Goal: Task Accomplishment & Management: Manage account settings

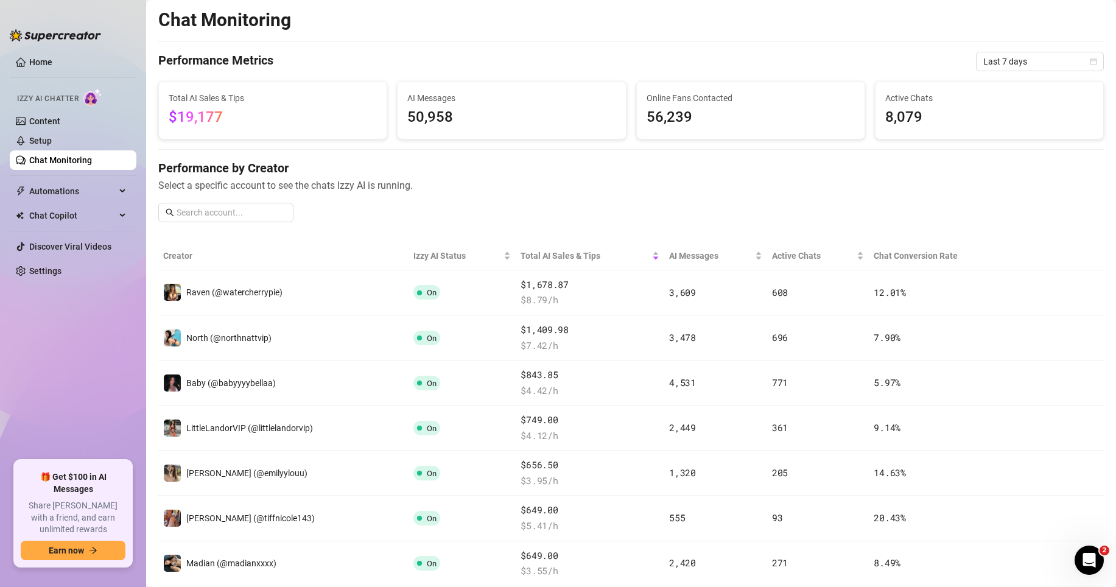
scroll to position [61, 0]
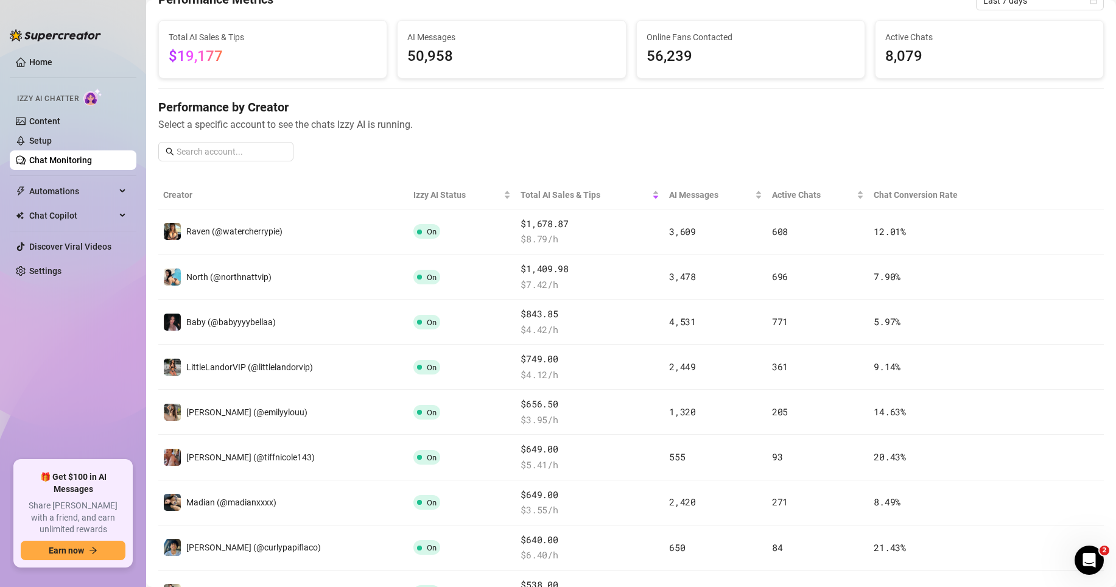
click at [79, 373] on ul "Home Izzy AI Chatter Content Setup Chat Monitoring Automations All Message Flow…" at bounding box center [73, 251] width 127 height 408
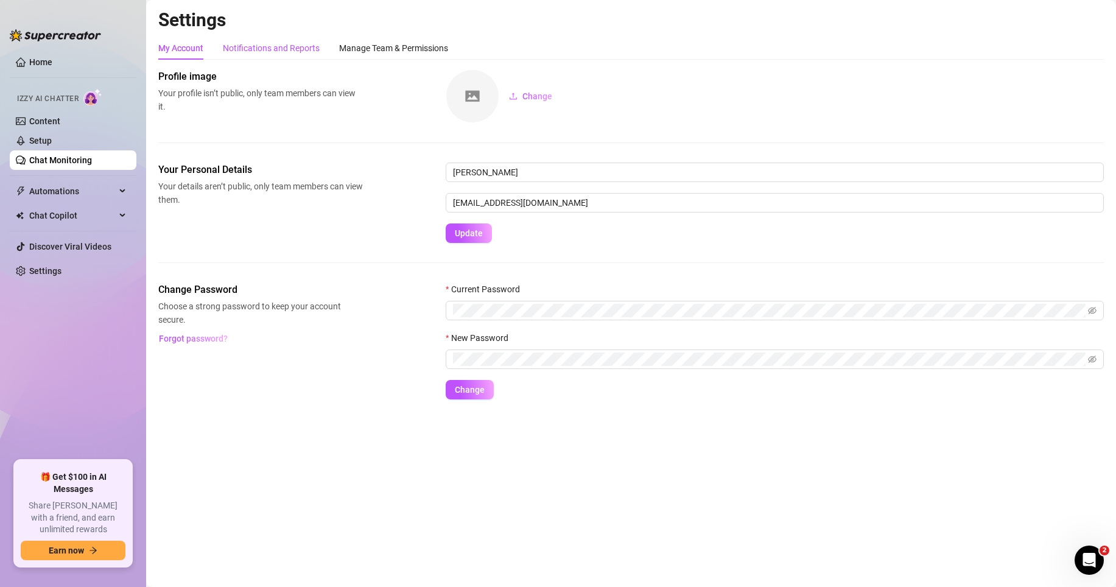
click at [298, 49] on div "Notifications and Reports" at bounding box center [271, 47] width 97 height 13
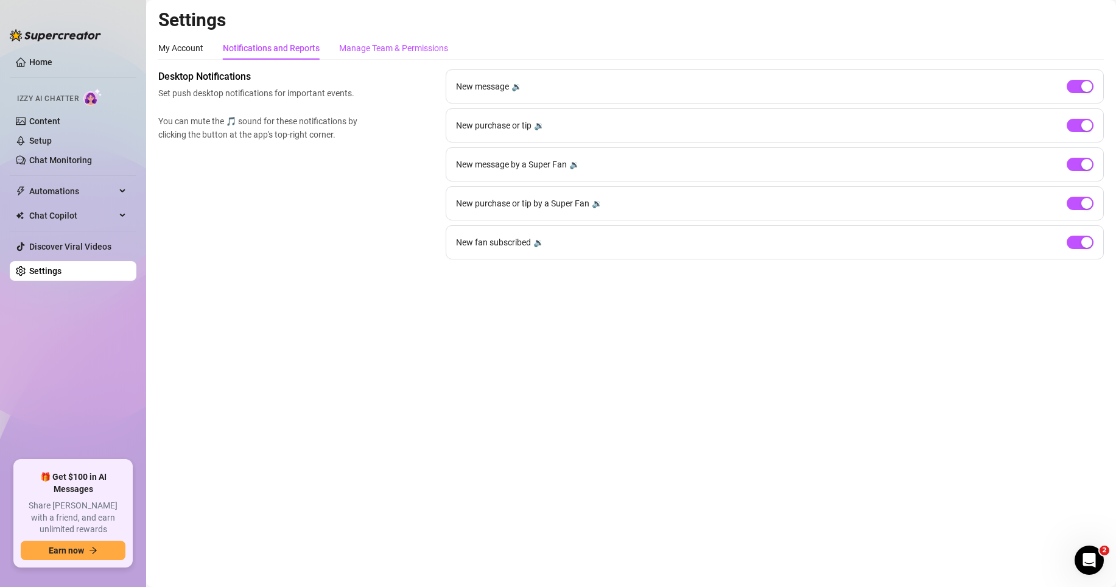
click at [399, 52] on div "Manage Team & Permissions" at bounding box center [393, 47] width 109 height 13
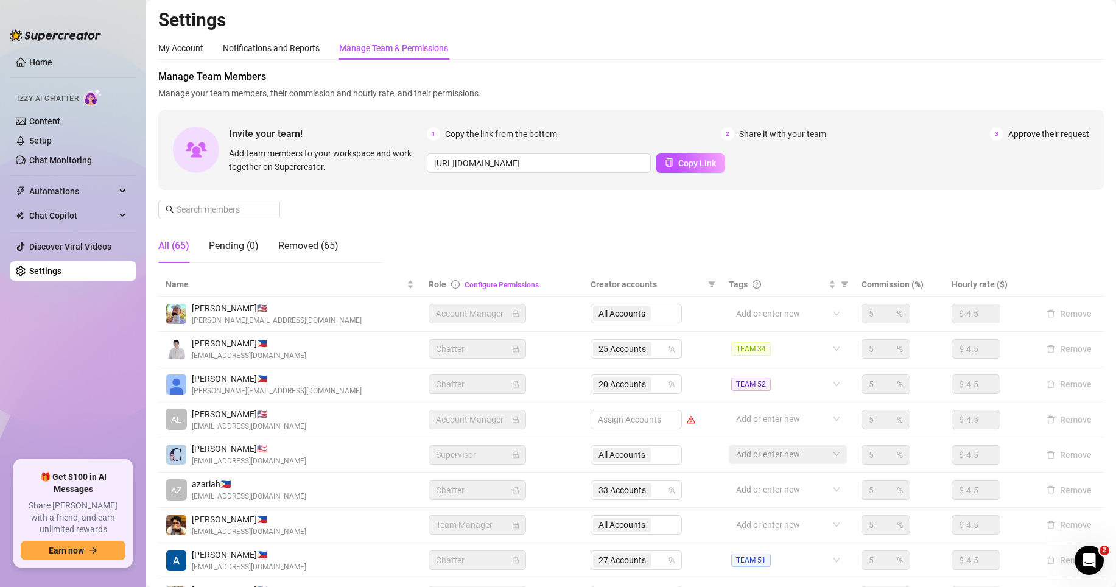
click at [625, 414] on div "Assign Accounts" at bounding box center [636, 419] width 91 height 19
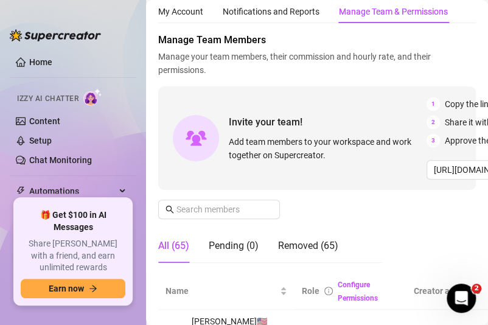
scroll to position [122, 0]
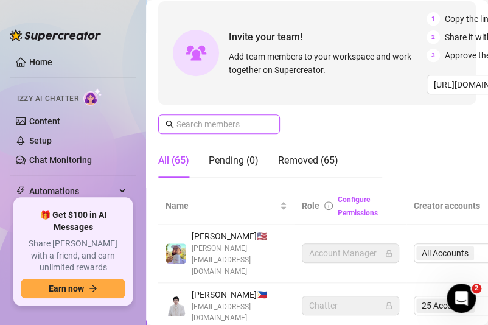
drag, startPoint x: 232, startPoint y: 131, endPoint x: 240, endPoint y: 127, distance: 8.7
click at [233, 131] on span at bounding box center [219, 123] width 122 height 19
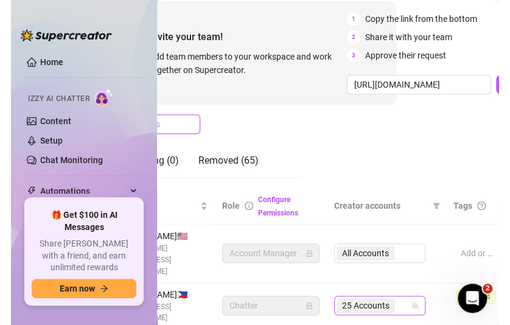
scroll to position [122, 93]
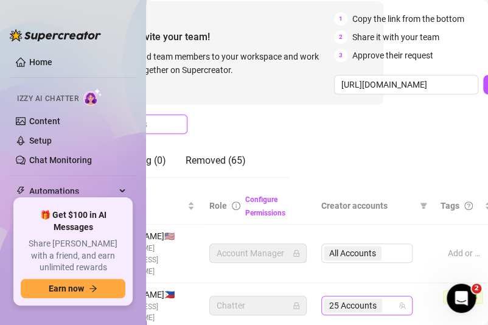
click at [402, 296] on div "25 Accounts" at bounding box center [366, 305] width 91 height 19
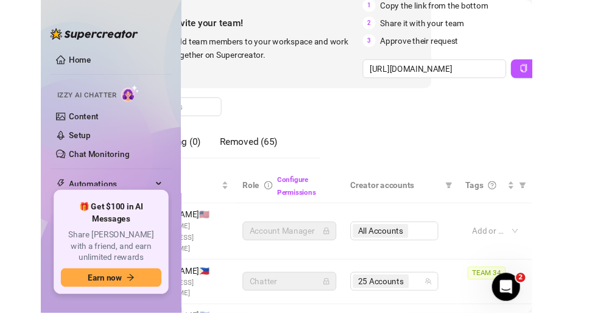
scroll to position [108, 93]
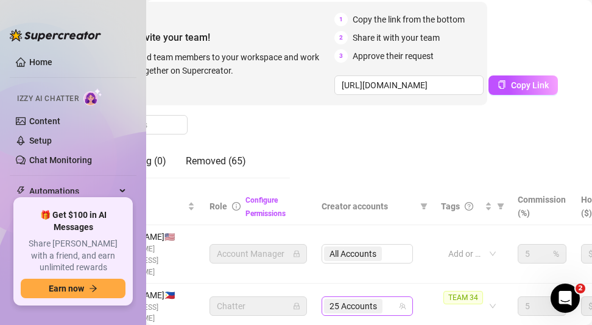
click at [404, 303] on icon "team" at bounding box center [402, 306] width 7 height 7
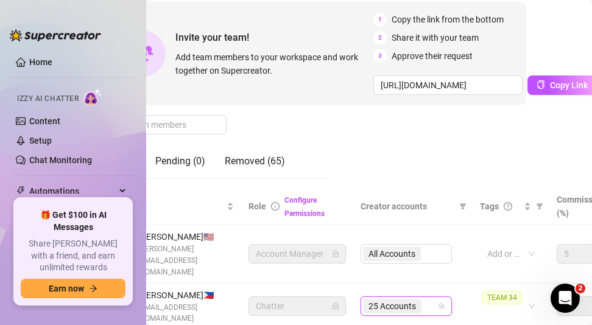
scroll to position [108, 51]
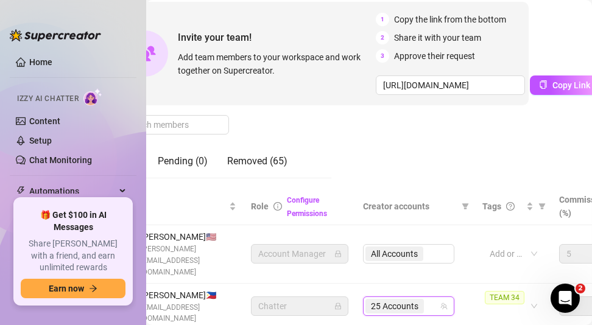
click at [445, 303] on icon "team" at bounding box center [443, 306] width 7 height 7
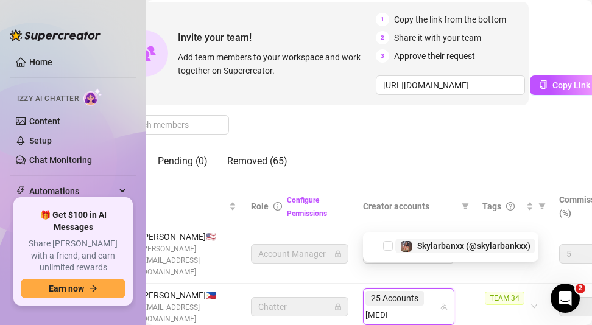
type input "skylar"
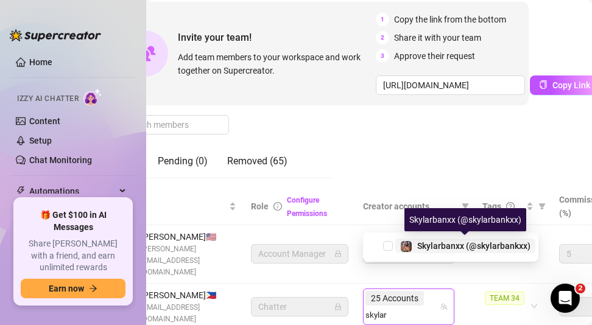
click at [438, 253] on div "Skylarbanxx (@skylarbankxx)" at bounding box center [473, 246] width 113 height 15
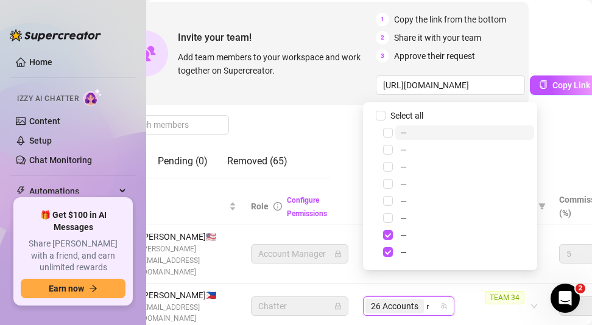
type input "real"
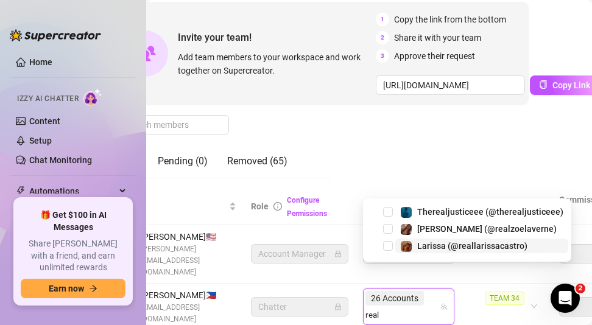
click at [552, 245] on span "Larissa (@reallarissacastro)" at bounding box center [481, 246] width 173 height 15
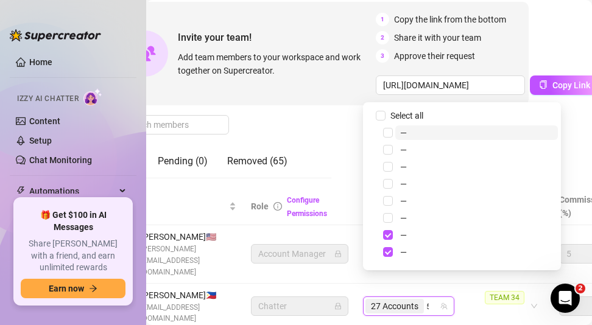
type input "508"
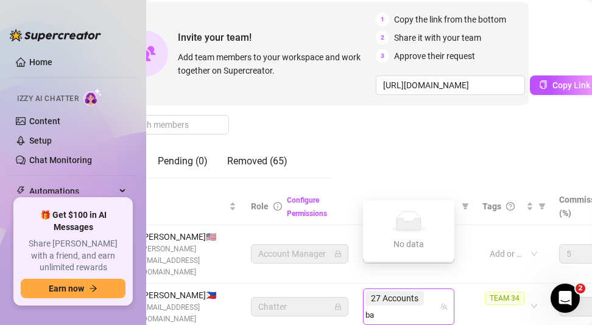
type input "bae"
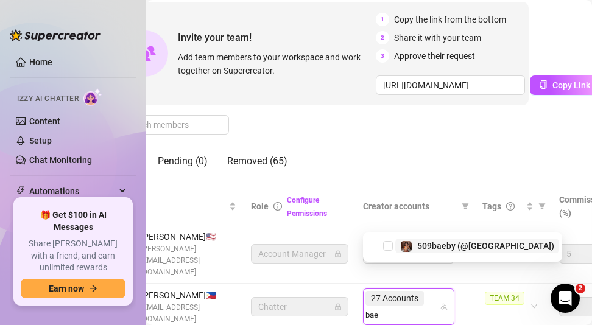
click at [436, 246] on span "509baeby (@[GEOGRAPHIC_DATA])" at bounding box center [485, 246] width 137 height 10
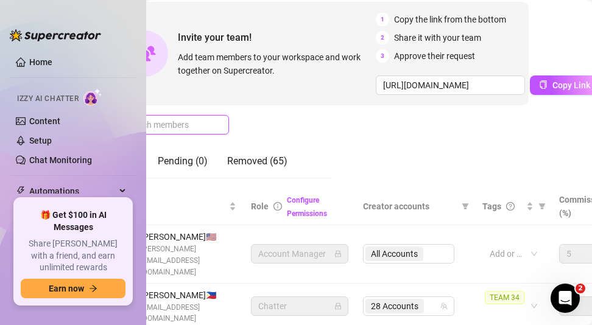
click at [184, 124] on input "text" at bounding box center [168, 124] width 86 height 13
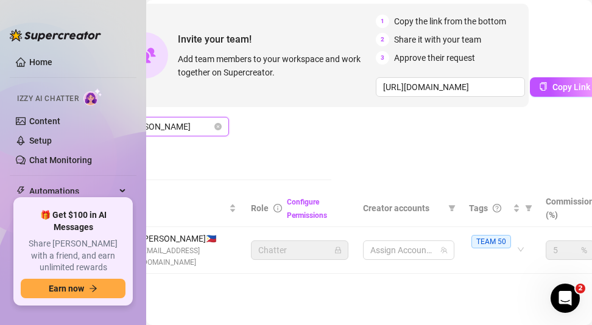
scroll to position [108, 34]
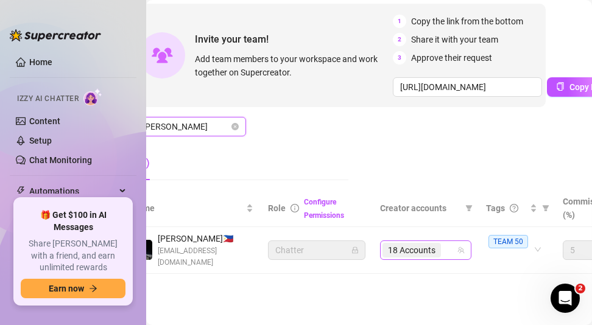
type input "aguilar"
click at [444, 251] on input "search" at bounding box center [444, 250] width 2 height 15
click at [449, 246] on div "18 Accounts" at bounding box center [419, 250] width 74 height 17
type input "mamic"
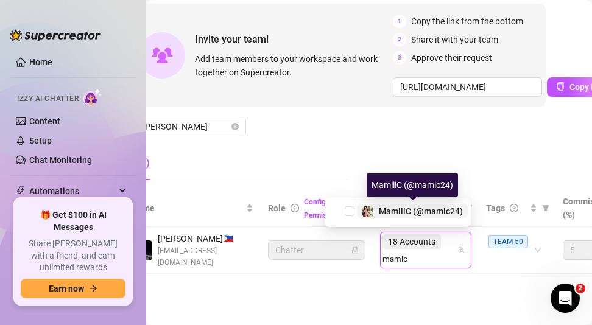
click at [418, 213] on span "MamiiiC (@mamic24)" at bounding box center [421, 211] width 84 height 10
type input "mami"
click at [443, 208] on span "Mia (@mami.888)" at bounding box center [423, 211] width 69 height 10
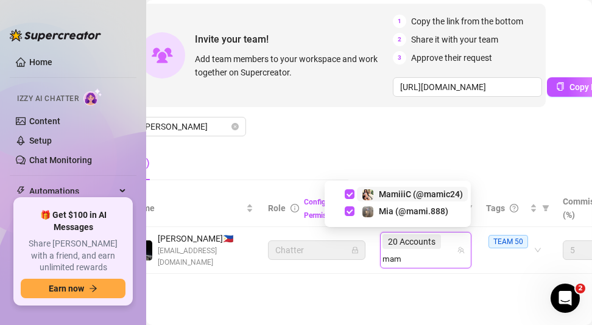
type input "mami"
click at [281, 136] on div "Manage Team Members Manage your team members, their commission and hourly rate,…" at bounding box center [334, 76] width 421 height 226
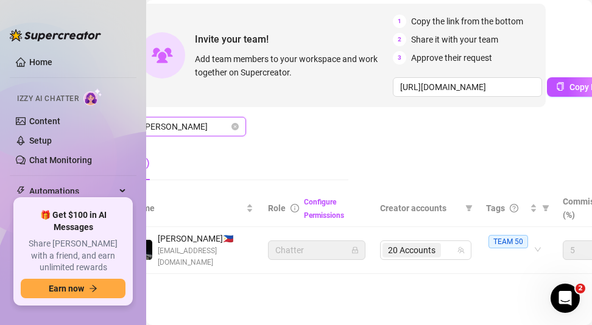
click at [178, 124] on input "aguilar" at bounding box center [185, 126] width 86 height 13
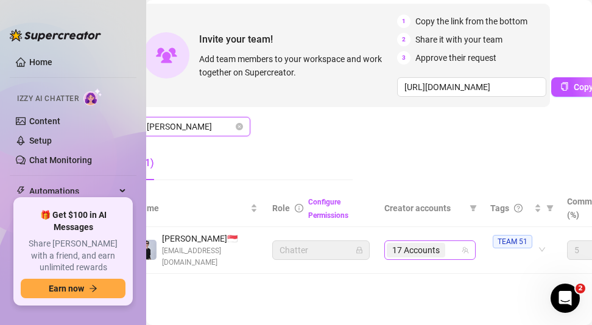
click at [443, 253] on span "17 Accounts" at bounding box center [416, 250] width 58 height 15
type input "[PERSON_NAME]"
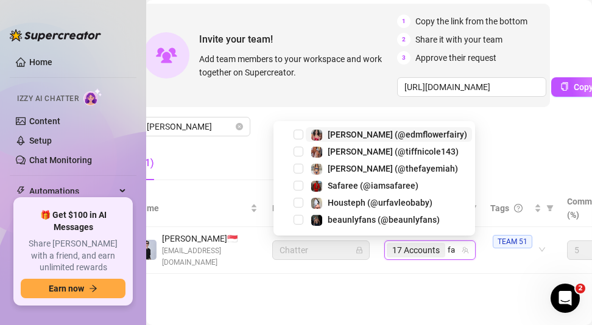
type input "fay"
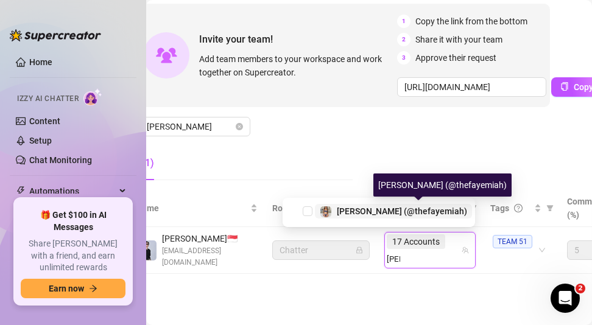
click at [428, 209] on span "[PERSON_NAME] (@thefayemiah)" at bounding box center [402, 211] width 130 height 10
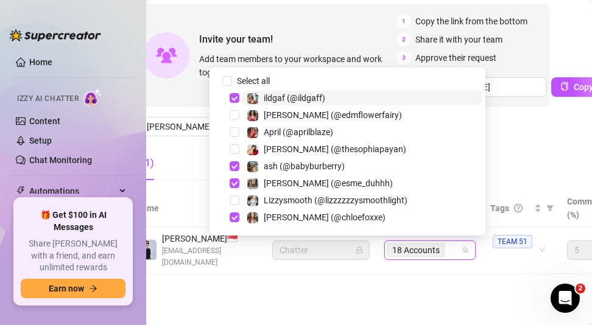
click at [426, 287] on main "Settings My Account Notifications and Reports Manage Team & Permissions Profile…" at bounding box center [339, 109] width 446 height 431
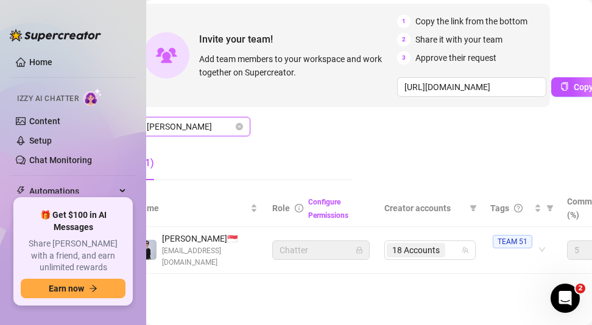
click at [175, 120] on input "[PERSON_NAME]" at bounding box center [190, 126] width 86 height 13
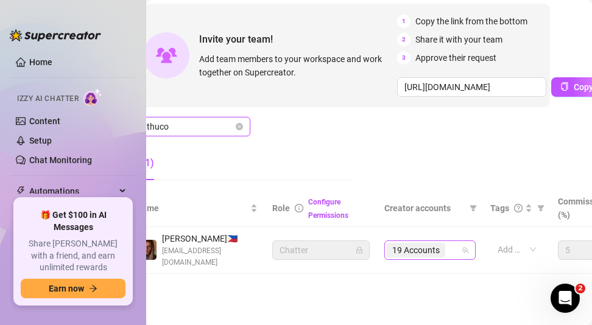
click at [444, 244] on span "19 Accounts" at bounding box center [416, 250] width 58 height 15
type input "thuco"
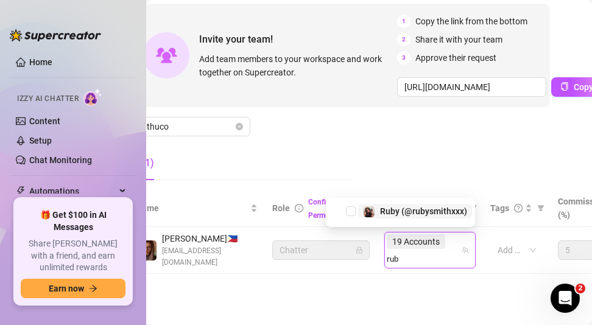
type input "ruby"
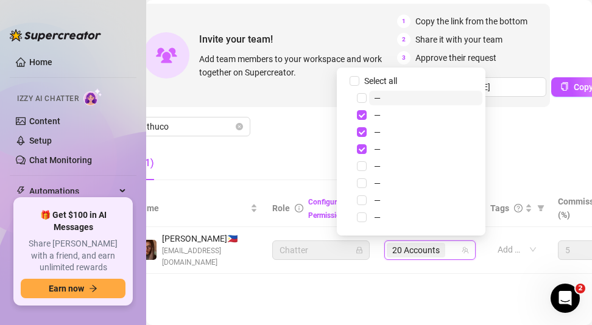
click at [443, 247] on span "20 Accounts" at bounding box center [416, 250] width 58 height 15
type input "ruby"
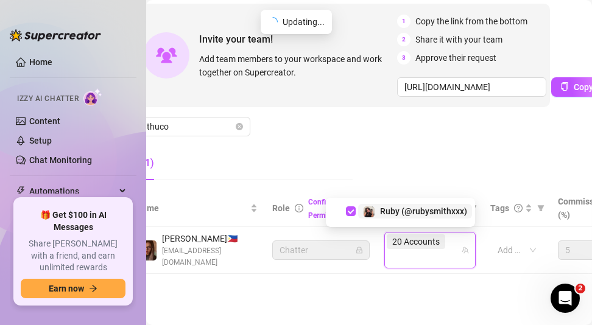
click at [404, 300] on main "Settings My Account Notifications and Reports Manage Team & Permissions Profile…" at bounding box center [339, 109] width 446 height 431
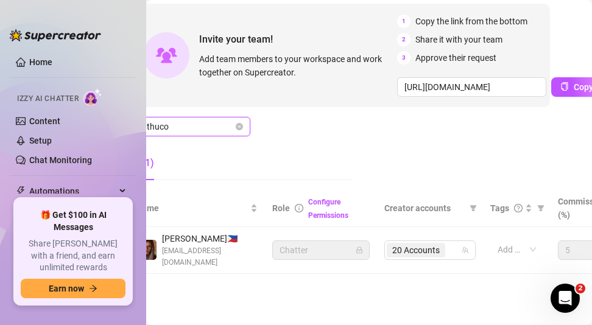
click at [197, 130] on input "thuco" at bounding box center [190, 126] width 86 height 13
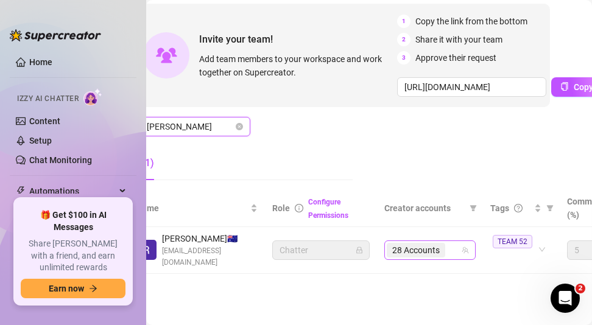
click at [445, 251] on div "28 Accounts" at bounding box center [417, 250] width 61 height 17
type input "[PERSON_NAME]"
click at [468, 249] on div "28 Accounts" at bounding box center [429, 249] width 91 height 19
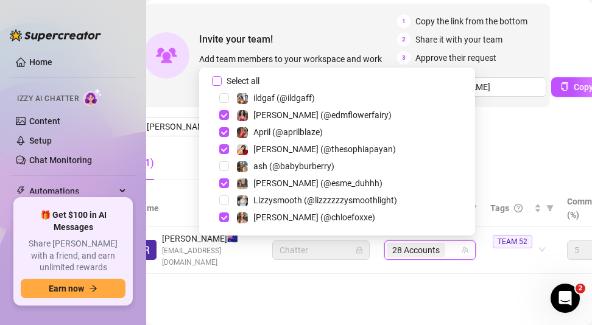
click at [264, 80] on span "Select all" at bounding box center [243, 80] width 43 height 13
click at [222, 80] on input "Select all" at bounding box center [217, 81] width 10 height 10
click at [264, 80] on span "Select all" at bounding box center [243, 80] width 43 height 13
click at [222, 80] on input "Select all" at bounding box center [217, 81] width 10 height 10
checkbox input "false"
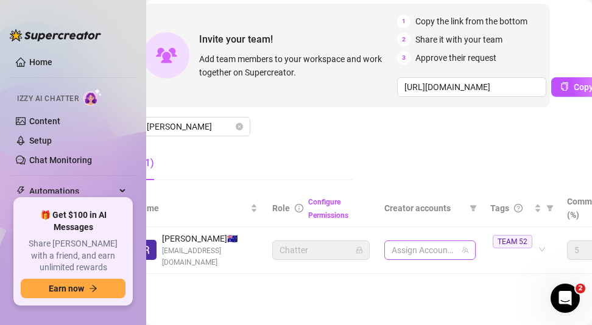
click at [432, 248] on div at bounding box center [424, 250] width 74 height 17
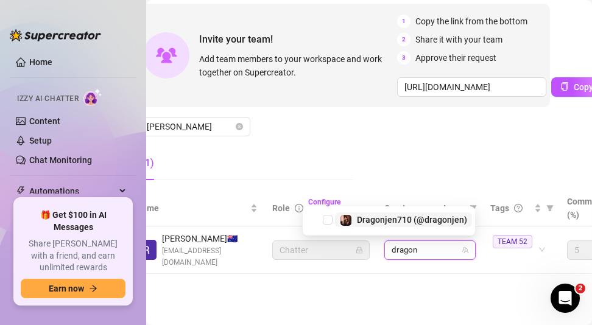
type input "dragon"
click at [427, 249] on div "dragon" at bounding box center [424, 250] width 74 height 17
click at [435, 242] on div "dragon" at bounding box center [424, 250] width 74 height 17
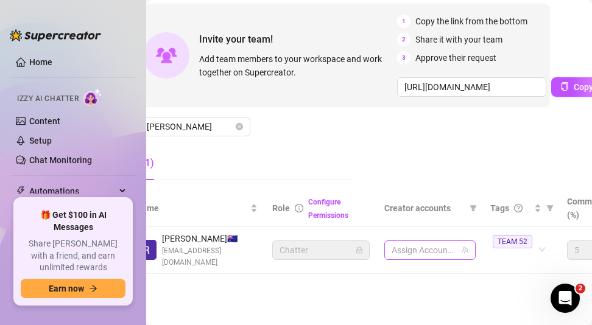
click at [424, 247] on div at bounding box center [424, 250] width 74 height 17
click at [423, 253] on div at bounding box center [424, 250] width 74 height 17
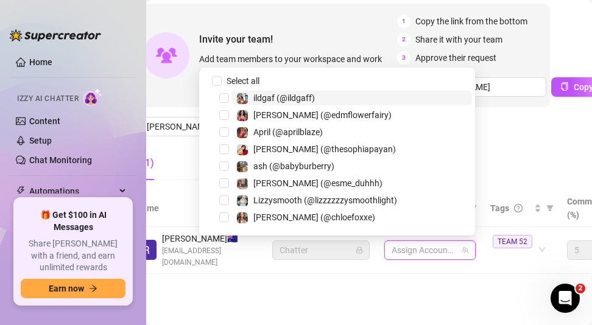
paste input "dragonjen"
type input "dragonjen"
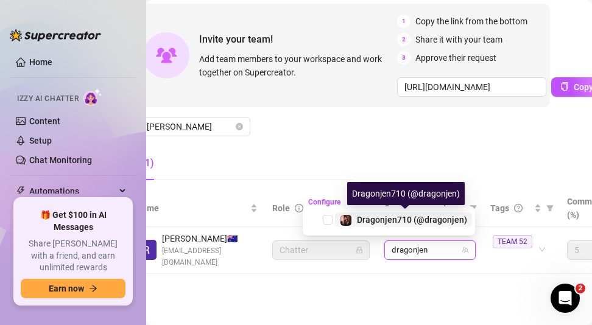
click at [418, 223] on span "Dragonjen710 (@dragonjen)" at bounding box center [412, 220] width 110 height 10
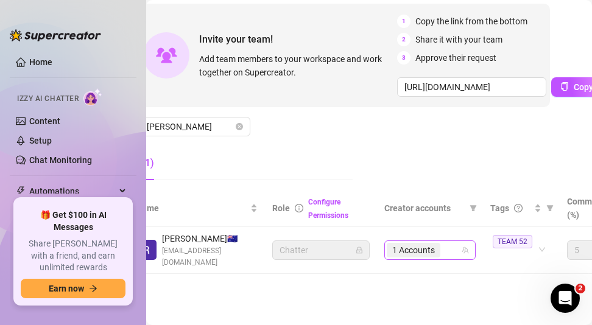
click at [446, 246] on div "1 Accounts" at bounding box center [424, 250] width 74 height 17
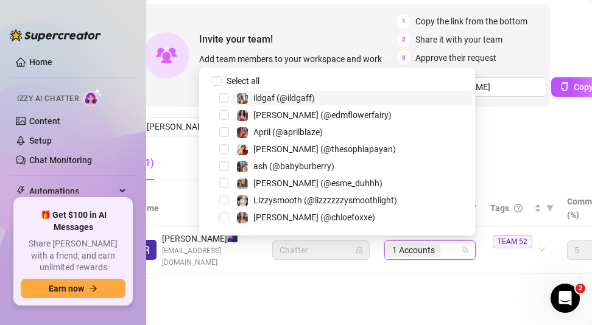
paste input "moneybagmoee"
type input "moneybagmoee"
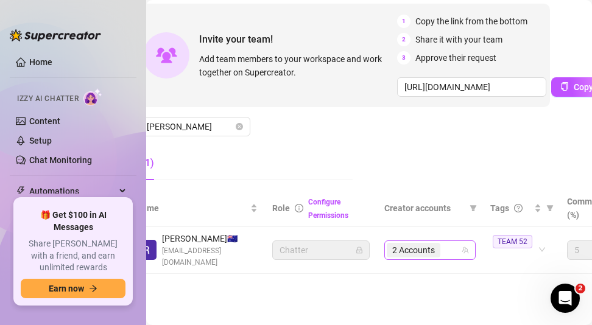
click at [443, 250] on input "search" at bounding box center [444, 250] width 2 height 15
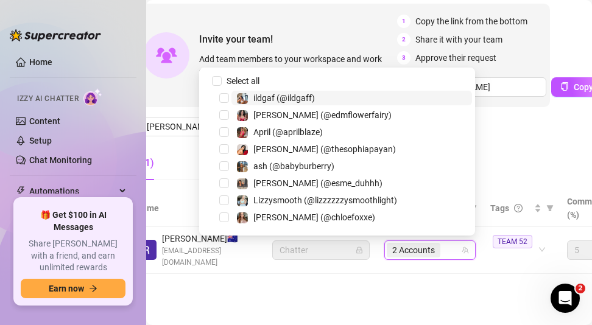
paste input "edmflowerfairy"
type input "edmflowerfairy"
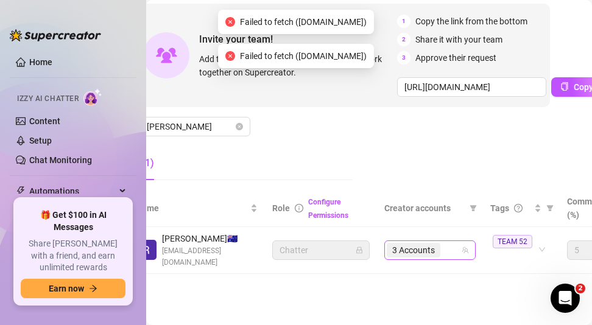
click at [449, 247] on div "3 Accounts" at bounding box center [424, 250] width 74 height 17
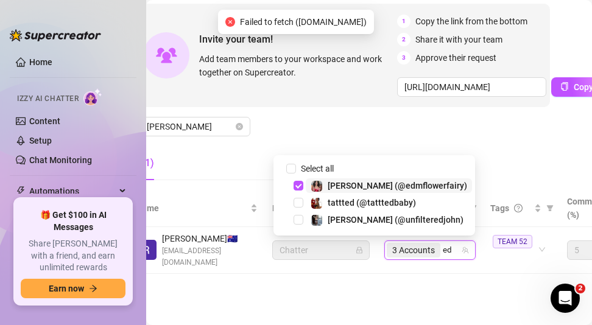
type input "edm"
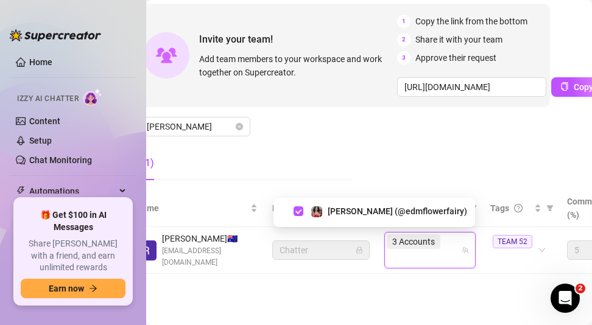
click at [424, 251] on div "3 Accounts edm" at bounding box center [424, 250] width 74 height 34
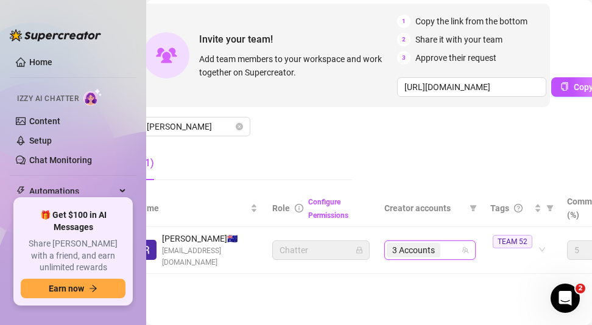
paste input "ericabanks"
type input "ericabanks"
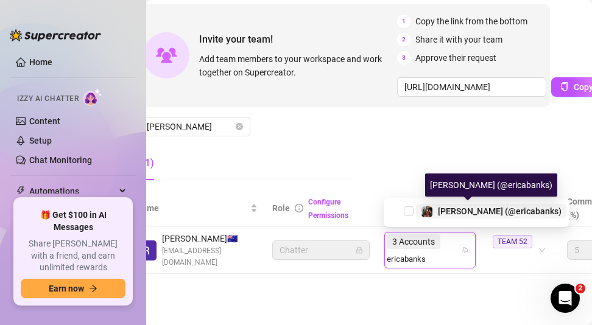
click at [454, 208] on span "[PERSON_NAME] (@ericabanks)" at bounding box center [500, 211] width 124 height 10
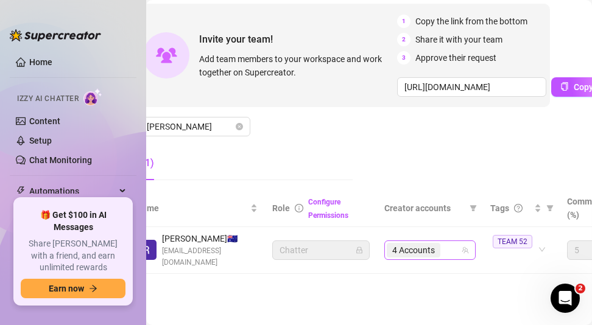
click at [440, 245] on div "4 Accounts" at bounding box center [415, 250] width 56 height 17
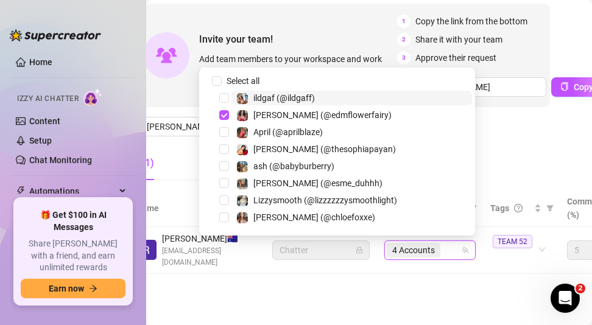
paste input "getthickywithessi"
type input "getthickywithessi"
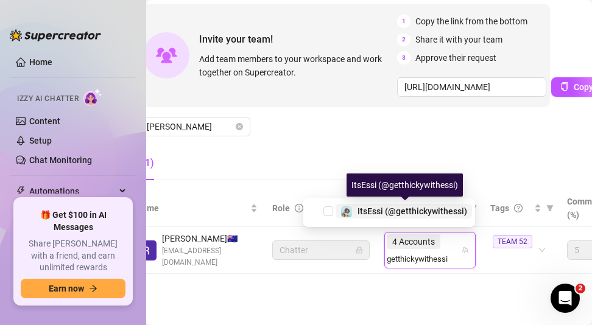
click at [409, 209] on span "ItsEssi (@getthickywithessi)" at bounding box center [412, 211] width 110 height 10
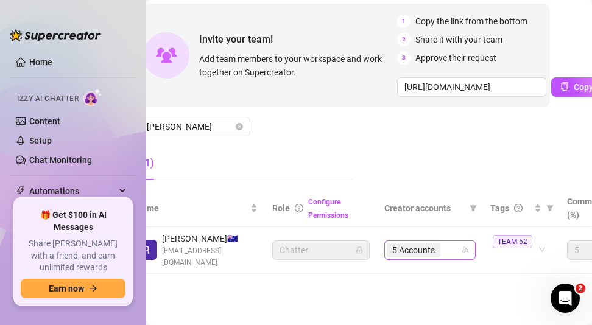
click at [443, 245] on input "search" at bounding box center [444, 250] width 2 height 15
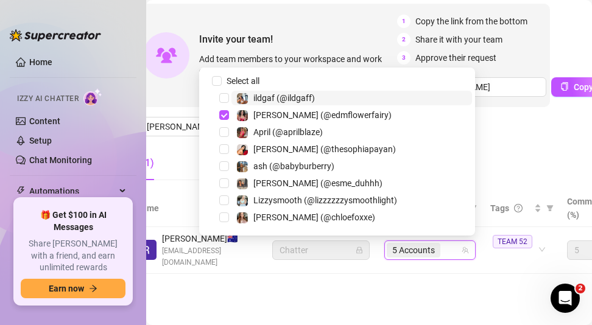
paste input "madianxxx"
type input "madianxxx"
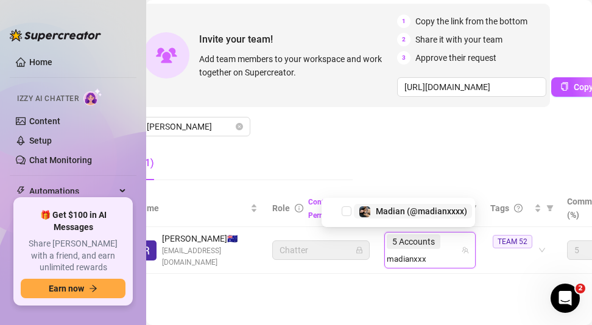
click at [443, 211] on span "Madian (@madianxxxx)" at bounding box center [421, 211] width 91 height 10
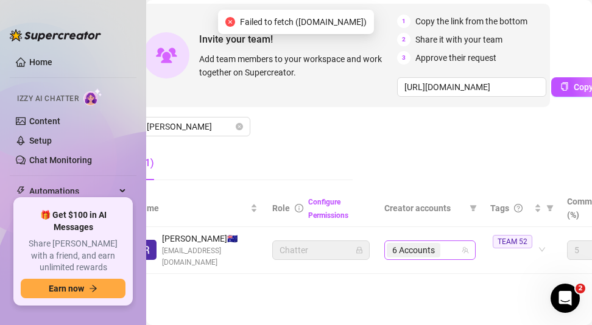
click at [444, 248] on input "search" at bounding box center [444, 250] width 2 height 15
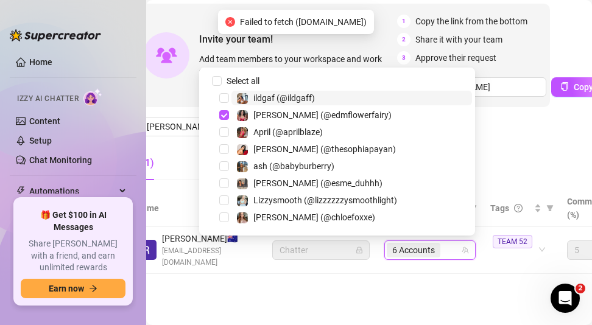
paste input "sliceofjade"
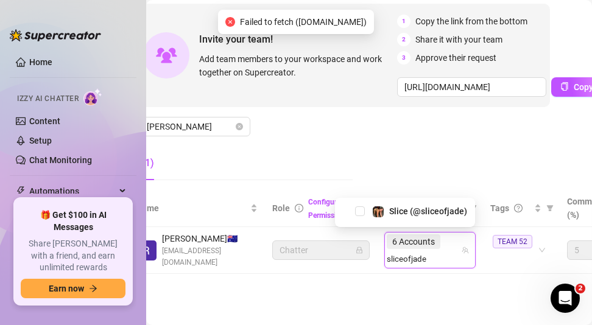
type input "sliceofjade"
click at [433, 199] on div "Slice (@sliceofjade)" at bounding box center [405, 212] width 140 height 29
click at [449, 244] on div "6 Accounts sliceofjade" at bounding box center [424, 250] width 74 height 34
paste input "sliceofjade"
type input "sliceofjade"
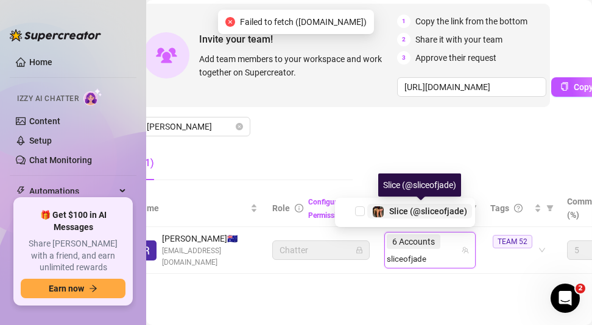
click at [413, 205] on div "Slice (@sliceofjade)" at bounding box center [428, 211] width 78 height 15
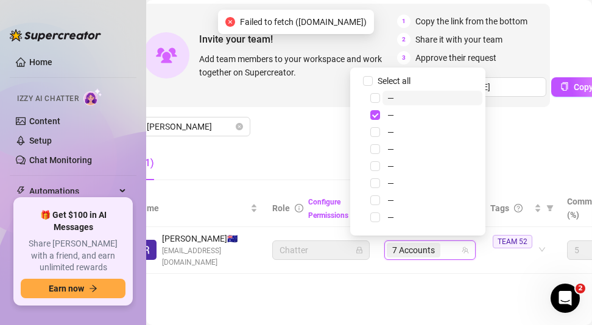
click at [386, 300] on main "Settings My Account Notifications and Reports Manage Team & Permissions Profile…" at bounding box center [339, 109] width 446 height 431
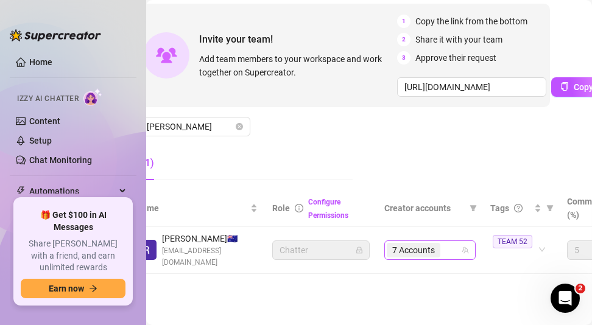
click at [443, 243] on input "search" at bounding box center [444, 250] width 2 height 15
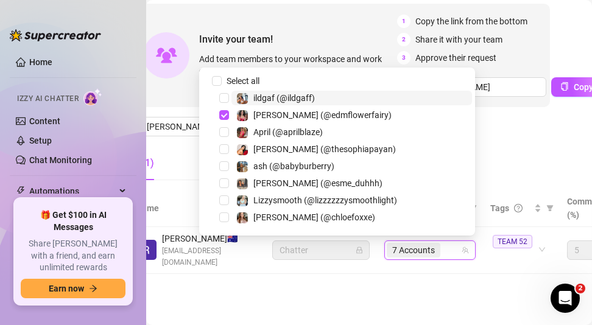
paste input "courtneybarajas"
type input "courtneybarajas"
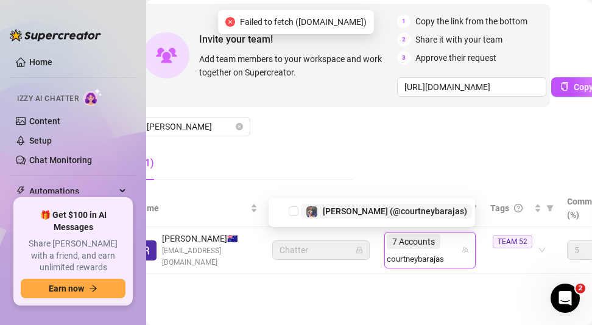
click at [421, 215] on span "[PERSON_NAME] (@courtneybarajas)" at bounding box center [395, 211] width 144 height 10
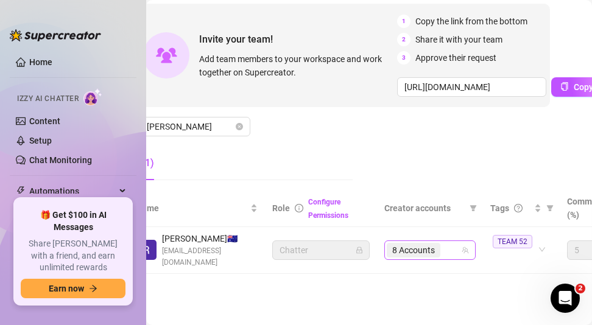
click at [444, 247] on input "search" at bounding box center [444, 250] width 2 height 15
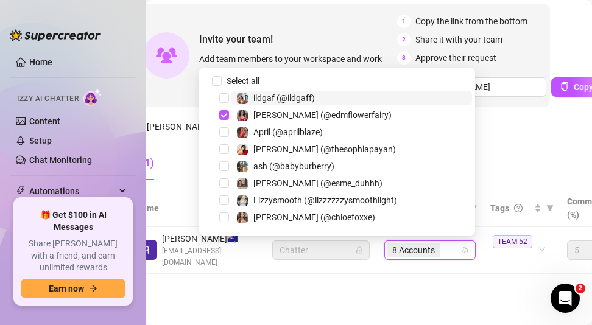
paste input "madison_lazz"
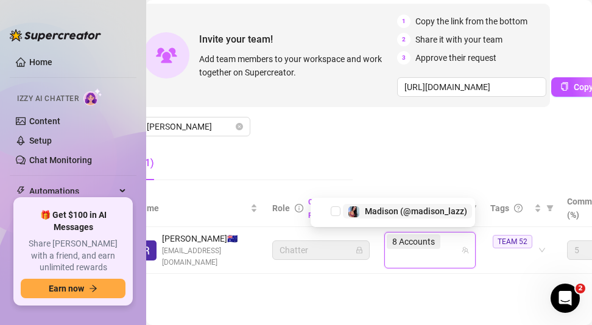
type input "madison_lazz"
click at [432, 214] on span "Madison (@madison_lazz)" at bounding box center [416, 211] width 102 height 10
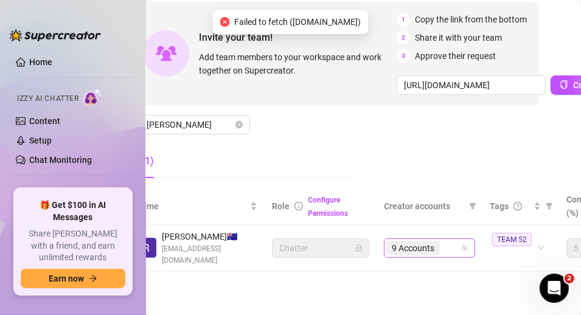
click at [447, 251] on div "9 Accounts" at bounding box center [424, 248] width 74 height 17
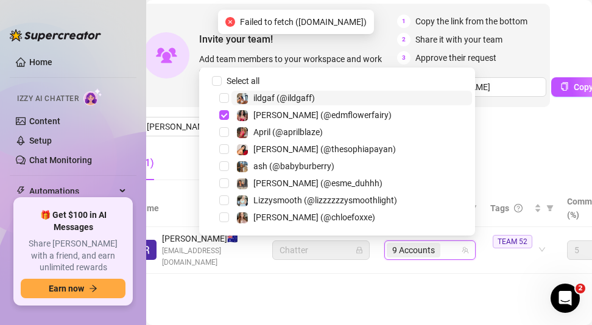
paste input "iamsafaree"
type input "iamsafaree"
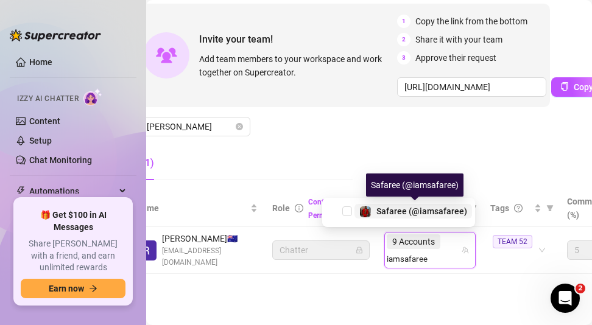
click at [450, 211] on span "Safaree (@iamsafaree)" at bounding box center [421, 211] width 91 height 10
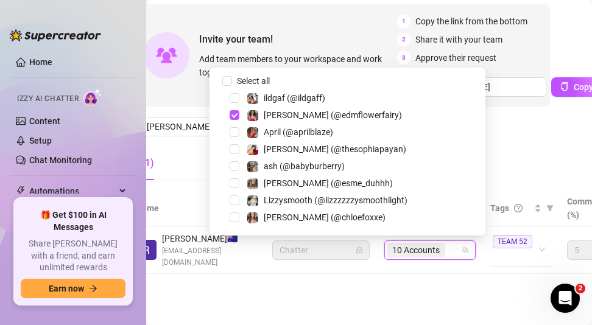
paste input "iamsafaree"
type input "iamsafaree"
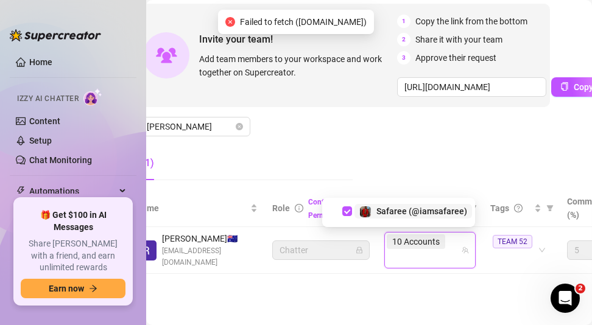
click at [438, 309] on main "Settings My Account Notifications and Reports Manage Team & Permissions Profile…" at bounding box center [339, 109] width 446 height 431
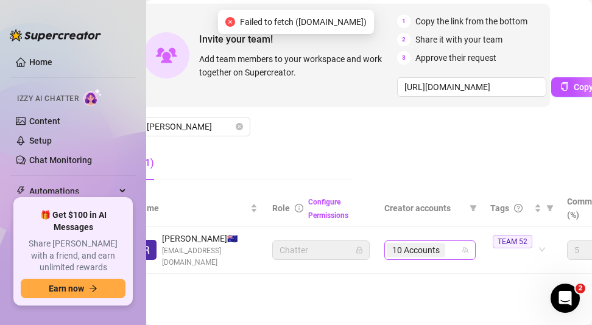
drag, startPoint x: 438, startPoint y: 251, endPoint x: 455, endPoint y: 244, distance: 17.7
click at [438, 251] on span "10 Accounts" at bounding box center [415, 250] width 47 height 13
paste input "thesophiapayan"
type input "thesophiapayan"
click at [455, 245] on div "10 Accounts thesophiapayan" at bounding box center [424, 250] width 74 height 17
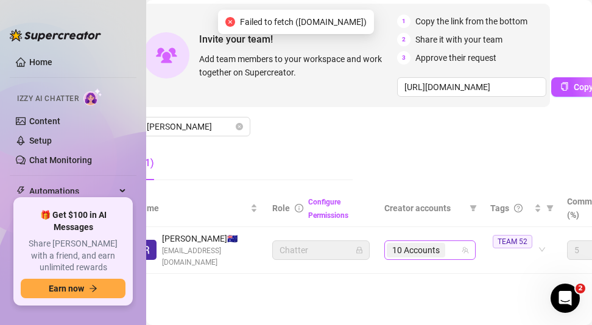
paste input "thesophiapayan"
type input "thesophiapayan"
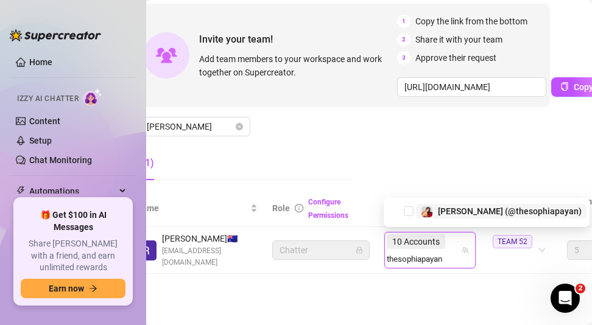
click at [496, 206] on span "[PERSON_NAME] (@thesophiapayan)" at bounding box center [510, 211] width 144 height 10
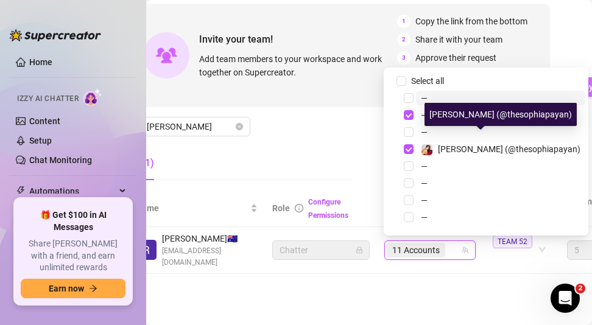
click at [469, 150] on span "[PERSON_NAME] (@thesophiapayan)" at bounding box center [509, 149] width 142 height 10
click at [457, 282] on div "Settings My Account Notifications and Reports Manage Team & Permissions Profile…" at bounding box center [338, 96] width 421 height 386
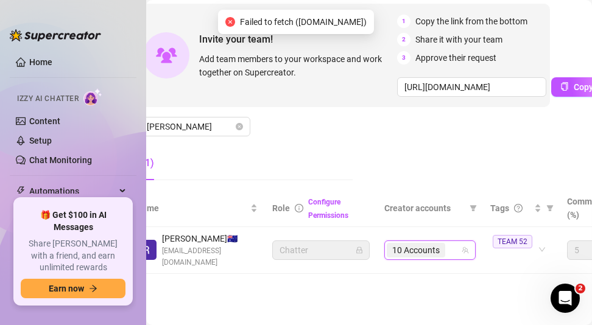
click at [446, 252] on div "10 Accounts" at bounding box center [417, 250] width 61 height 17
paste input "thesophiapayan"
type input "thesophiapayan"
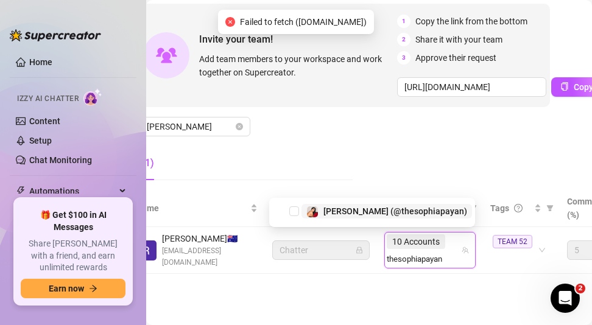
click at [438, 216] on div "[PERSON_NAME] (@thesophiapayan)" at bounding box center [395, 211] width 144 height 15
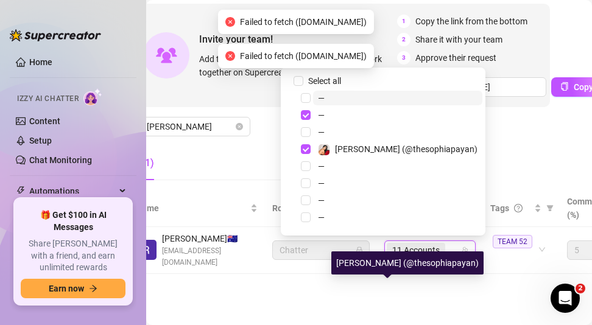
click at [471, 291] on main "Settings My Account Notifications and Reports Manage Team & Permissions Profile…" at bounding box center [339, 109] width 446 height 431
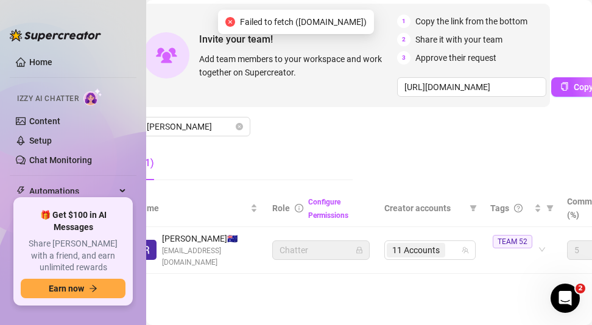
click at [439, 285] on div "Settings My Account Notifications and Reports Manage Team & Permissions Profile…" at bounding box center [338, 96] width 421 height 386
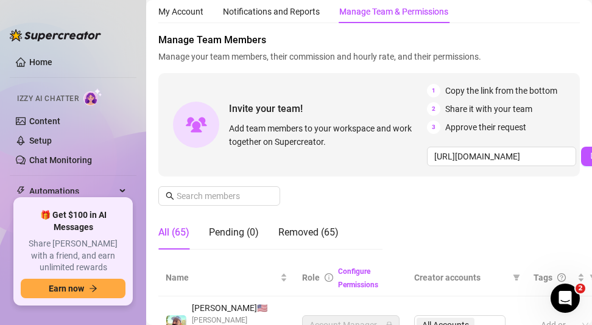
scroll to position [183, 0]
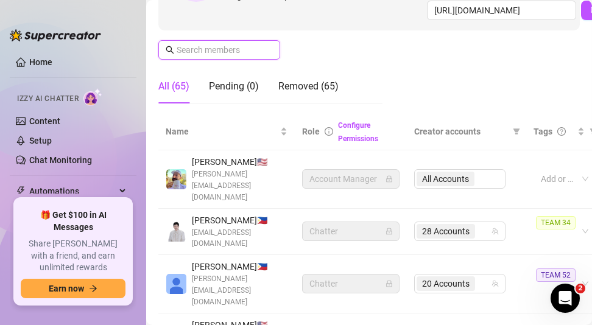
click at [229, 54] on input "text" at bounding box center [220, 49] width 86 height 13
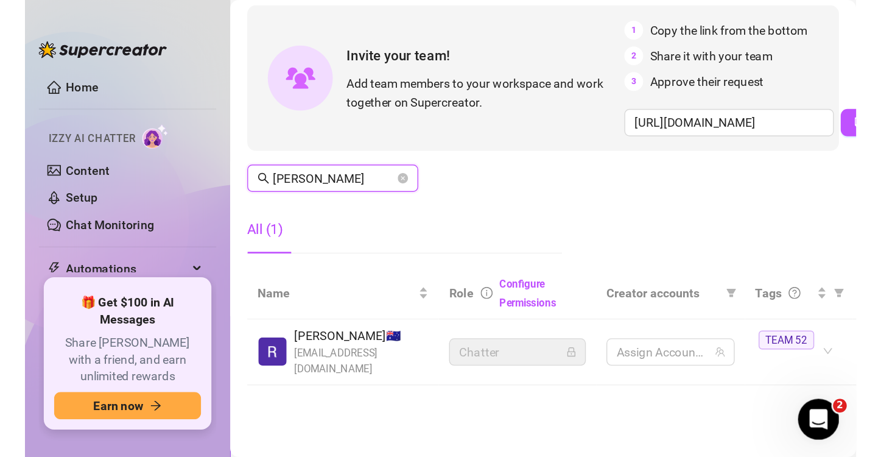
scroll to position [115, 0]
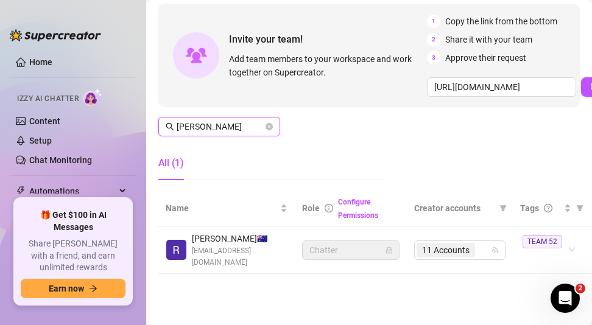
type input "[PERSON_NAME]"
click at [470, 243] on span "11 Accounts" at bounding box center [445, 250] width 58 height 15
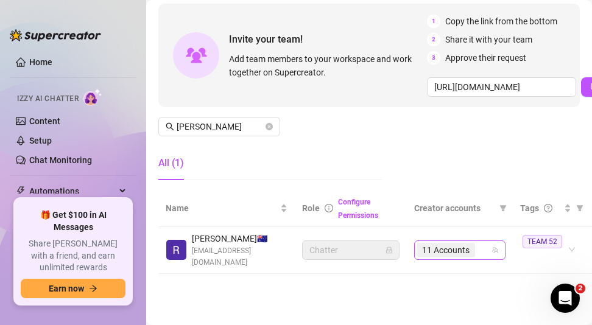
click at [479, 243] on input "search" at bounding box center [478, 250] width 2 height 15
paste input "bikerxbaddie"
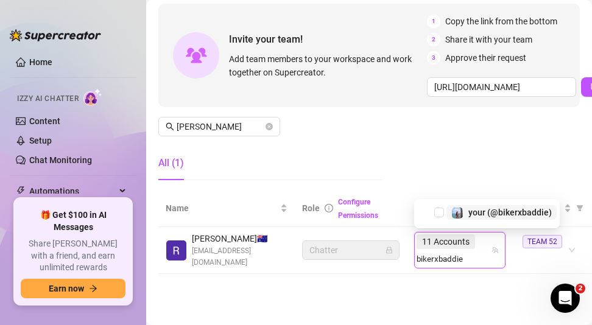
type input "bikerxbaddie"
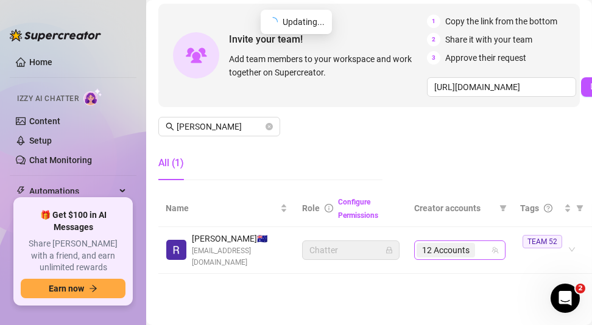
click at [472, 247] on span "12 Accounts" at bounding box center [445, 250] width 58 height 15
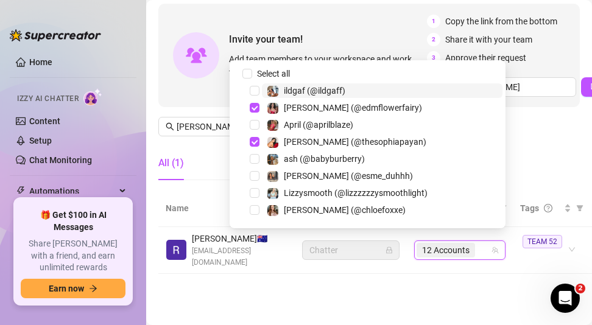
paste input "[PERSON_NAME]"
type input "[PERSON_NAME]"
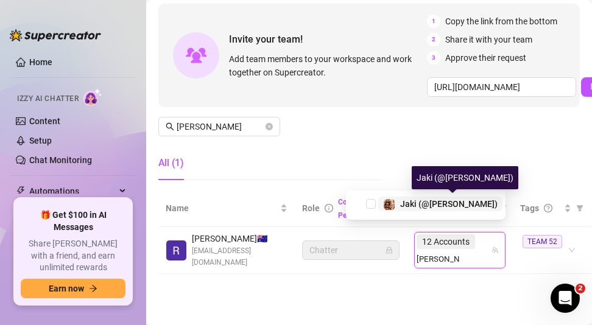
click at [466, 207] on span "Jaki (@[PERSON_NAME])" at bounding box center [448, 204] width 97 height 10
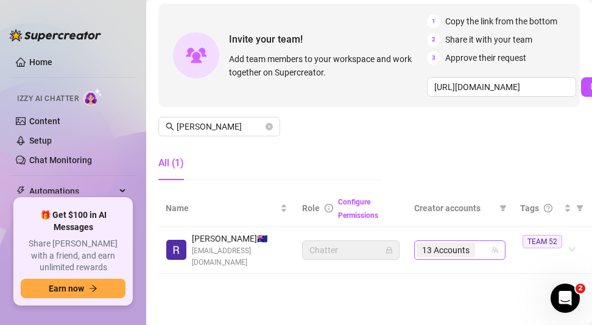
click at [479, 243] on input "search" at bounding box center [478, 250] width 2 height 15
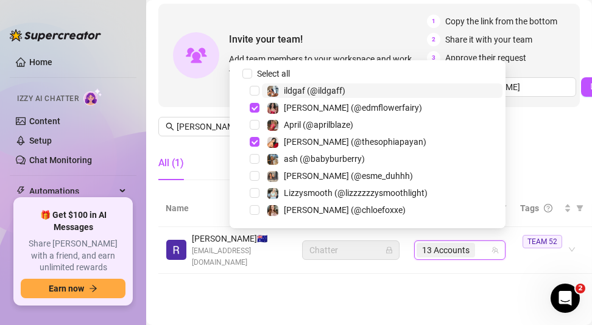
paste input "aprilblaze"
type input "aprilblaze"
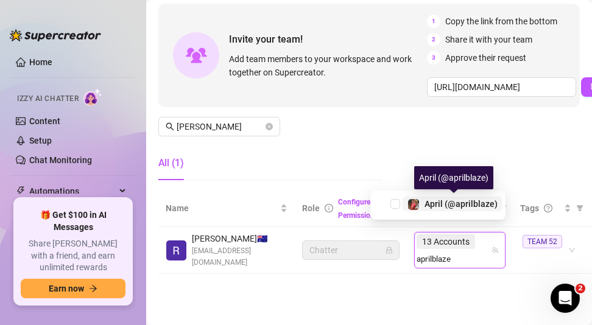
click at [472, 203] on span "April (@aprilblaze)" at bounding box center [460, 204] width 73 height 10
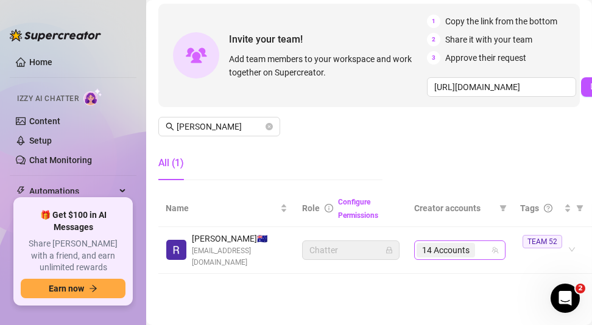
click at [478, 245] on input "search" at bounding box center [478, 250] width 2 height 15
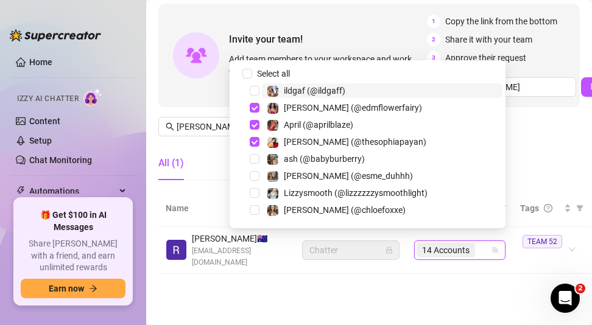
paste input "lalogone_brazy22"
type input "lalogone_brazy22"
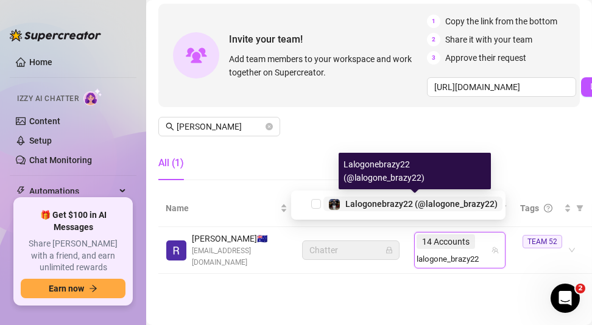
click at [460, 201] on span "Lalogonebrazy22 (@lalogone_brazy22)" at bounding box center [421, 204] width 152 height 10
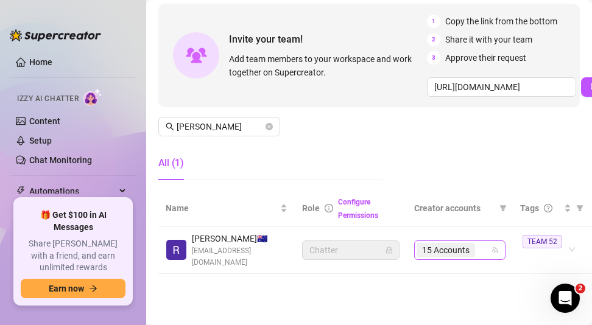
click at [469, 243] on span "15 Accounts" at bounding box center [445, 250] width 58 height 15
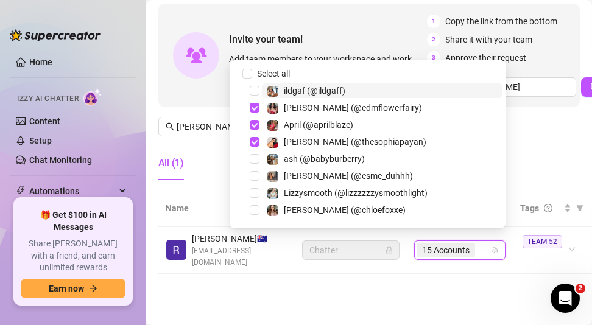
paste input "lalogone_brazy22"
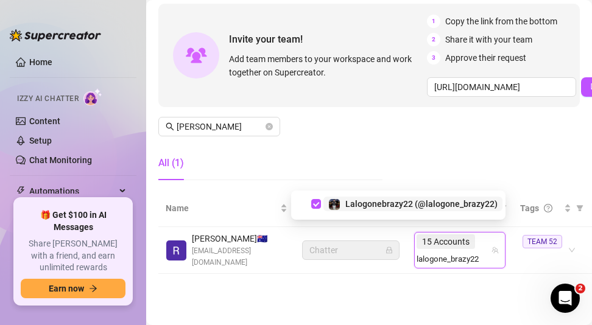
type input "lalogone_brazy22"
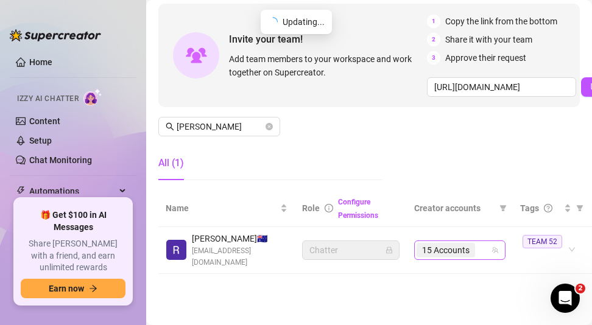
click at [476, 245] on div "15 Accounts" at bounding box center [446, 250] width 61 height 17
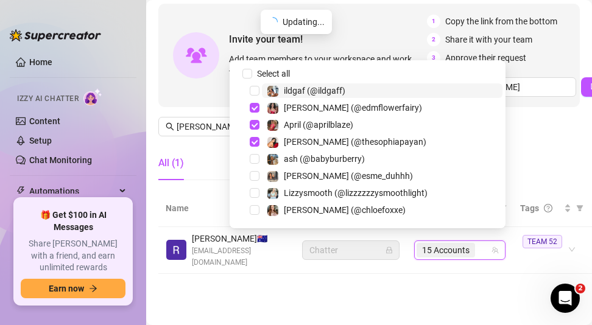
paste input "watercherrypie"
type input "watercherrypie"
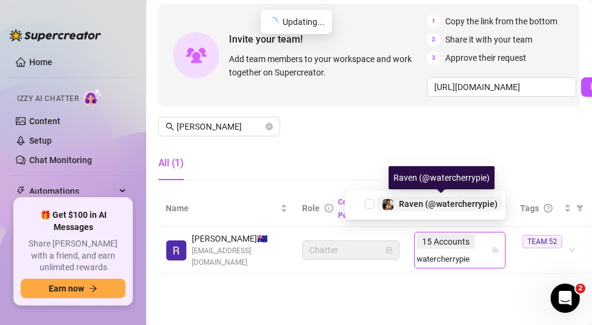
click at [457, 202] on span "Raven (@watercherrypie)" at bounding box center [448, 204] width 99 height 10
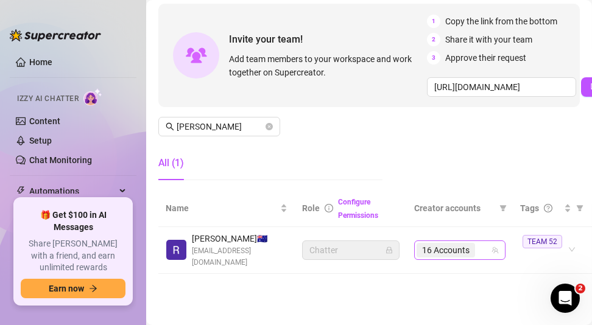
click at [471, 246] on span "16 Accounts" at bounding box center [445, 250] width 58 height 15
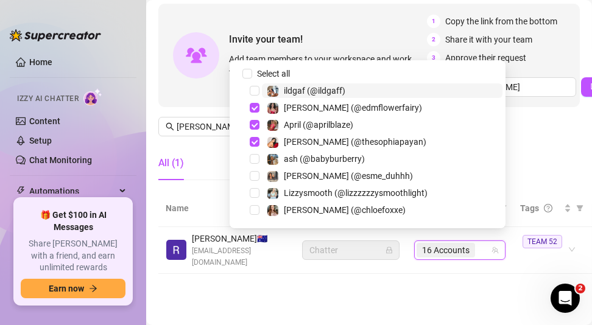
paste input "urfavleobaby"
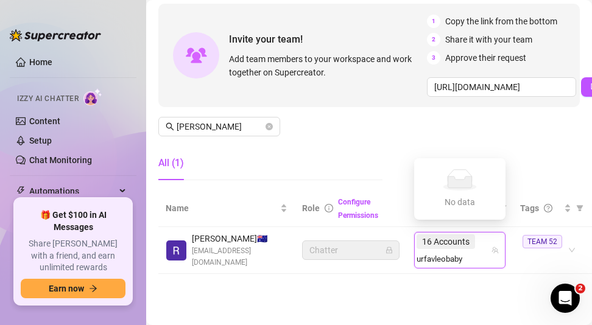
type input "urfavleobaby"
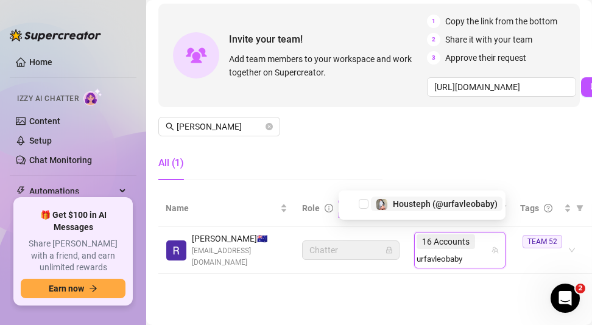
click at [462, 202] on span "Housteph (@urfavleobaby)" at bounding box center [445, 204] width 105 height 10
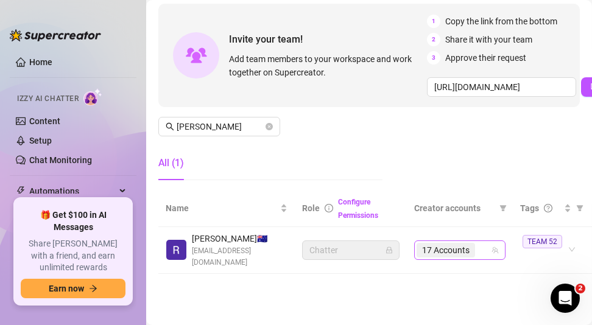
click at [463, 245] on span "17 Accounts" at bounding box center [445, 250] width 47 height 13
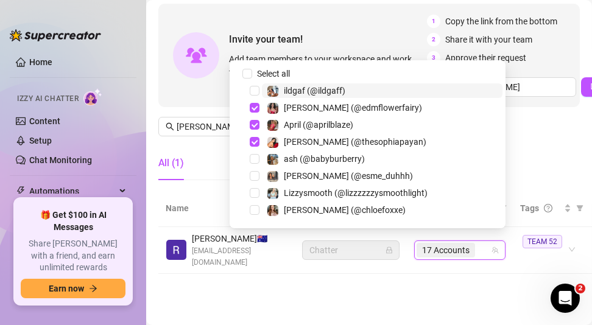
paste input "alannaskyye"
type input "alannaskyye"
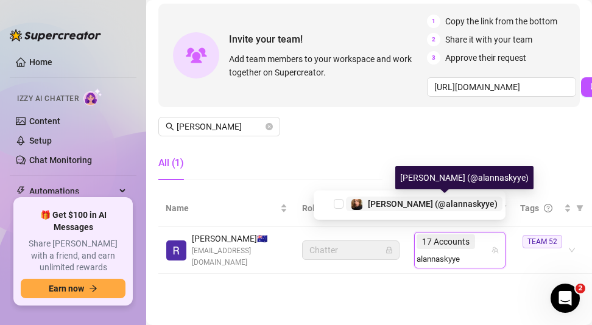
click at [447, 209] on div "[PERSON_NAME] (@alannaskyye)" at bounding box center [433, 204] width 130 height 15
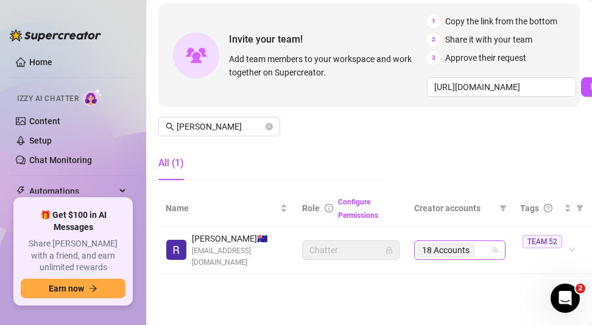
click at [475, 245] on div "18 Accounts" at bounding box center [446, 250] width 61 height 17
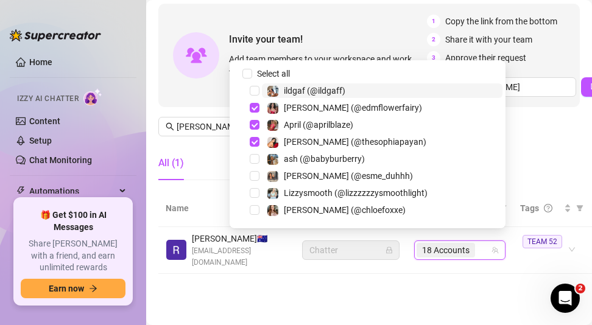
paste input "theblacktiger"
type input "theblacktiger"
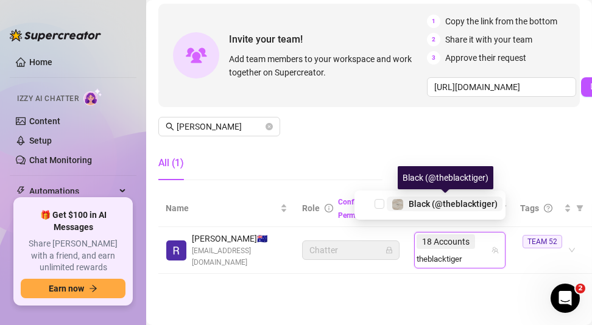
click at [454, 204] on span "Black (@theblacktiger)" at bounding box center [452, 204] width 89 height 10
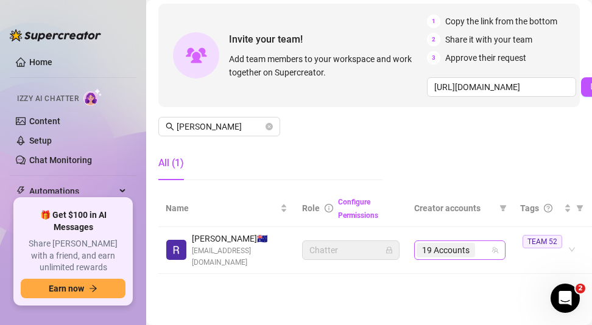
click at [474, 242] on div "19 Accounts" at bounding box center [446, 250] width 61 height 17
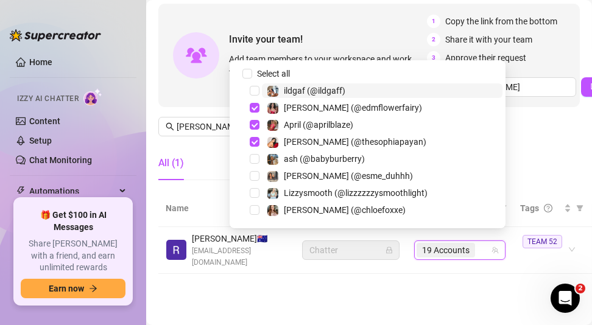
paste input "rubysmithxxx"
type input "rubysmithxxx"
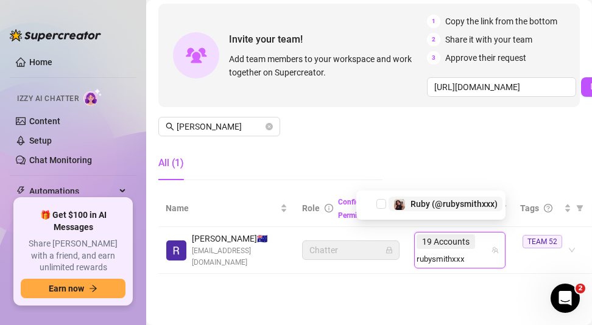
click at [478, 205] on span "Ruby (@rubysmithxxx)" at bounding box center [453, 204] width 87 height 10
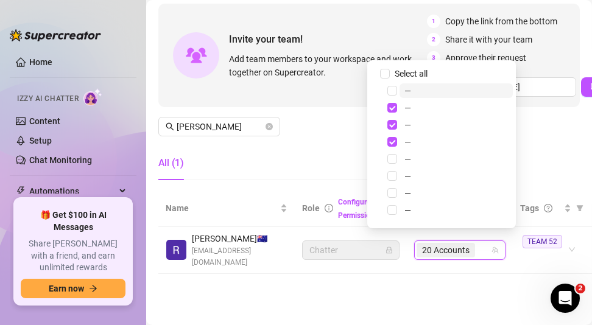
click at [488, 281] on main "Settings My Account Notifications and Reports Manage Team & Permissions Profile…" at bounding box center [369, 109] width 446 height 431
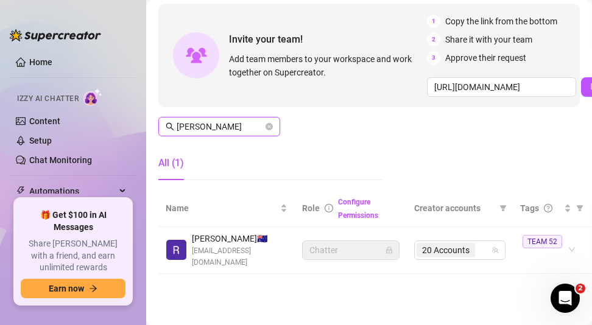
click at [197, 120] on input "[PERSON_NAME]" at bounding box center [220, 126] width 86 height 13
click at [200, 120] on input "[PERSON_NAME]" at bounding box center [220, 126] width 86 height 13
drag, startPoint x: 200, startPoint y: 119, endPoint x: 543, endPoint y: 1, distance: 362.7
click at [203, 120] on input "[PERSON_NAME]" at bounding box center [220, 126] width 86 height 13
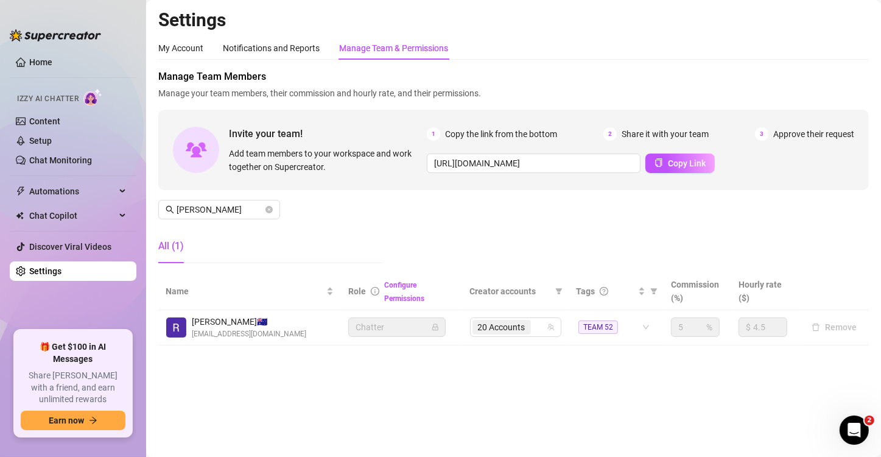
scroll to position [0, 0]
click at [209, 206] on input "[PERSON_NAME]" at bounding box center [220, 209] width 86 height 13
click at [207, 206] on input "[PERSON_NAME]" at bounding box center [220, 209] width 86 height 13
click at [216, 207] on input "[PERSON_NAME]" at bounding box center [220, 209] width 86 height 13
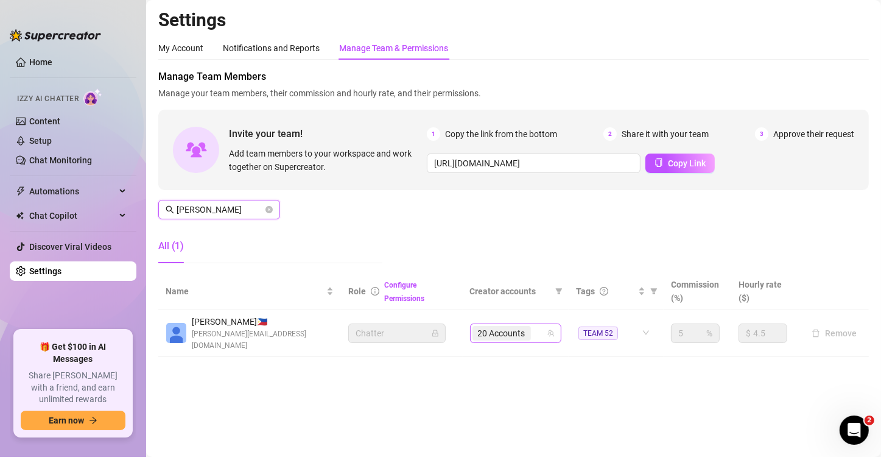
click at [522, 324] on span "20 Accounts" at bounding box center [501, 332] width 47 height 13
type input "[PERSON_NAME]"
click at [531, 324] on span "20 Accounts" at bounding box center [501, 333] width 58 height 15
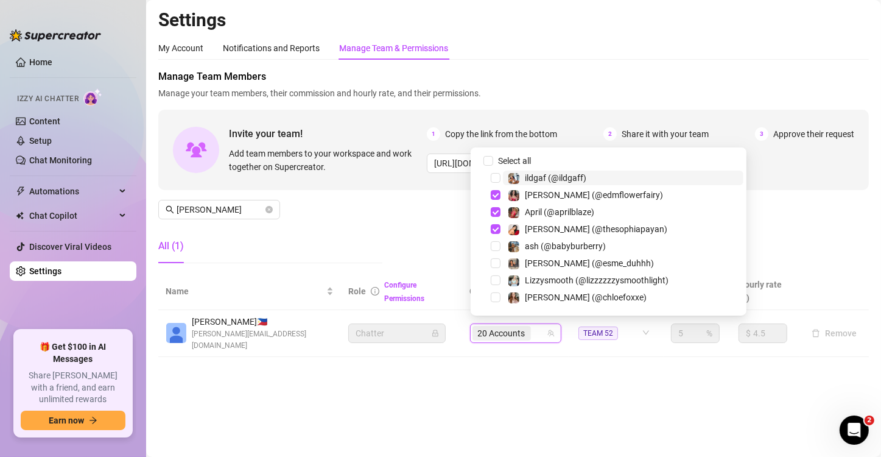
paste input "rubysmithxxx"
type input "rubysmithxxx"
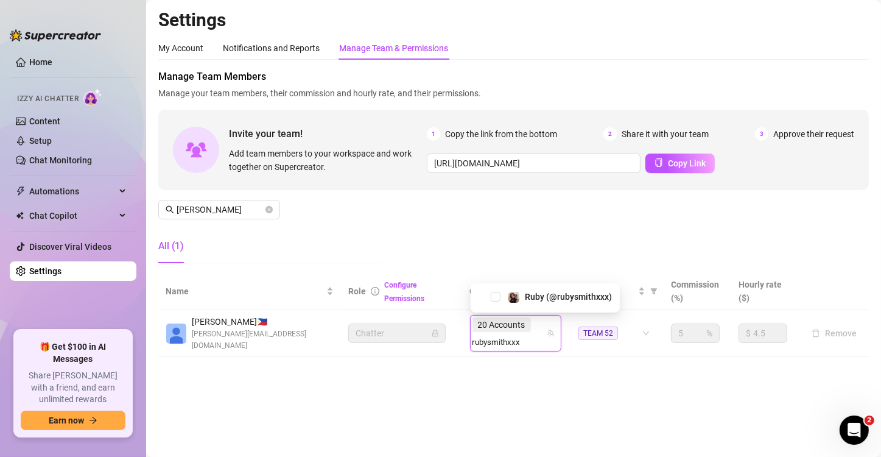
click at [555, 304] on div "Ruby (@rubysmithxxx)" at bounding box center [545, 296] width 143 height 15
click at [573, 296] on span "Ruby (@rubysmithxxx)" at bounding box center [568, 297] width 87 height 10
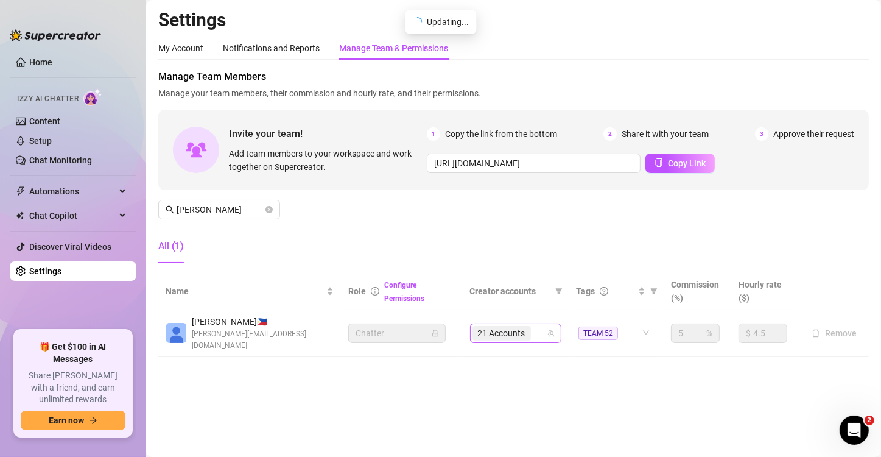
click at [515, 324] on span "21 Accounts" at bounding box center [501, 332] width 47 height 13
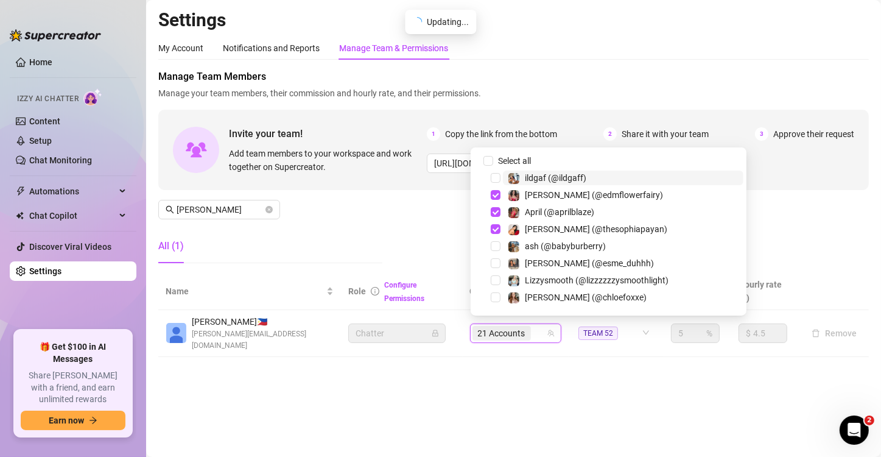
paste input "dragonjen"
type input "dragonjen"
click at [564, 324] on main "Settings My Account Notifications and Reports Manage Team & Permissions Profile…" at bounding box center [513, 228] width 735 height 457
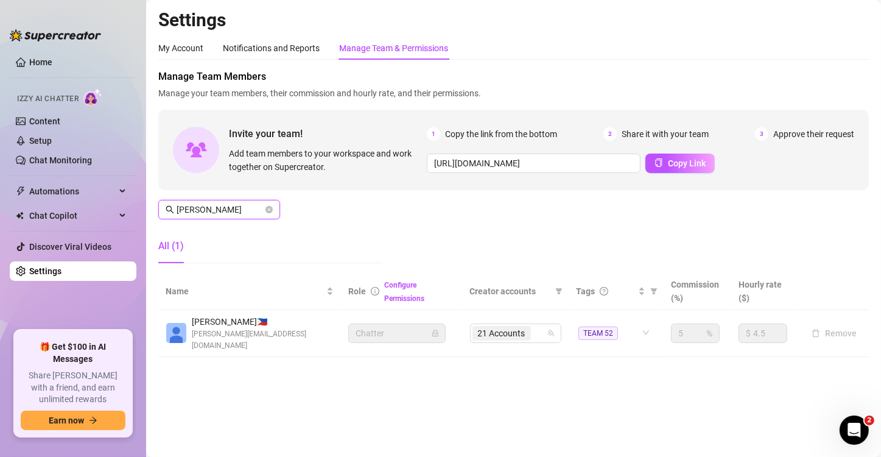
click at [234, 211] on input "[PERSON_NAME]" at bounding box center [220, 209] width 86 height 13
click at [233, 212] on input "[PERSON_NAME]" at bounding box center [220, 209] width 86 height 13
click at [527, 324] on span "31 Accounts" at bounding box center [501, 327] width 58 height 15
type input "[PERSON_NAME]"
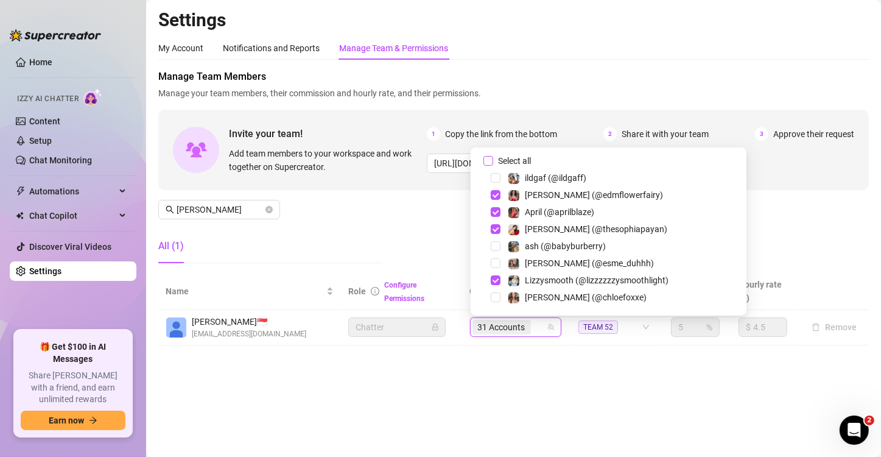
click at [496, 163] on span "Select all" at bounding box center [514, 160] width 43 height 13
click at [493, 163] on input "Select all" at bounding box center [488, 161] width 10 height 10
click at [499, 161] on span "Select all" at bounding box center [514, 160] width 43 height 13
click at [493, 161] on input "Select all" at bounding box center [488, 161] width 10 height 10
checkbox input "false"
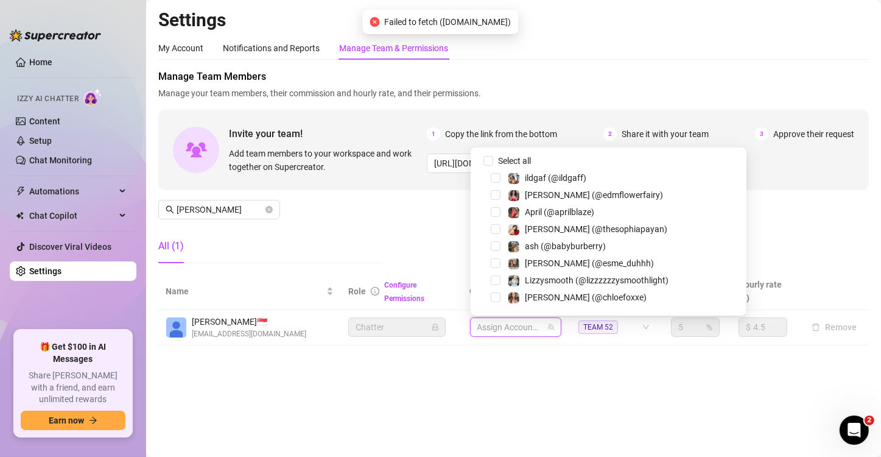
click at [522, 324] on div "Assign Accounts" at bounding box center [515, 326] width 91 height 19
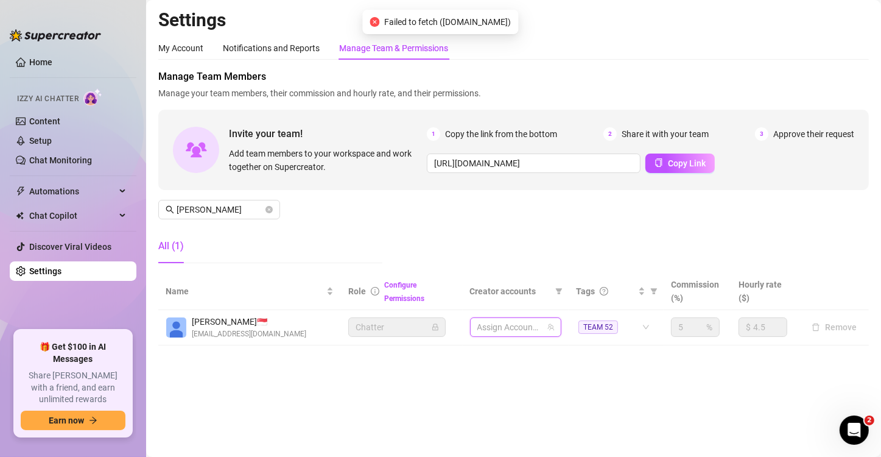
click at [514, 324] on div at bounding box center [509, 326] width 74 height 17
click at [527, 324] on div at bounding box center [509, 326] width 74 height 17
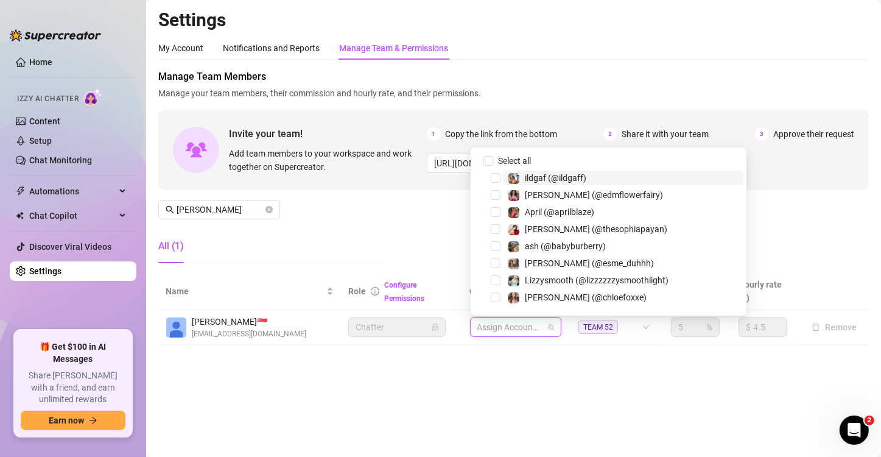
paste input "dragonjen"
type input "dragonjen"
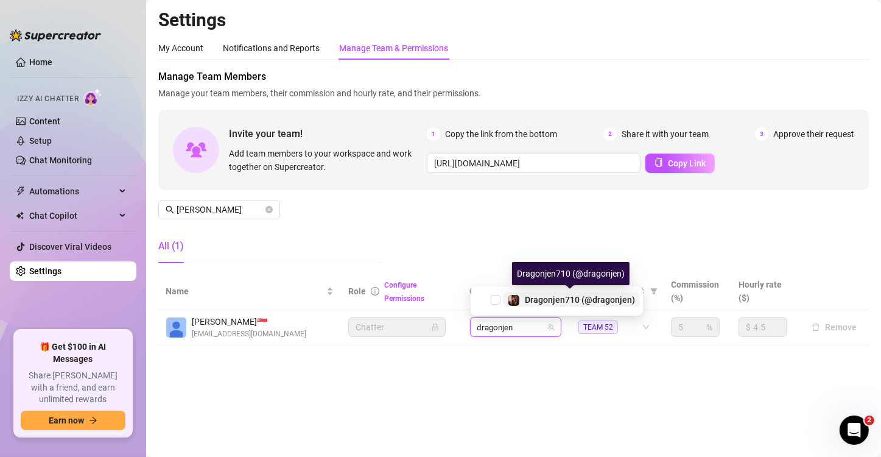
click at [536, 306] on div "Dragonjen710 (@dragonjen)" at bounding box center [580, 299] width 110 height 15
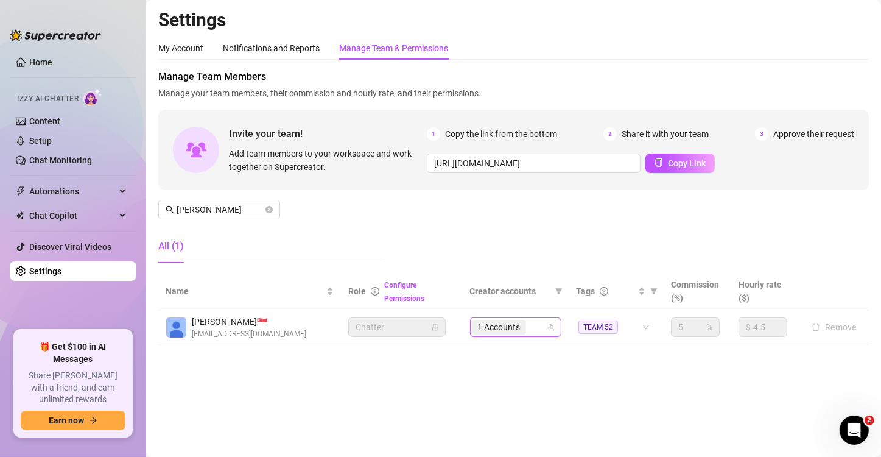
click at [531, 324] on div "1 Accounts" at bounding box center [509, 326] width 74 height 17
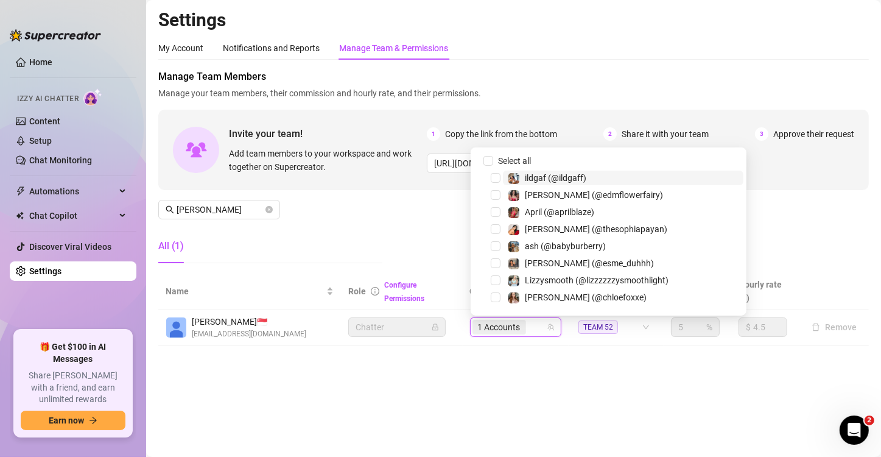
paste input "moneybagmoee"
type input "moneybagmoee"
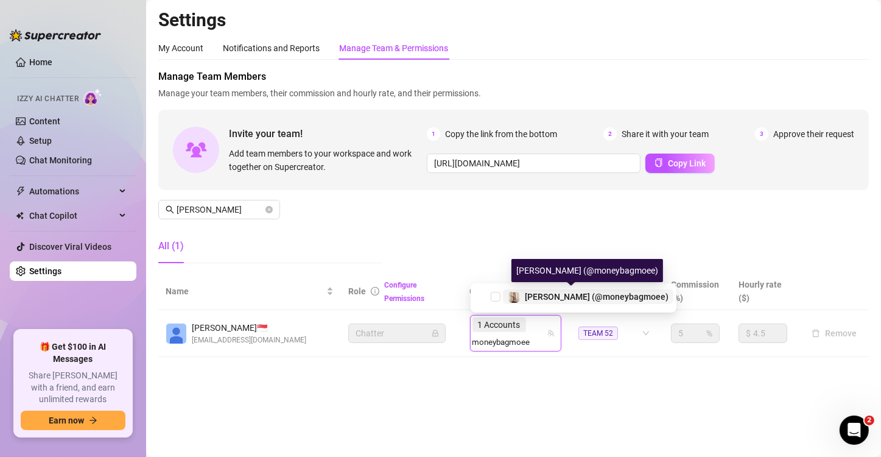
click at [557, 295] on span "[PERSON_NAME] (@moneybagmoee)" at bounding box center [597, 297] width 144 height 10
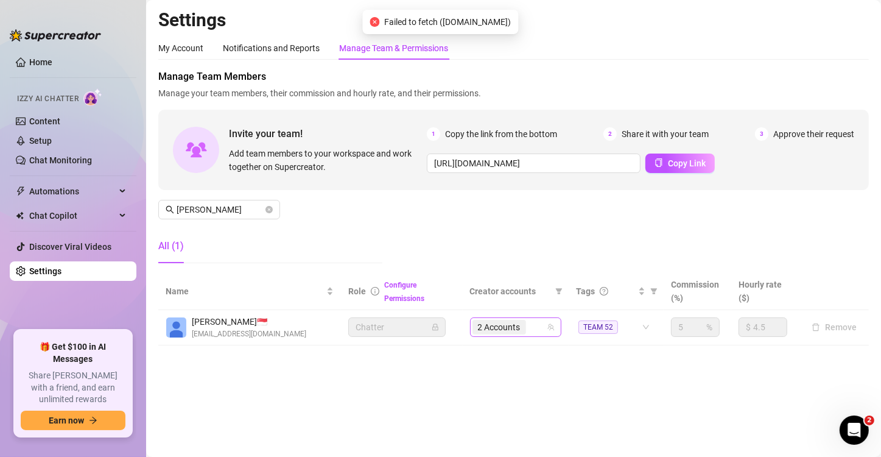
click at [529, 324] on input "search" at bounding box center [529, 327] width 2 height 15
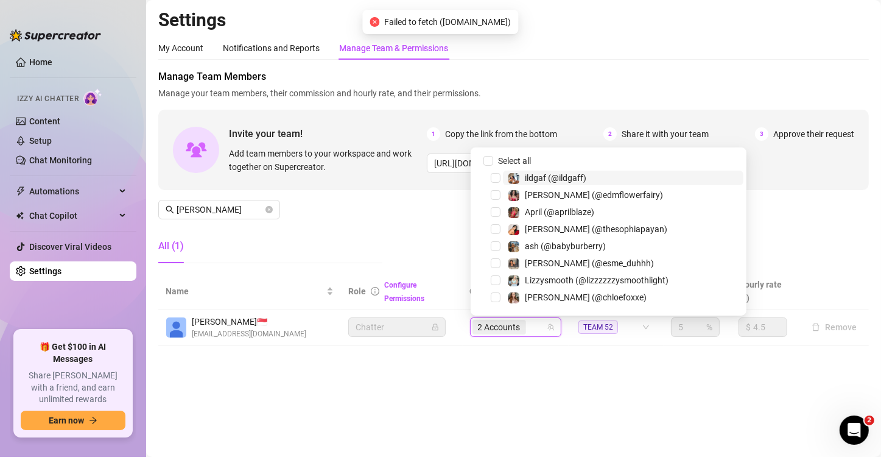
paste input "edmflowerfairy"
type input "edmflowerfairy"
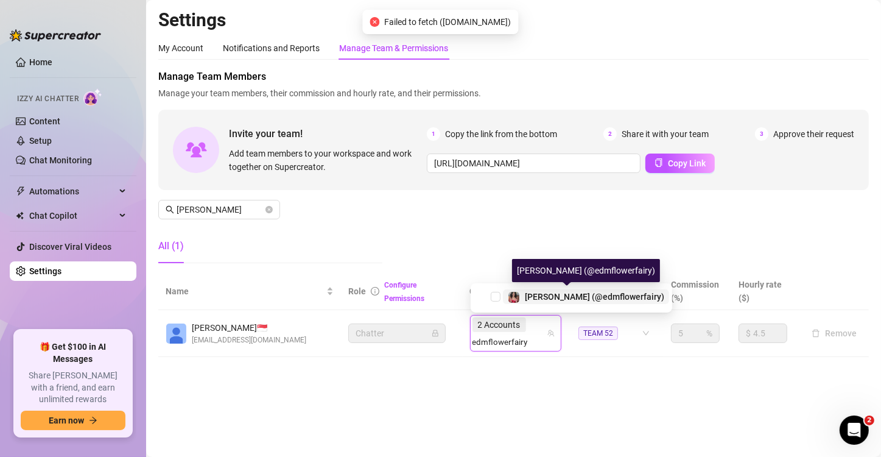
click at [546, 293] on span "[PERSON_NAME] (@edmflowerfairy)" at bounding box center [594, 297] width 139 height 10
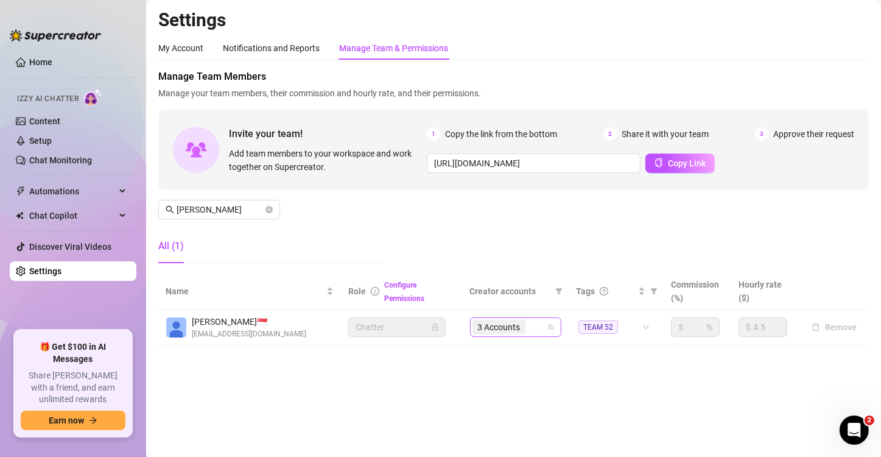
click at [530, 324] on input "search" at bounding box center [529, 327] width 2 height 15
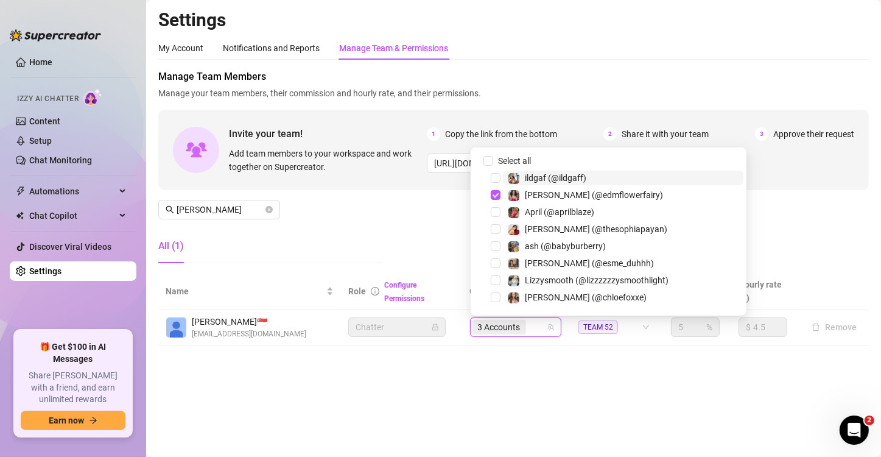
paste input "ericabanks"
type input "ericabanks"
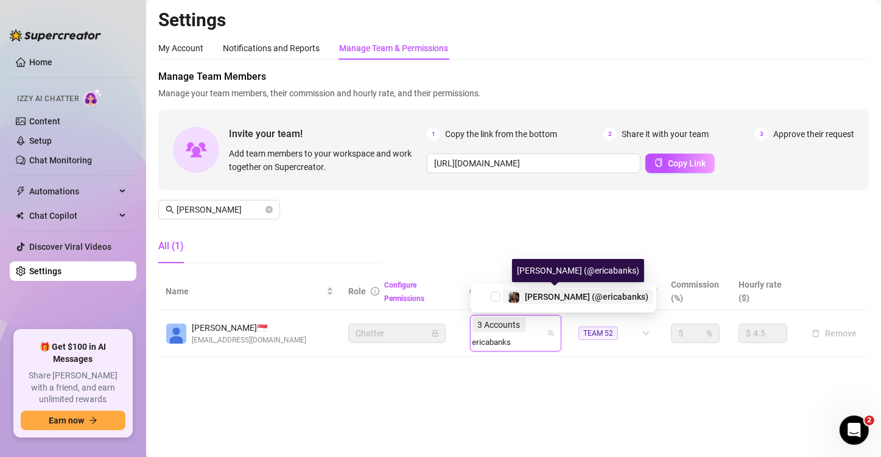
click at [545, 292] on span "[PERSON_NAME] (@ericabanks)" at bounding box center [587, 297] width 124 height 10
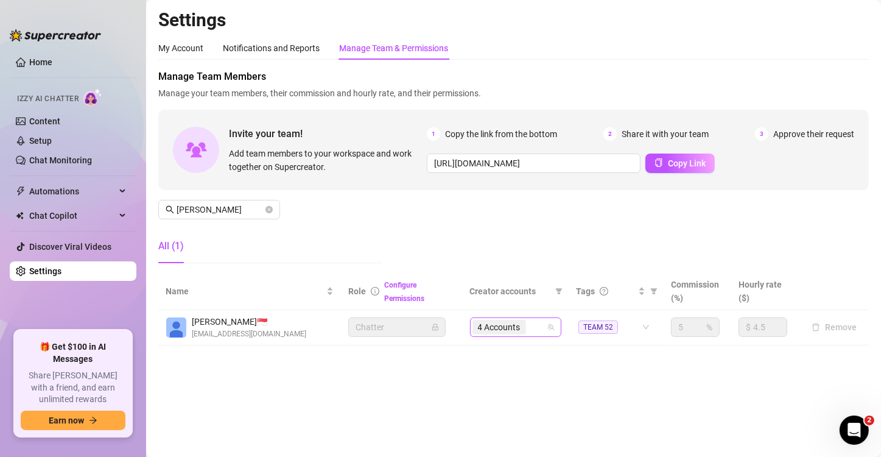
drag, startPoint x: 533, startPoint y: 330, endPoint x: 527, endPoint y: 326, distance: 7.4
click at [533, 324] on div "4 Accounts" at bounding box center [509, 326] width 74 height 17
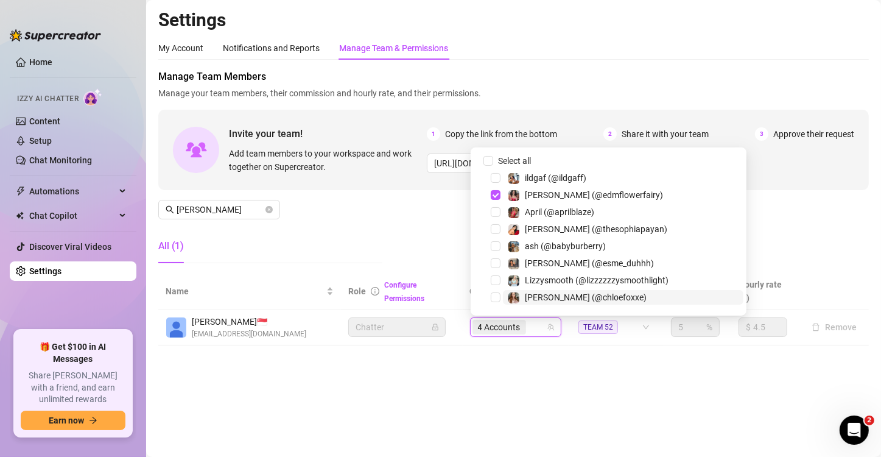
paste input "getthickywithessi"
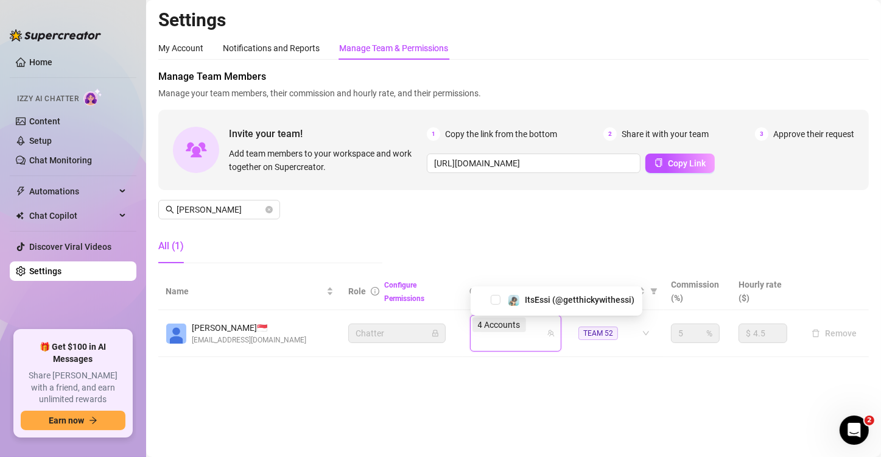
type input "getthickywithessi"
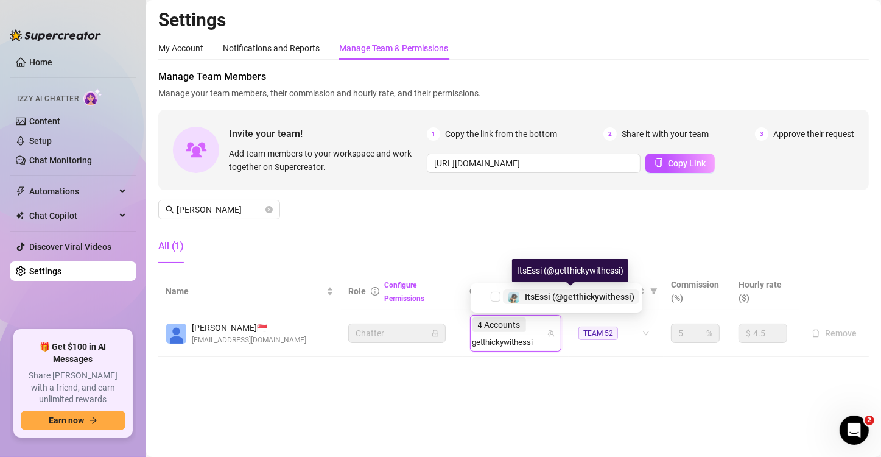
click at [528, 302] on div "ItsEssi (@getthickywithessi)" at bounding box center [580, 296] width 110 height 15
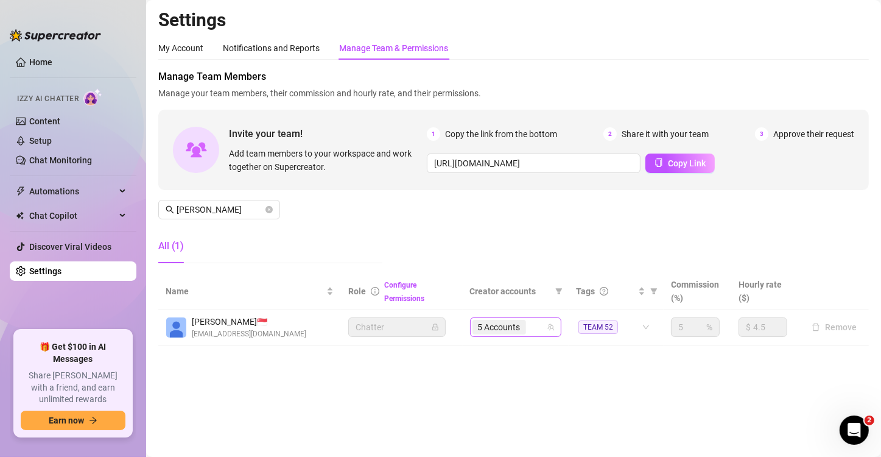
click at [534, 324] on div "5 Accounts" at bounding box center [509, 326] width 74 height 17
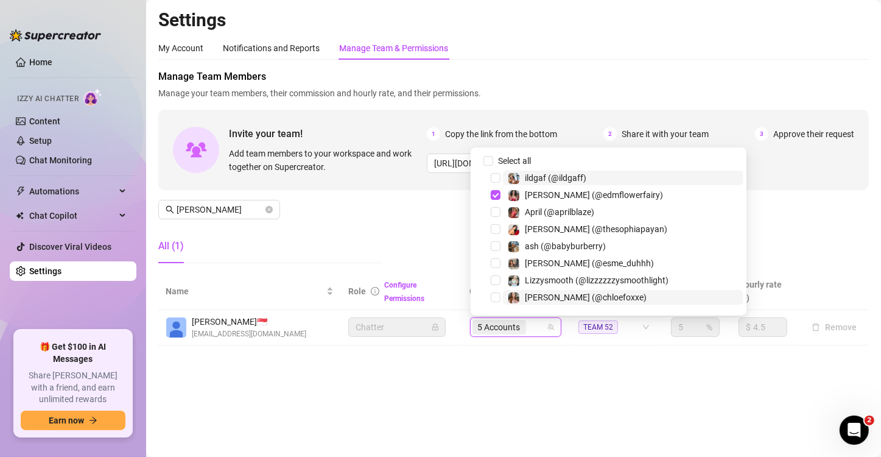
paste input "madianxxx"
type input "madianxxx"
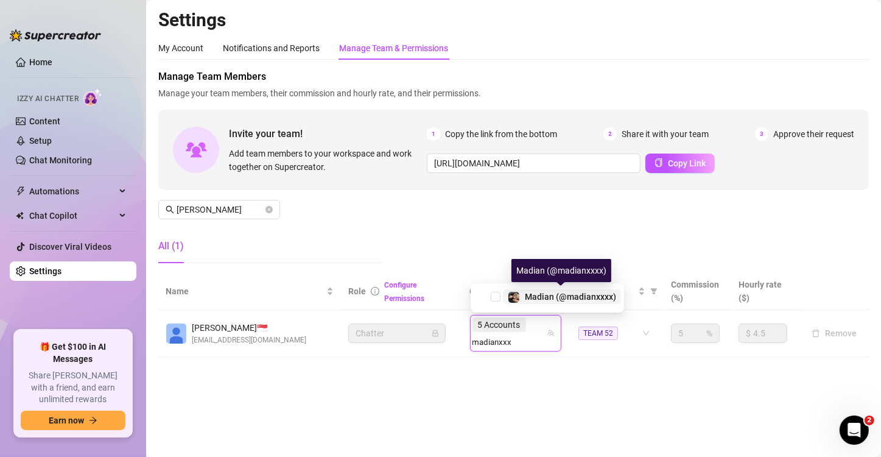
click at [549, 295] on span "Madian (@madianxxxx)" at bounding box center [570, 297] width 91 height 10
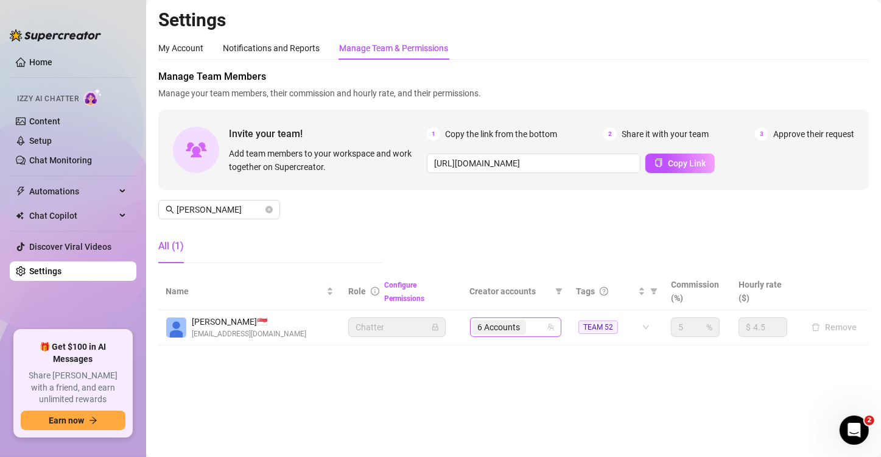
click at [533, 324] on div "6 Accounts" at bounding box center [509, 326] width 74 height 17
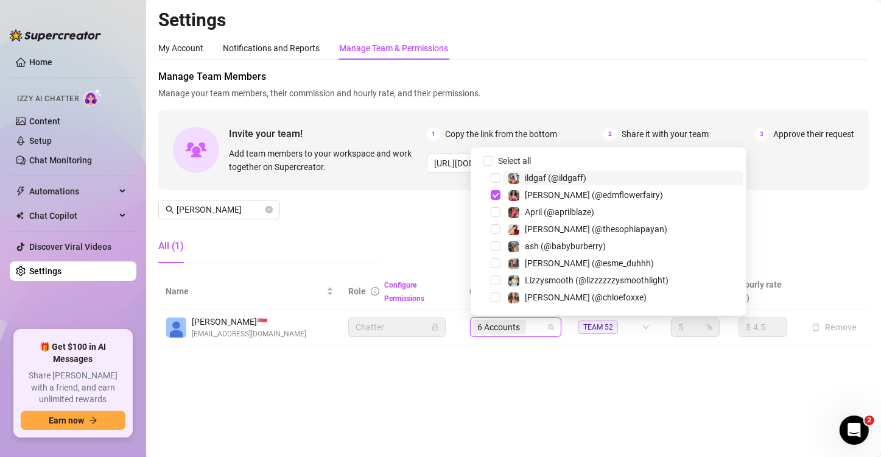
paste input "sliceofjade"
type input "sliceofjade"
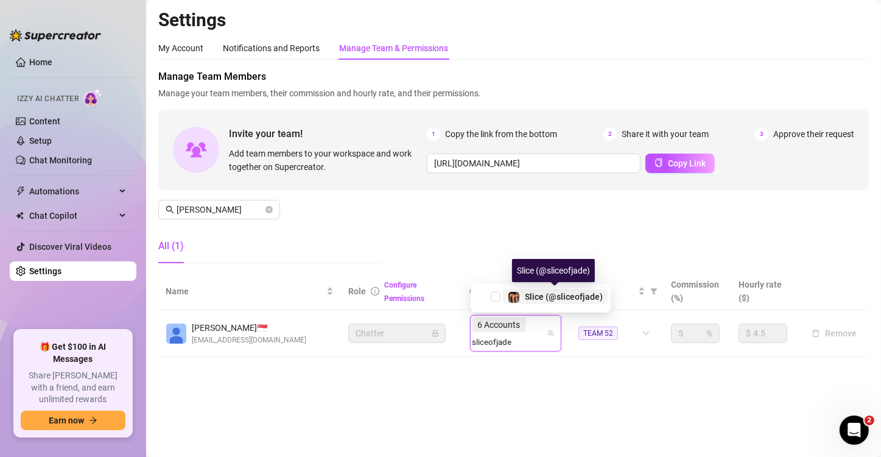
click at [544, 295] on span "Slice (@sliceofjade)" at bounding box center [564, 297] width 78 height 10
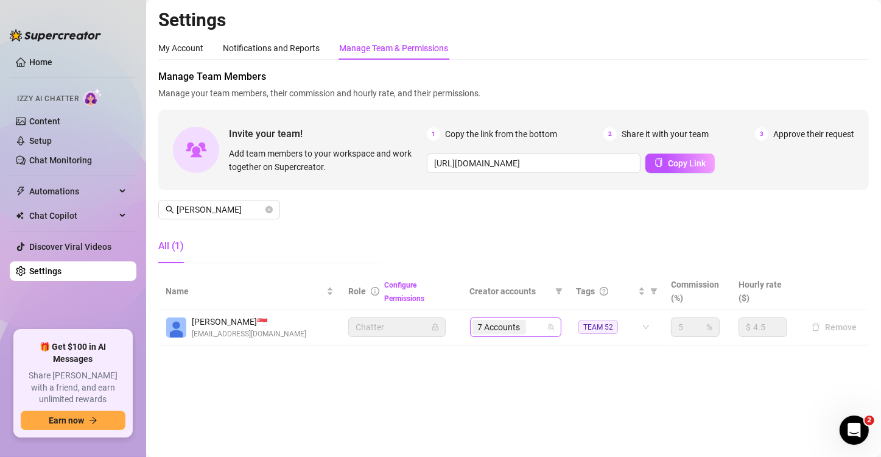
click at [518, 324] on div "7 Accounts" at bounding box center [515, 326] width 91 height 19
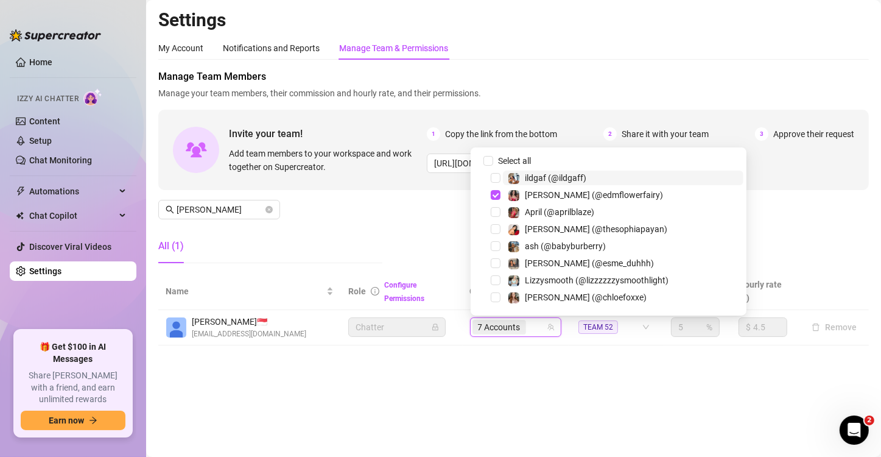
paste input "courtneybarajas"
type input "courtneybarajas"
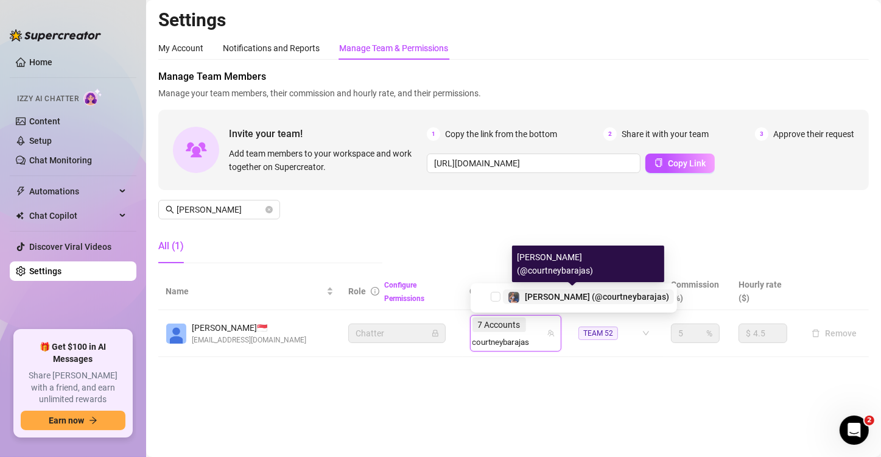
click at [548, 300] on span "[PERSON_NAME] (@courtneybarajas)" at bounding box center [597, 297] width 144 height 10
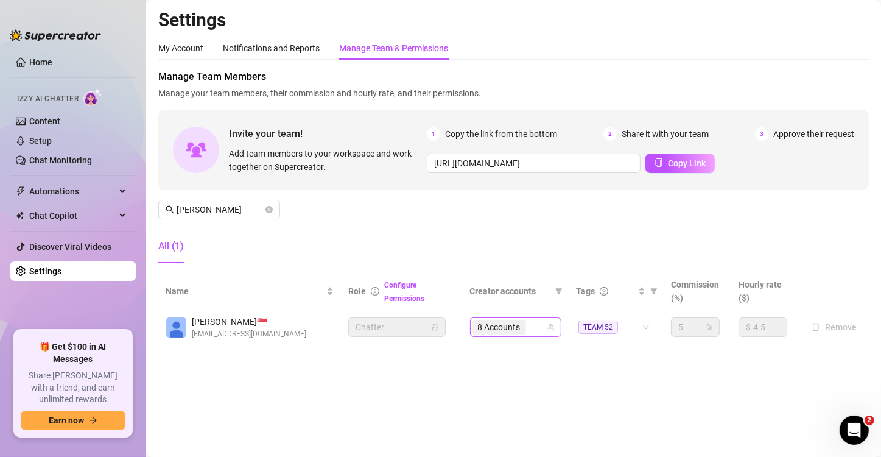
click at [530, 324] on input "search" at bounding box center [529, 327] width 2 height 15
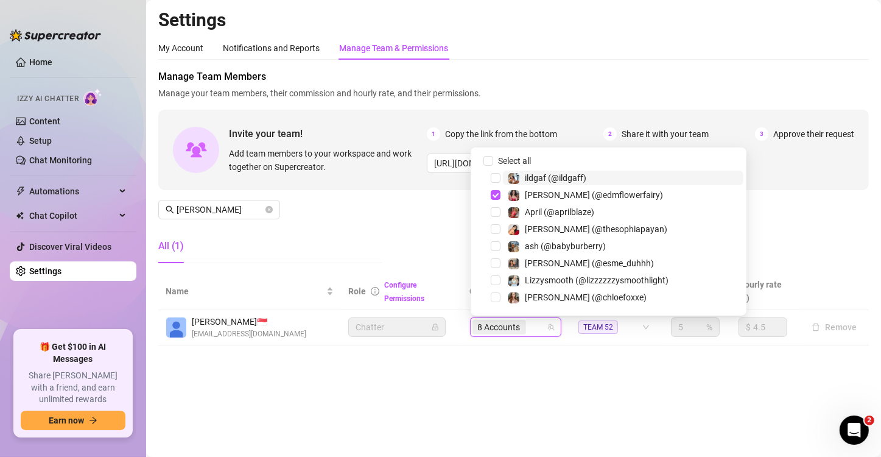
paste input "madison_lazz"
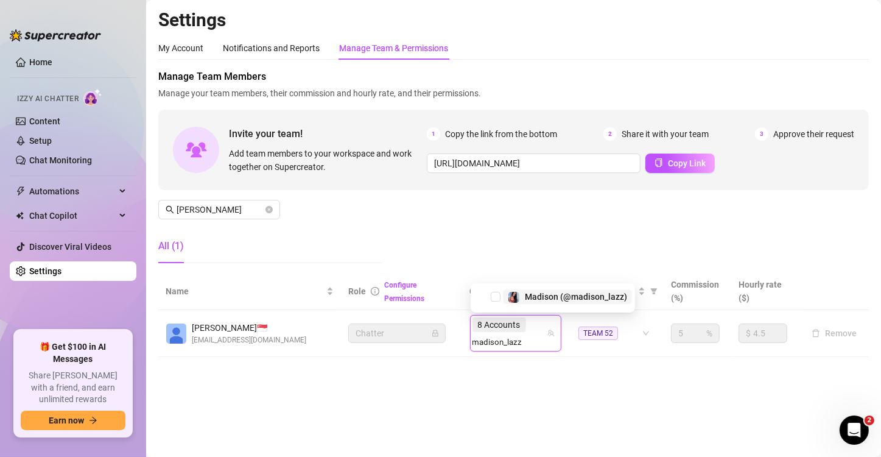
type input "madison_laz"
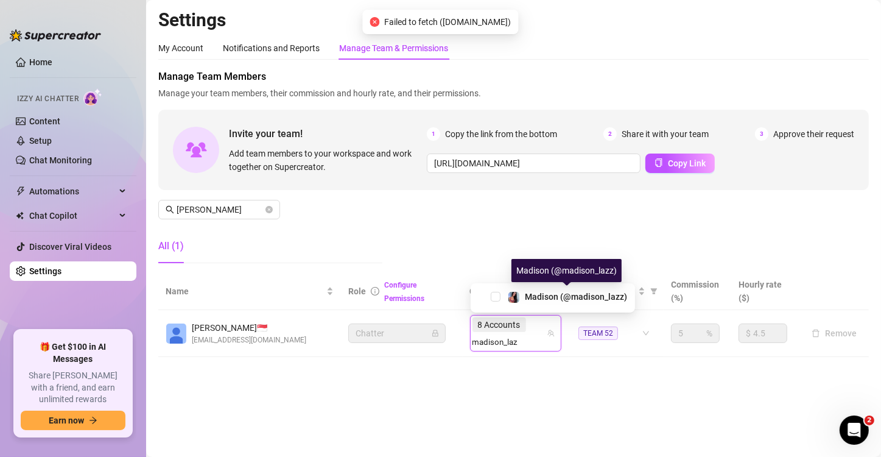
drag, startPoint x: 547, startPoint y: 292, endPoint x: 880, endPoint y: 234, distance: 338.1
click at [547, 292] on span "Madison (@madison_lazz)" at bounding box center [576, 297] width 102 height 10
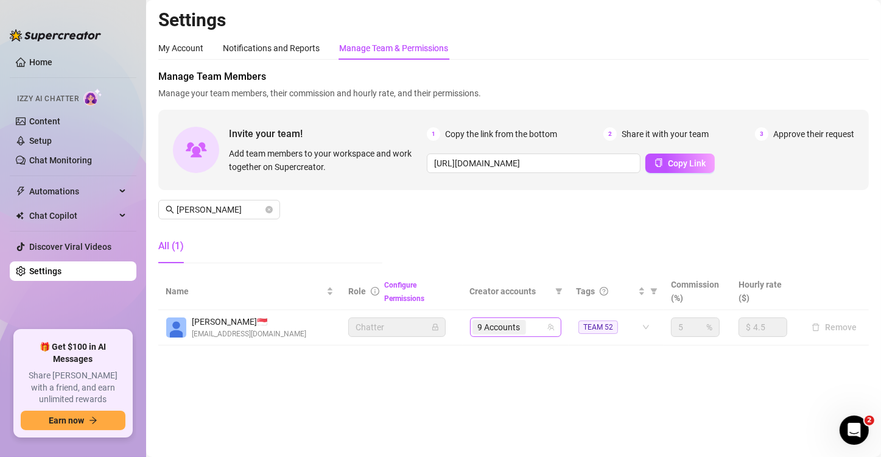
click at [536, 322] on div "9 Accounts" at bounding box center [509, 326] width 74 height 17
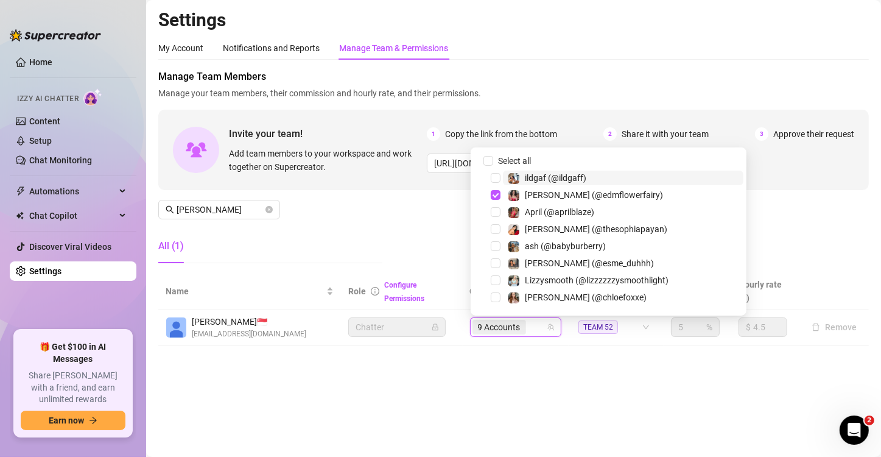
paste input "iamsafaree"
type input "iamsafaree"
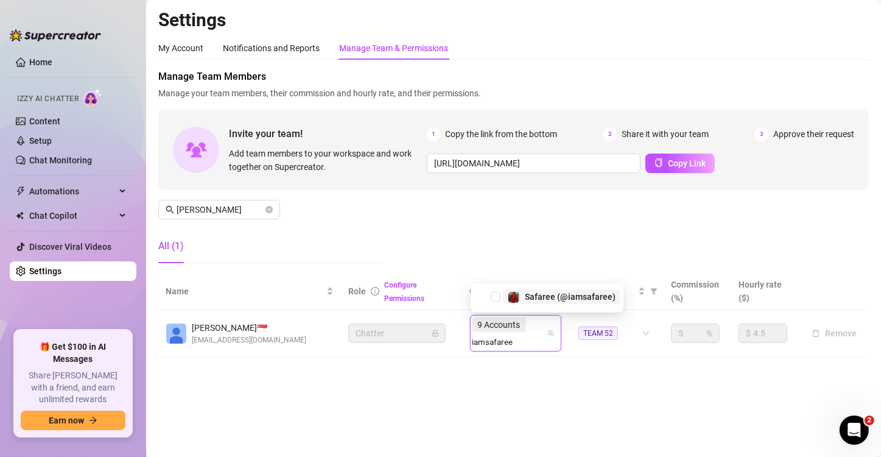
click at [565, 295] on span "Safaree (@iamsafaree)" at bounding box center [570, 297] width 91 height 10
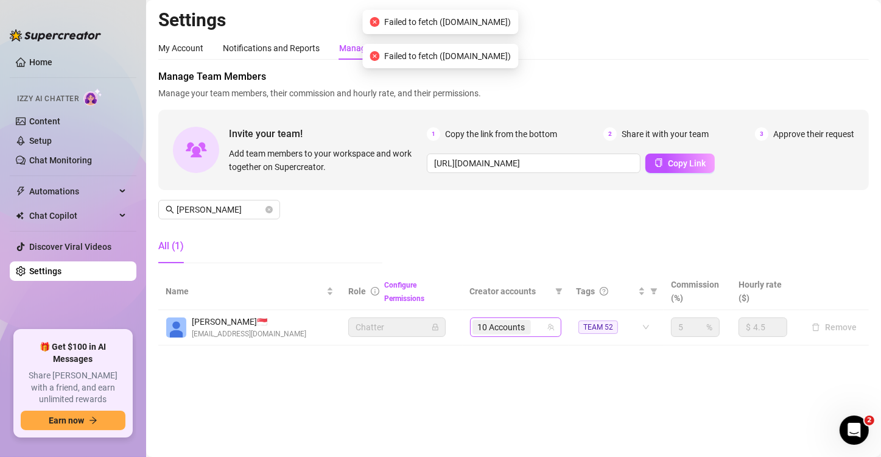
click at [529, 322] on span "10 Accounts" at bounding box center [501, 327] width 58 height 15
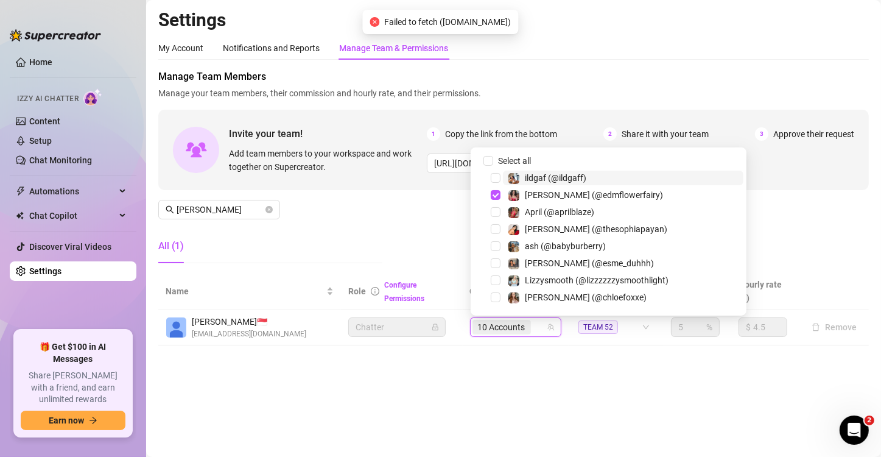
paste input "thesophiapayan"
type input "thesophiapayan"
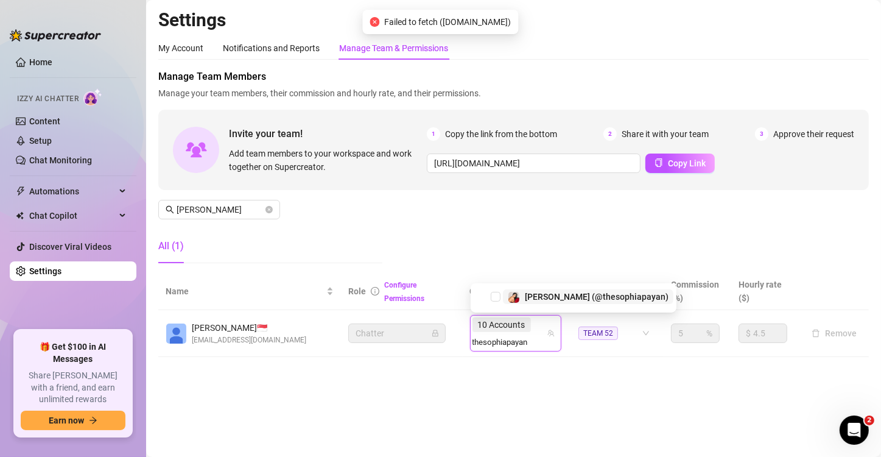
click at [552, 300] on span "[PERSON_NAME] (@thesophiapayan)" at bounding box center [597, 297] width 144 height 10
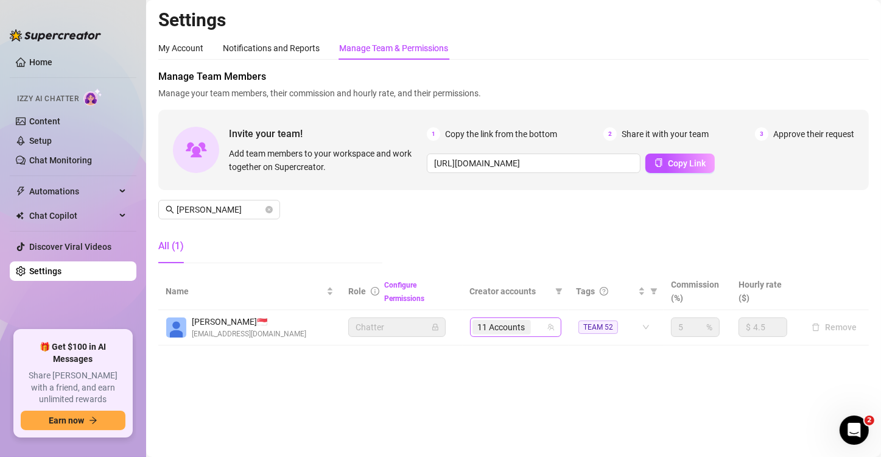
click at [540, 324] on div "11 Accounts" at bounding box center [509, 326] width 74 height 17
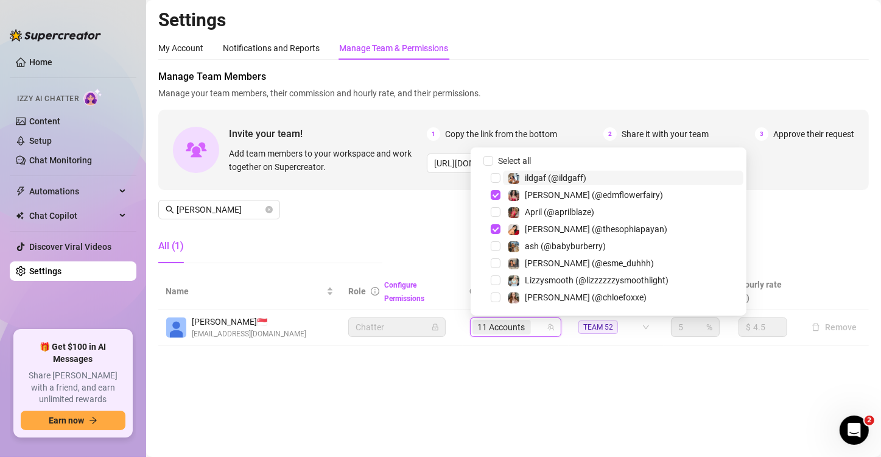
paste input "bikerxbaddie"
type input "bikerxbaddie"
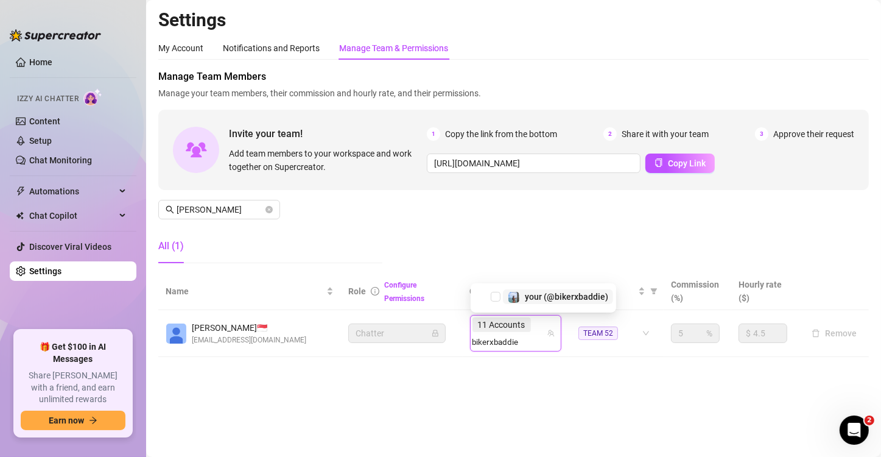
click at [557, 298] on span "your (@bikerxbaddie)" at bounding box center [566, 297] width 83 height 10
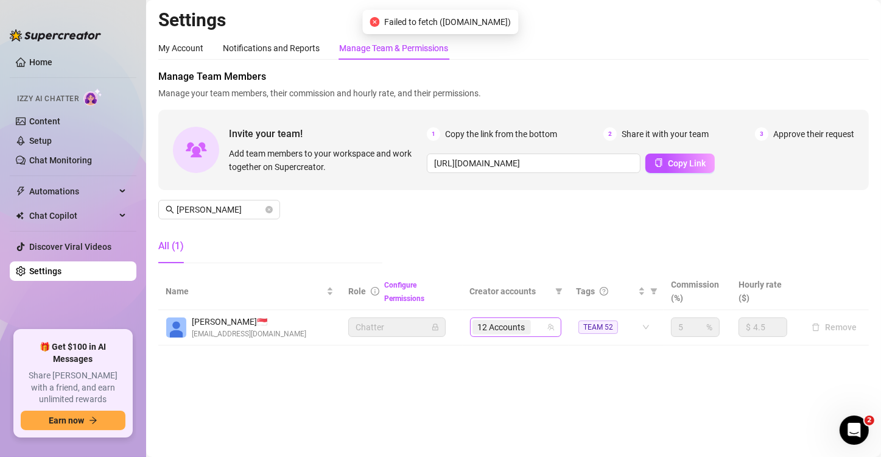
click at [542, 321] on div "12 Accounts" at bounding box center [509, 326] width 74 height 17
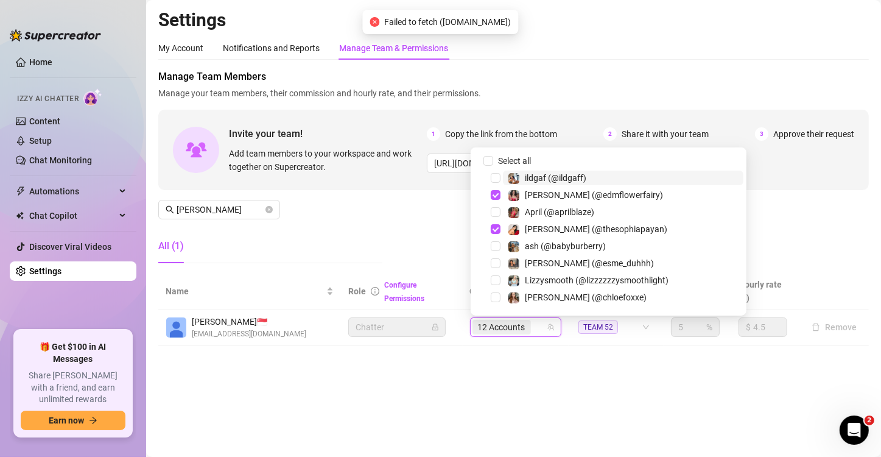
paste input "[PERSON_NAME]"
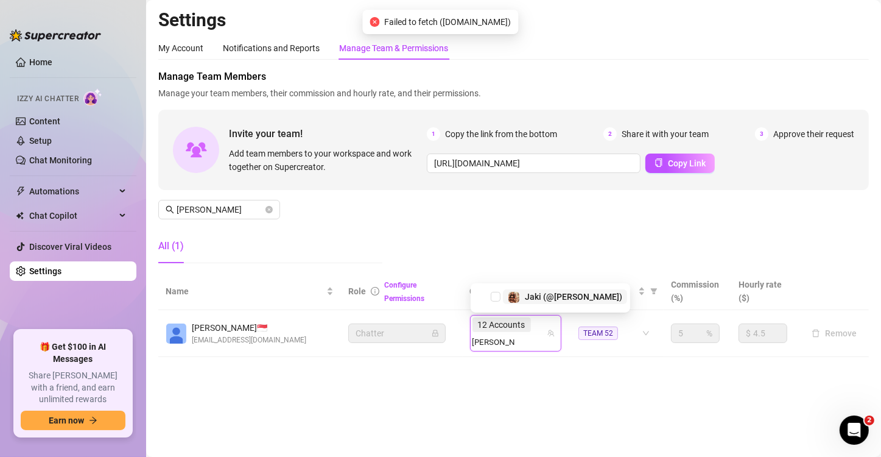
type input "[PERSON_NAME]"
click at [538, 286] on div "9700201 Jaki (@[PERSON_NAME])" at bounding box center [550, 297] width 159 height 29
paste input "[PERSON_NAME]"
type input "[PERSON_NAME]"
click at [543, 298] on span "Jaki (@[PERSON_NAME])" at bounding box center [573, 297] width 97 height 10
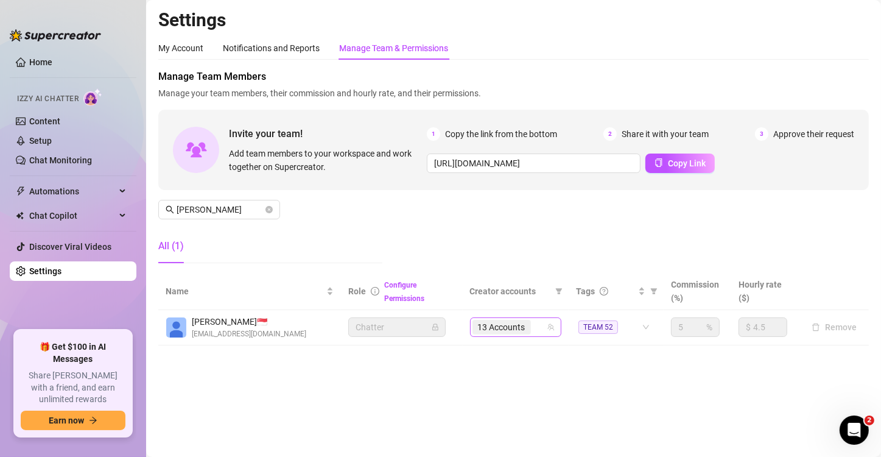
click at [512, 324] on div "13 Accounts" at bounding box center [502, 326] width 61 height 17
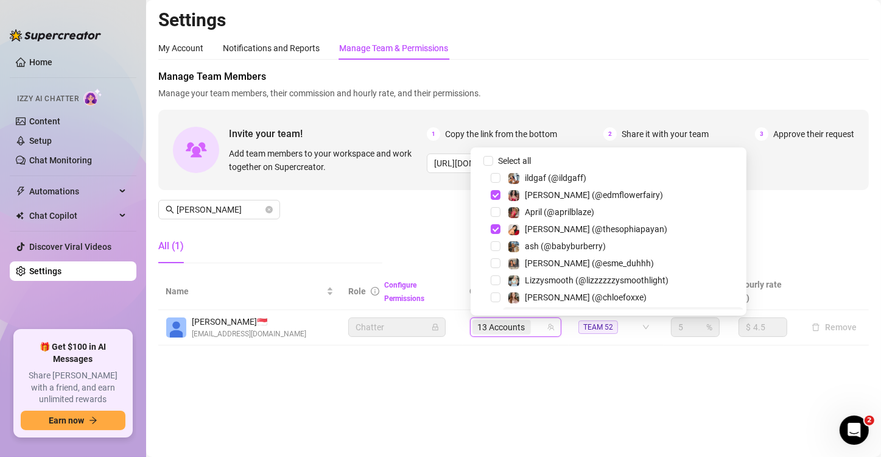
paste input "aprilblaze"
type input "aprilblaze"
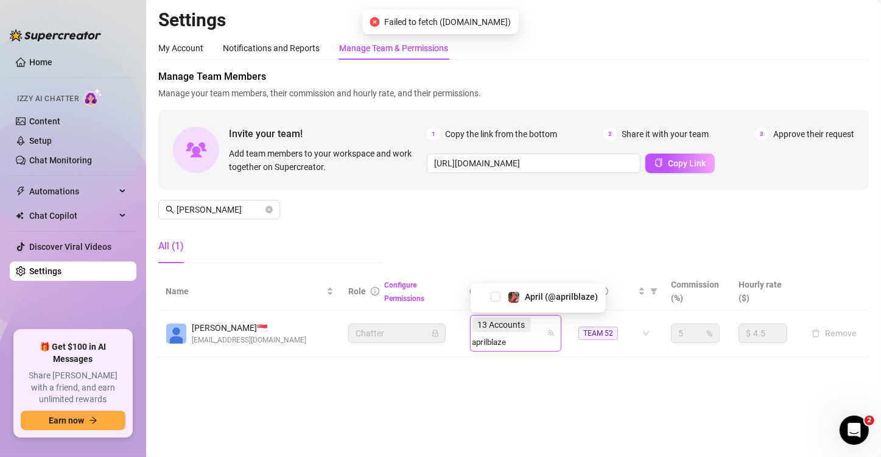
click at [527, 307] on div "April (@aprilblaze)" at bounding box center [538, 297] width 135 height 29
click at [528, 295] on span "April (@aprilblaze)" at bounding box center [561, 297] width 73 height 10
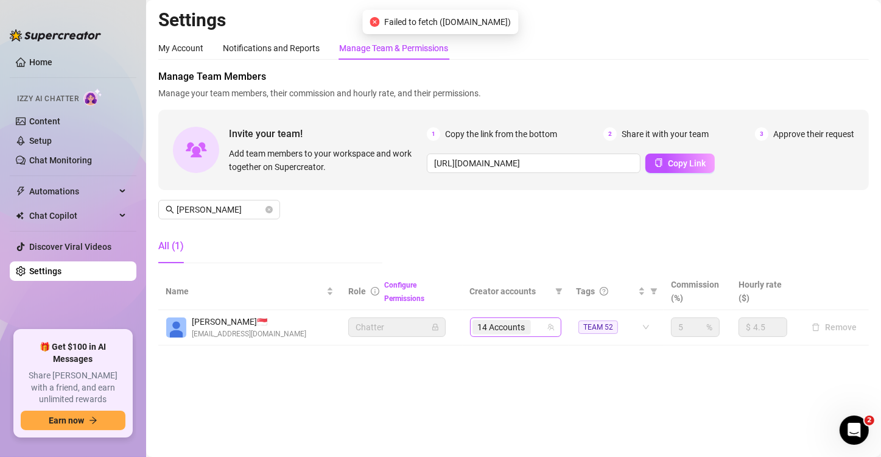
click at [507, 323] on span "14 Accounts" at bounding box center [501, 326] width 47 height 13
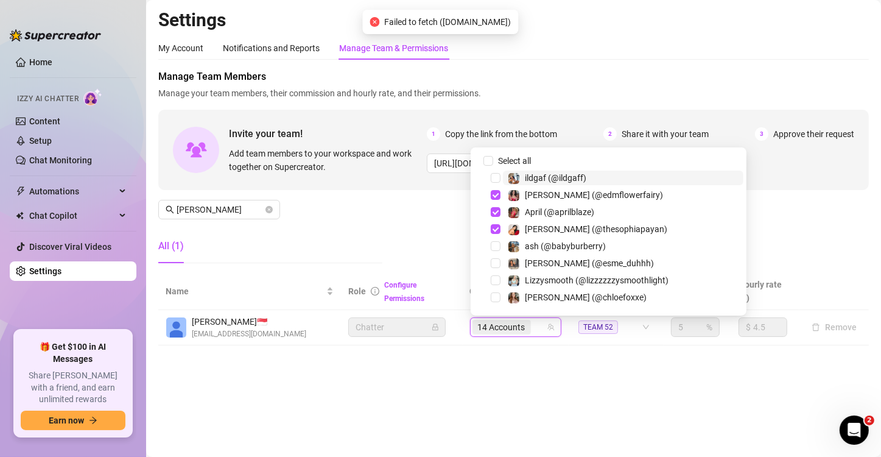
paste input "aprilblaze"
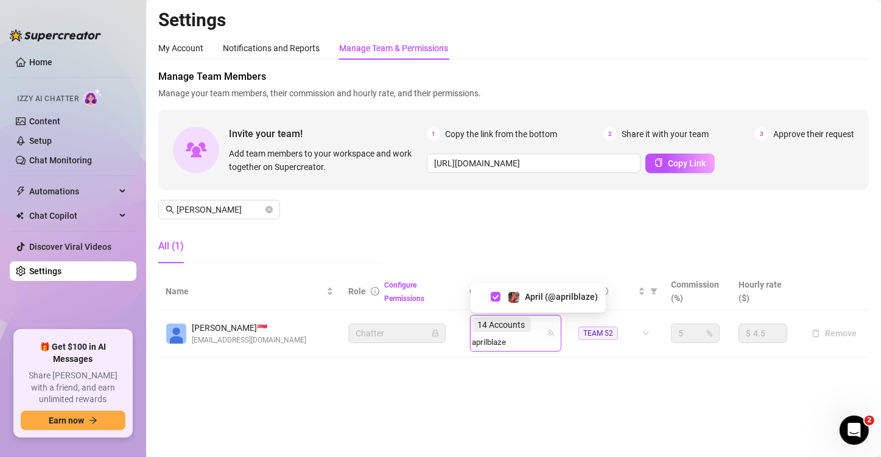
type input "aprilblaze"
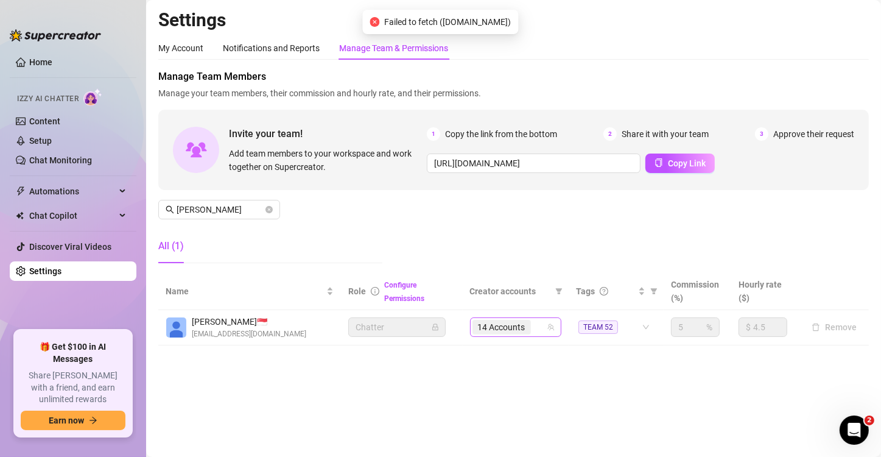
click at [514, 324] on div "14 Accounts" at bounding box center [502, 326] width 61 height 17
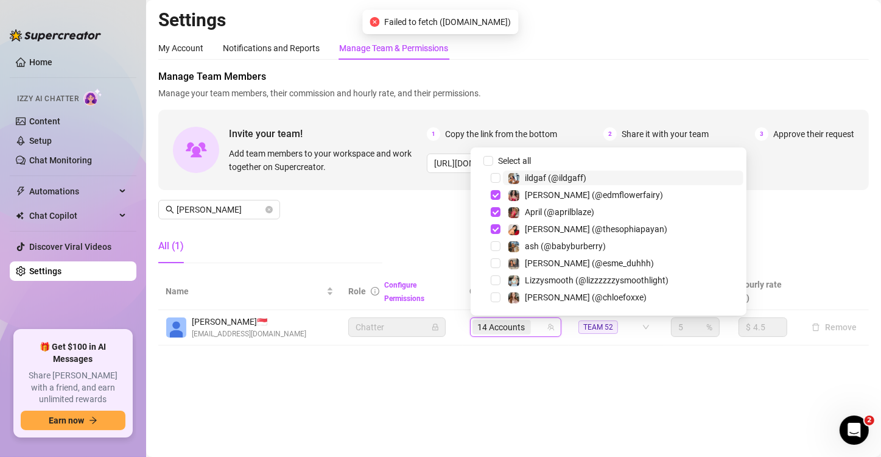
paste input "lalogone_brazy22"
type input "lalogone_brazy22"
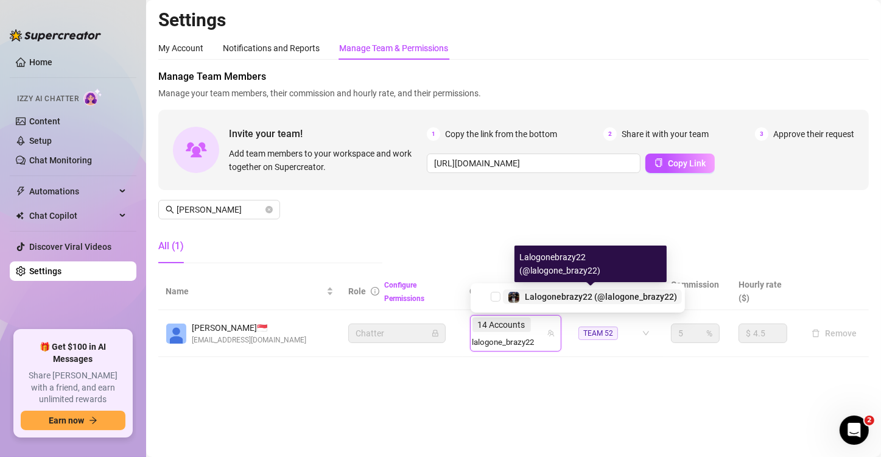
click at [564, 297] on span "Lalogonebrazy22 (@lalogone_brazy22)" at bounding box center [601, 297] width 152 height 10
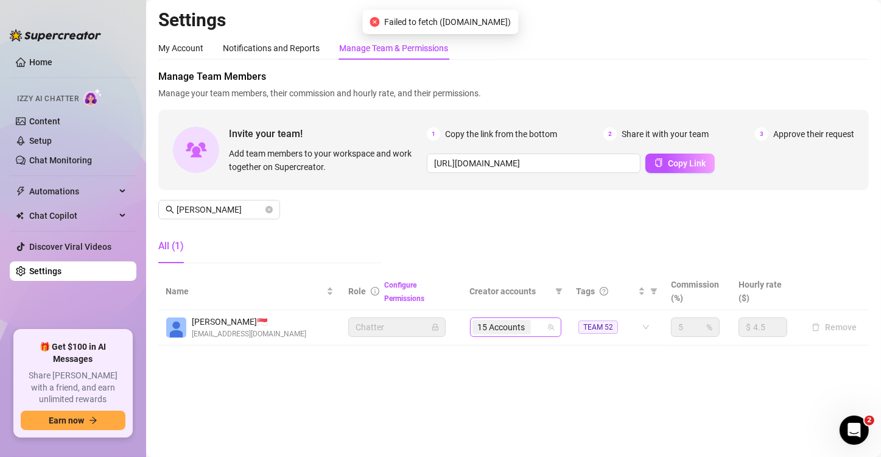
click at [529, 324] on span "15 Accounts" at bounding box center [501, 327] width 58 height 15
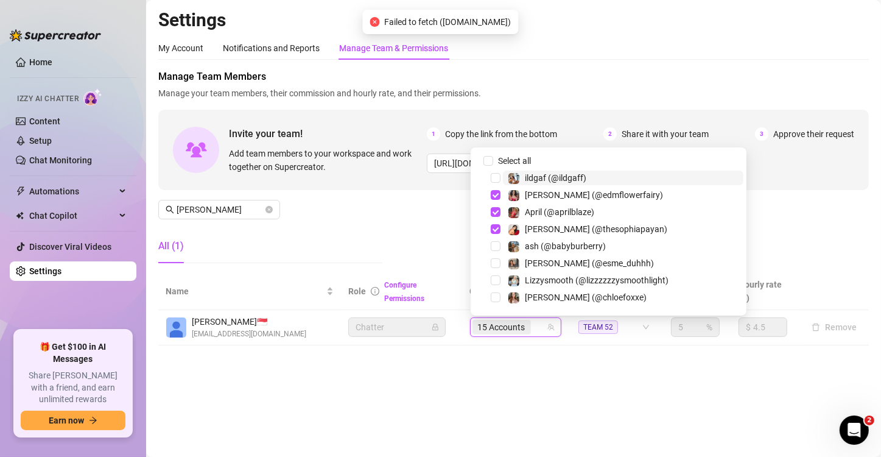
paste input "watercherrypie"
type input "watercherrypie"
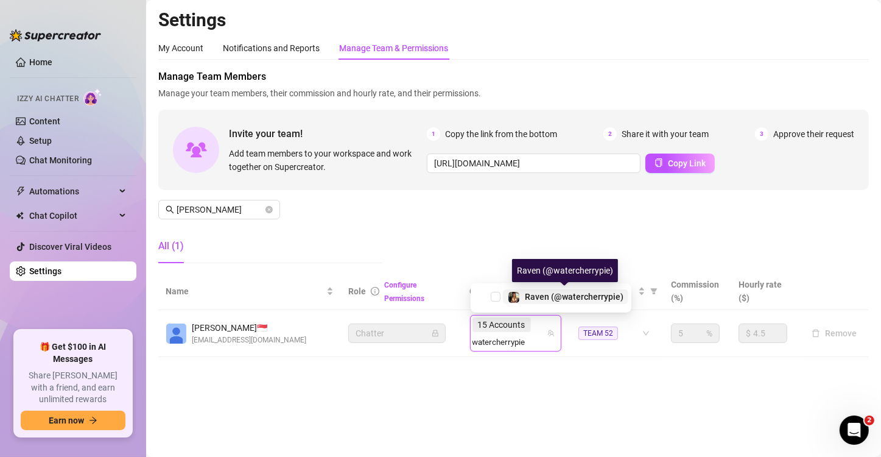
click at [591, 296] on span "Raven (@watercherrypie)" at bounding box center [574, 297] width 99 height 10
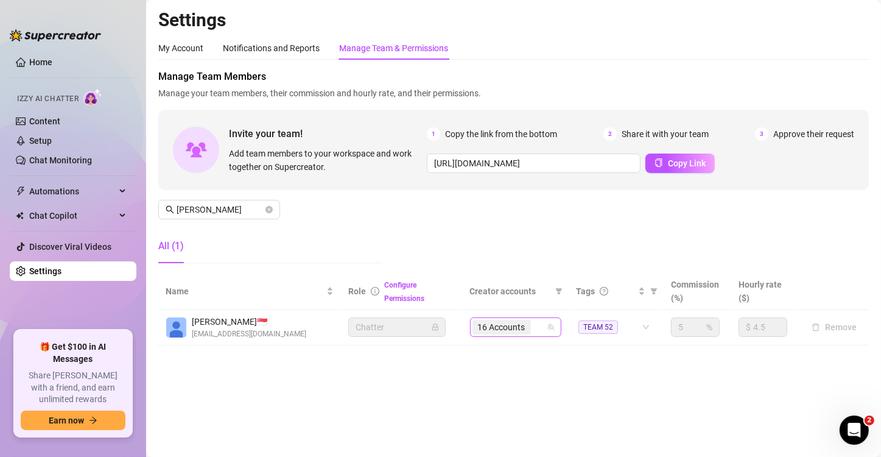
click at [541, 324] on div "16 Accounts" at bounding box center [509, 326] width 74 height 17
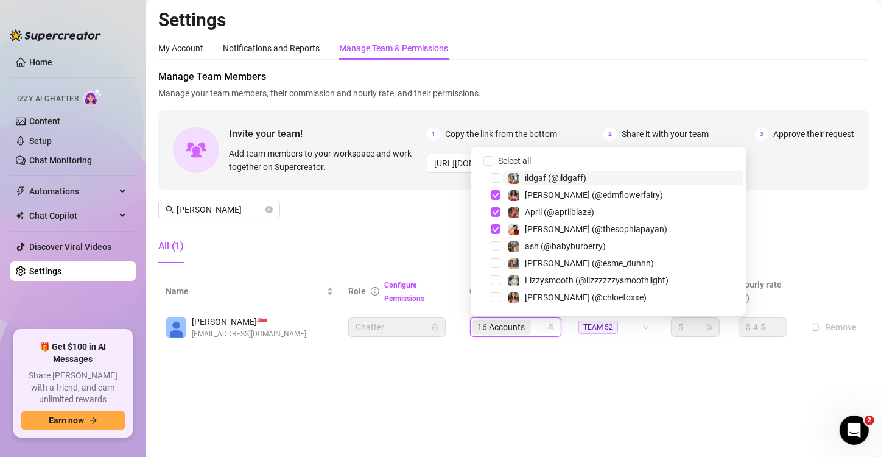
paste input "urfavleobaby"
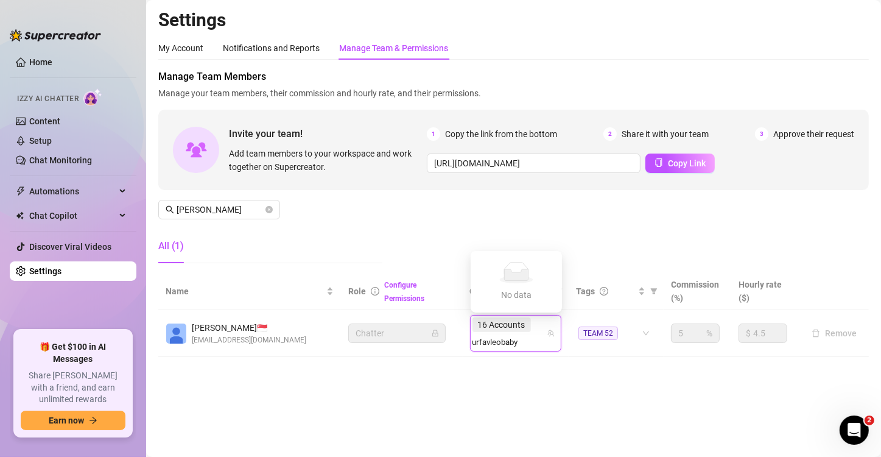
type input "urfavleobaby"
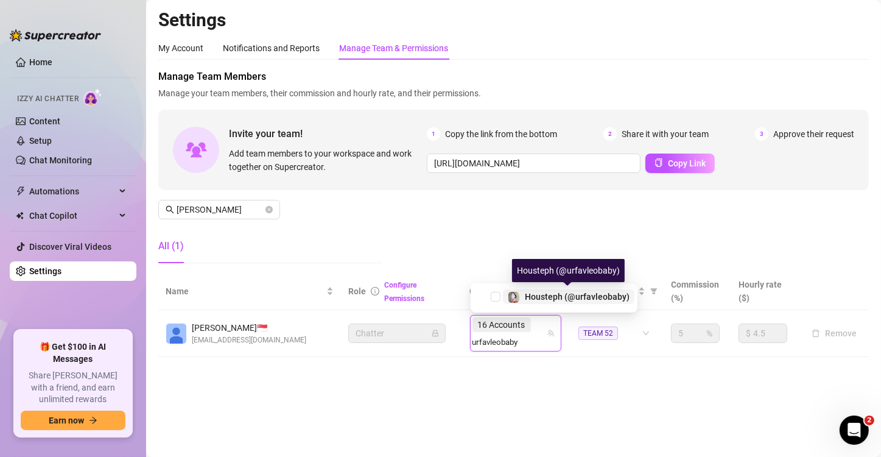
click at [583, 299] on span "Housteph (@urfavleobaby)" at bounding box center [577, 297] width 105 height 10
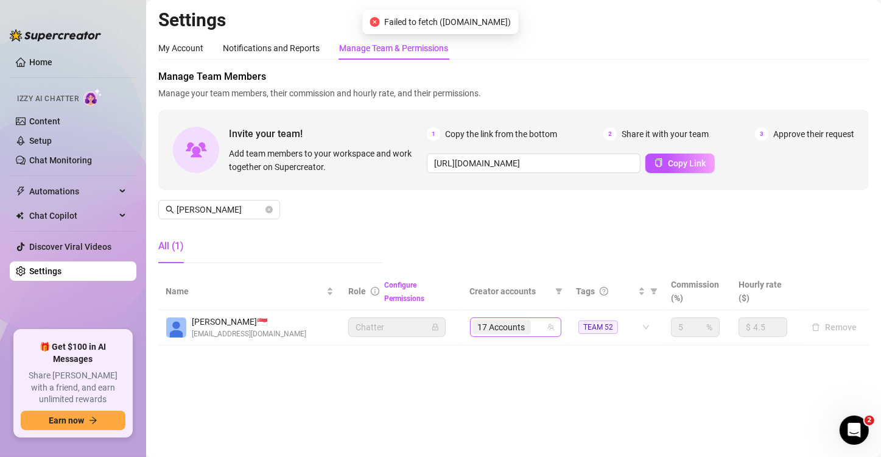
click at [524, 324] on span "17 Accounts" at bounding box center [501, 326] width 47 height 13
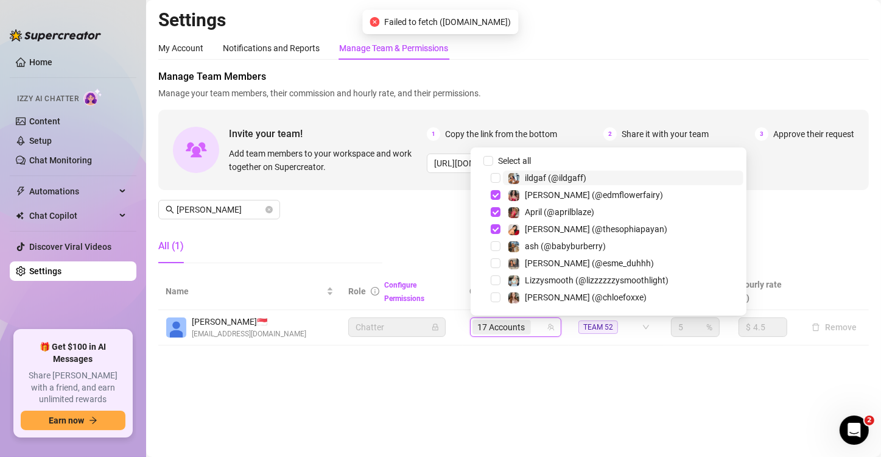
paste input "alannaskyye"
type input "alannaskyye"
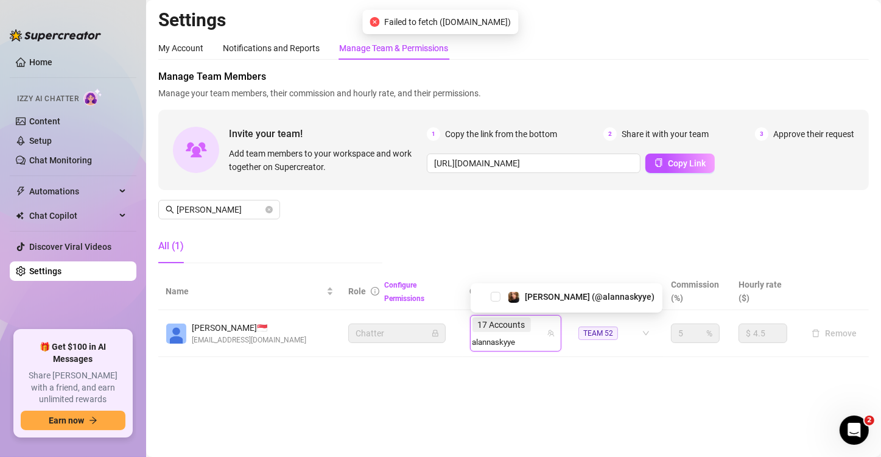
click at [536, 288] on div "[PERSON_NAME] (@alannaskyye)" at bounding box center [567, 297] width 192 height 29
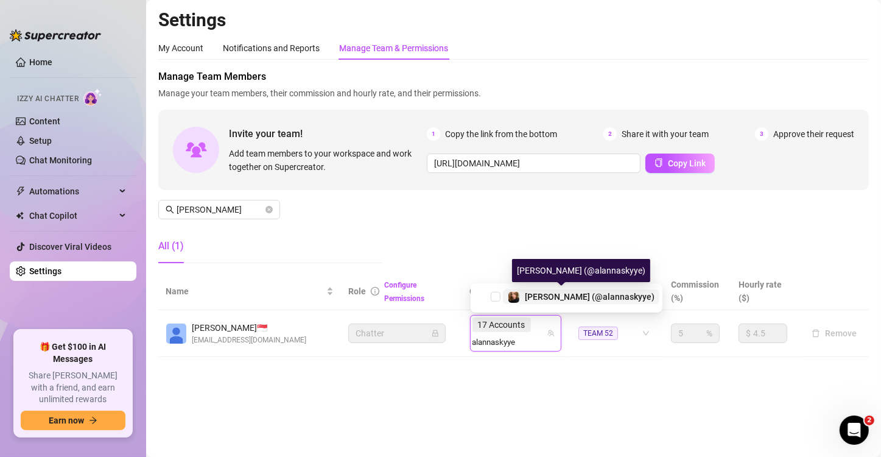
click at [552, 296] on span "[PERSON_NAME] (@alannaskyye)" at bounding box center [590, 297] width 130 height 10
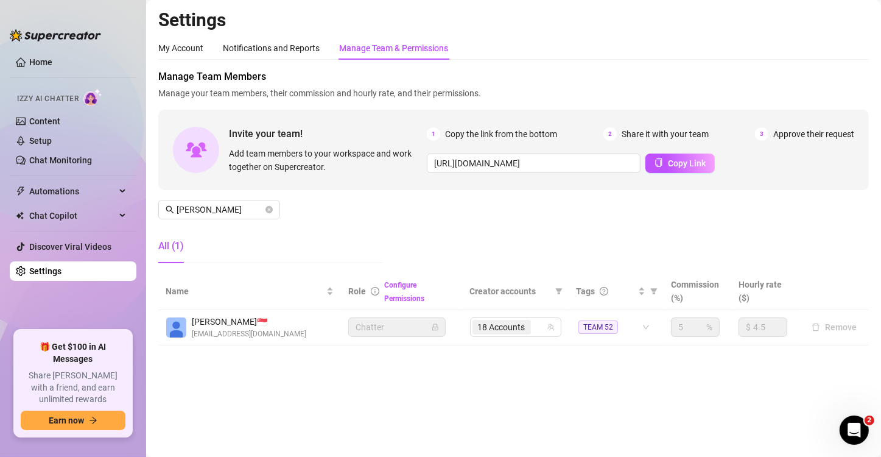
drag, startPoint x: 853, startPoint y: 264, endPoint x: 838, endPoint y: 265, distance: 14.7
click at [591, 264] on div "Manage Team Members Manage your team members, their commission and hourly rate,…" at bounding box center [513, 170] width 710 height 203
click at [503, 324] on span "18 Accounts" at bounding box center [501, 326] width 47 height 13
click at [521, 324] on span "18 Accounts" at bounding box center [501, 326] width 47 height 13
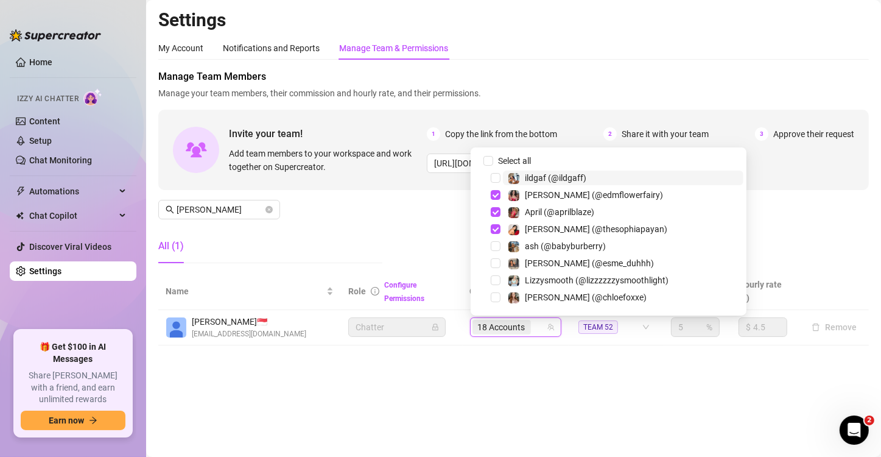
paste input "theblacktiger"
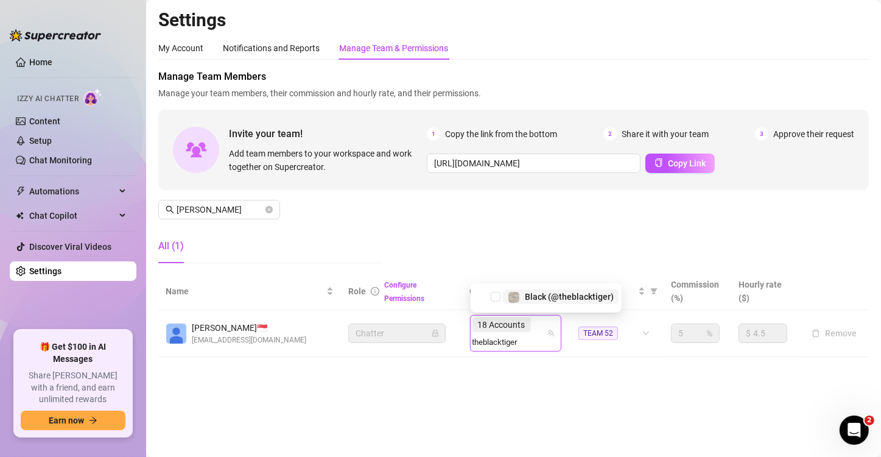
type input "theblacktiger"
click at [567, 308] on div "149270443 Black (@theblacktiger)" at bounding box center [546, 297] width 151 height 29
click at [523, 324] on span "18 Accounts" at bounding box center [501, 324] width 47 height 13
paste input "theblacktiger"
type input "theblacktiger"
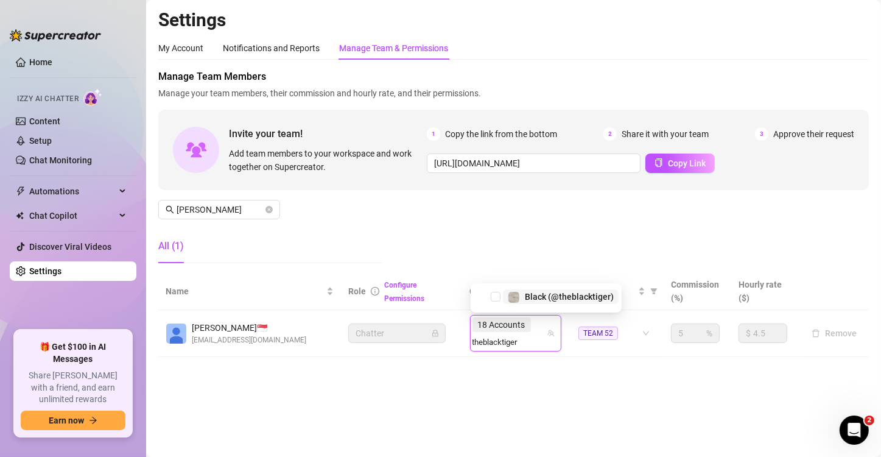
click at [557, 306] on div "149270443 Black (@theblacktiger)" at bounding box center [546, 297] width 151 height 29
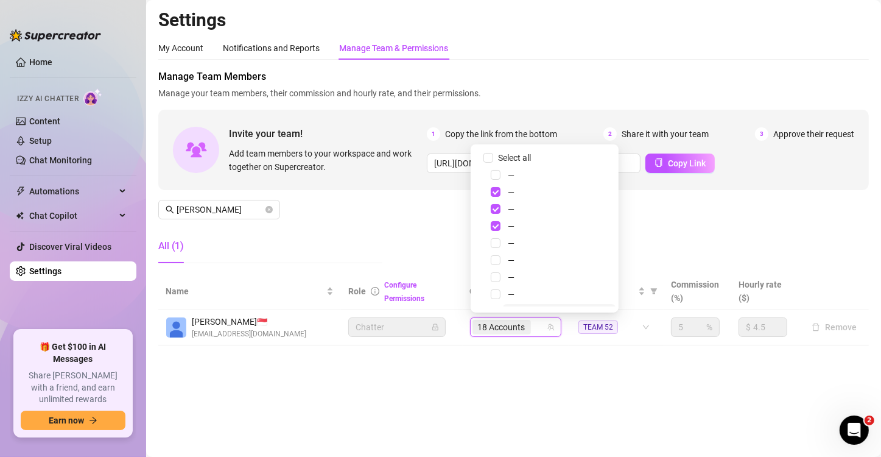
paste input "theblacktiger"
type input "theblacktiger"
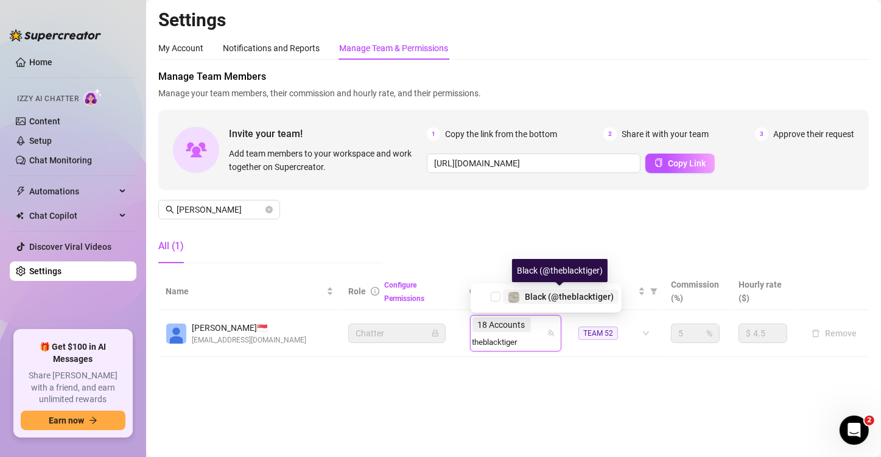
click at [559, 290] on div "Black (@theblacktiger)" at bounding box center [569, 296] width 89 height 15
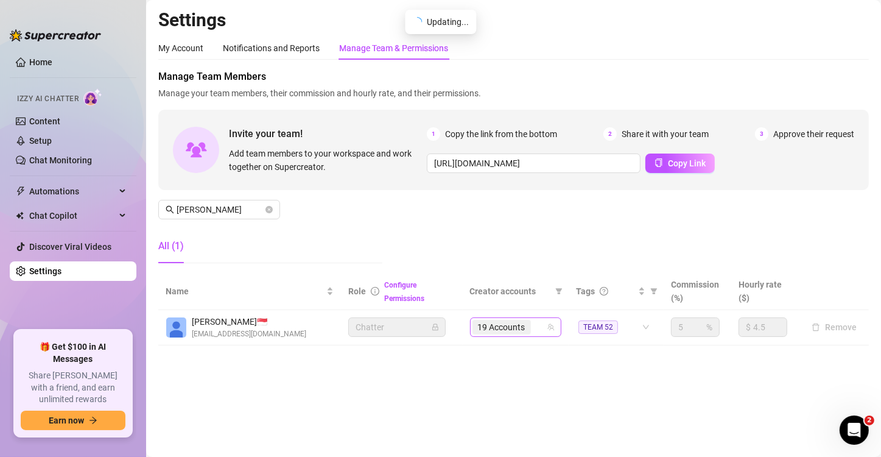
click at [538, 324] on div "19 Accounts" at bounding box center [509, 326] width 74 height 17
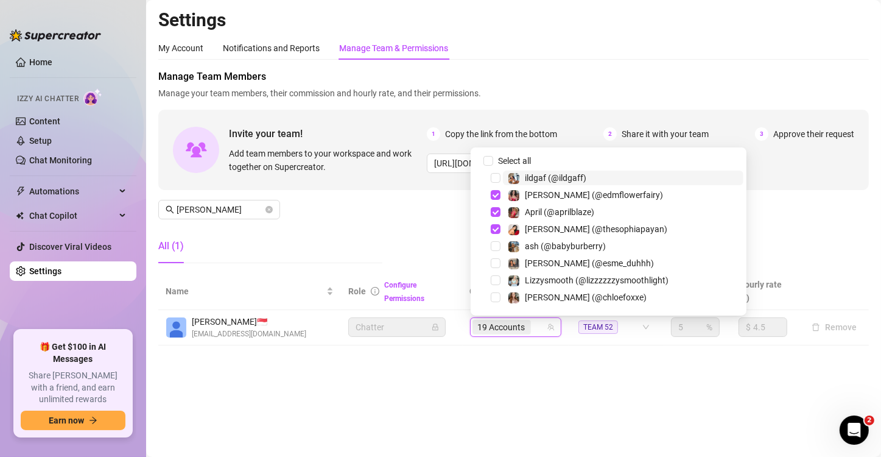
paste input "rubysmithxxx"
type input "rubysmithxxx"
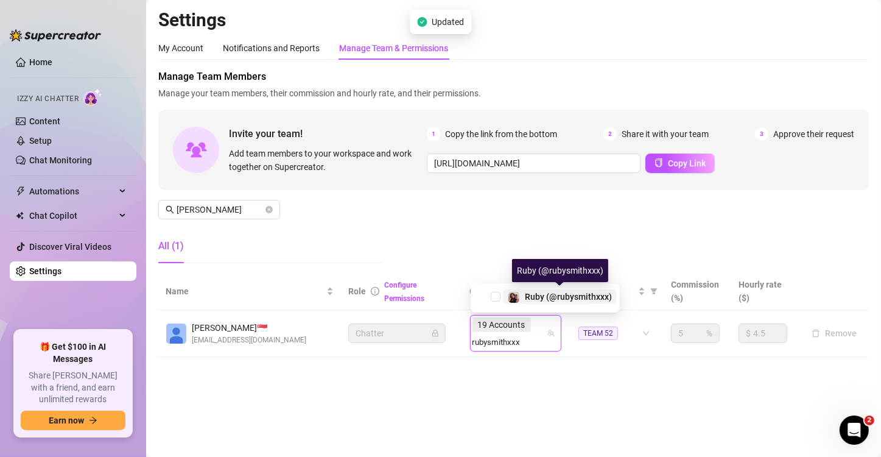
click at [568, 300] on span "Ruby (@rubysmithxxx)" at bounding box center [568, 297] width 87 height 10
click at [442, 324] on main "Settings My Account Notifications and Reports Manage Team & Permissions Profile…" at bounding box center [513, 228] width 735 height 457
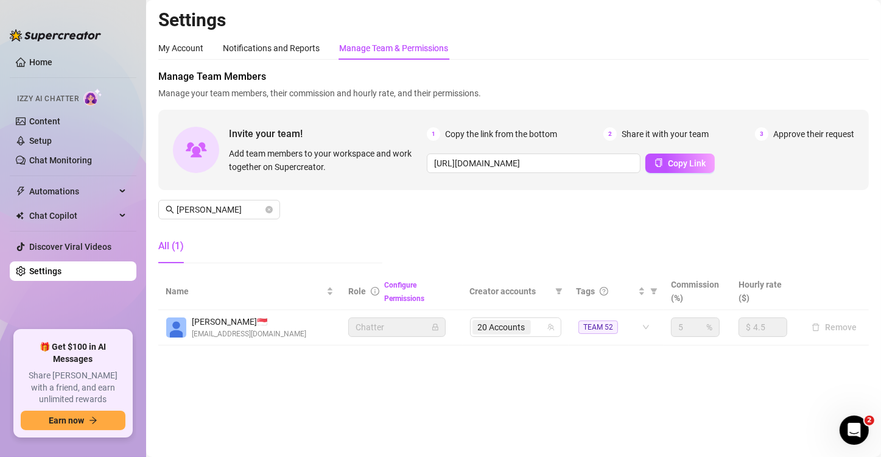
click at [579, 243] on div "Manage Team Members Manage your team members, their commission and hourly rate,…" at bounding box center [513, 170] width 710 height 203
drag, startPoint x: 496, startPoint y: 390, endPoint x: 430, endPoint y: 339, distance: 82.4
click at [495, 324] on main "Settings My Account Notifications and Reports Manage Team & Permissions Profile…" at bounding box center [513, 228] width 735 height 457
click at [216, 202] on span "[PERSON_NAME]" at bounding box center [219, 209] width 122 height 19
click at [206, 212] on input "[PERSON_NAME]" at bounding box center [220, 209] width 86 height 13
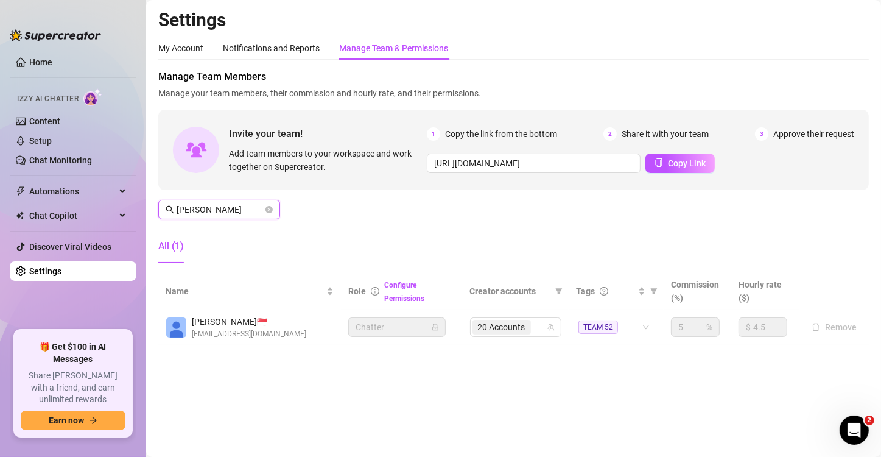
click at [206, 212] on input "[PERSON_NAME]" at bounding box center [220, 209] width 86 height 13
click at [521, 324] on span "27 Accounts" at bounding box center [501, 326] width 47 height 13
type input "[PERSON_NAME]"
click at [523, 324] on span "27 Accounts" at bounding box center [501, 326] width 47 height 13
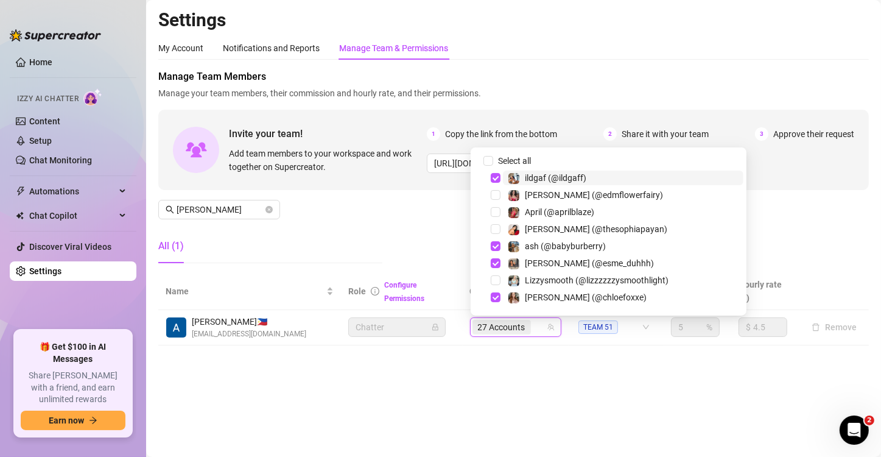
click at [526, 324] on span "27 Accounts" at bounding box center [501, 327] width 58 height 15
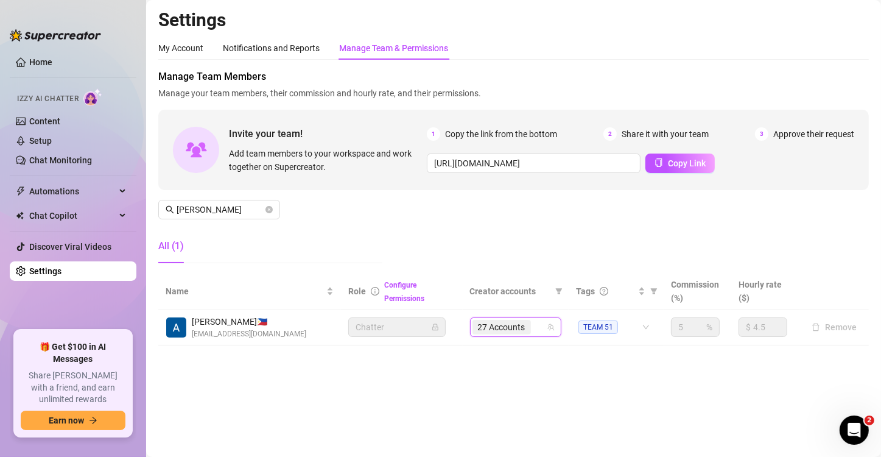
click at [528, 324] on span "27 Accounts" at bounding box center [501, 327] width 58 height 15
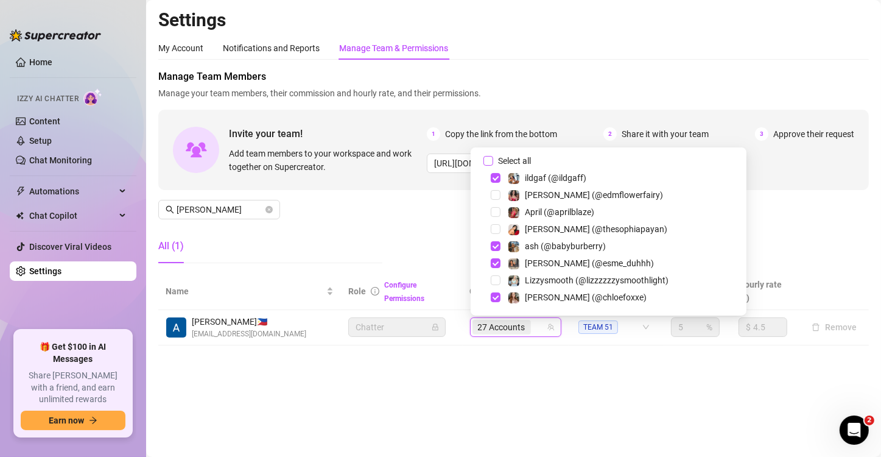
click at [511, 163] on span "Select all" at bounding box center [514, 160] width 43 height 13
click at [493, 163] on input "Select all" at bounding box center [488, 161] width 10 height 10
click at [511, 163] on span "Select all" at bounding box center [514, 160] width 43 height 13
click at [493, 163] on input "Select all" at bounding box center [488, 161] width 10 height 10
checkbox input "false"
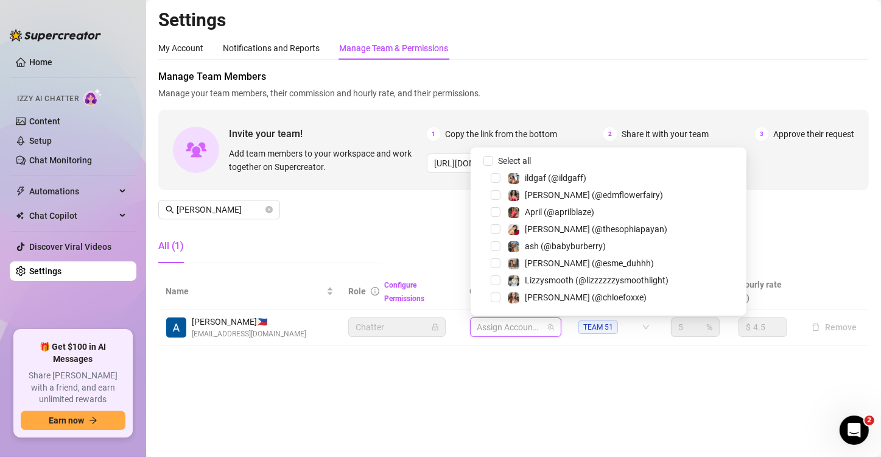
click at [531, 324] on main "Settings My Account Notifications and Reports Manage Team & Permissions Profile…" at bounding box center [513, 228] width 735 height 457
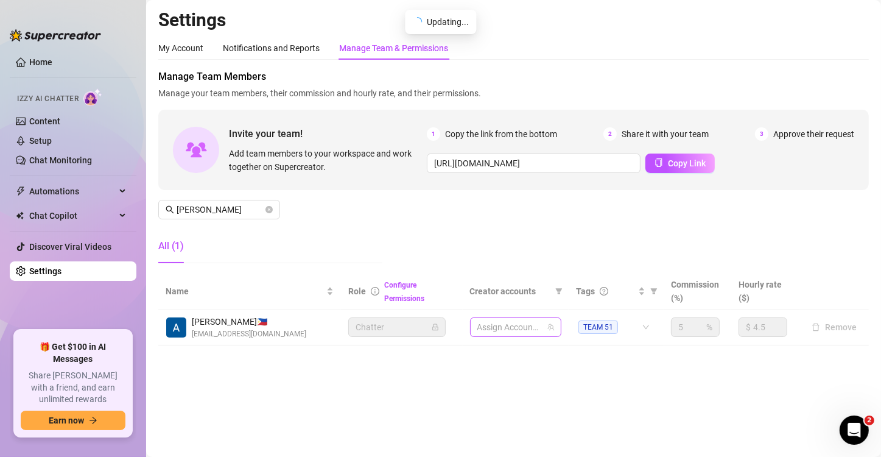
click at [516, 324] on div at bounding box center [509, 326] width 74 height 17
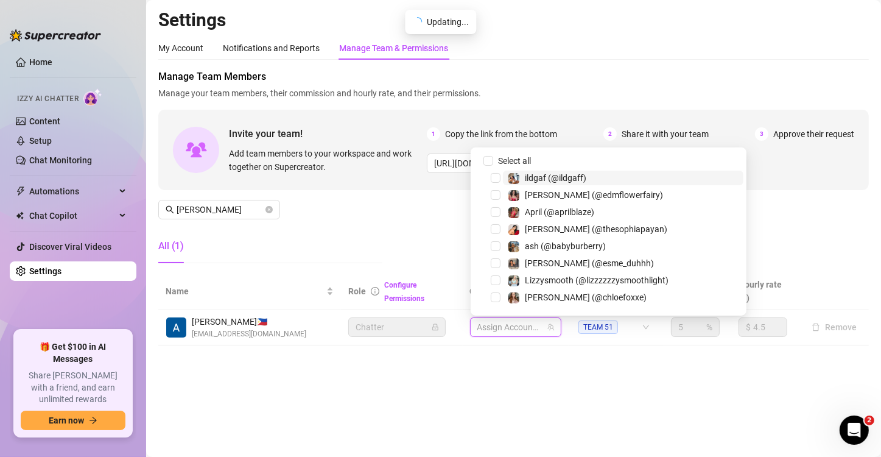
paste input "[PERSON_NAME]"
type input "[PERSON_NAME]"
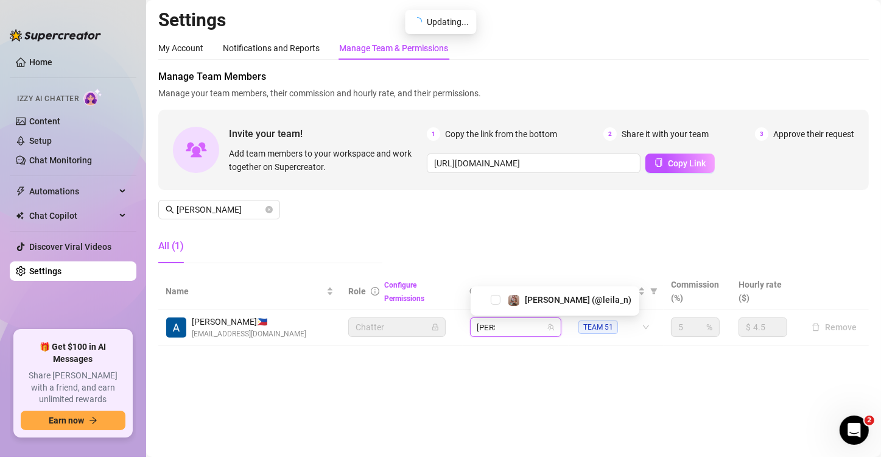
click at [542, 307] on div "[PERSON_NAME] (@leila_n)" at bounding box center [555, 299] width 163 height 15
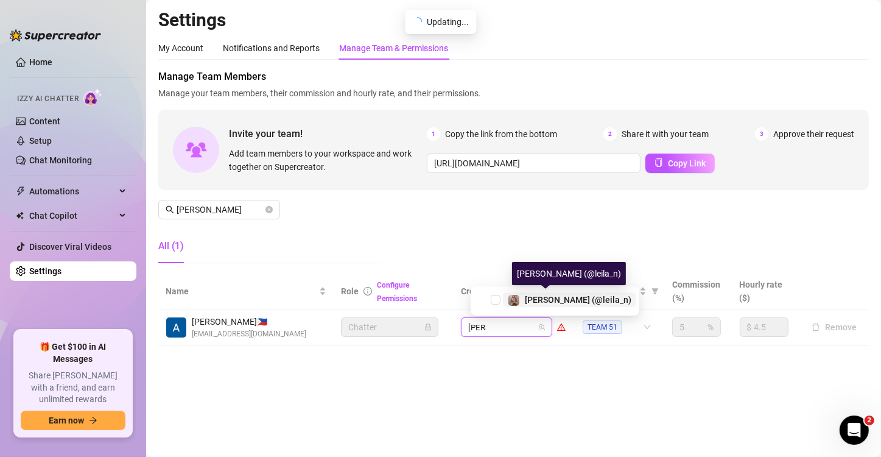
click at [547, 304] on div "[PERSON_NAME] (@leila_n)" at bounding box center [578, 299] width 107 height 15
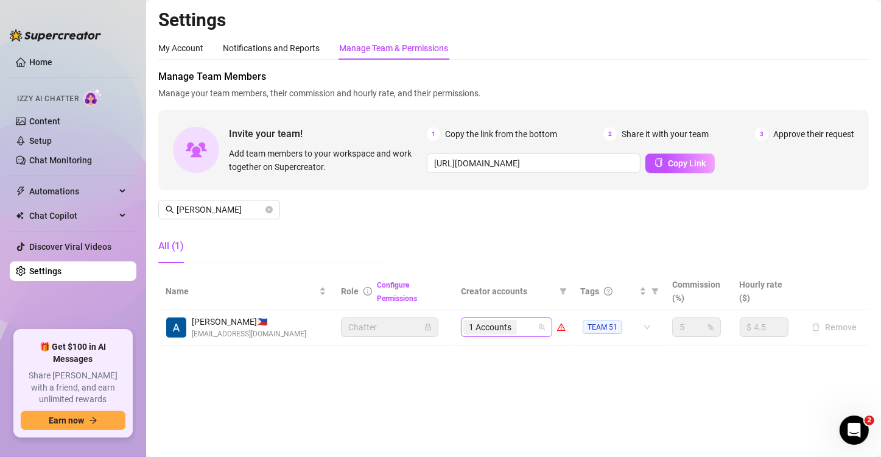
click at [521, 321] on input "search" at bounding box center [520, 327] width 2 height 15
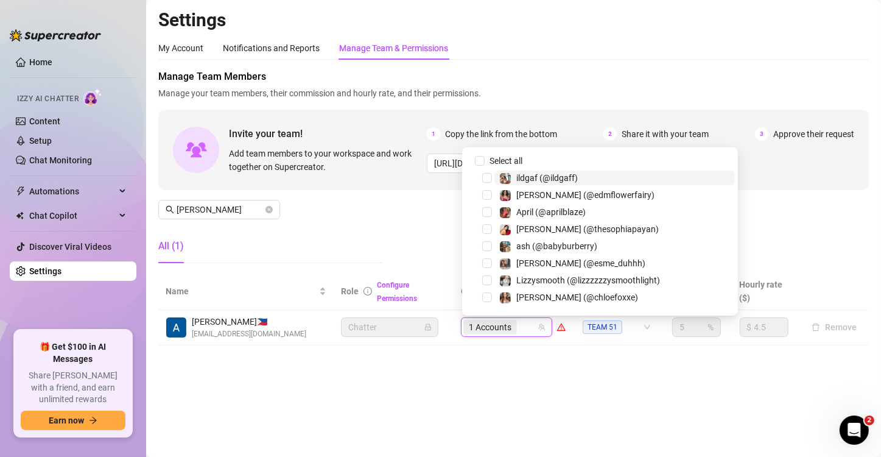
paste input "chloefoxxe"
type input "chloefoxxe"
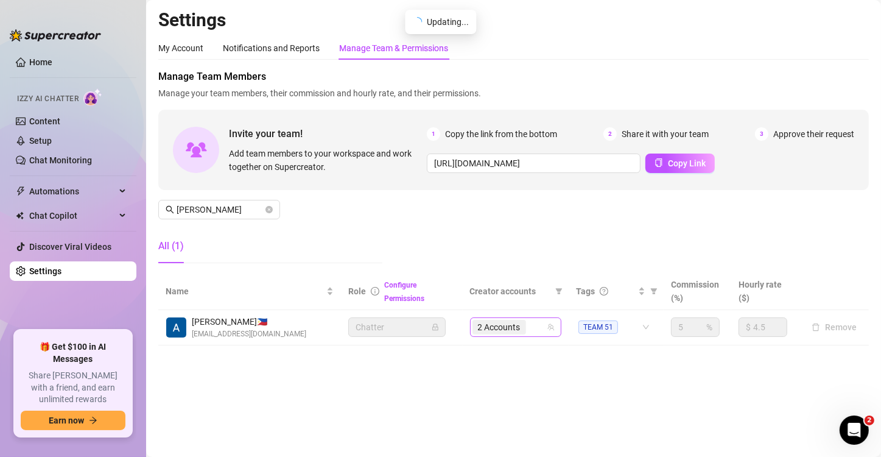
click at [539, 324] on div "2 Accounts" at bounding box center [509, 326] width 74 height 17
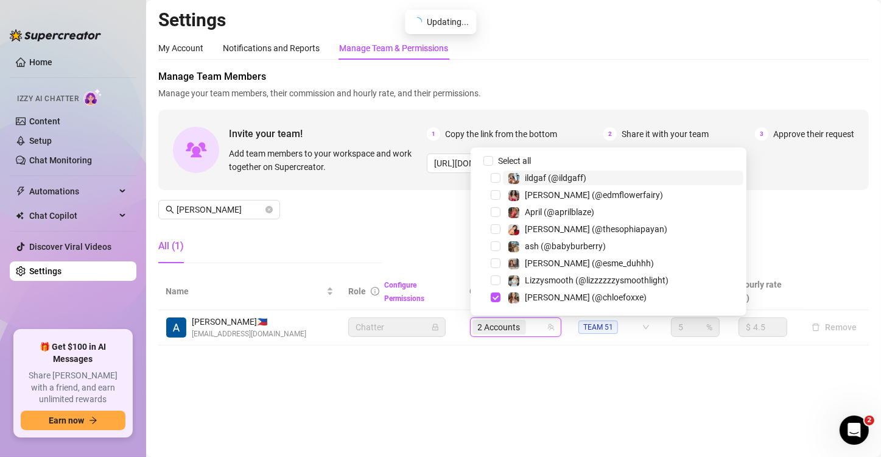
paste input "itstaysis"
type input "itstaysis"
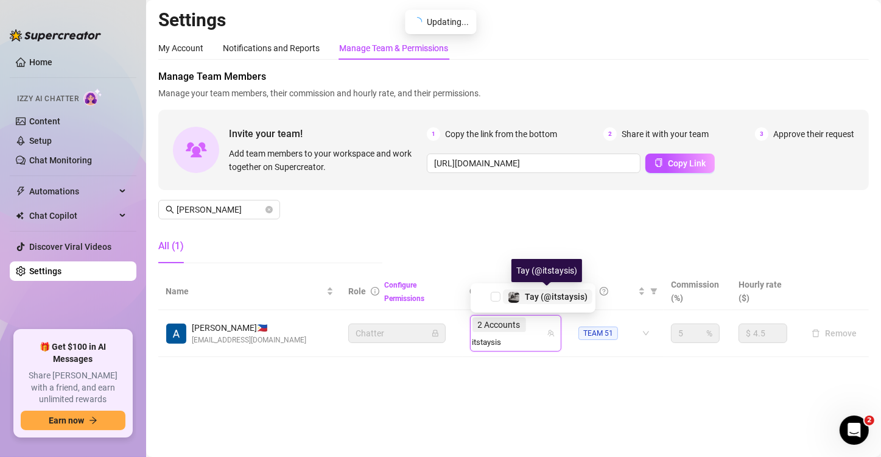
click at [553, 302] on div "Tay️ (@itstaysis)" at bounding box center [556, 296] width 63 height 15
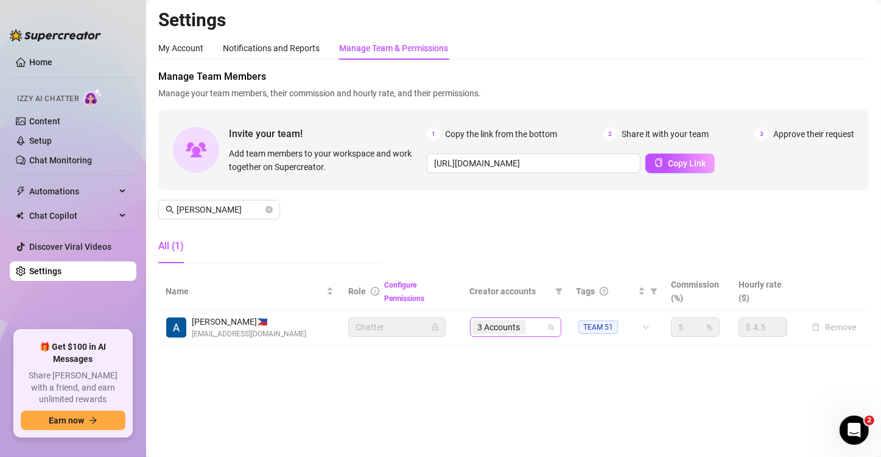
click at [533, 324] on div "3 Accounts" at bounding box center [509, 326] width 74 height 17
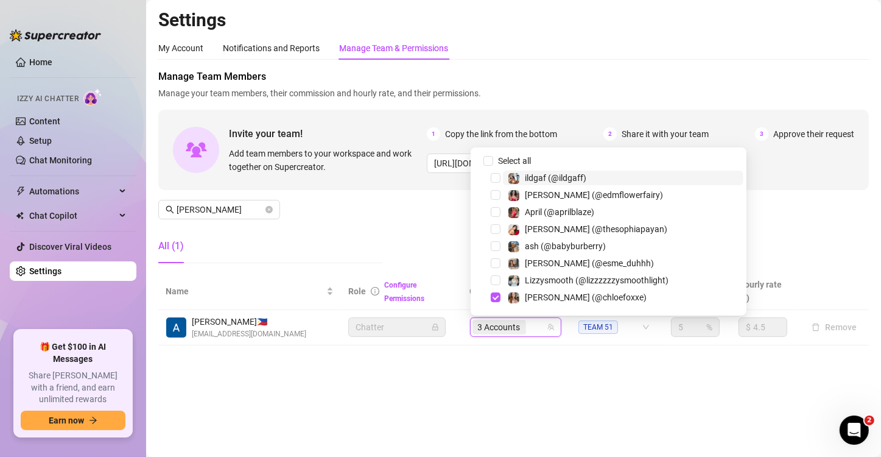
paste input "rose_d_kush"
type input "rose_d_kush"
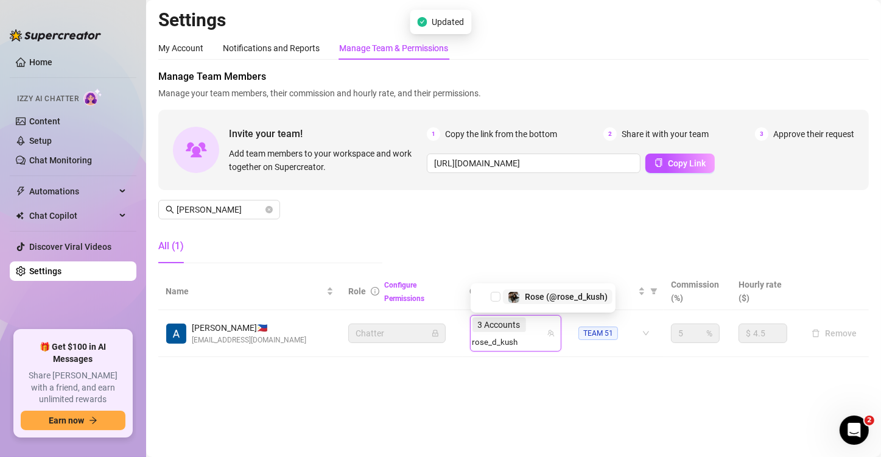
click at [552, 299] on span "Rose (@rose_d_kush)" at bounding box center [566, 297] width 83 height 10
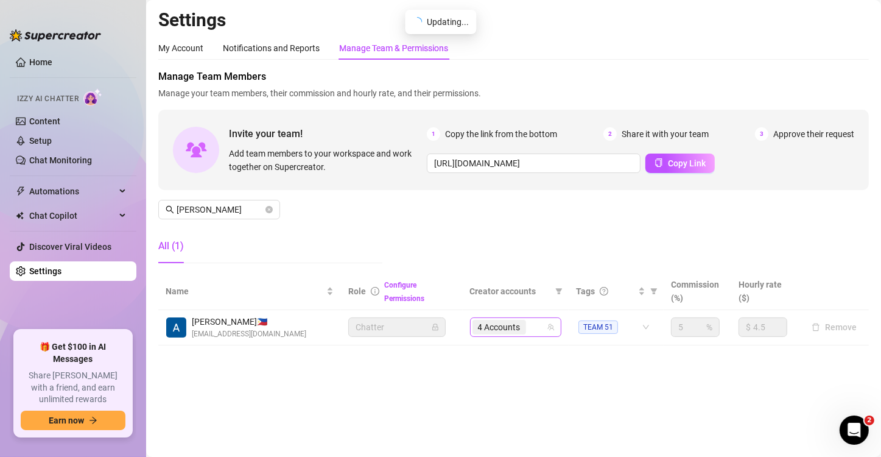
click at [531, 324] on input "search" at bounding box center [529, 327] width 2 height 15
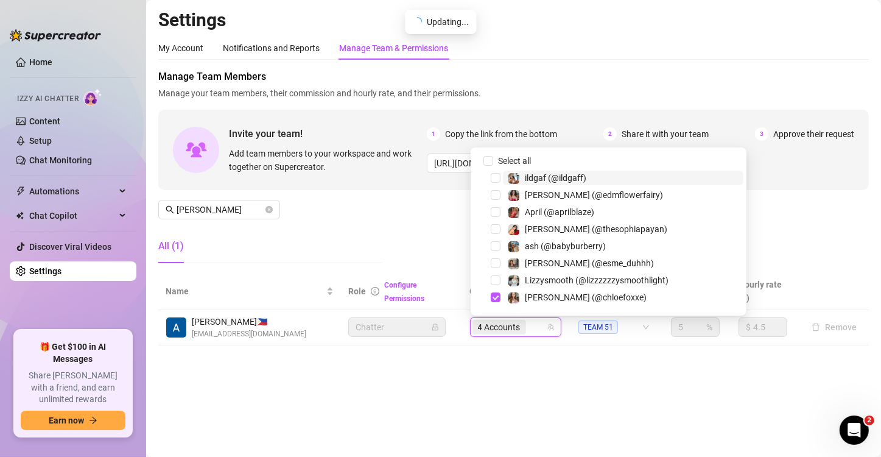
paste input "tatttedbaby"
type input "tatttedbaby"
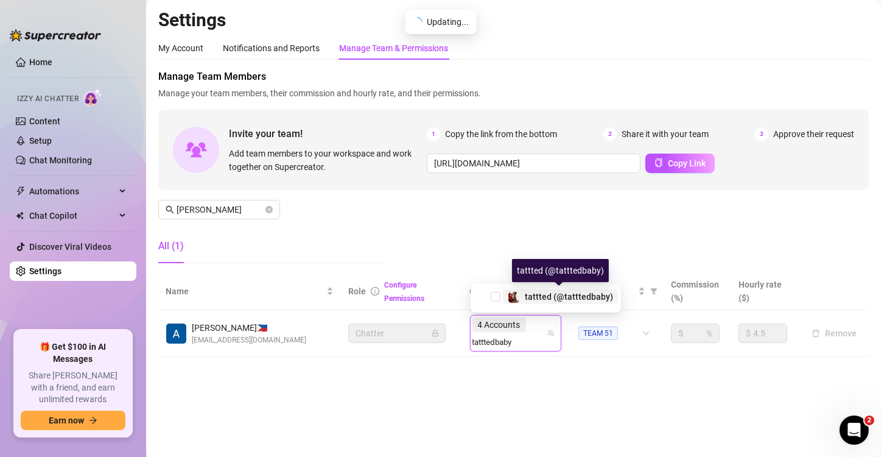
click at [539, 292] on span "tattted (@tatttedbaby)" at bounding box center [569, 297] width 88 height 10
click at [518, 324] on input "search" at bounding box center [495, 341] width 46 height 15
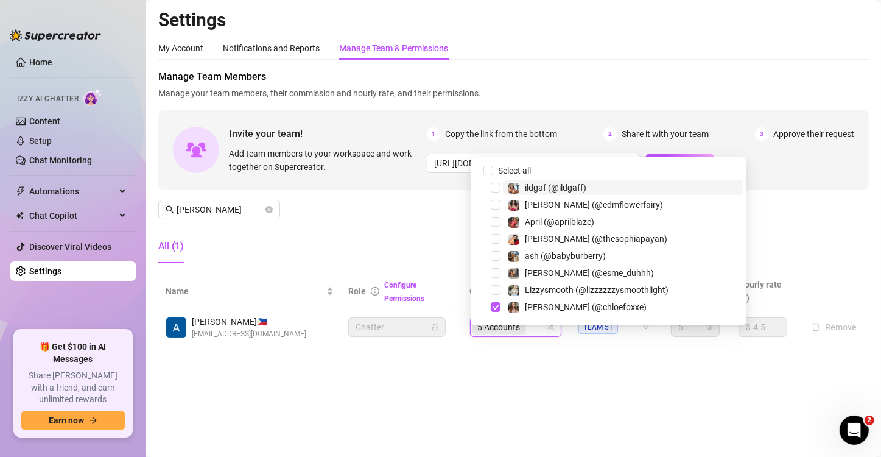
paste input "subgirl083"
type input "subgirl083"
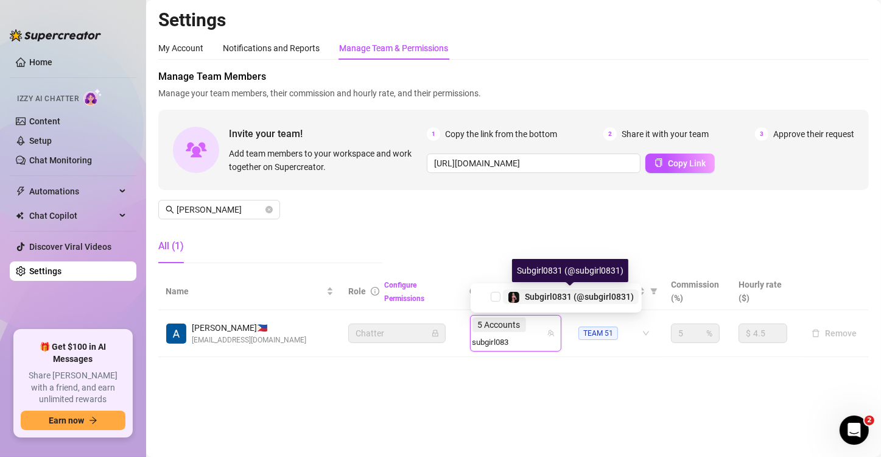
click at [561, 297] on span "Subgirl0831 (@subgirl0831)" at bounding box center [579, 297] width 109 height 10
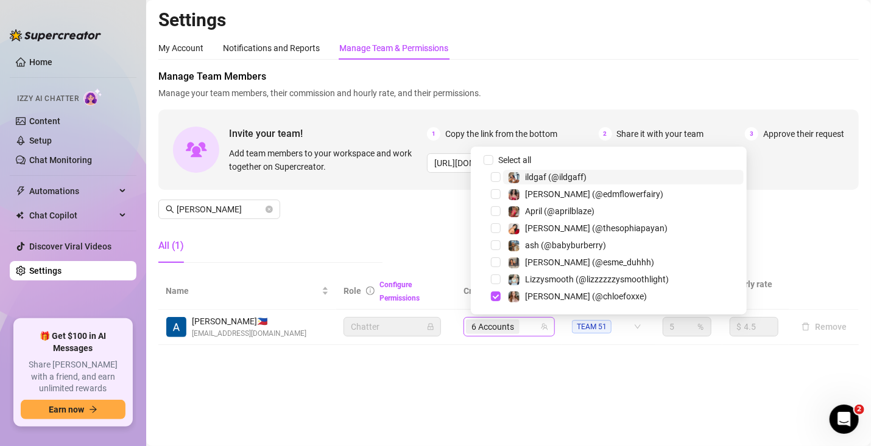
click at [535, 324] on div "6 Accounts" at bounding box center [503, 326] width 74 height 17
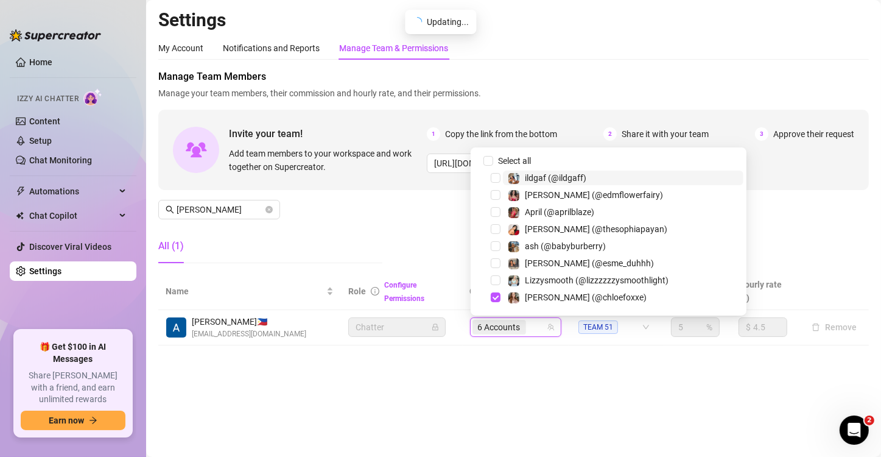
paste input "stephaniethestripper"
type input "stephaniethestripper"
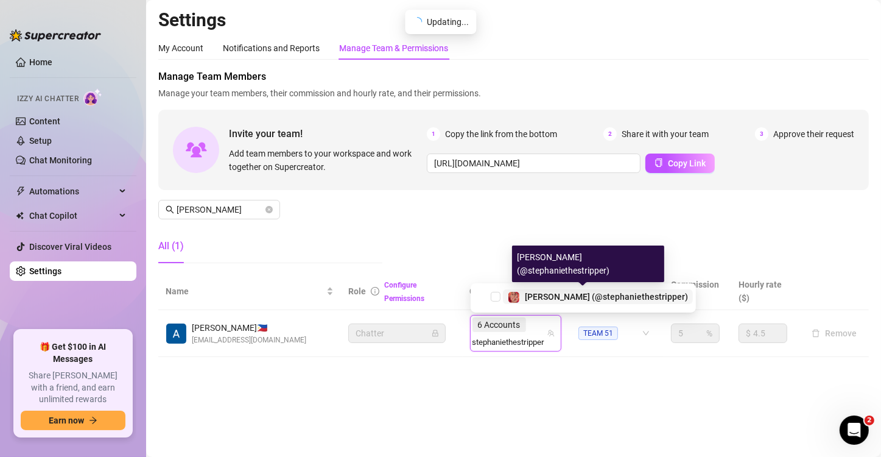
click at [557, 296] on span "[PERSON_NAME] (@stephaniethestripper)" at bounding box center [606, 297] width 163 height 10
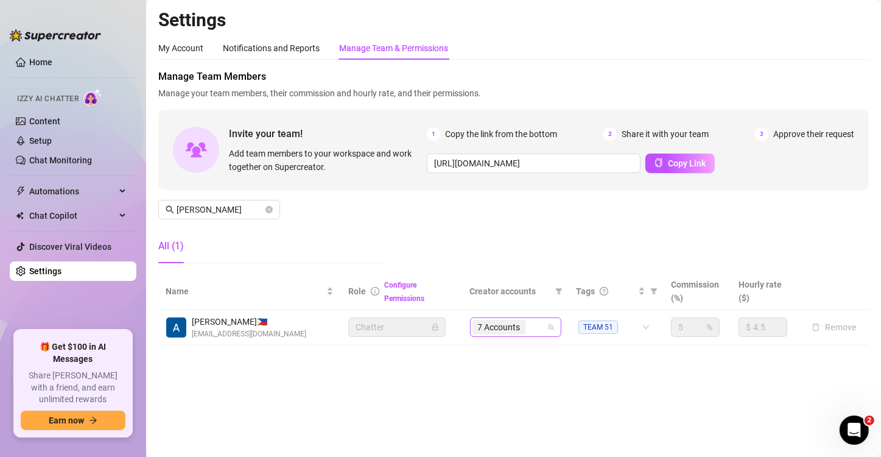
click at [529, 321] on input "search" at bounding box center [529, 327] width 2 height 15
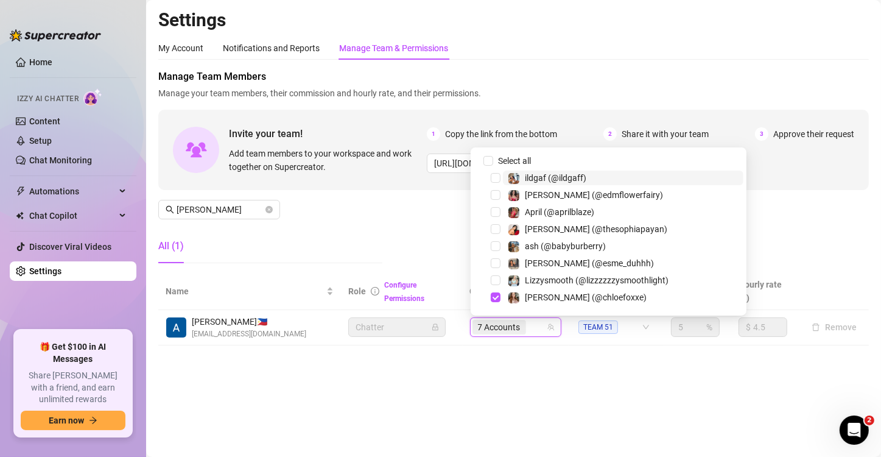
paste input "stoneygurl88"
type input "stoneygurl88"
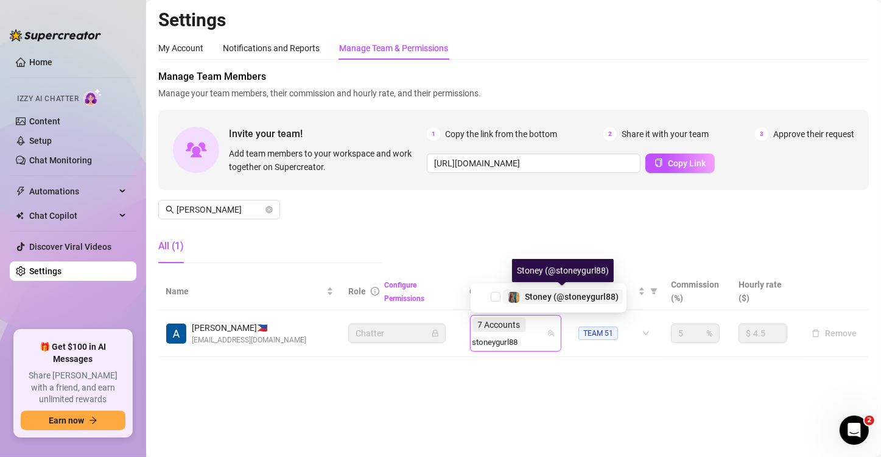
click at [553, 300] on span "Stoney (@stoneygurl88)" at bounding box center [572, 297] width 94 height 10
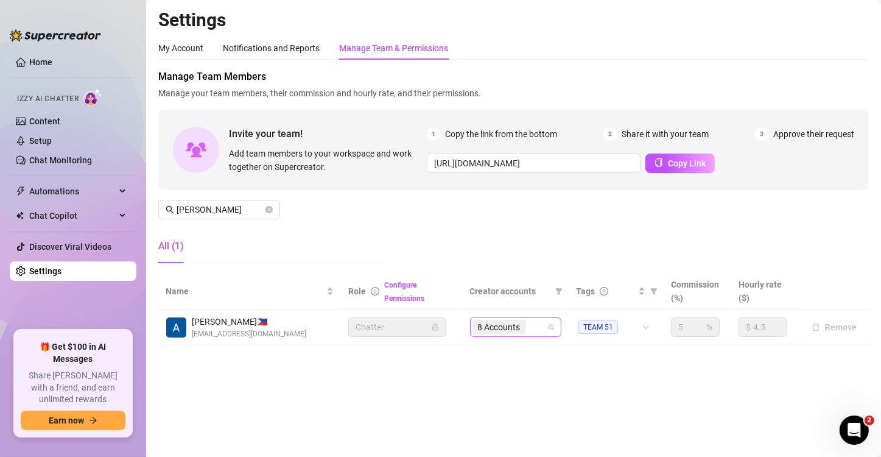
click at [535, 324] on div "8 Accounts" at bounding box center [509, 326] width 74 height 17
paste input "[PERSON_NAME].[PERSON_NAME]"
type input "[PERSON_NAME].[PERSON_NAME]"
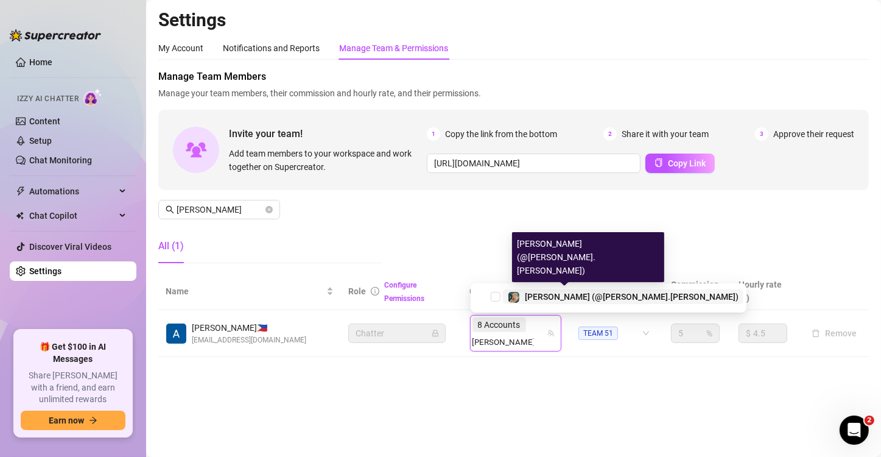
drag, startPoint x: 563, startPoint y: 300, endPoint x: 878, endPoint y: 265, distance: 317.3
click at [564, 300] on span "[PERSON_NAME] (@[PERSON_NAME].[PERSON_NAME])" at bounding box center [632, 297] width 214 height 10
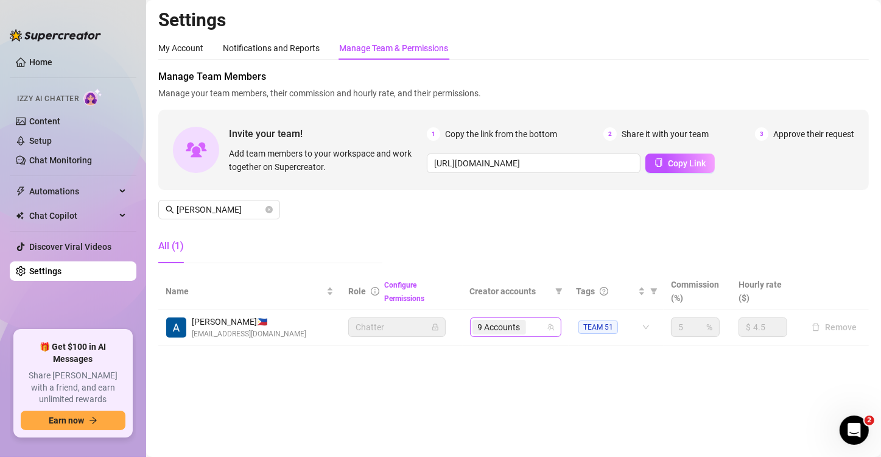
click at [528, 324] on input "search" at bounding box center [529, 327] width 2 height 15
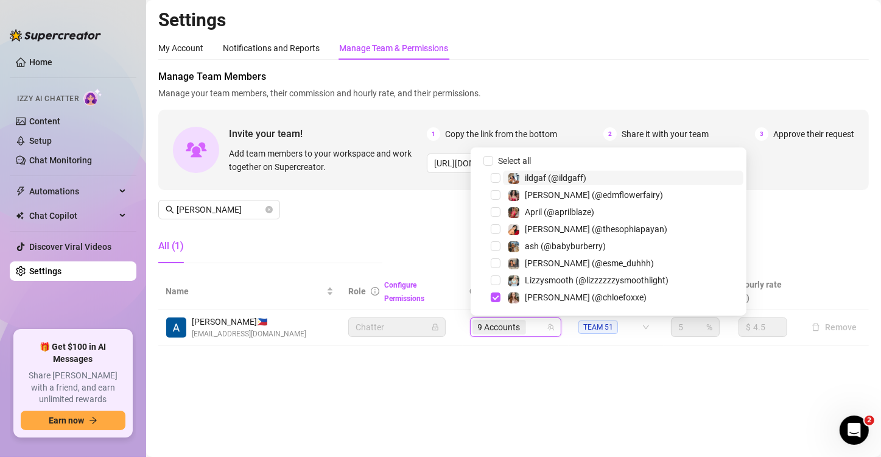
paste input "esme_duhhh"
type input "esme_duhhh"
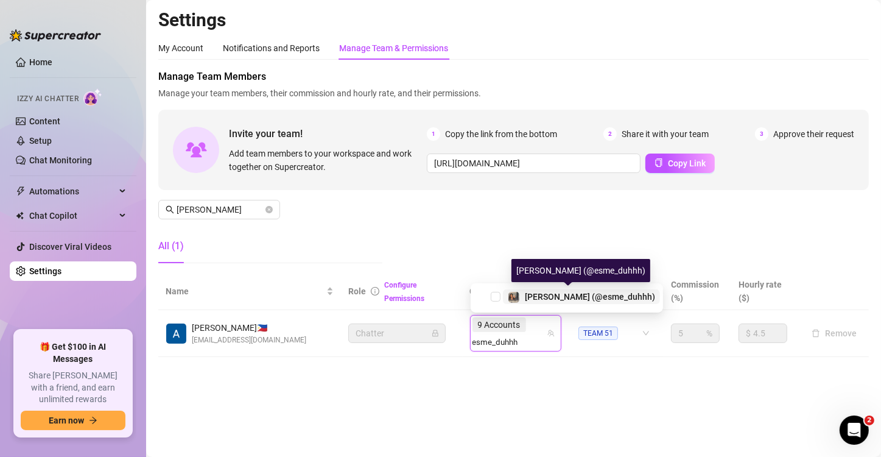
click at [584, 297] on span "[PERSON_NAME] (@esme_duhhh)" at bounding box center [590, 297] width 130 height 10
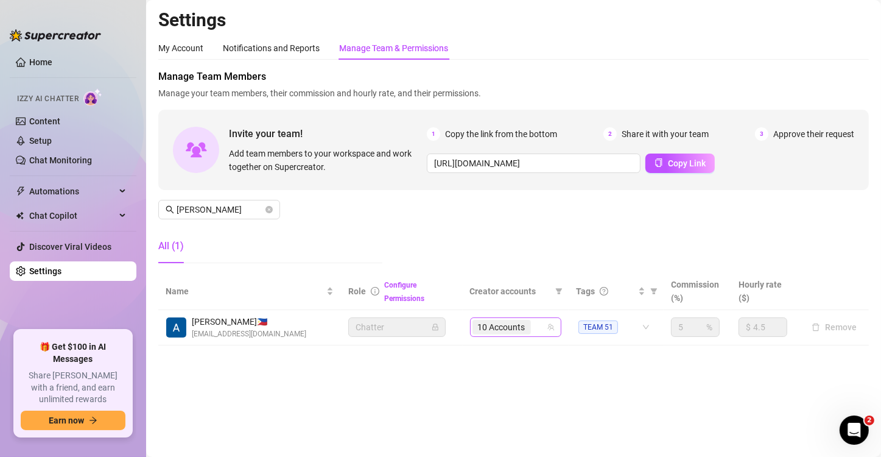
click at [536, 324] on div "10 Accounts" at bounding box center [509, 326] width 74 height 17
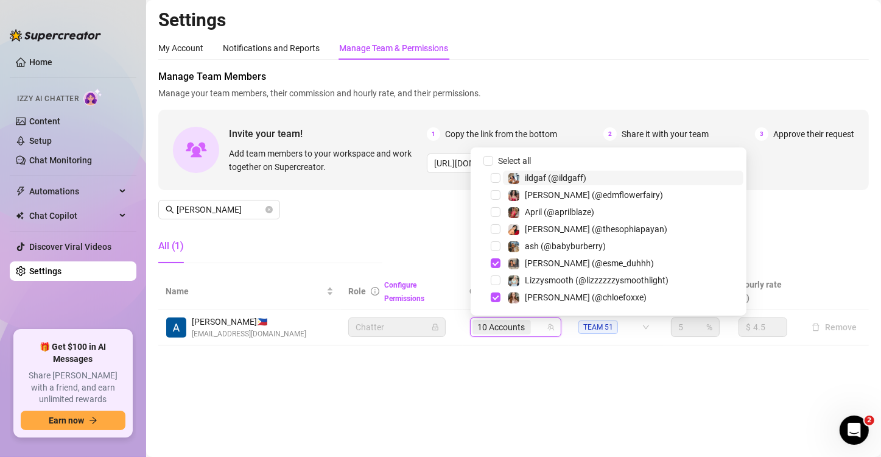
paste input "ildgaff"
type input "ildgaff"
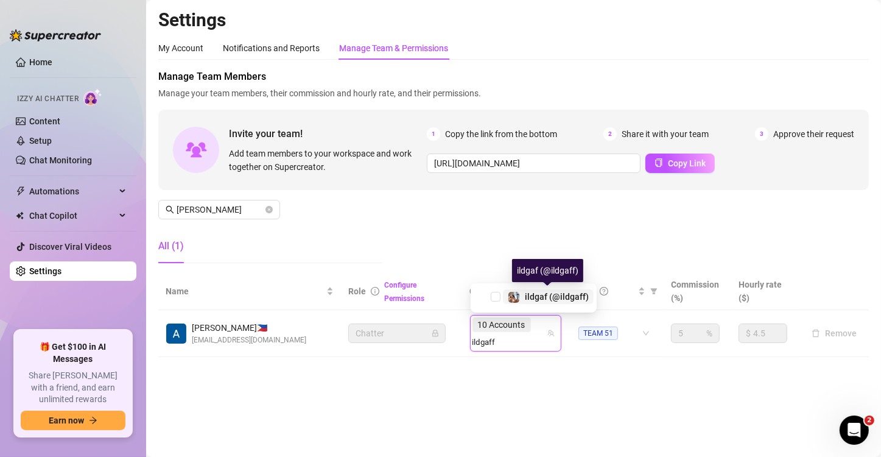
click at [528, 298] on span "ildgaf (@ildgaff)" at bounding box center [557, 297] width 64 height 10
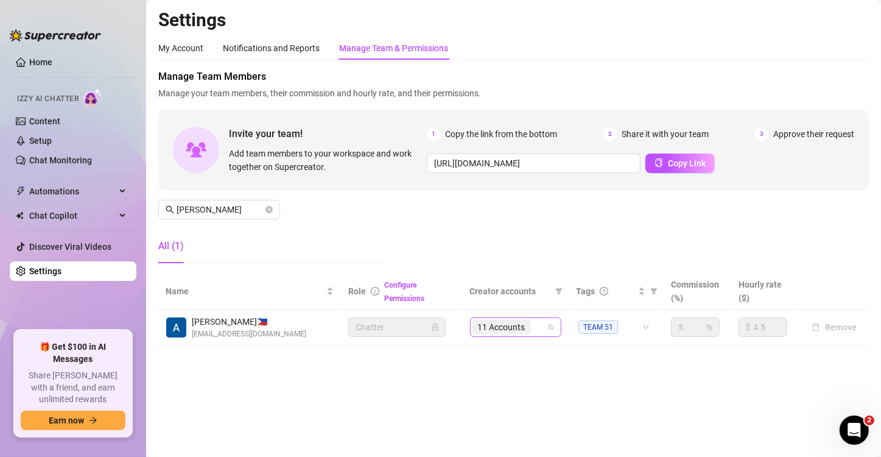
click at [539, 324] on div "11 Accounts" at bounding box center [509, 326] width 74 height 17
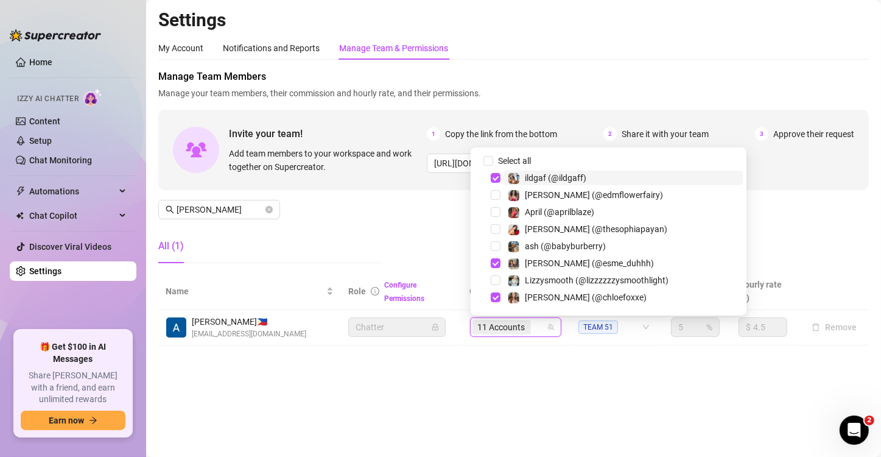
paste input "babyburberry"
type input "babyburberry"
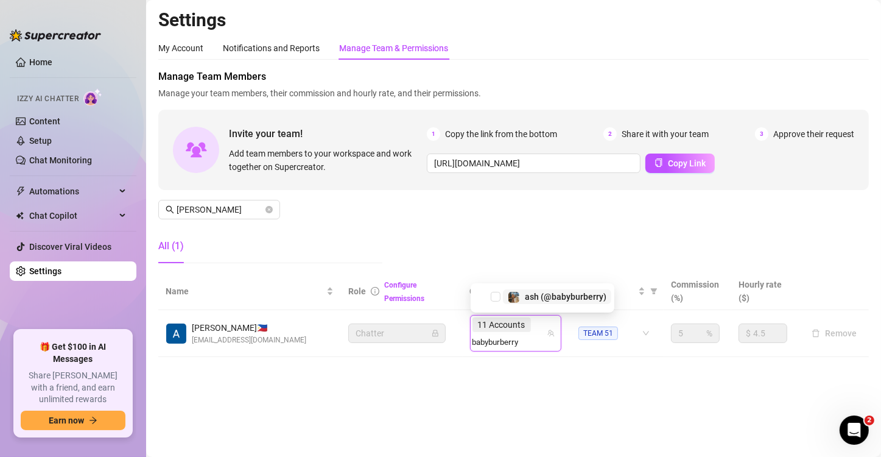
click at [578, 295] on span "ash (@babyburberry)" at bounding box center [566, 297] width 82 height 10
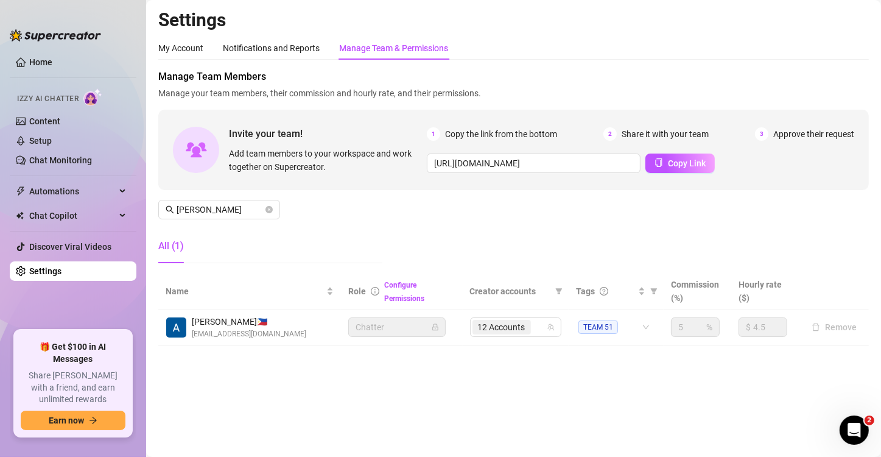
click at [526, 314] on td "12 Accounts" at bounding box center [516, 327] width 107 height 35
click at [535, 324] on td "12 Accounts" at bounding box center [516, 327] width 107 height 35
click at [533, 324] on input "search" at bounding box center [534, 327] width 2 height 15
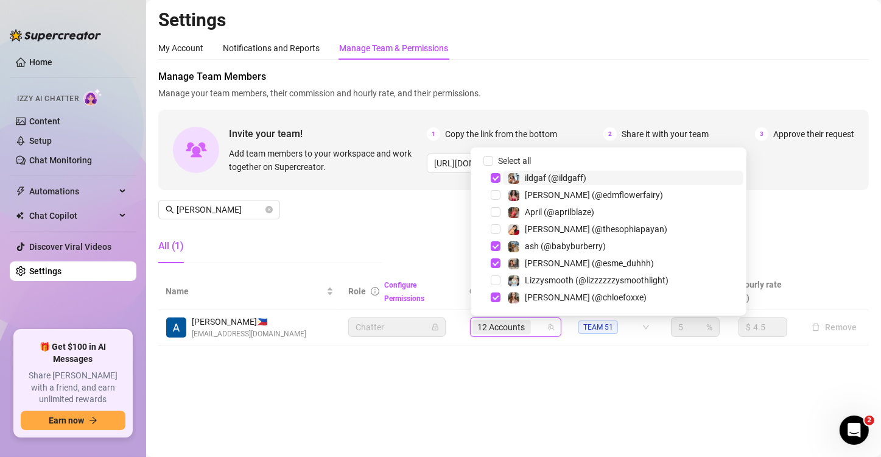
paste input "babyburberry"
type input "babyburberry"
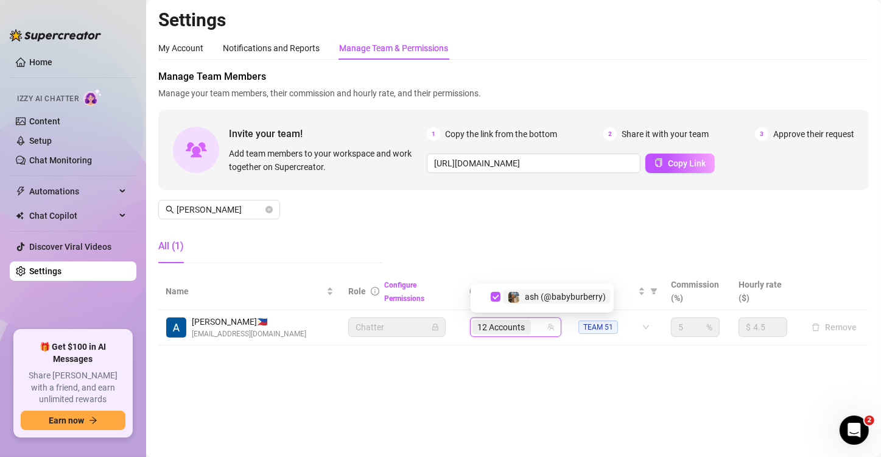
click at [568, 324] on main "Settings My Account Notifications and Reports Manage Team & Permissions Profile…" at bounding box center [513, 228] width 735 height 457
click at [542, 324] on td "12 Accounts" at bounding box center [516, 327] width 107 height 35
click at [535, 324] on input "search" at bounding box center [534, 327] width 2 height 15
paste input "taytate12"
type input "taytate12"
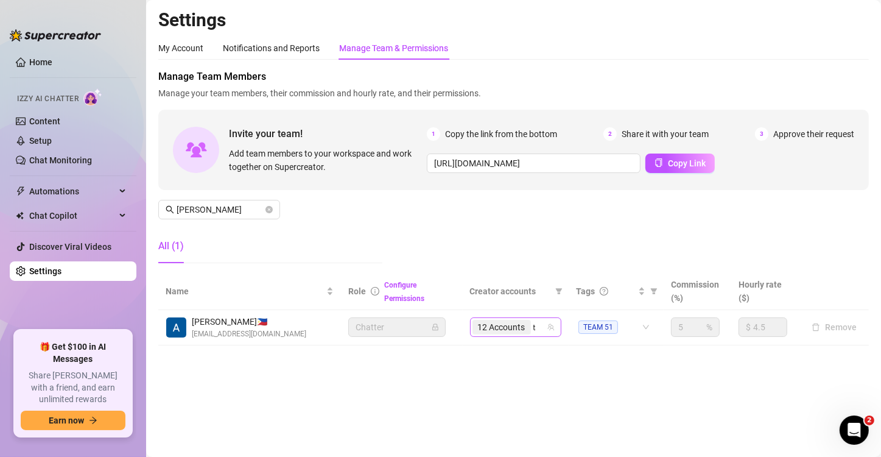
click at [535, 324] on div "12 Accounts taytate12" at bounding box center [509, 326] width 74 height 17
paste input "taytate12"
type input "taytate12"
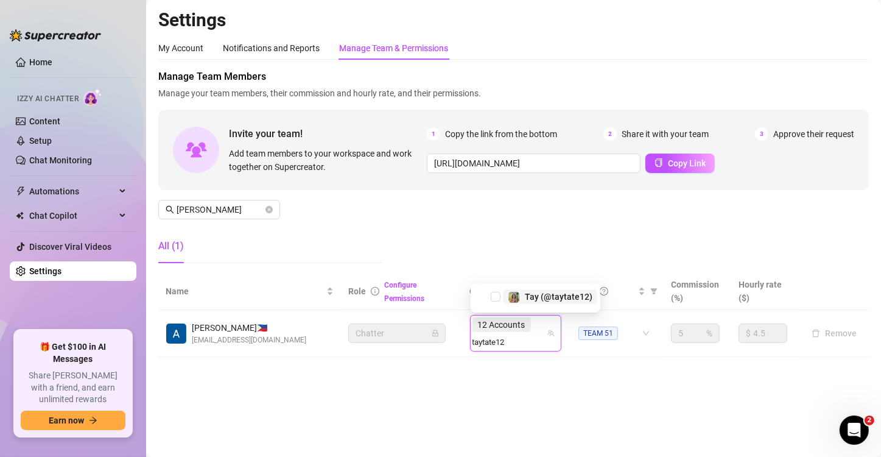
click at [542, 292] on span "Tay (@taytate12)" at bounding box center [559, 297] width 68 height 10
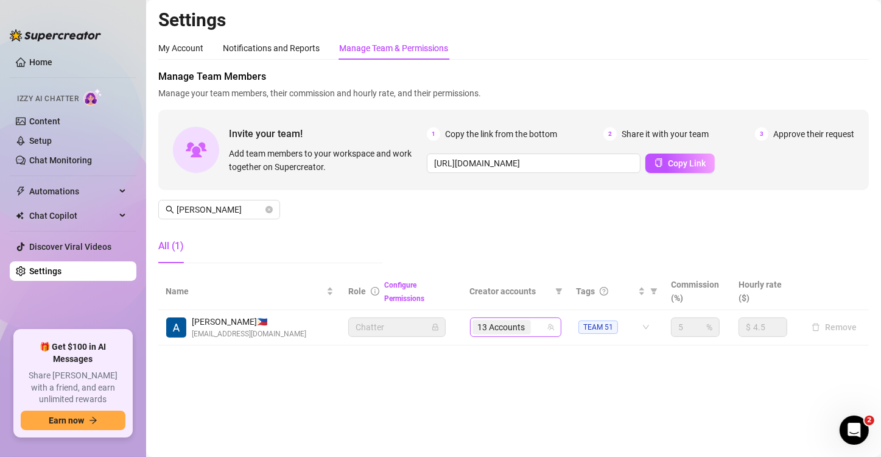
click at [535, 324] on input "search" at bounding box center [534, 327] width 2 height 15
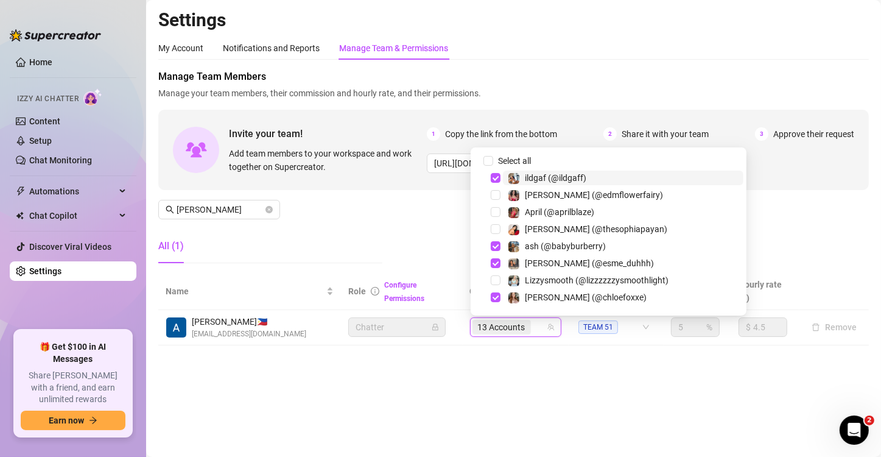
paste input "realzoelaverne"
type input "realzoelaverne"
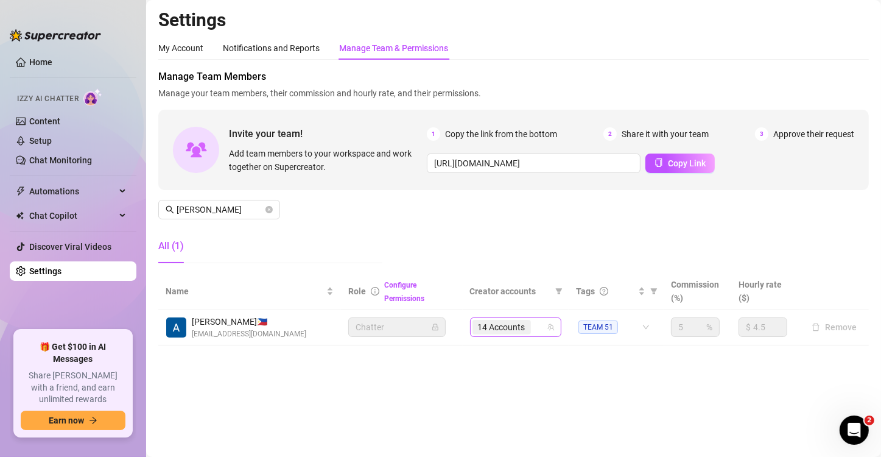
click at [537, 324] on div "14 Accounts" at bounding box center [509, 326] width 74 height 17
paste input "onlyzashiasantiago"
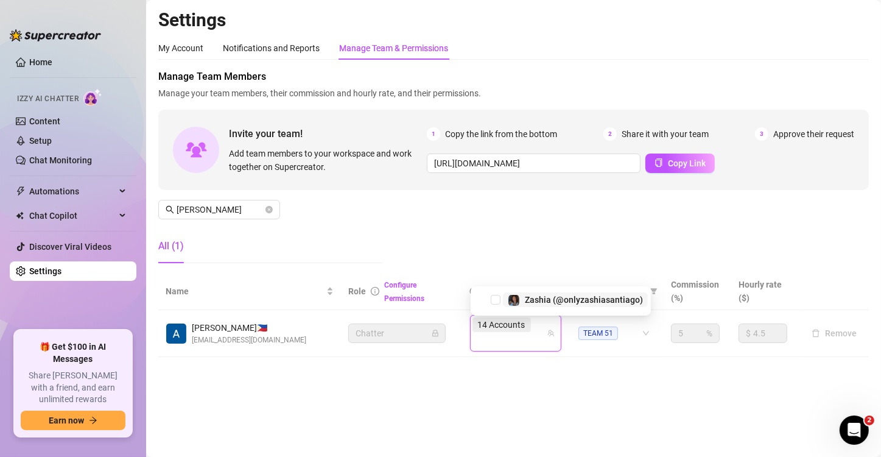
type input "onlyzashiasantiago"
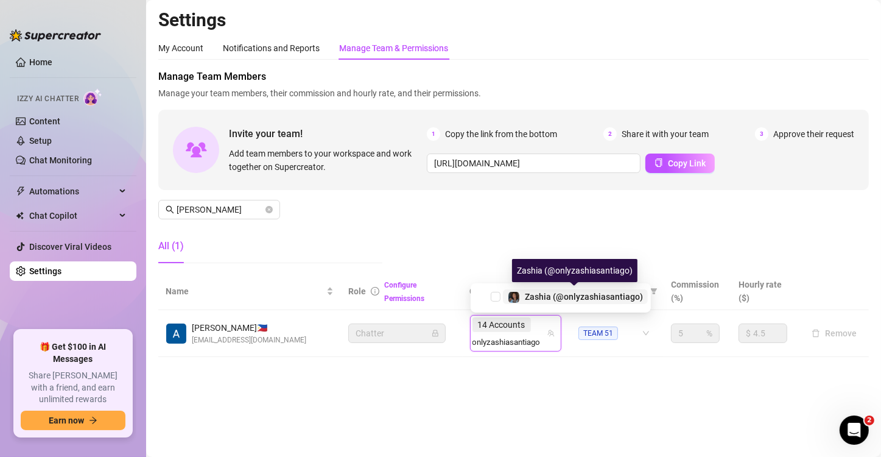
click at [591, 295] on span "Zashia (@onlyzashiasantiago)" at bounding box center [584, 297] width 118 height 10
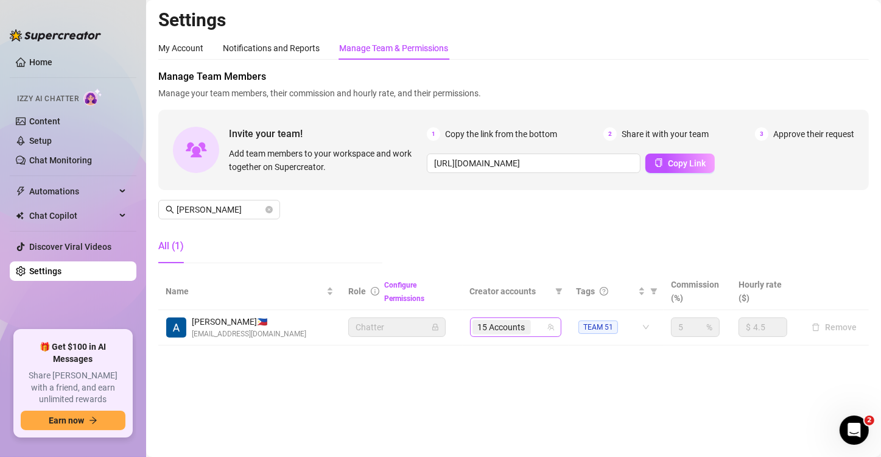
click at [503, 324] on span "15 Accounts" at bounding box center [501, 326] width 47 height 13
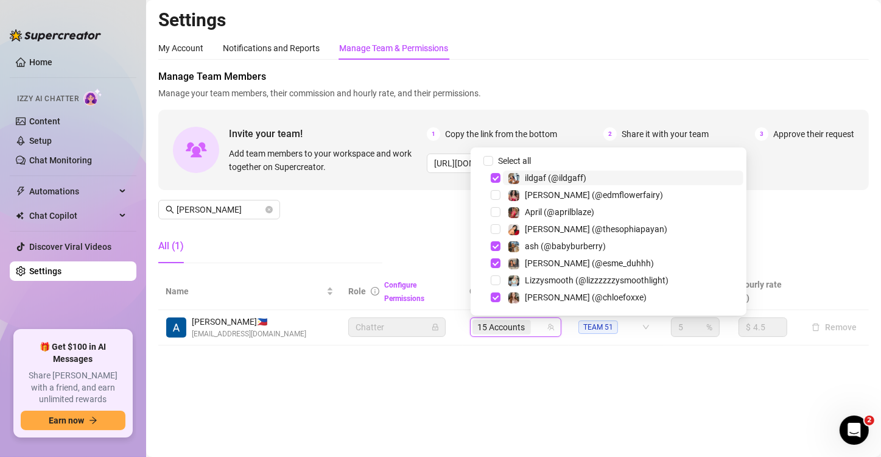
paste input "therealjusticeee"
type input "therealjusticeee"
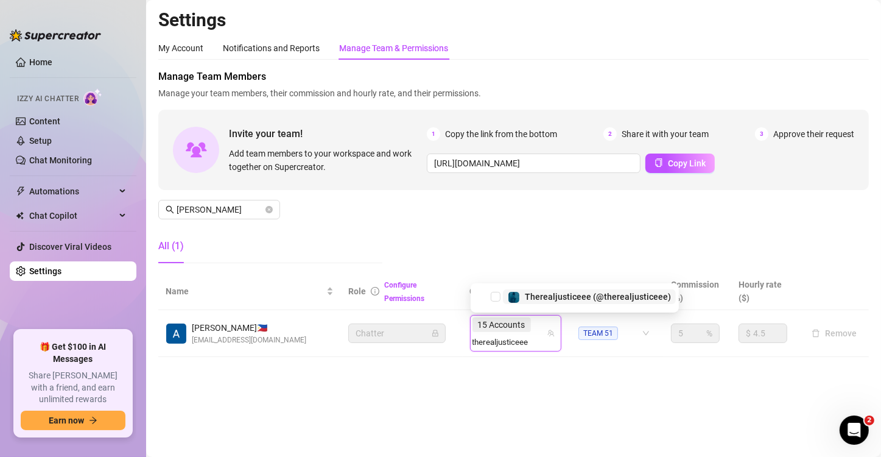
click at [589, 294] on span "Therealjusticeee (@therealjusticeee)" at bounding box center [598, 297] width 146 height 10
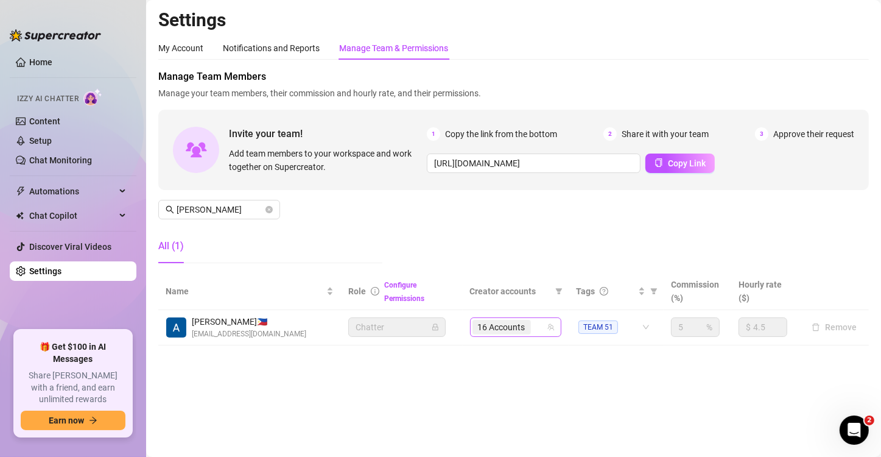
click at [527, 324] on span "16 Accounts" at bounding box center [501, 327] width 58 height 15
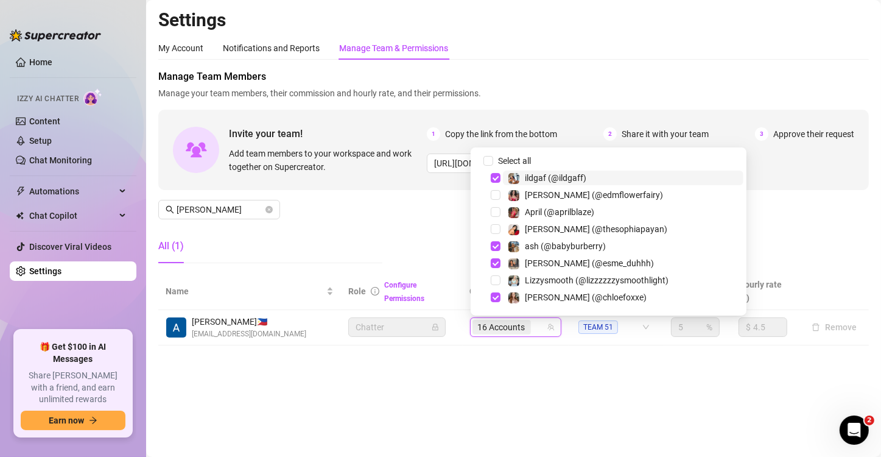
paste input "glambycandy"
type input "glambycandy"
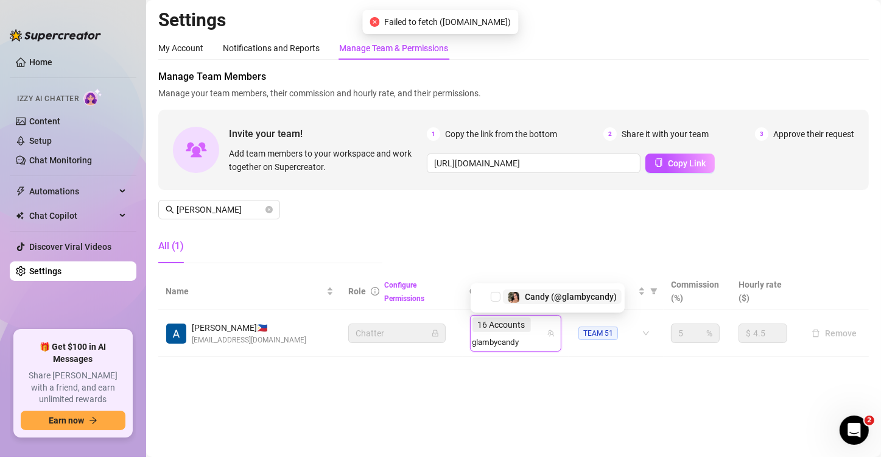
click at [552, 301] on span "Candy (@glambycandy)" at bounding box center [571, 297] width 92 height 10
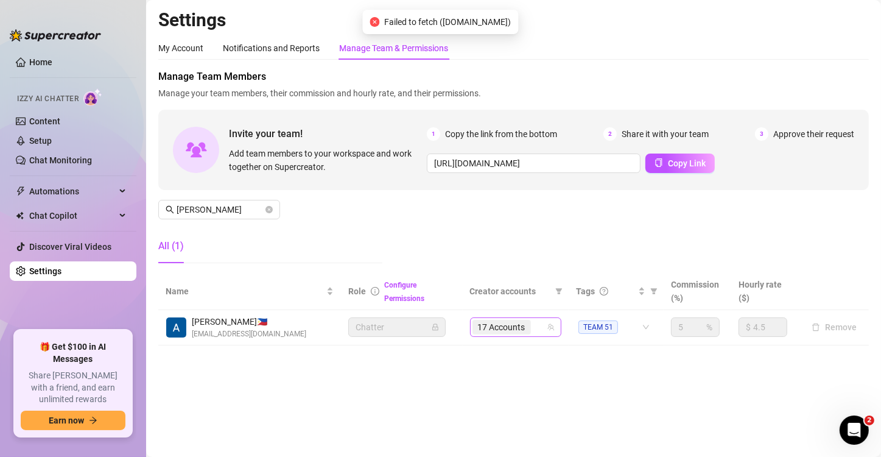
click at [536, 324] on input "search" at bounding box center [534, 327] width 2 height 15
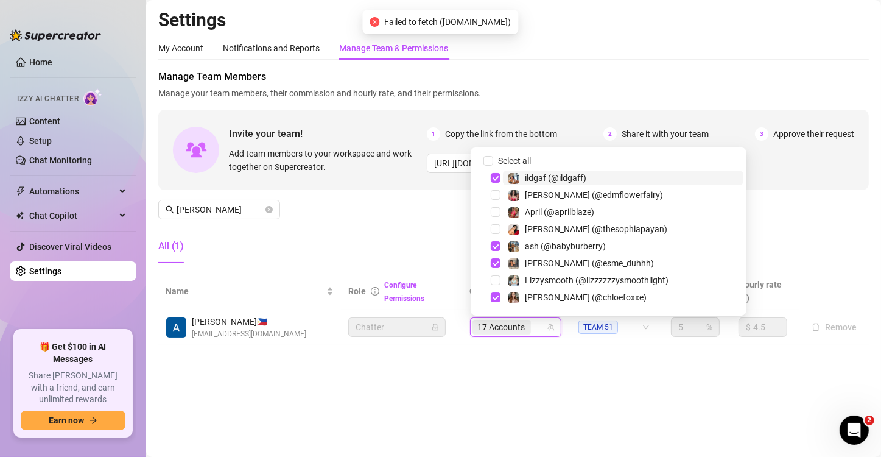
paste input "glambycandy"
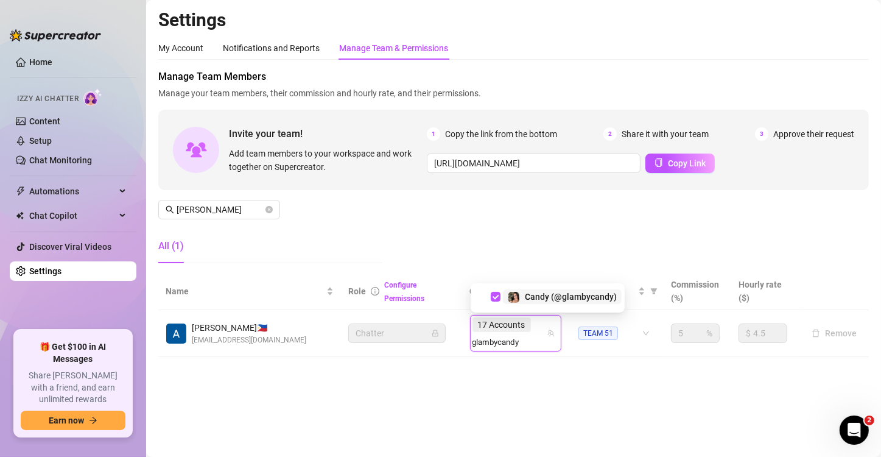
type input "glambycandy"
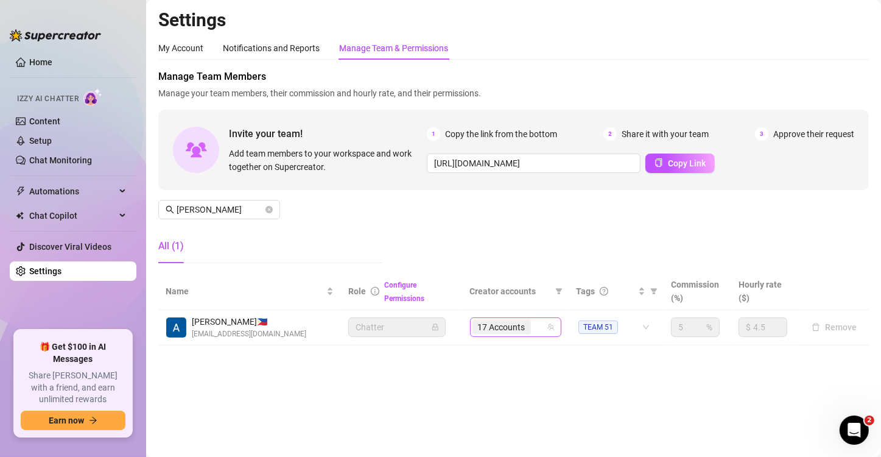
click at [531, 324] on div "17 Accounts" at bounding box center [502, 326] width 61 height 17
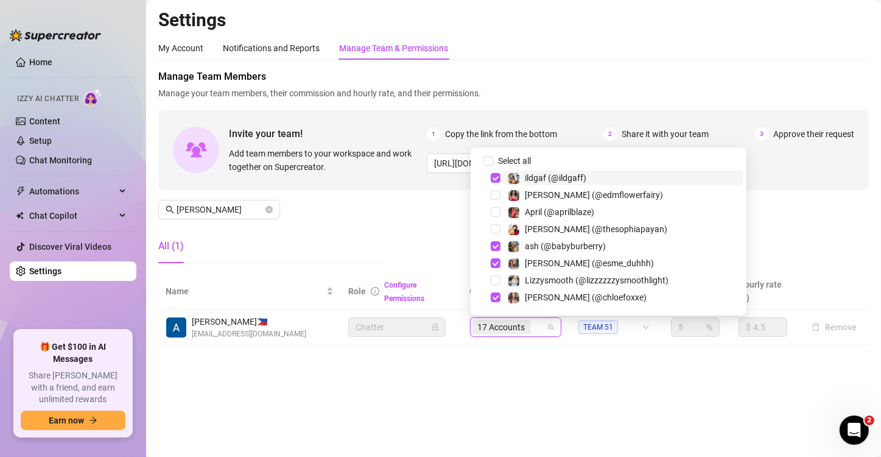
paste input "crushonsuzzy"
type input "crushonsuzzy"
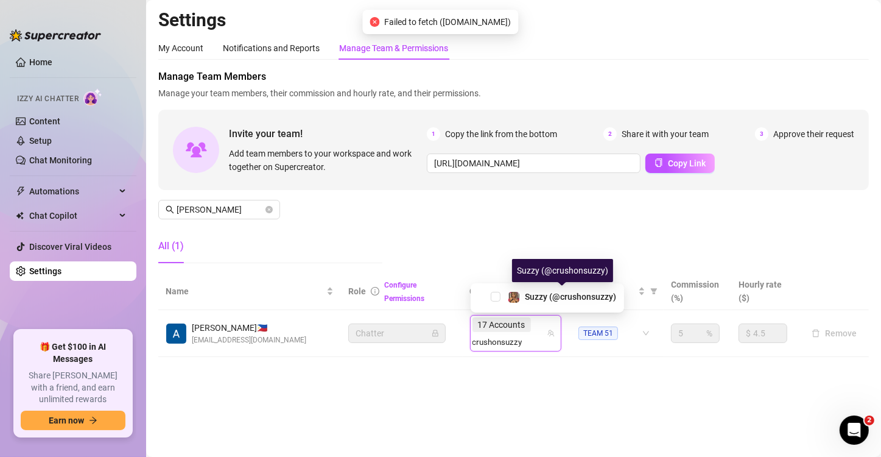
drag, startPoint x: 567, startPoint y: 297, endPoint x: 544, endPoint y: 327, distance: 38.1
click at [567, 297] on span "Suzzy (@crushonsuzzy)" at bounding box center [570, 297] width 91 height 10
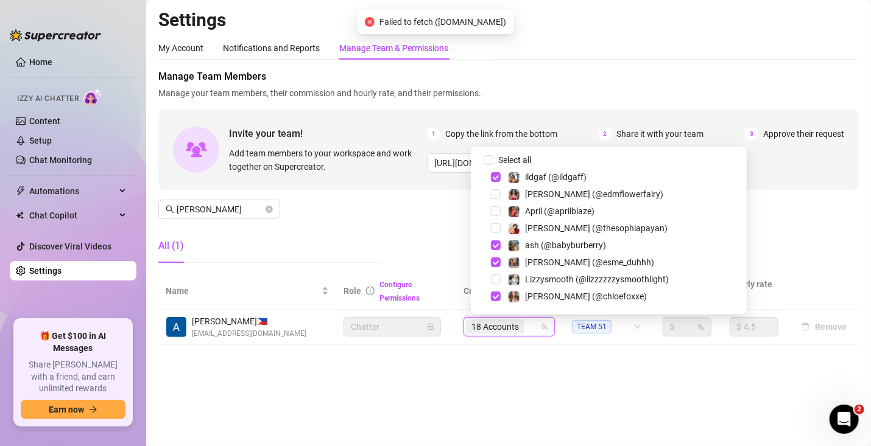
click at [529, 324] on input "search" at bounding box center [528, 327] width 2 height 15
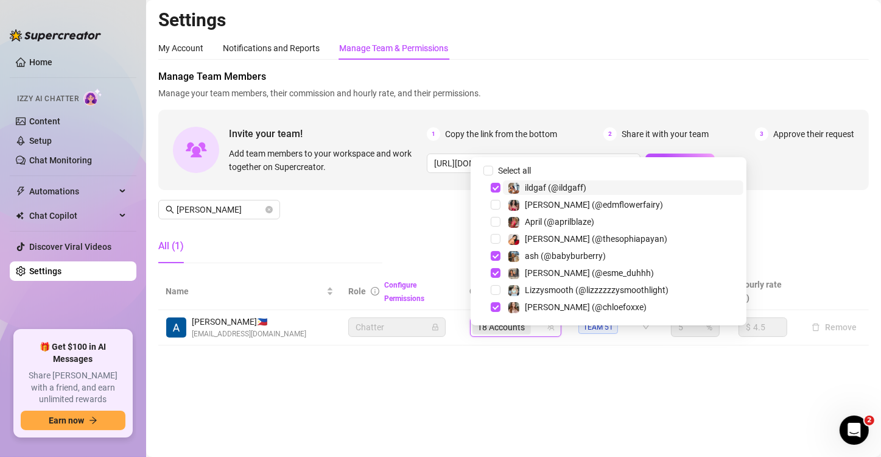
paste input "j2krazy"
type input "j2krazy"
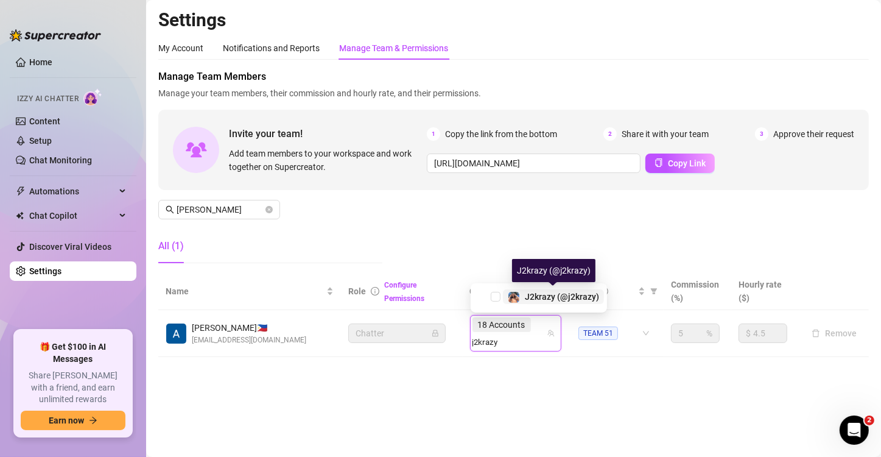
click at [546, 295] on span "J2krazy (@j2krazy)" at bounding box center [562, 297] width 74 height 10
click at [501, 324] on input "search" at bounding box center [486, 341] width 29 height 15
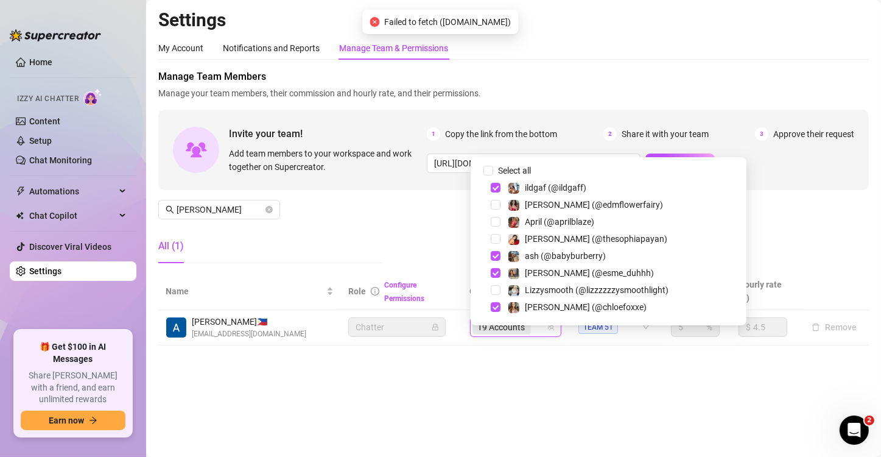
paste input "rubysmithxxx"
type input "rubysmithxxx"
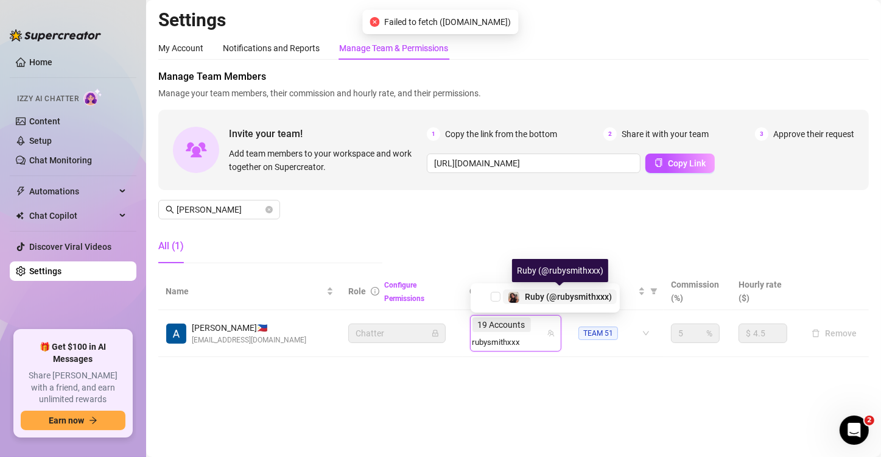
click at [535, 292] on span "Ruby (@rubysmithxxx)" at bounding box center [568, 297] width 87 height 10
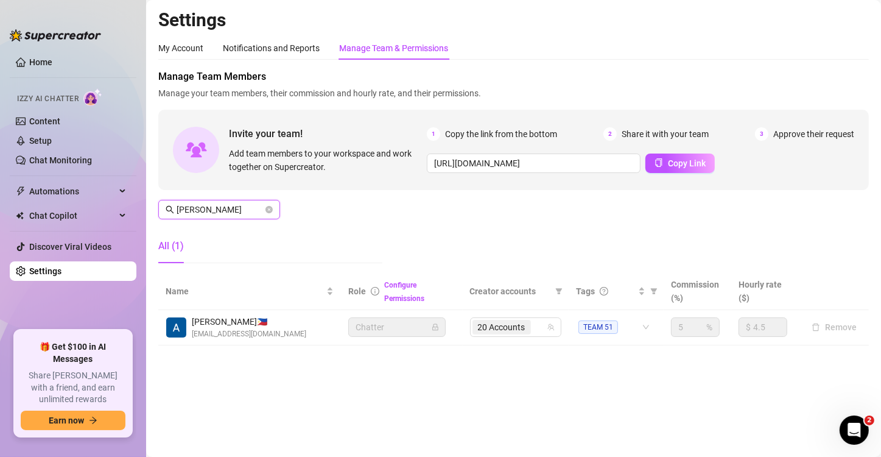
click at [196, 202] on span "[PERSON_NAME]" at bounding box center [219, 209] width 122 height 19
click at [197, 202] on span "[PERSON_NAME]" at bounding box center [219, 209] width 122 height 19
click at [199, 202] on span "[PERSON_NAME]" at bounding box center [219, 209] width 122 height 19
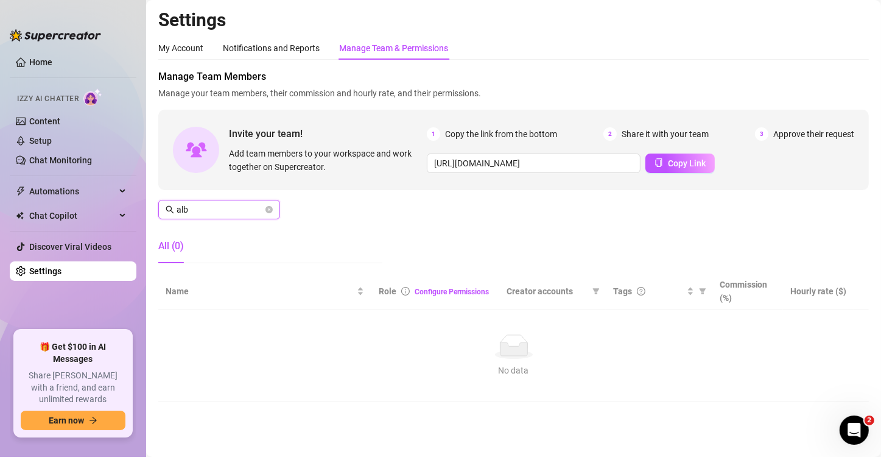
type input "alba"
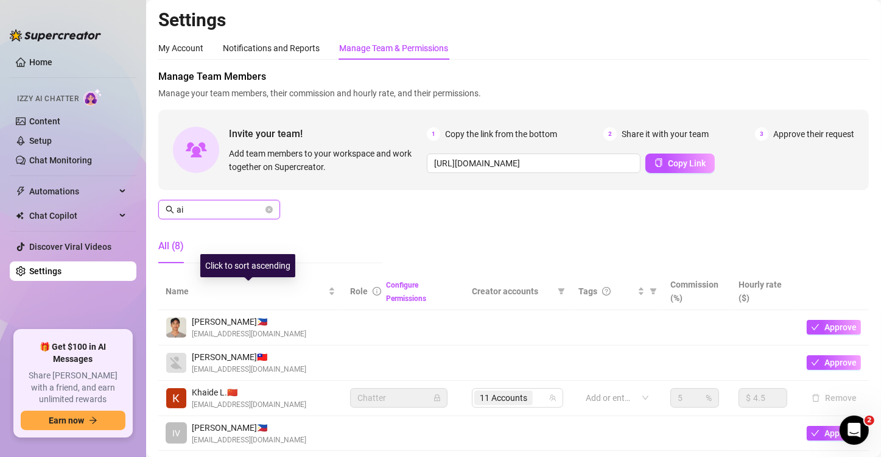
type input "a"
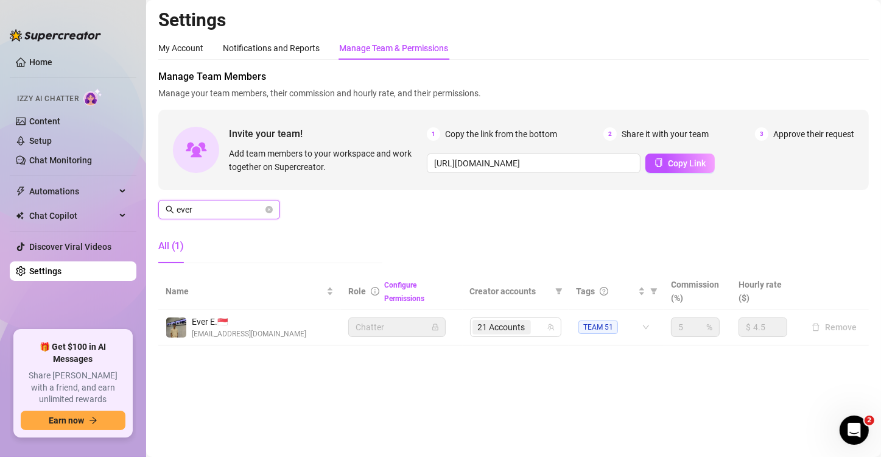
type input "ever"
click at [508, 324] on div "21 Accounts" at bounding box center [502, 326] width 61 height 17
paste input "rubysmithxxx"
type input "rubysmithxxx"
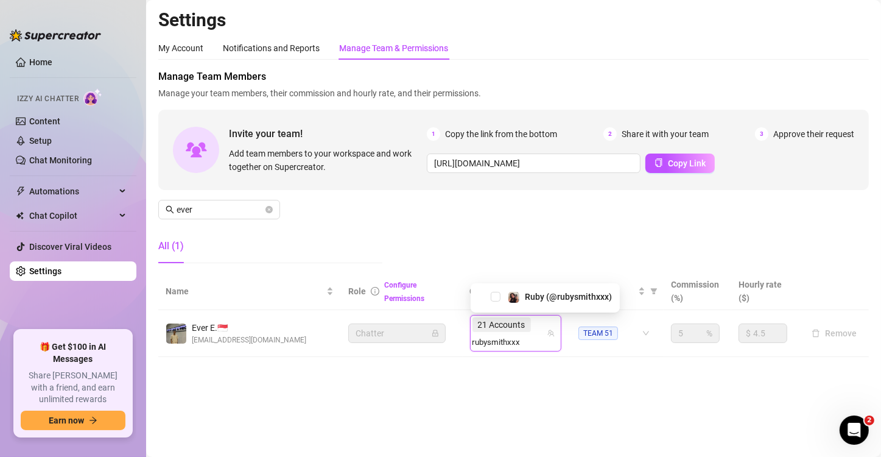
click at [570, 303] on div "Ruby (@rubysmithxxx)" at bounding box center [545, 296] width 143 height 15
click at [561, 300] on span "Ruby (@rubysmithxxx)" at bounding box center [568, 297] width 87 height 10
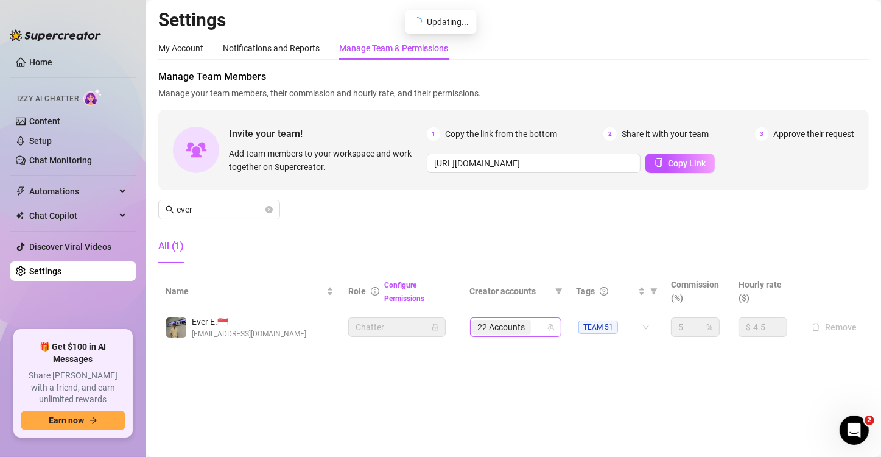
click at [533, 324] on div "22 Accounts" at bounding box center [502, 326] width 61 height 17
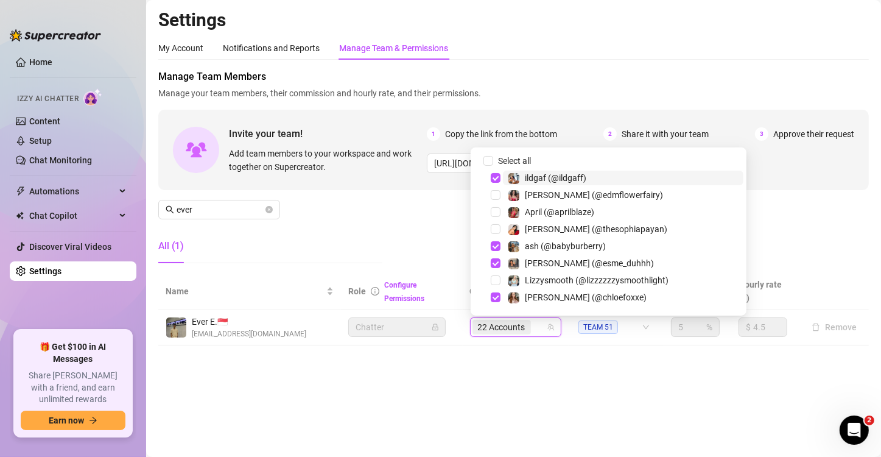
paste input "j2krazy"
type input "j2krazy"
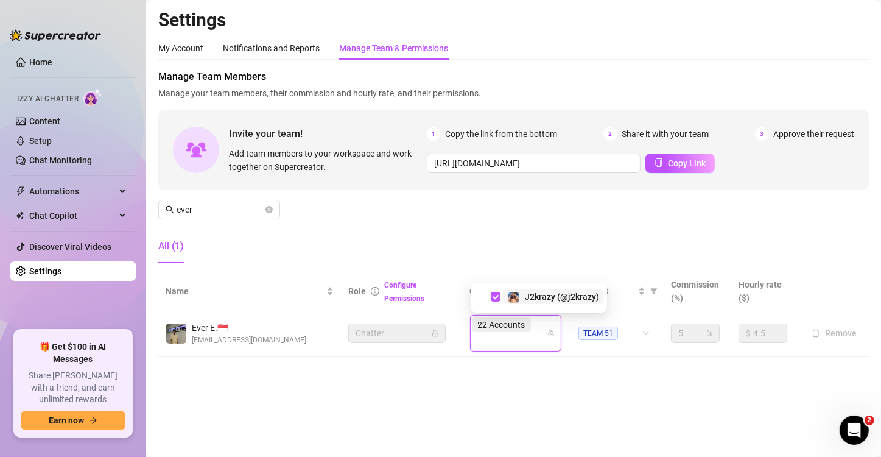
click at [546, 324] on main "Settings My Account Notifications and Reports Manage Team & Permissions Profile…" at bounding box center [513, 228] width 735 height 457
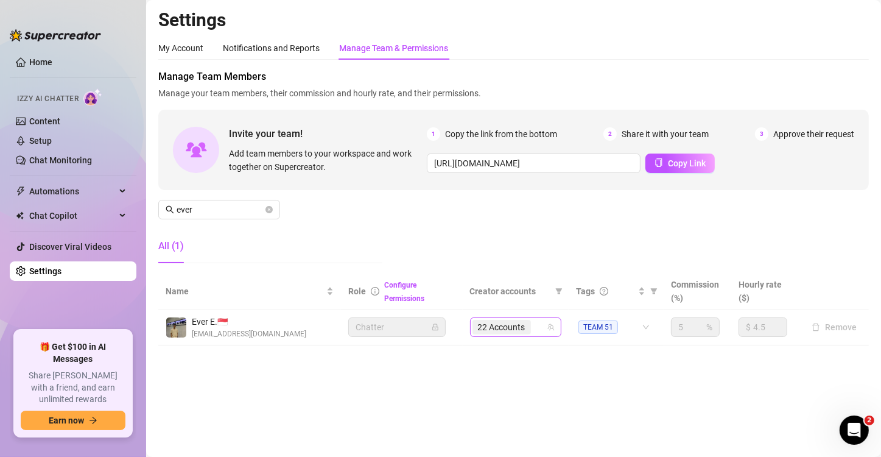
click at [506, 324] on span "22 Accounts" at bounding box center [501, 327] width 58 height 15
click at [513, 324] on span "22 Accounts" at bounding box center [501, 326] width 47 height 13
click at [526, 321] on span "22 Accounts" at bounding box center [501, 327] width 58 height 15
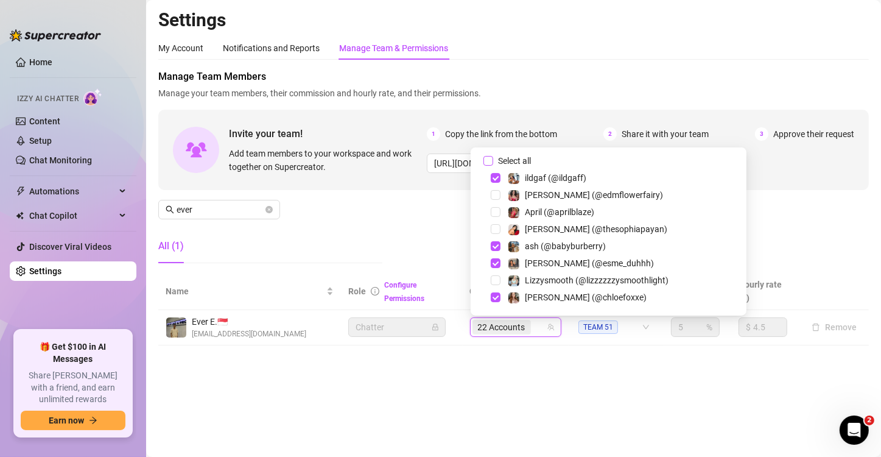
drag, startPoint x: 513, startPoint y: 155, endPoint x: 521, endPoint y: 155, distance: 7.3
click at [514, 155] on span "Select all" at bounding box center [514, 160] width 43 height 13
click at [493, 156] on input "Select all" at bounding box center [488, 161] width 10 height 10
click at [517, 156] on span "Select all" at bounding box center [514, 160] width 43 height 13
click at [493, 156] on input "Select all" at bounding box center [488, 161] width 10 height 10
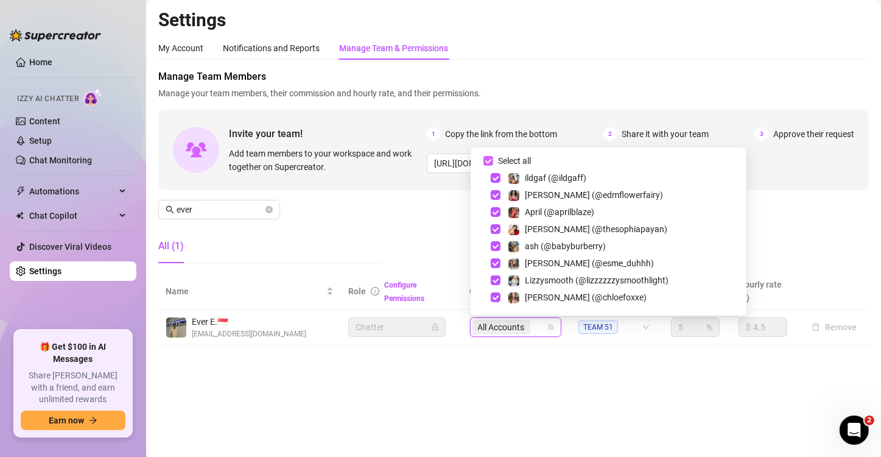
checkbox input "false"
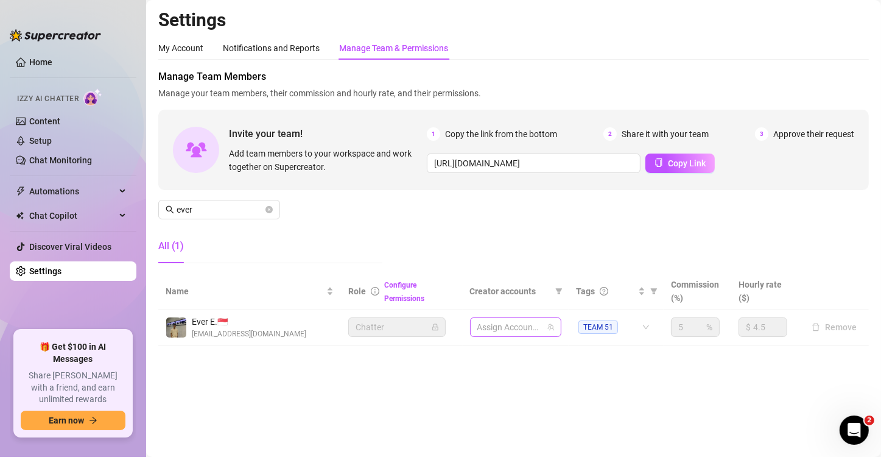
click at [512, 324] on div at bounding box center [509, 326] width 74 height 17
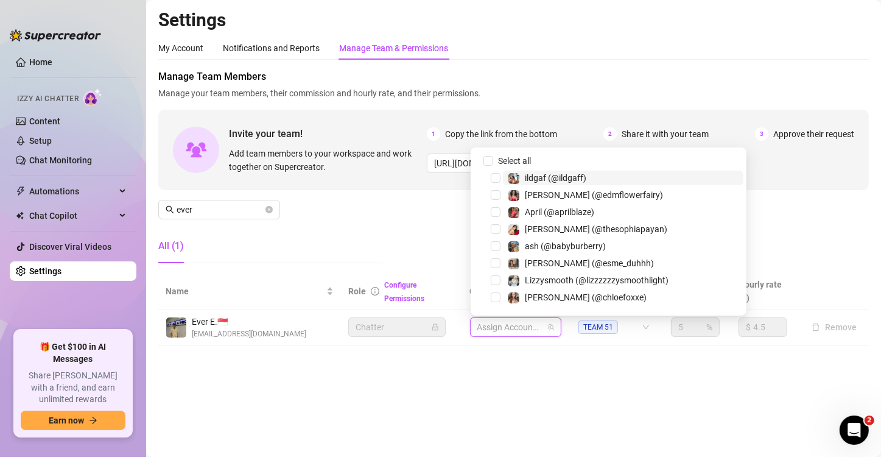
paste input "[PERSON_NAME]"
type input "[PERSON_NAME]"
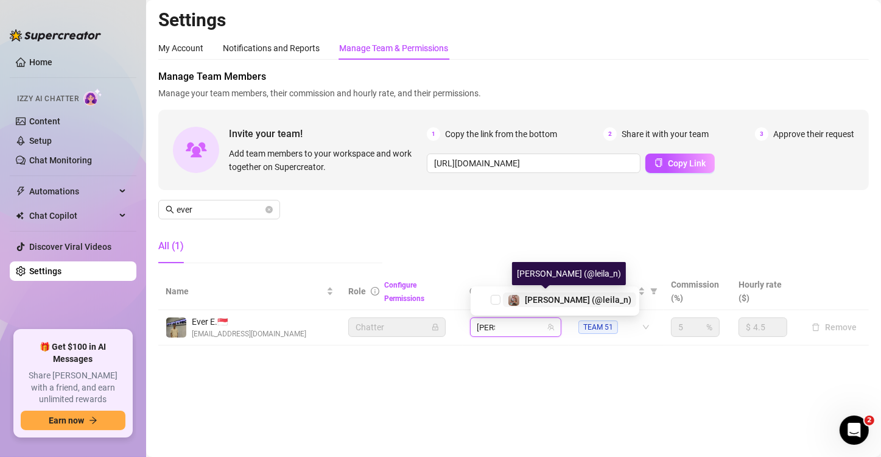
click at [538, 297] on span "[PERSON_NAME] (@leila_n)" at bounding box center [578, 300] width 107 height 10
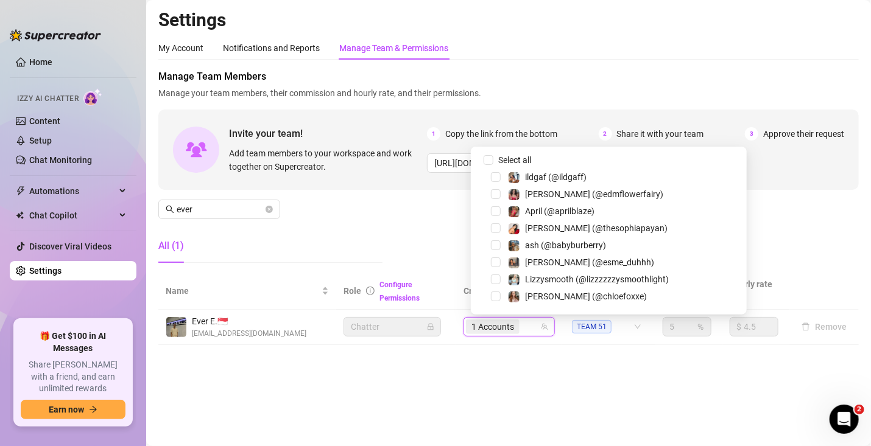
drag, startPoint x: 520, startPoint y: 351, endPoint x: 522, endPoint y: 327, distance: 23.8
click at [519, 324] on span "1 Accounts" at bounding box center [493, 327] width 54 height 15
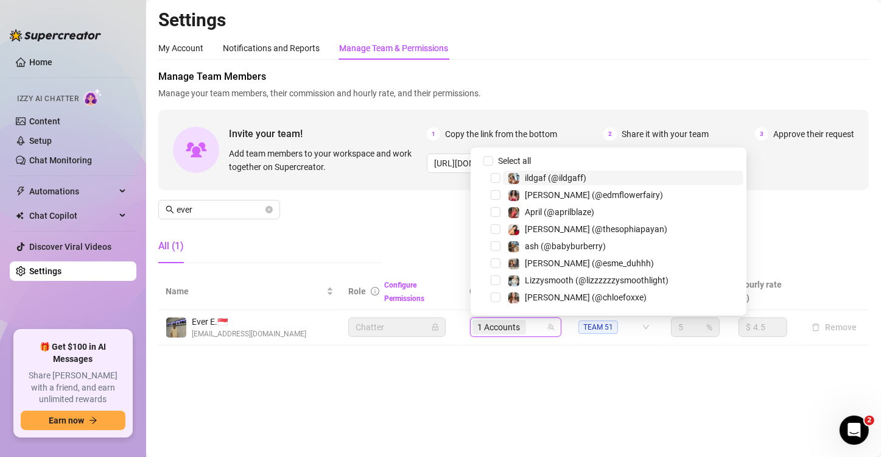
paste input "chloefoxxe"
type input "chloefoxxe"
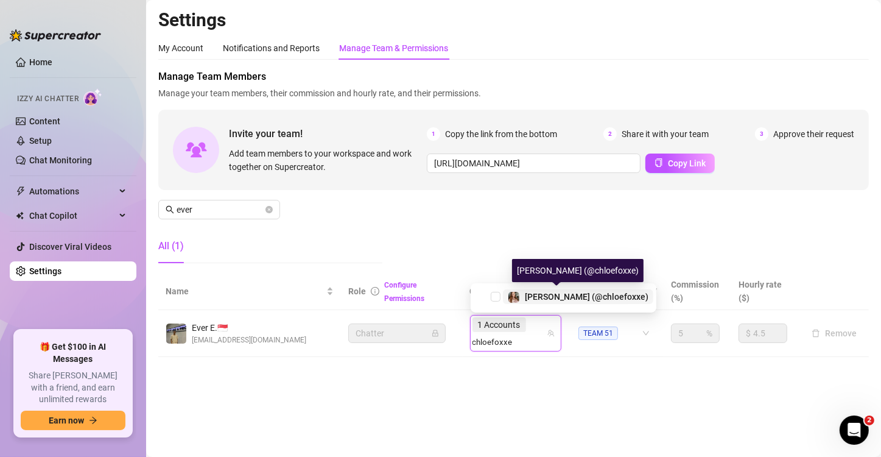
click at [556, 295] on span "[PERSON_NAME] (@chloefoxxe)" at bounding box center [587, 297] width 124 height 10
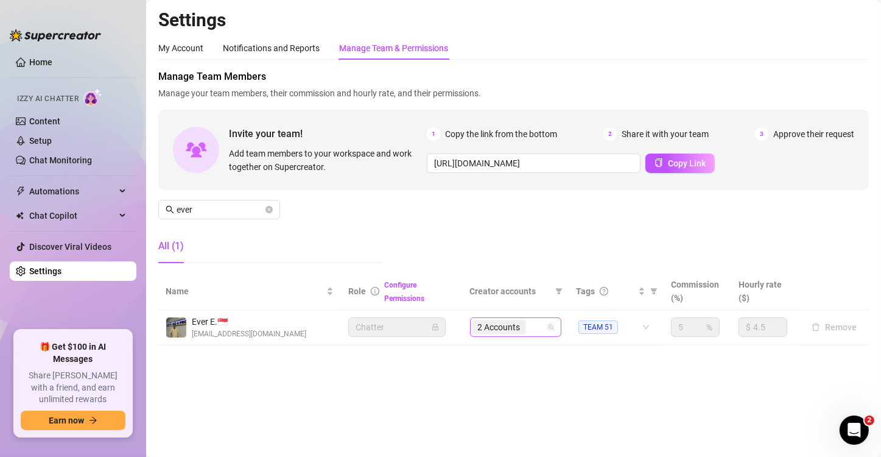
click at [520, 324] on span "2 Accounts" at bounding box center [499, 326] width 43 height 13
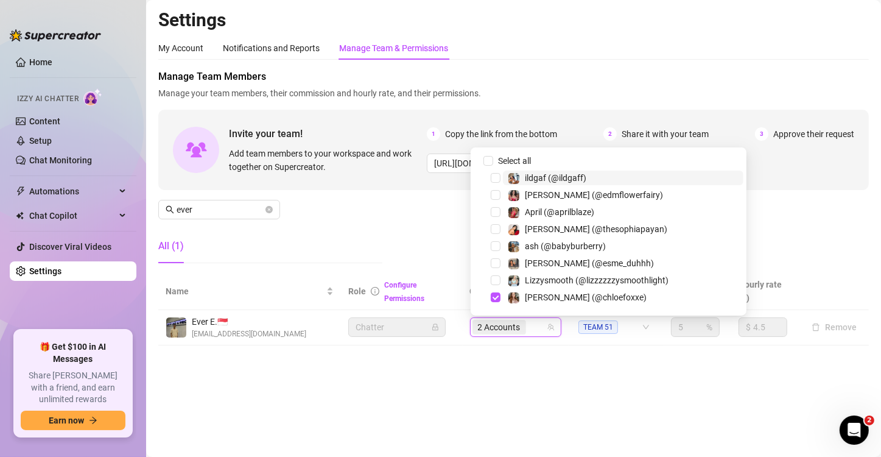
paste input "itstaysis"
type input "itstaysis"
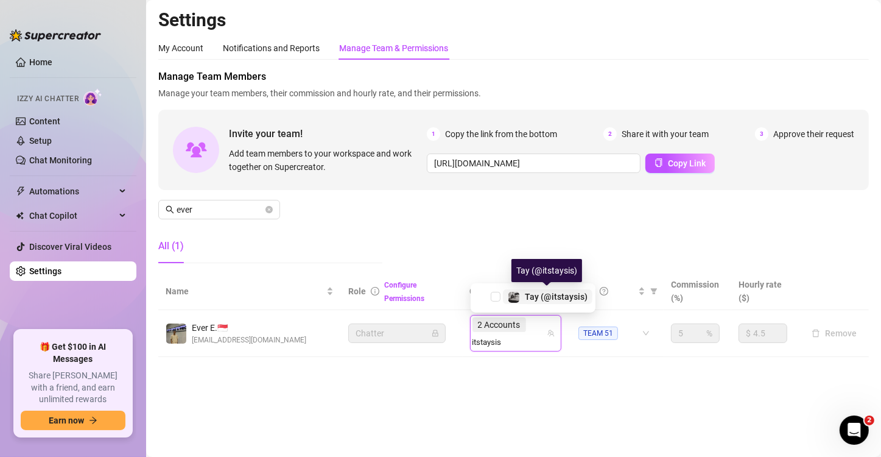
click at [549, 295] on span "Tay️ (@itstaysis)" at bounding box center [556, 297] width 63 height 10
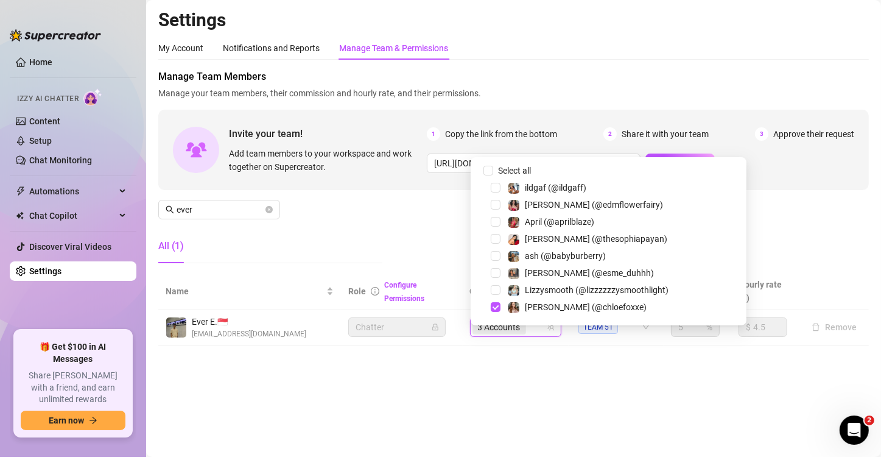
click at [538, 324] on div "Settings My Account Notifications and Reports Manage Team & Permissions Profile…" at bounding box center [513, 184] width 710 height 351
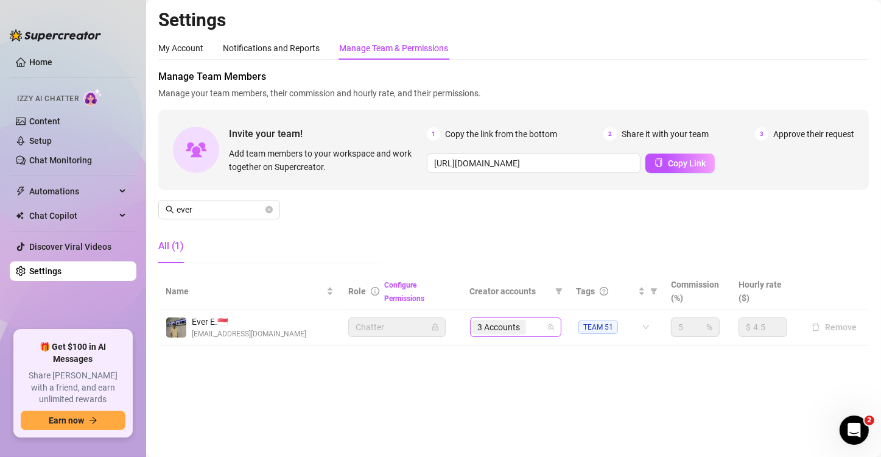
click at [536, 324] on div "3 Accounts" at bounding box center [509, 326] width 74 height 17
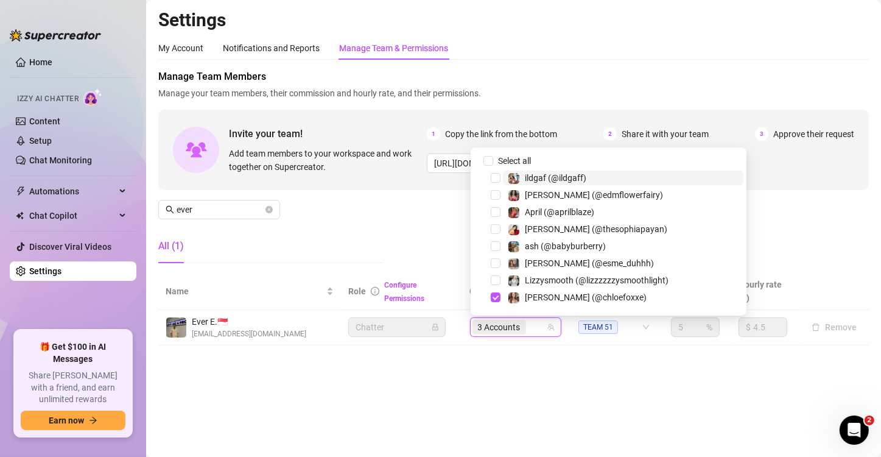
paste input "itstaysis"
type input "itstaysis"
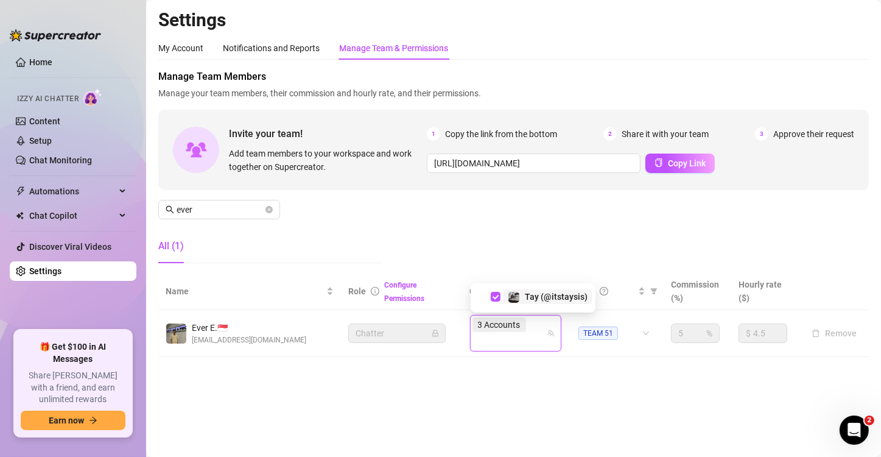
click at [530, 324] on main "Settings My Account Notifications and Reports Manage Team & Permissions Profile…" at bounding box center [513, 228] width 735 height 457
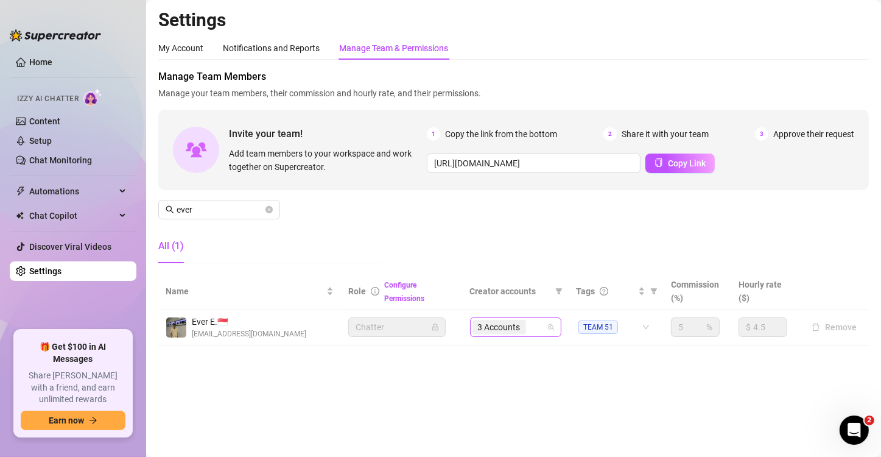
click at [531, 322] on div "3 Accounts" at bounding box center [509, 326] width 74 height 17
paste input "rose_d_kush"
type input "rose_d_kush"
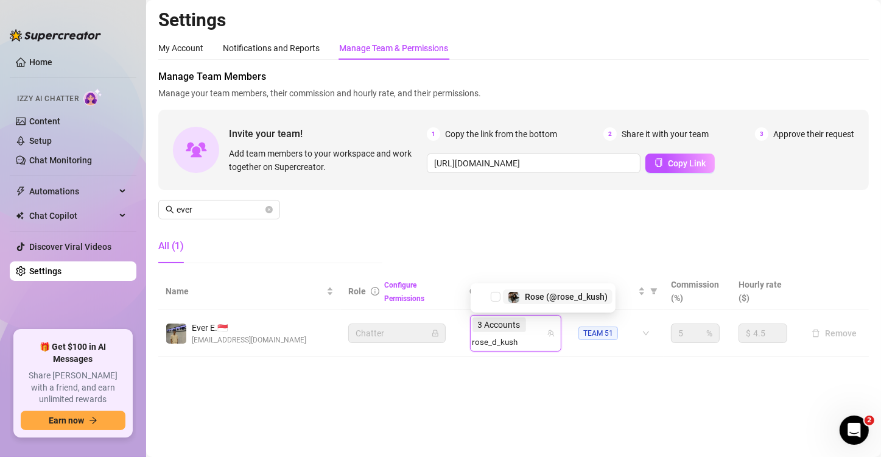
click at [539, 300] on span "Rose (@rose_d_kush)" at bounding box center [566, 297] width 83 height 10
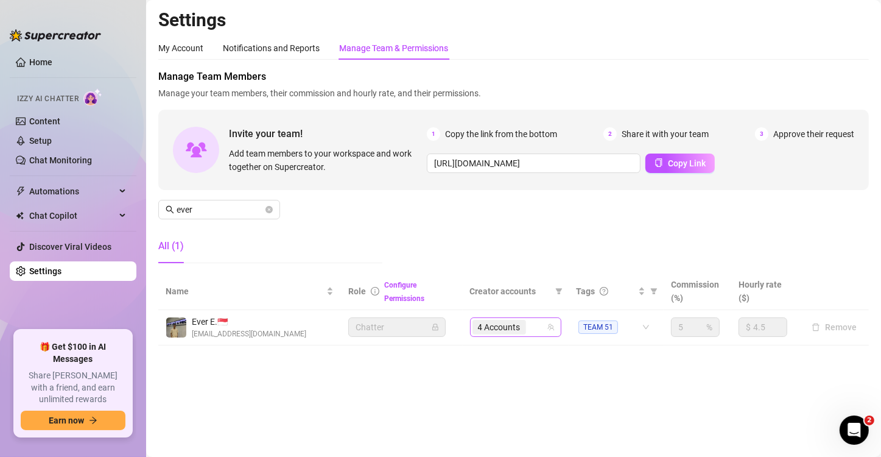
click at [528, 324] on div "4 Accounts" at bounding box center [500, 326] width 56 height 17
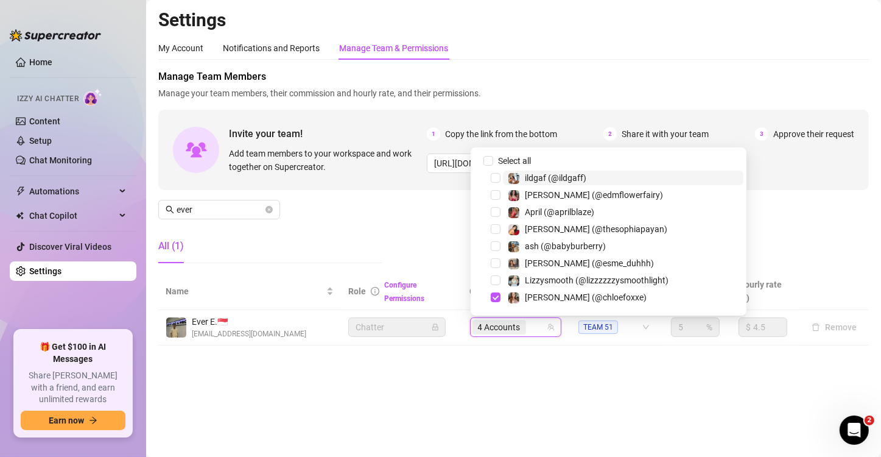
paste input "tatttedbaby"
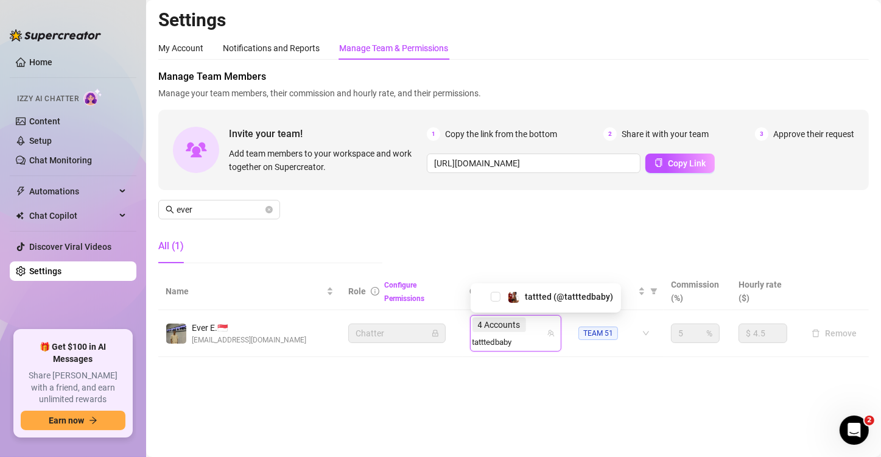
type input "tatttedbaby"
click at [573, 288] on div "tattted (@tatttedbaby)" at bounding box center [546, 297] width 150 height 29
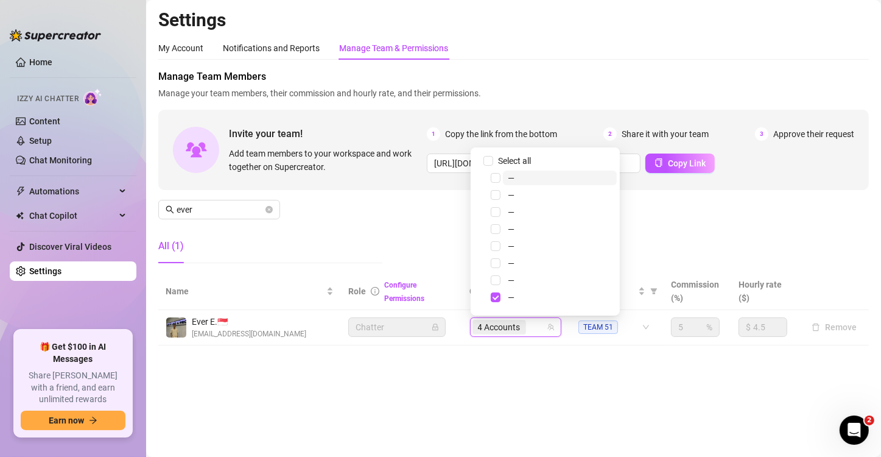
paste input "tatttedbaby"
type input "tatttedbaby"
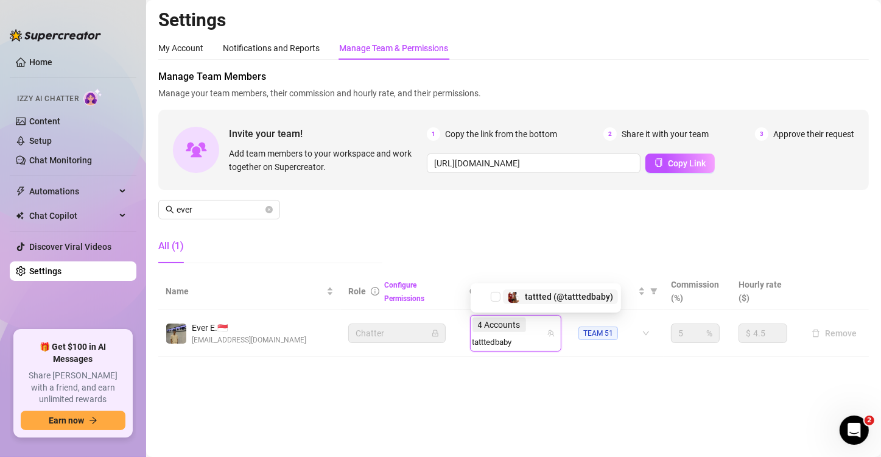
click at [535, 298] on span "tattted (@tatttedbaby)" at bounding box center [569, 297] width 88 height 10
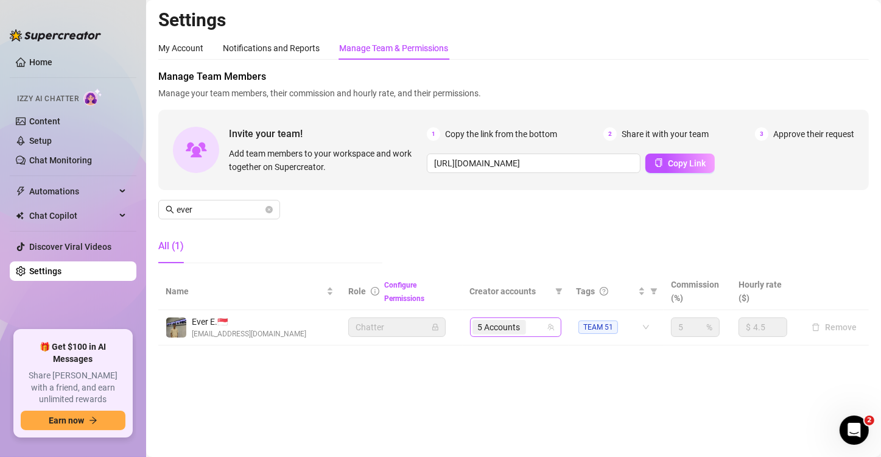
click at [533, 324] on div "5 Accounts" at bounding box center [509, 326] width 74 height 17
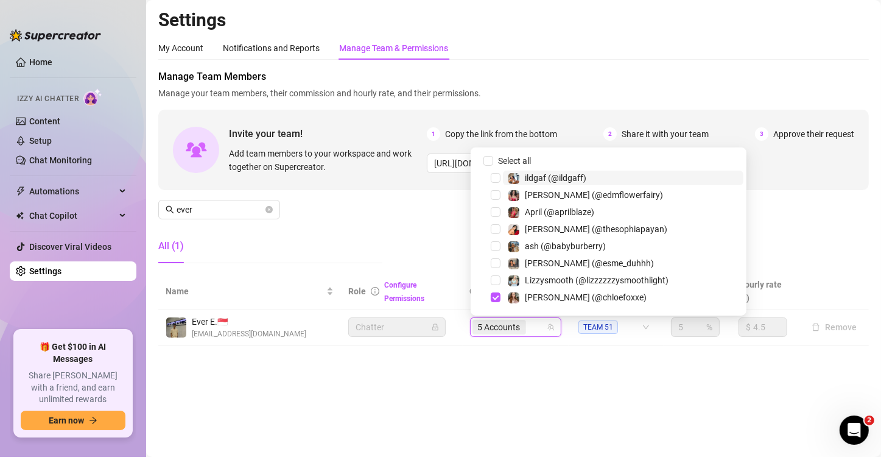
paste input "subgirl083"
type input "subgirl083"
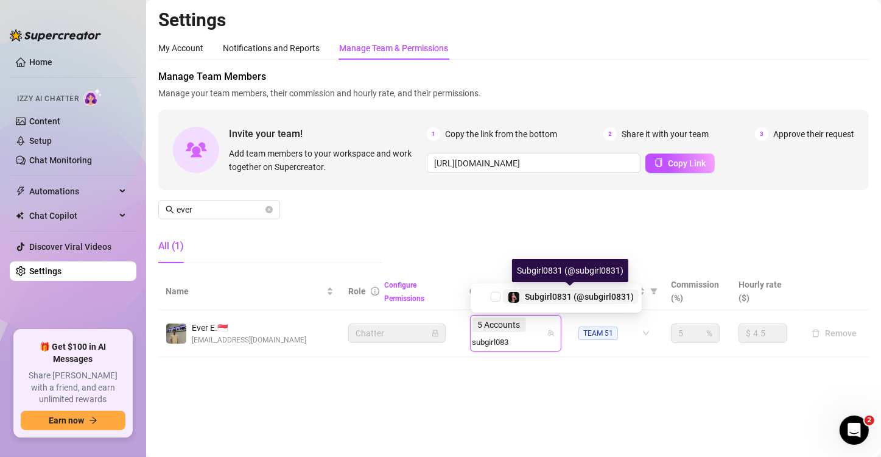
click at [556, 300] on span "Subgirl0831 (@subgirl0831)" at bounding box center [579, 297] width 109 height 10
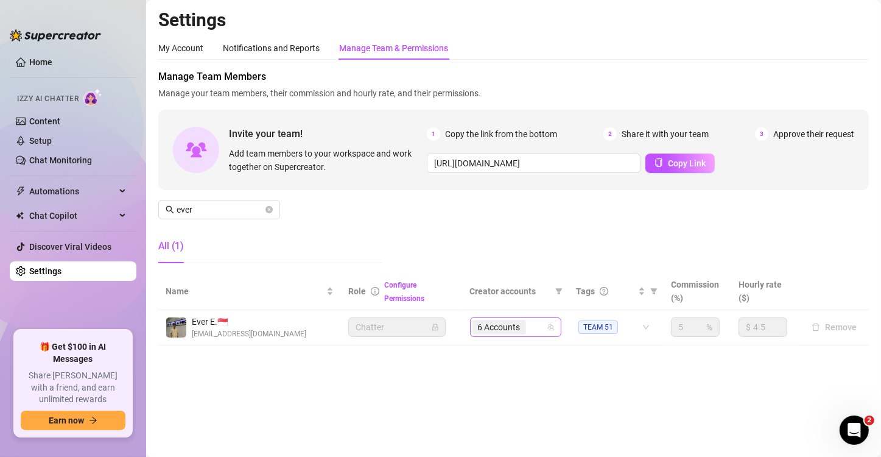
click at [528, 324] on div "6 Accounts" at bounding box center [500, 326] width 56 height 17
paste input "stephaniethestripper"
type input "stephaniethestripper"
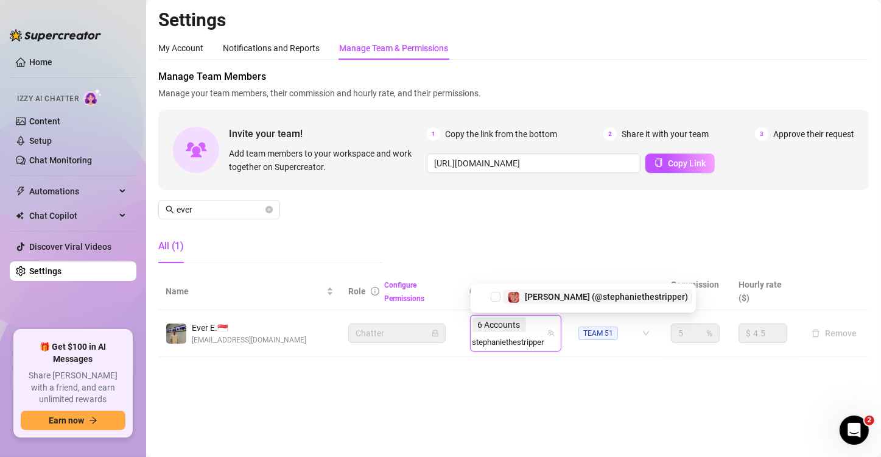
click at [569, 300] on span "[PERSON_NAME] (@stephaniethestripper)" at bounding box center [606, 297] width 163 height 10
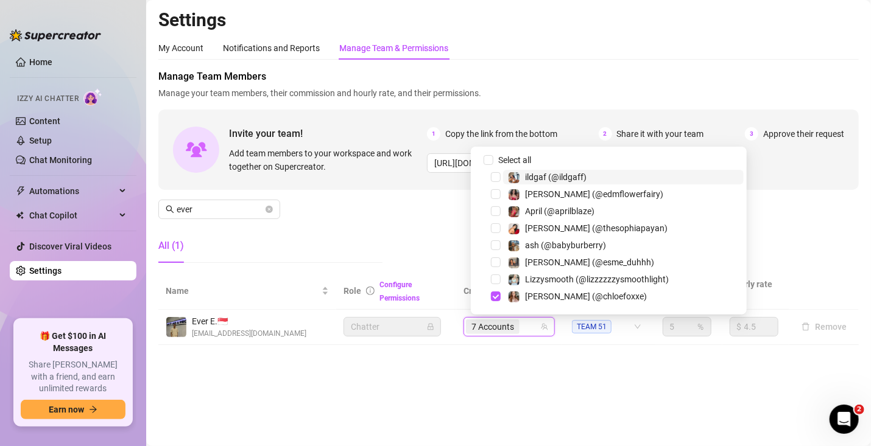
click at [539, 323] on div "7 Accounts" at bounding box center [503, 326] width 74 height 17
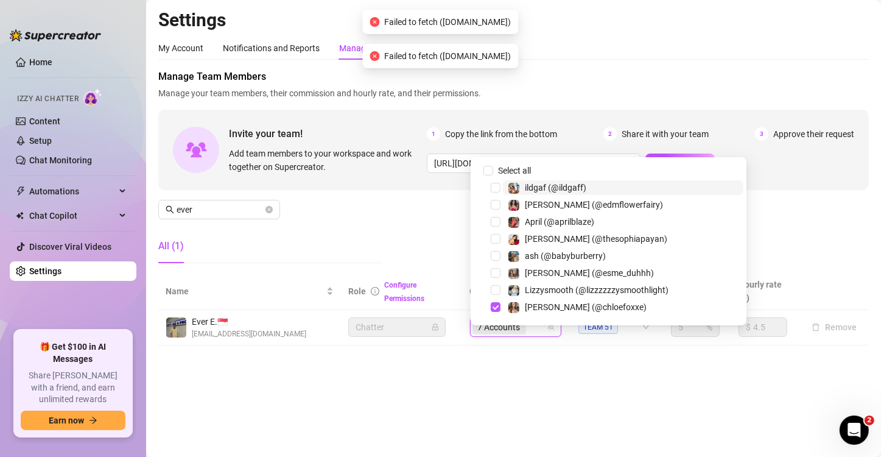
paste input "stoneygurl88"
type input "stoneygurl88"
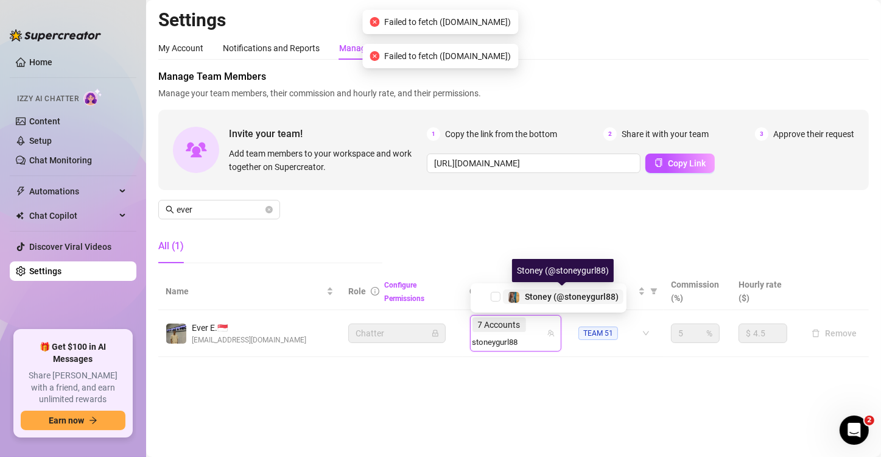
click at [553, 295] on span "Stoney (@stoneygurl88)" at bounding box center [572, 297] width 94 height 10
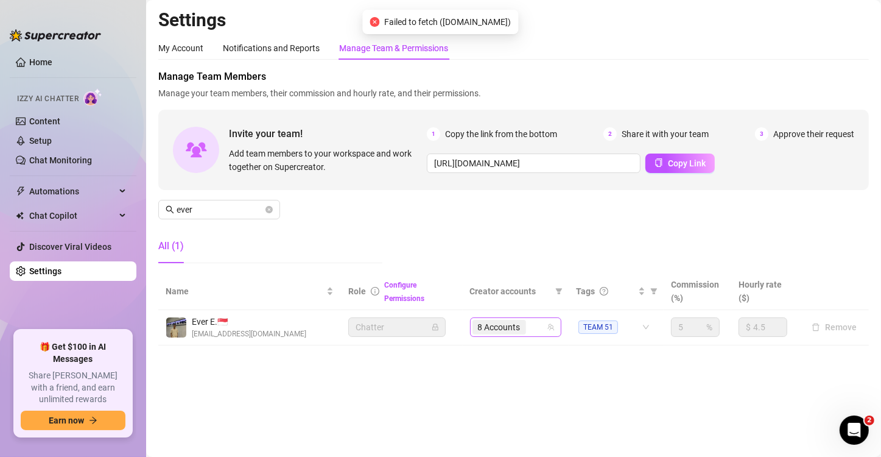
click at [533, 324] on div "8 Accounts" at bounding box center [509, 326] width 74 height 17
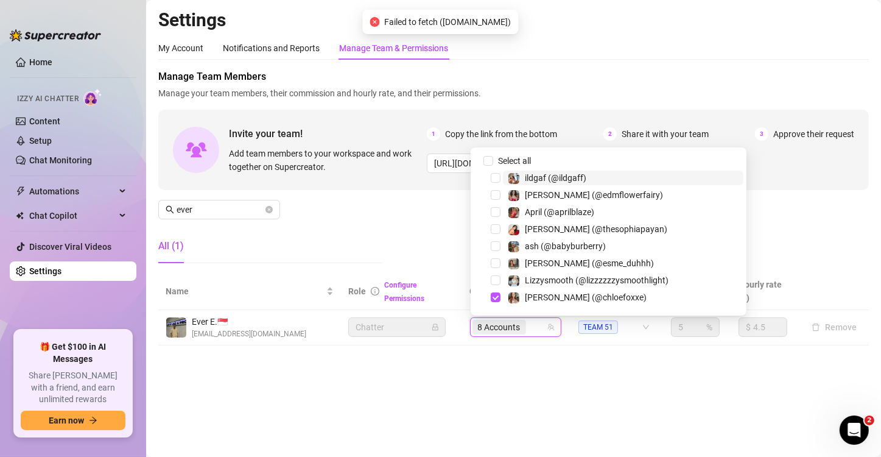
paste input "[PERSON_NAME].[PERSON_NAME]"
type input "[PERSON_NAME].[PERSON_NAME]"
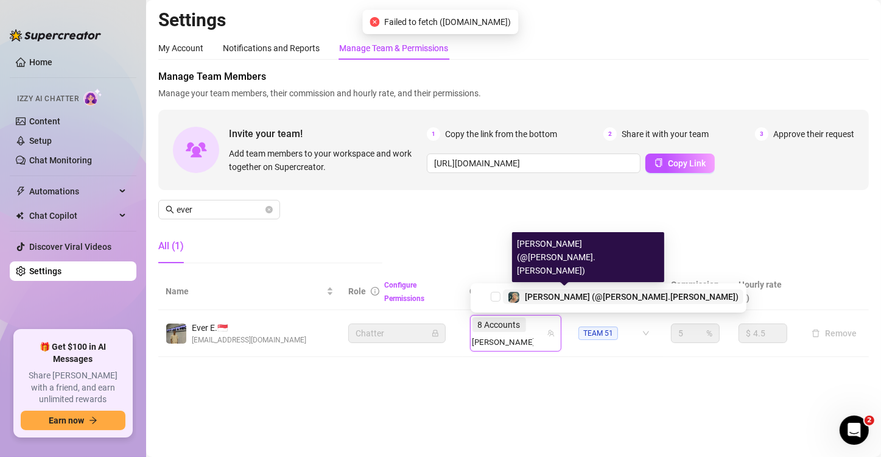
click at [555, 295] on span "[PERSON_NAME] (@[PERSON_NAME].[PERSON_NAME])" at bounding box center [632, 297] width 214 height 10
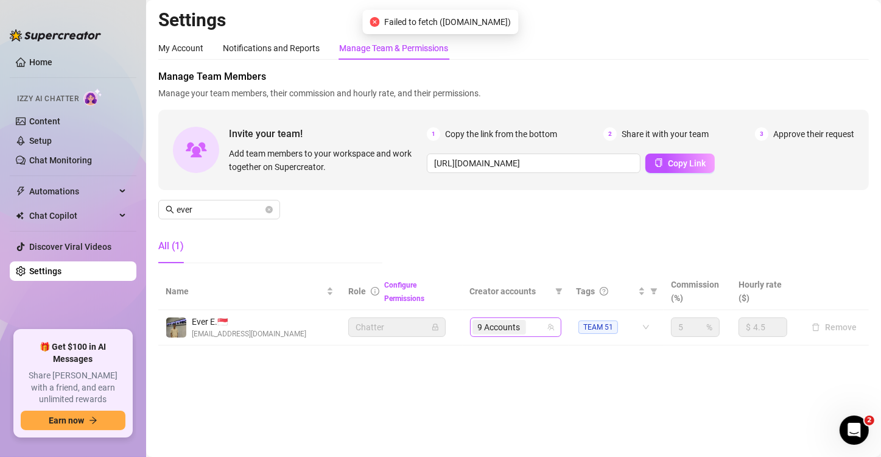
click at [530, 324] on input "search" at bounding box center [529, 327] width 2 height 15
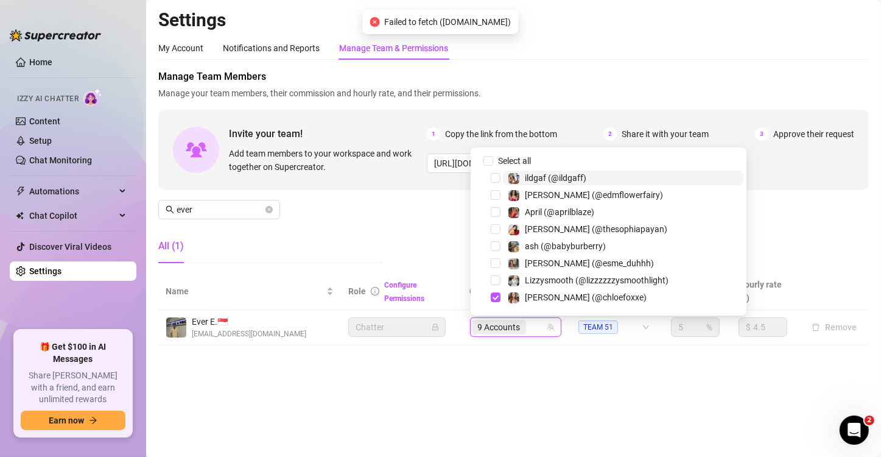
paste input "esme_duhhh"
type input "esme_duhhh"
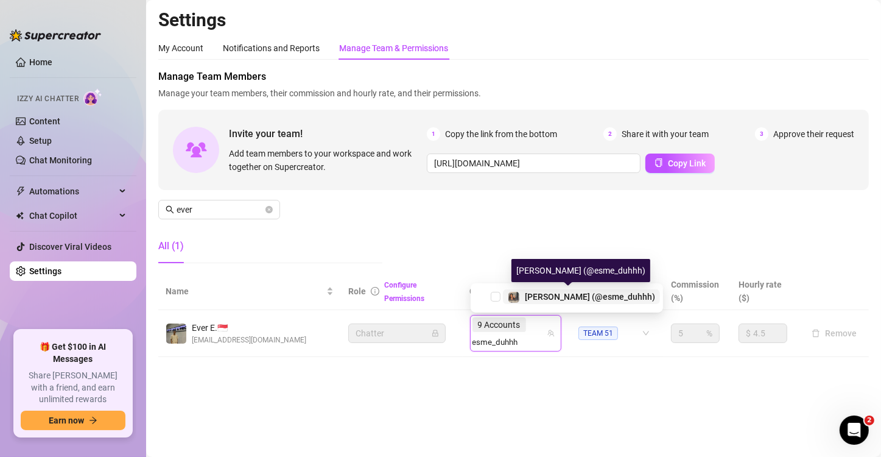
click at [572, 295] on span "[PERSON_NAME] (@esme_duhhh)" at bounding box center [590, 297] width 130 height 10
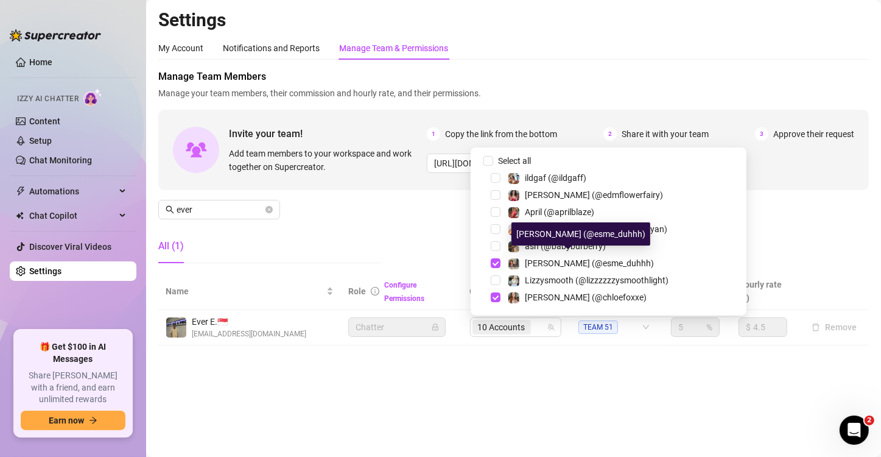
drag, startPoint x: 516, startPoint y: 382, endPoint x: 535, endPoint y: 363, distance: 27.6
click at [516, 324] on main "Settings My Account Notifications and Reports Manage Team & Permissions Profile…" at bounding box center [513, 228] width 735 height 457
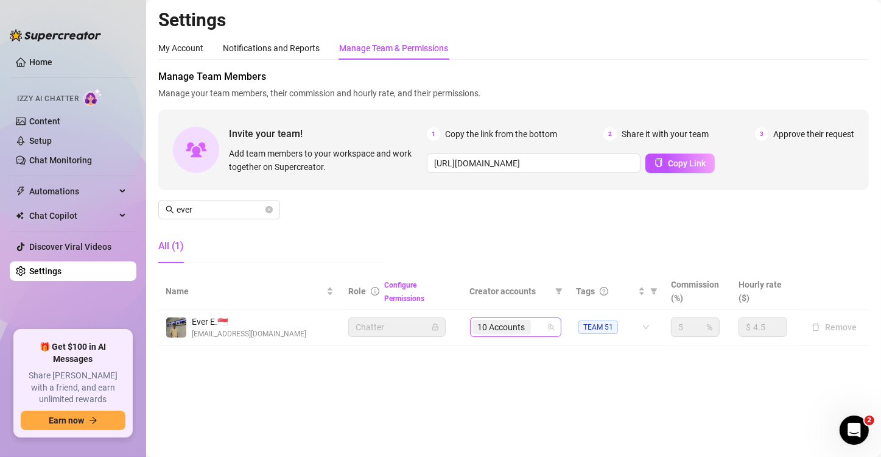
click at [535, 324] on input "search" at bounding box center [534, 327] width 2 height 15
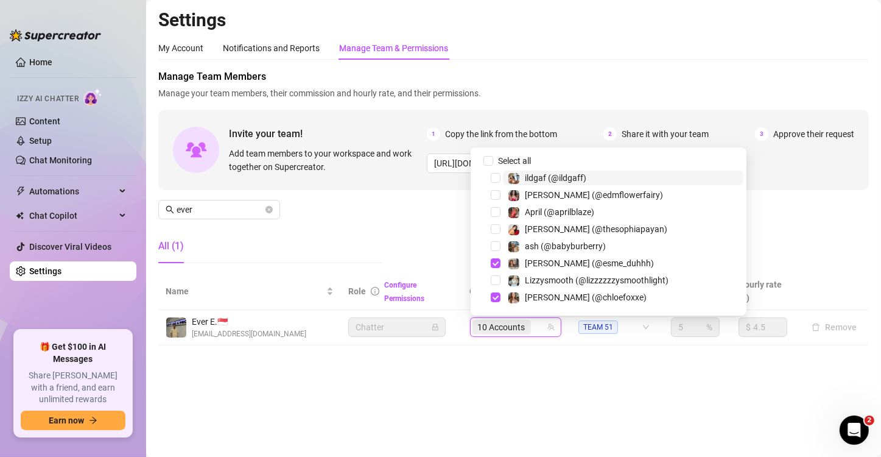
paste input "ildgaff"
type input "ildgaff"
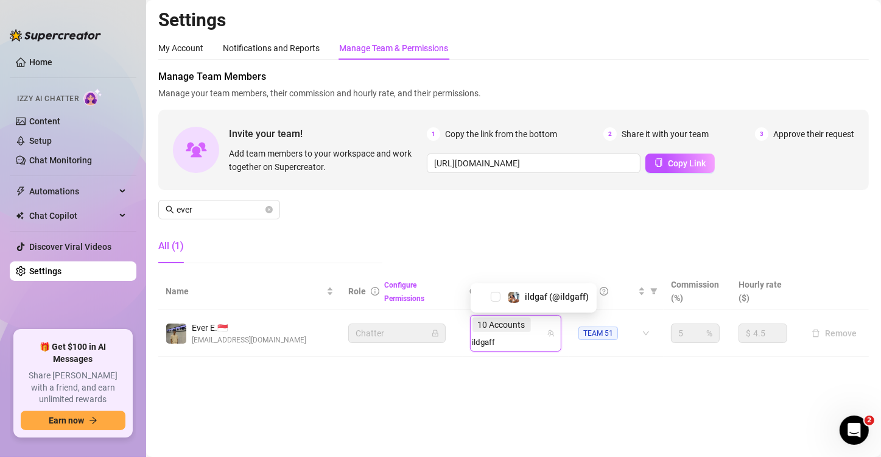
click at [550, 304] on div "ildgaf (@ildgaff)" at bounding box center [534, 296] width 120 height 15
click at [545, 293] on span "ildgaf (@ildgaff)" at bounding box center [557, 297] width 64 height 10
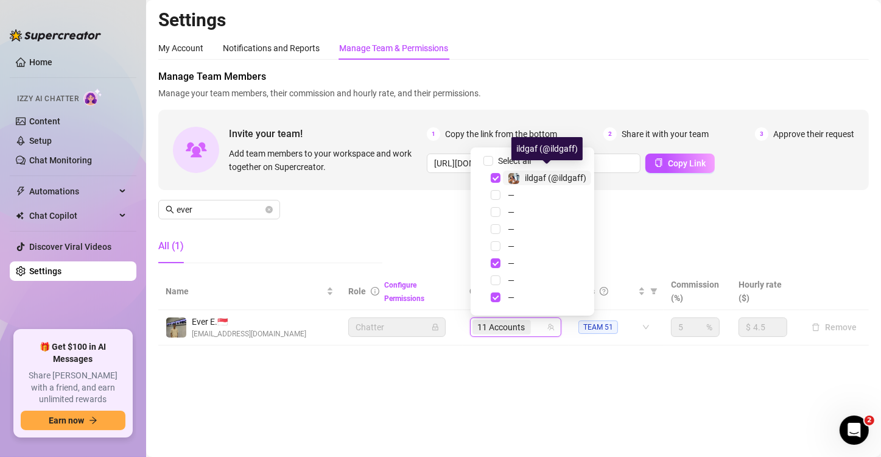
click at [530, 324] on main "Settings My Account Notifications and Reports Manage Team & Permissions Profile…" at bounding box center [513, 228] width 735 height 457
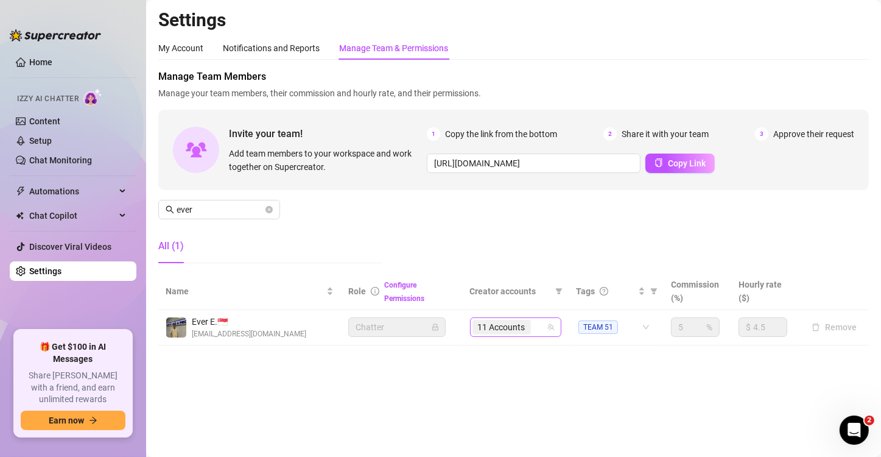
click at [535, 324] on input "search" at bounding box center [534, 327] width 2 height 15
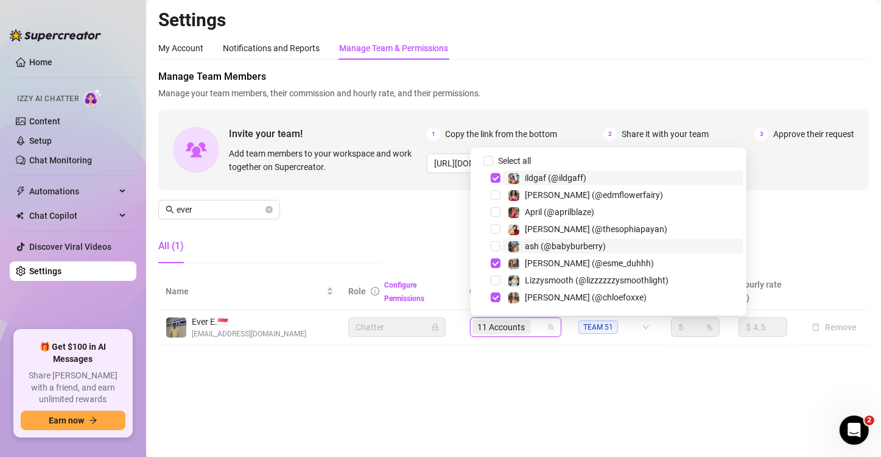
paste input "babyburberry"
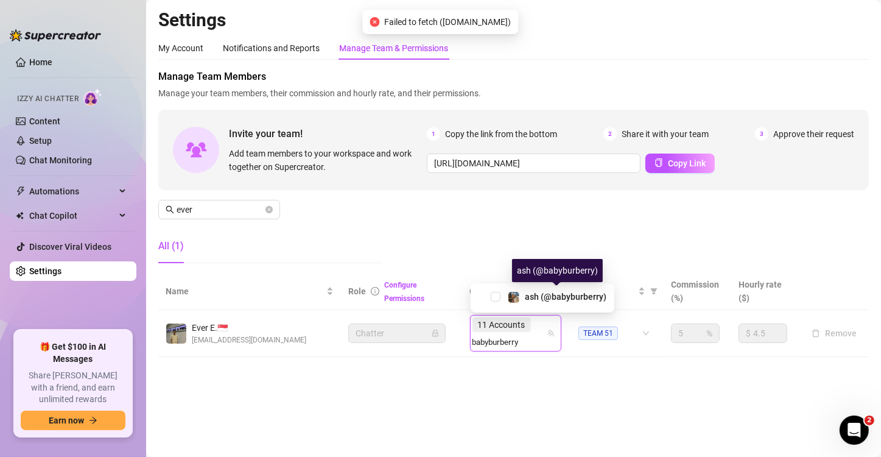
type input "babyburberry"
click at [574, 287] on div "ash (@babyburberry)" at bounding box center [543, 297] width 144 height 29
click at [524, 324] on input "search" at bounding box center [498, 341] width 52 height 15
paste input "babyburberry"
type input "babyburberry"
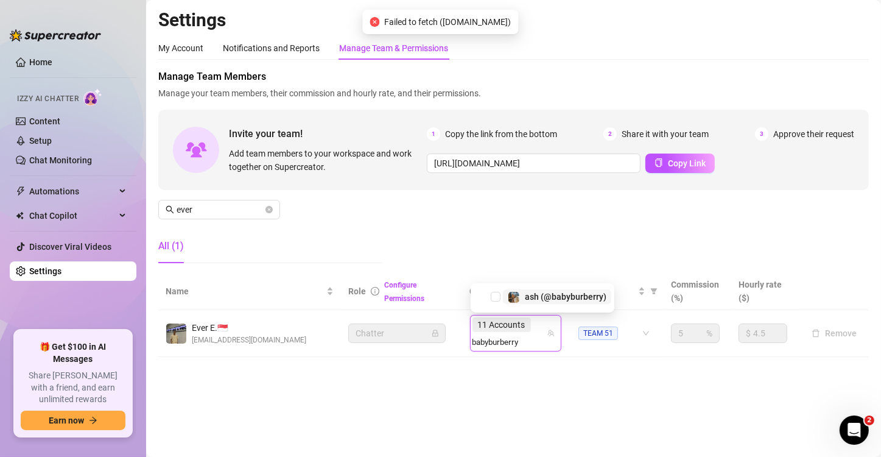
click at [551, 300] on span "ash (@babyburberry)" at bounding box center [566, 297] width 82 height 10
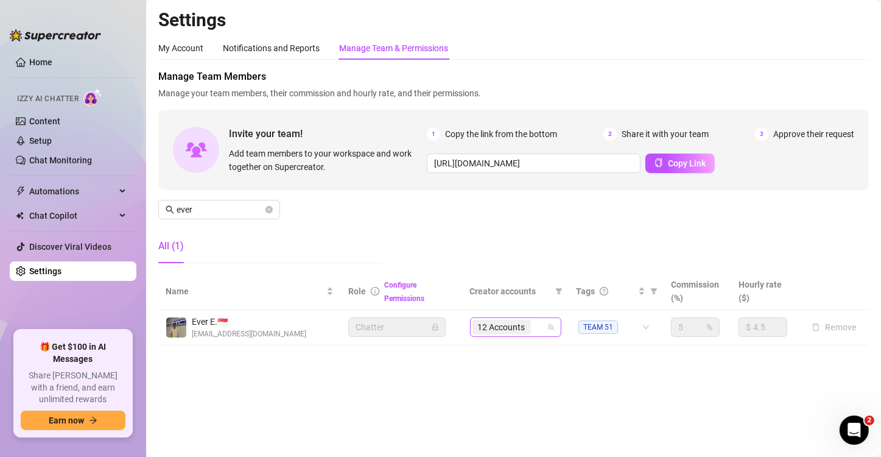
click at [537, 324] on div "12 Accounts" at bounding box center [509, 326] width 74 height 17
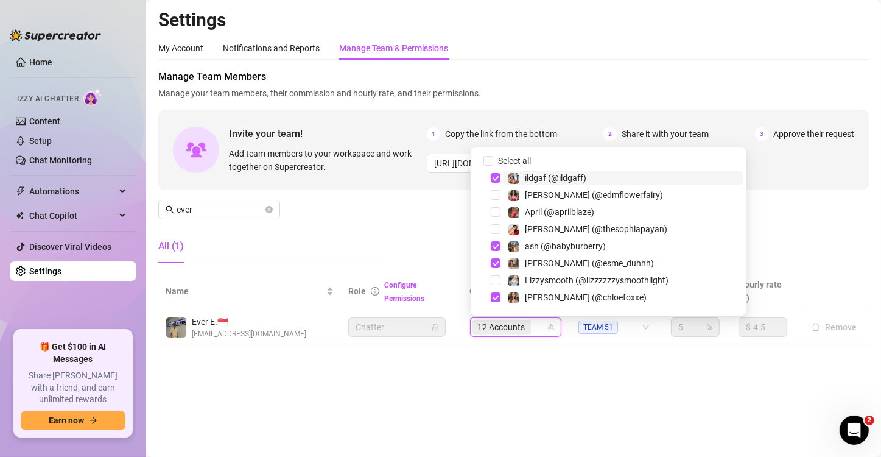
paste input "taytate12"
type input "taytate12"
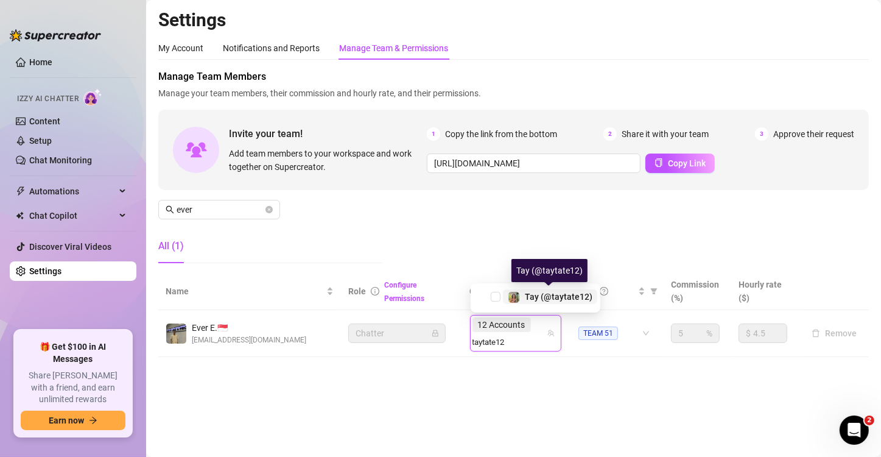
click at [552, 295] on span "Tay (@taytate12)" at bounding box center [559, 297] width 68 height 10
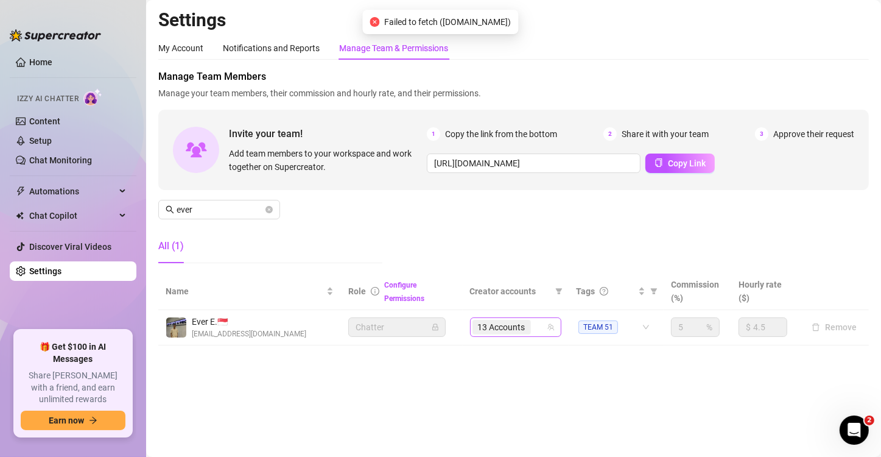
click at [523, 320] on span "13 Accounts" at bounding box center [501, 327] width 58 height 15
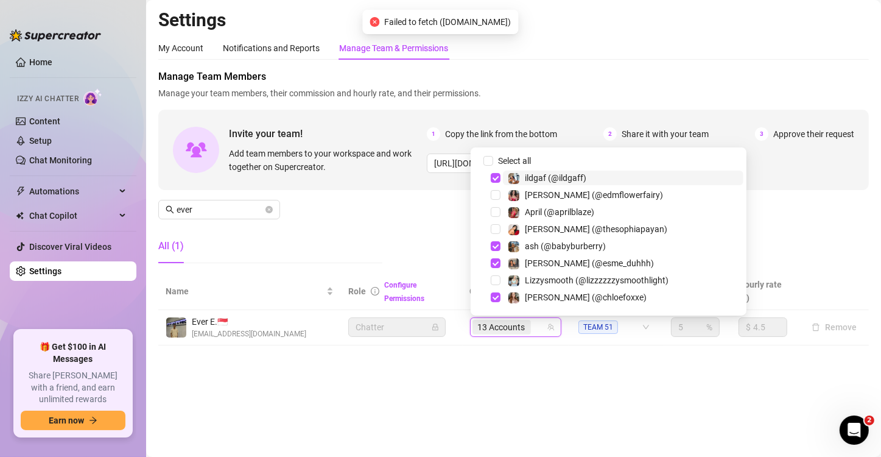
paste input "realzoelaverne"
type input "realzoelaverne"
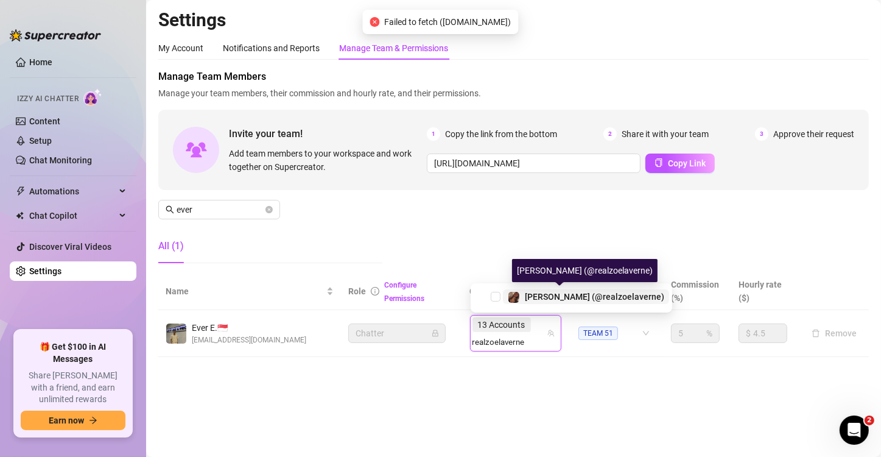
click at [533, 292] on span "[PERSON_NAME] (@realzoelaverne)" at bounding box center [594, 297] width 139 height 10
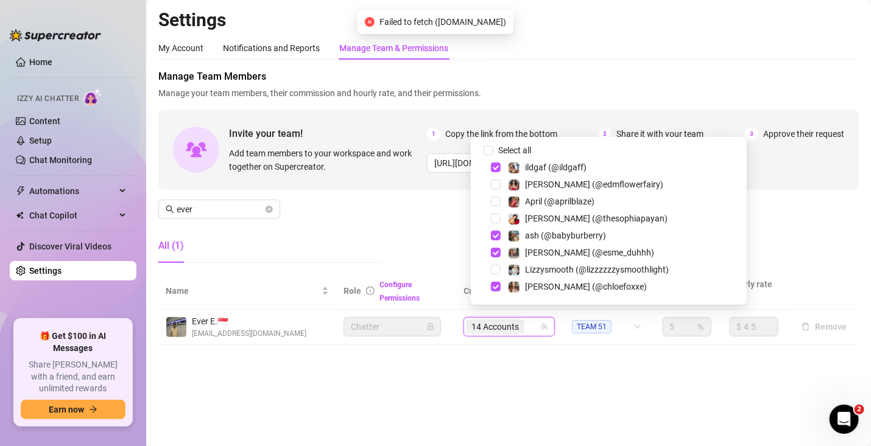
click at [529, 324] on input "search" at bounding box center [528, 327] width 2 height 15
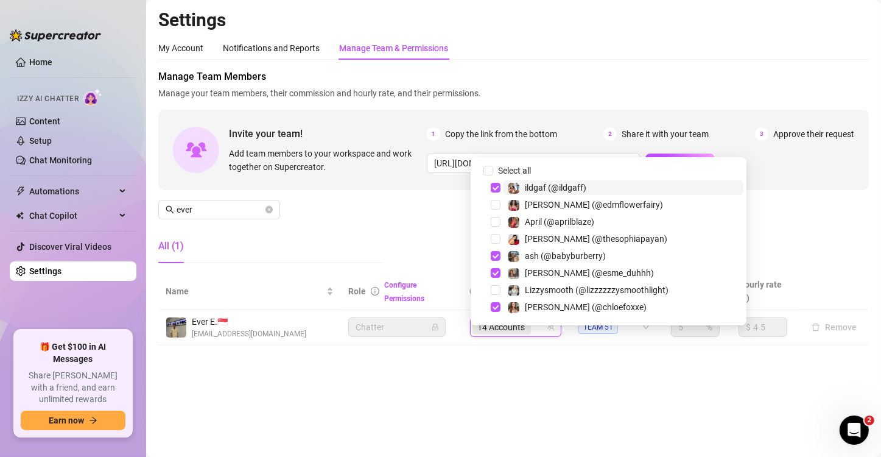
paste input "onlyzashiasantiago"
type input "onlyzashiasantiago"
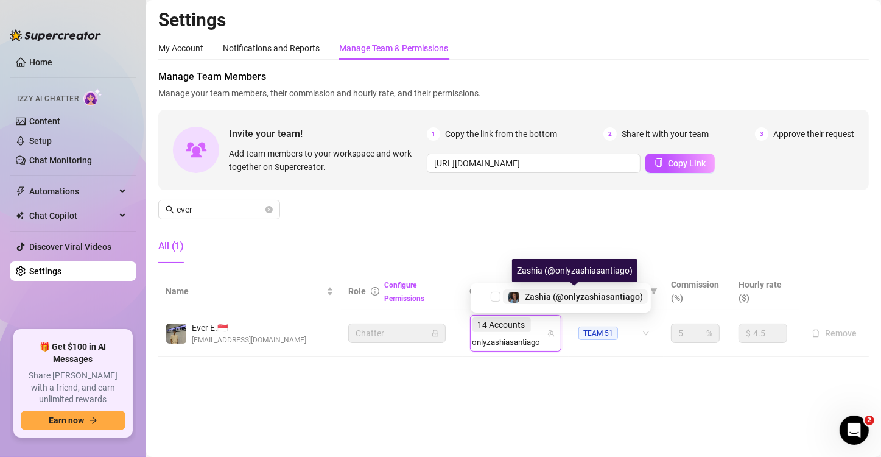
click at [566, 298] on span "Zashia (@onlyzashiasantiago)" at bounding box center [584, 297] width 118 height 10
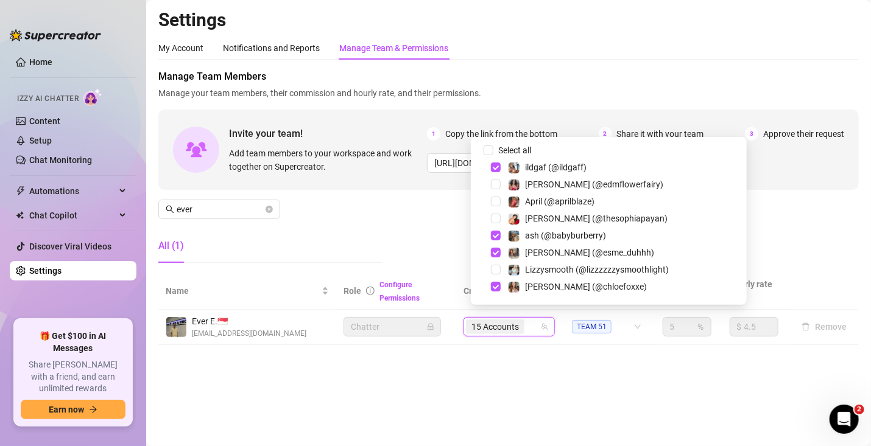
drag, startPoint x: 535, startPoint y: 334, endPoint x: 545, endPoint y: 338, distance: 10.6
click at [529, 324] on input "search" at bounding box center [528, 327] width 2 height 15
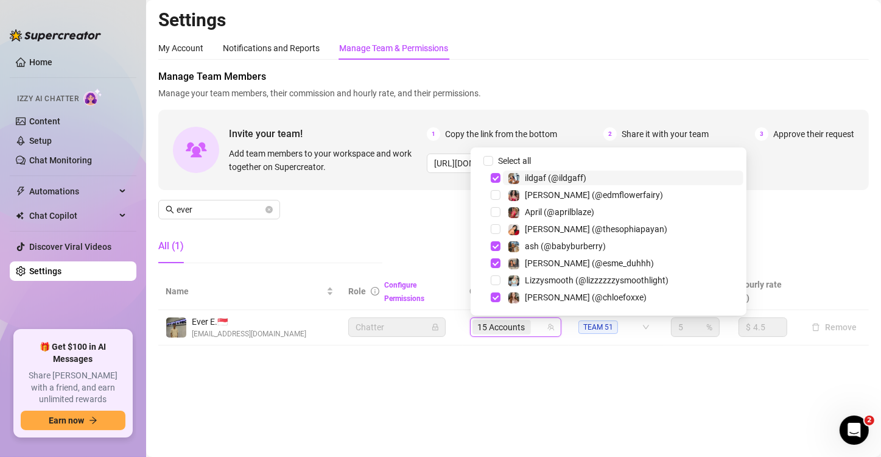
paste input "therealjusticeee"
type input "therealjusticeee"
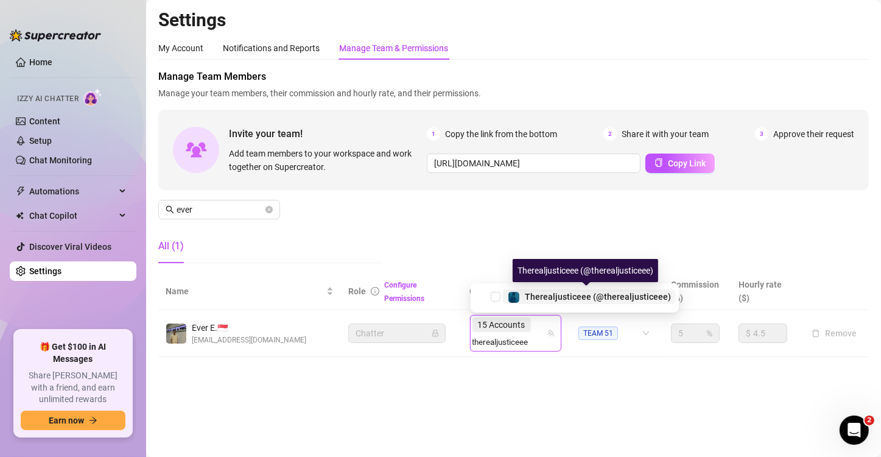
click at [541, 299] on span "Therealjusticeee (@therealjusticeee)" at bounding box center [598, 297] width 146 height 10
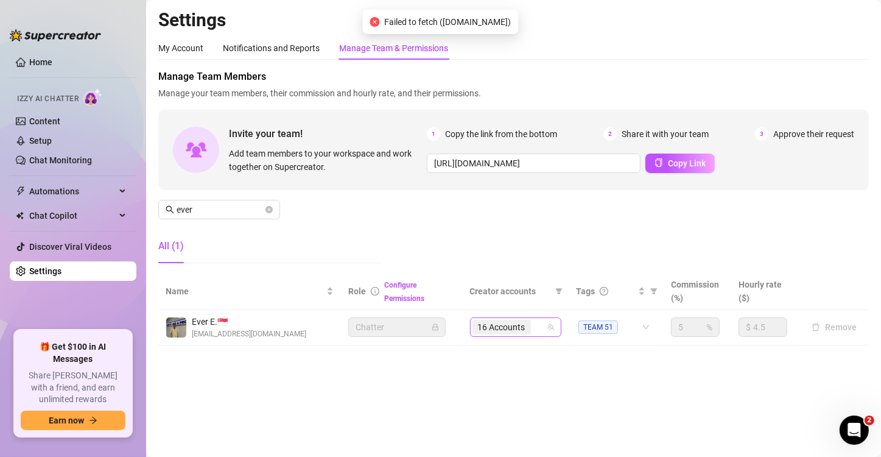
click at [542, 324] on div "16 Accounts" at bounding box center [509, 326] width 74 height 17
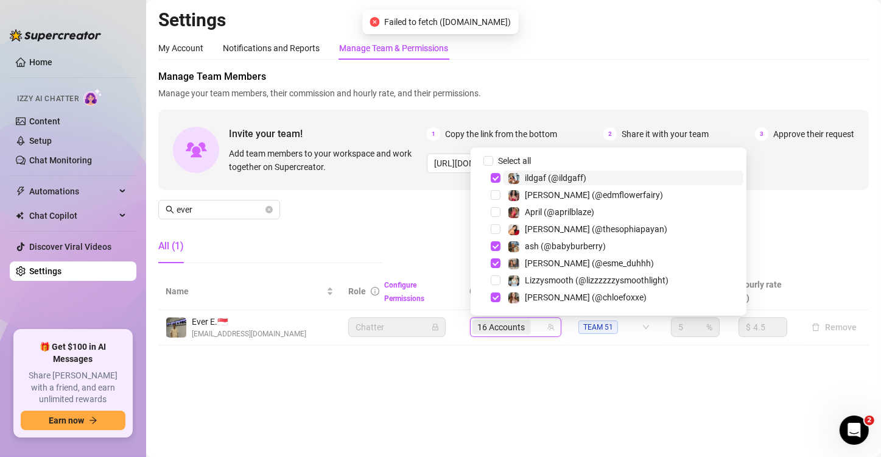
paste input "glambycandy"
type input "glambycandy"
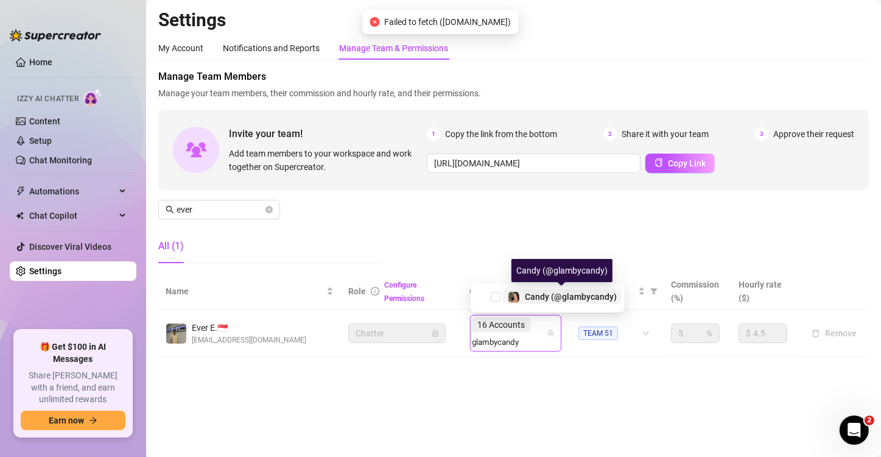
click at [584, 296] on span "Candy (@glambycandy)" at bounding box center [571, 297] width 92 height 10
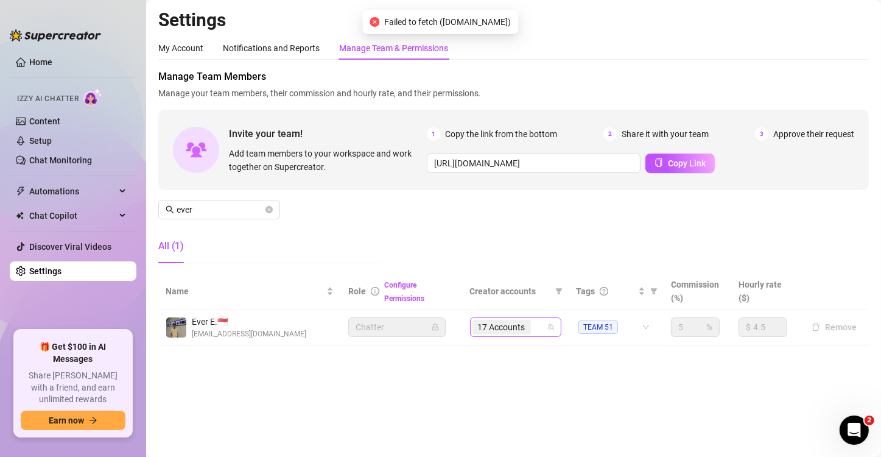
click at [513, 324] on span "17 Accounts" at bounding box center [501, 326] width 47 height 13
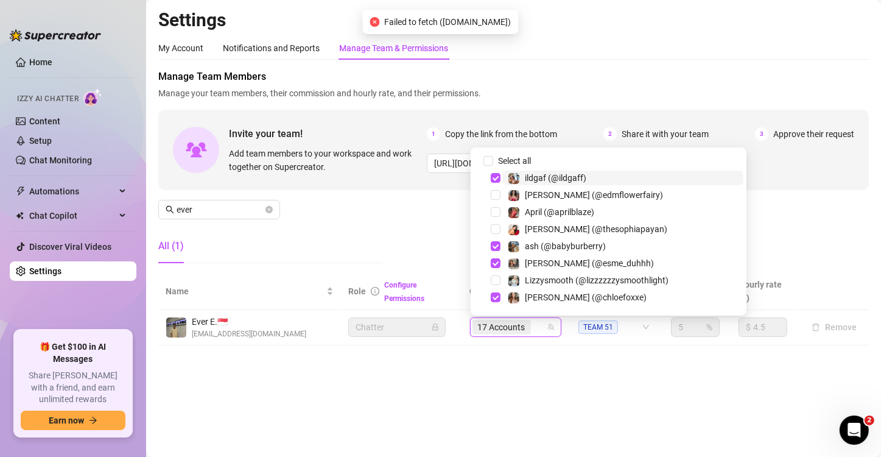
paste input "crushonsuzzy"
type input "crushonsuzzy"
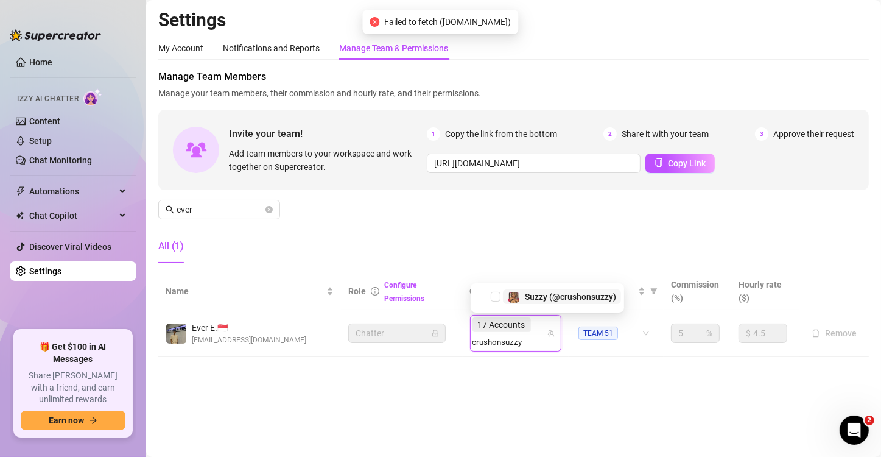
click at [560, 297] on span "Suzzy (@crushonsuzzy)" at bounding box center [570, 297] width 91 height 10
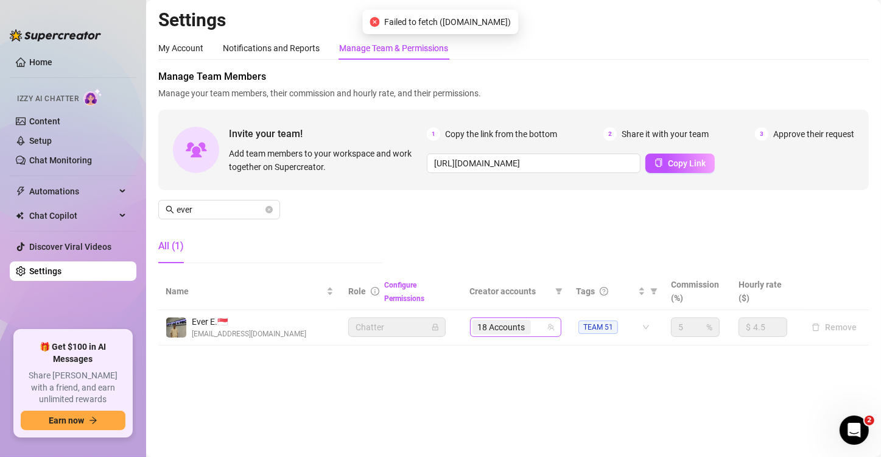
click at [499, 323] on span "18 Accounts" at bounding box center [501, 326] width 47 height 13
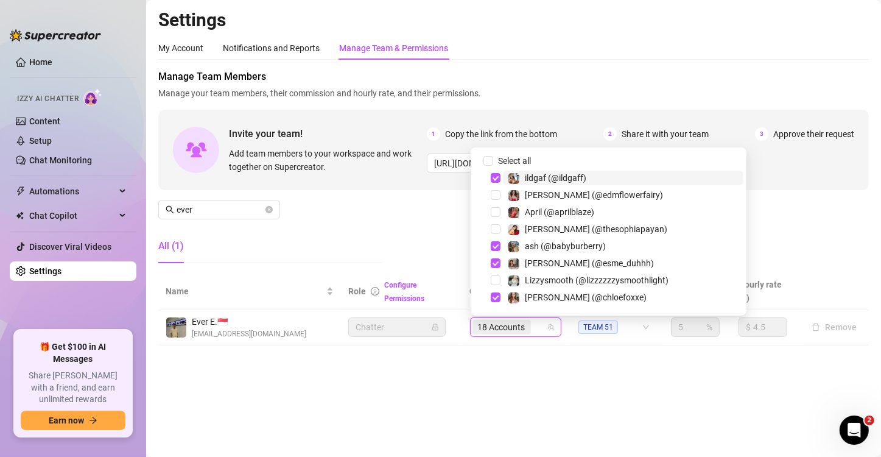
paste input "j2krazy"
type input "j2krazy"
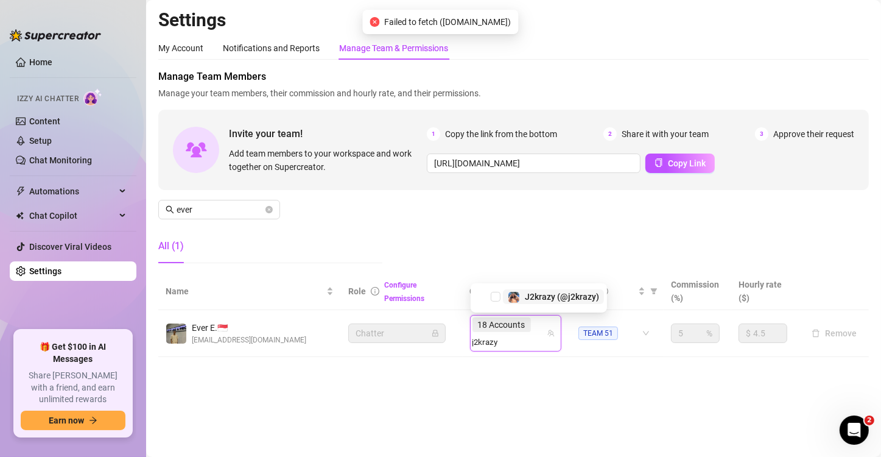
click at [569, 293] on span "J2krazy (@j2krazy)" at bounding box center [562, 297] width 74 height 10
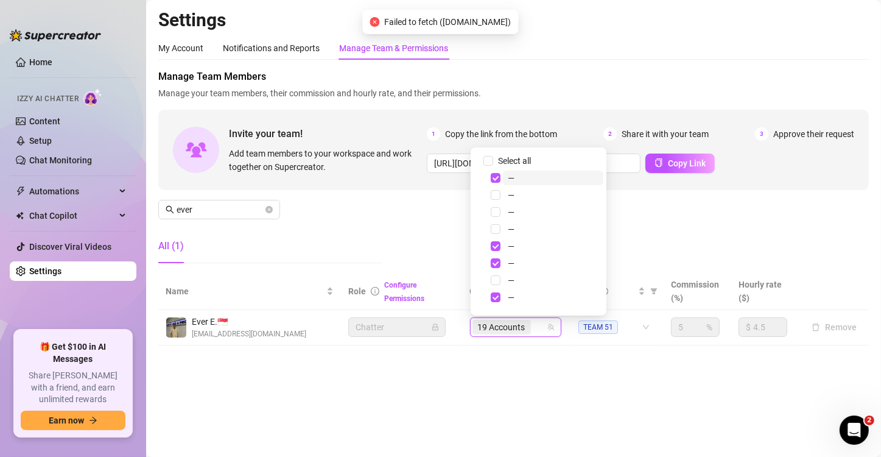
click at [515, 324] on main "Settings My Account Notifications and Reports Manage Team & Permissions Profile…" at bounding box center [513, 228] width 735 height 457
click at [513, 324] on span "19 Accounts" at bounding box center [501, 326] width 47 height 13
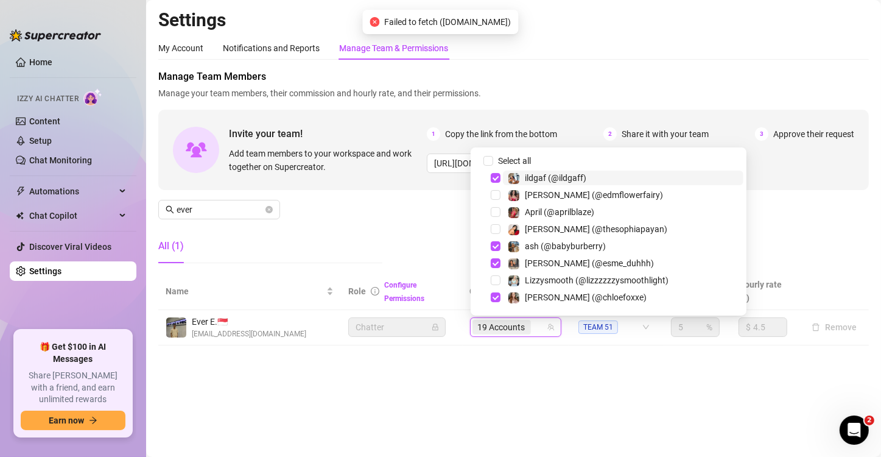
paste input "rubysmithxxx"
type input "rubysmithxxx"
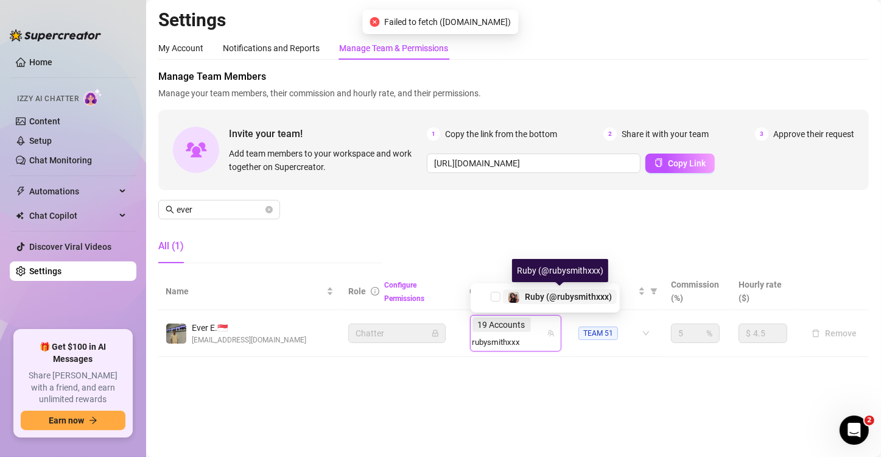
click at [559, 301] on div "Ruby (@rubysmithxxx)" at bounding box center [568, 296] width 87 height 15
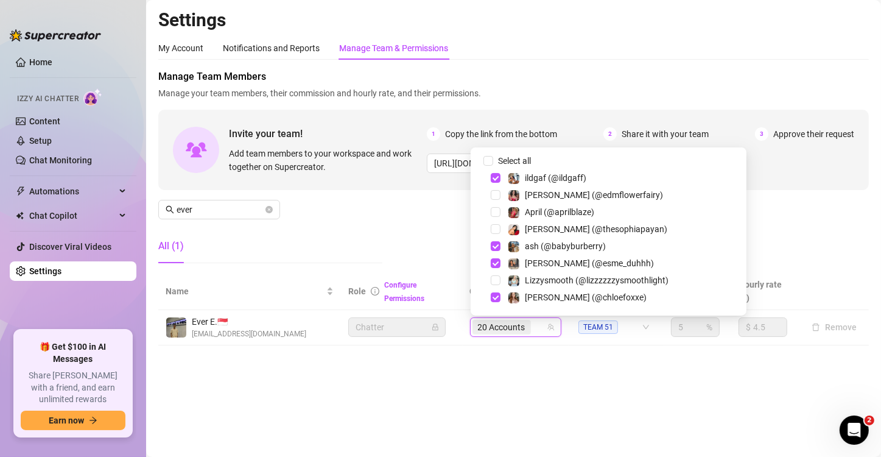
click at [591, 324] on main "Settings My Account Notifications and Reports Manage Team & Permissions Profile…" at bounding box center [513, 228] width 735 height 457
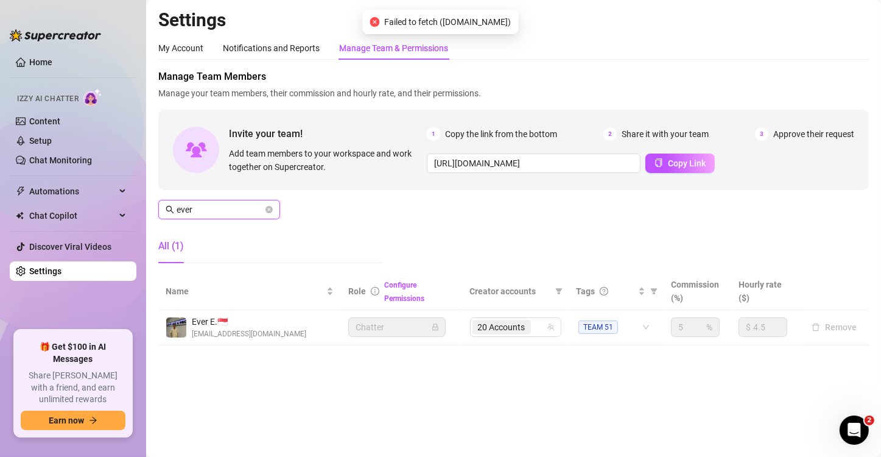
click at [216, 213] on input "ever" at bounding box center [220, 209] width 86 height 13
click at [522, 324] on span "18 Accounts" at bounding box center [501, 326] width 47 height 13
type input "[PERSON_NAME]"
click at [513, 324] on span "18 Accounts" at bounding box center [501, 326] width 47 height 13
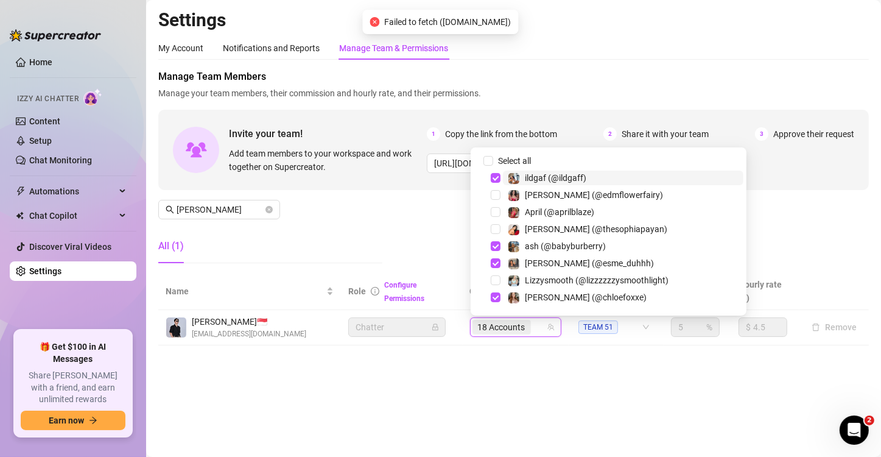
paste input "crushonsuzzy"
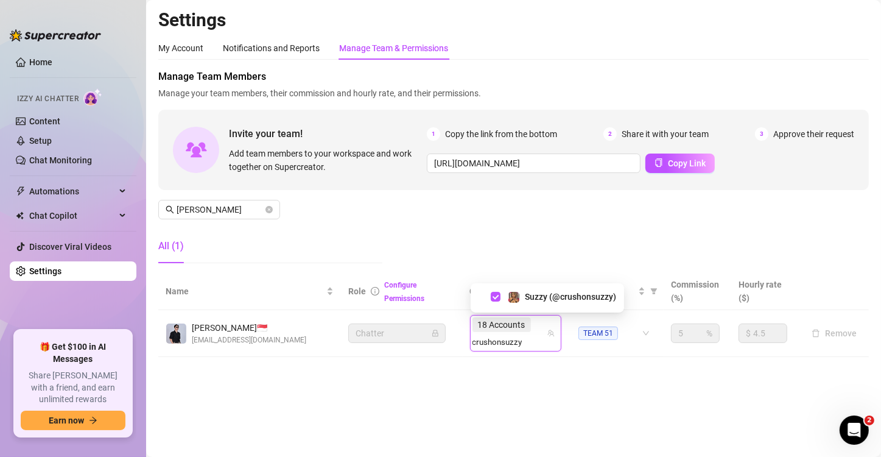
type input "crushonsuzzy"
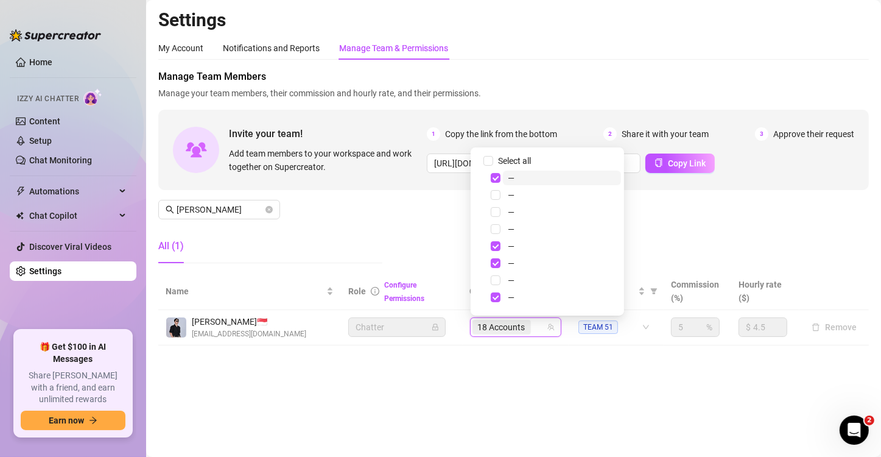
click at [524, 324] on span "18 Accounts" at bounding box center [501, 326] width 47 height 13
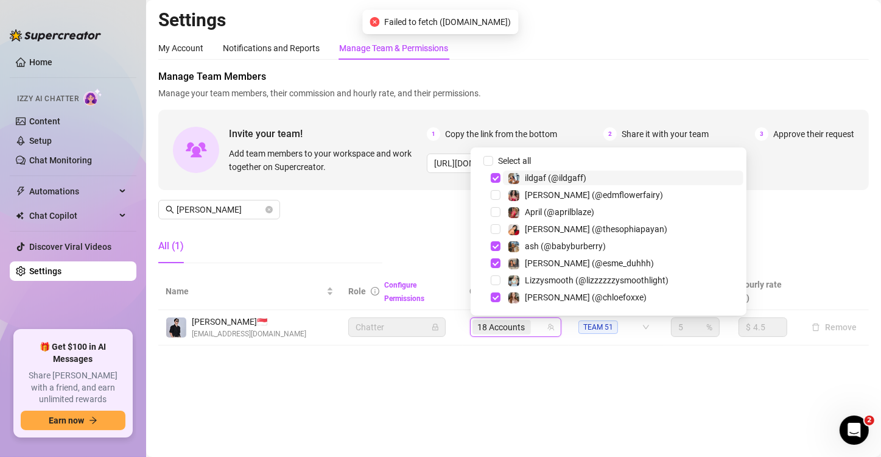
paste input "j2krazy"
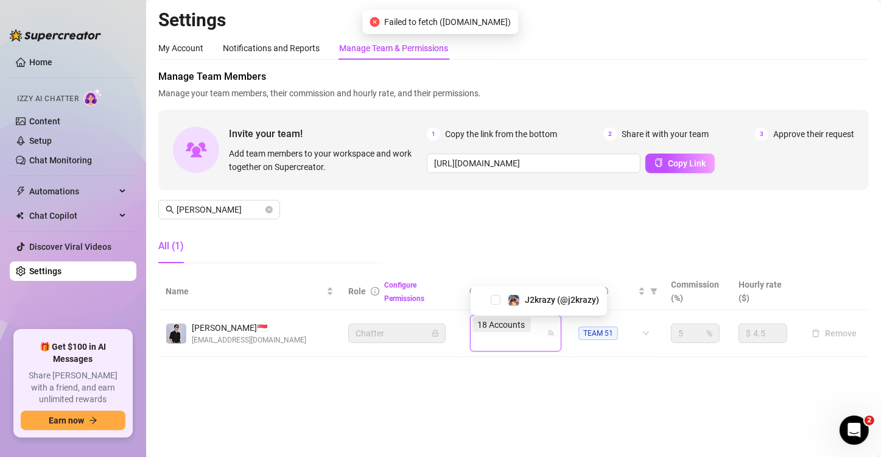
type input "j2krazy"
click at [566, 297] on span "J2krazy (@j2krazy)" at bounding box center [562, 297] width 74 height 10
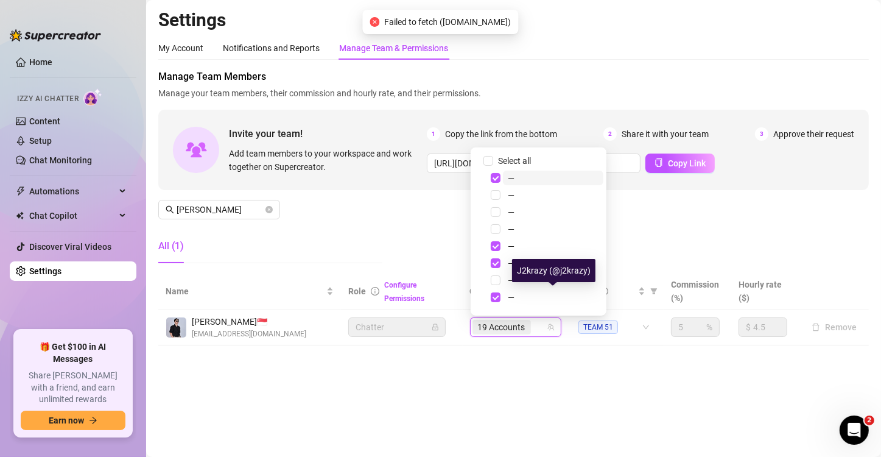
click at [528, 324] on span "19 Accounts" at bounding box center [501, 327] width 58 height 15
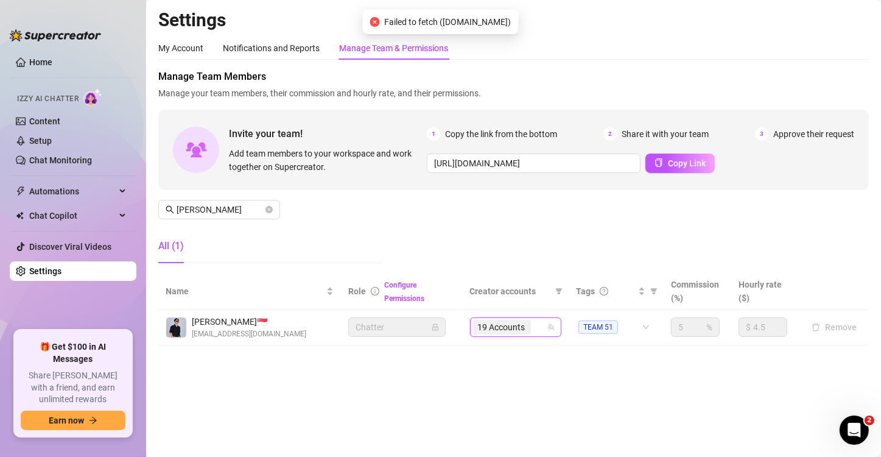
paste input "rubysmithxxx"
type input "rubysmithxxx"
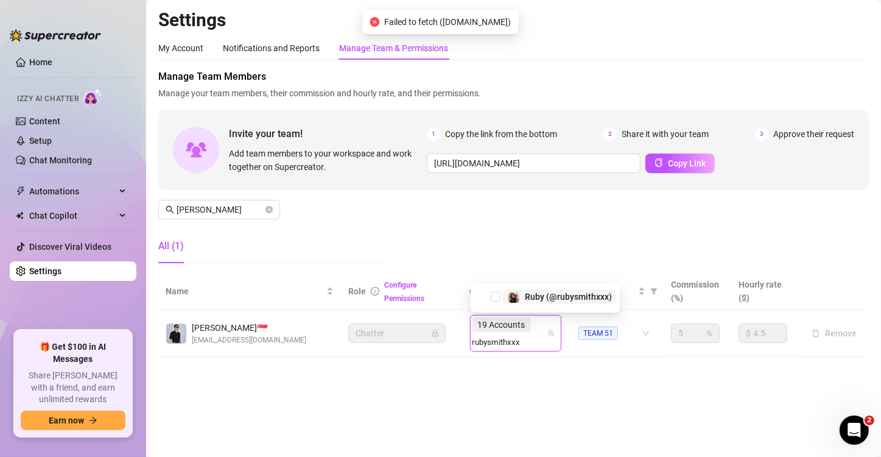
click at [539, 297] on span "Ruby (@rubysmithxxx)" at bounding box center [568, 297] width 87 height 10
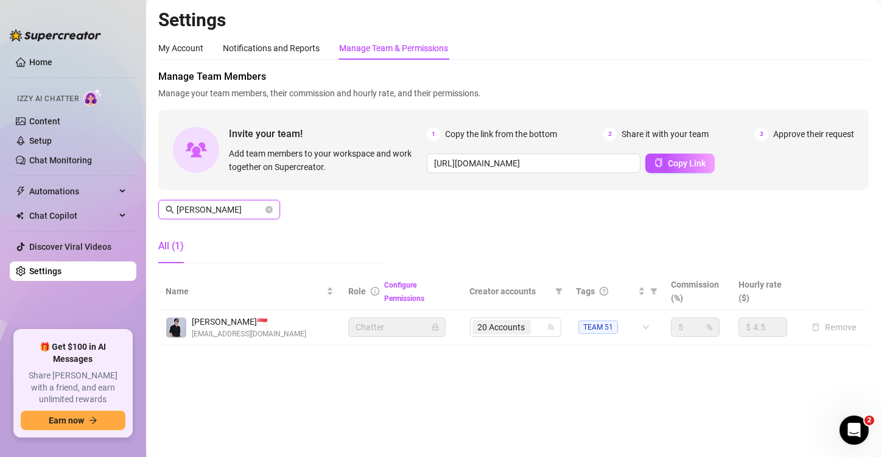
click at [225, 206] on input "[PERSON_NAME]" at bounding box center [220, 209] width 86 height 13
click at [230, 200] on span "[PERSON_NAME]" at bounding box center [219, 209] width 122 height 19
click at [219, 204] on input "[PERSON_NAME]" at bounding box center [220, 209] width 86 height 13
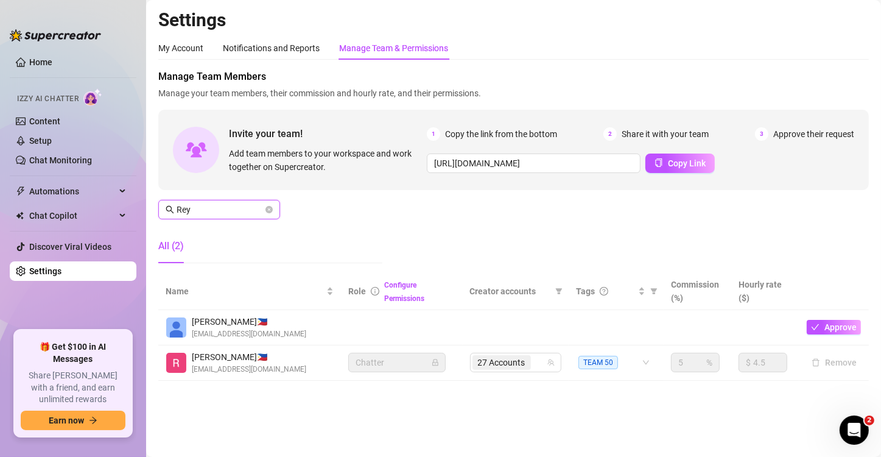
type input "Rey"
click at [466, 191] on div "Manage Team Members Manage your team members, their commission and hourly rate,…" at bounding box center [513, 170] width 710 height 203
click at [533, 324] on input "search" at bounding box center [534, 362] width 2 height 15
click at [524, 324] on span "27 Accounts" at bounding box center [501, 362] width 47 height 13
click at [552, 324] on div "27 Accounts" at bounding box center [515, 361] width 91 height 19
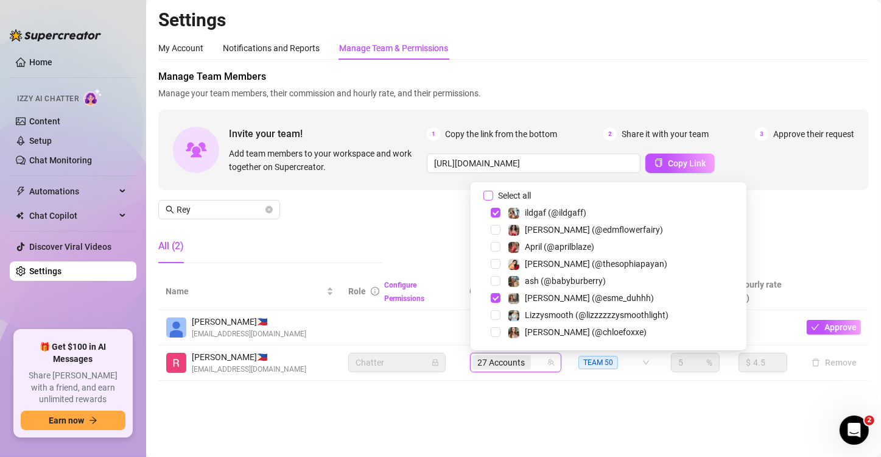
click at [523, 197] on span "Select all" at bounding box center [514, 195] width 43 height 13
click at [493, 197] on input "Select all" at bounding box center [488, 196] width 10 height 10
click at [526, 195] on span "Select all" at bounding box center [514, 195] width 43 height 13
click at [493, 195] on input "Select all" at bounding box center [488, 196] width 10 height 10
checkbox input "false"
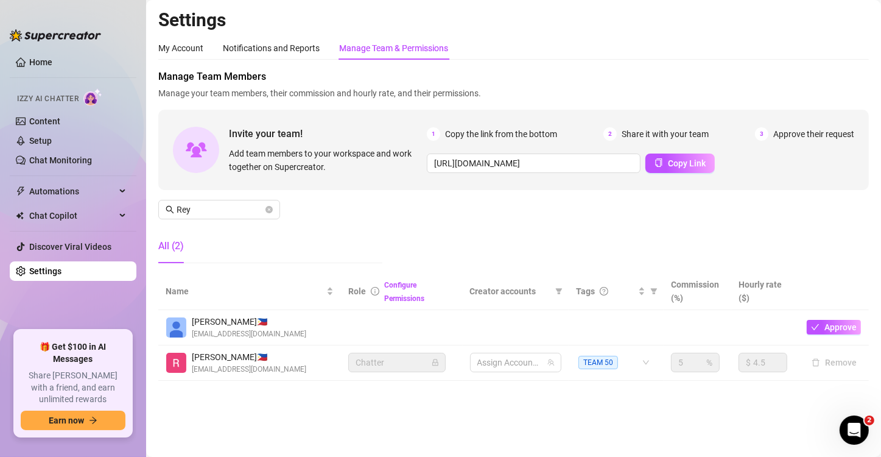
drag, startPoint x: 514, startPoint y: 382, endPoint x: 517, endPoint y: 375, distance: 7.9
click at [514, 324] on div "Settings My Account Notifications and Reports Manage Team & Permissions Profile…" at bounding box center [513, 202] width 710 height 387
click at [516, 324] on div at bounding box center [509, 362] width 74 height 17
paste input "emilyylouu"
type input "emilyylouu"
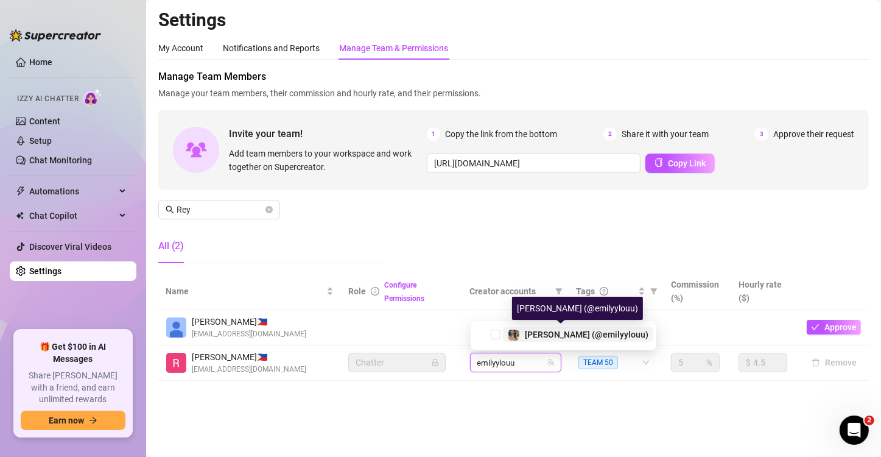
click at [558, 324] on span "[PERSON_NAME] (@emilyylouu)" at bounding box center [587, 334] width 124 height 10
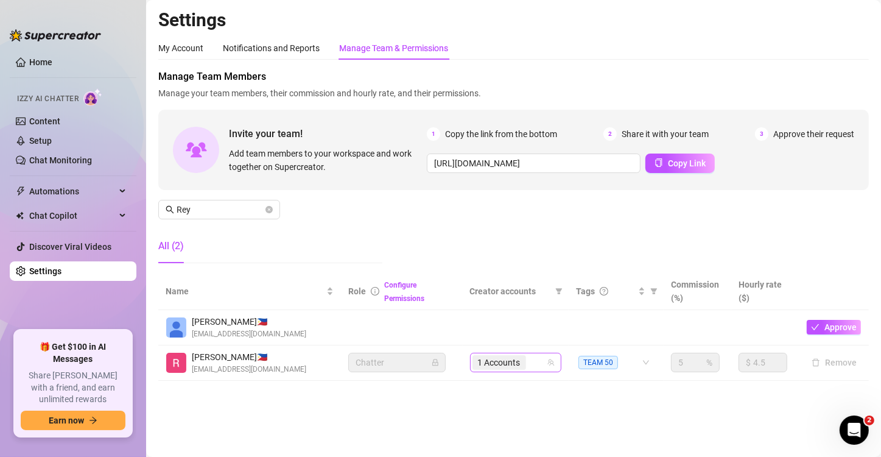
click at [531, 324] on input "search" at bounding box center [529, 362] width 2 height 15
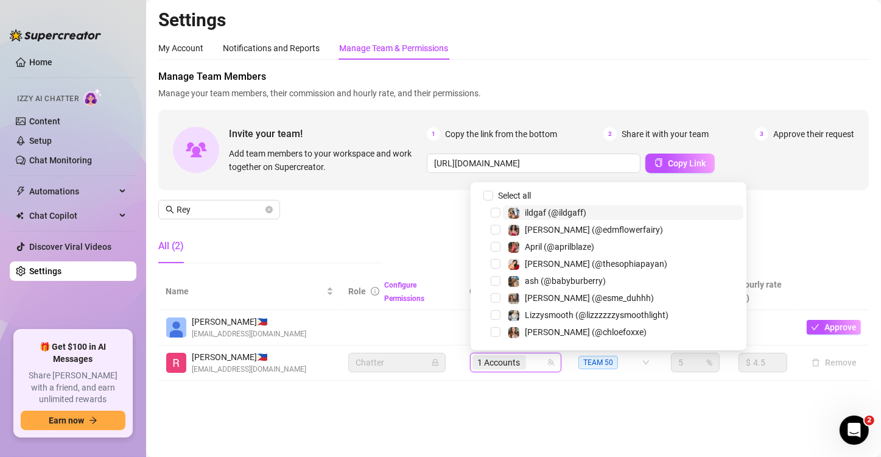
paste input "playfuldimples"
type input "playfuldimples"
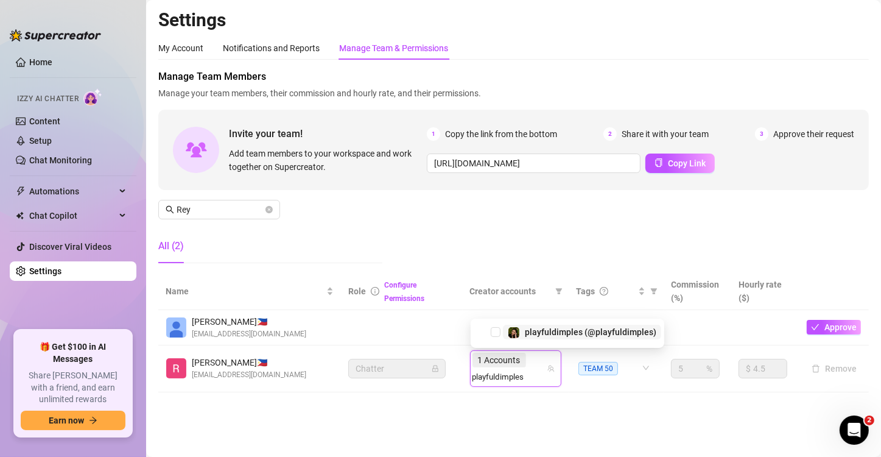
click at [555, 324] on span "playfuldimples (@playfuldimples)" at bounding box center [590, 332] width 131 height 10
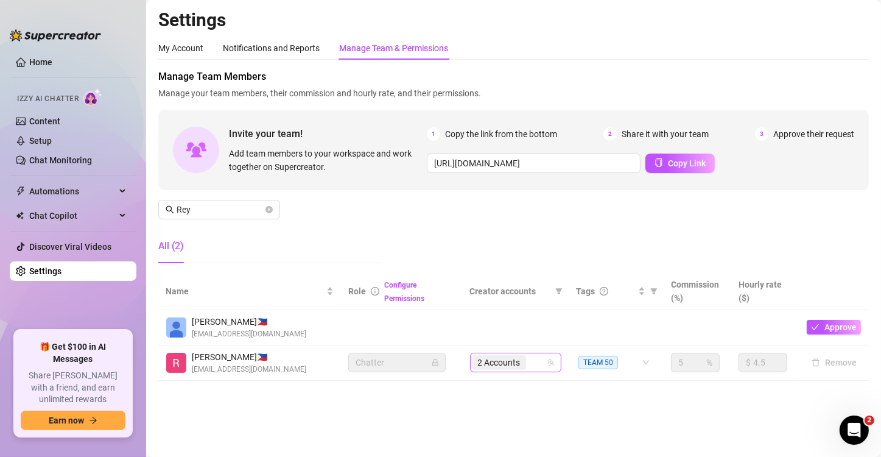
click at [537, 324] on div "2 Accounts" at bounding box center [509, 362] width 74 height 17
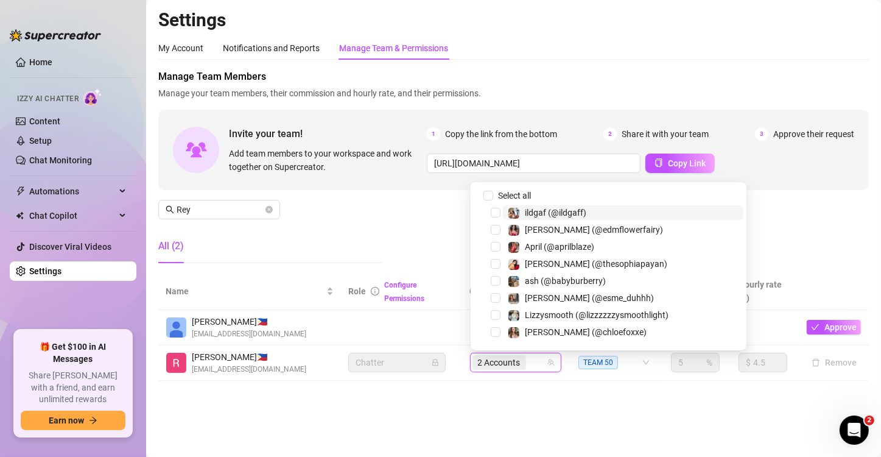
paste input "northnatt"
type input "northnatt"
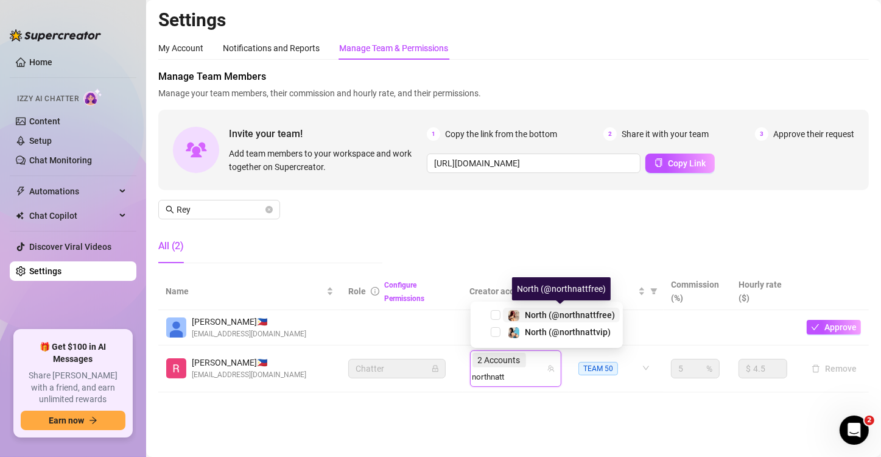
click at [562, 310] on span "North (@northnattfree)" at bounding box center [570, 315] width 90 height 10
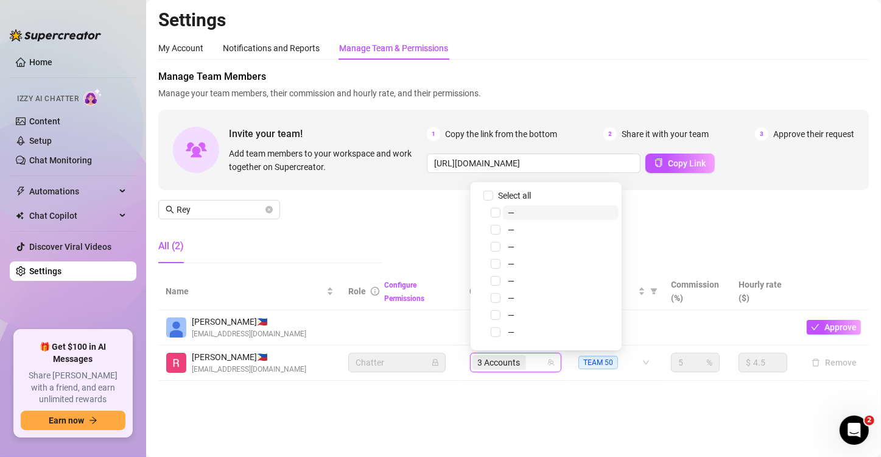
paste input "northnatt"
type input "northnatt"
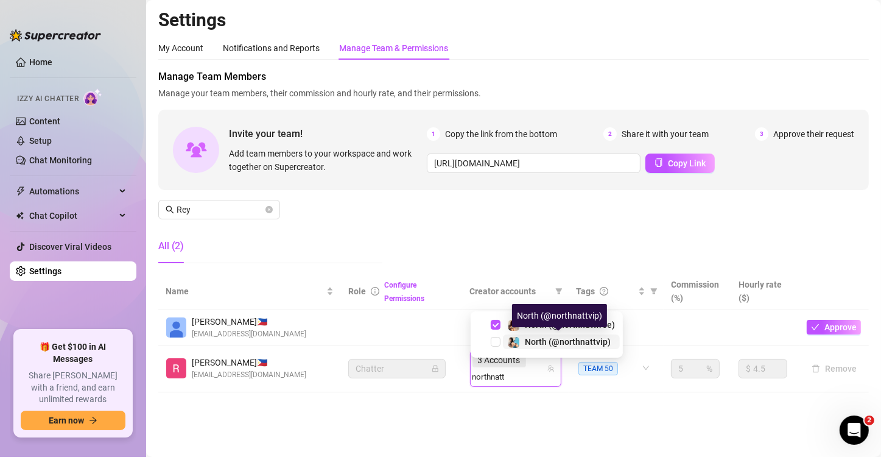
click at [556, 324] on span "North (@northnattvip)" at bounding box center [568, 342] width 86 height 10
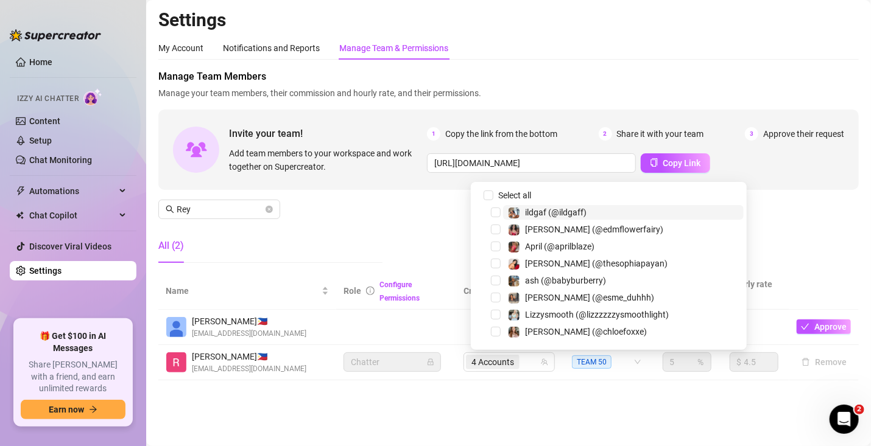
click at [532, 324] on div "4 Accounts" at bounding box center [503, 362] width 74 height 17
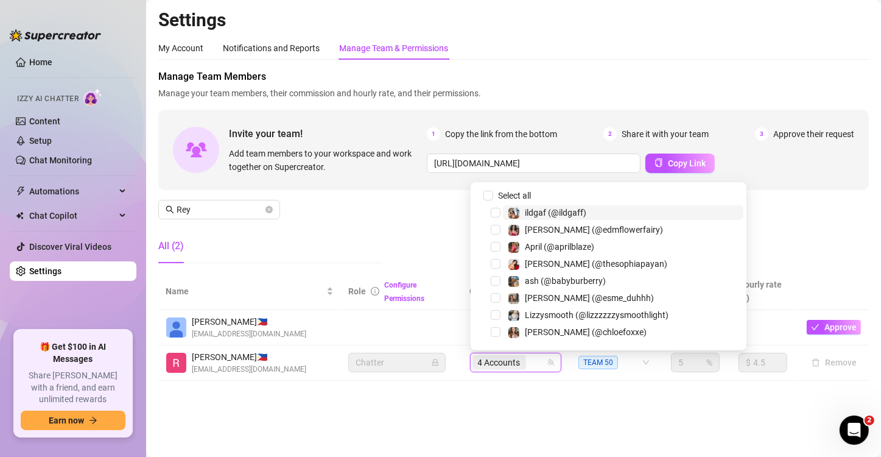
paste input "jessicakillings"
type input "jessicakillings"
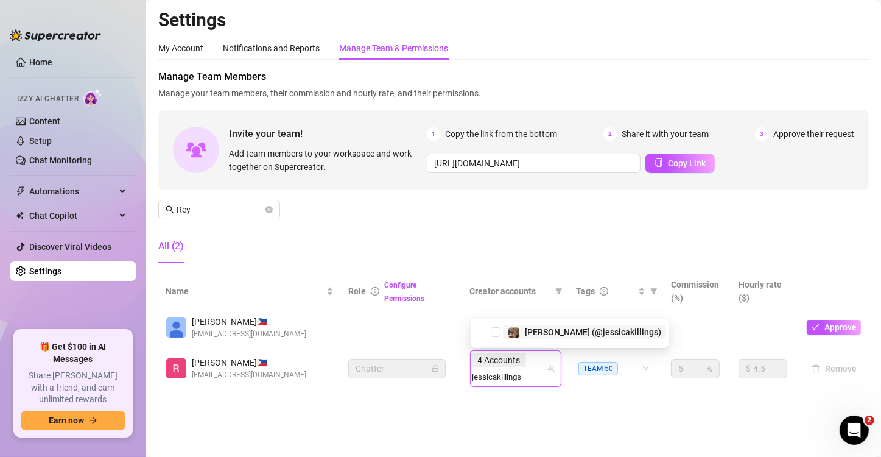
click at [553, 324] on span "[PERSON_NAME] (@jessicakillings)" at bounding box center [593, 332] width 136 height 10
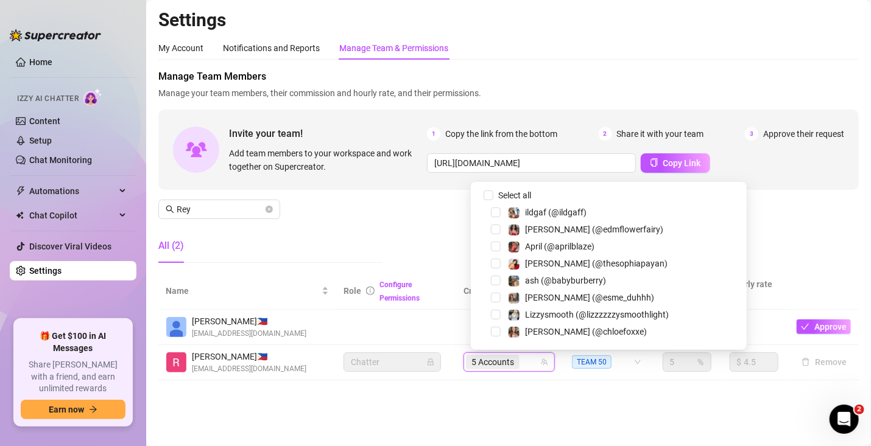
click at [535, 324] on div "5 Accounts" at bounding box center [503, 362] width 74 height 17
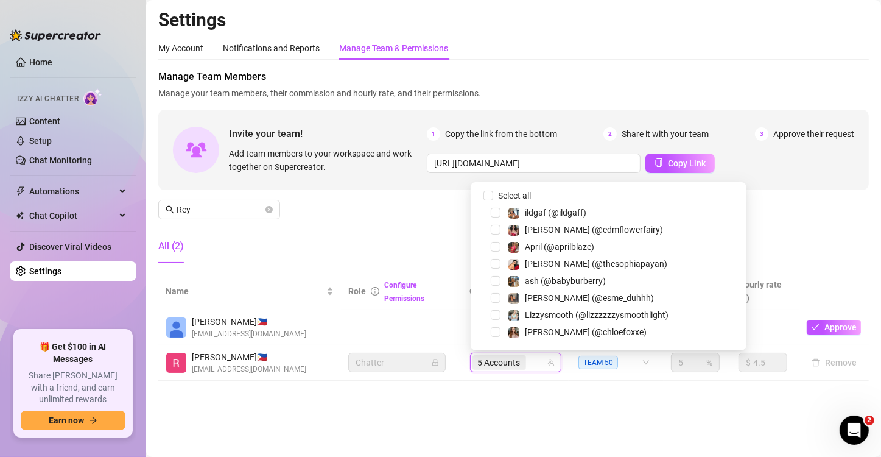
paste input "sukigoat"
type input "sukigoat"
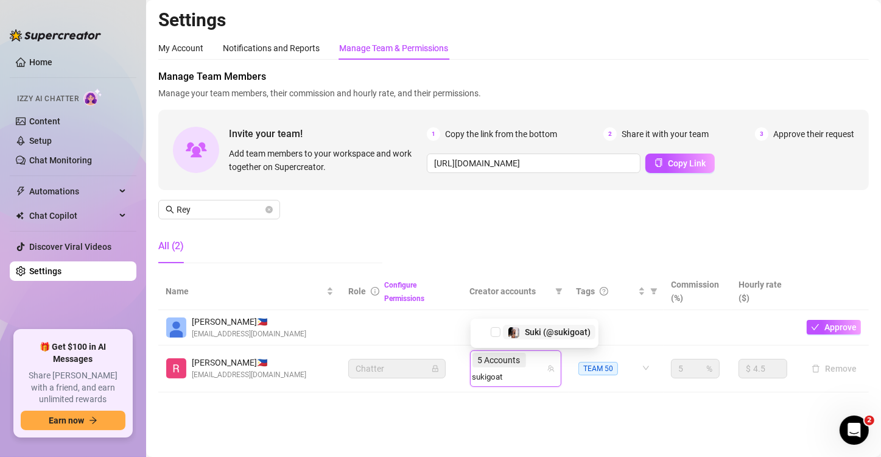
click at [559, 324] on span "Suki (@sukigoat)" at bounding box center [558, 332] width 66 height 10
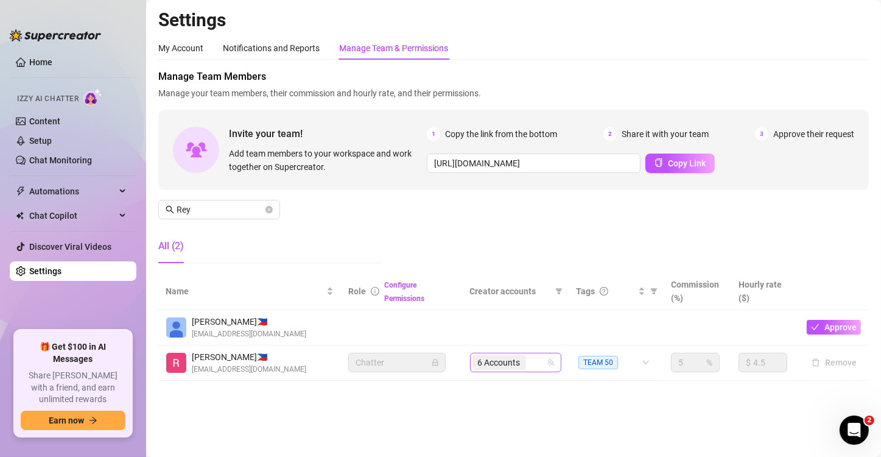
click at [516, 324] on span "6 Accounts" at bounding box center [499, 362] width 43 height 13
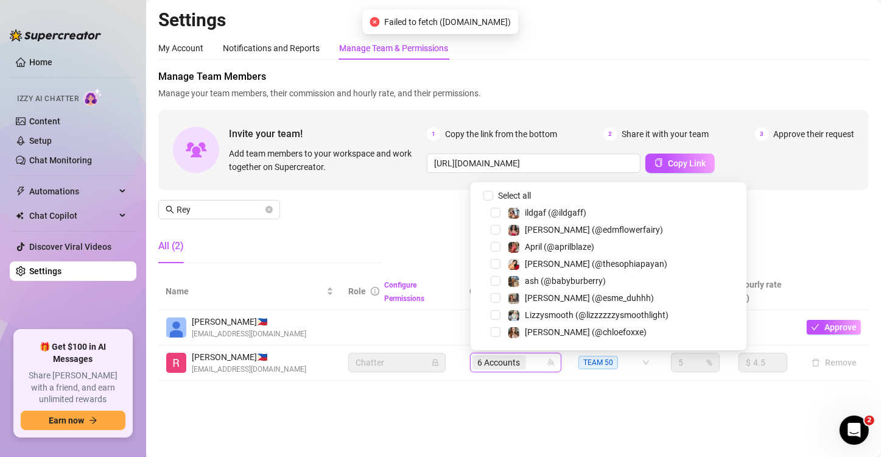
paste input "sukigoat"
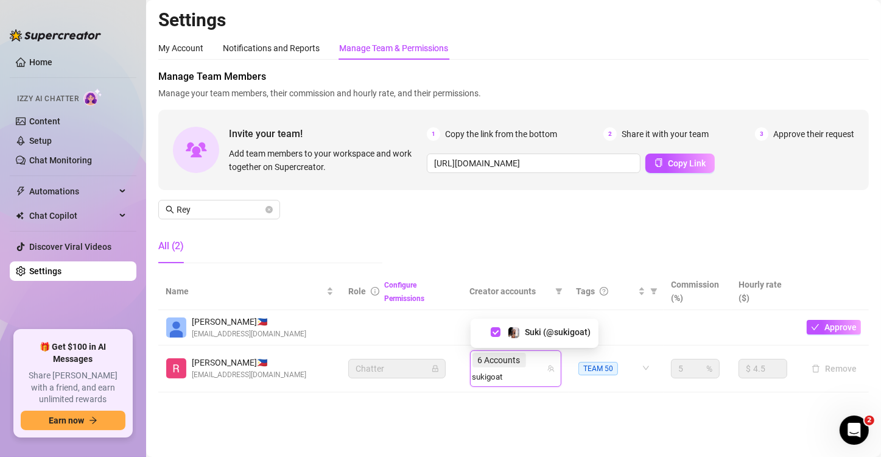
type input "sukigoat"
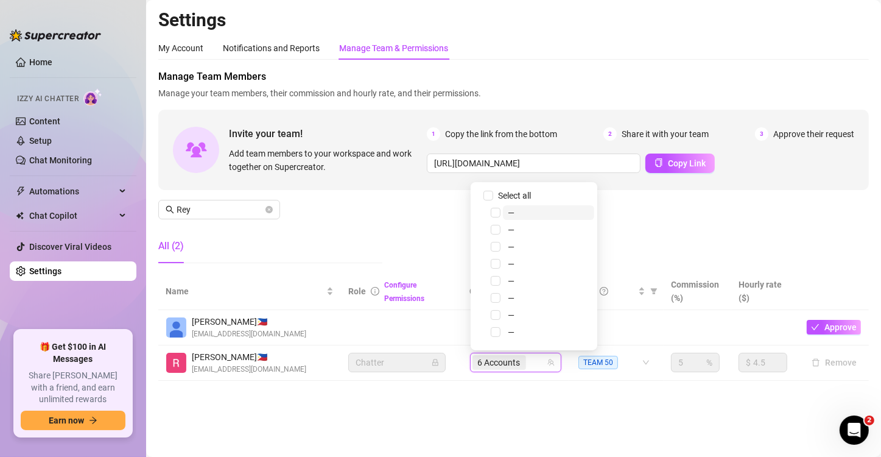
click at [530, 324] on div "Settings My Account Notifications and Reports Manage Team & Permissions Profile…" at bounding box center [513, 202] width 710 height 387
click at [528, 324] on input "search" at bounding box center [529, 362] width 2 height 15
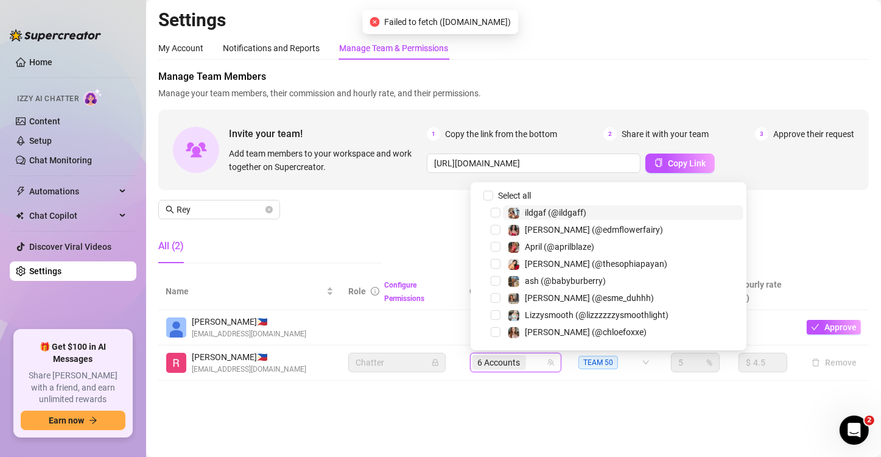
click at [525, 324] on span "6 Accounts" at bounding box center [499, 362] width 54 height 15
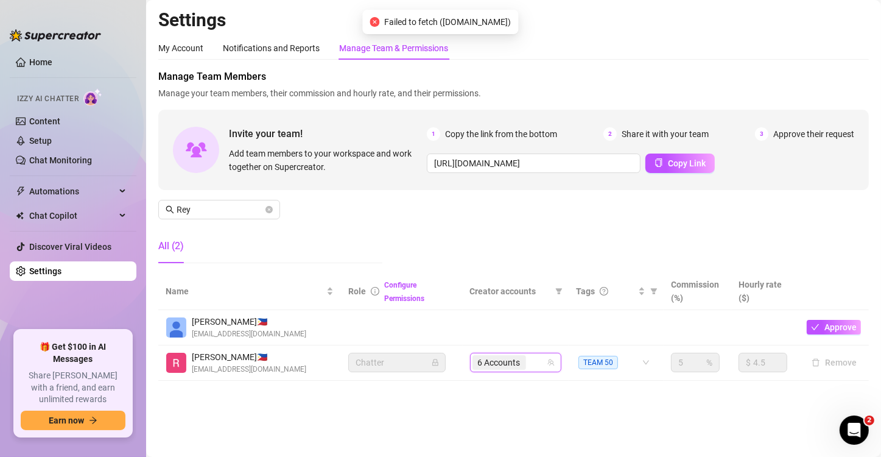
paste input "sukigoodcoochie"
type input "sukigoodcoochie"
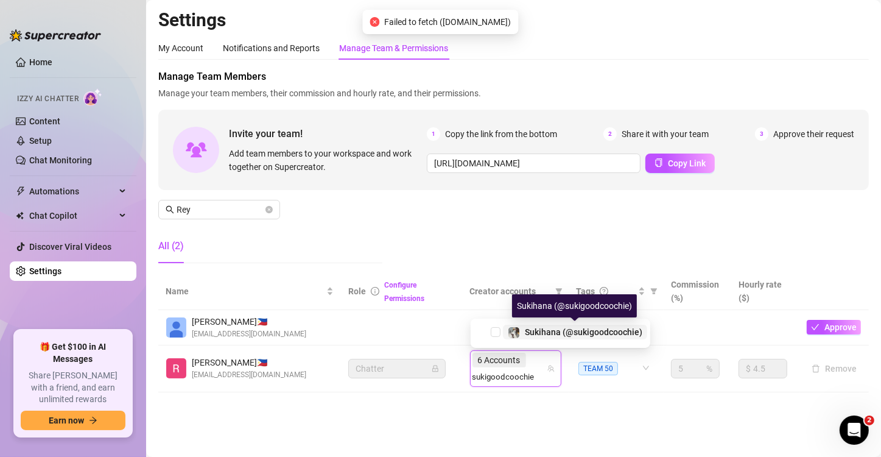
click at [539, 324] on span "Sukihana (@sukigoodcoochie)" at bounding box center [583, 332] width 117 height 10
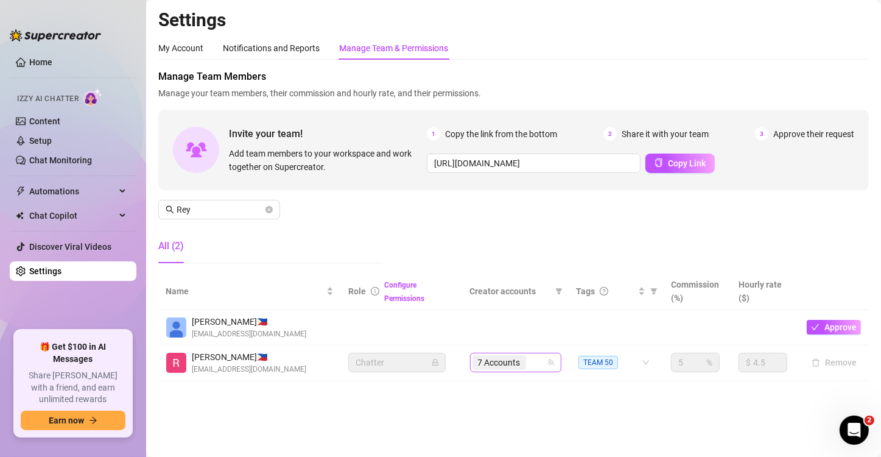
click at [536, 324] on div "7 Accounts" at bounding box center [509, 362] width 74 height 17
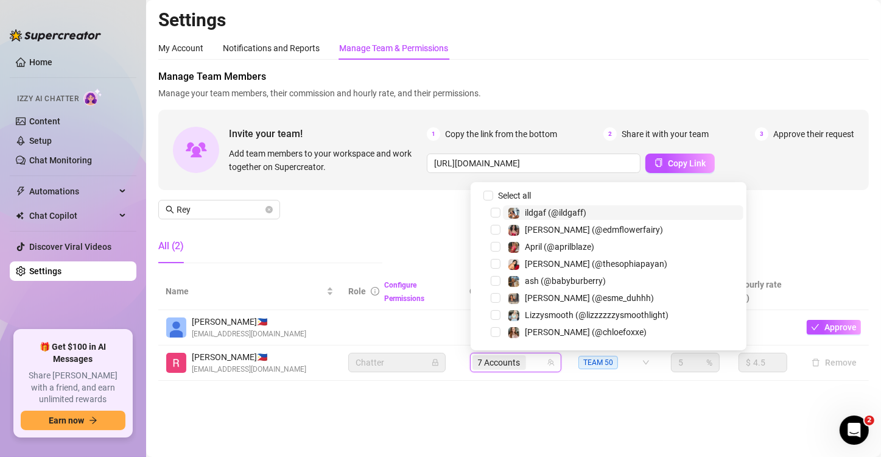
paste input "yanirisbraga"
type input "yanirisbraga"
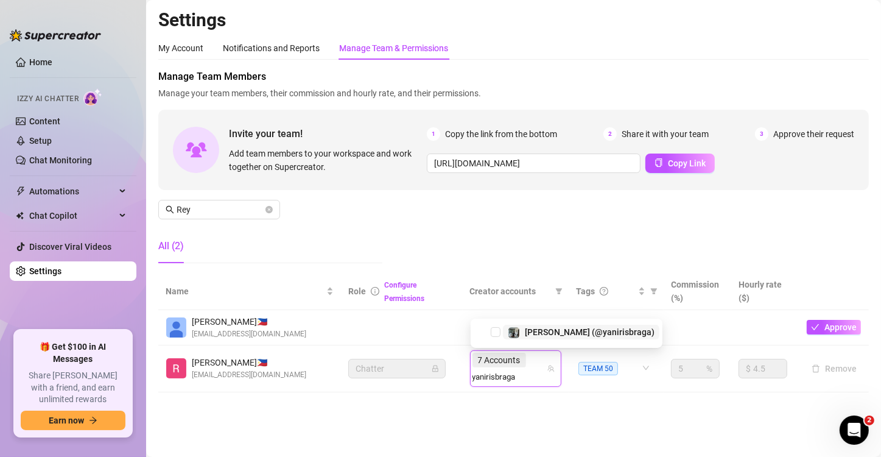
click at [550, 324] on span "[PERSON_NAME] (@yanirisbraga)" at bounding box center [590, 332] width 130 height 10
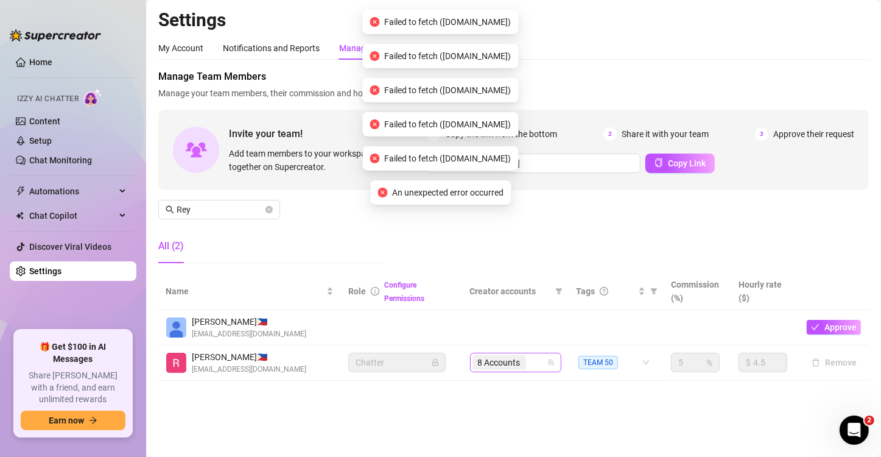
click at [535, 324] on div "8 Accounts" at bounding box center [509, 362] width 74 height 17
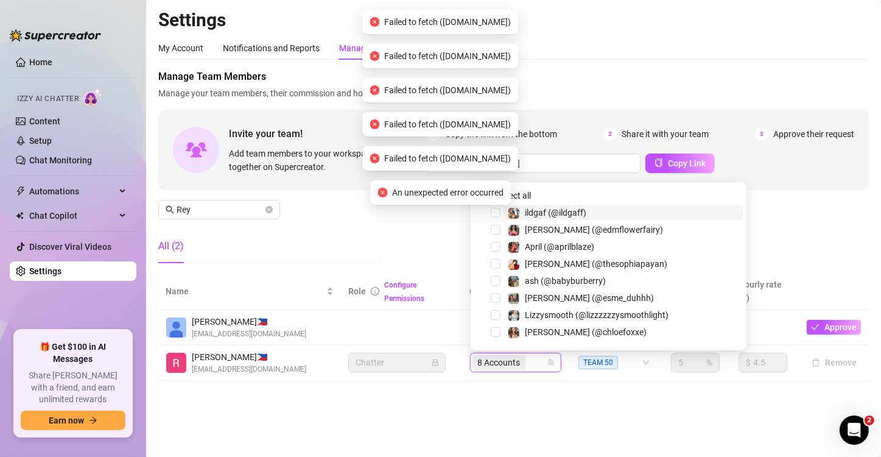
paste input "[PERSON_NAME]"
type input "[PERSON_NAME]"
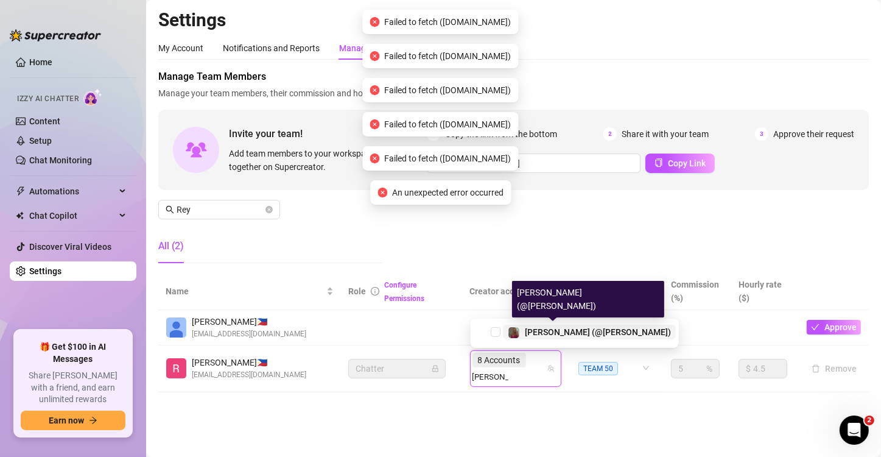
click at [549, 324] on div "[PERSON_NAME] (@[PERSON_NAME])" at bounding box center [598, 331] width 146 height 15
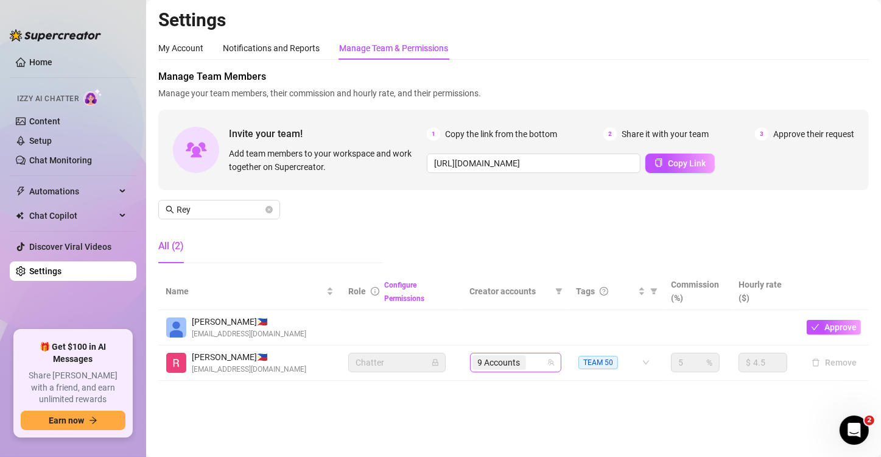
click at [537, 324] on div "9 Accounts" at bounding box center [515, 361] width 91 height 19
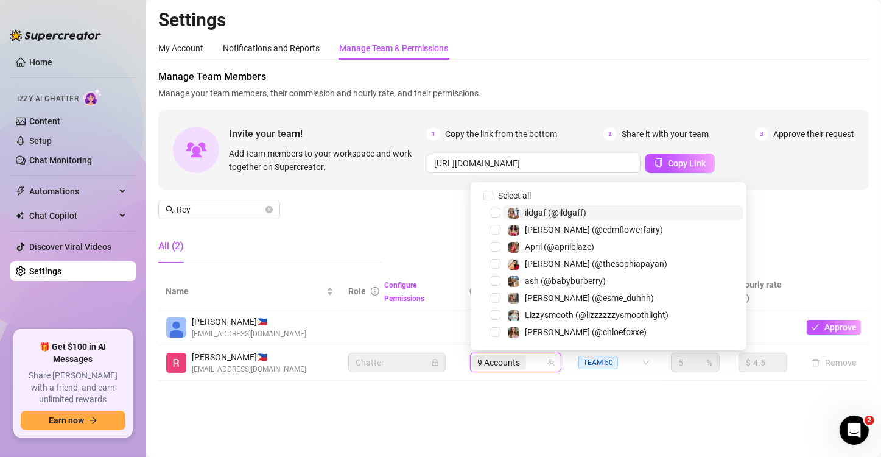
paste input "bridale22"
type input "bridale22"
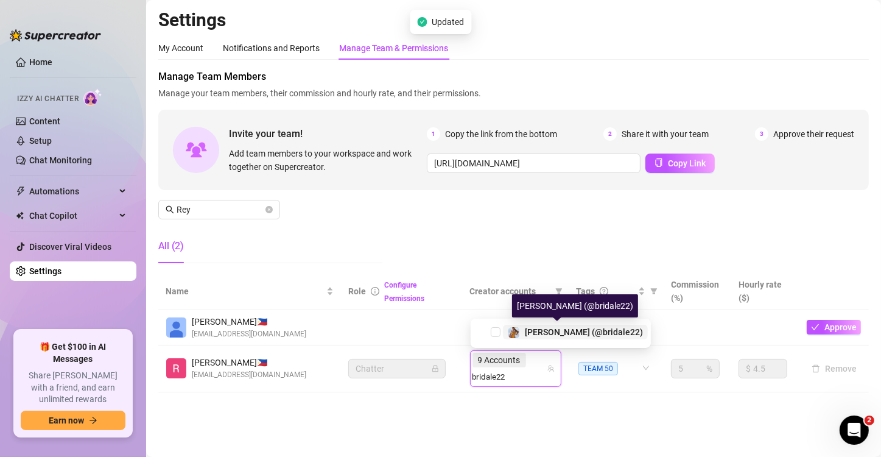
click at [555, 324] on span "[PERSON_NAME] (@bridale22)" at bounding box center [584, 332] width 118 height 10
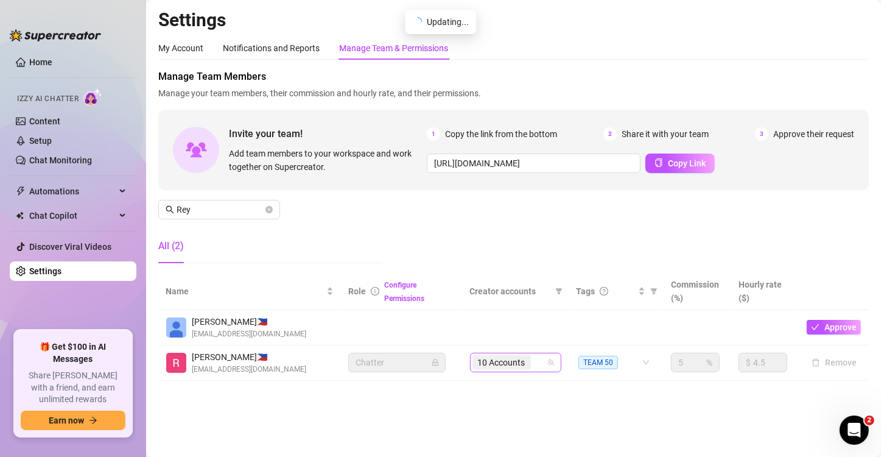
click at [540, 324] on div "10 Accounts" at bounding box center [509, 362] width 74 height 17
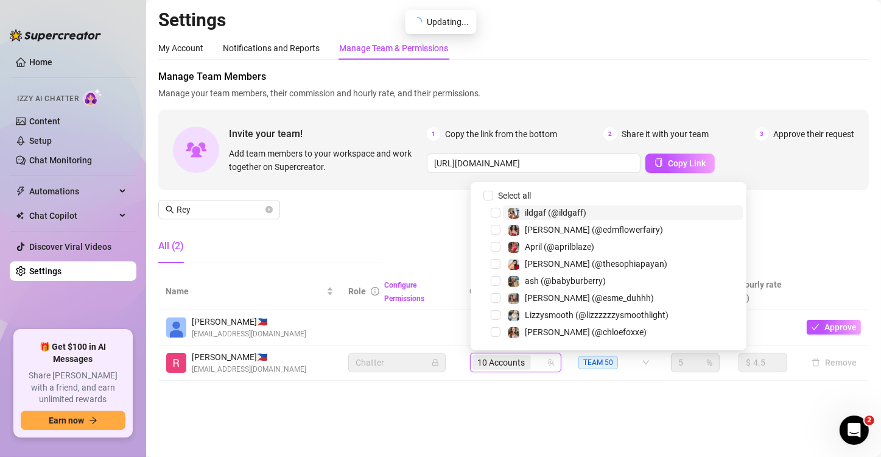
paste input "lizzzysmooth"
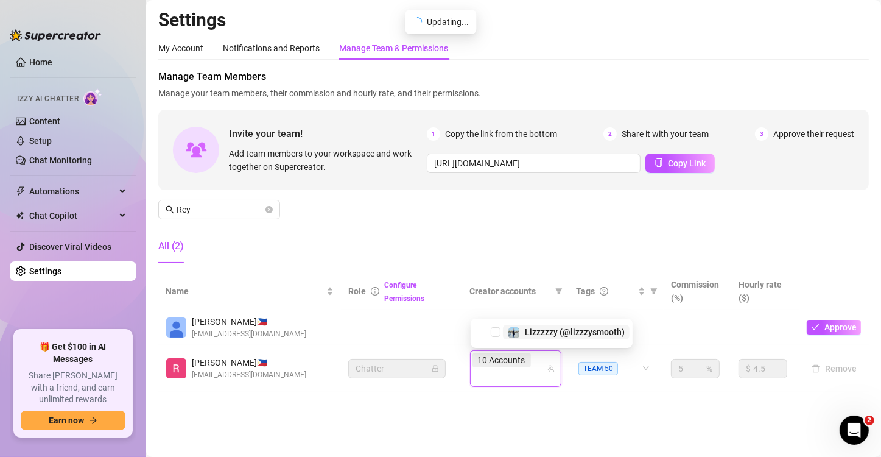
type input "lizzzysmooth"
drag, startPoint x: 561, startPoint y: 334, endPoint x: 592, endPoint y: 267, distance: 73.8
click at [584, 278] on body "Home Izzy AI Chatter Content Setup Chat Monitoring Automations Chat Copilot Dis…" at bounding box center [440, 228] width 881 height 457
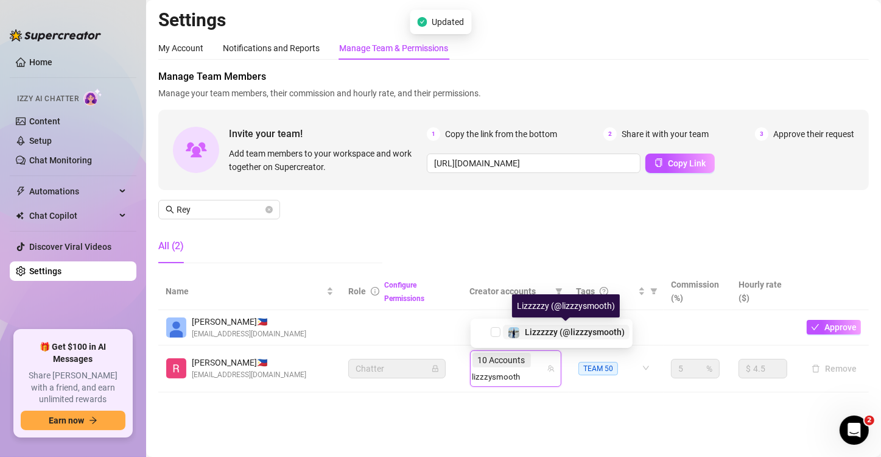
click at [556, 324] on span "Lizzzzzy (@lizzzysmooth)" at bounding box center [575, 332] width 100 height 10
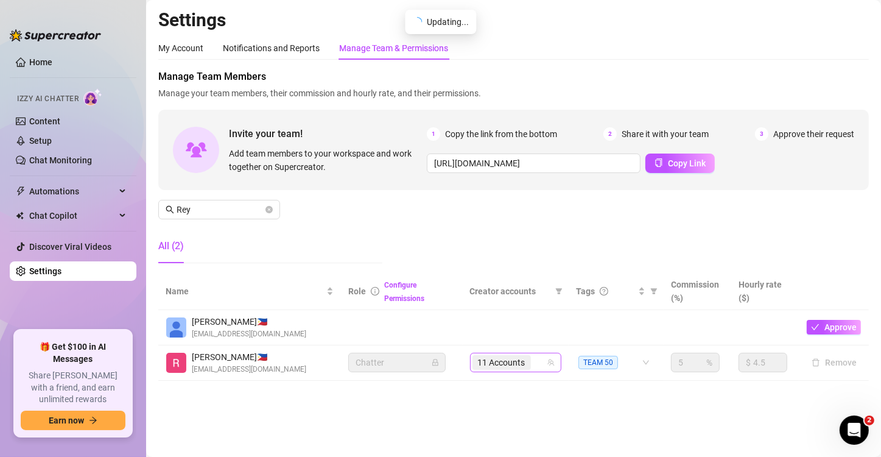
click at [542, 324] on div "11 Accounts" at bounding box center [509, 362] width 74 height 17
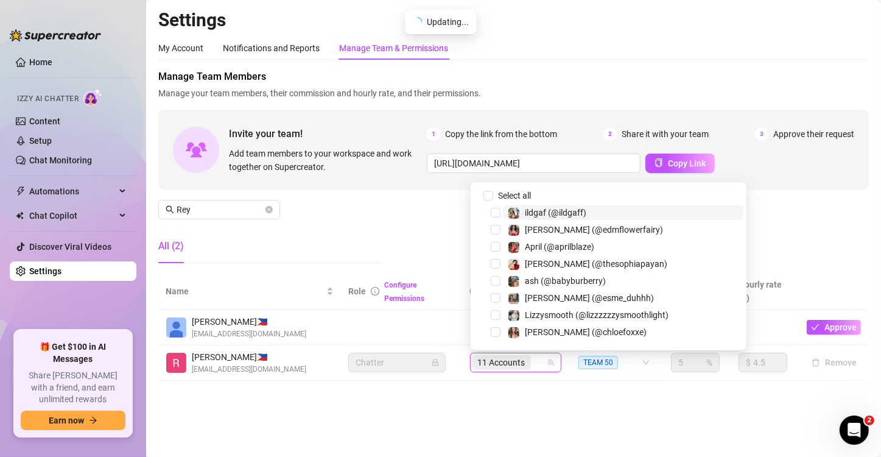
paste input "lowkeycelys"
type input "lowkeycelys"
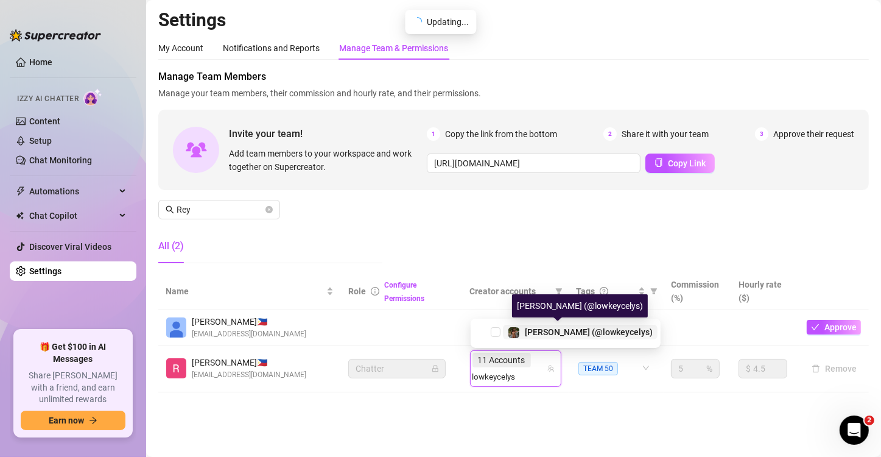
click at [554, 324] on span "[PERSON_NAME] (@lowkeycelys)" at bounding box center [589, 332] width 128 height 10
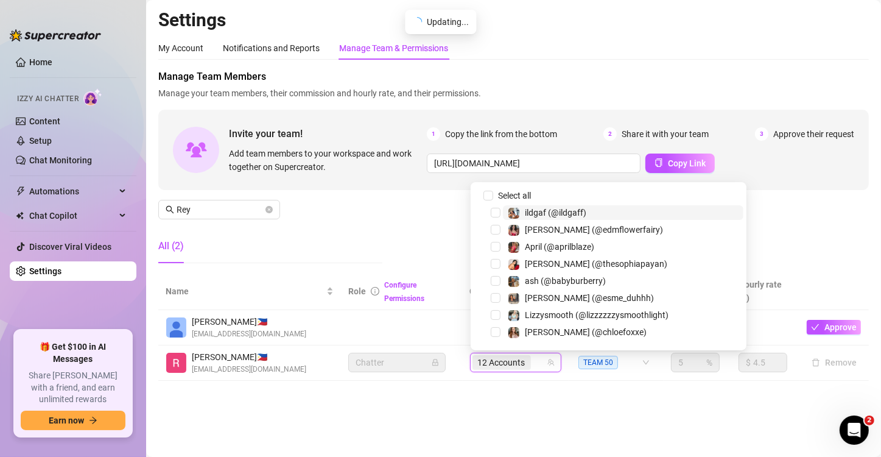
click at [538, 324] on div "12 Accounts" at bounding box center [509, 362] width 74 height 17
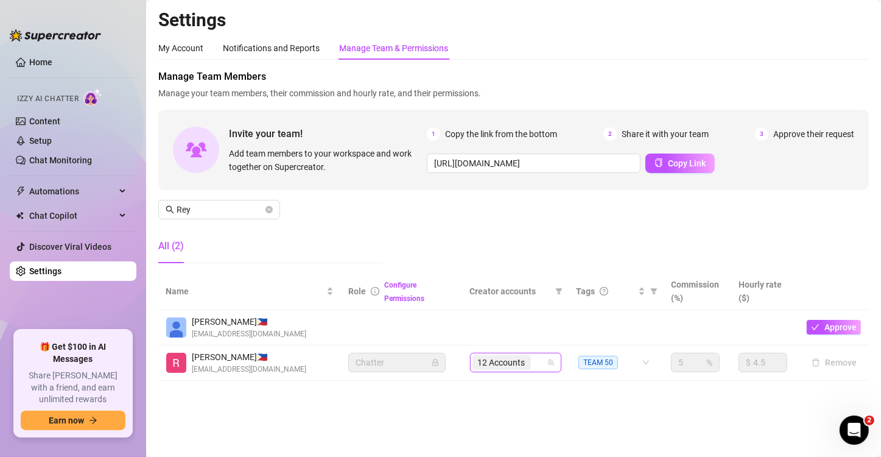
paste
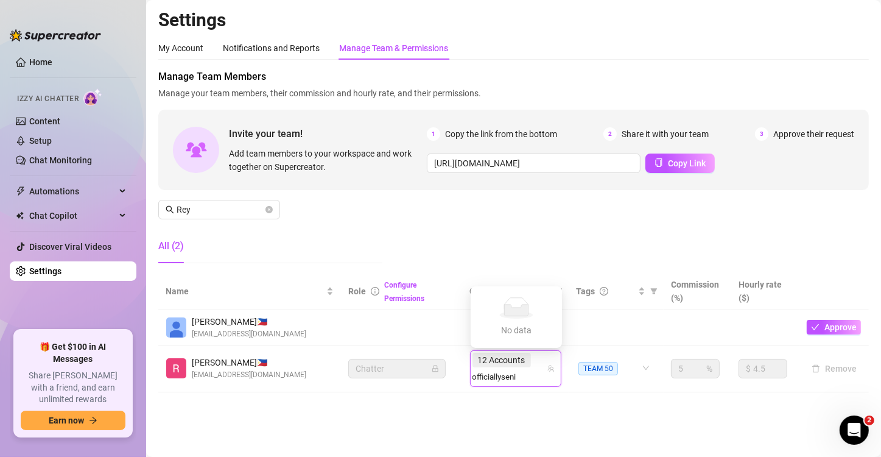
type input "officiallyseni"
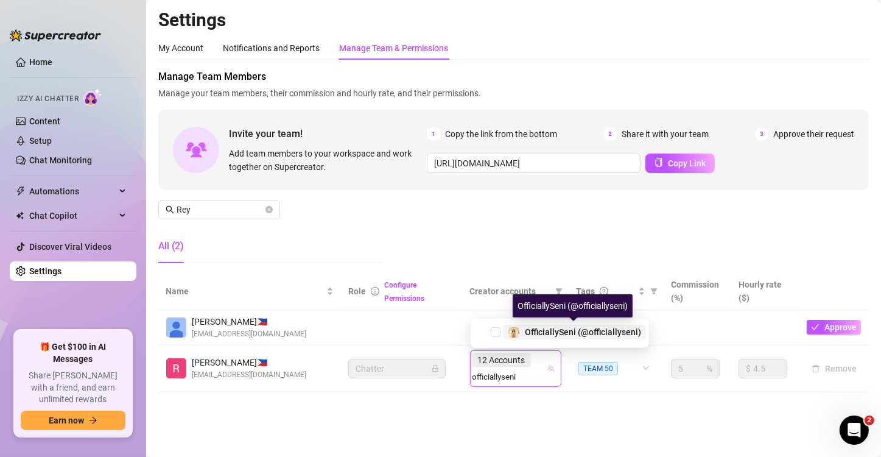
click at [553, 324] on span "OfficiallySeni (@officiallyseni)" at bounding box center [583, 332] width 116 height 10
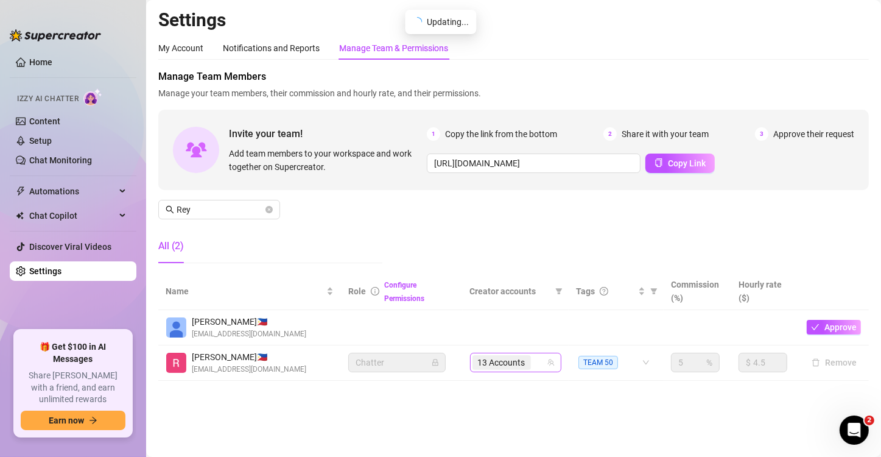
drag, startPoint x: 512, startPoint y: 370, endPoint x: 521, endPoint y: 365, distance: 9.8
click at [513, 324] on div "13 Accounts" at bounding box center [502, 362] width 61 height 17
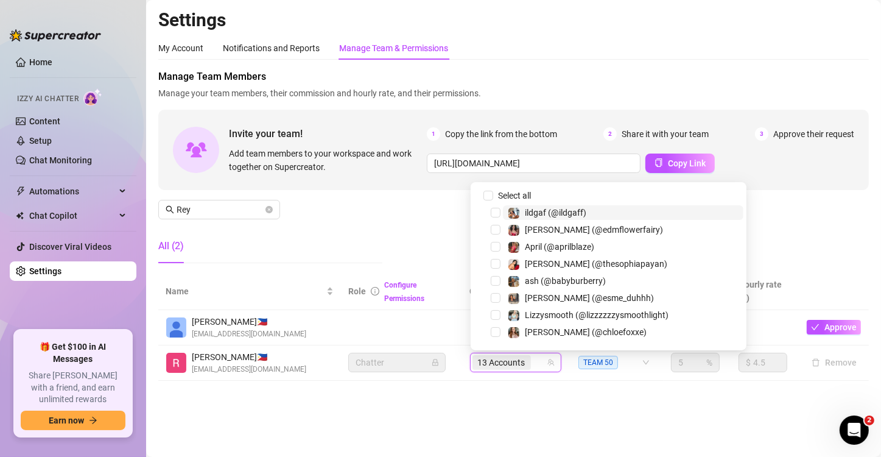
type input "tiffnicole143"
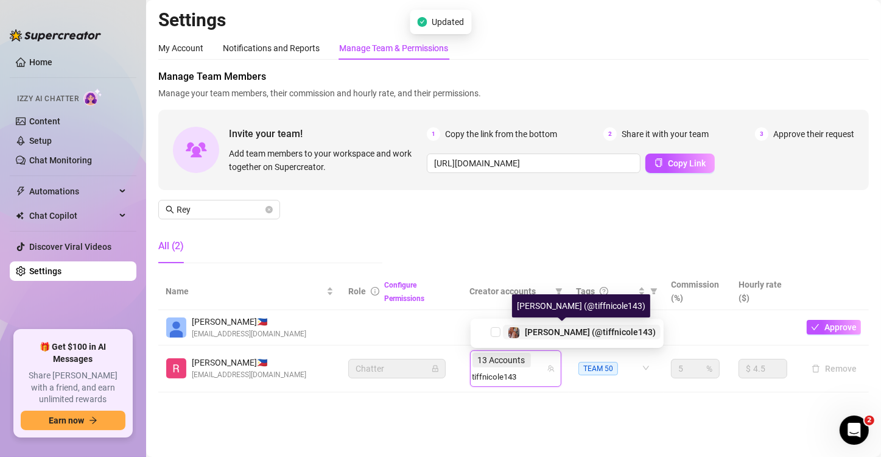
click at [576, 324] on span "[PERSON_NAME] (@tiffnicole143)" at bounding box center [590, 332] width 131 height 10
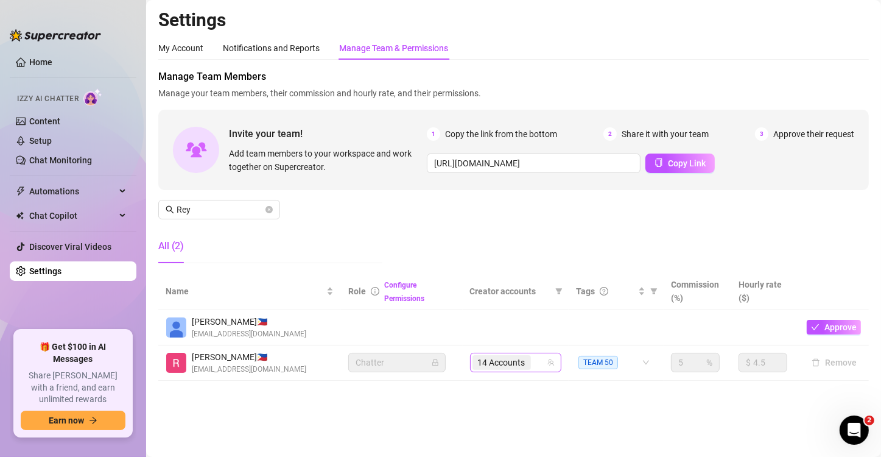
click at [523, 324] on span "14 Accounts" at bounding box center [501, 362] width 47 height 13
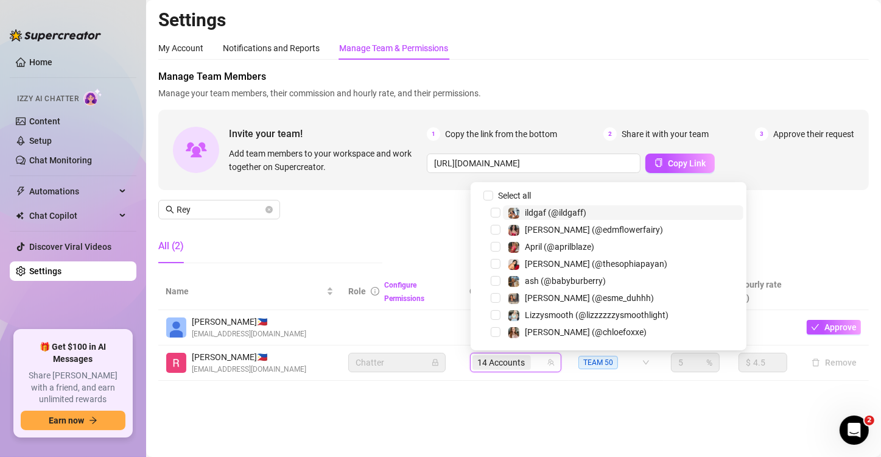
type input "estrelluxy"
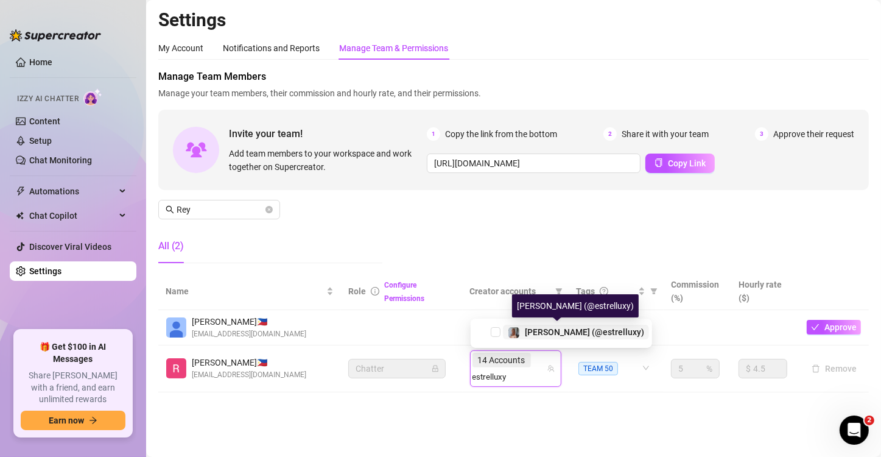
click at [545, 324] on div "[PERSON_NAME] (@estrelluxy)" at bounding box center [584, 331] width 119 height 15
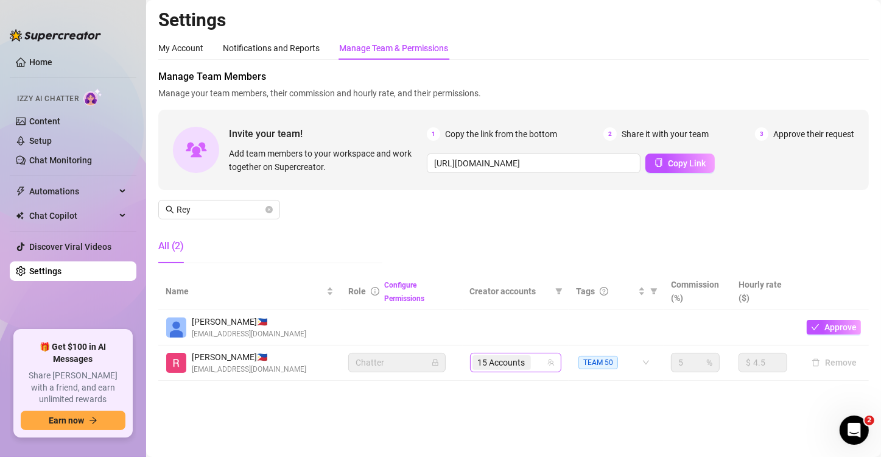
click at [524, 324] on span "15 Accounts" at bounding box center [501, 362] width 47 height 13
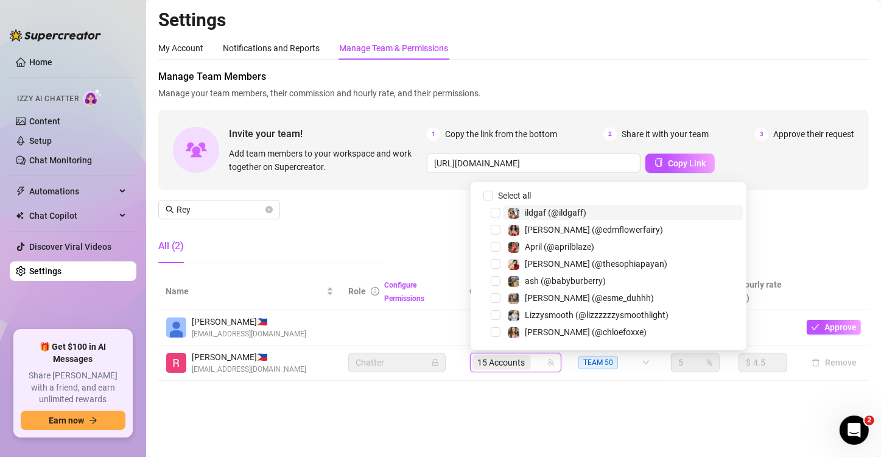
type input "curlypapiflaco"
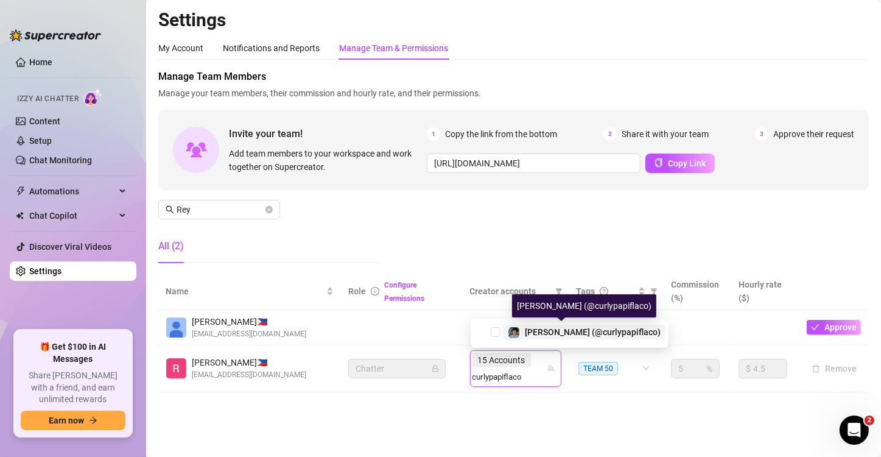
click at [556, 324] on span "[PERSON_NAME] (@curlypapiflaco)" at bounding box center [593, 332] width 136 height 10
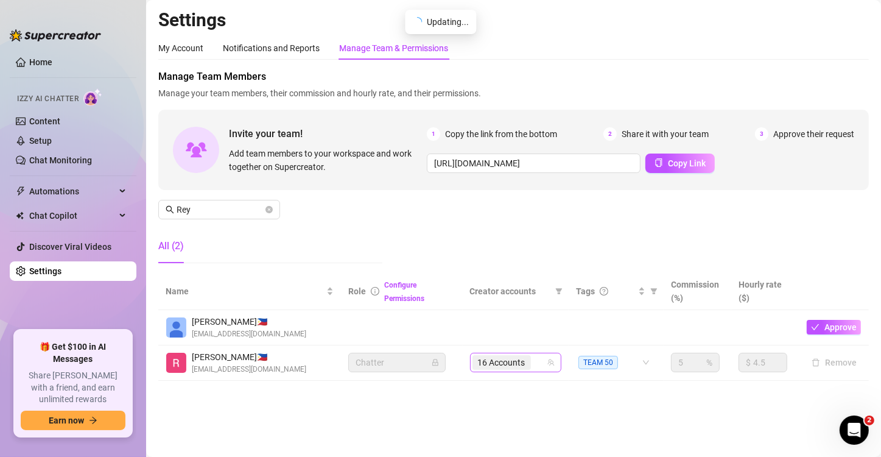
click at [538, 324] on div "16 Accounts" at bounding box center [509, 362] width 74 height 17
type input "taddydaddy"
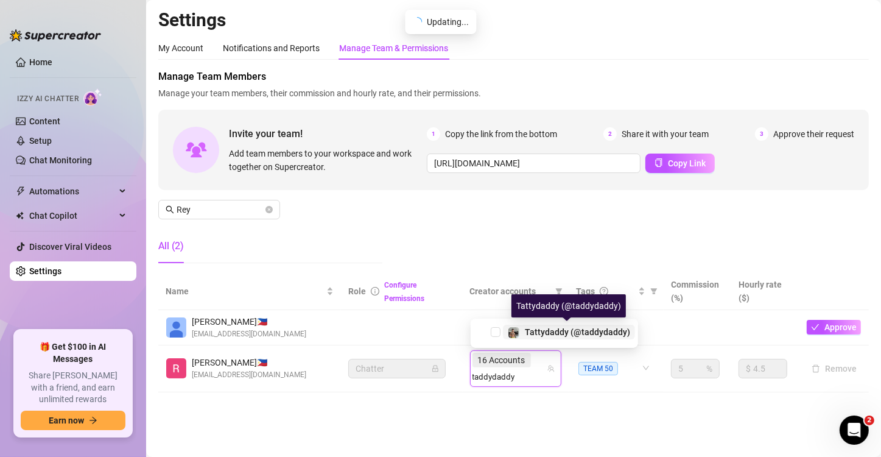
click at [556, 324] on span "Tattydaddy (@taddydaddy)" at bounding box center [577, 332] width 105 height 10
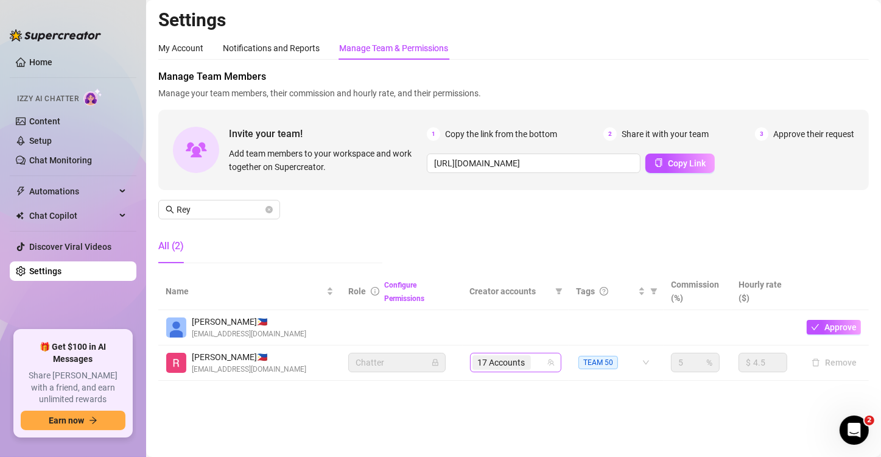
click at [534, 324] on input "search" at bounding box center [534, 362] width 2 height 15
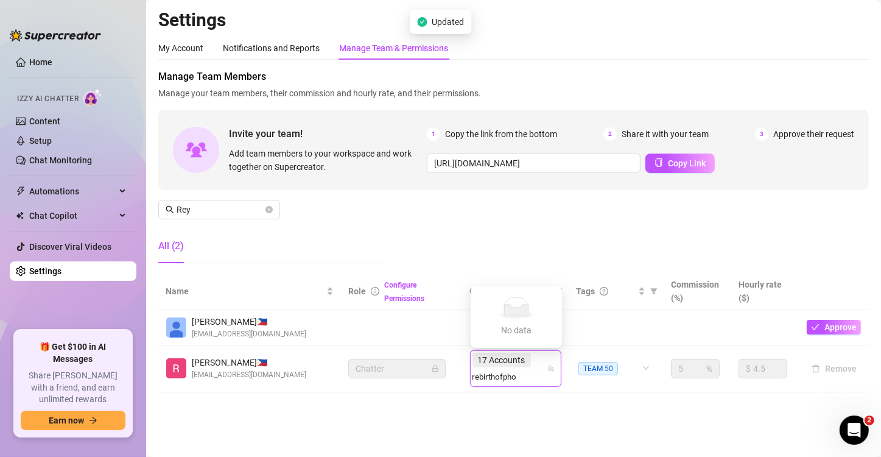
type input "rebirthofph"
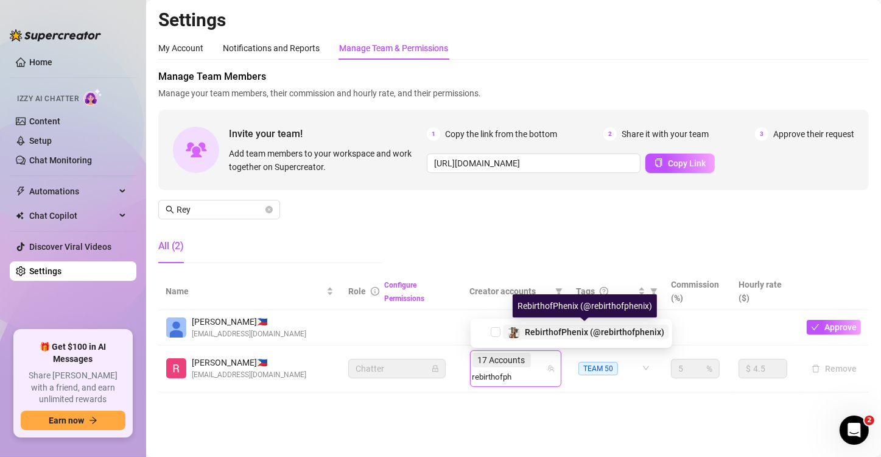
click at [591, 324] on span "RebirthofPhenix (@rebirthofphenix)" at bounding box center [594, 332] width 139 height 10
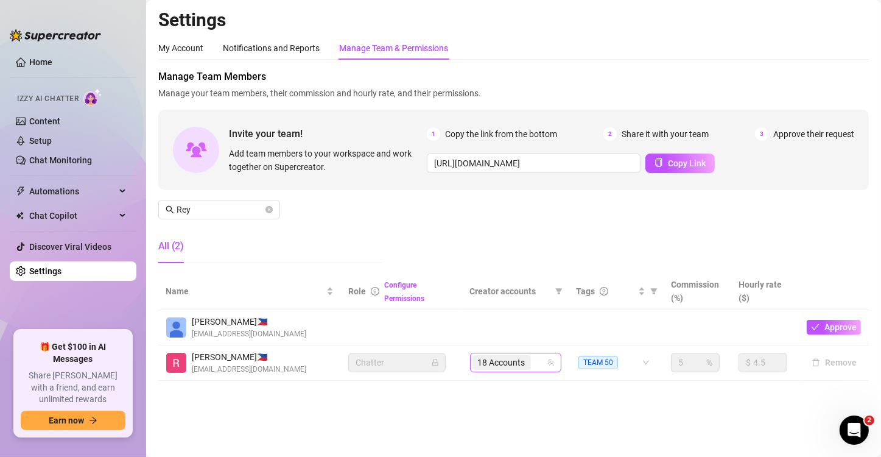
click at [520, 324] on span "18 Accounts" at bounding box center [501, 362] width 47 height 13
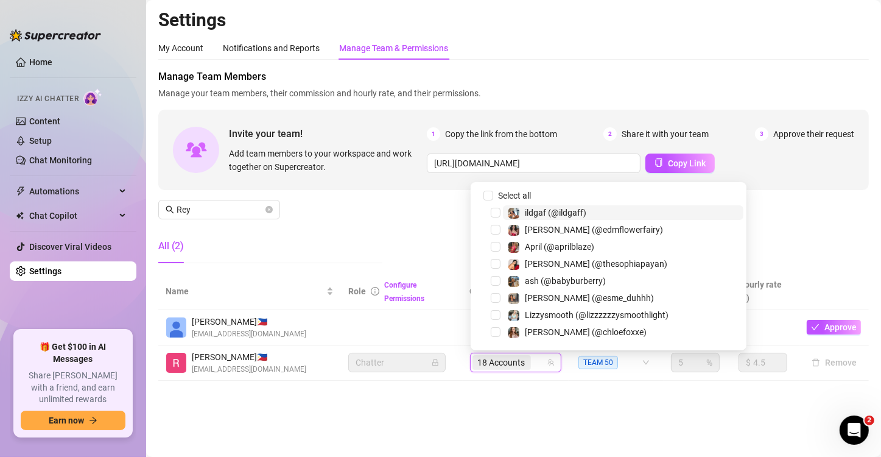
type input "mamic24"
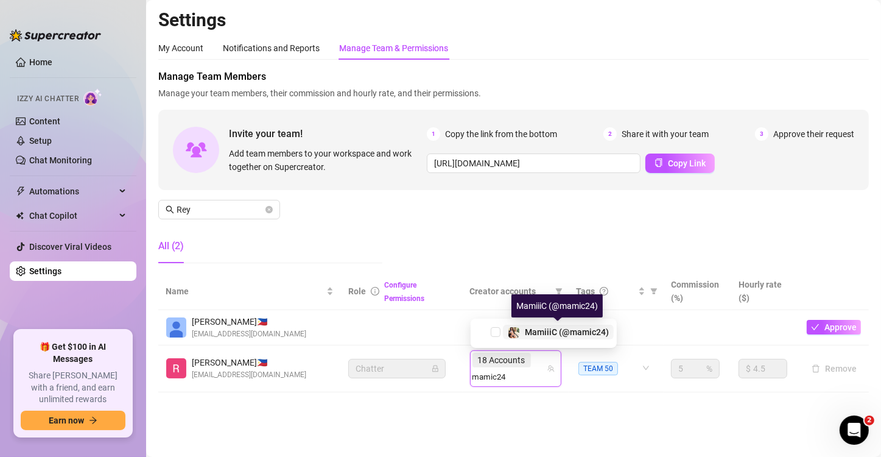
click at [550, 324] on span "MamiiiC (@mamic24)" at bounding box center [567, 332] width 84 height 10
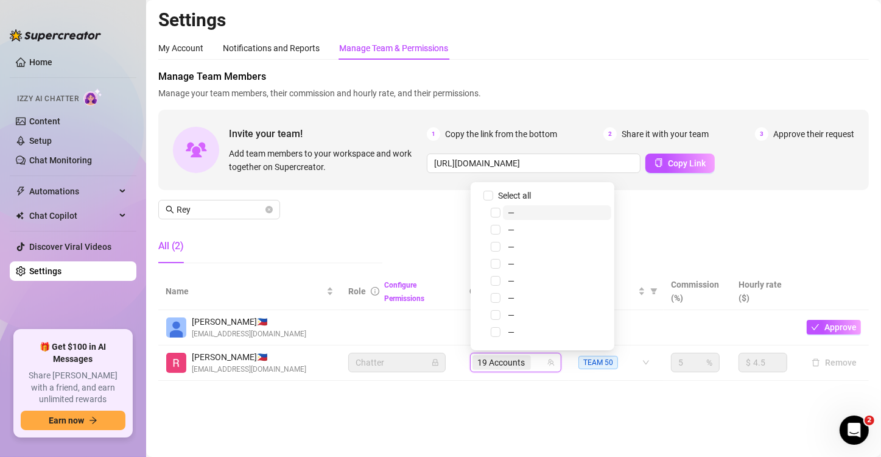
click at [508, 324] on span "19 Accounts" at bounding box center [501, 362] width 47 height 13
click at [528, 324] on span "19 Accounts" at bounding box center [501, 362] width 58 height 15
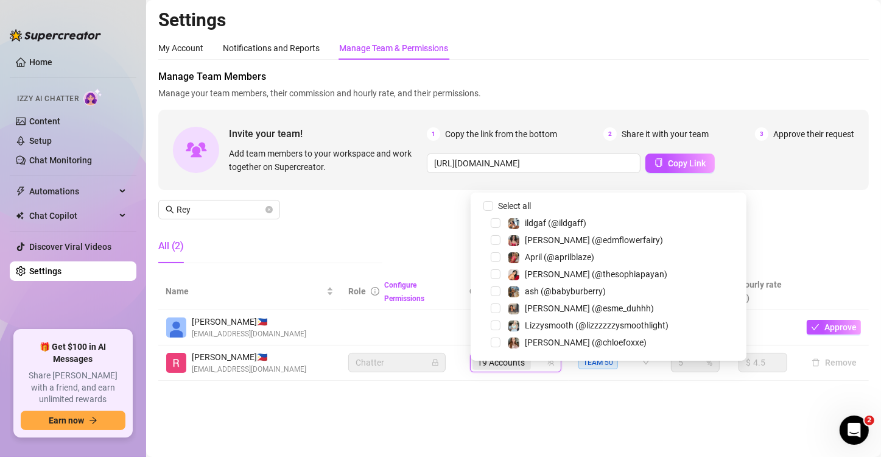
type input "mami"
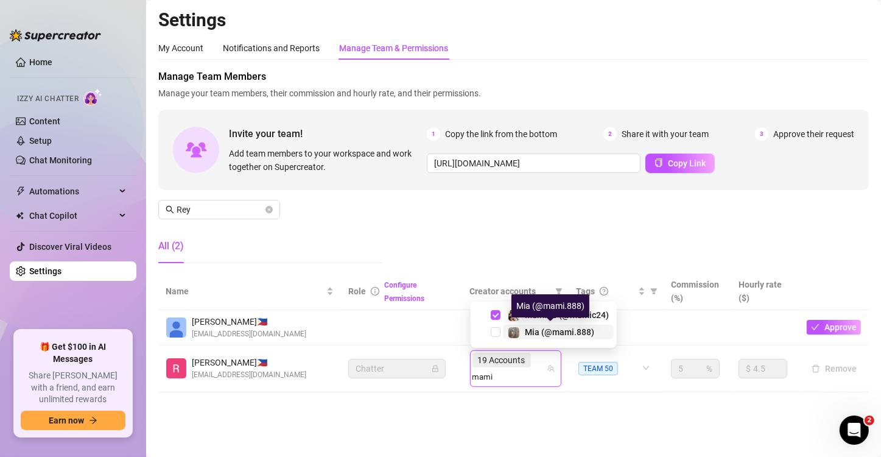
click at [581, 324] on span "Mia (@mami.888)" at bounding box center [559, 332] width 69 height 10
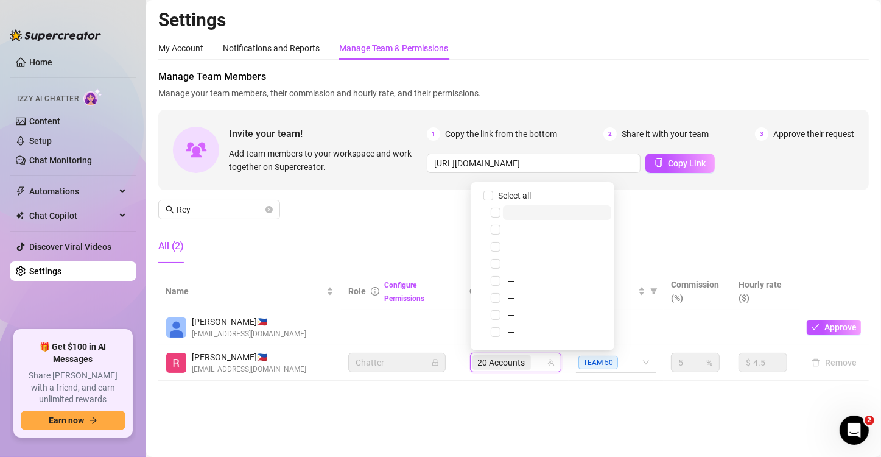
click at [522, 324] on span "20 Accounts" at bounding box center [501, 362] width 58 height 15
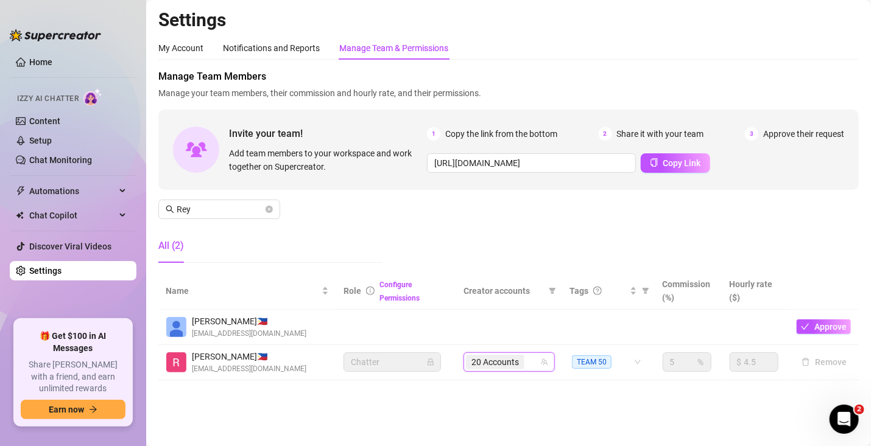
type input "mami"
click at [527, 324] on div "20 Accounts" at bounding box center [496, 362] width 61 height 17
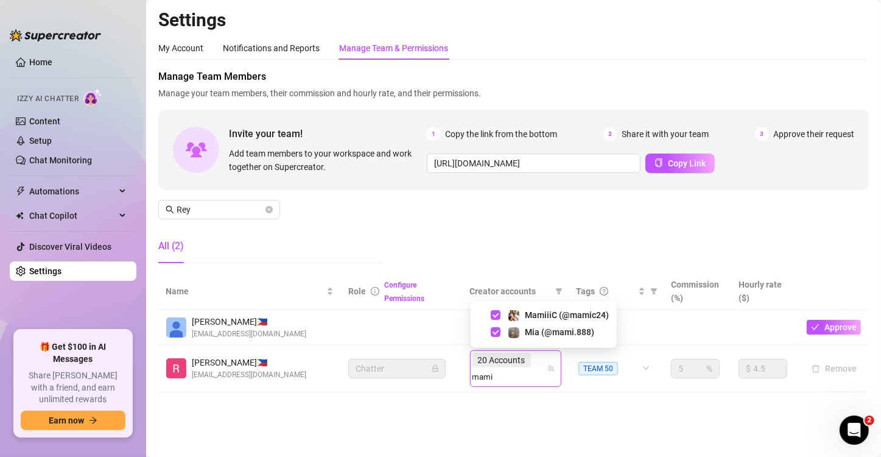
type input "mami"
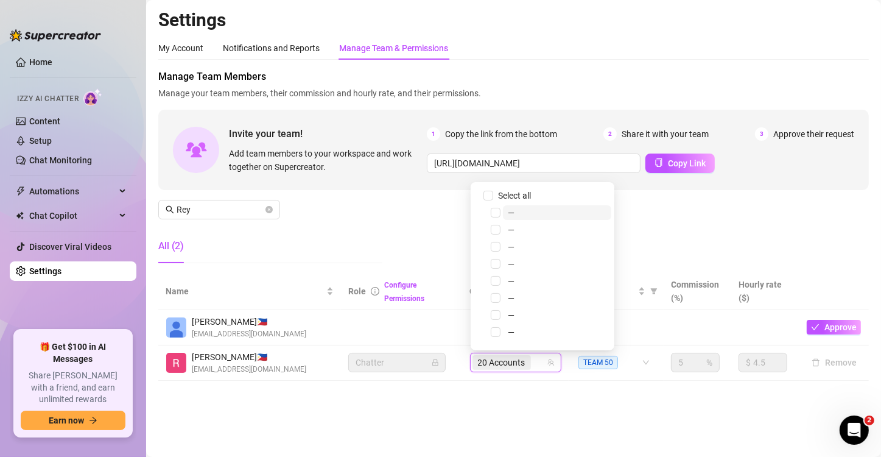
click at [518, 324] on span "20 Accounts" at bounding box center [501, 362] width 47 height 13
click at [516, 324] on span "20 Accounts" at bounding box center [501, 362] width 47 height 13
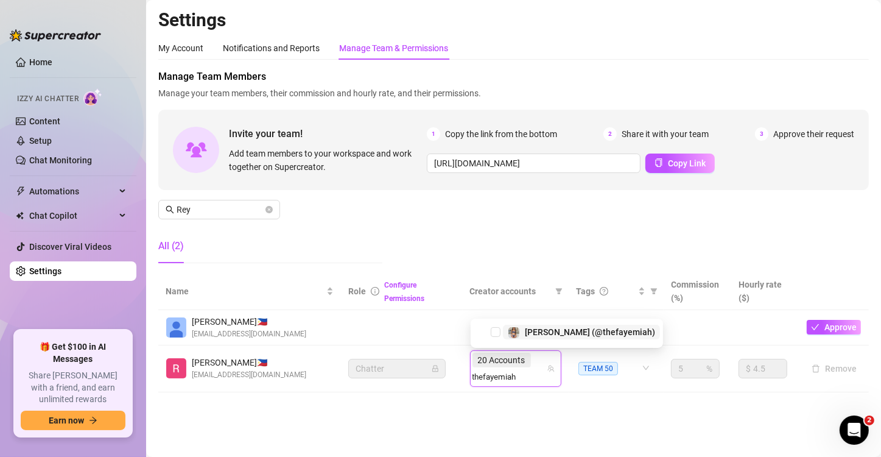
type input "thefayemiah"
click at [541, 324] on div "29465115 [PERSON_NAME] (@thefayemiah)" at bounding box center [567, 332] width 192 height 29
type input "thefayemiah"
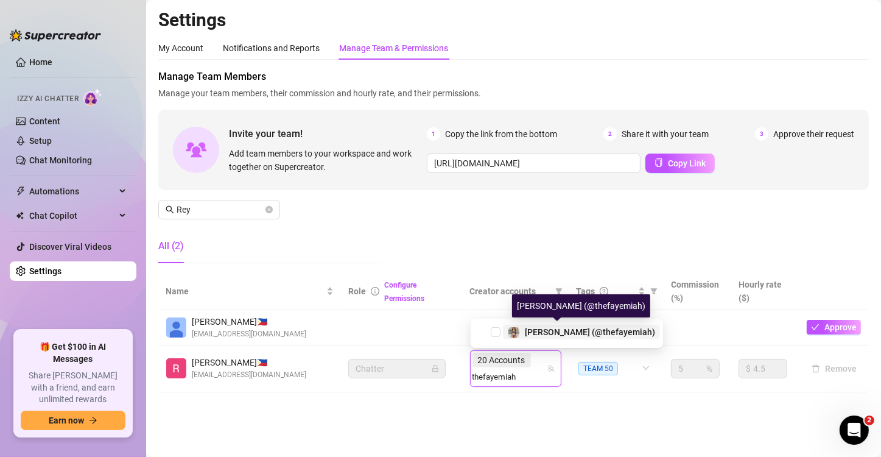
click at [557, 324] on span "[PERSON_NAME] (@thefayemiah)" at bounding box center [590, 332] width 130 height 10
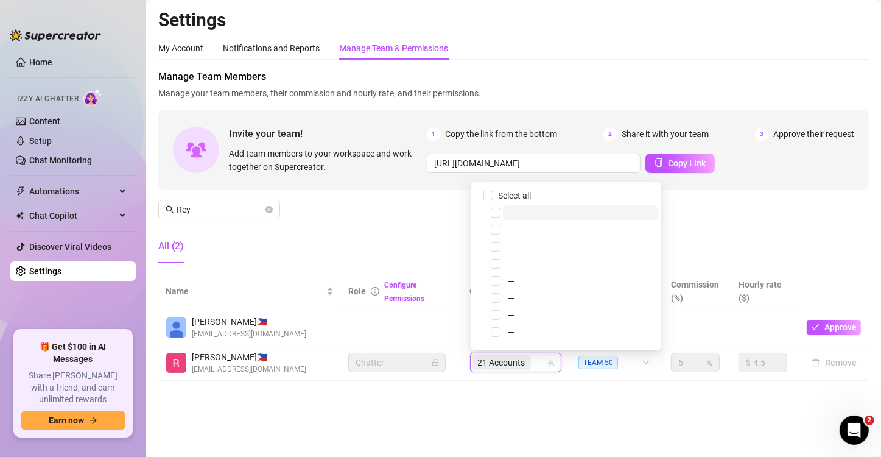
click at [486, 324] on main "Settings My Account Notifications and Reports Manage Team & Permissions Profile…" at bounding box center [513, 228] width 735 height 457
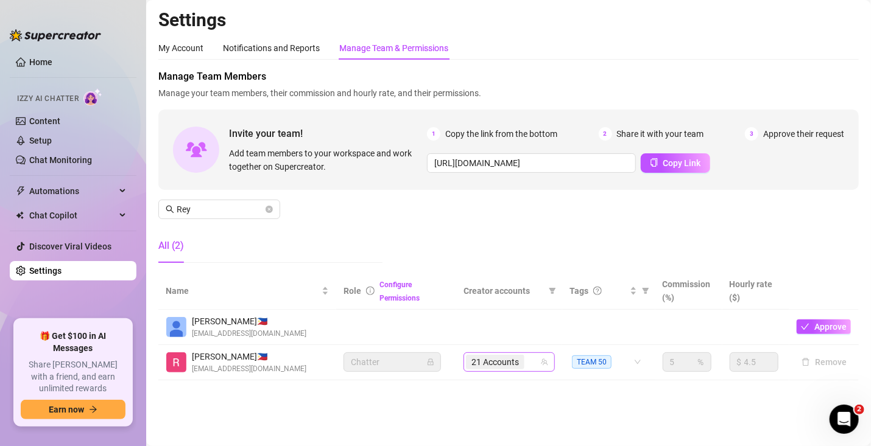
click at [494, 324] on span "21 Accounts" at bounding box center [494, 362] width 47 height 13
click at [538, 324] on div "21 Accounts" at bounding box center [503, 362] width 74 height 17
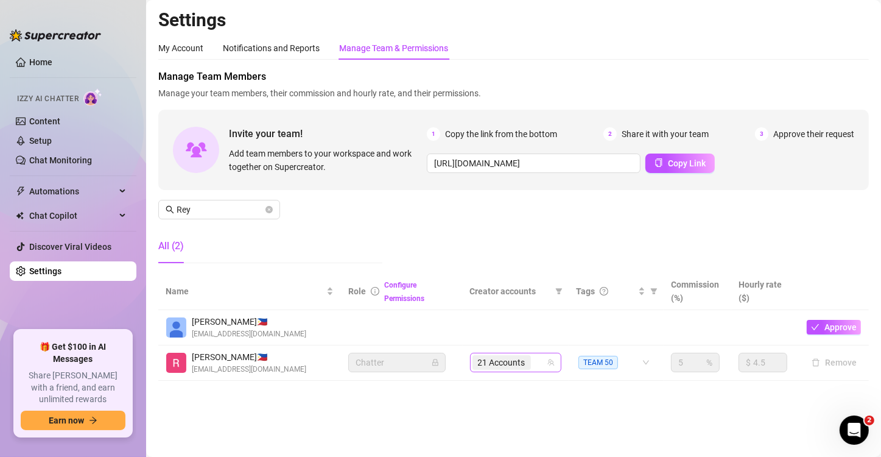
click at [559, 324] on div "21 Accounts" at bounding box center [515, 361] width 91 height 19
click at [552, 324] on icon "team" at bounding box center [550, 362] width 7 height 7
click at [546, 324] on div "21 Accounts" at bounding box center [509, 362] width 74 height 17
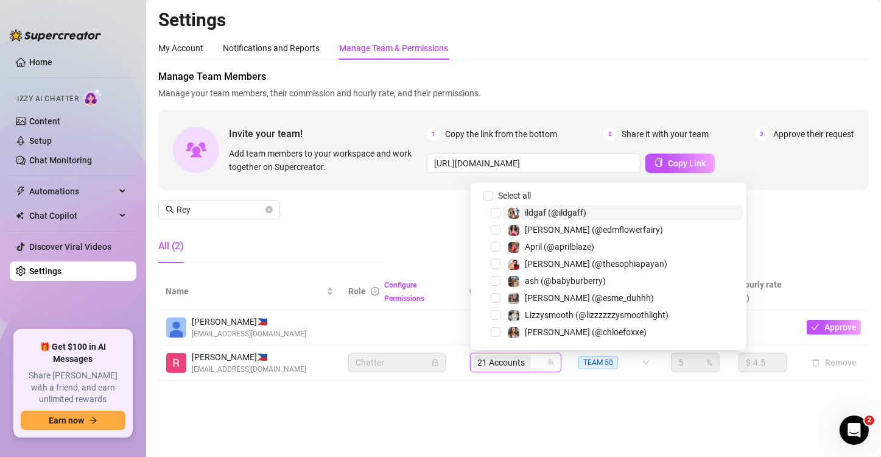
click at [545, 324] on div "21 Accounts" at bounding box center [509, 362] width 74 height 17
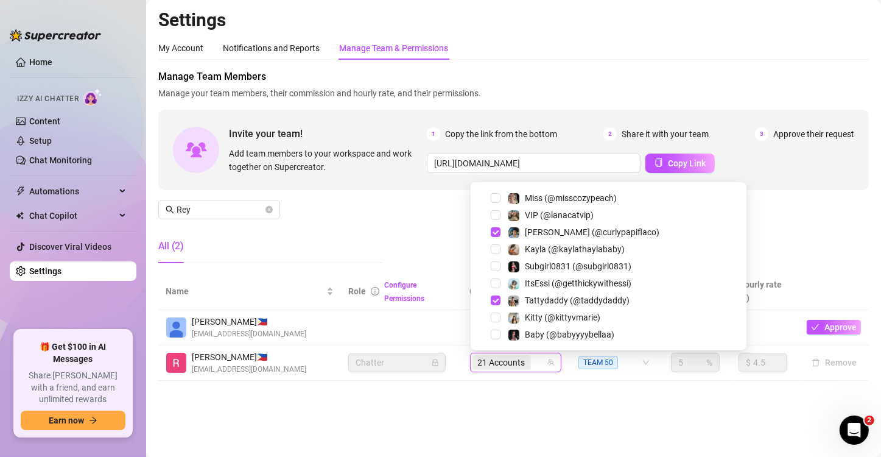
click at [564, 324] on main "Settings My Account Notifications and Reports Manage Team & Permissions Profile…" at bounding box center [513, 228] width 735 height 457
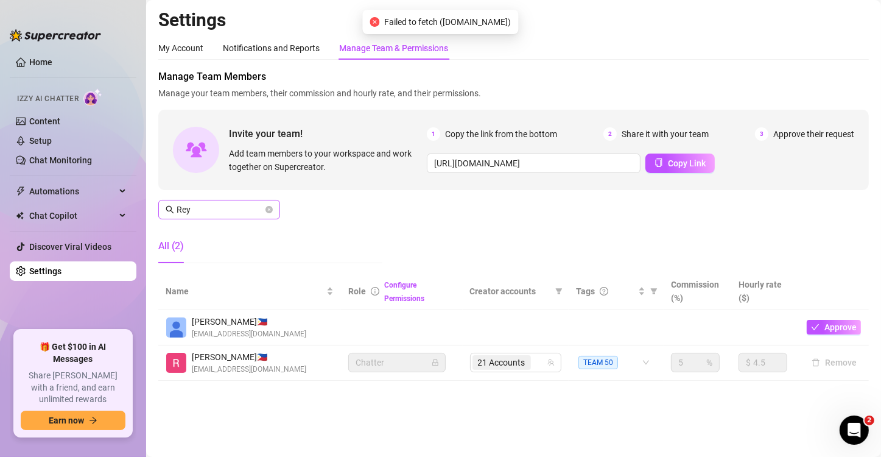
click at [197, 199] on div "Manage Team Members Manage your team members, their commission and hourly rate,…" at bounding box center [513, 170] width 710 height 203
click at [205, 209] on input "Rey" at bounding box center [220, 209] width 86 height 13
click at [217, 224] on div "Manage Team Members Manage your team members, their commission and hourly rate,…" at bounding box center [513, 170] width 710 height 203
click at [219, 225] on div "Manage Team Members Manage your team members, their commission and hourly rate,…" at bounding box center [513, 170] width 710 height 203
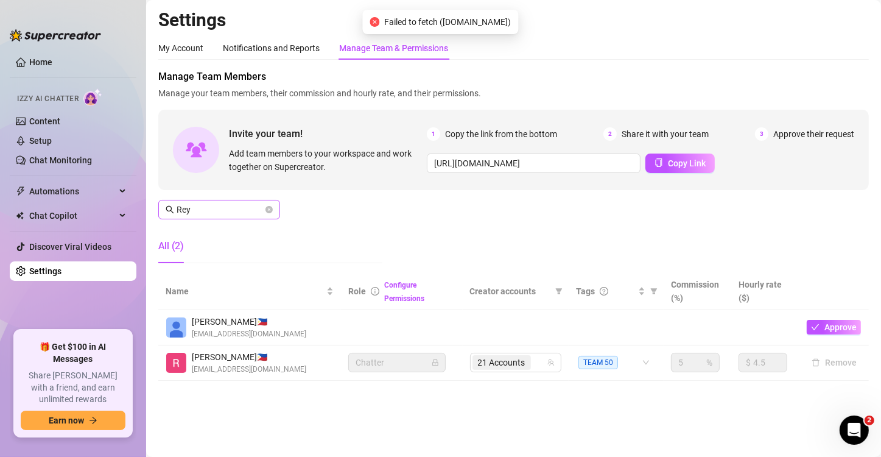
click at [234, 218] on span "Rey" at bounding box center [219, 209] width 122 height 19
click at [231, 217] on span "Rey" at bounding box center [219, 209] width 122 height 19
click at [230, 217] on span "Rey" at bounding box center [219, 209] width 122 height 19
click at [234, 211] on input "Rey" at bounding box center [220, 209] width 86 height 13
click at [233, 211] on input "Rey" at bounding box center [220, 209] width 86 height 13
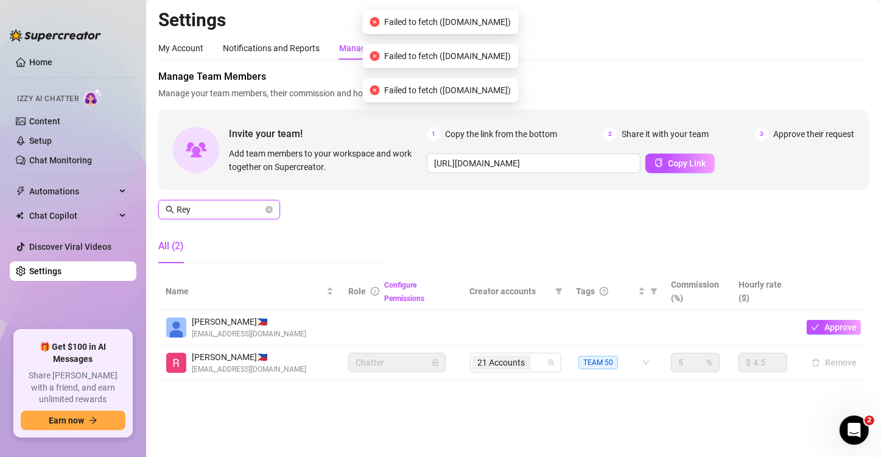
click at [225, 211] on input "Rey" at bounding box center [220, 209] width 86 height 13
type input "f"
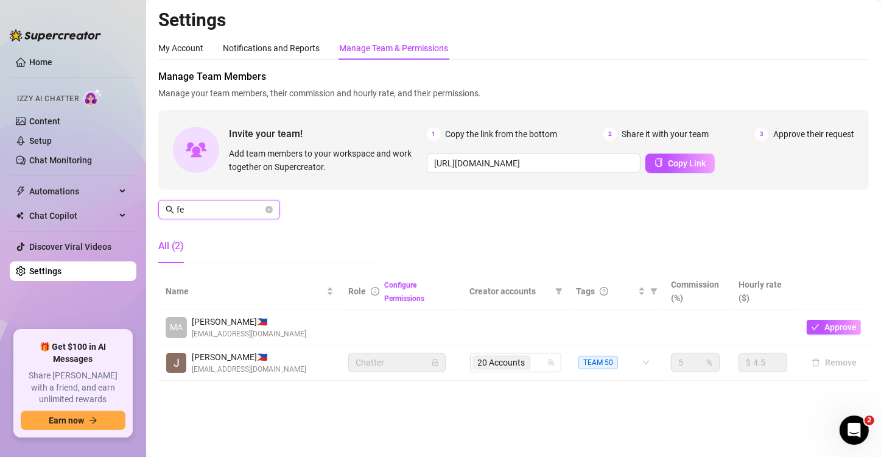
type input "f"
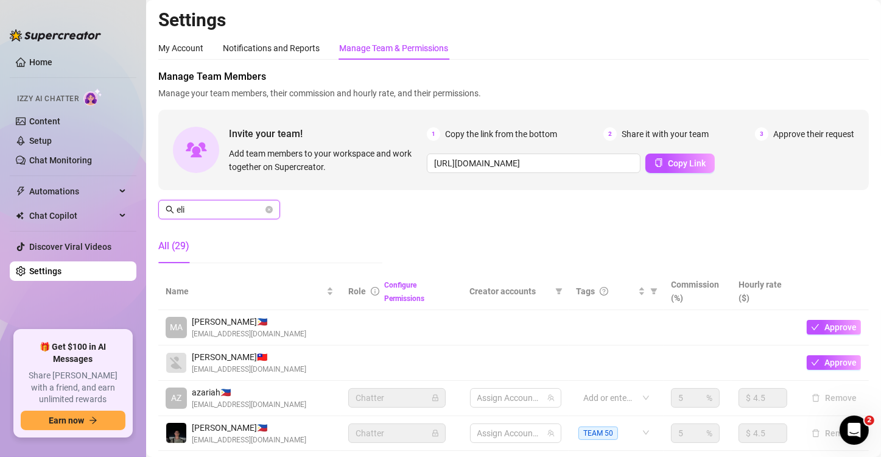
type input "elis"
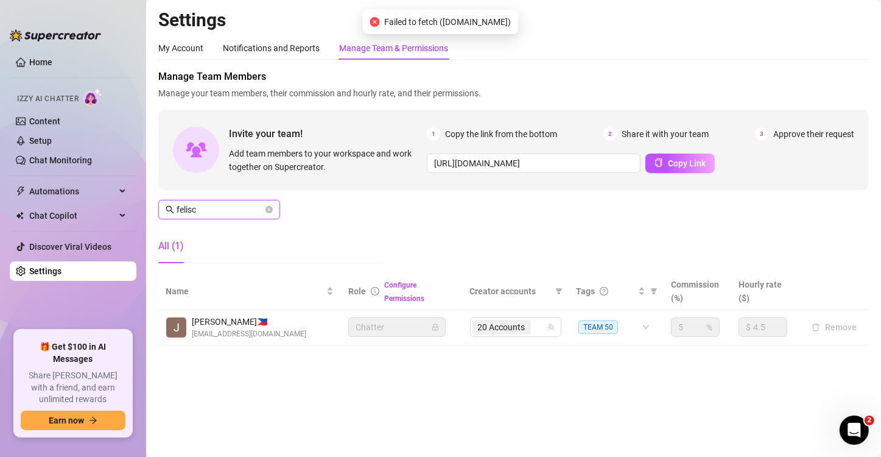
type input "felisc"
drag, startPoint x: 518, startPoint y: 385, endPoint x: 547, endPoint y: 333, distance: 59.7
click at [521, 324] on main "Settings My Account Notifications and Reports Manage Team & Permissions Profile…" at bounding box center [513, 228] width 735 height 457
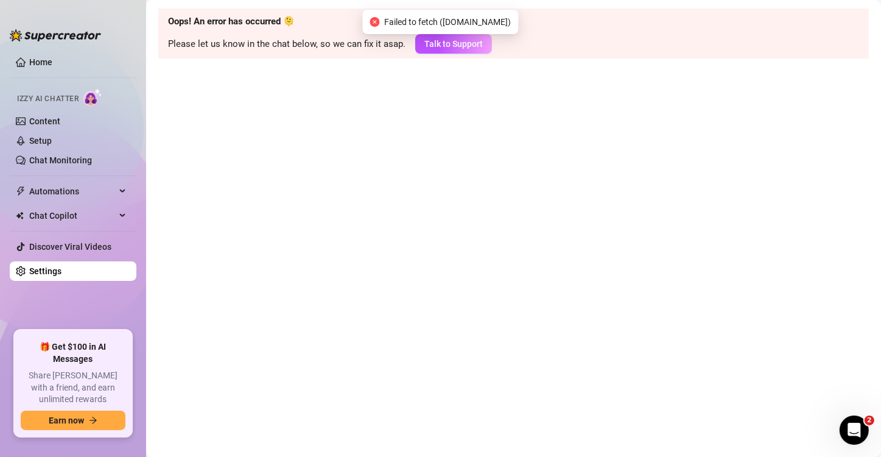
click at [591, 170] on main "Oops! An error has occurred 🫠 Please let us know in the chat below, so we can f…" at bounding box center [513, 228] width 735 height 457
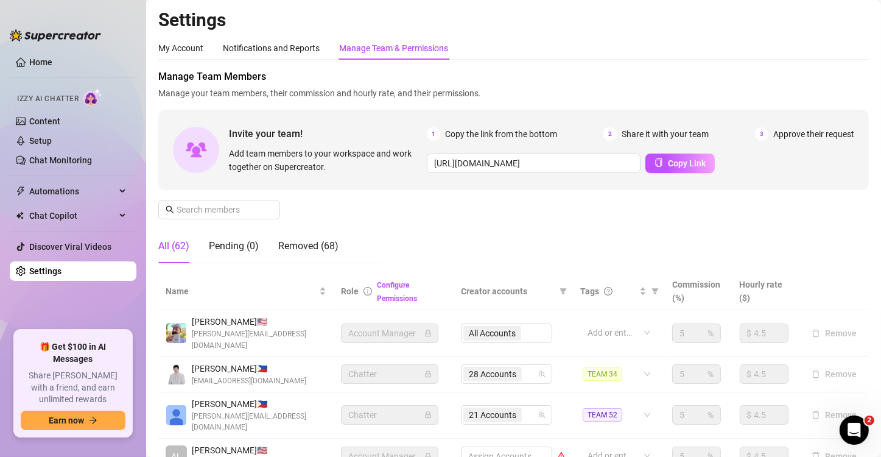
click at [852, 248] on div "Manage Team Members Manage your team members, their commission and hourly rate,…" at bounding box center [513, 170] width 710 height 203
click at [225, 205] on input "text" at bounding box center [220, 209] width 86 height 13
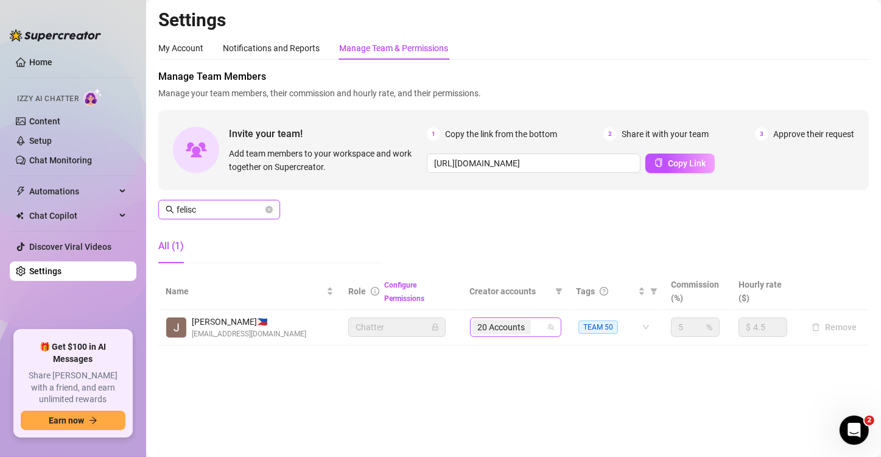
click at [542, 321] on div "20 Accounts" at bounding box center [509, 326] width 74 height 17
type input "felisc"
paste input "thefayemiah"
type input "thefayemiah"
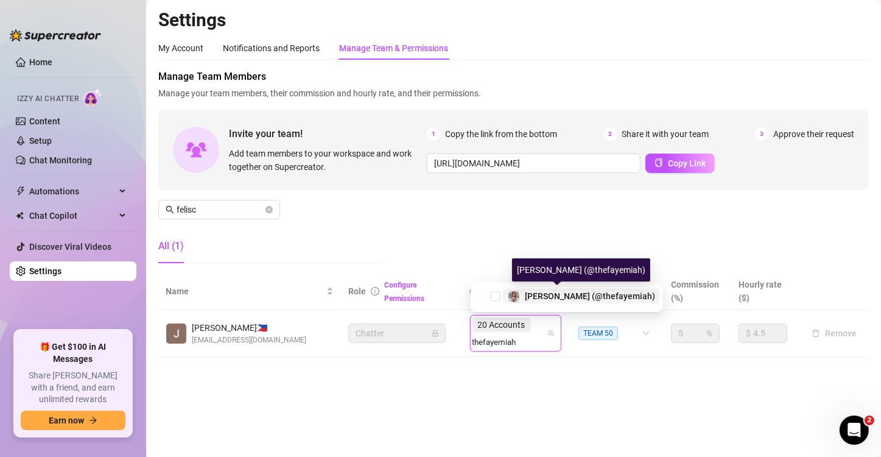
click at [561, 292] on span "[PERSON_NAME] (@thefayemiah)" at bounding box center [590, 296] width 130 height 10
click at [566, 377] on main "Settings My Account Notifications and Reports Manage Team & Permissions Profile…" at bounding box center [513, 228] width 735 height 457
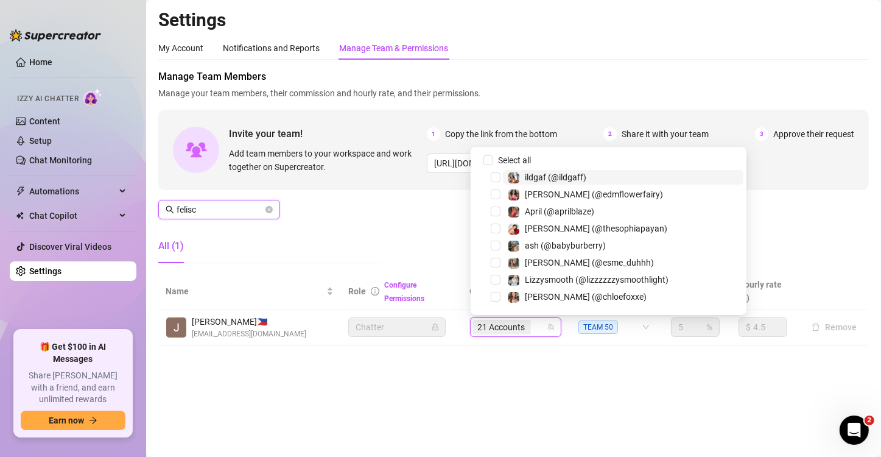
click at [223, 209] on input "felisc" at bounding box center [220, 209] width 86 height 13
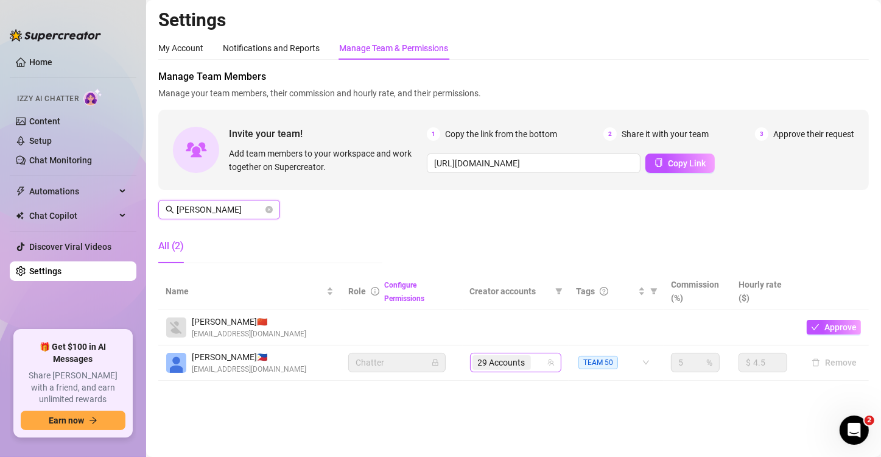
click at [501, 364] on span "29 Accounts" at bounding box center [501, 362] width 47 height 13
type input "anne"
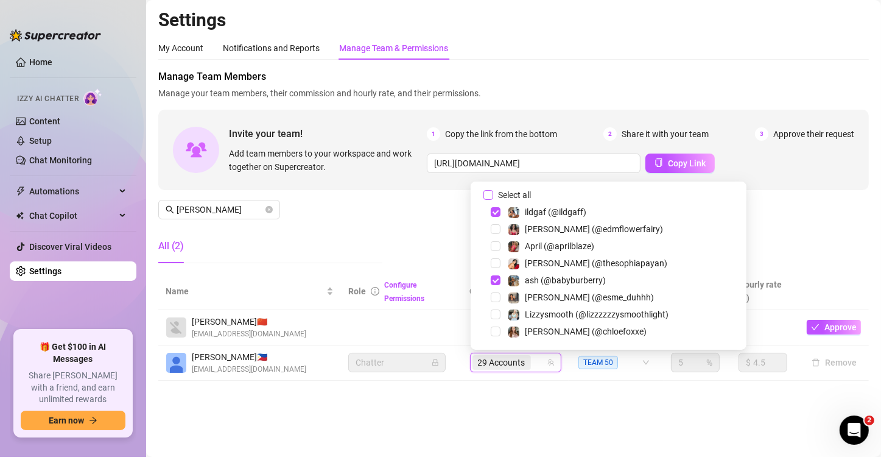
click at [498, 195] on span "Select all" at bounding box center [514, 194] width 43 height 13
click at [493, 195] on input "Select all" at bounding box center [488, 195] width 10 height 10
click at [498, 195] on span "Select all" at bounding box center [514, 194] width 43 height 13
click at [493, 195] on input "Select all" at bounding box center [488, 195] width 10 height 10
checkbox input "false"
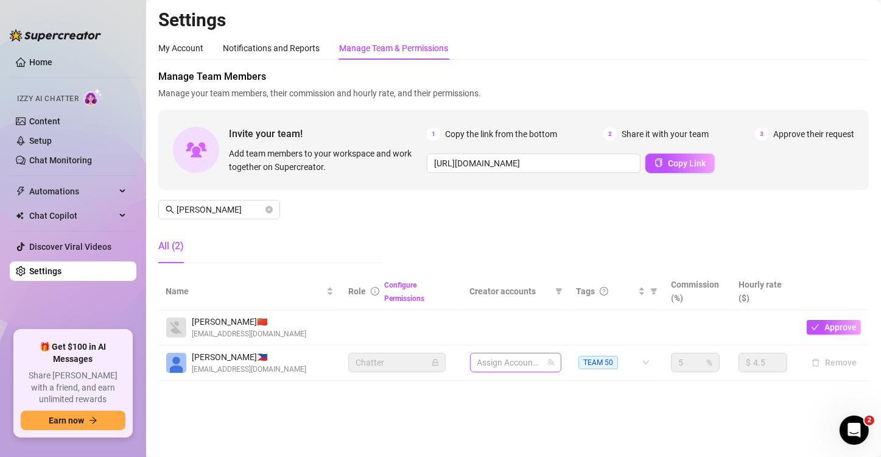
click at [511, 355] on div at bounding box center [509, 362] width 74 height 17
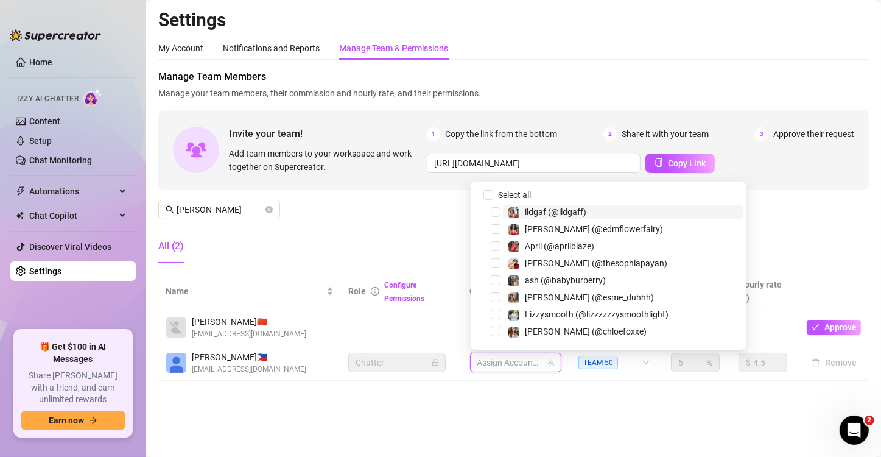
paste input "emilyylouu"
type input "emilyylouu"
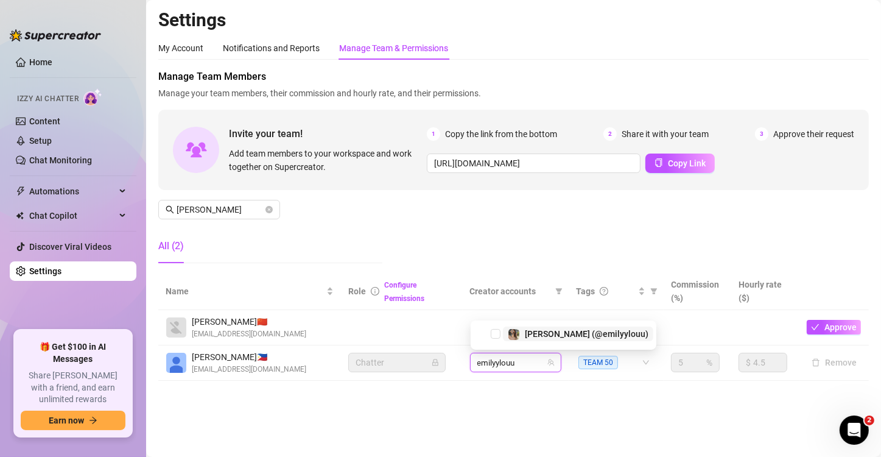
click at [535, 334] on span "[PERSON_NAME] (@emilyylouu)" at bounding box center [587, 334] width 124 height 10
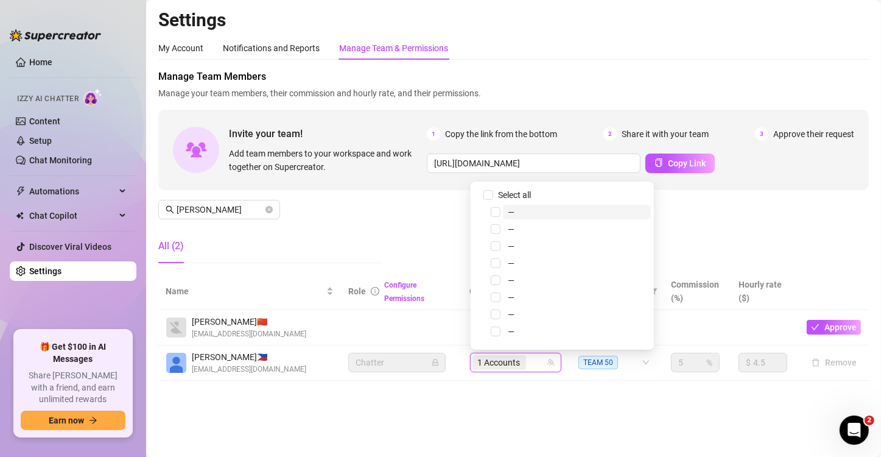
click at [530, 364] on input "search" at bounding box center [529, 362] width 2 height 15
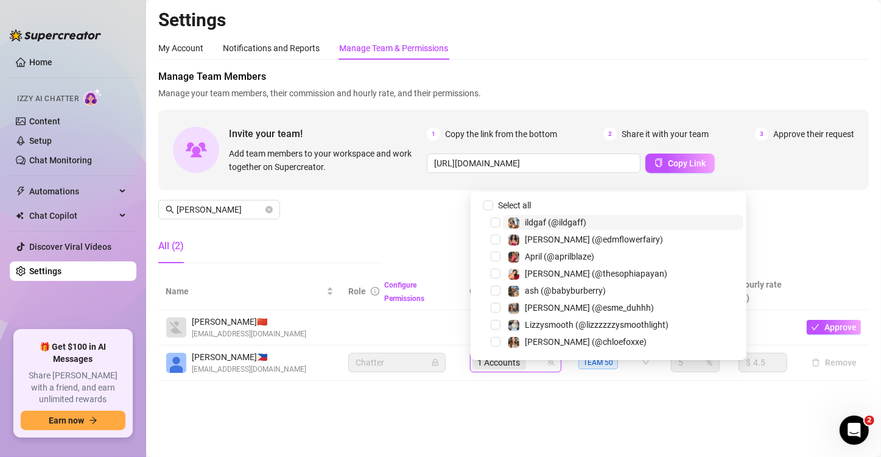
paste input "playfuldimples"
type input "playfuldimples"
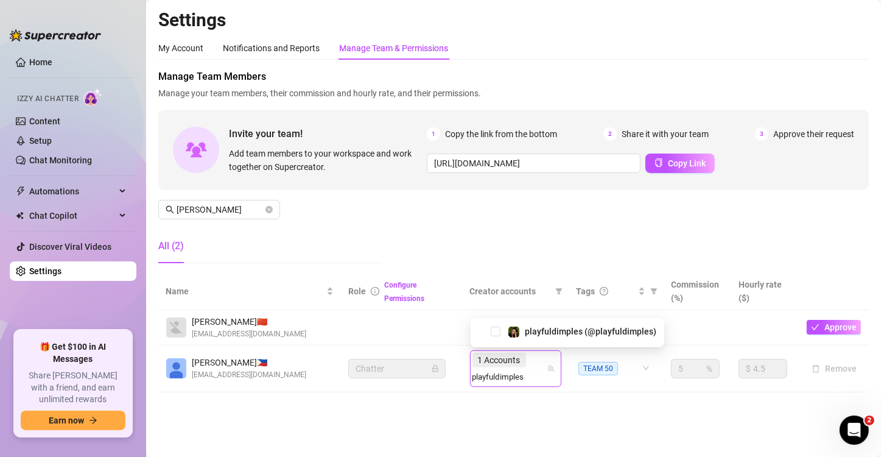
drag, startPoint x: 591, startPoint y: 327, endPoint x: 779, endPoint y: 326, distance: 188.1
click at [592, 328] on span "playfuldimples (@playfuldimples)" at bounding box center [590, 331] width 131 height 10
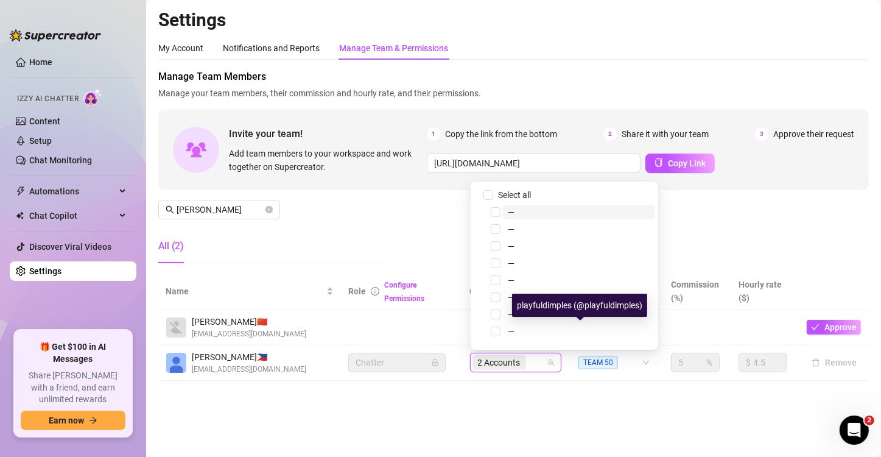
click at [510, 359] on span "2 Accounts" at bounding box center [499, 362] width 43 height 13
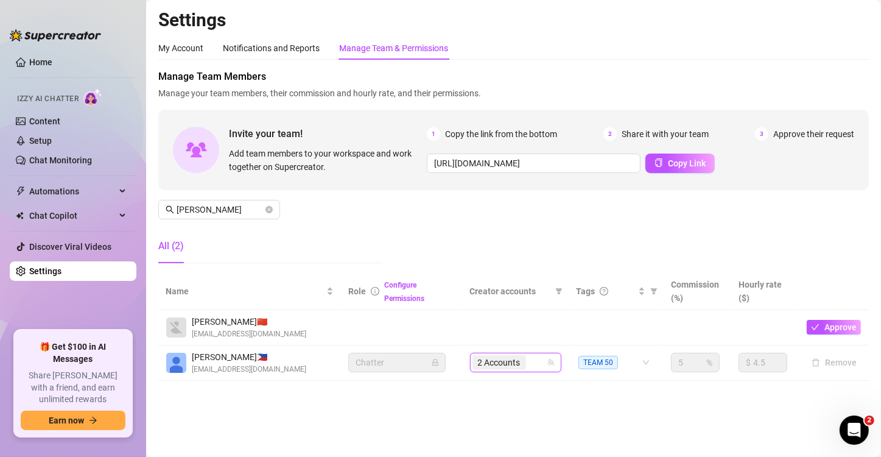
click at [530, 361] on input "search" at bounding box center [529, 362] width 2 height 15
paste input "northnatt"
type input "northnatt"
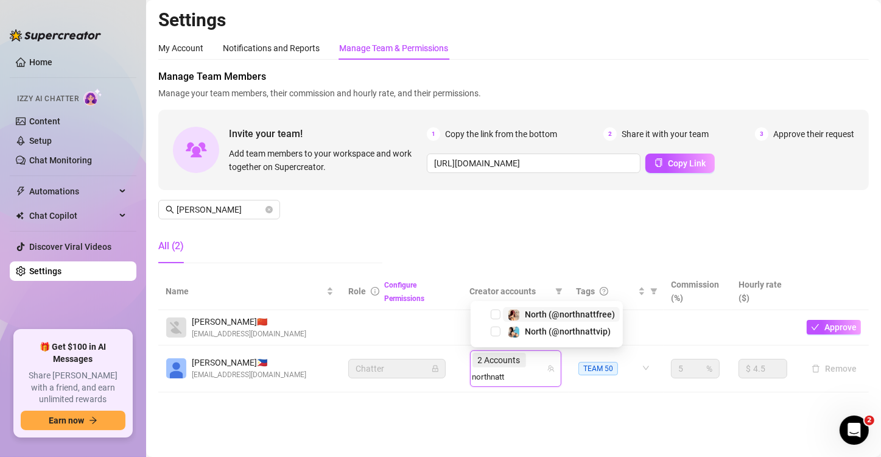
click at [569, 317] on span "North (@northnattfree)" at bounding box center [570, 314] width 90 height 10
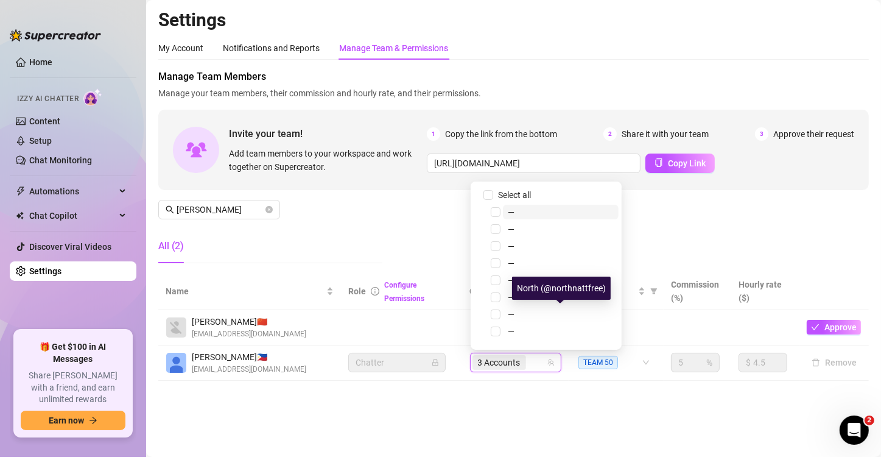
paste input "northnatt"
type input "northnatt"
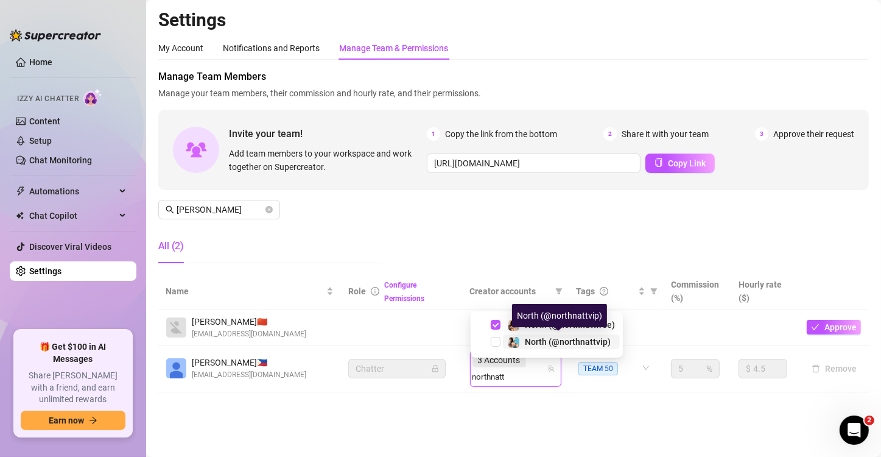
click at [555, 340] on span "North (@northnattvip)" at bounding box center [568, 342] width 86 height 10
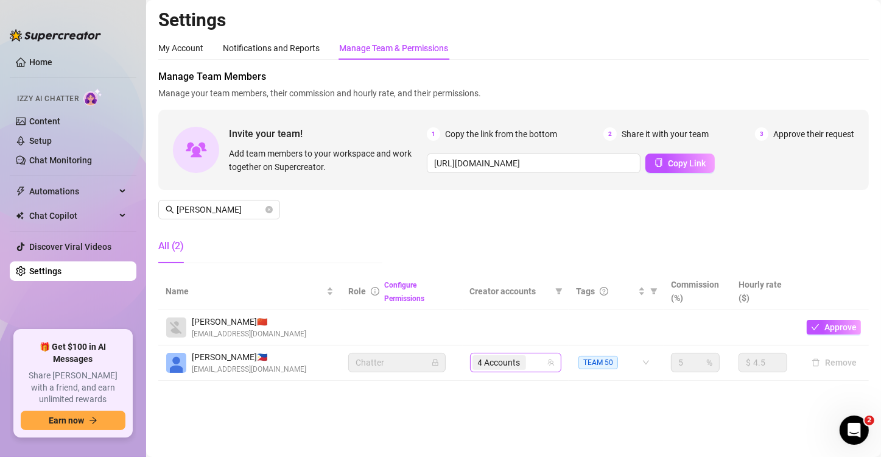
click at [537, 361] on div "4 Accounts" at bounding box center [509, 362] width 74 height 17
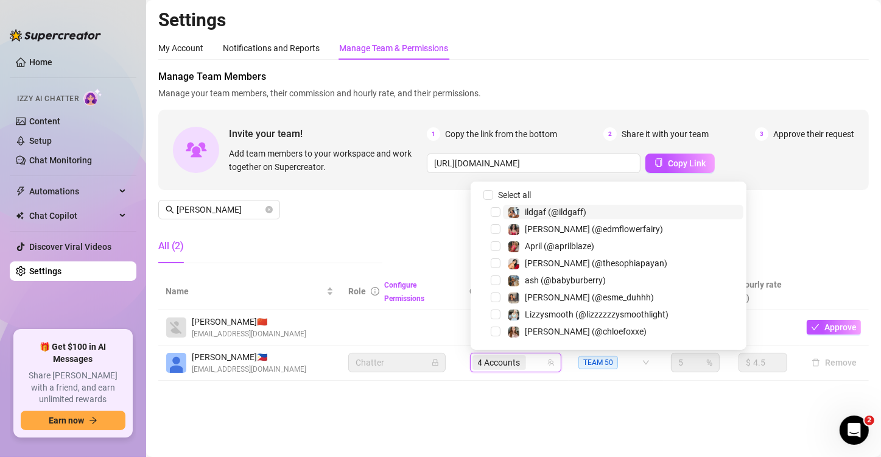
paste input "jessicakillings"
type input "jessicakillings"
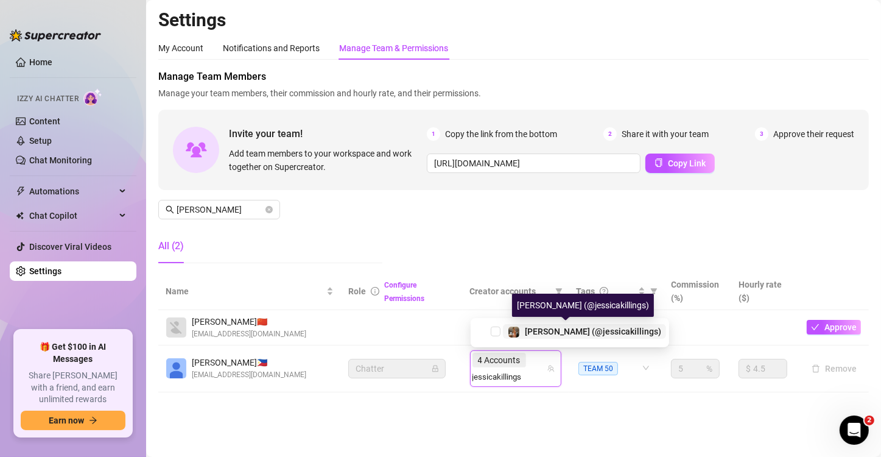
click at [562, 334] on span "[PERSON_NAME] (@jessicakillings)" at bounding box center [593, 331] width 136 height 10
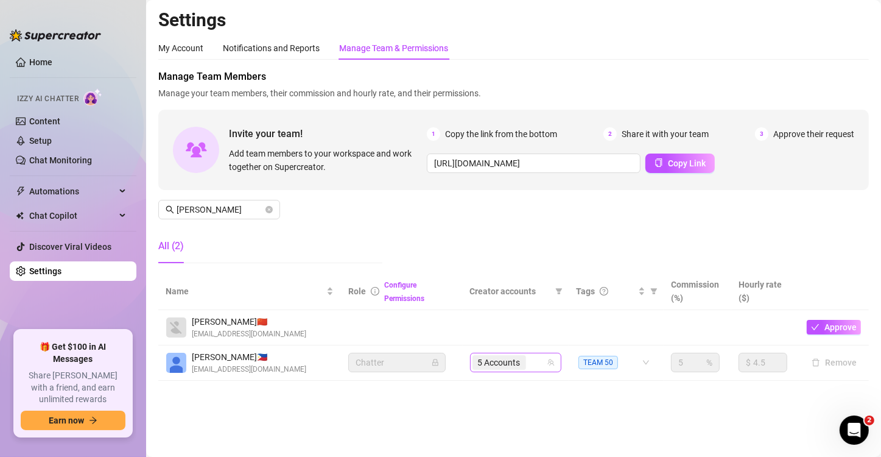
click at [541, 358] on div "5 Accounts" at bounding box center [509, 362] width 74 height 17
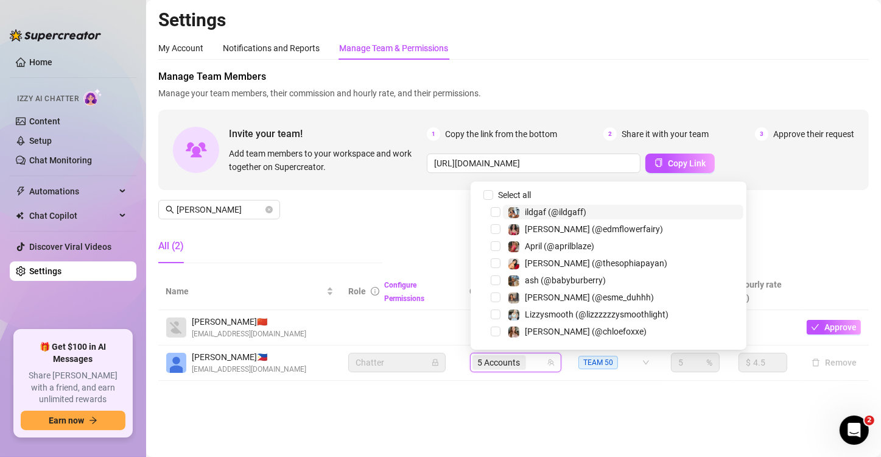
paste input "sukigoat"
type input "sukigoat"
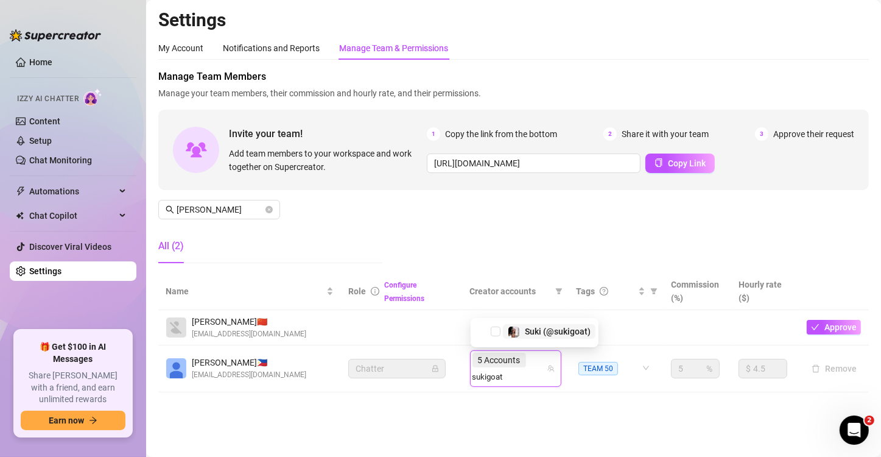
click at [553, 331] on span "Suki (@sukigoat)" at bounding box center [558, 331] width 66 height 10
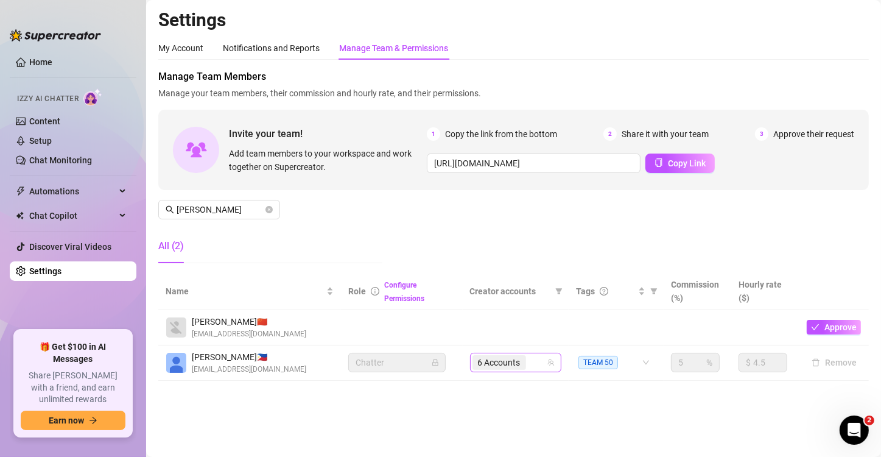
click at [533, 363] on div "6 Accounts" at bounding box center [509, 362] width 74 height 17
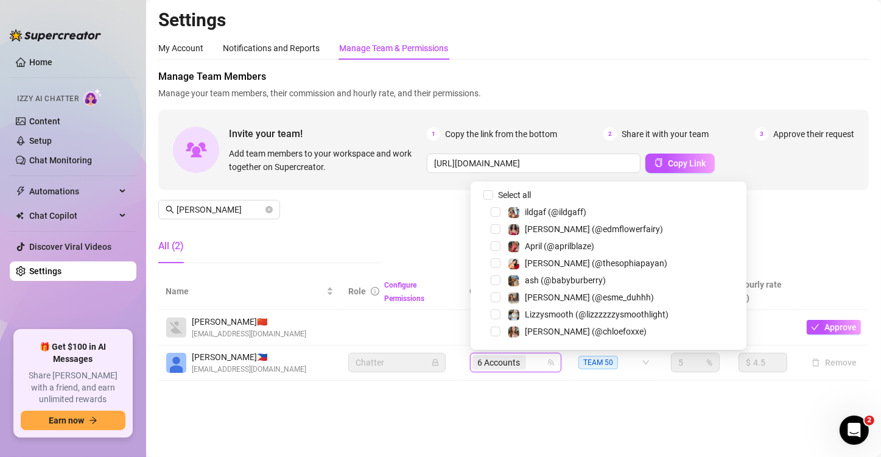
paste input "sukigoodcoochie"
type input "sukigoodcoochie"
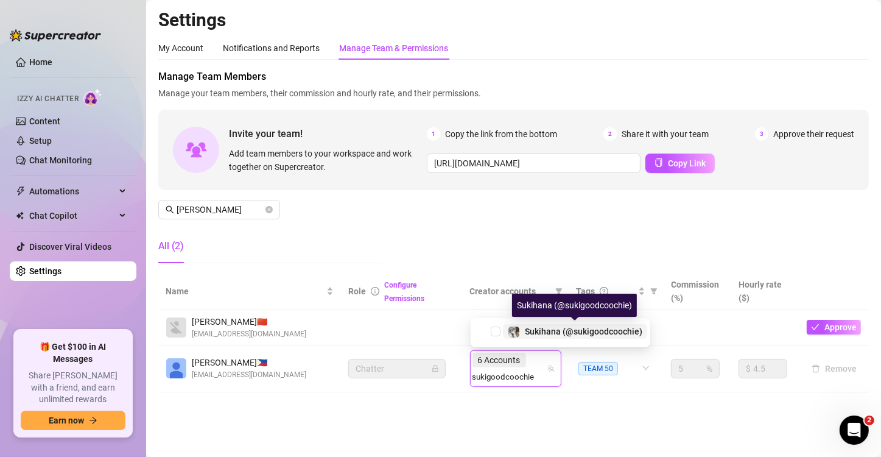
click at [580, 336] on span "Sukihana (@sukigoodcoochie)" at bounding box center [583, 331] width 117 height 10
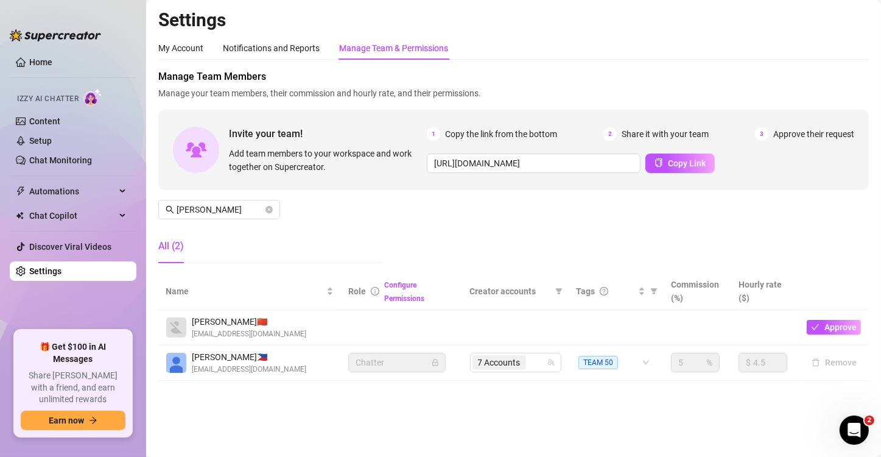
click at [530, 362] on input "search" at bounding box center [529, 362] width 2 height 15
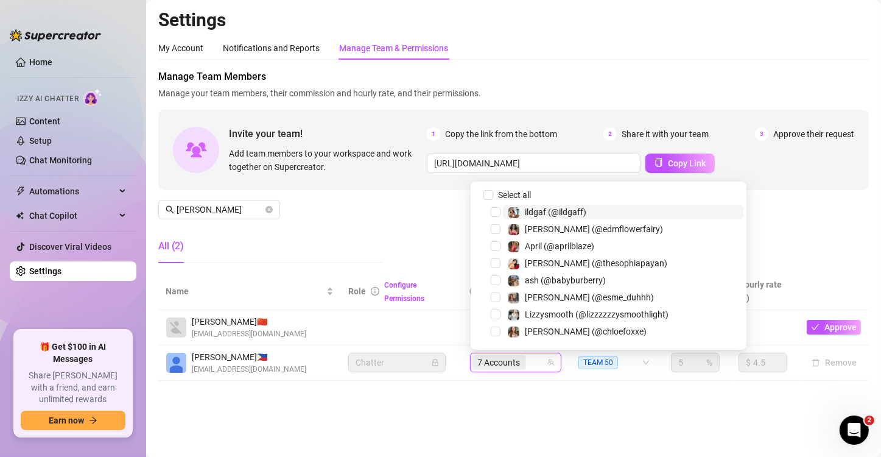
paste input "yanirisbraga"
type input "yanirisbraga"
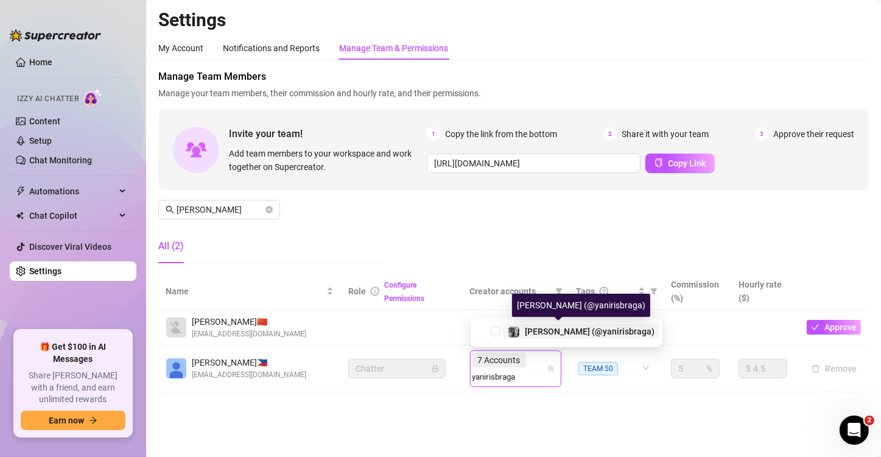
click at [574, 328] on span "[PERSON_NAME] (@yanirisbraga)" at bounding box center [590, 331] width 130 height 10
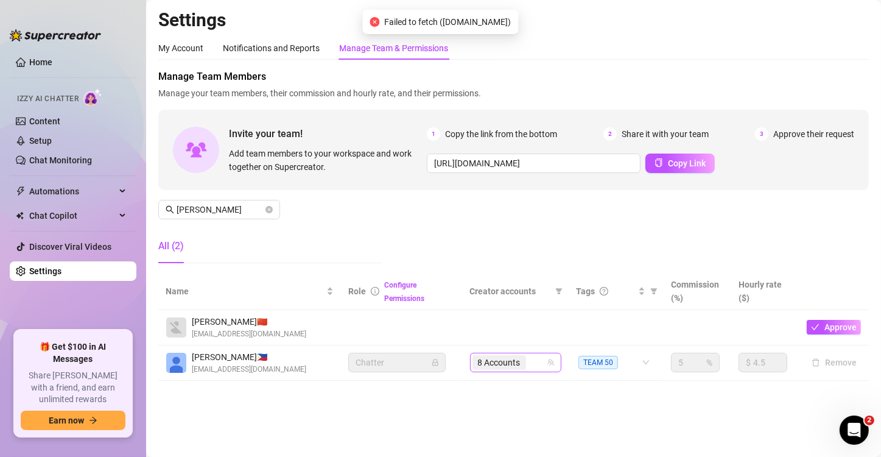
click at [538, 362] on div "8 Accounts" at bounding box center [509, 362] width 74 height 17
paste input "[PERSON_NAME]"
type input "[PERSON_NAME]"
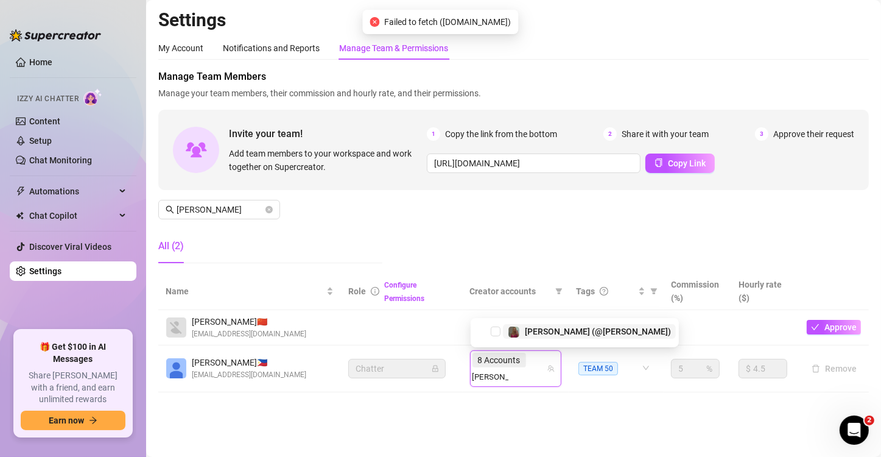
click at [542, 332] on span "[PERSON_NAME] (@[PERSON_NAME])" at bounding box center [598, 331] width 146 height 10
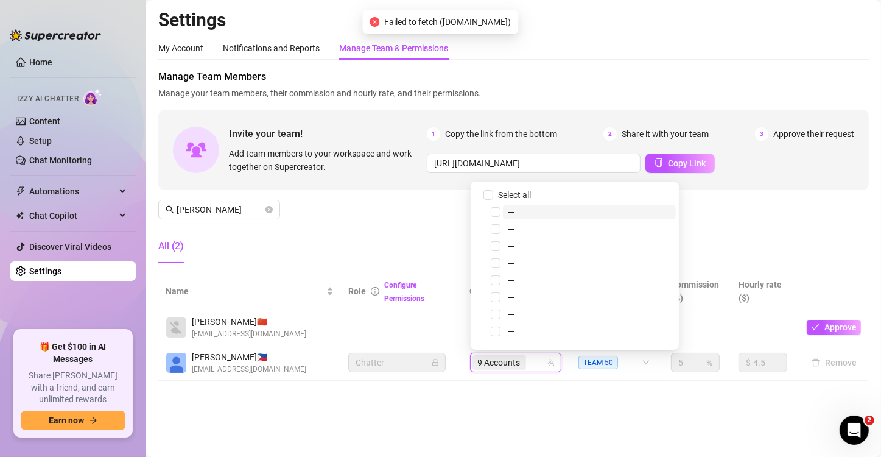
click at [530, 365] on div "9 Accounts" at bounding box center [509, 362] width 74 height 17
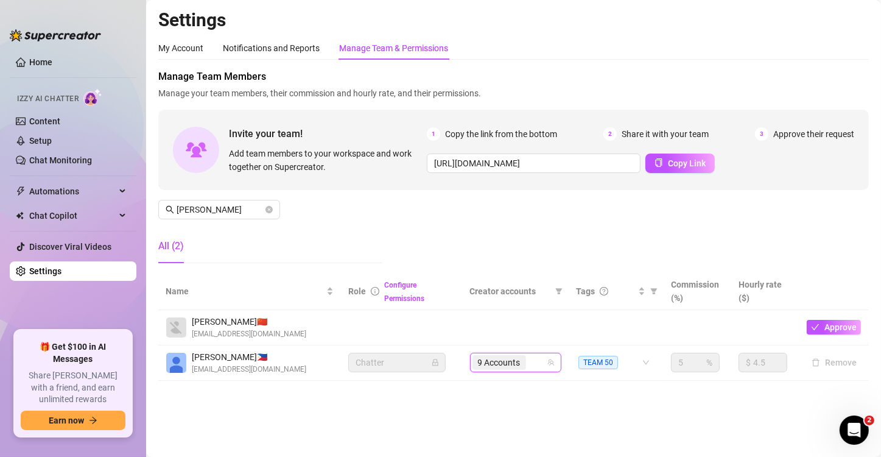
paste input "bridale22"
type input "bridale22"
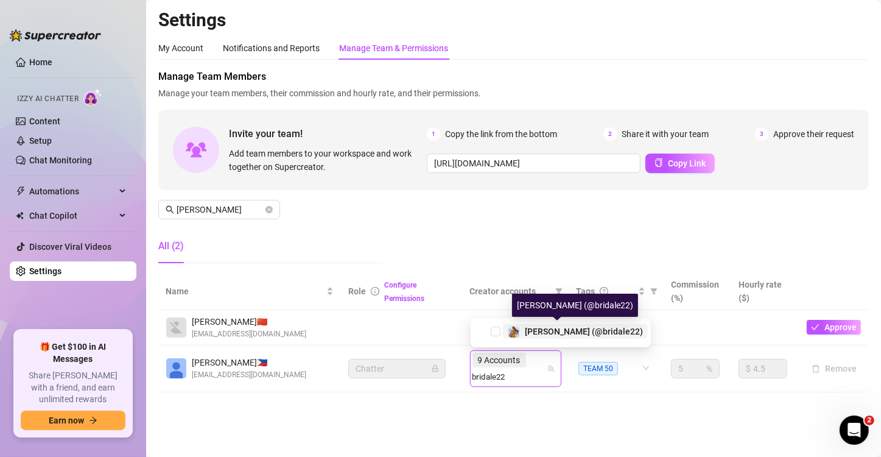
click at [540, 334] on span "[PERSON_NAME] (@bridale22)" at bounding box center [584, 331] width 118 height 10
click at [539, 363] on div "9 Accounts bridale22" at bounding box center [509, 368] width 74 height 34
paste input "lizzzysmooth"
type input "lizzzysmooth"
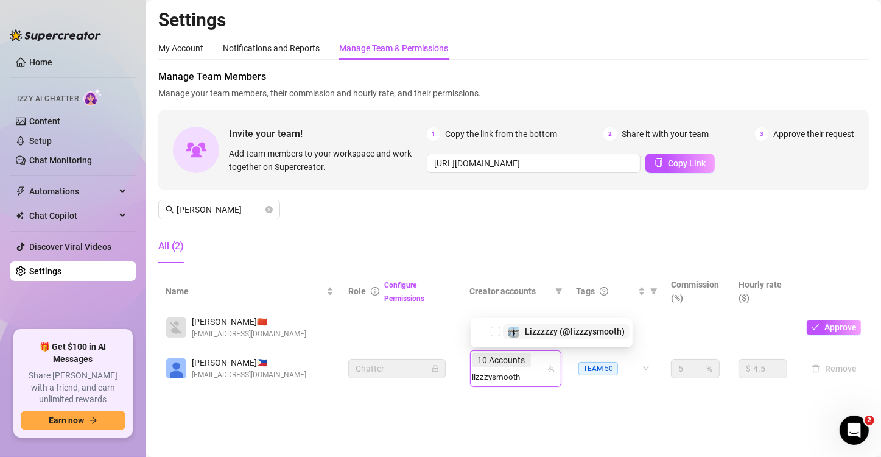
drag, startPoint x: 553, startPoint y: 340, endPoint x: 562, endPoint y: 330, distance: 13.4
click at [554, 338] on div "Lizzzzzy (@lizzzysmooth)" at bounding box center [552, 331] width 156 height 15
click at [562, 330] on span "Lizzzzzy (@lizzzysmooth)" at bounding box center [575, 331] width 100 height 10
click at [528, 372] on td "10 Accounts lizzzysmooth" at bounding box center [516, 368] width 107 height 47
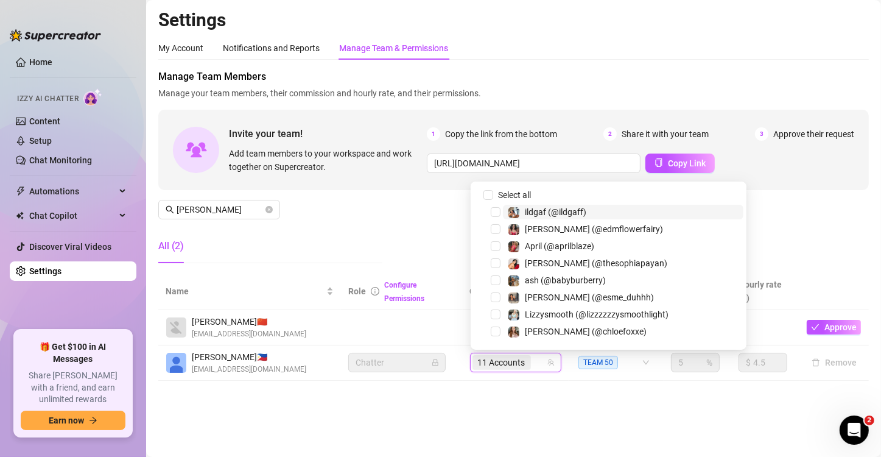
click at [535, 363] on input "search" at bounding box center [534, 362] width 2 height 15
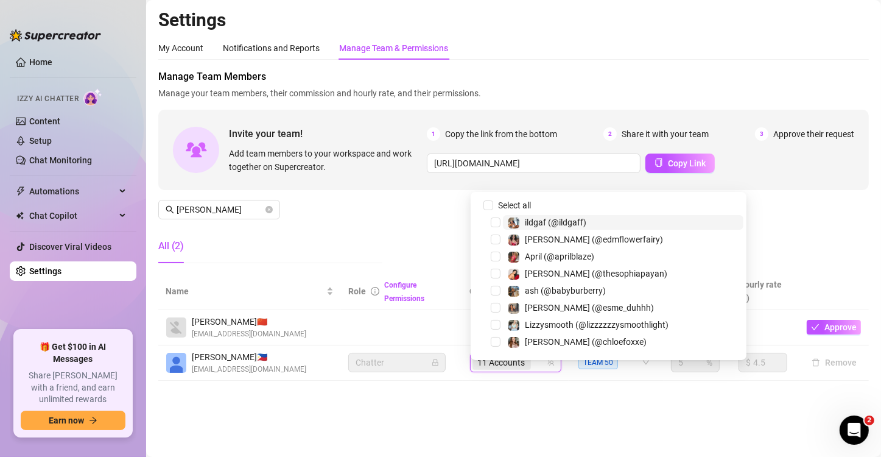
paste input "lowkeycelys"
type input "lowkeycelys"
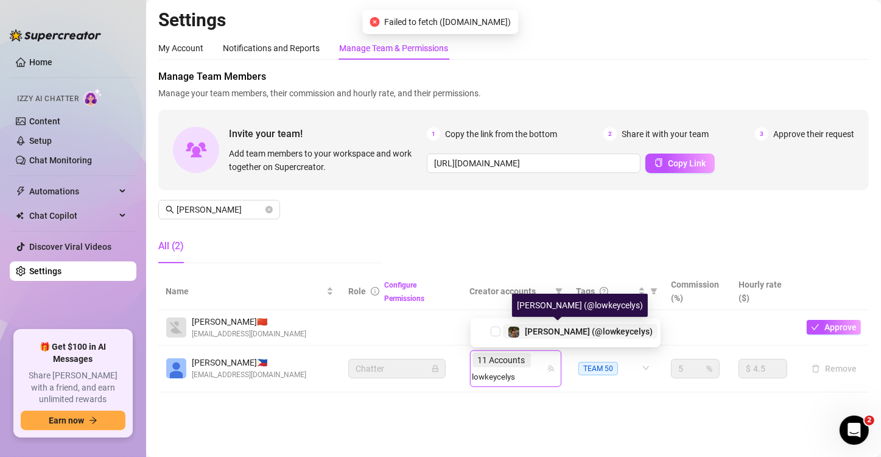
click at [569, 330] on span "[PERSON_NAME] (@lowkeycelys)" at bounding box center [589, 331] width 128 height 10
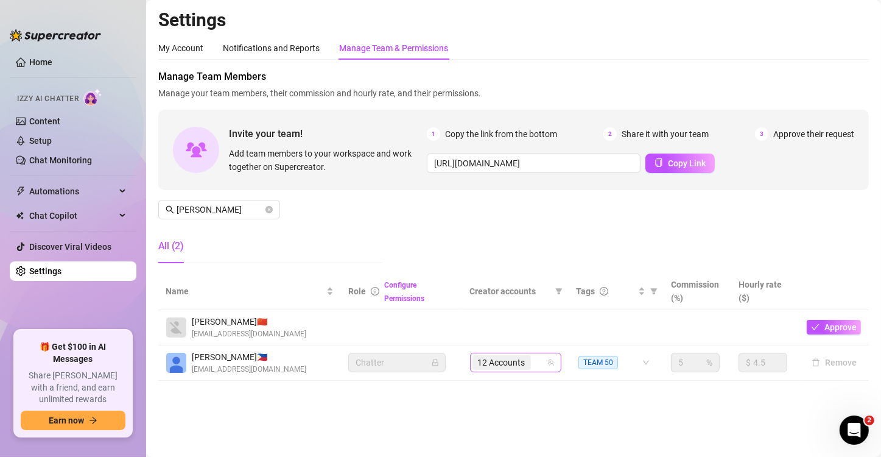
click at [535, 362] on input "search" at bounding box center [534, 362] width 2 height 15
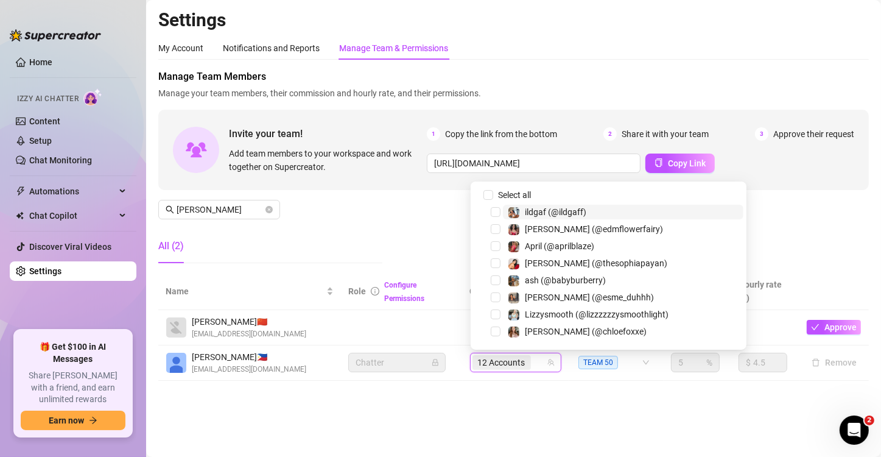
paste input "officiallyseni"
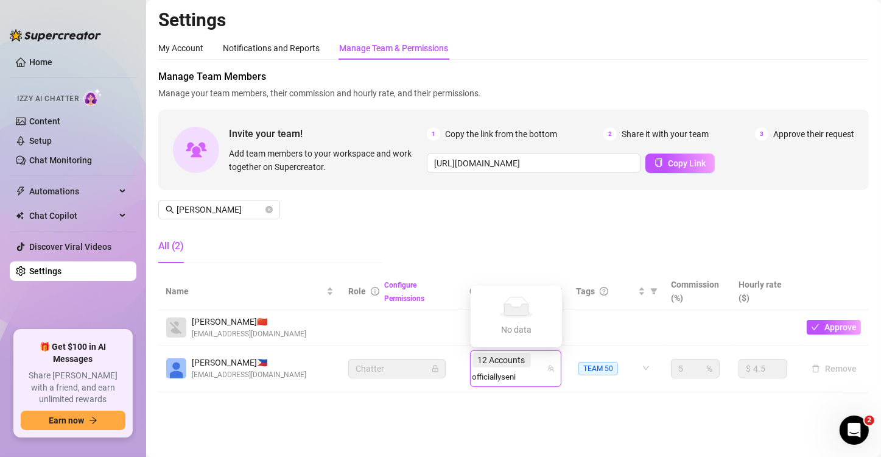
type input "officiallyseni"
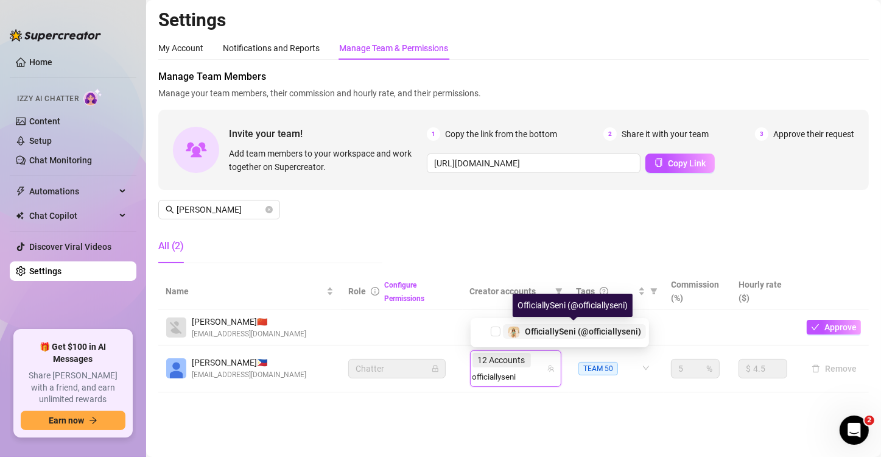
click at [563, 325] on div "OfficiallySeni (@officiallyseni)" at bounding box center [583, 331] width 116 height 15
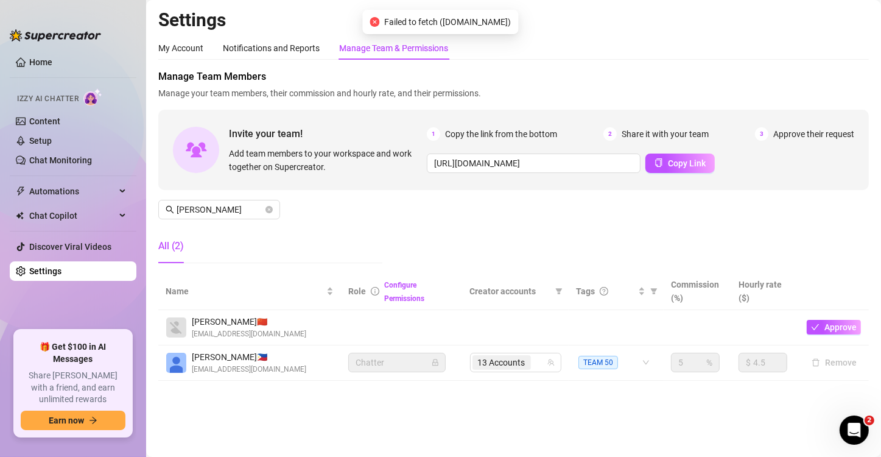
click at [521, 372] on td "13 Accounts" at bounding box center [516, 362] width 107 height 35
click at [528, 365] on span "13 Accounts" at bounding box center [501, 362] width 58 height 15
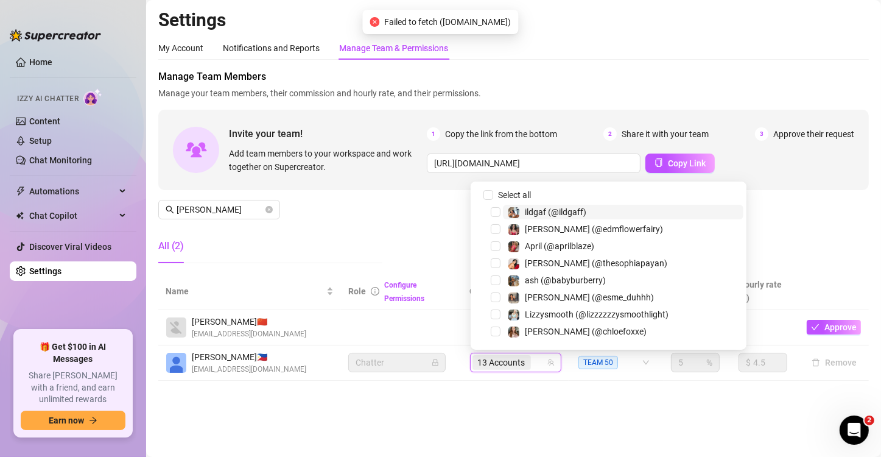
paste input "officiallyseni"
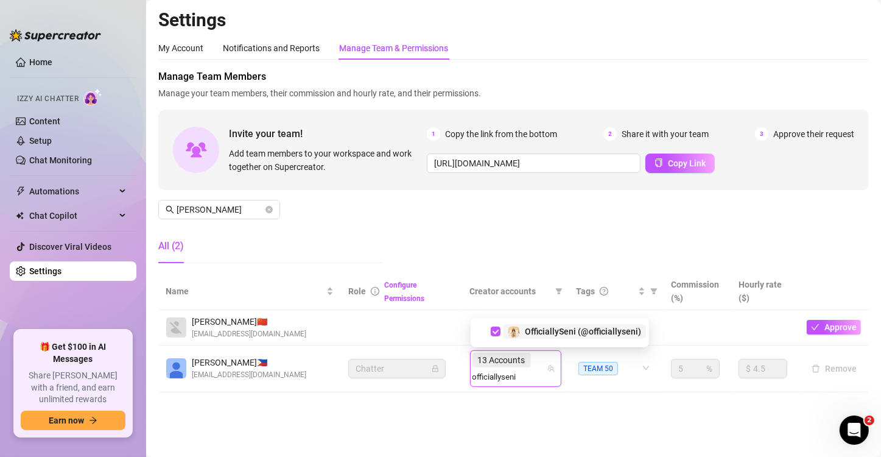
type input "officiallyseni"
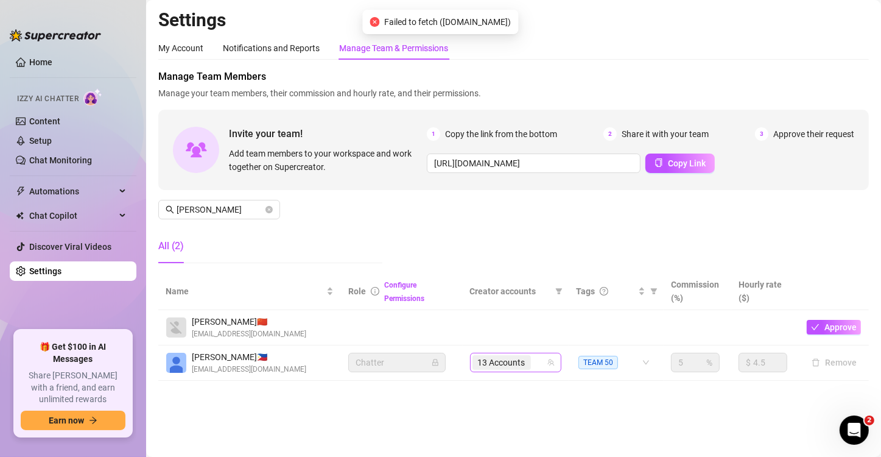
click at [533, 360] on div "13 Accounts" at bounding box center [502, 362] width 61 height 17
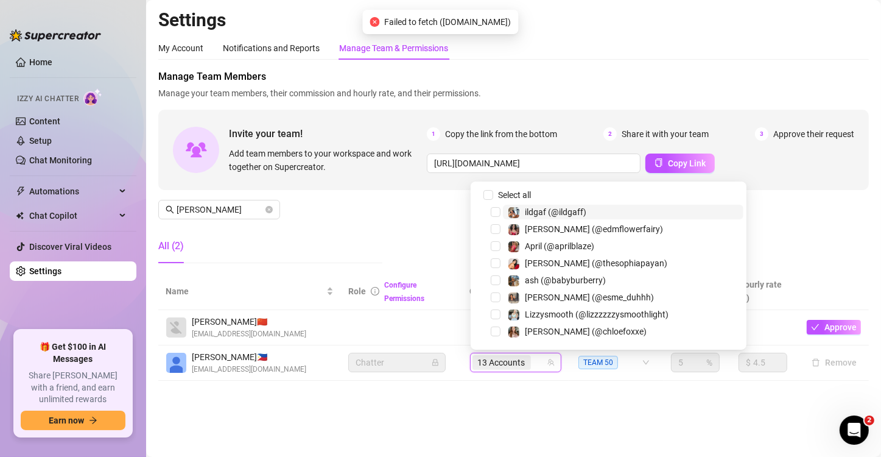
paste input "tiffnicole143"
type input "tiffnicole143"
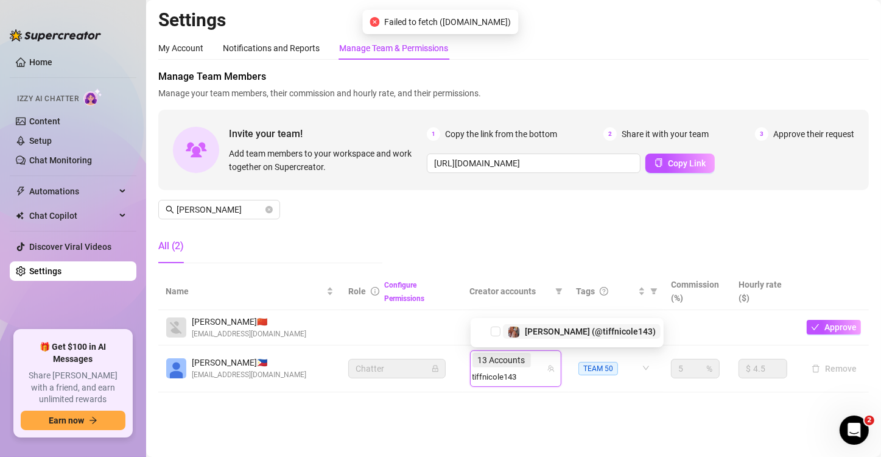
click at [557, 329] on span "[PERSON_NAME] (@tiffnicole143)" at bounding box center [590, 331] width 131 height 10
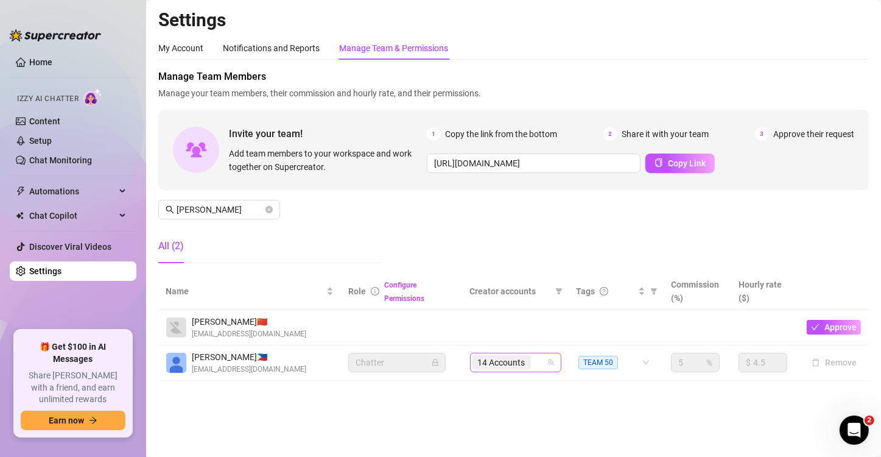
click at [533, 368] on div "14 Accounts" at bounding box center [502, 362] width 61 height 17
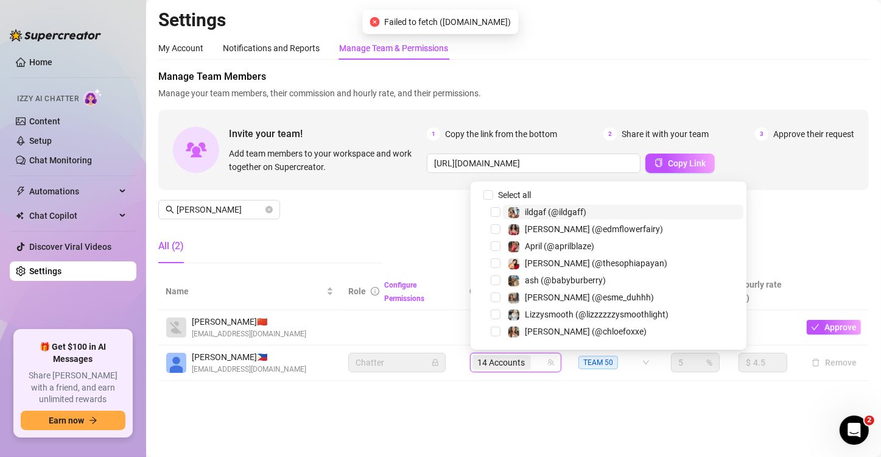
paste input "estrelluxy"
type input "estrelluxy"
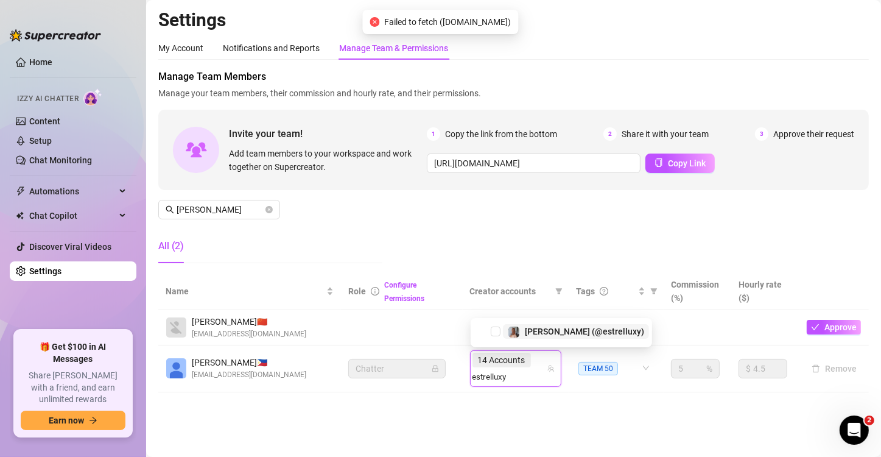
click at [544, 331] on span "[PERSON_NAME] (@estrelluxy)" at bounding box center [584, 331] width 119 height 10
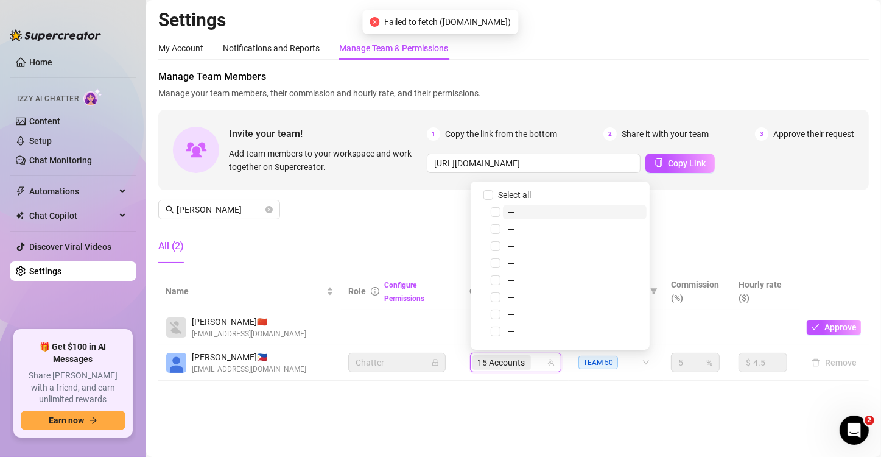
click at [525, 385] on div "Settings My Account Notifications and Reports Manage Team & Permissions Profile…" at bounding box center [513, 202] width 710 height 387
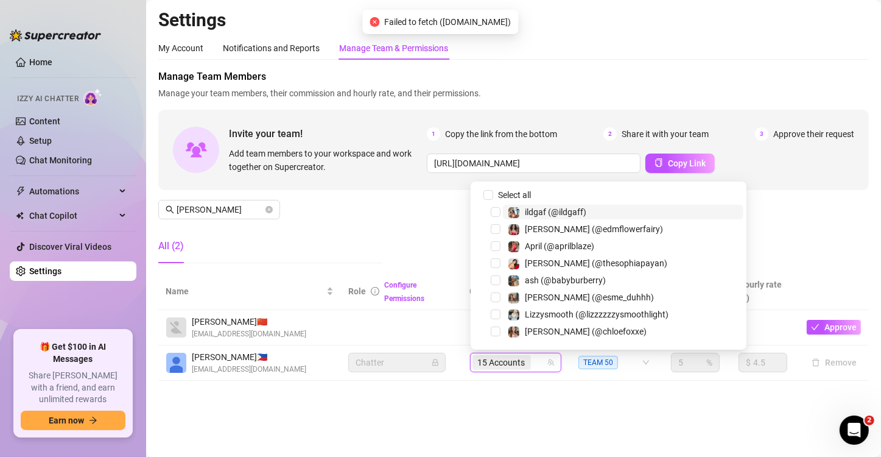
click at [535, 362] on input "search" at bounding box center [534, 362] width 2 height 15
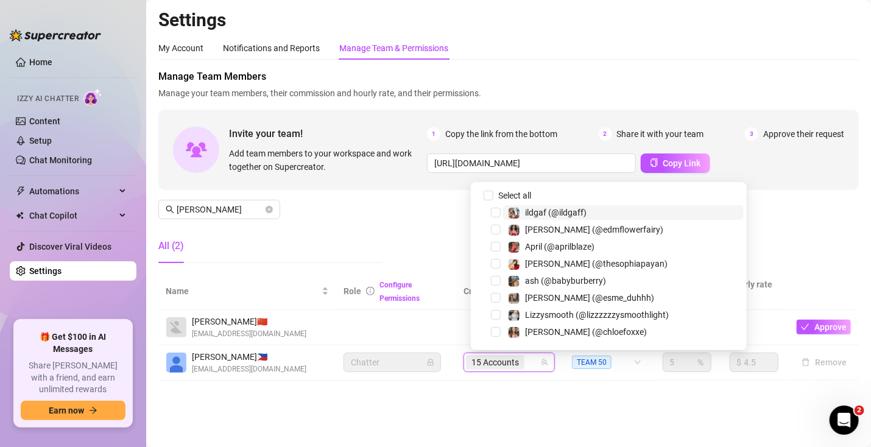
paste input "curlypapiflaco"
type input "curlypapiflaco"
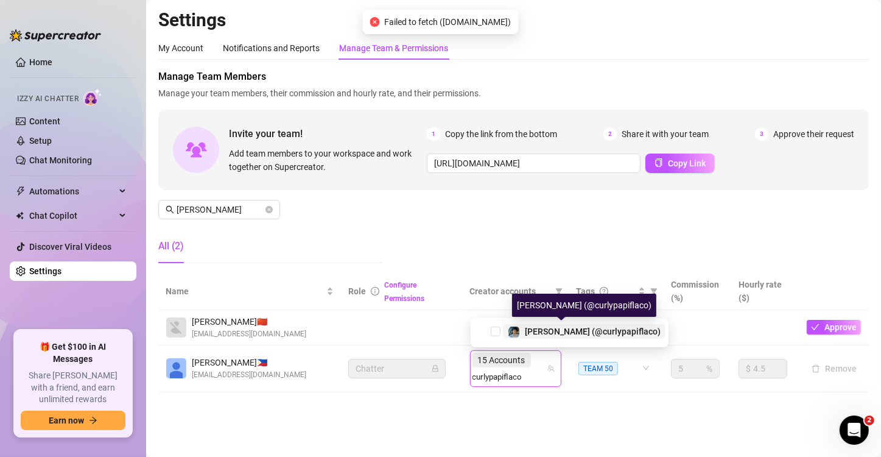
click at [562, 330] on span "[PERSON_NAME] (@curlypapiflaco)" at bounding box center [593, 331] width 136 height 10
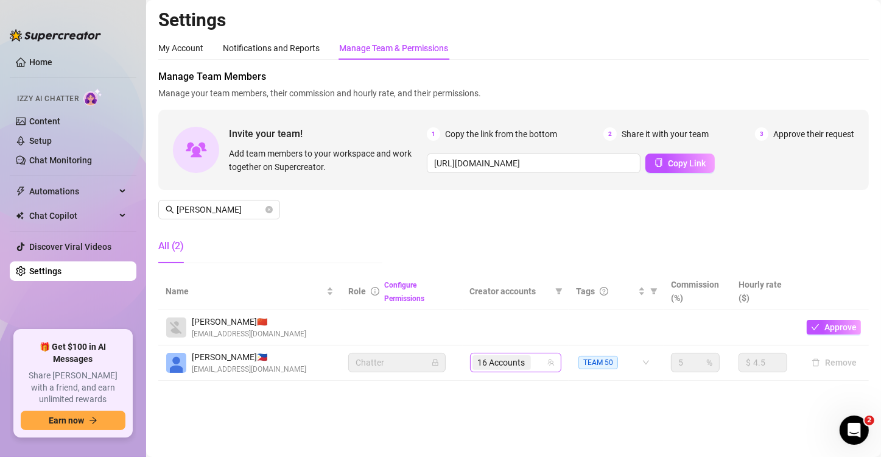
click at [511, 356] on span "16 Accounts" at bounding box center [501, 362] width 47 height 13
paste input "taddydaddy"
type input "taddydaddy"
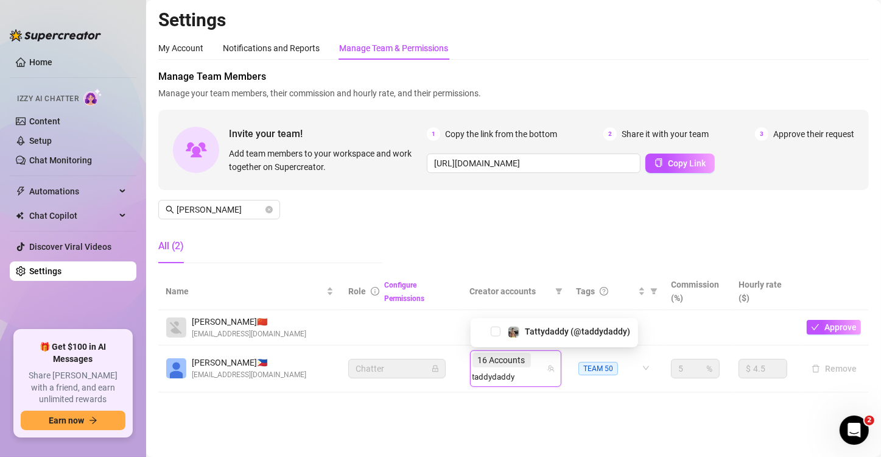
drag, startPoint x: 555, startPoint y: 324, endPoint x: 528, endPoint y: 381, distance: 62.9
click at [555, 324] on div "Tattydaddy (@taddydaddy)" at bounding box center [577, 331] width 105 height 15
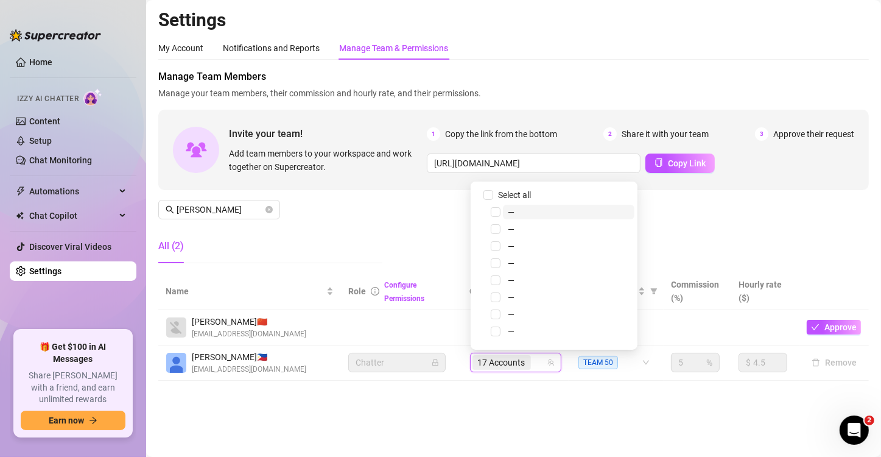
click at [522, 368] on span "17 Accounts" at bounding box center [501, 362] width 47 height 13
click at [531, 367] on div "17 Accounts" at bounding box center [502, 362] width 61 height 17
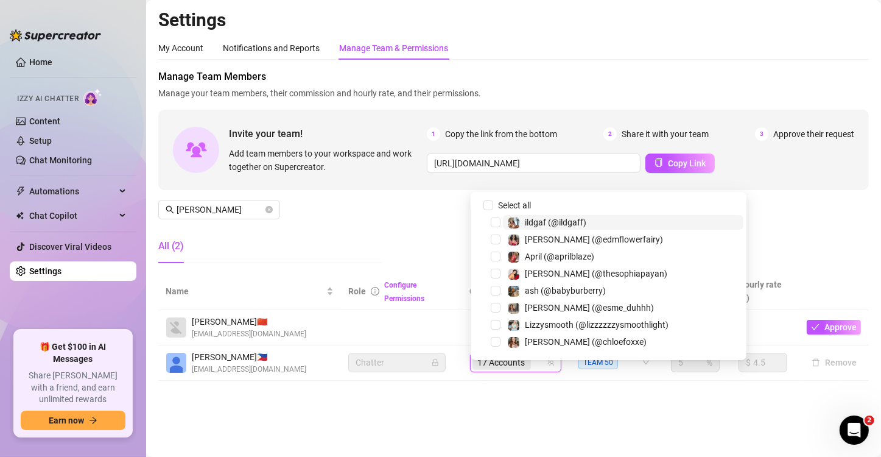
click at [556, 388] on div "Settings My Account Notifications and Reports Manage Team & Permissions Profile…" at bounding box center [513, 202] width 710 height 387
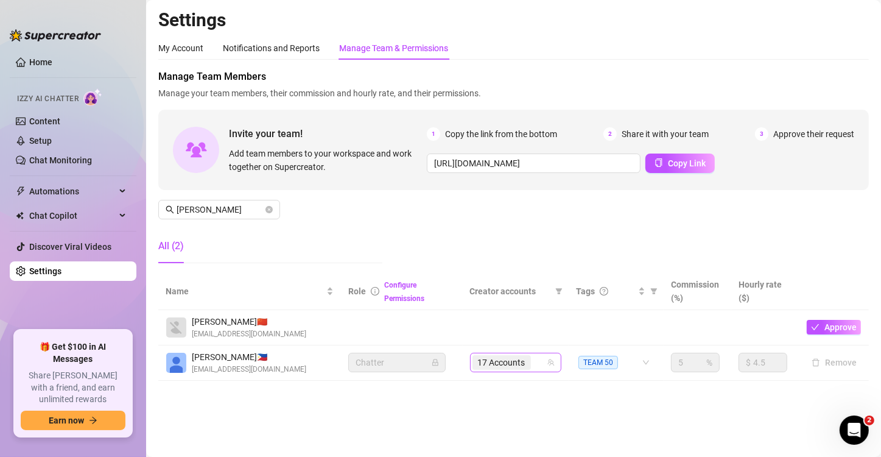
click at [530, 362] on span "17 Accounts" at bounding box center [501, 362] width 58 height 15
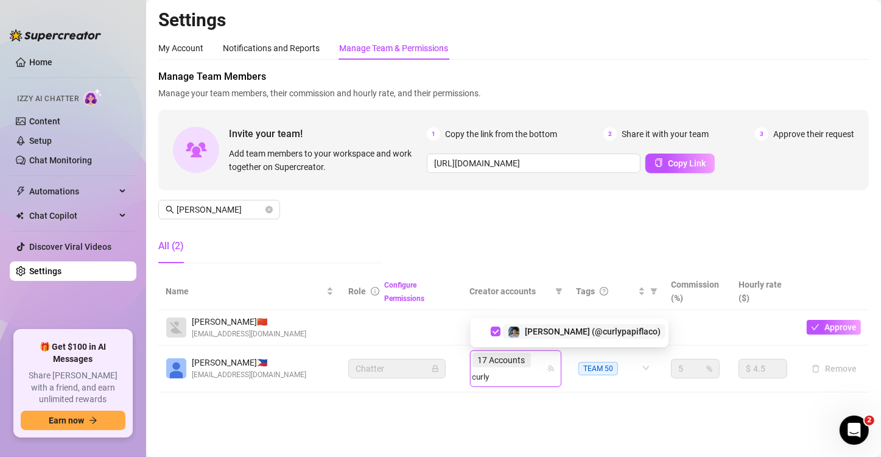
type input "curly"
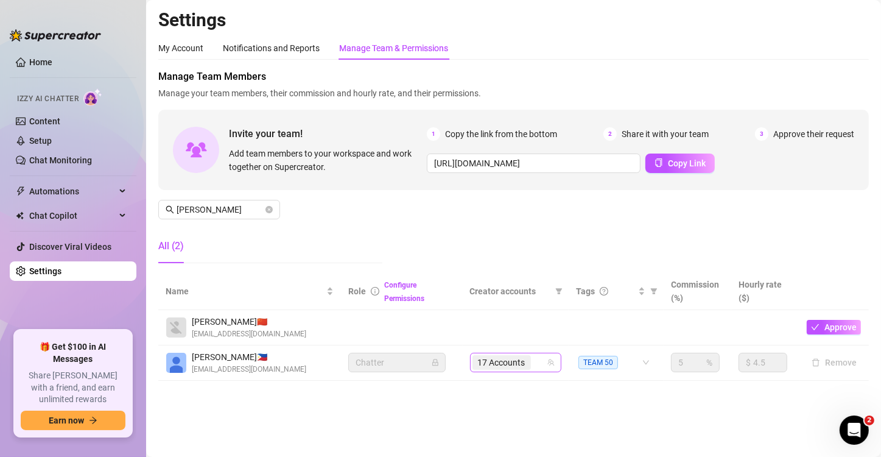
click at [542, 363] on div "17 Accounts" at bounding box center [509, 362] width 74 height 17
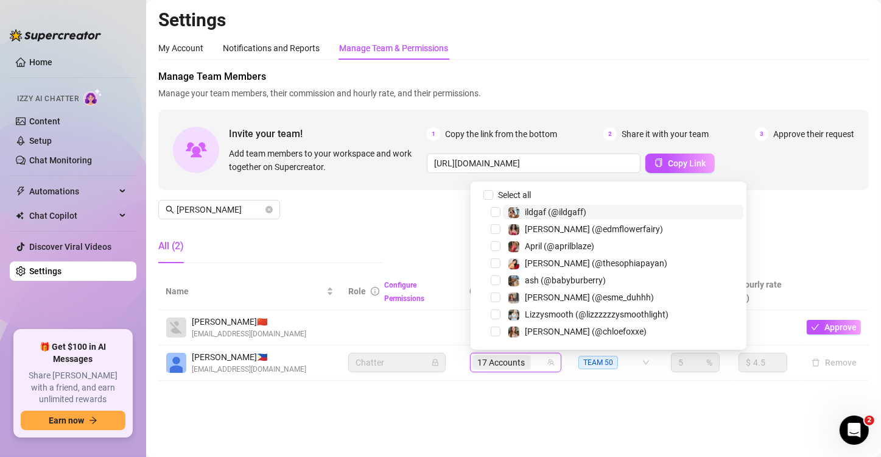
paste input "rebirthofphoenix"
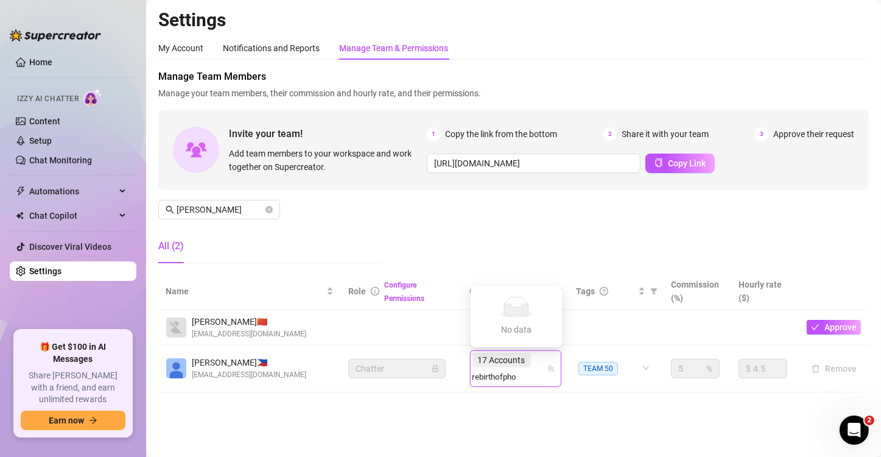
type input "rebirthofph"
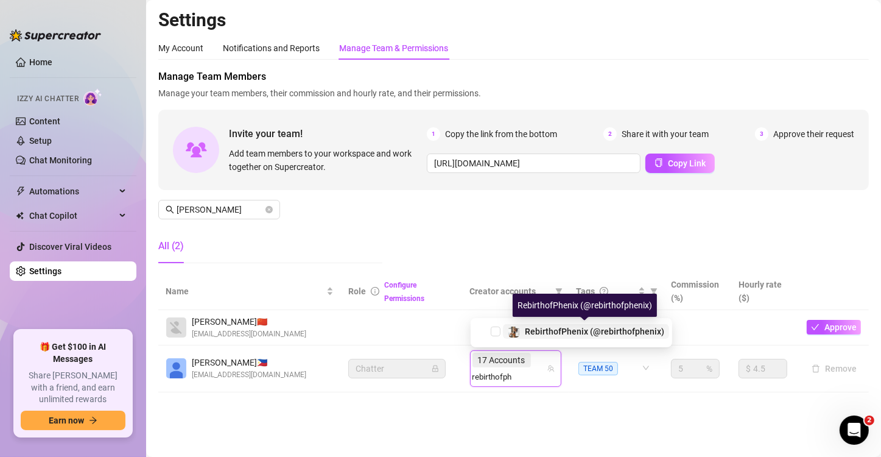
click at [542, 335] on span "RebirthofPhenix (@rebirthofphenix)" at bounding box center [594, 331] width 139 height 10
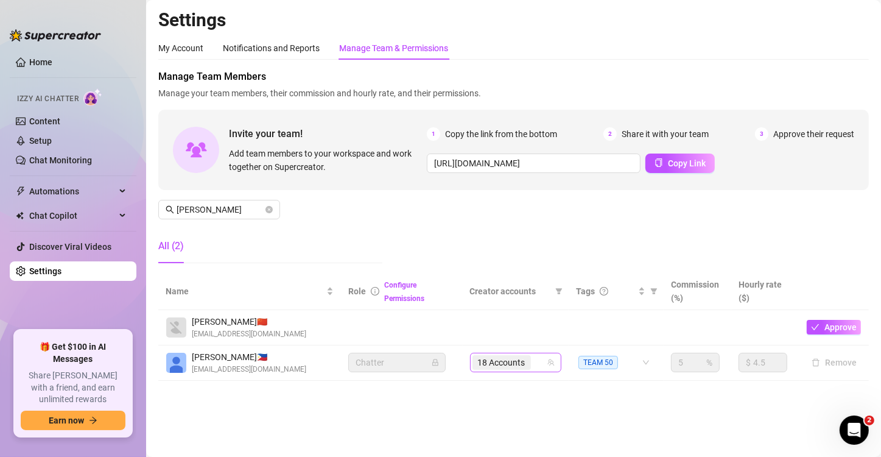
click at [521, 364] on span "18 Accounts" at bounding box center [501, 362] width 47 height 13
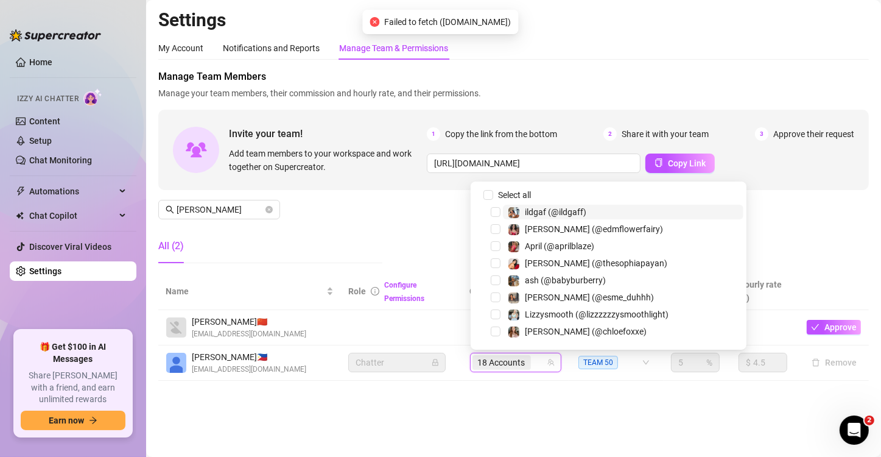
paste input "mamic24"
type input "mamic24"
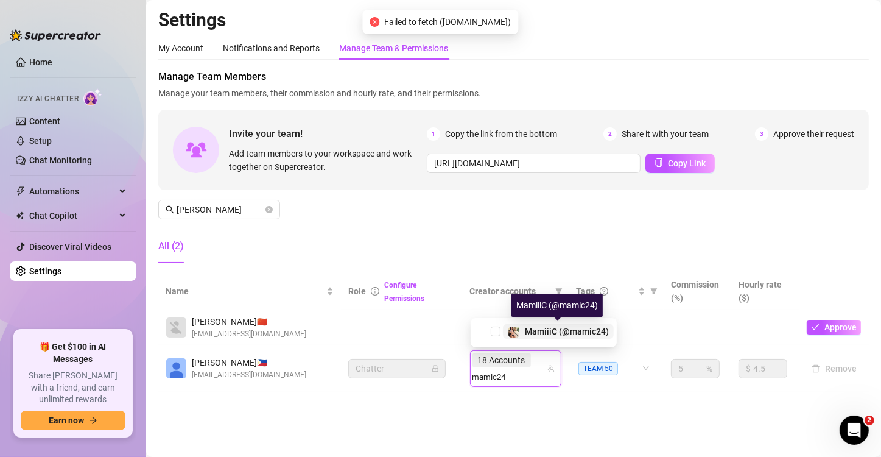
click at [548, 328] on span "MamiiiC (@mamic24)" at bounding box center [567, 331] width 84 height 10
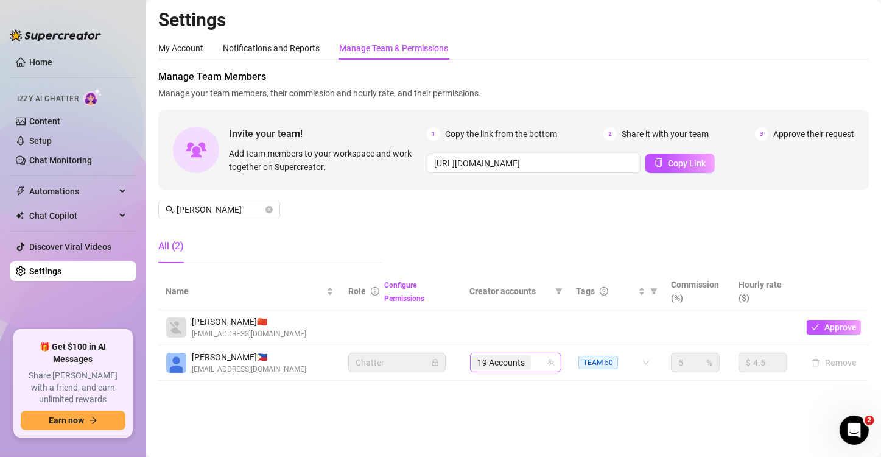
click at [531, 362] on div "19 Accounts" at bounding box center [502, 362] width 61 height 17
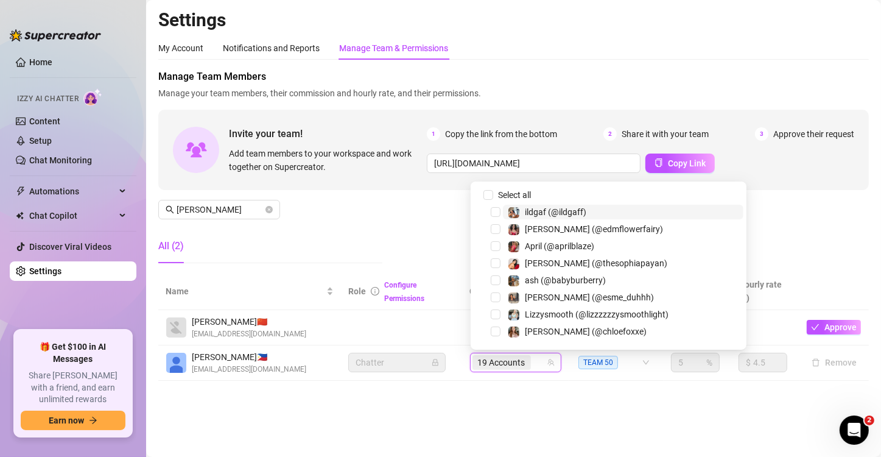
paste input "mami.888"
type input "mami.888"
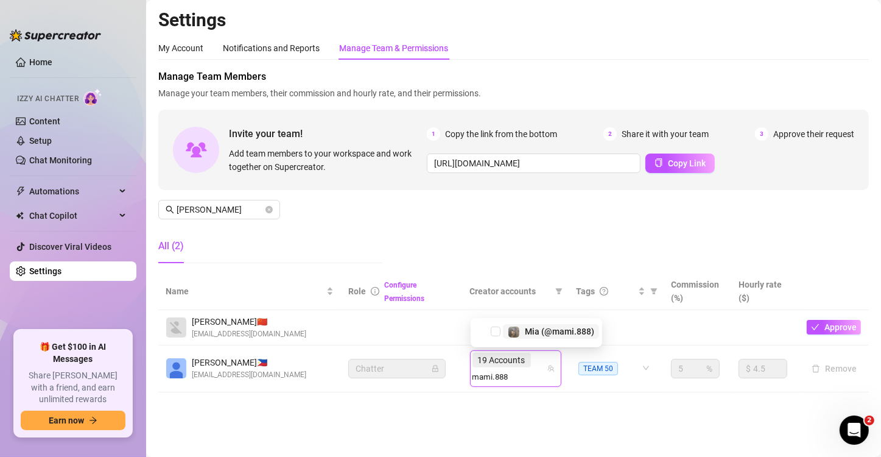
click at [538, 332] on span "Mia (@mami.888)" at bounding box center [559, 331] width 69 height 10
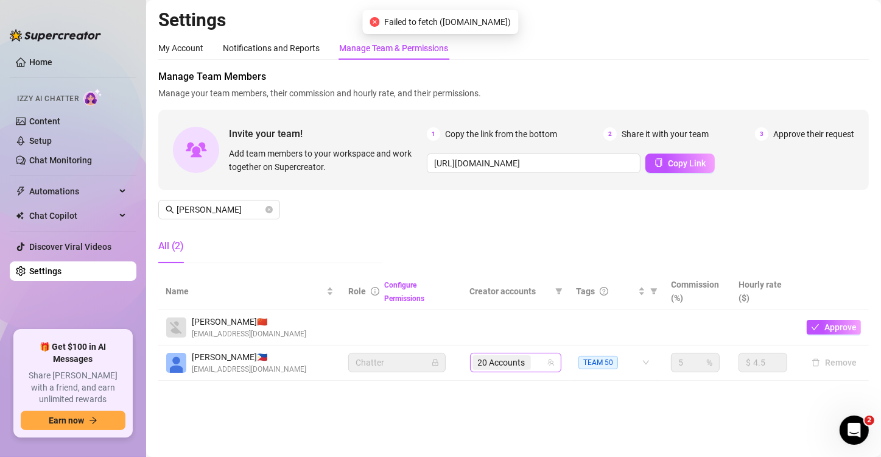
click at [545, 362] on div "20 Accounts" at bounding box center [509, 362] width 74 height 17
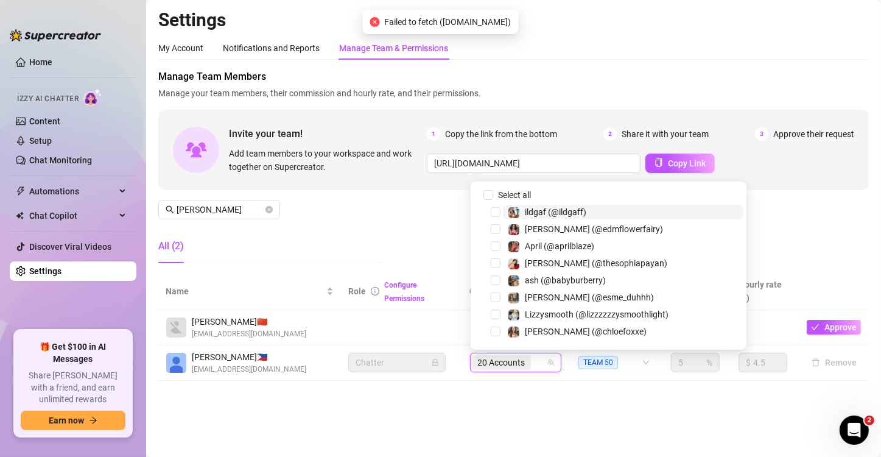
paste input "thefayemiah"
type input "thefayemiah"
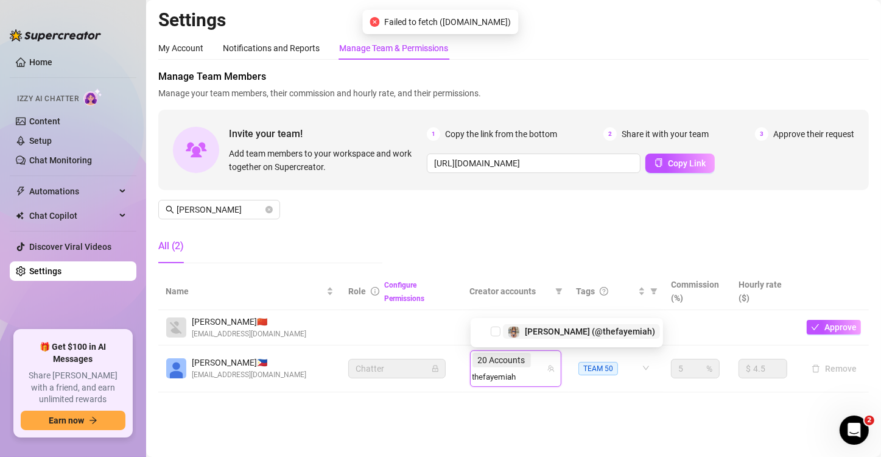
click at [571, 330] on span "[PERSON_NAME] (@thefayemiah)" at bounding box center [590, 331] width 130 height 10
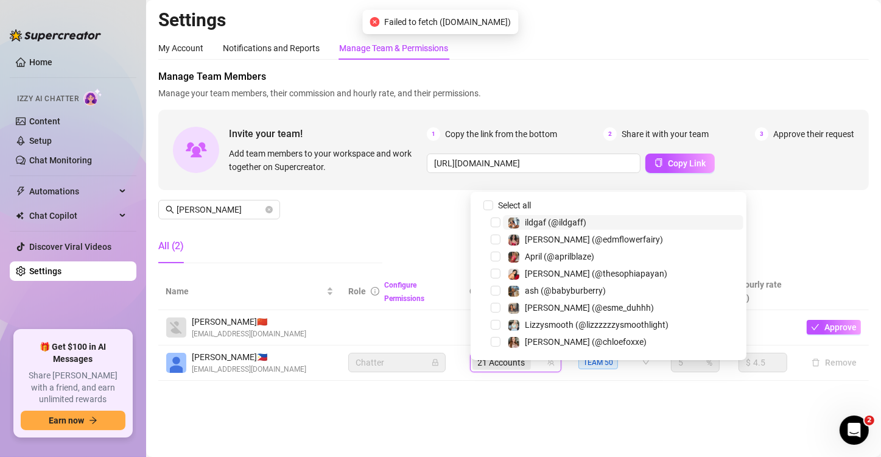
click at [656, 416] on main "Settings My Account Notifications and Reports Manage Team & Permissions Profile…" at bounding box center [513, 228] width 735 height 457
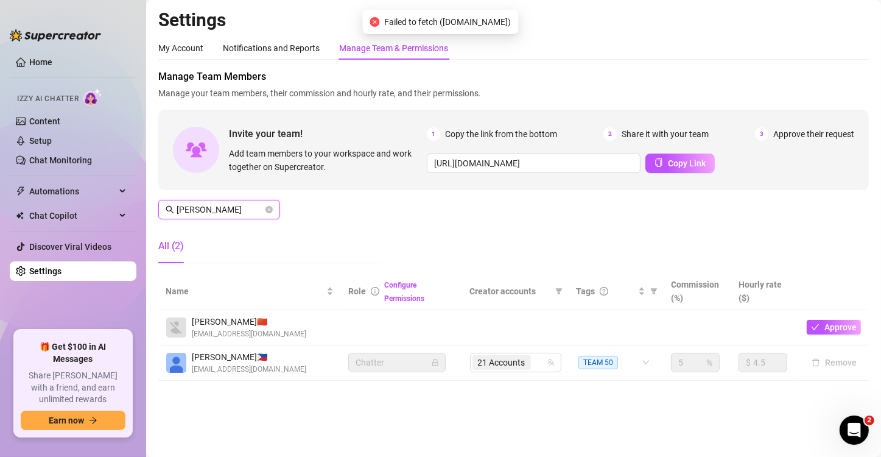
click at [233, 203] on input "anne" at bounding box center [220, 209] width 86 height 13
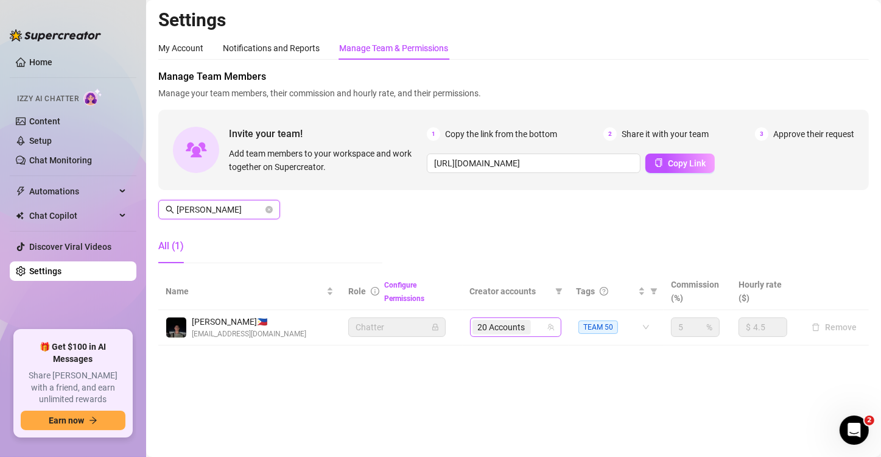
click at [501, 335] on div "20 Accounts" at bounding box center [515, 326] width 91 height 19
type input "aguilar"
paste input "thefayemiah"
type input "thefayemiah"
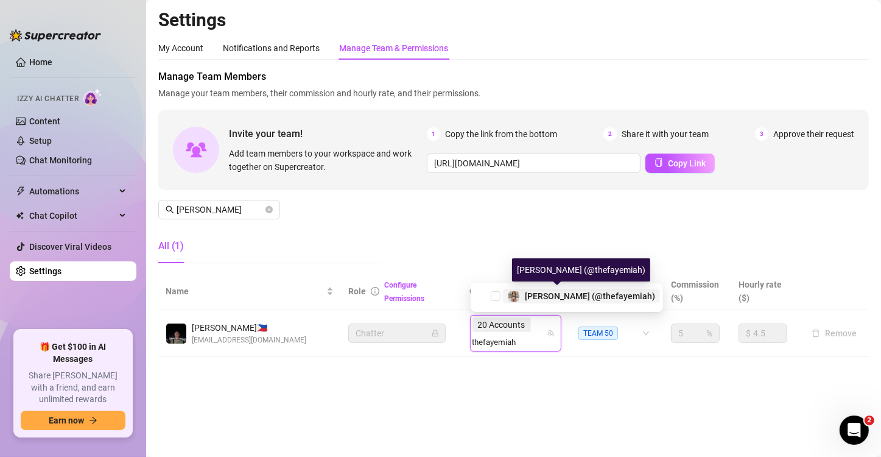
click at [548, 296] on span "[PERSON_NAME] (@thefayemiah)" at bounding box center [590, 296] width 130 height 10
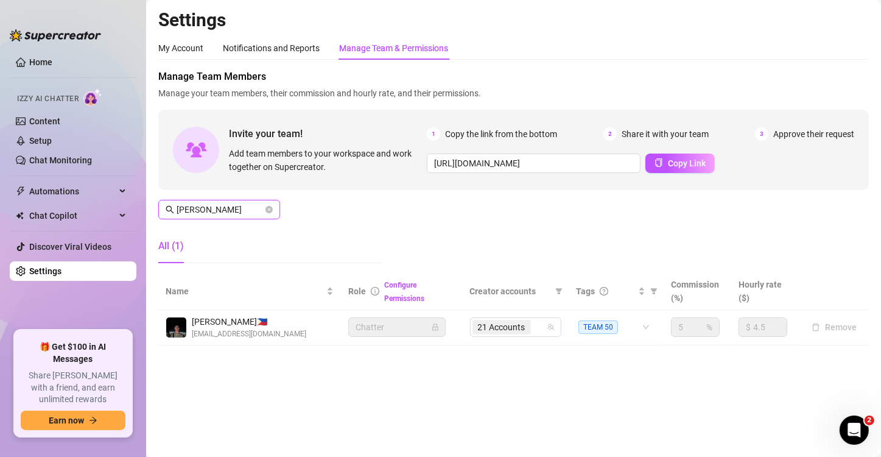
click at [197, 209] on input "aguilar" at bounding box center [220, 209] width 86 height 13
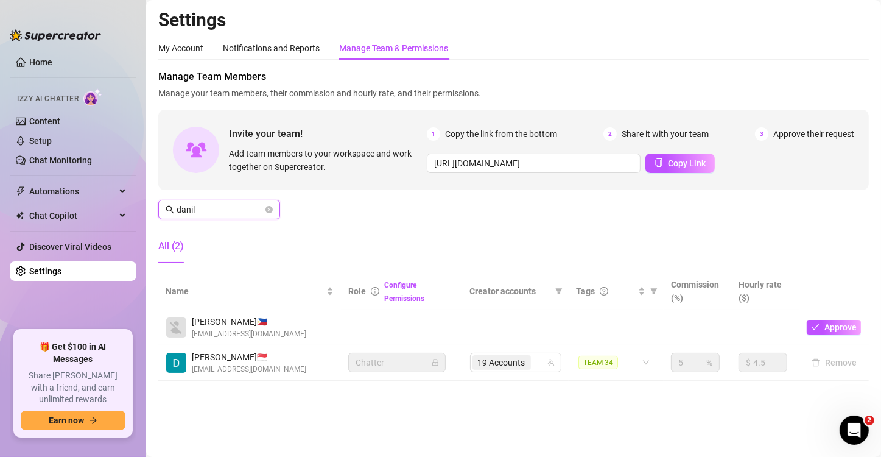
type input "danil"
drag, startPoint x: 540, startPoint y: 360, endPoint x: 569, endPoint y: 369, distance: 30.0
click at [540, 360] on div "19 Accounts" at bounding box center [509, 362] width 74 height 17
paste input "skylarbanxx"
type input "skylarbanxx"
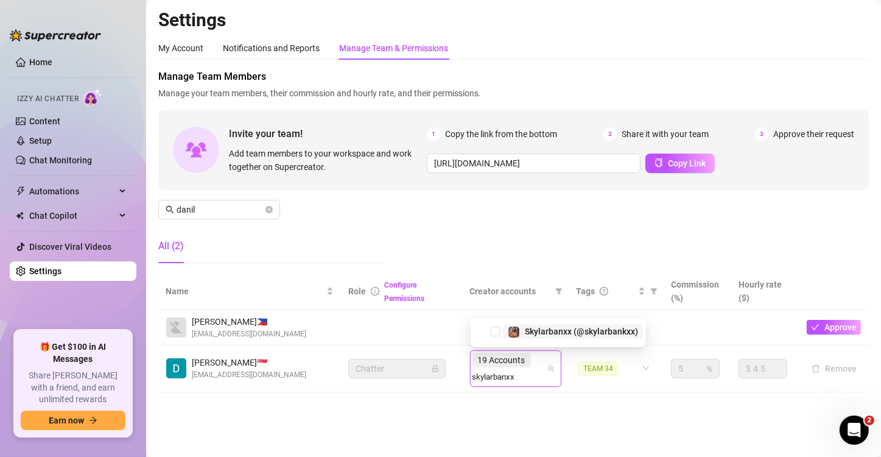
click at [567, 331] on span "Skylarbanxx (@skylarbankxx)" at bounding box center [581, 331] width 113 height 10
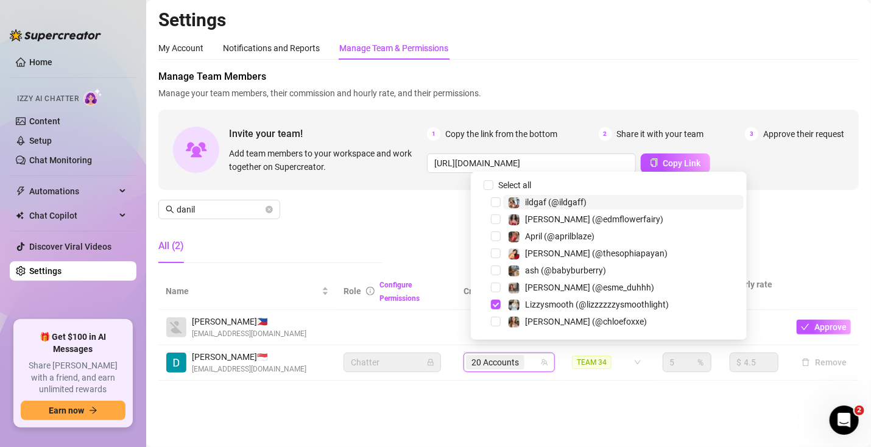
click at [539, 356] on div "20 Accounts" at bounding box center [503, 362] width 74 height 17
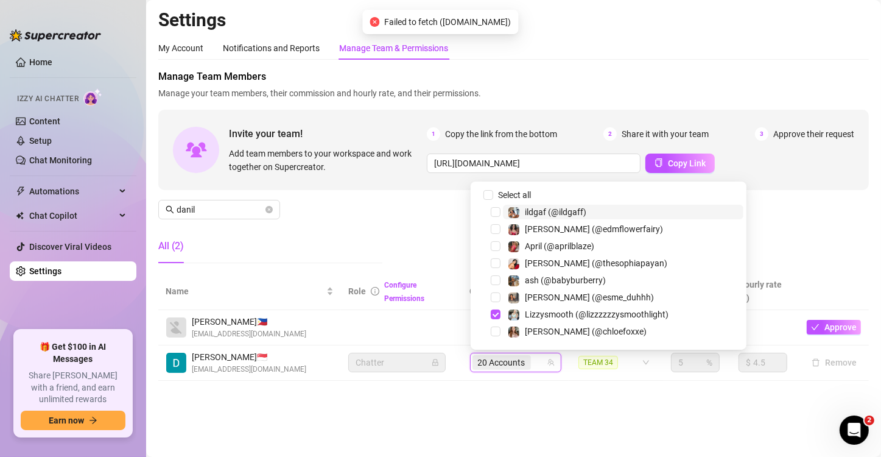
paste input "reallarissacastro"
type input "reallarissacastro"
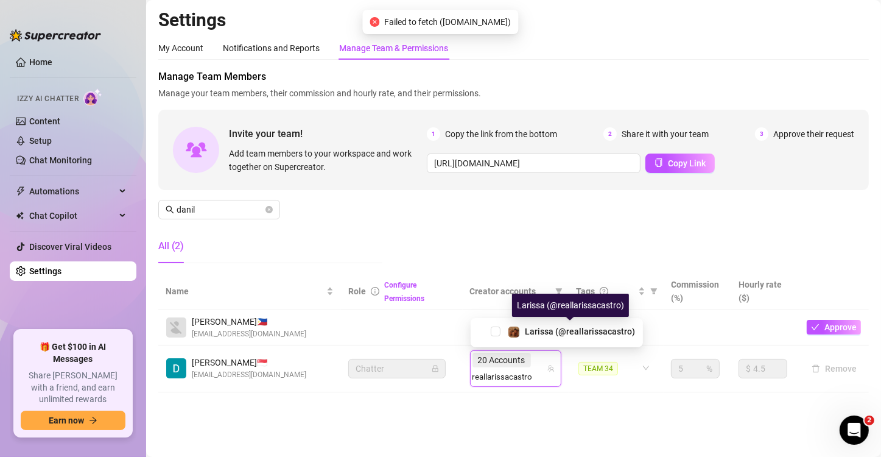
click at [563, 332] on span "Larissa (@reallarissacastro)" at bounding box center [580, 331] width 110 height 10
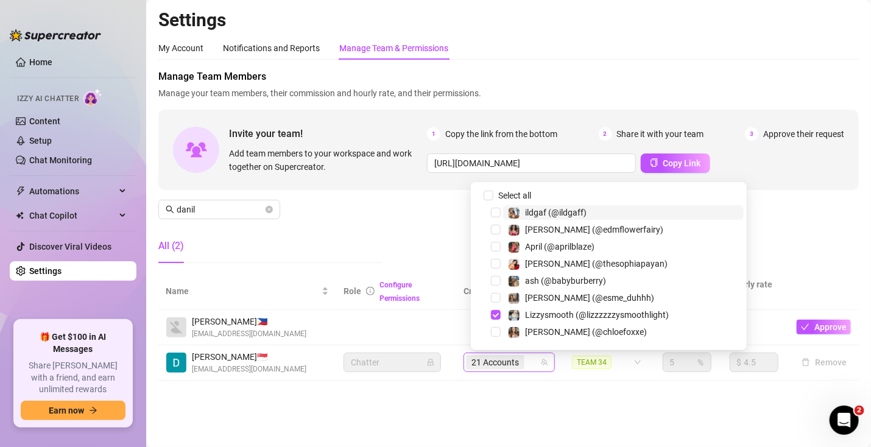
click at [524, 360] on span "21 Accounts" at bounding box center [495, 362] width 58 height 15
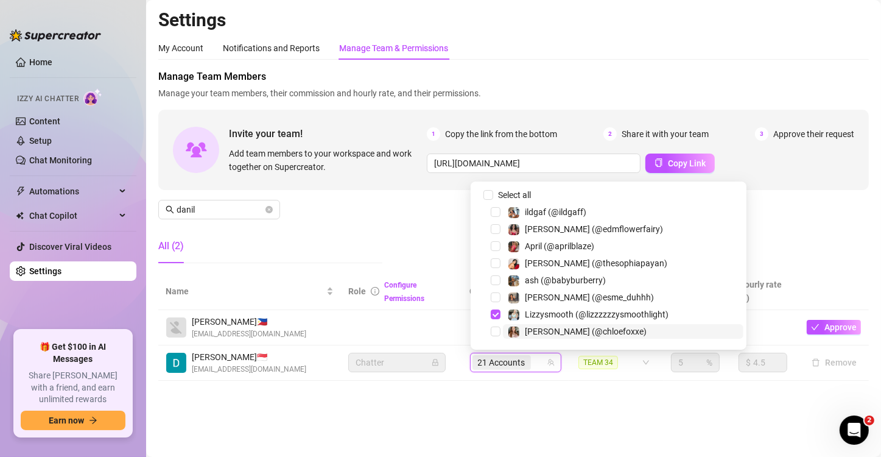
paste input "508baeby"
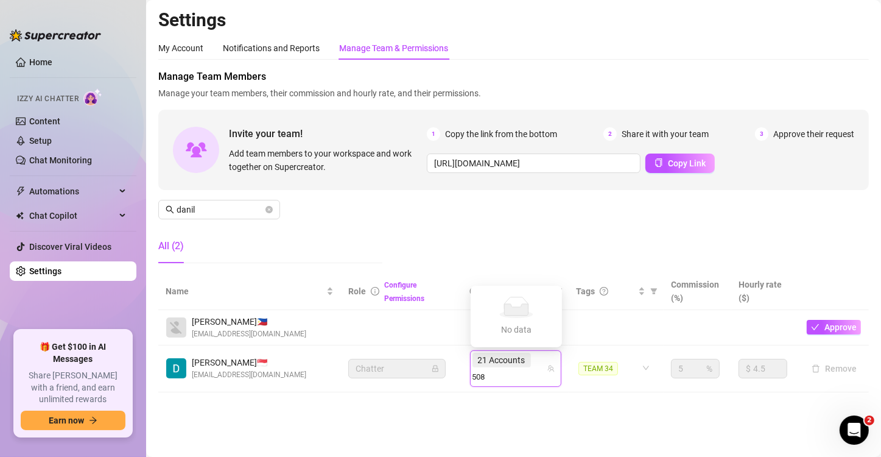
type input "50"
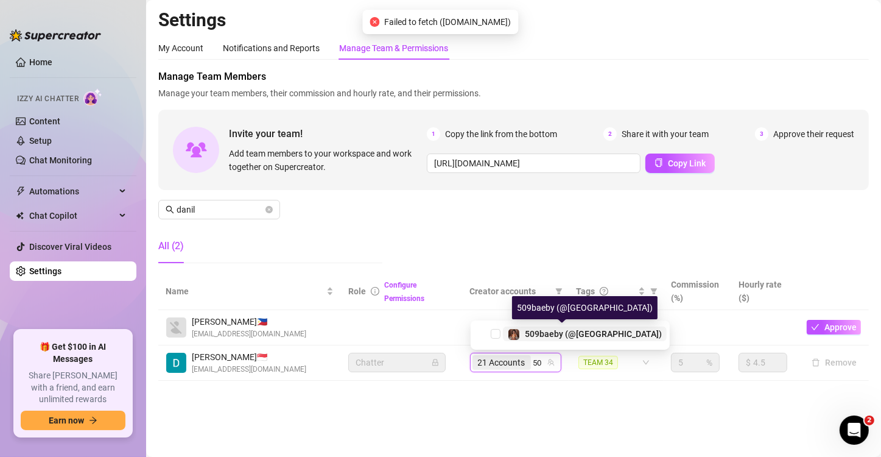
click at [553, 339] on div "509baeby (@[GEOGRAPHIC_DATA])" at bounding box center [593, 333] width 137 height 15
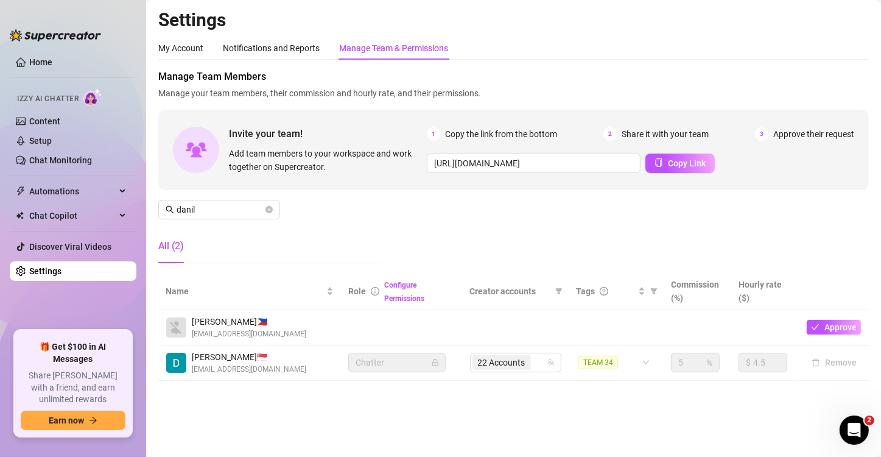
click at [474, 401] on main "Settings My Account Notifications and Reports Manage Team & Permissions Profile…" at bounding box center [513, 228] width 735 height 457
click at [494, 365] on span "22 Accounts" at bounding box center [501, 362] width 47 height 13
click at [527, 363] on span "22 Accounts" at bounding box center [501, 362] width 58 height 15
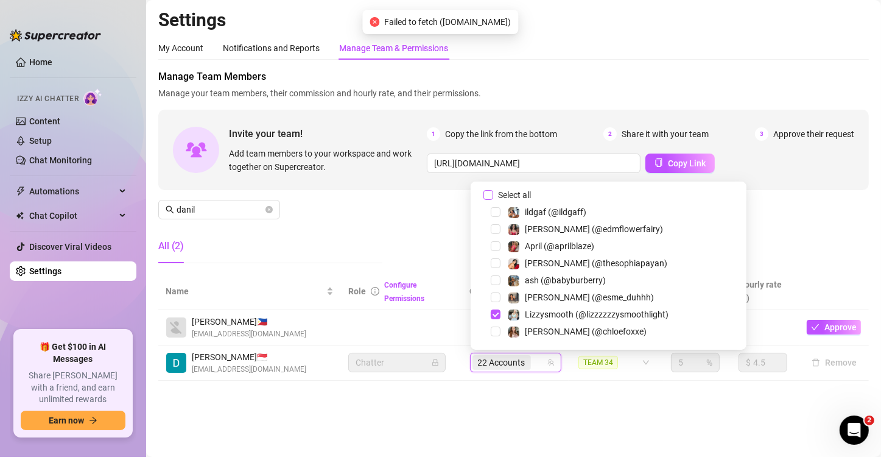
click at [521, 197] on span "Select all" at bounding box center [514, 194] width 43 height 13
click at [493, 197] on input "Select all" at bounding box center [488, 195] width 10 height 10
click at [521, 197] on span "Select all" at bounding box center [514, 194] width 43 height 13
click at [493, 197] on input "Select all" at bounding box center [488, 195] width 10 height 10
click at [489, 195] on input "Select all" at bounding box center [488, 195] width 10 height 10
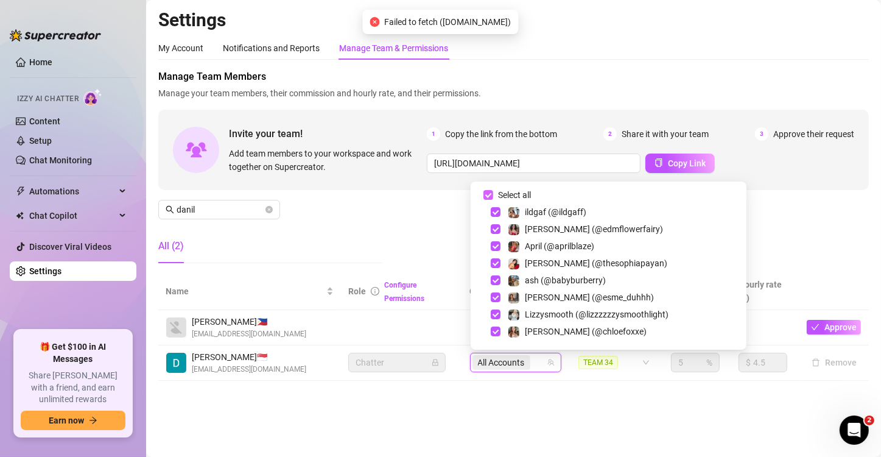
click at [491, 192] on input "Select all" at bounding box center [488, 195] width 10 height 10
checkbox input "false"
click at [520, 363] on div at bounding box center [509, 362] width 74 height 17
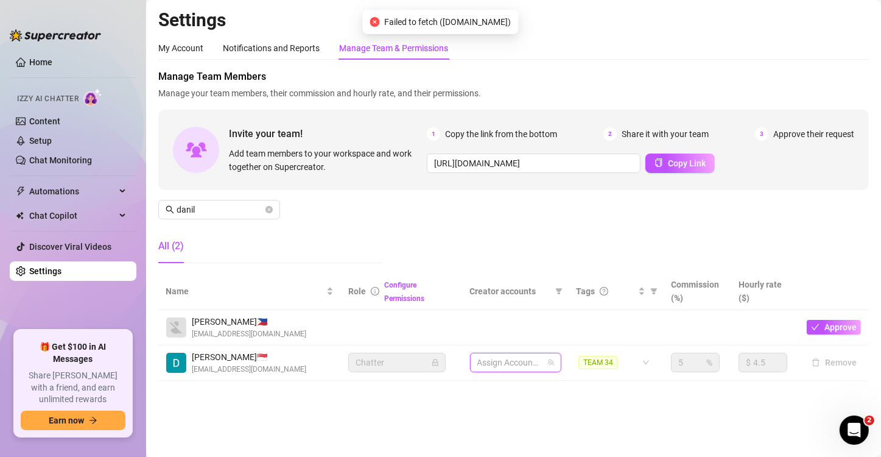
paste input "avryjennerfree"
type input "avryjennerfree"
click at [534, 331] on span "Avry (@avryjennerfree)" at bounding box center [570, 334] width 90 height 10
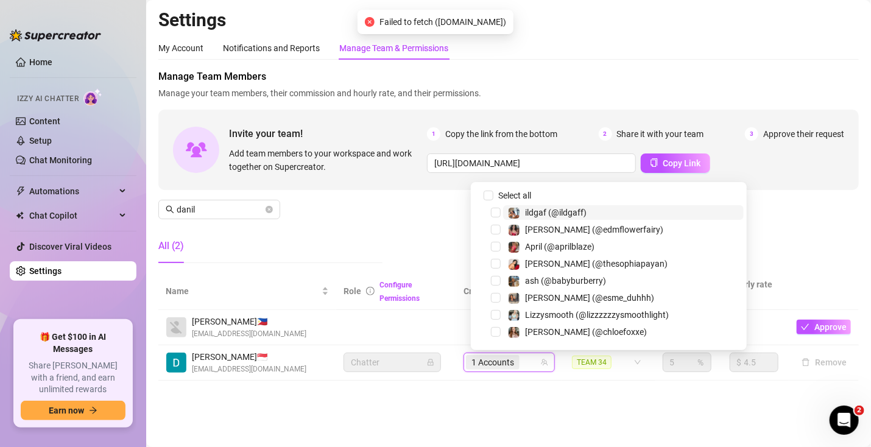
click at [519, 368] on span "1 Accounts" at bounding box center [493, 362] width 54 height 15
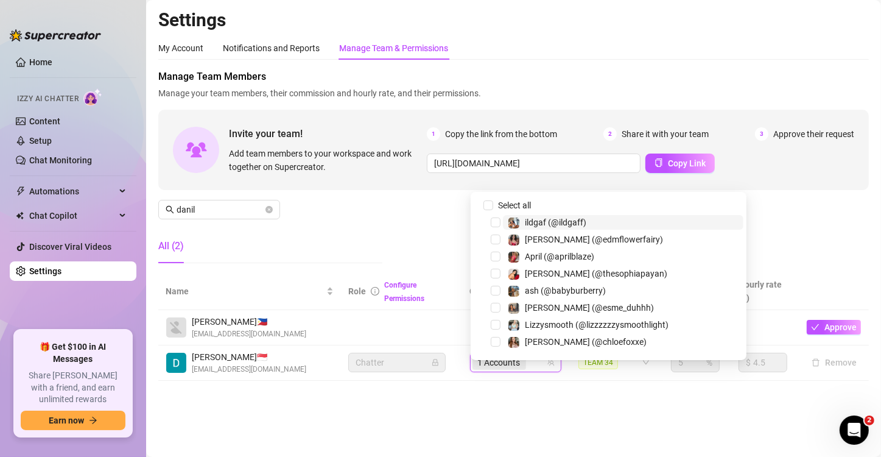
paste input "babyyyybella"
type input "babyyyybella"
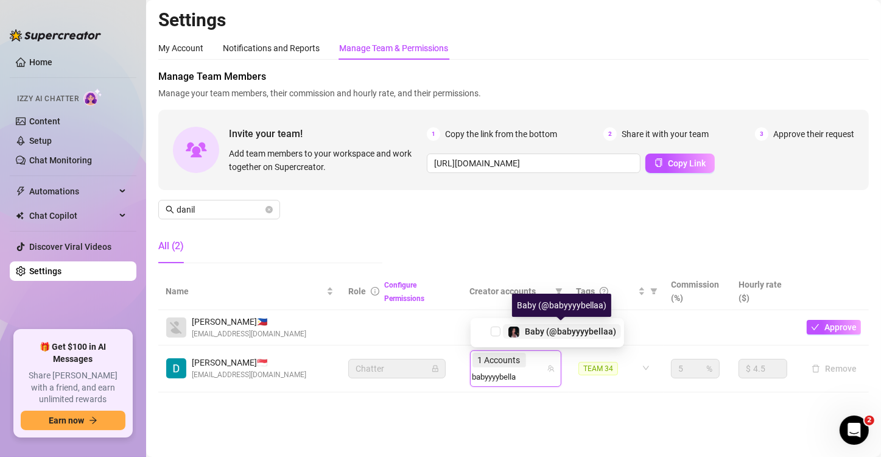
click at [542, 329] on span "Baby (@babyyyybellaa)" at bounding box center [570, 331] width 91 height 10
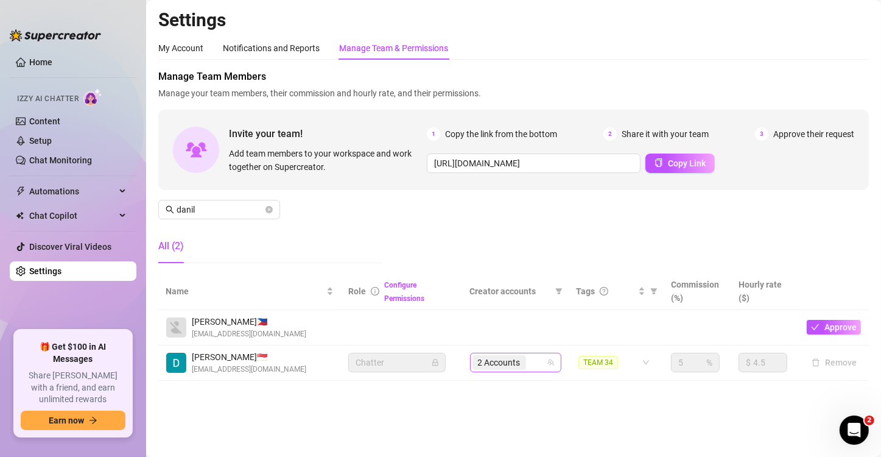
click at [530, 363] on input "search" at bounding box center [529, 362] width 2 height 15
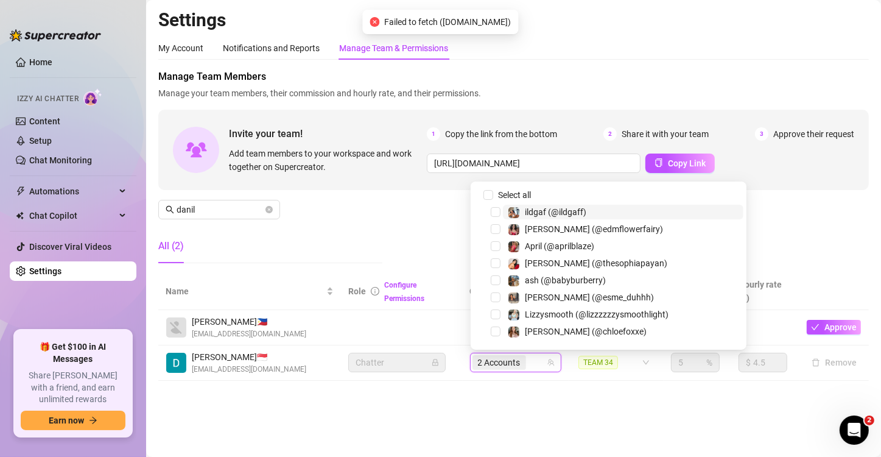
paste input "dmaxkenz"
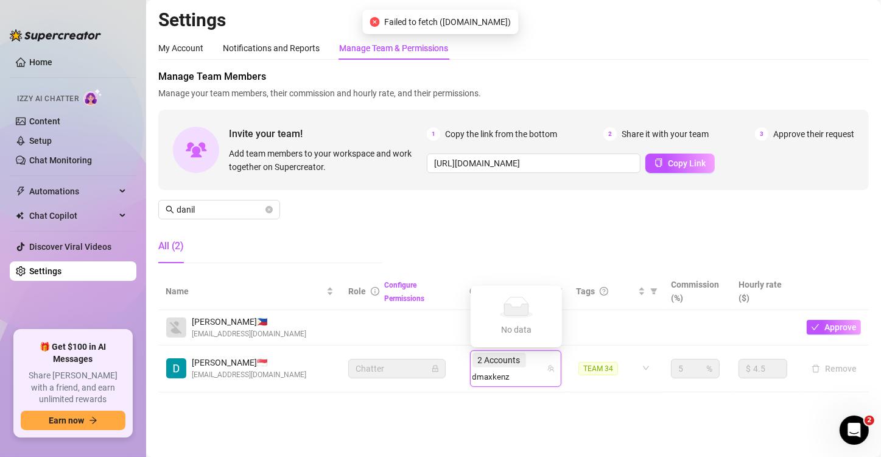
type input "dmaxkenz"
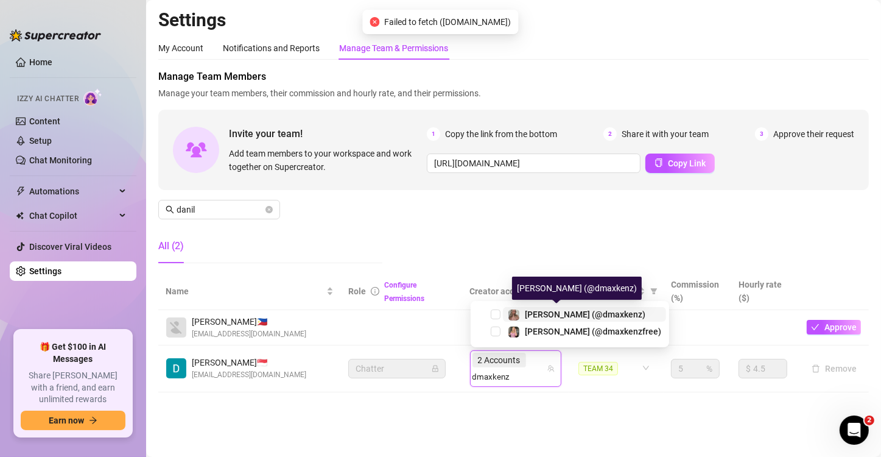
click at [551, 316] on span "[PERSON_NAME] (@dmaxkenz)" at bounding box center [585, 314] width 121 height 10
paste input "dmaxkenz"
type input "dmaxkenz"
click at [535, 362] on div "2 Accounts dmaxkenz dmaxkenz" at bounding box center [509, 368] width 74 height 34
paste input "dmaxkenz"
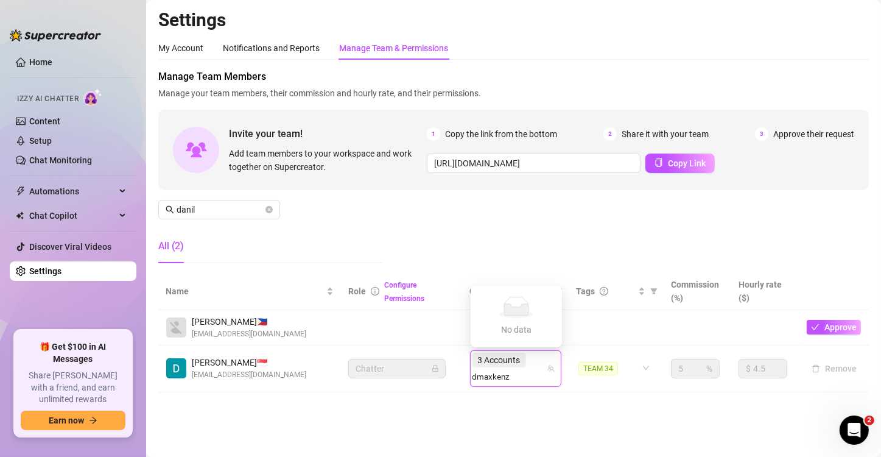
type input "dmaxkenz"
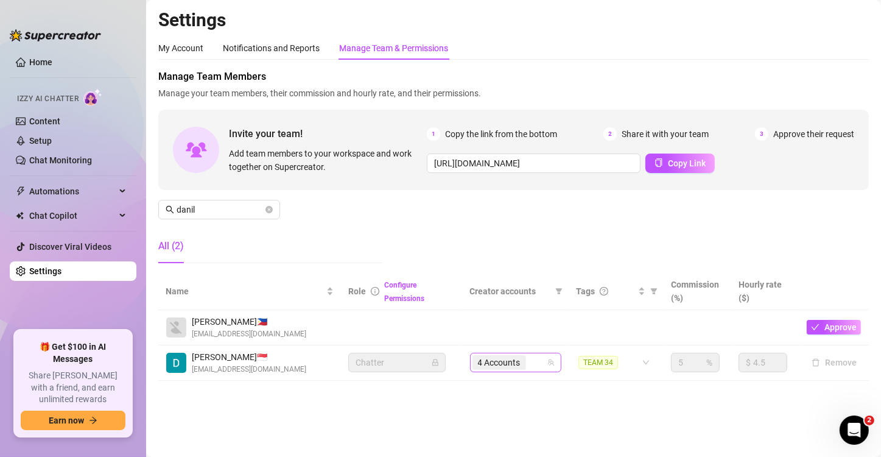
click at [524, 367] on span "4 Accounts" at bounding box center [499, 362] width 54 height 15
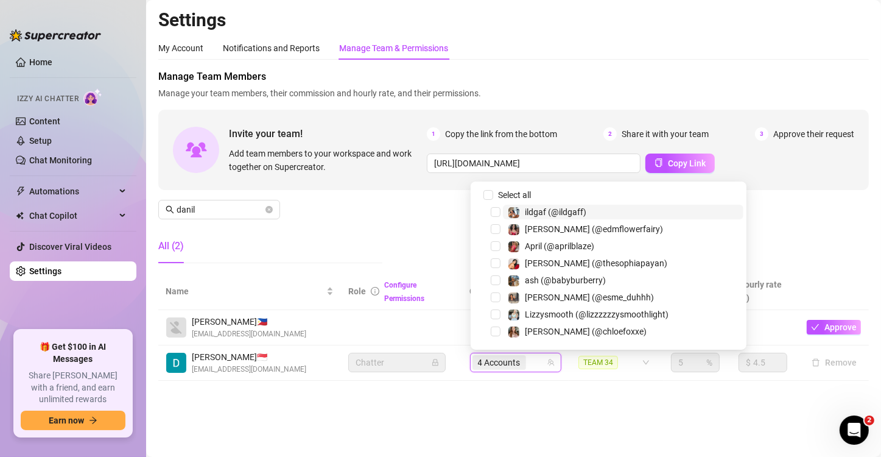
paste input "lizzzzzzysmoothlight"
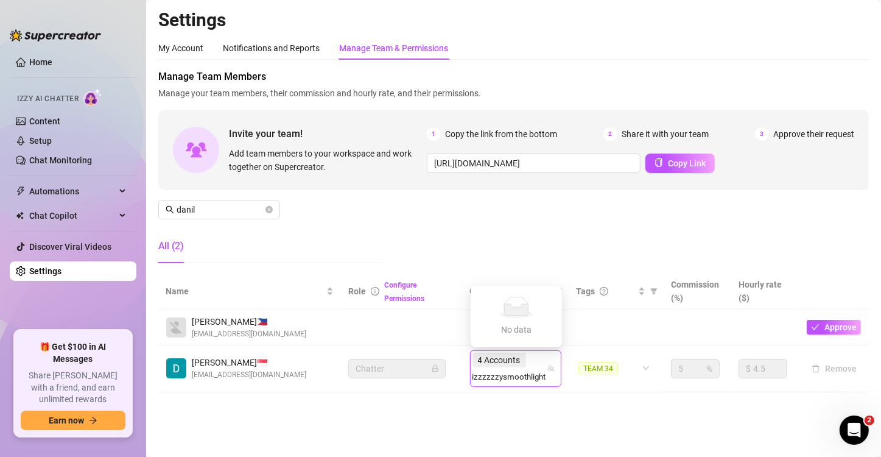
type input "lizzzzzzysmoothlight"
click at [569, 327] on span "Lizzysmooth (@lizzzzzzysmoothlight)" at bounding box center [598, 331] width 147 height 10
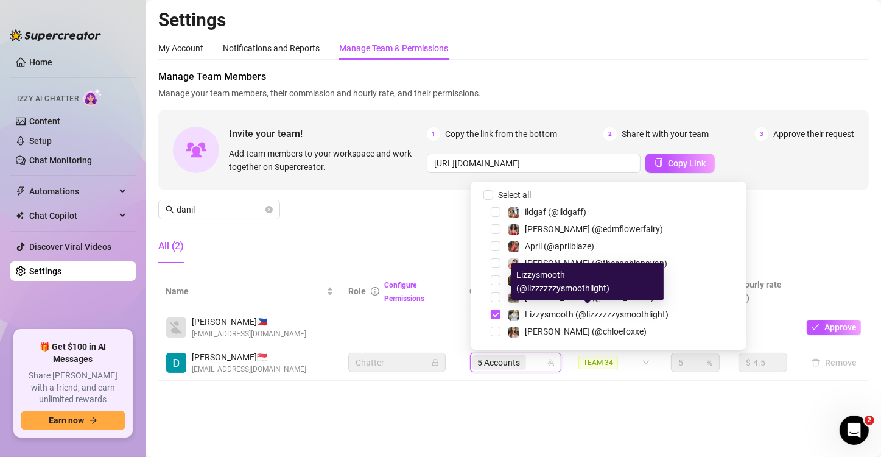
scroll to position [0, 0]
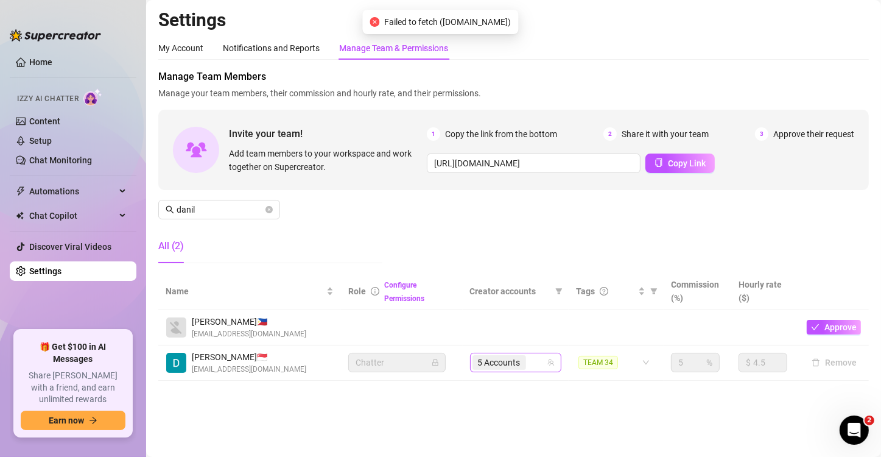
click at [503, 363] on span "5 Accounts" at bounding box center [499, 362] width 43 height 13
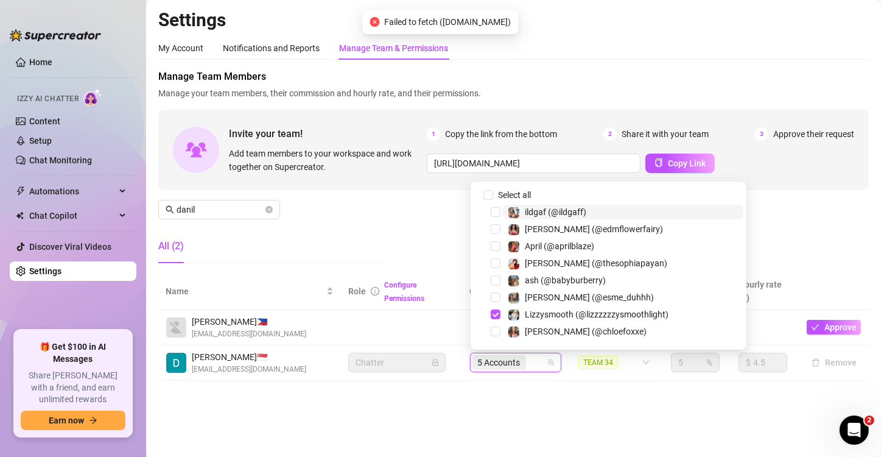
paste input "heyitscodee"
type input "heyitscodee"
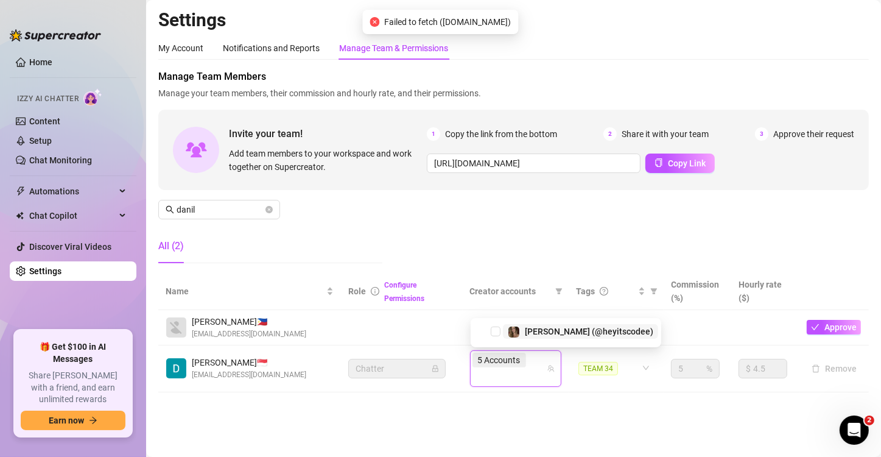
click at [525, 388] on div "Settings My Account Notifications and Reports Manage Team & Permissions Profile…" at bounding box center [513, 208] width 710 height 398
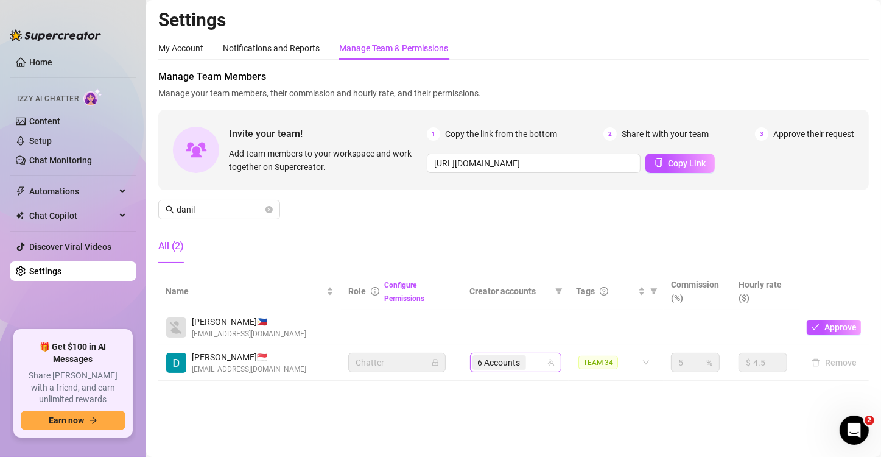
click at [535, 361] on div "6 Accounts" at bounding box center [509, 362] width 74 height 17
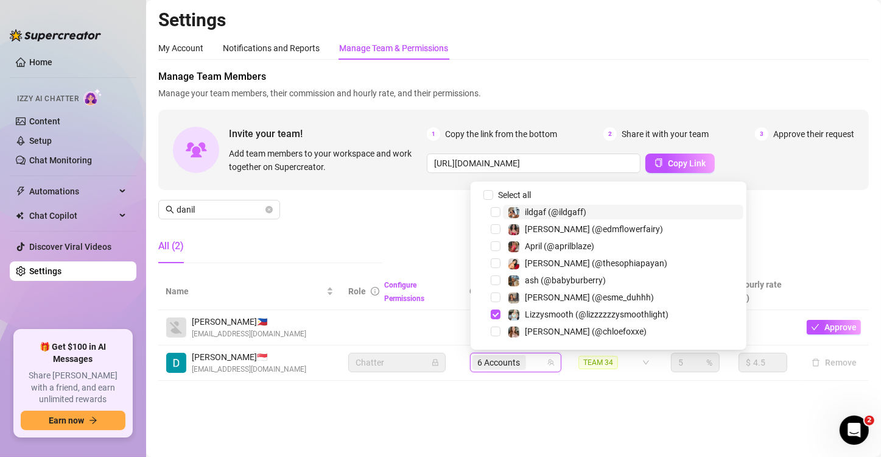
paste input "heyitscodee"
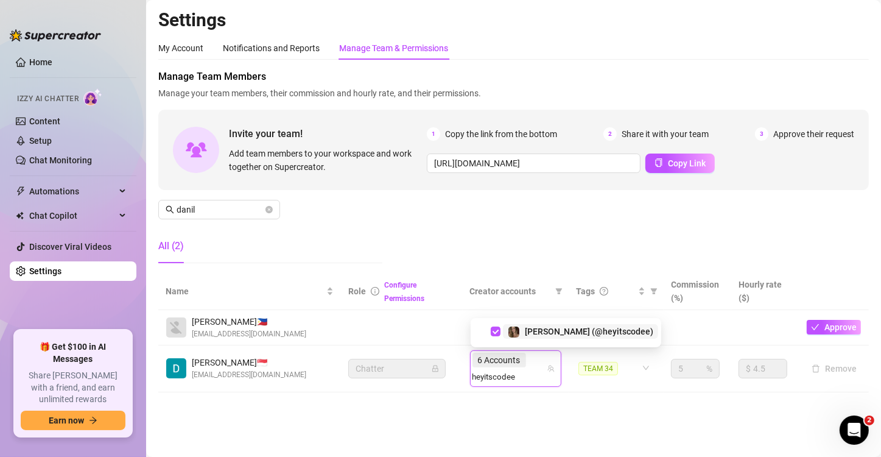
type input "heyitscodee"
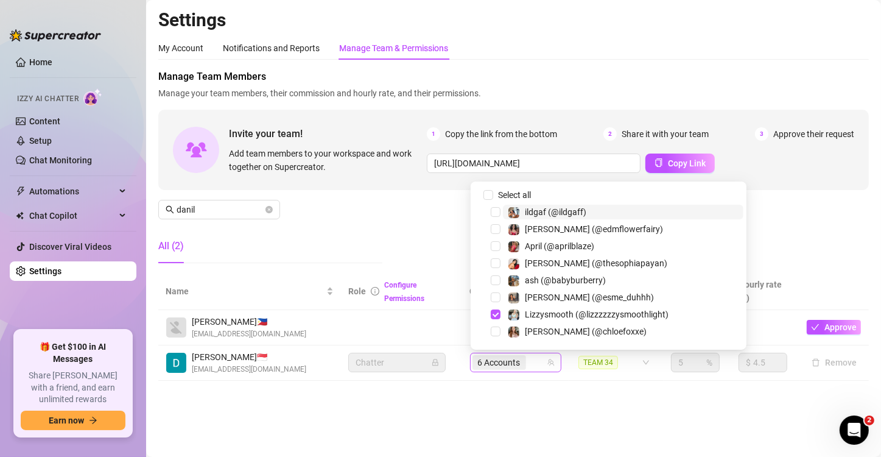
click at [533, 360] on div "6 Accounts" at bounding box center [509, 362] width 74 height 17
paste input "kaybrittany"
type input "kaybrittany"
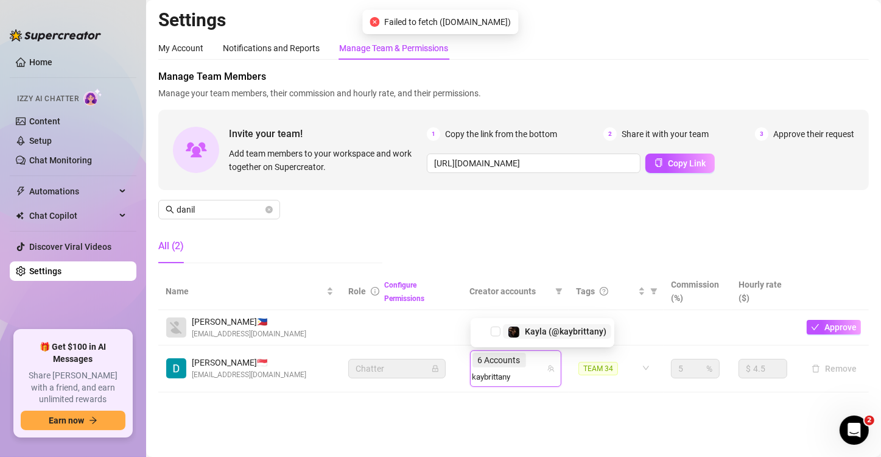
click at [545, 337] on div "Kayla (@kaybrittany)" at bounding box center [566, 331] width 82 height 15
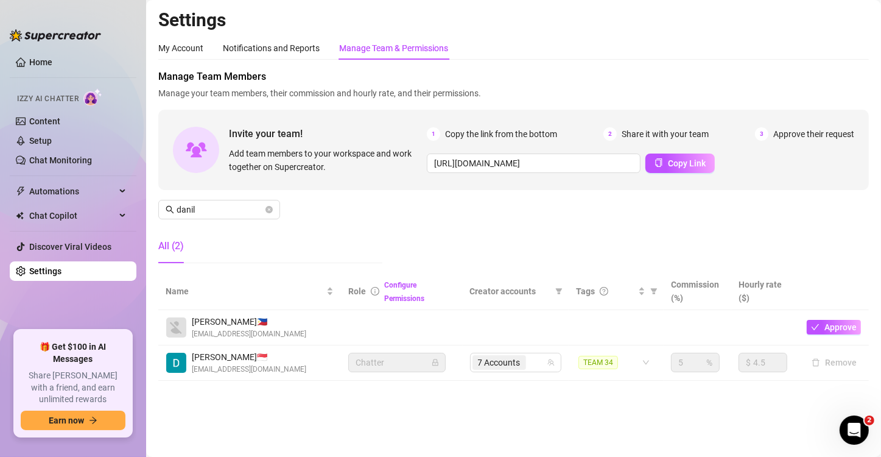
click at [522, 377] on td "7 Accounts" at bounding box center [516, 362] width 107 height 35
click at [528, 365] on div "7 Accounts" at bounding box center [500, 362] width 56 height 17
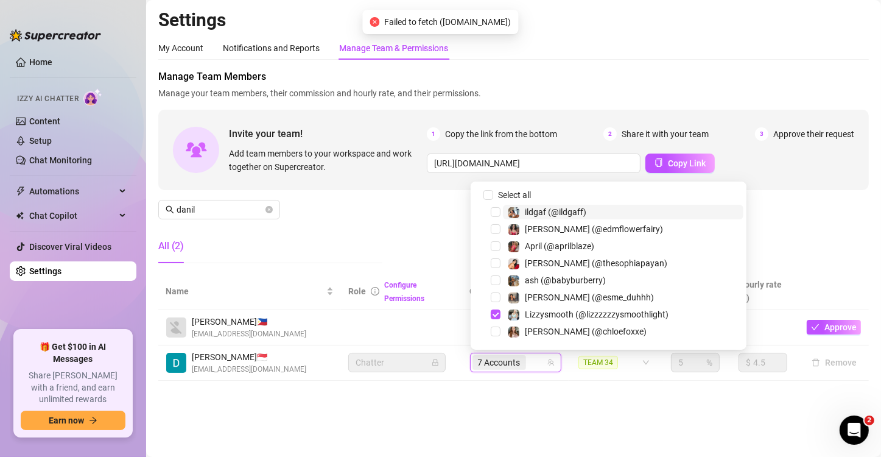
paste input "littlelandorVIP"
type input "littlelandorVIP"
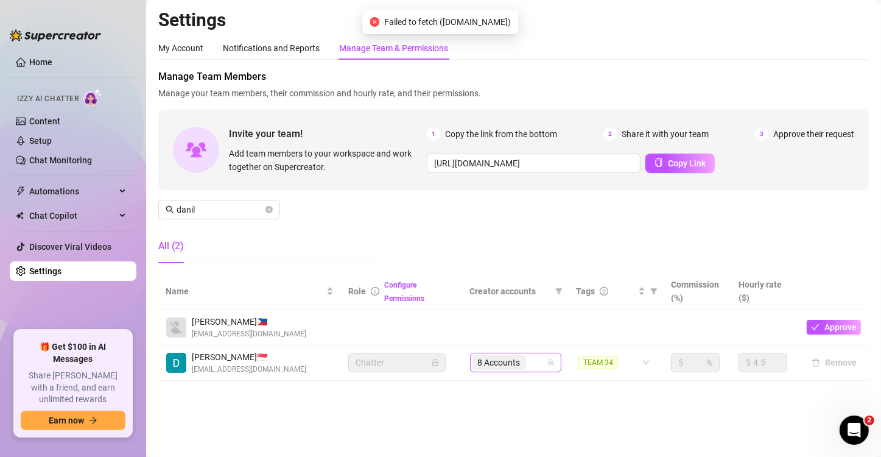
click at [527, 358] on div "8 Accounts" at bounding box center [500, 362] width 56 height 17
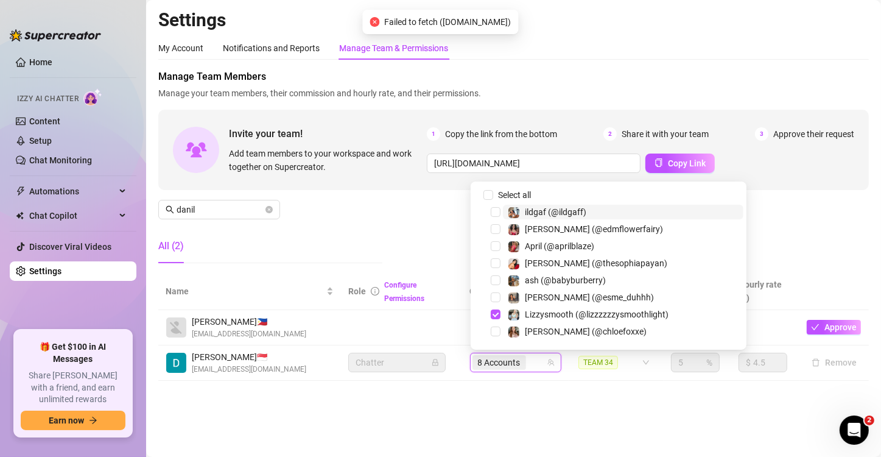
paste input "misscozypeach"
type input "misscozypeach"
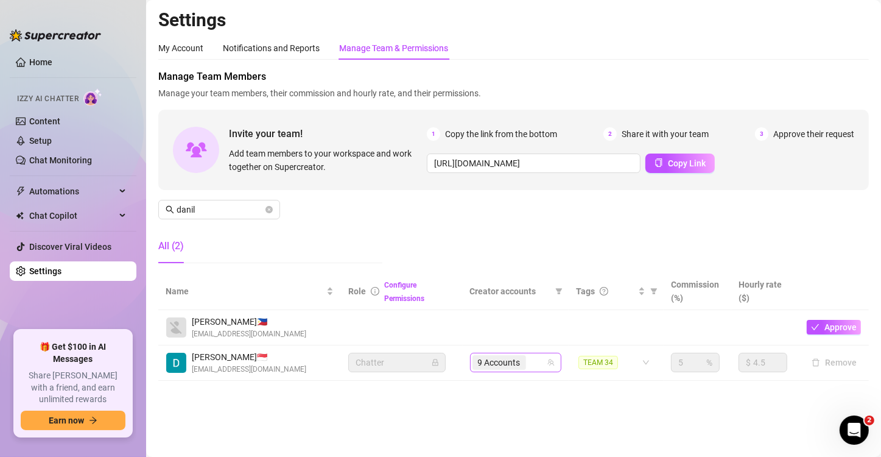
click at [514, 370] on div "9 Accounts" at bounding box center [500, 362] width 56 height 17
paste input "ohso_juicy"
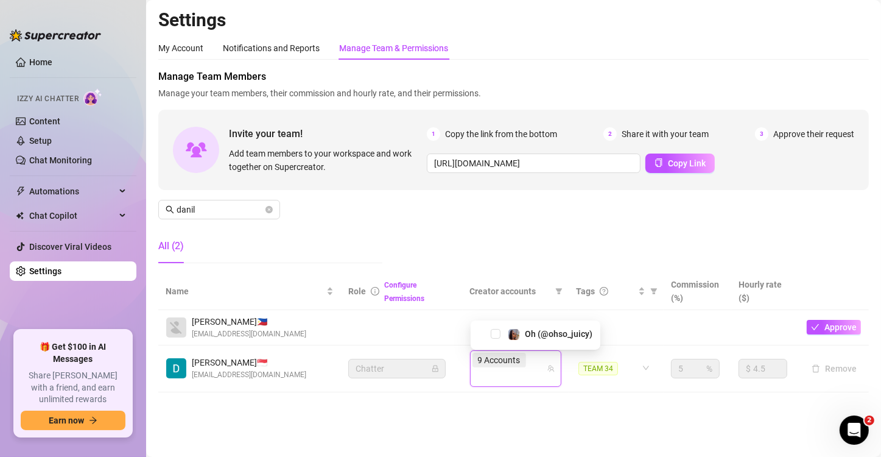
type input "ohso_juicy"
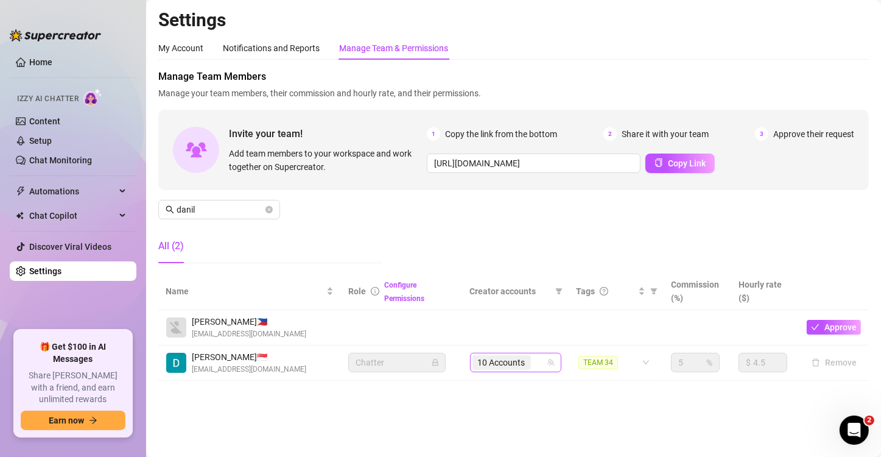
click at [514, 370] on div "10 Accounts" at bounding box center [502, 362] width 61 height 17
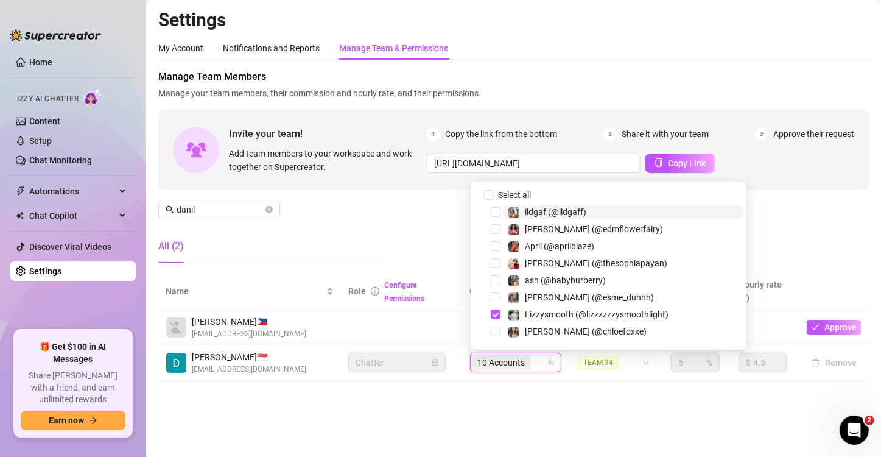
paste input "susanav"
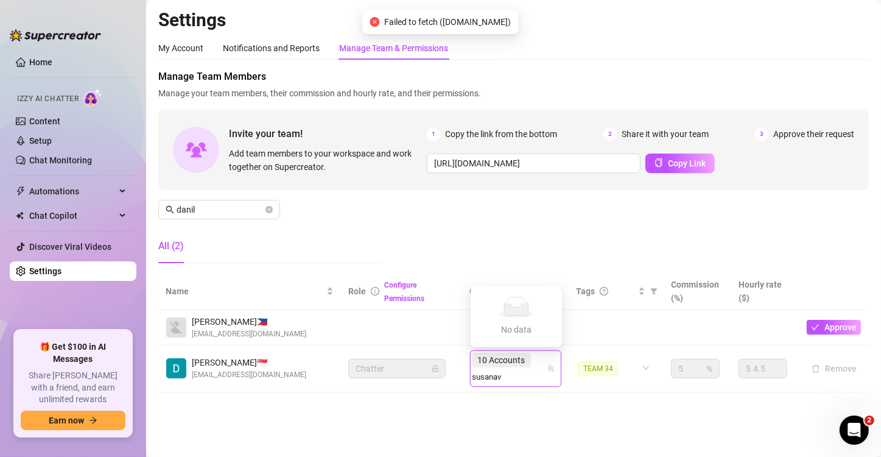
type input "susana"
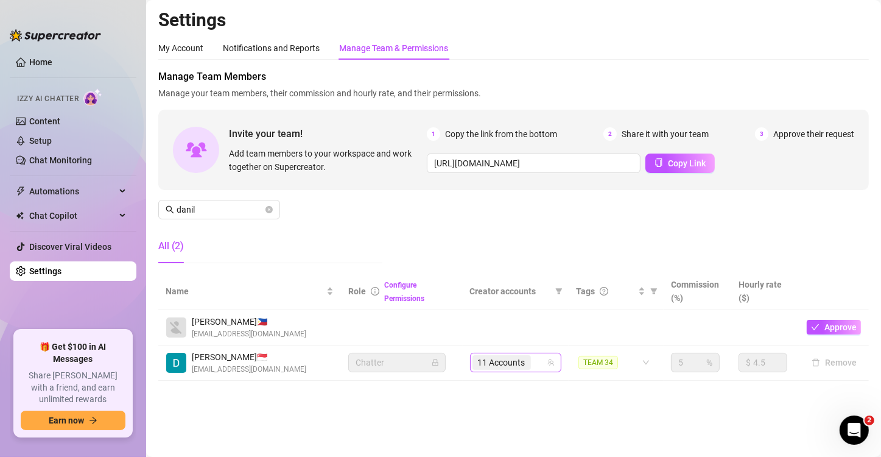
click at [514, 370] on div "11 Accounts" at bounding box center [502, 362] width 61 height 17
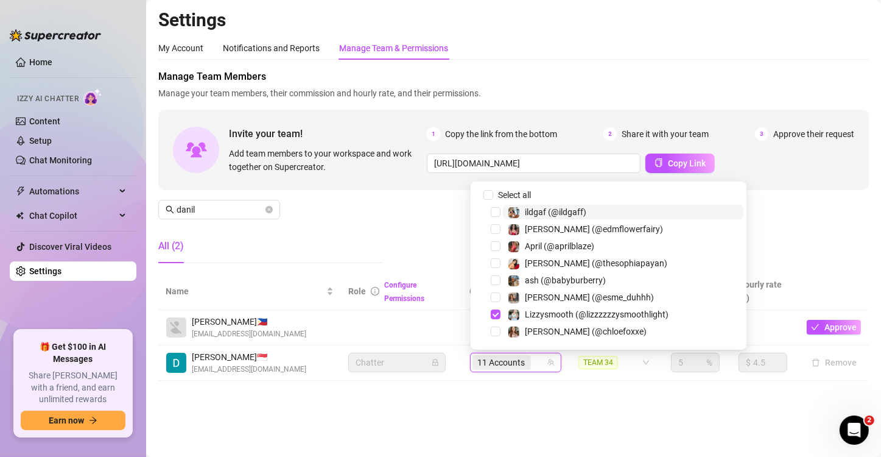
paste input "kirstenknight"
type input "kirstenknight"
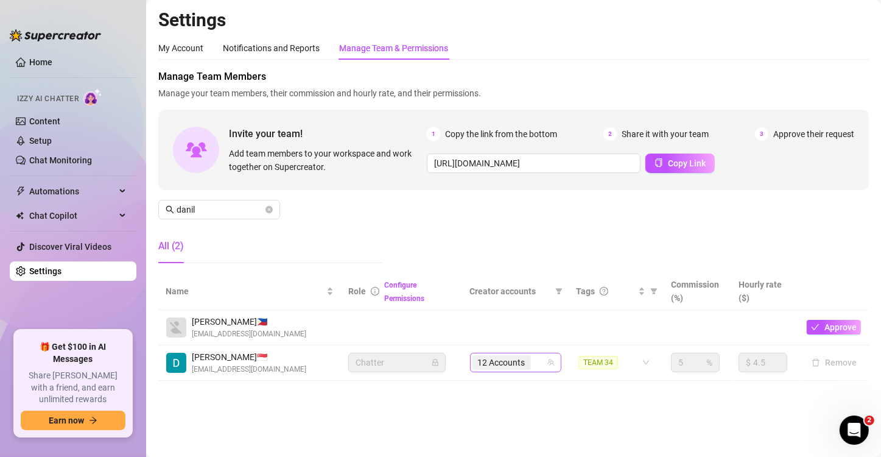
click at [514, 370] on div "12 Accounts" at bounding box center [502, 362] width 61 height 17
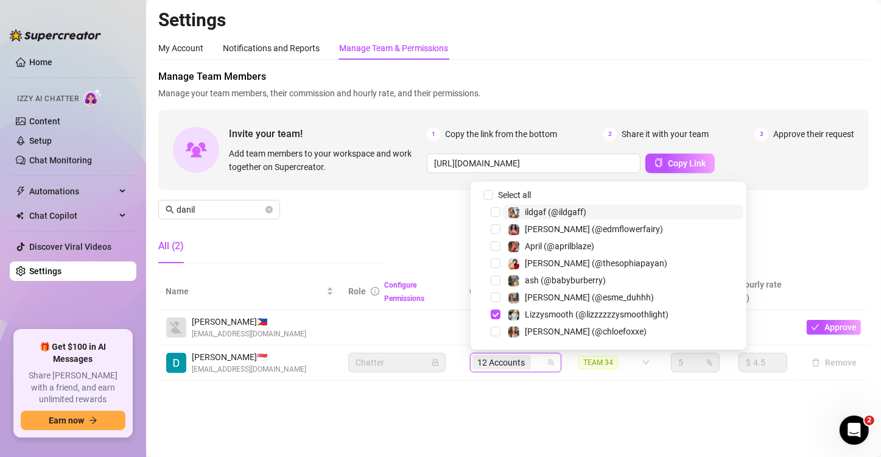
paste input "kristenhancher"
type input "kristenhancher"
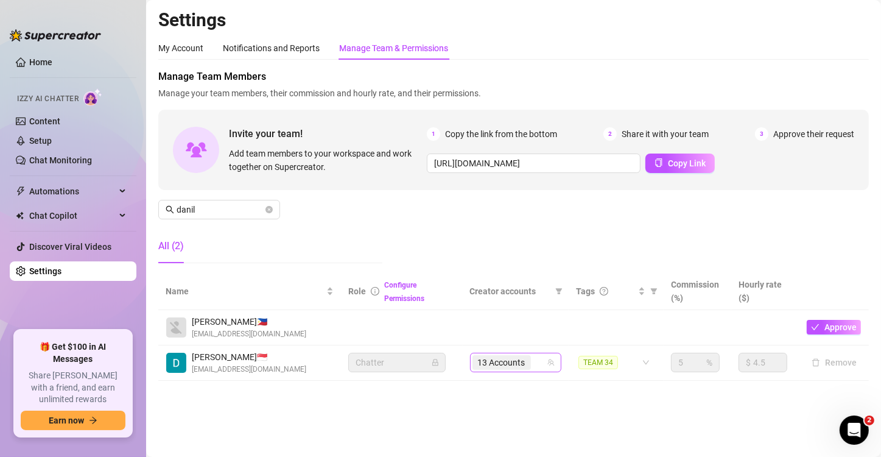
click at [514, 370] on div "13 Accounts" at bounding box center [502, 362] width 61 height 17
paste input "anniemiao"
type input "anniemiao"
click at [514, 370] on div "14 Accounts" at bounding box center [502, 362] width 61 height 17
paste input "savysummer"
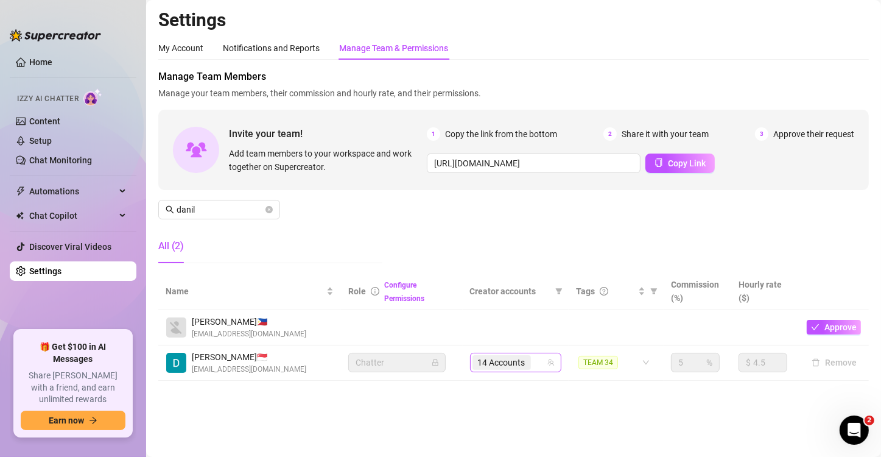
type input "savysummer"
click at [514, 370] on div "15 Accounts" at bounding box center [502, 362] width 61 height 17
paste input "avryjennervip"
type input "avryjennervip"
click at [514, 370] on div "16 Accounts" at bounding box center [502, 362] width 61 height 17
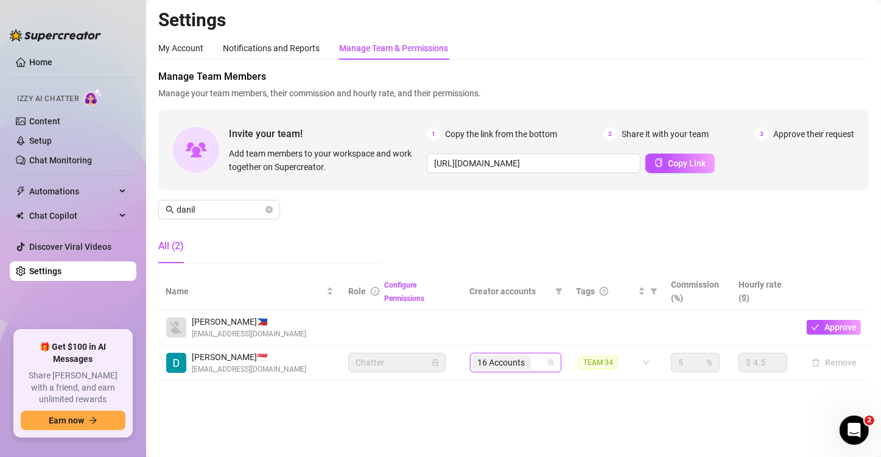
paste input "withstand"
type input "withstand"
click at [514, 370] on div "17 Accounts" at bounding box center [502, 362] width 61 height 17
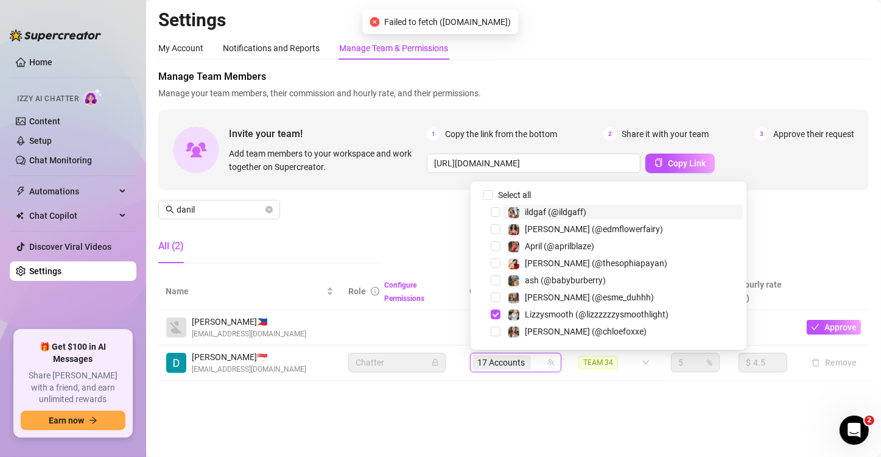
paste input "skylarbanxx"
type input "skylarbanxx"
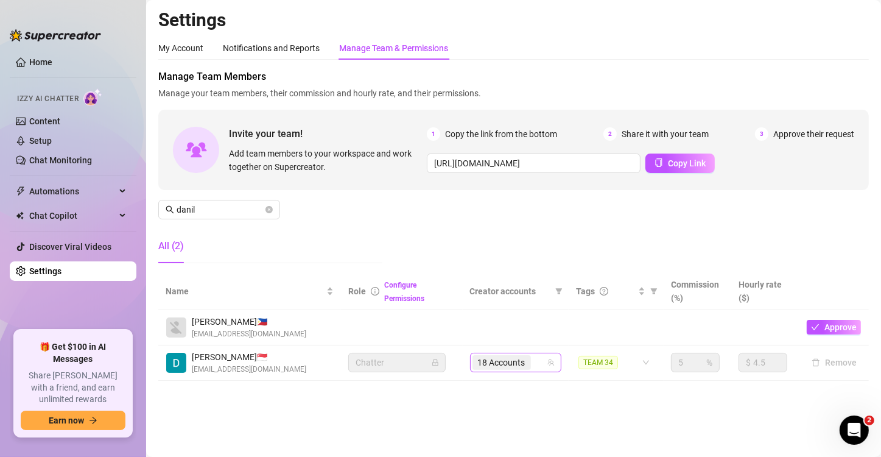
click at [514, 370] on div "18 Accounts" at bounding box center [502, 362] width 61 height 17
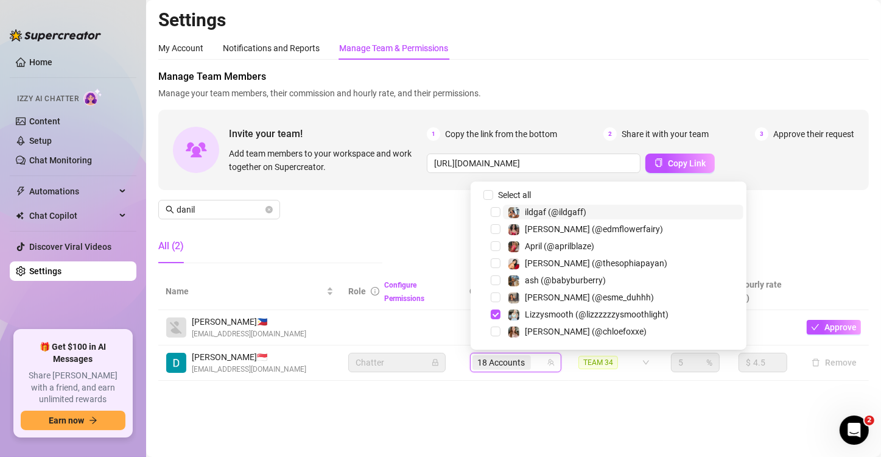
paste input "reallarissacastro"
type input "reallarissacastro"
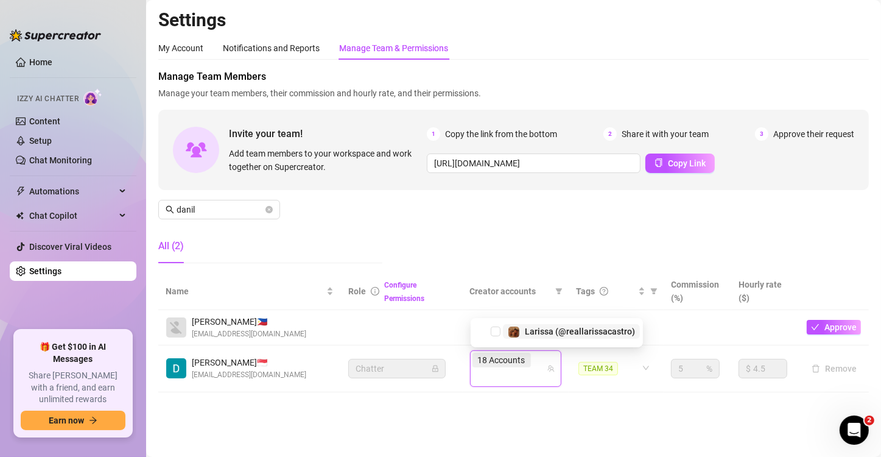
click at [514, 368] on div "18 Accounts" at bounding box center [502, 359] width 61 height 17
paste input "508baeby"
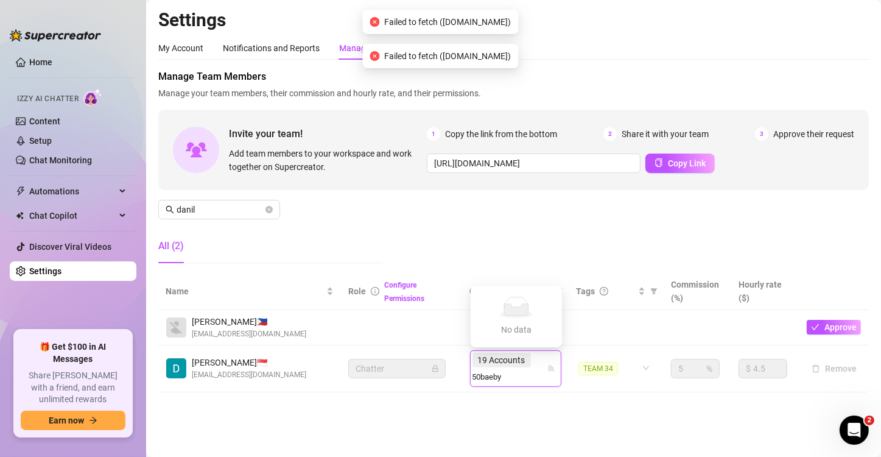
type input "509baeby"
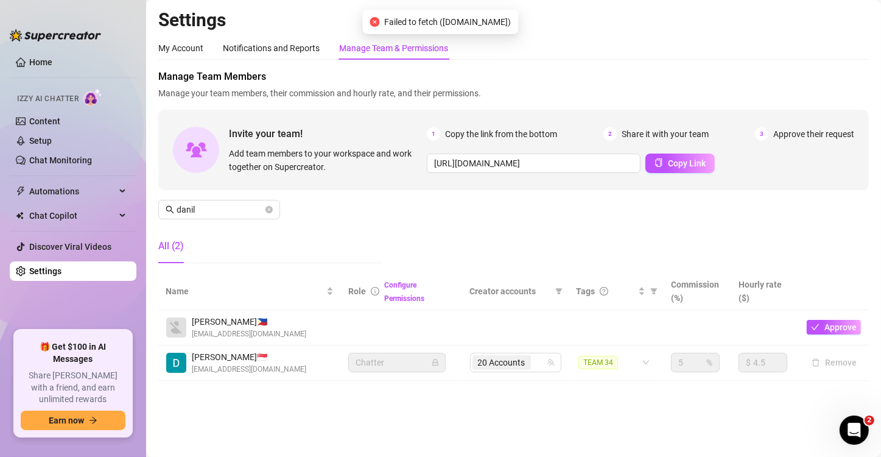
click at [525, 296] on span "Creator accounts" at bounding box center [510, 290] width 81 height 13
drag, startPoint x: 478, startPoint y: 214, endPoint x: 311, endPoint y: 217, distance: 167.4
click at [462, 207] on div "Manage Team Members Manage your team members, their commission and hourly rate,…" at bounding box center [513, 170] width 710 height 203
click at [242, 204] on input "danil" at bounding box center [220, 209] width 86 height 13
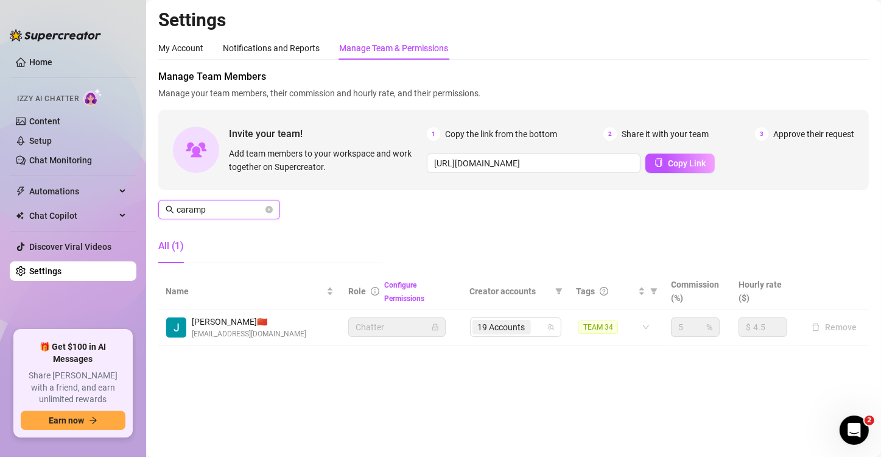
type input "caramp"
click at [496, 324] on span "19 Accounts" at bounding box center [501, 326] width 47 height 13
click at [539, 329] on div "19 Accounts" at bounding box center [509, 326] width 74 height 17
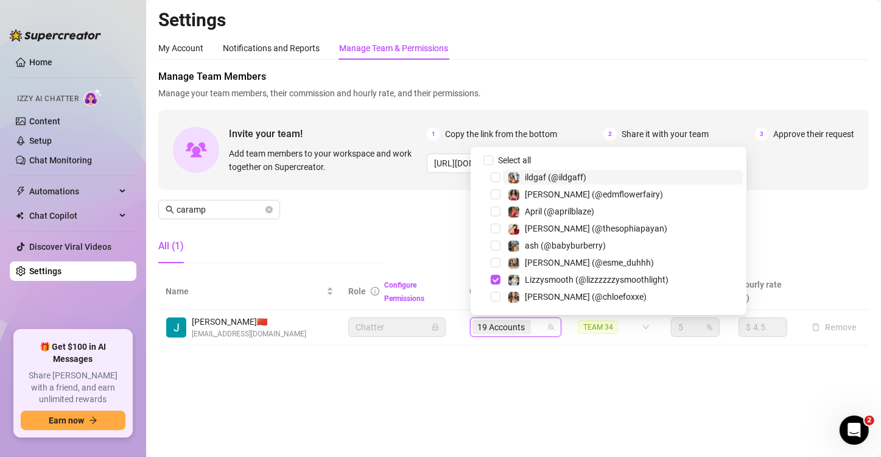
paste input "withstand"
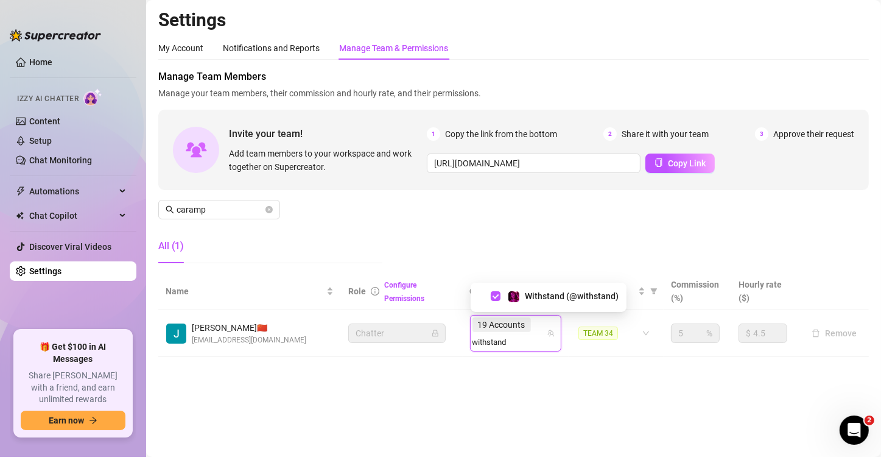
type input "withstand"
click at [533, 329] on div "19 Accounts" at bounding box center [502, 324] width 61 height 17
click at [539, 374] on main "Settings My Account Notifications and Reports Manage Team & Permissions Profile…" at bounding box center [513, 228] width 735 height 457
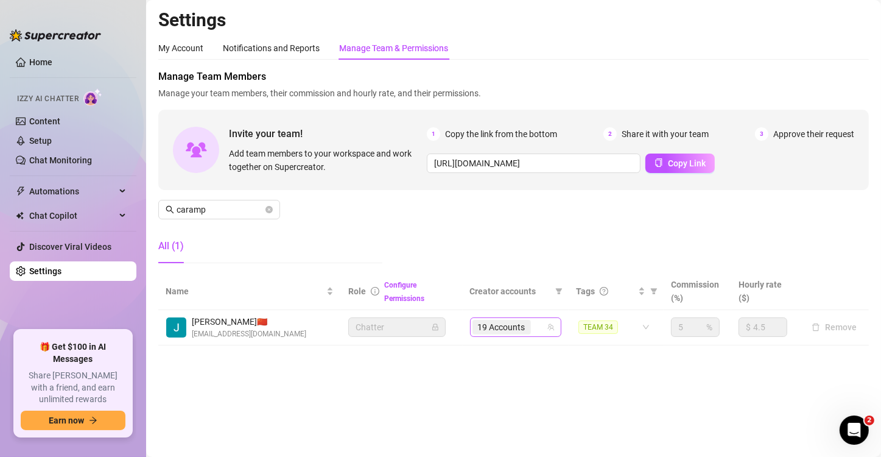
click at [531, 331] on span "19 Accounts" at bounding box center [501, 327] width 58 height 15
click at [533, 326] on input "search" at bounding box center [534, 327] width 2 height 15
click at [521, 348] on div "Settings My Account Notifications and Reports Manage Team & Permissions Profile…" at bounding box center [513, 184] width 710 height 351
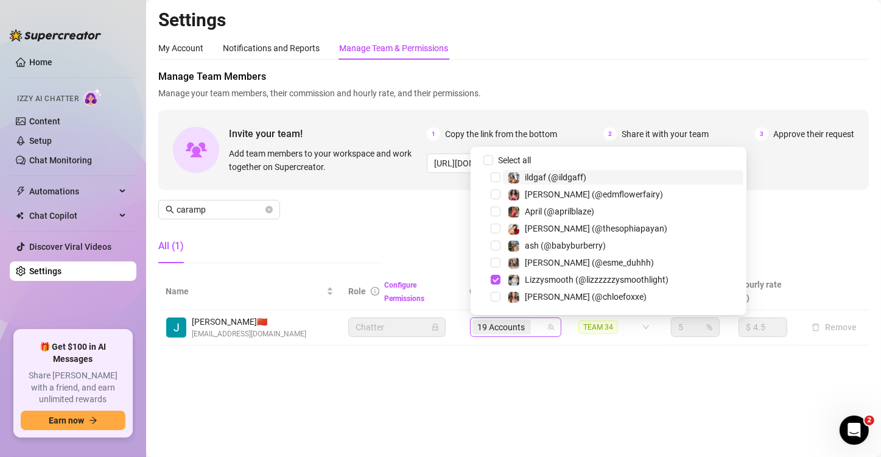
click at [518, 327] on span "19 Accounts" at bounding box center [501, 326] width 47 height 13
paste input "skylarbanxx"
type input "skylarbanxx"
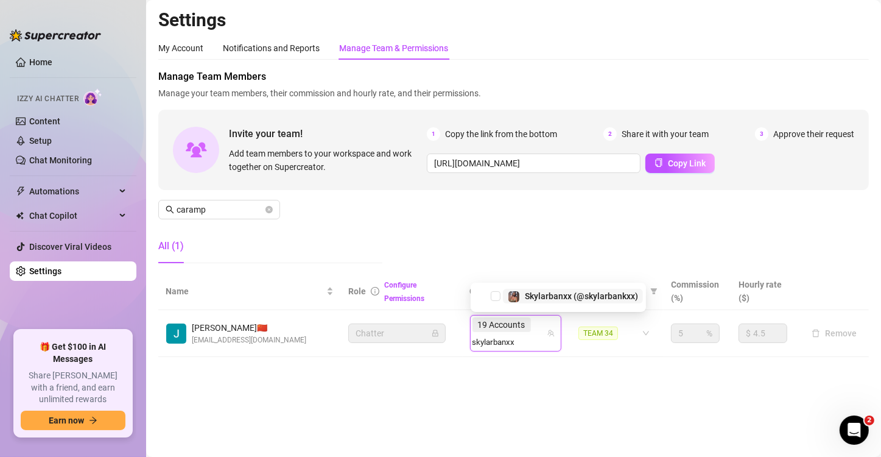
click at [551, 302] on div "Skylarbanxx (@skylarbankxx)" at bounding box center [581, 296] width 113 height 15
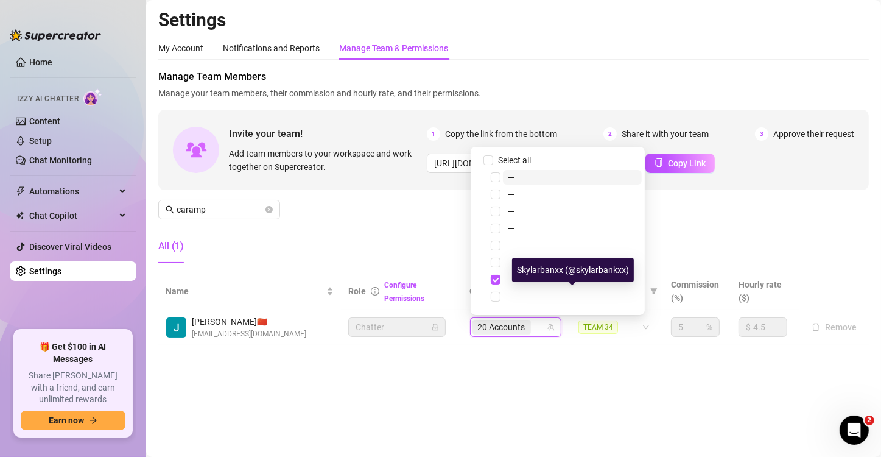
click at [563, 352] on div "Settings My Account Notifications and Reports Manage Team & Permissions Profile…" at bounding box center [513, 184] width 710 height 351
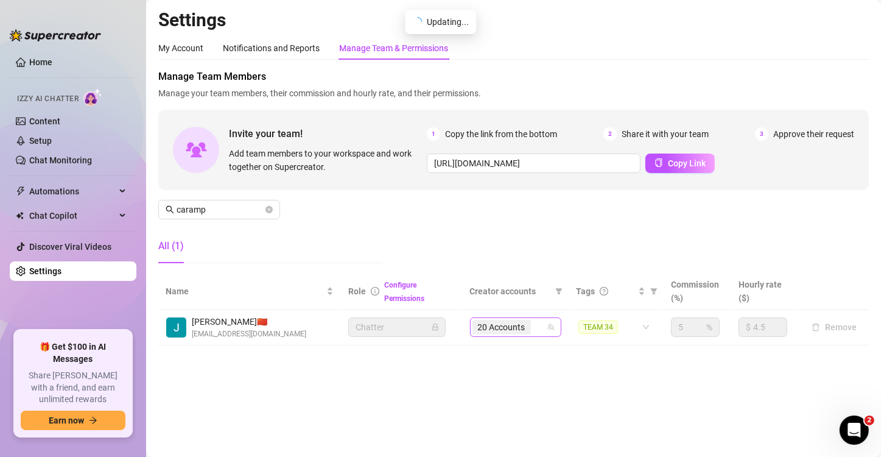
click at [534, 329] on input "search" at bounding box center [534, 327] width 2 height 15
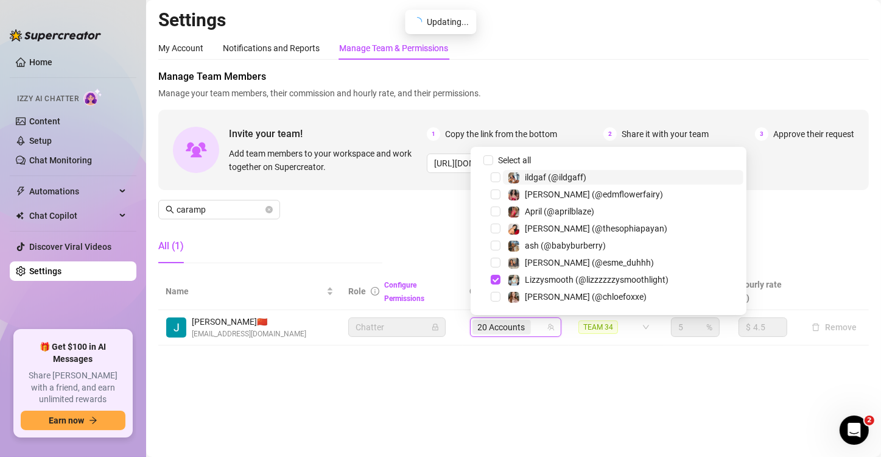
paste input "reallarissacastro"
type input "reallarissacastro"
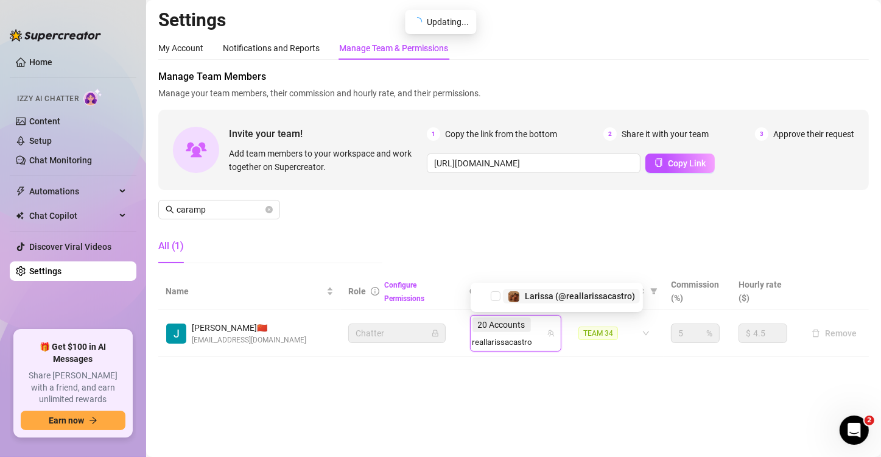
click at [587, 294] on span "Larissa (@reallarissacastro)" at bounding box center [580, 296] width 110 height 10
click at [550, 396] on main "Settings My Account Notifications and Reports Manage Team & Permissions Profile…" at bounding box center [513, 228] width 735 height 457
click at [515, 346] on div "Settings My Account Notifications and Reports Manage Team & Permissions Profile…" at bounding box center [513, 190] width 710 height 363
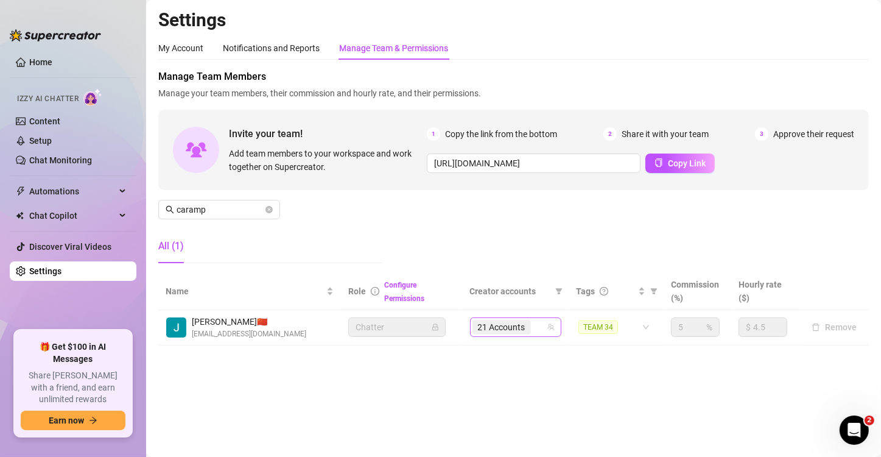
click at [533, 322] on input "search" at bounding box center [534, 327] width 2 height 15
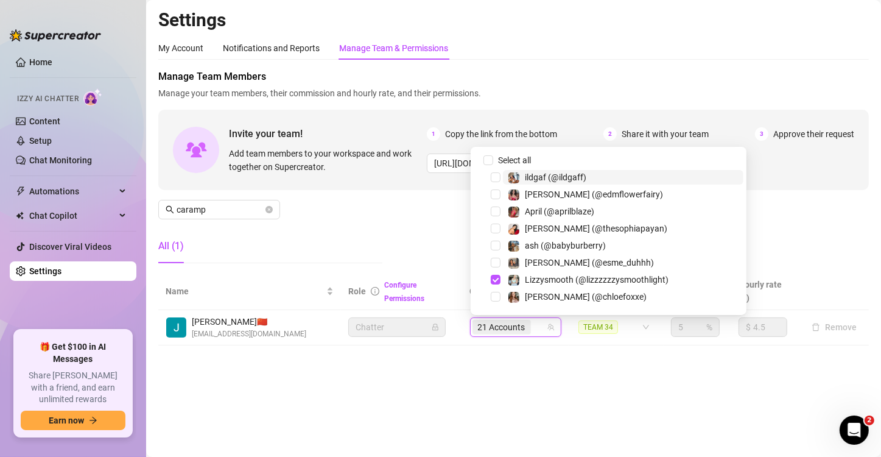
paste input "avryjennerfree"
type input "avryjennerfree"
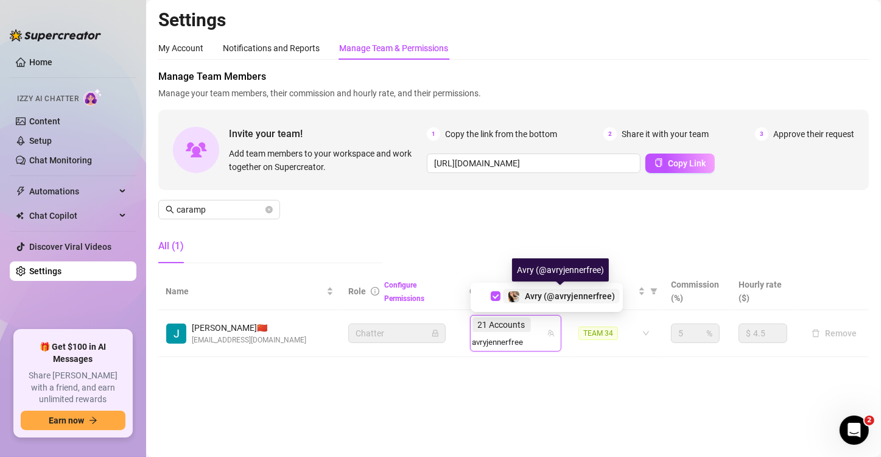
click at [538, 296] on span "Avry (@avryjennerfree)" at bounding box center [570, 296] width 90 height 10
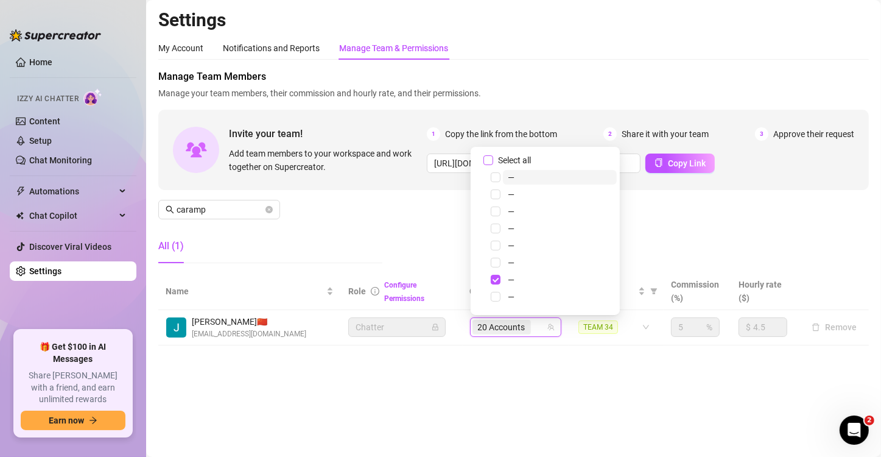
click at [524, 153] on span "Select all" at bounding box center [514, 159] width 43 height 13
click at [493, 155] on input "Select all" at bounding box center [488, 160] width 10 height 10
click at [524, 153] on span "Select all" at bounding box center [514, 159] width 43 height 13
click at [493, 155] on input "Select all" at bounding box center [488, 160] width 10 height 10
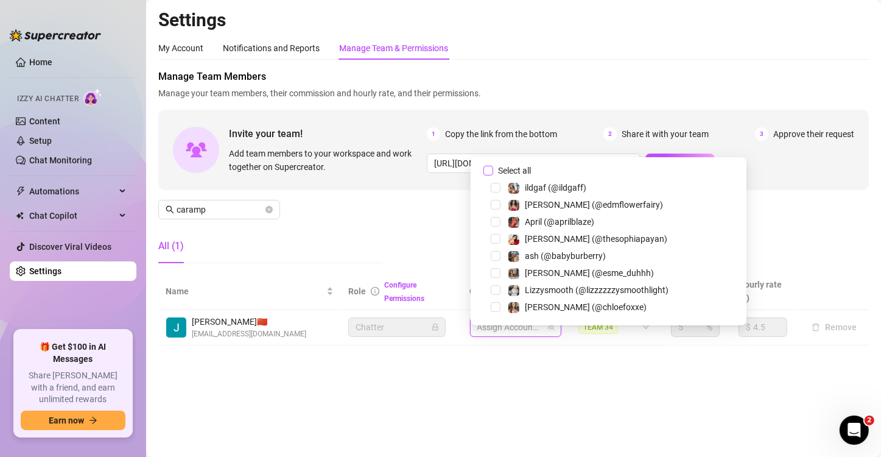
click at [534, 169] on span "Select all" at bounding box center [514, 170] width 43 height 13
click at [493, 169] on input "Select all" at bounding box center [488, 171] width 10 height 10
click at [491, 351] on div "Settings My Account Notifications and Reports Manage Team & Permissions Profile…" at bounding box center [513, 184] width 710 height 351
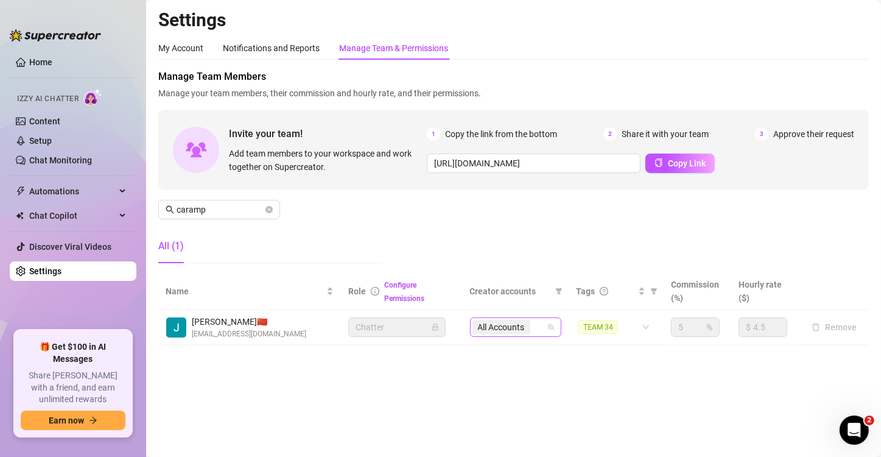
click at [513, 326] on span "All Accounts" at bounding box center [501, 326] width 47 height 13
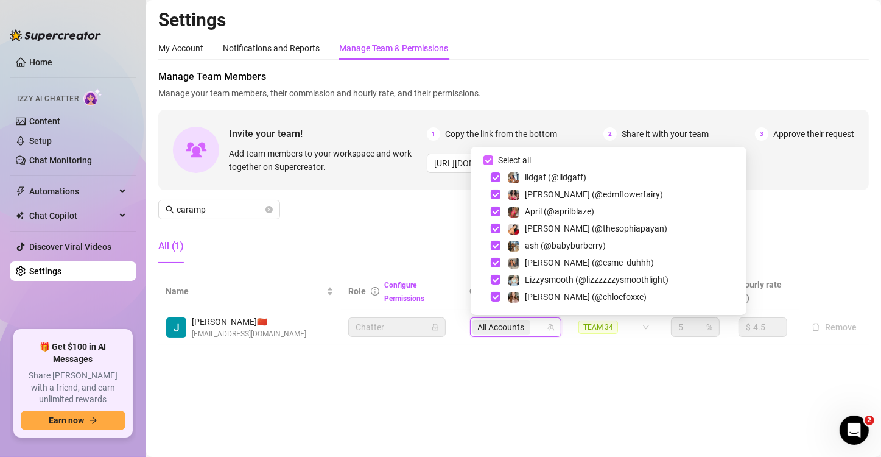
click at [510, 153] on span "Select all" at bounding box center [514, 159] width 43 height 13
click at [493, 155] on input "Select all" at bounding box center [488, 160] width 10 height 10
checkbox input "false"
click at [519, 331] on div at bounding box center [509, 326] width 74 height 17
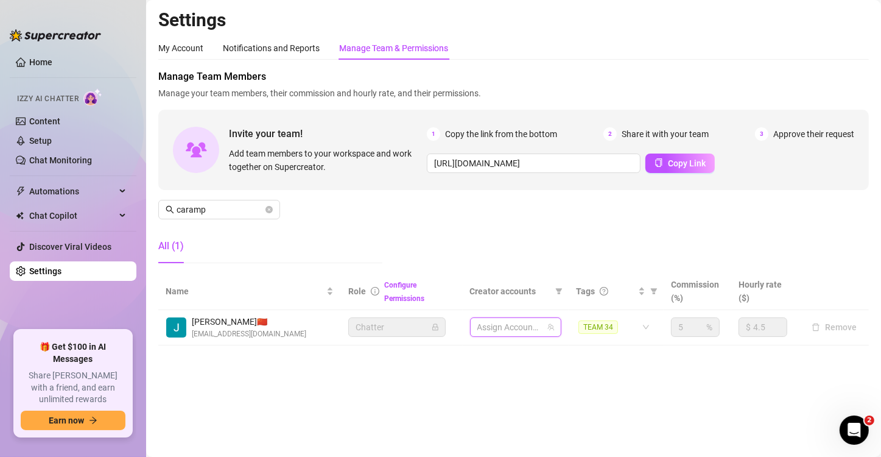
paste input "avryjennerfree"
type input "avryjennerfree"
click at [503, 326] on span "1 Accounts" at bounding box center [499, 326] width 43 height 13
paste input "babyyyybella"
type input "babyyyybella"
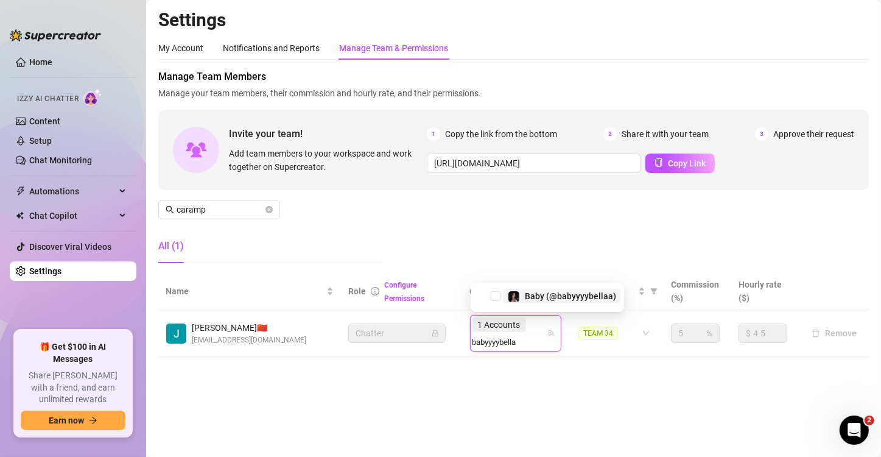
click at [530, 295] on span "Baby (@babyyyybellaa)" at bounding box center [570, 296] width 91 height 10
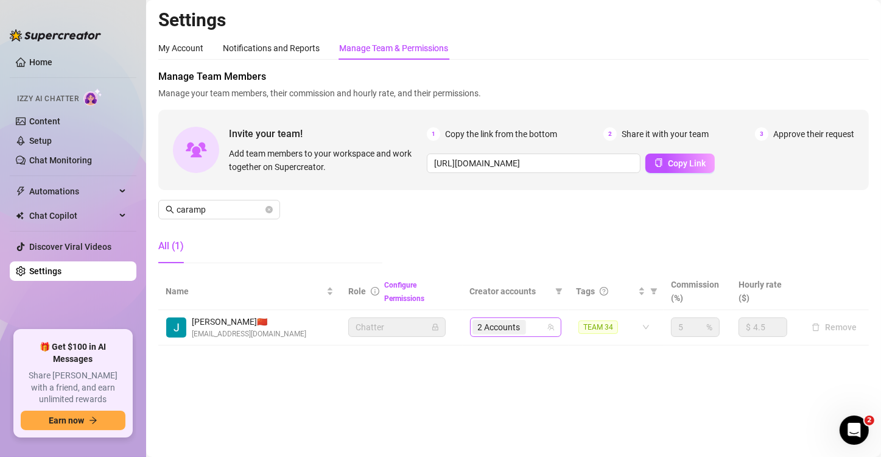
click at [531, 334] on div "2 Accounts" at bounding box center [509, 326] width 74 height 17
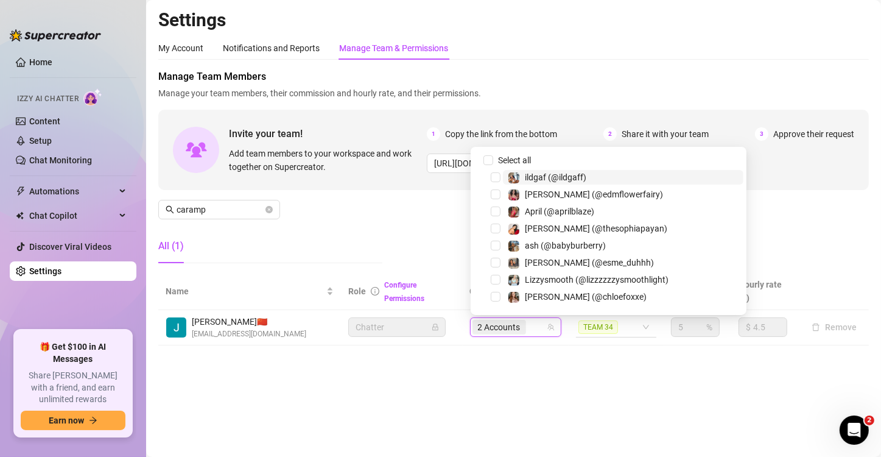
paste input "dmaxkenz"
type input "dmaxkenz"
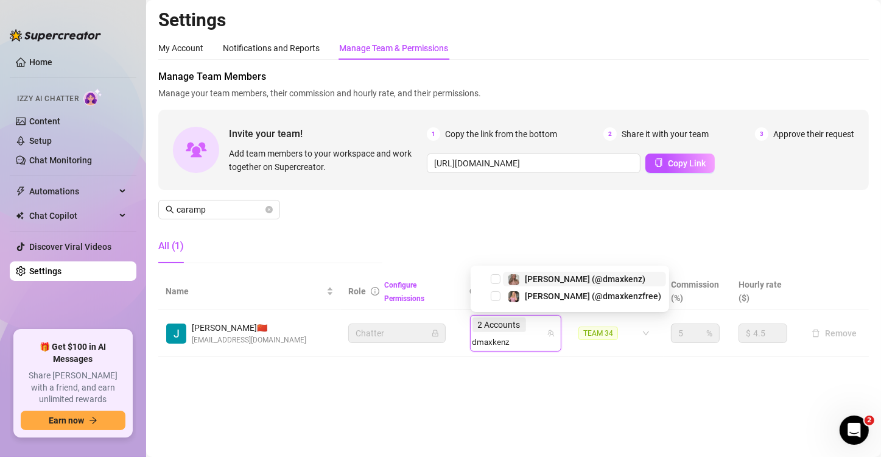
click at [556, 286] on div "[PERSON_NAME] (@dmaxkenz)" at bounding box center [585, 279] width 121 height 15
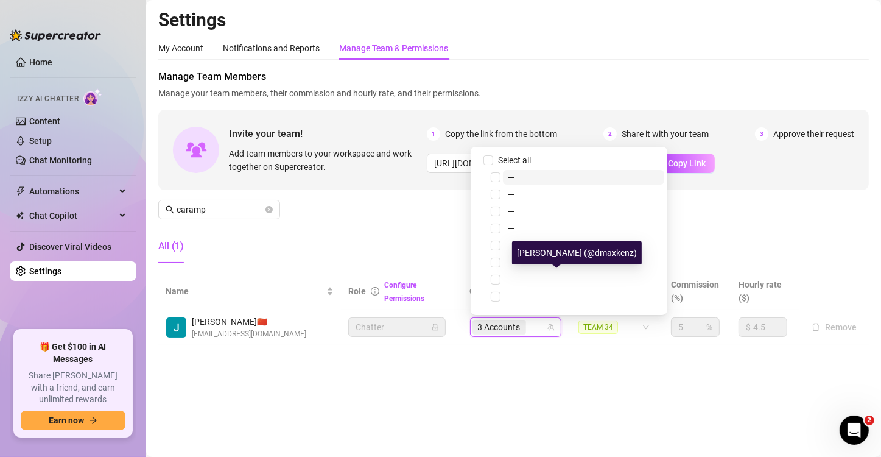
paste input "dmaxkenz"
type input "dmaxkenz"
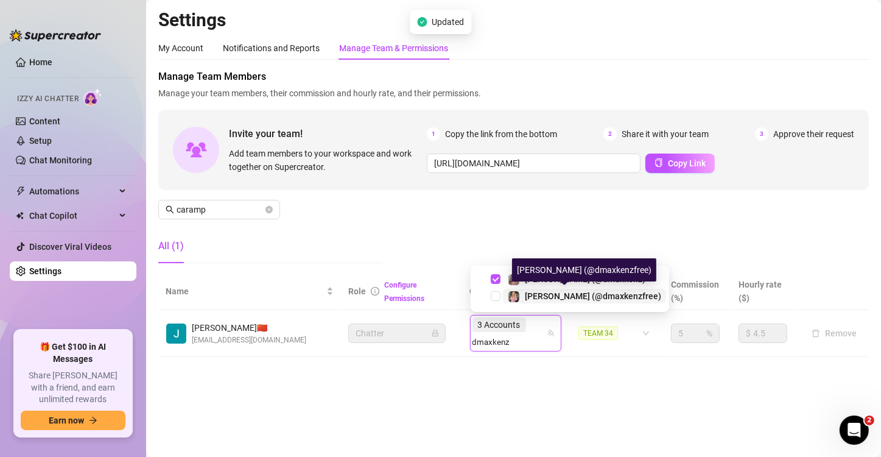
click at [540, 293] on span "[PERSON_NAME] (@dmaxkenzfree)" at bounding box center [593, 296] width 136 height 10
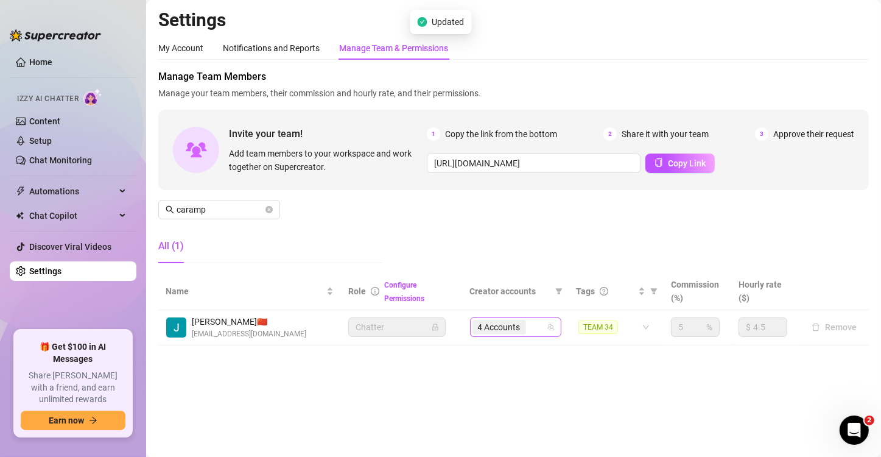
click at [528, 322] on div "4 Accounts" at bounding box center [500, 326] width 56 height 17
paste input "lizzzzzzysmoothlight"
type input "lizzzzzzysmoothlight"
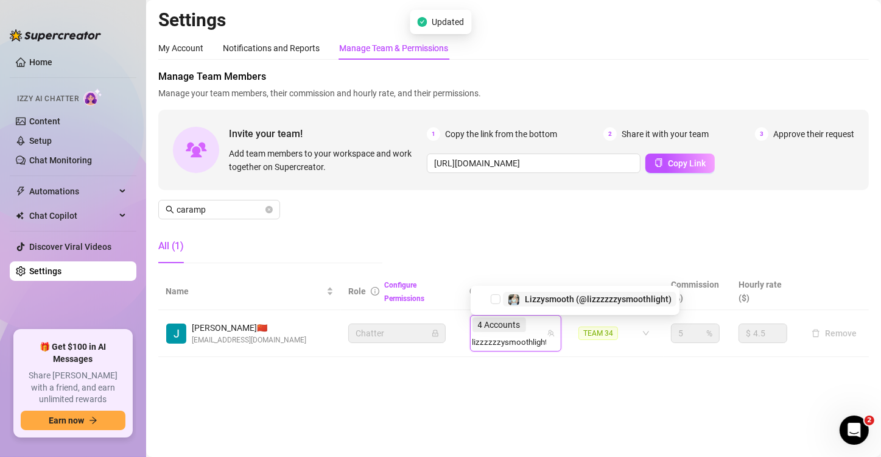
scroll to position [0, 1]
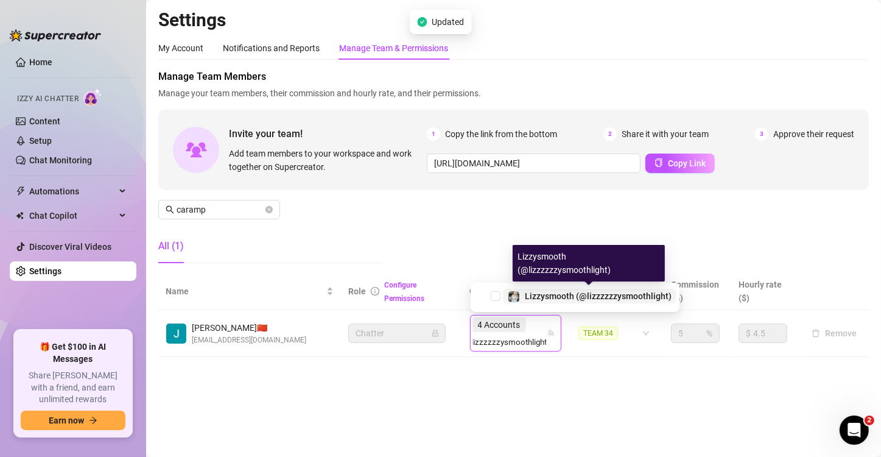
click at [577, 292] on span "Lizzysmooth (@lizzzzzzysmoothlight)" at bounding box center [598, 296] width 147 height 10
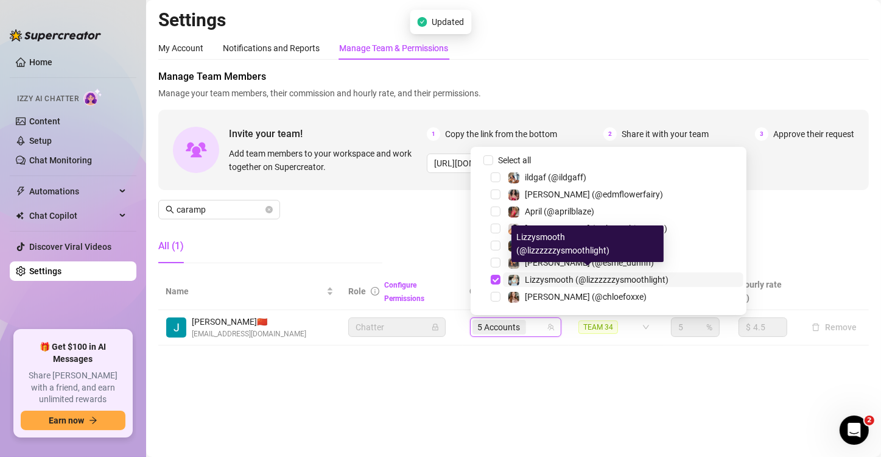
scroll to position [0, 0]
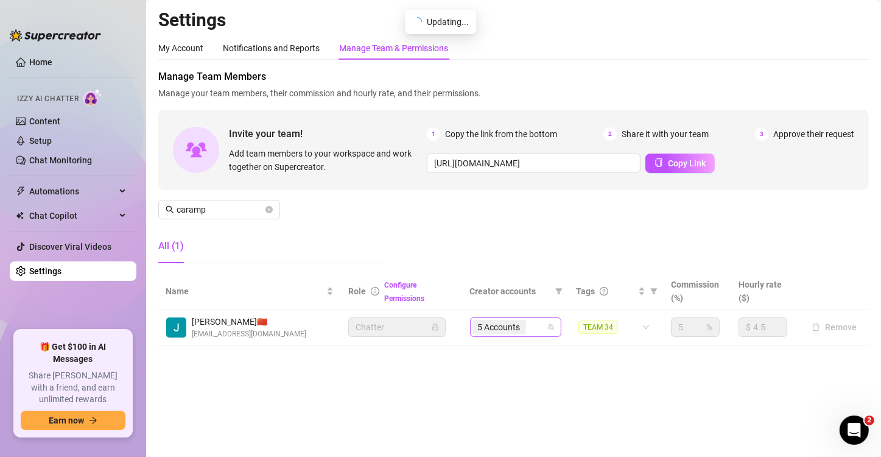
click at [535, 330] on div "5 Accounts" at bounding box center [509, 326] width 74 height 17
paste input "heyitscodee"
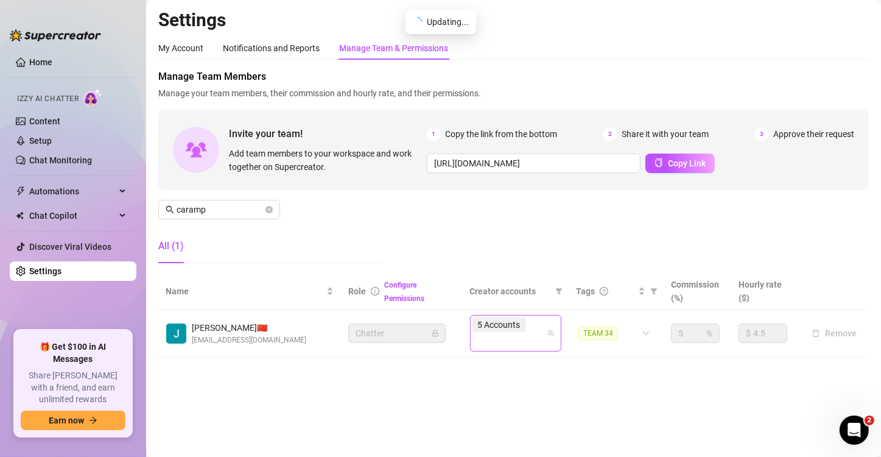
type input "heyitscodee"
click at [553, 292] on span "[PERSON_NAME] (@heyitscodee)" at bounding box center [589, 296] width 128 height 10
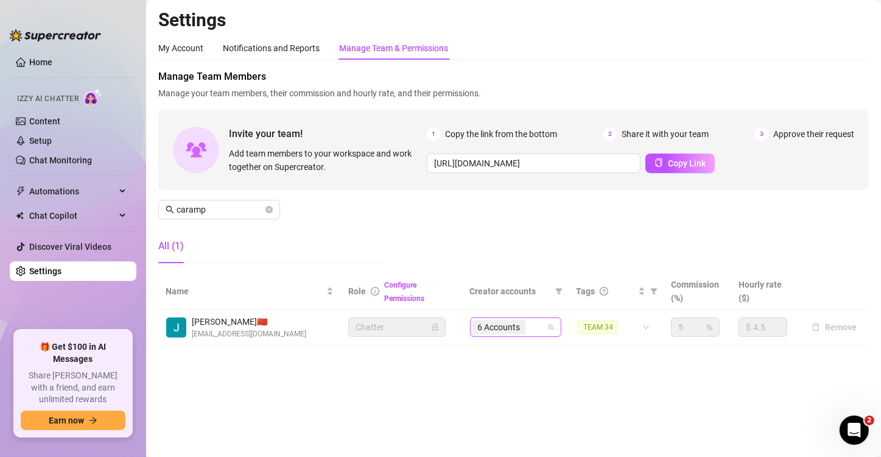
click at [527, 330] on div "6 Accounts" at bounding box center [500, 326] width 56 height 17
paste input "kaybrittany"
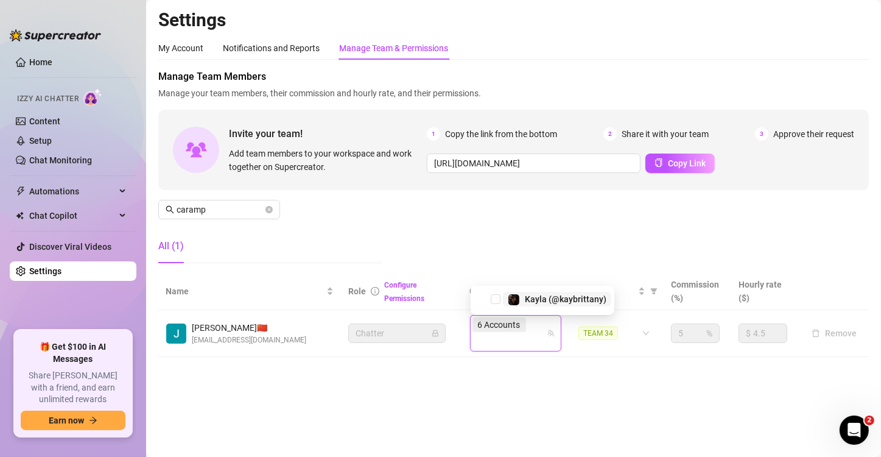
type input "kaybrittany"
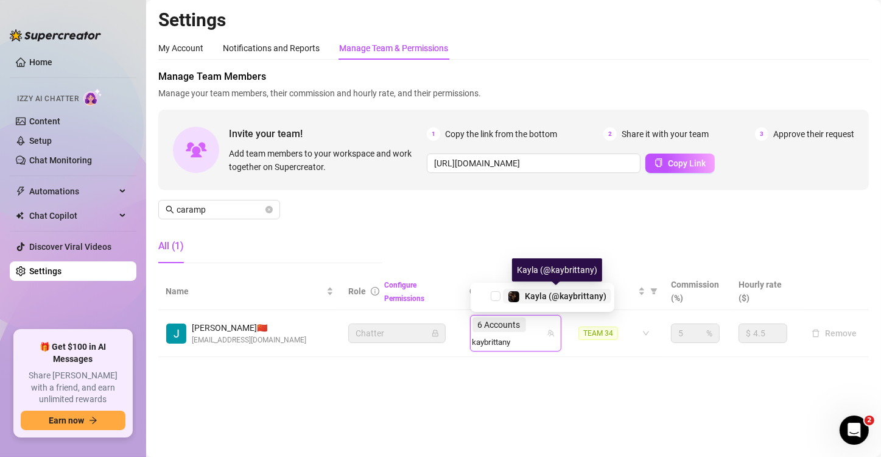
click at [539, 294] on span "Kayla (@kaybrittany)" at bounding box center [566, 296] width 82 height 10
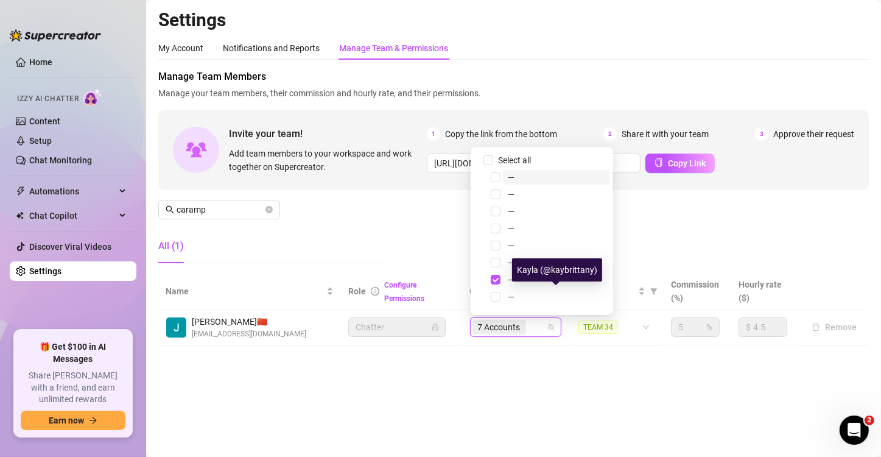
click at [526, 360] on main "Settings My Account Notifications and Reports Manage Team & Permissions Profile…" at bounding box center [513, 228] width 735 height 457
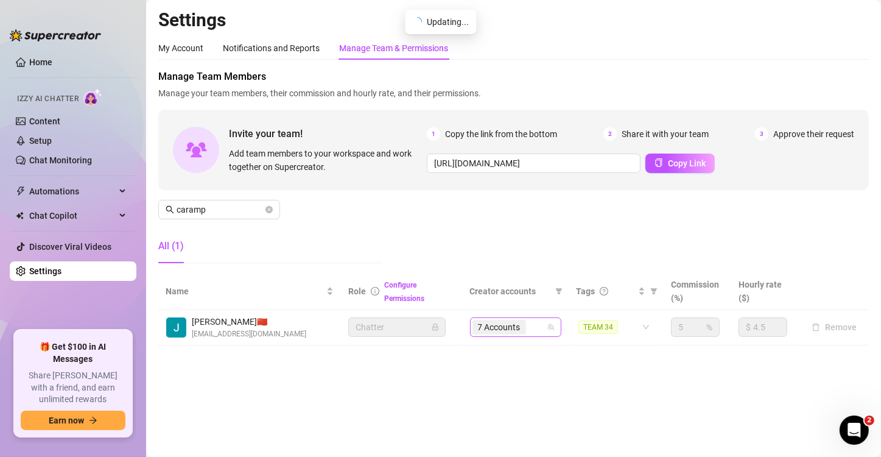
click at [533, 331] on div "7 Accounts" at bounding box center [509, 326] width 74 height 17
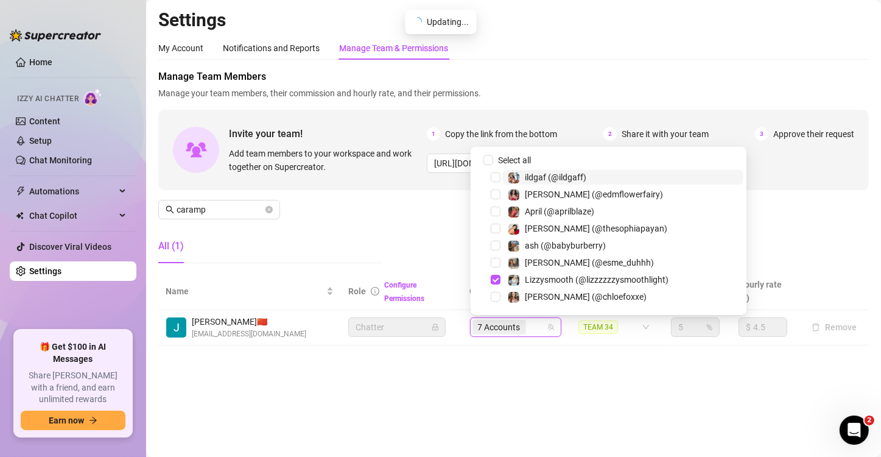
paste input "kaybrittany"
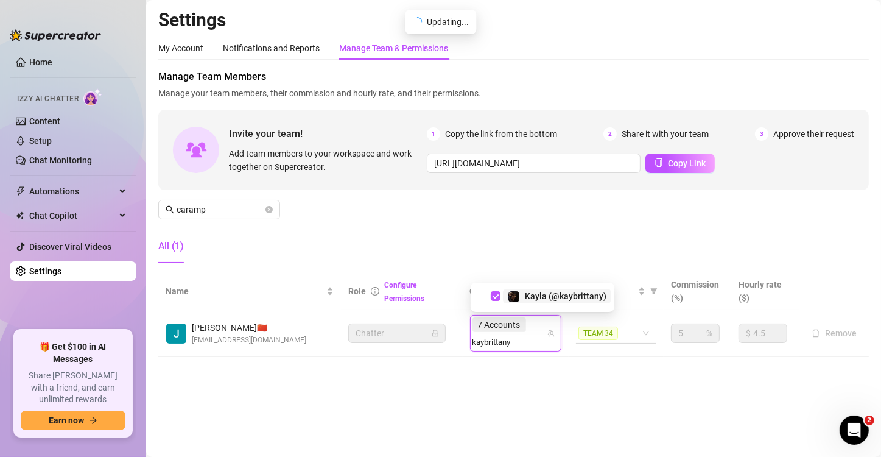
type input "kaybrittany"
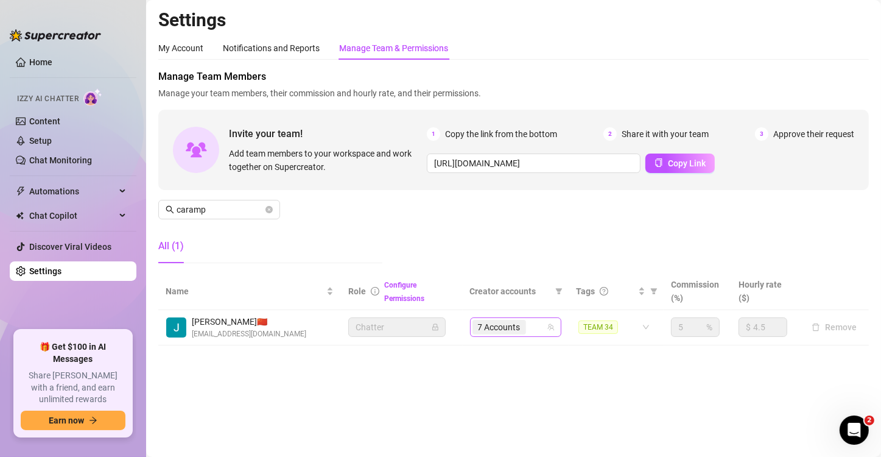
click at [535, 332] on div "7 Accounts" at bounding box center [509, 326] width 74 height 17
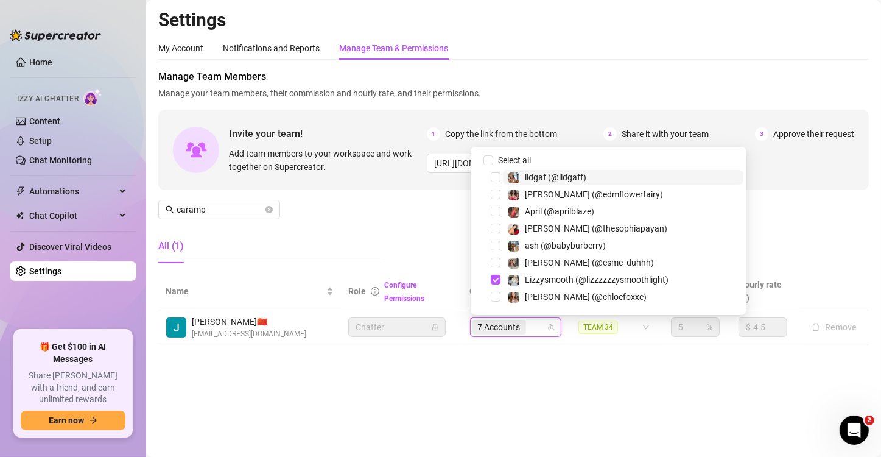
paste input "littlelandorVIP"
type input "littlelandorVIP"
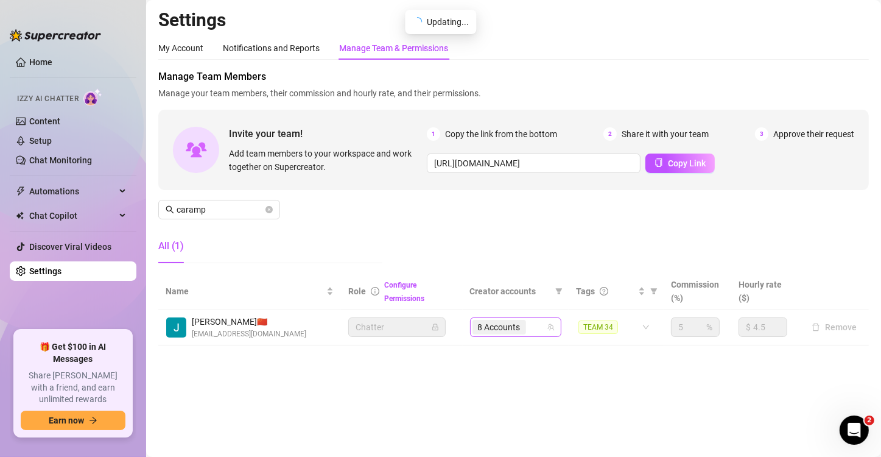
click at [535, 332] on div "8 Accounts" at bounding box center [509, 326] width 74 height 17
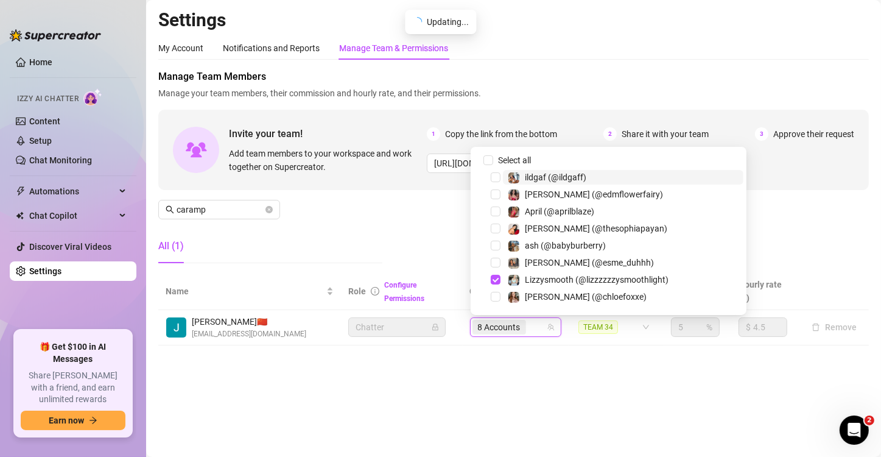
paste input "misscozypeach"
type input "misscozypeach"
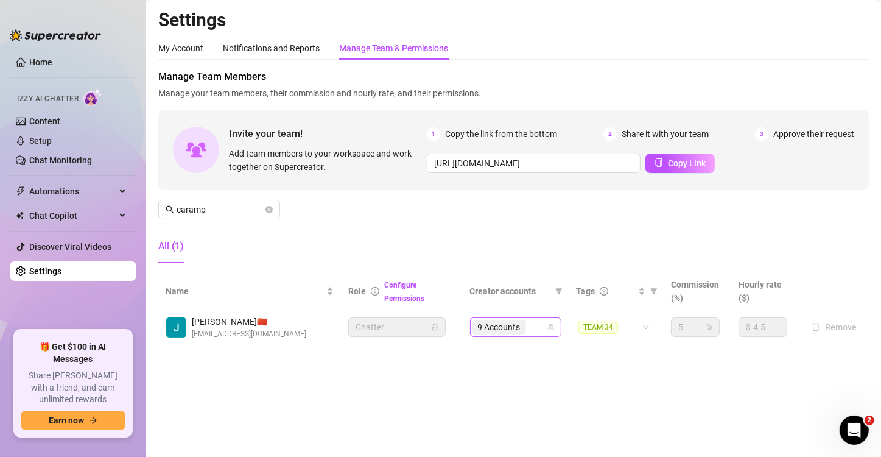
click at [537, 331] on div "9 Accounts" at bounding box center [509, 326] width 74 height 17
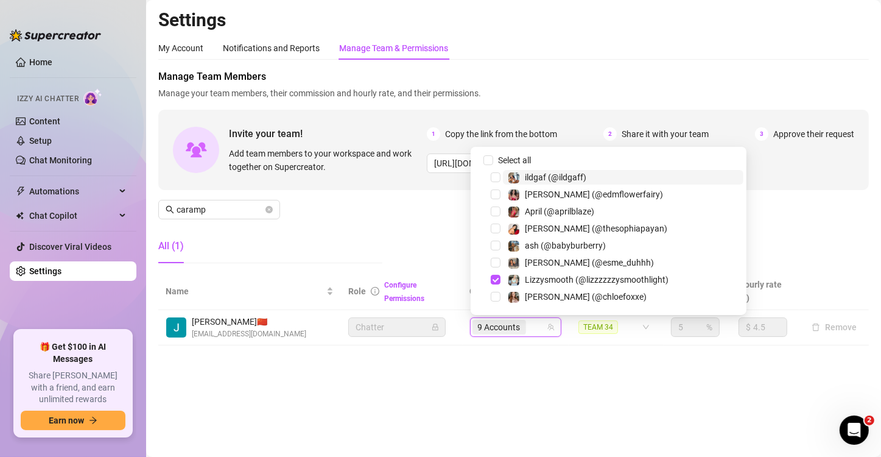
paste input "ohso_juicy"
type input "ohso_juicy"
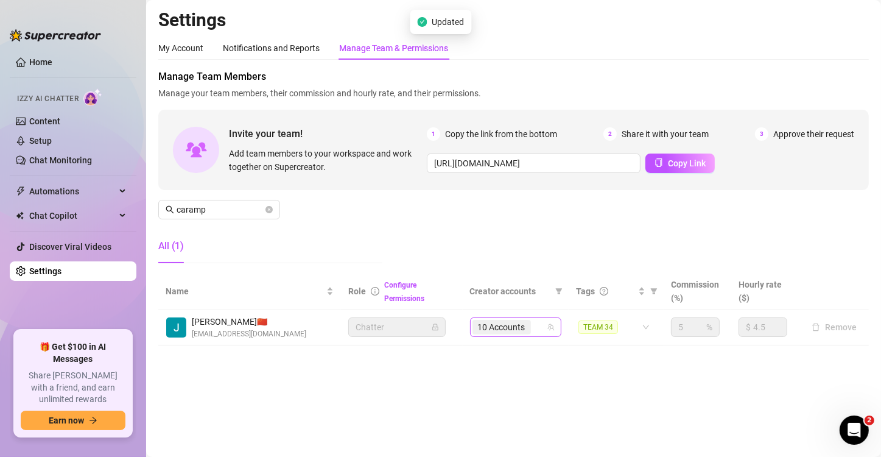
click at [530, 321] on span "10 Accounts" at bounding box center [501, 327] width 58 height 15
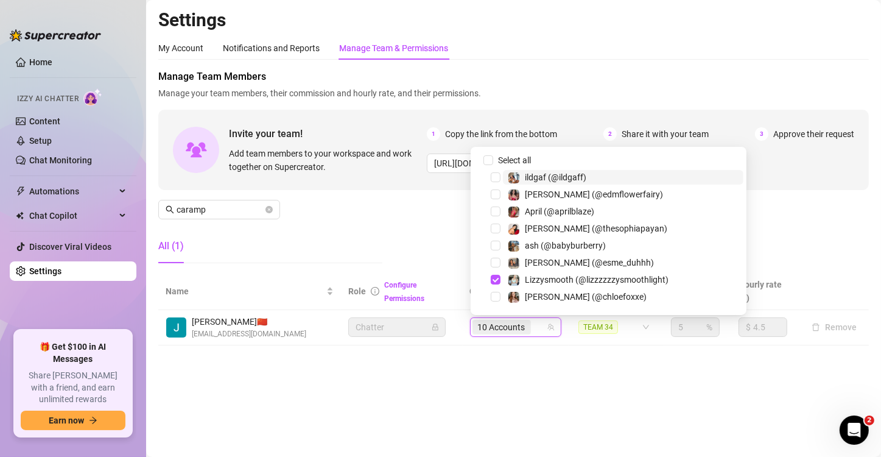
paste input "susanav"
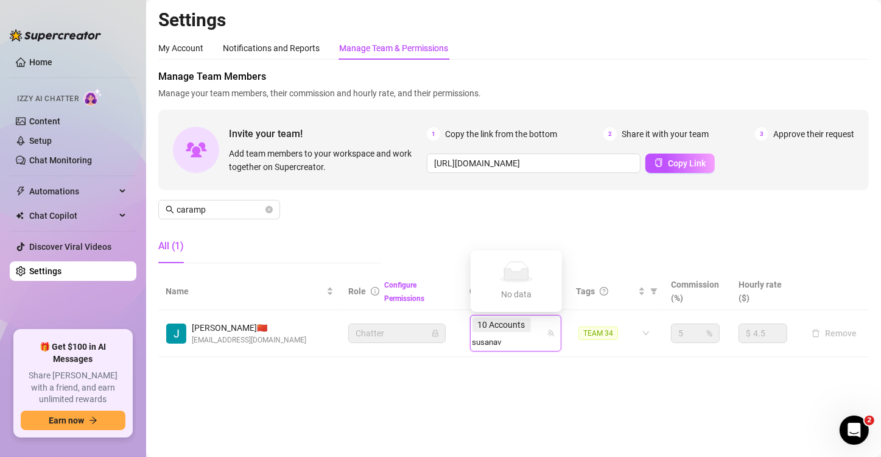
type input "susana"
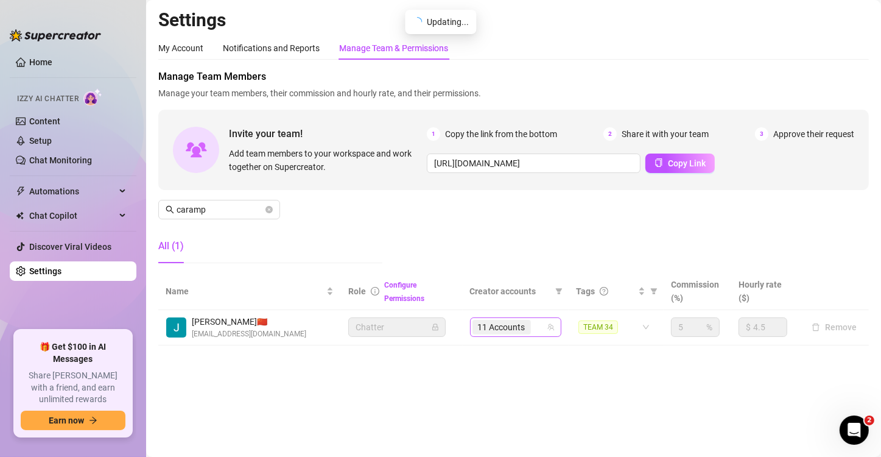
click at [534, 321] on input "search" at bounding box center [534, 327] width 2 height 15
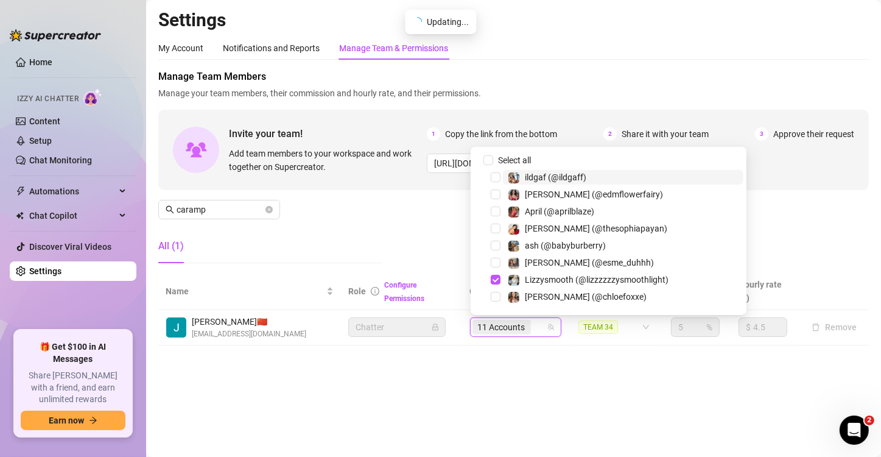
paste input "kirstenknight"
type input "kirstenknight"
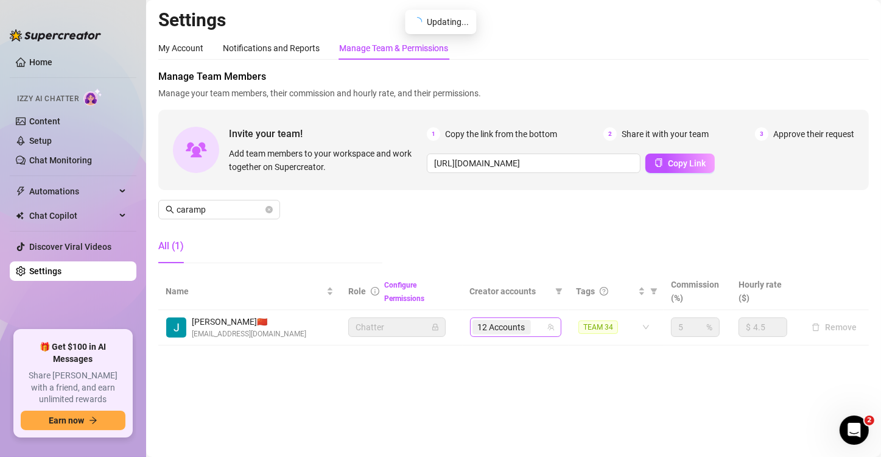
click at [534, 321] on input "search" at bounding box center [534, 327] width 2 height 15
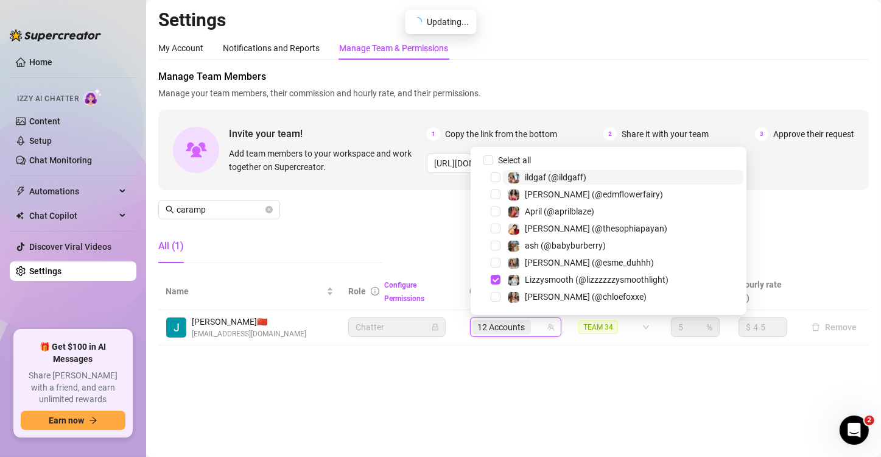
paste input "kristenhancher"
type input "kristenhancher"
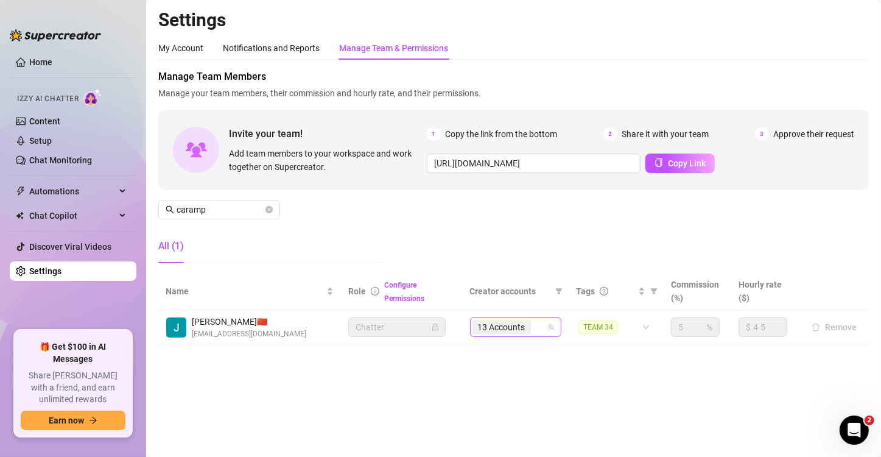
click at [494, 321] on span "13 Accounts" at bounding box center [501, 326] width 47 height 13
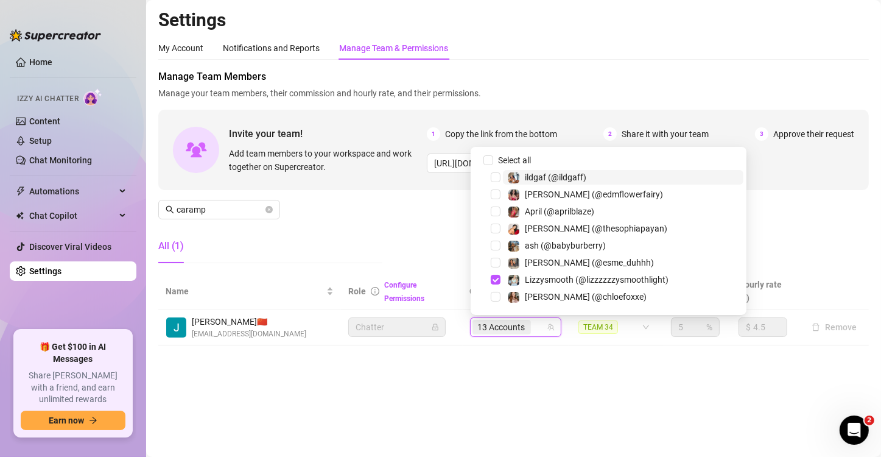
paste input "kristenhancher"
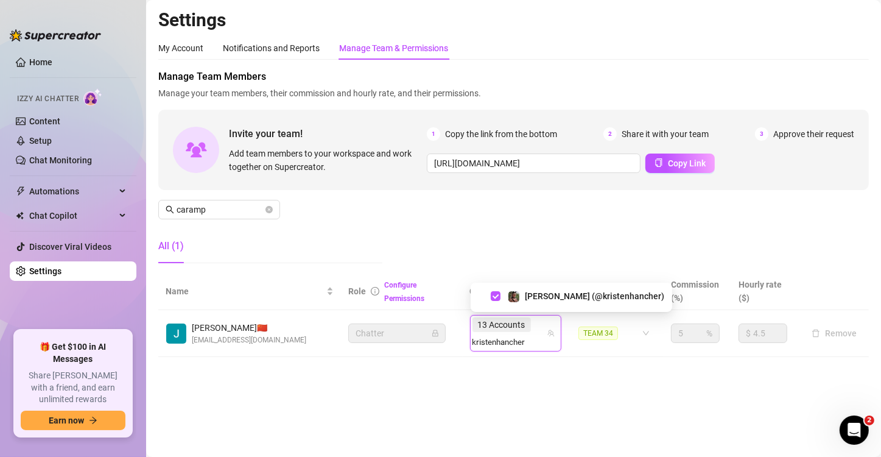
type input "kristenhancher"
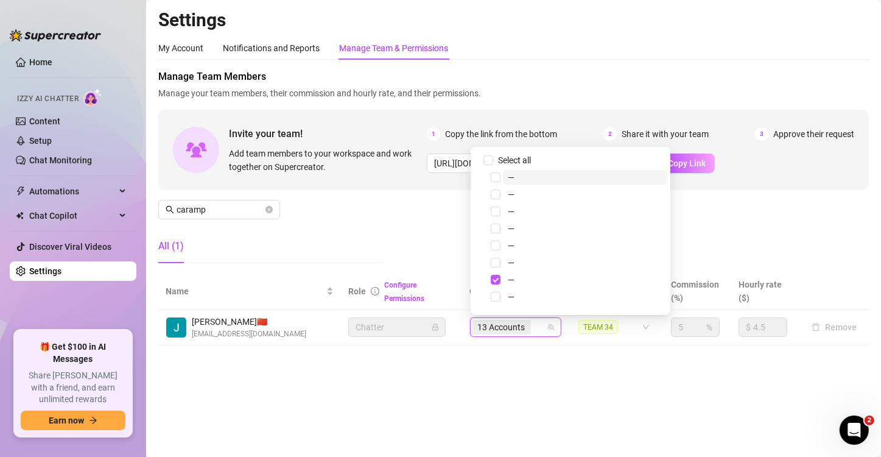
click at [523, 346] on div "Settings My Account Notifications and Reports Manage Team & Permissions Profile…" at bounding box center [513, 184] width 710 height 351
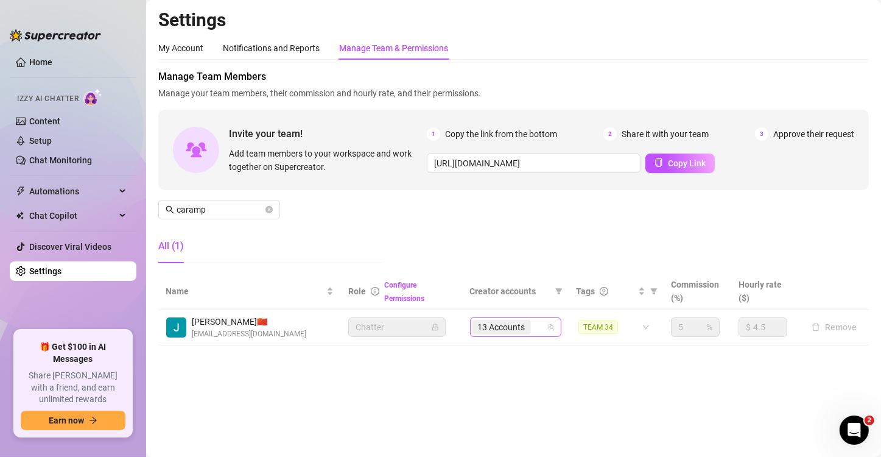
click at [525, 324] on span "13 Accounts" at bounding box center [501, 326] width 47 height 13
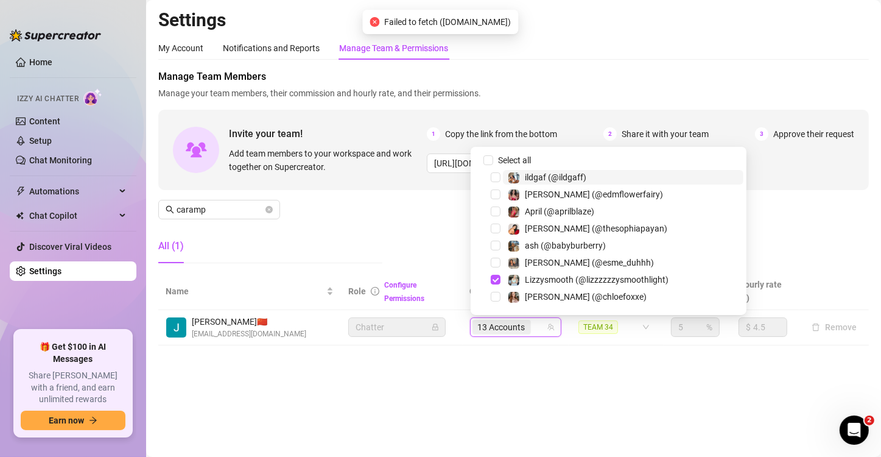
paste input "anniemiao"
type input "anniemiao"
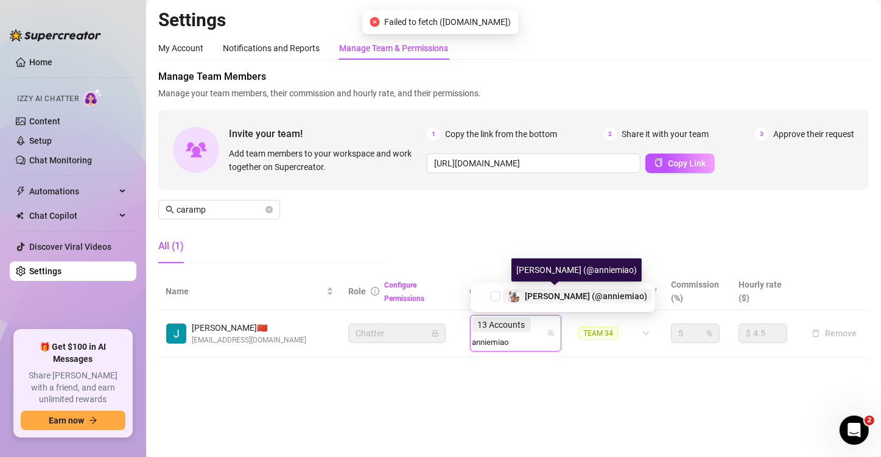
click at [569, 289] on div "[PERSON_NAME] (@anniemiao)" at bounding box center [586, 296] width 122 height 15
click at [541, 281] on div "[PERSON_NAME] (@anniemiao)" at bounding box center [576, 269] width 130 height 23
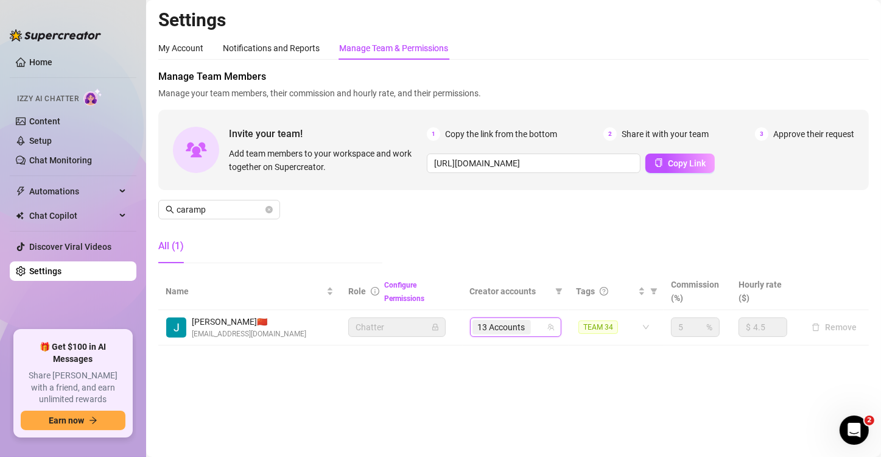
click at [528, 331] on span "13 Accounts" at bounding box center [501, 327] width 58 height 15
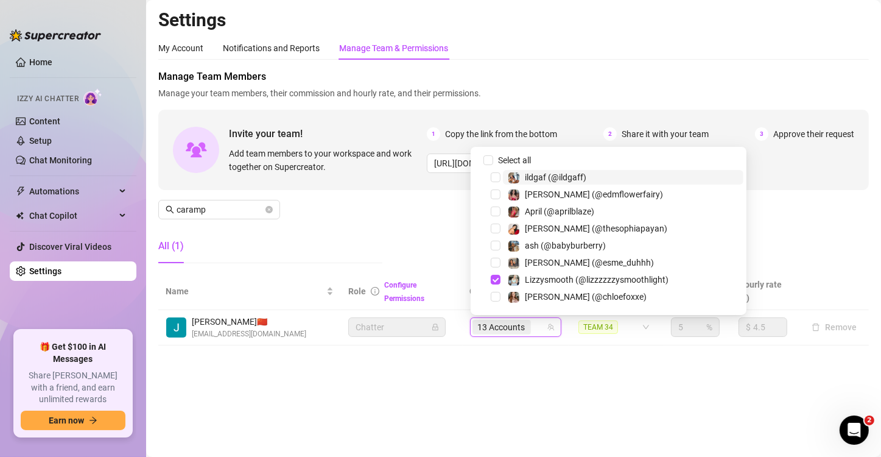
paste input "savysummer"
type input "savysummer"
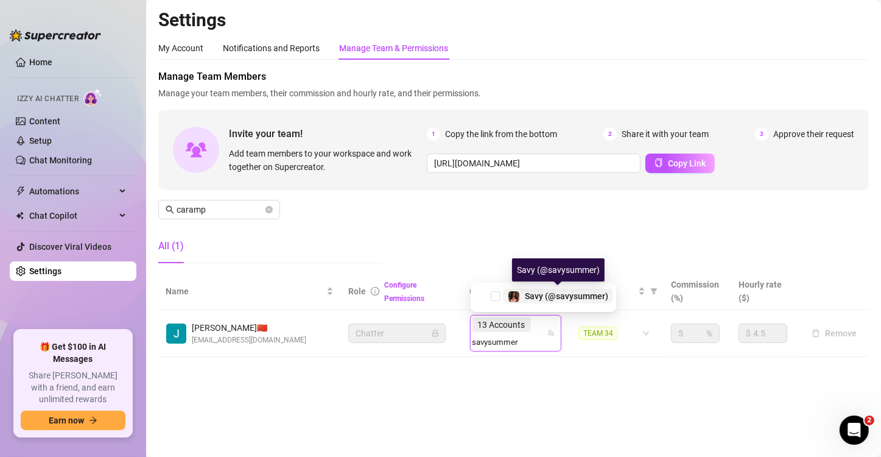
click at [561, 293] on span "Savy (@savysummer)" at bounding box center [566, 296] width 83 height 10
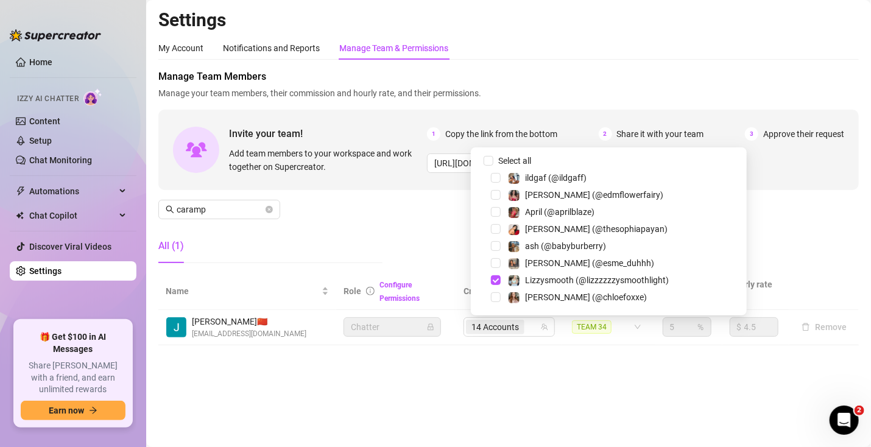
click at [479, 365] on main "Settings My Account Notifications and Reports Manage Team & Permissions Profile…" at bounding box center [508, 223] width 724 height 447
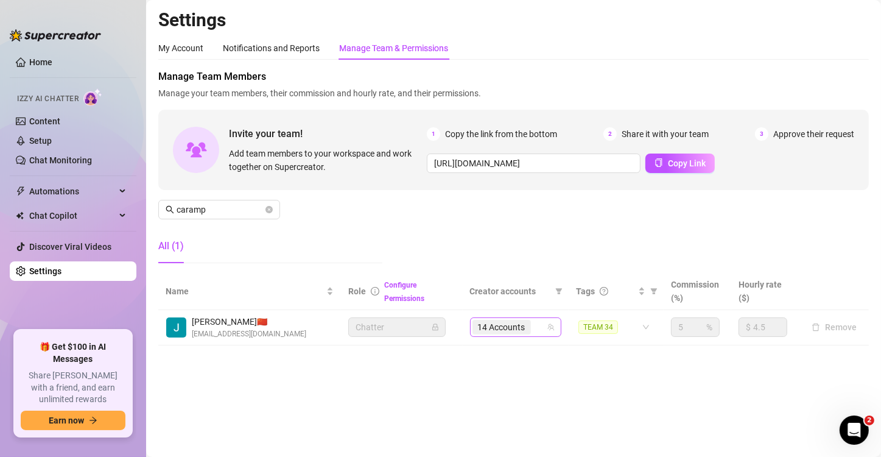
click at [514, 329] on span "14 Accounts" at bounding box center [501, 326] width 47 height 13
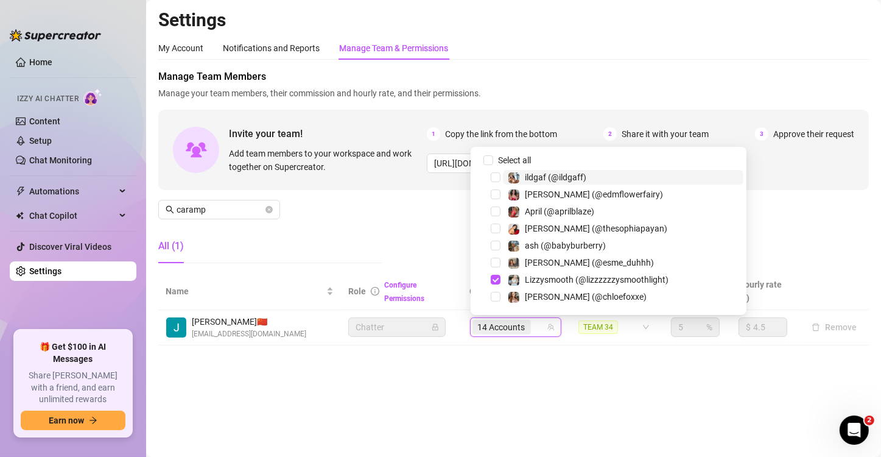
paste input "avryjennervip"
type input "avryjennervip"
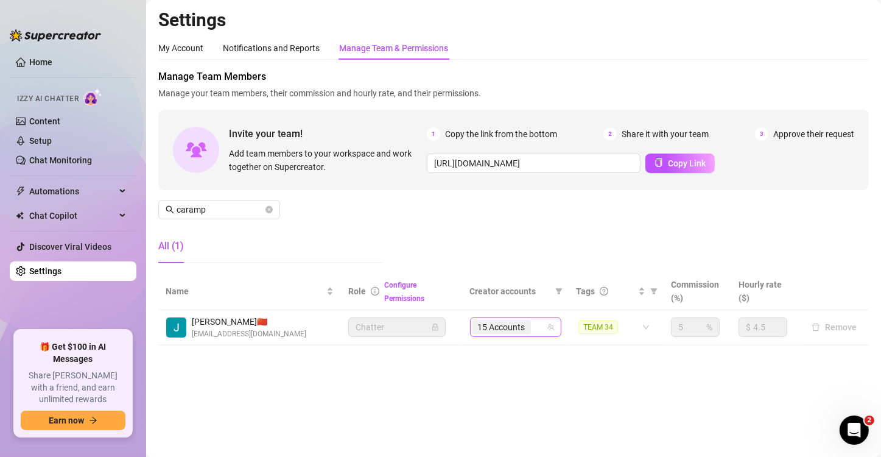
click at [535, 333] on input "search" at bounding box center [534, 327] width 2 height 15
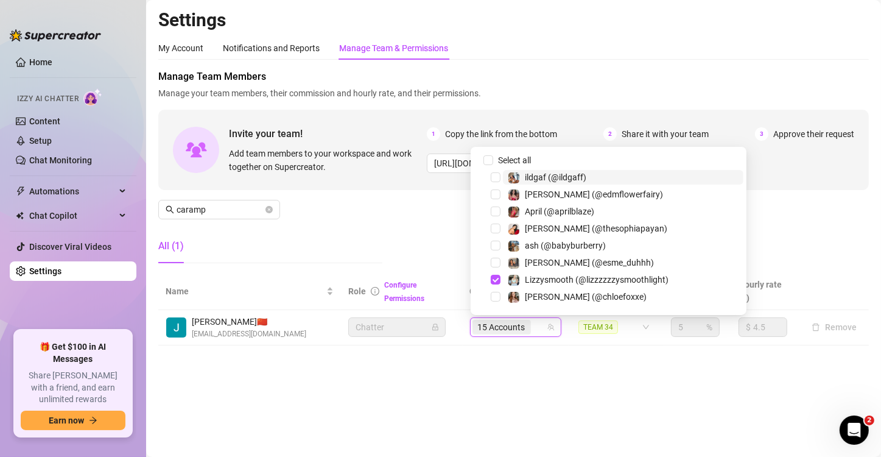
paste input "withstand"
type input "withstand"
click at [535, 332] on input "search" at bounding box center [534, 327] width 2 height 15
paste input "skylarbanxx"
type input "skylarbanxx"
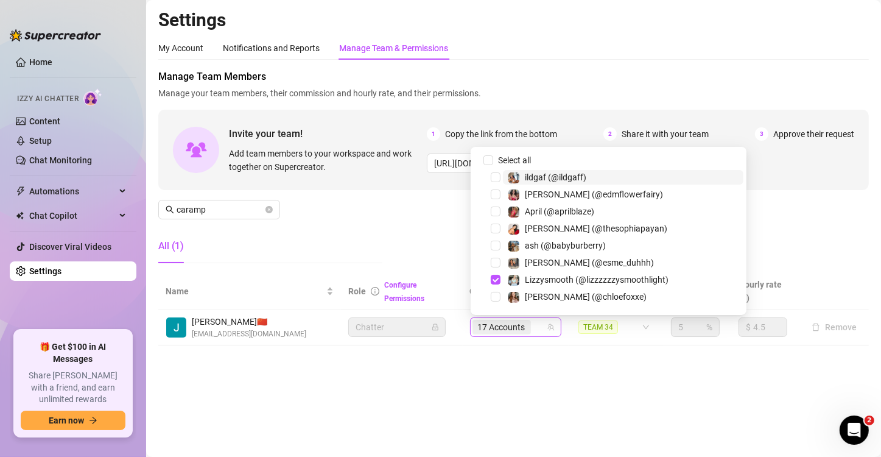
click at [535, 332] on input "search" at bounding box center [534, 327] width 2 height 15
paste input "reallarissacastro"
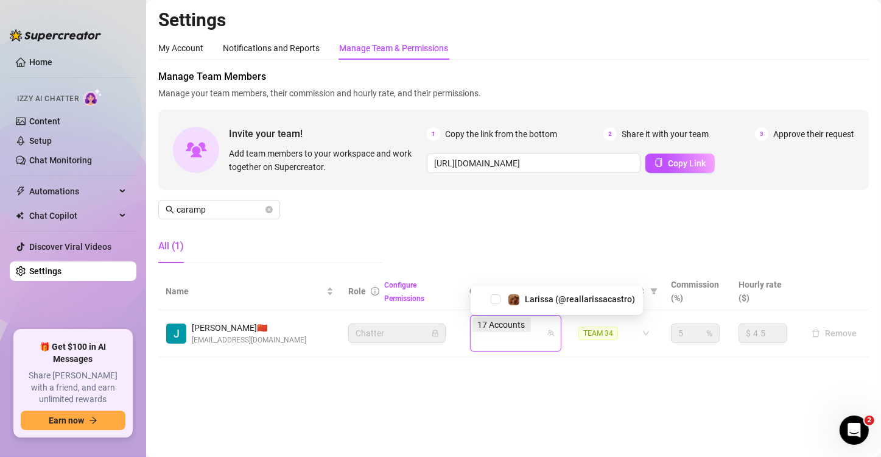
type input "reallarissacastro"
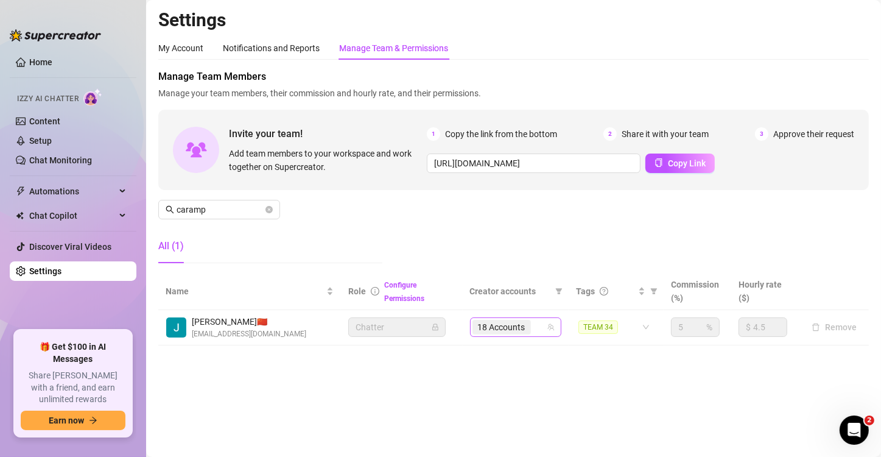
click at [535, 332] on input "search" at bounding box center [534, 327] width 2 height 15
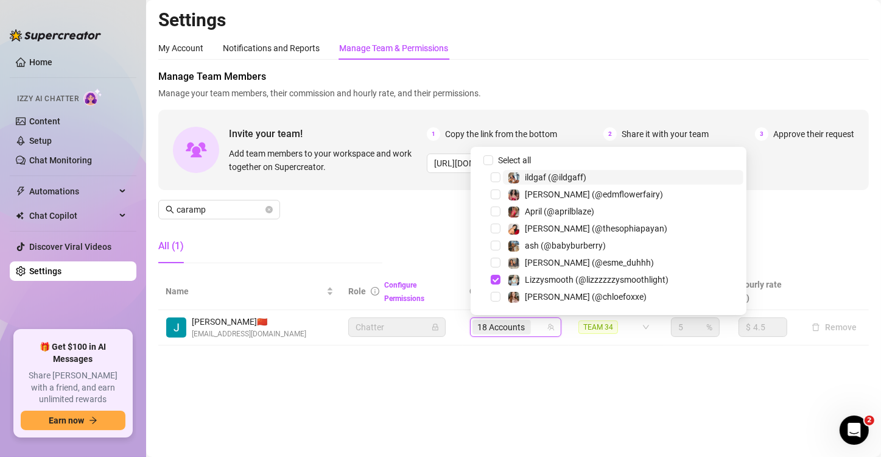
paste input "509baeby"
type input "509baeby"
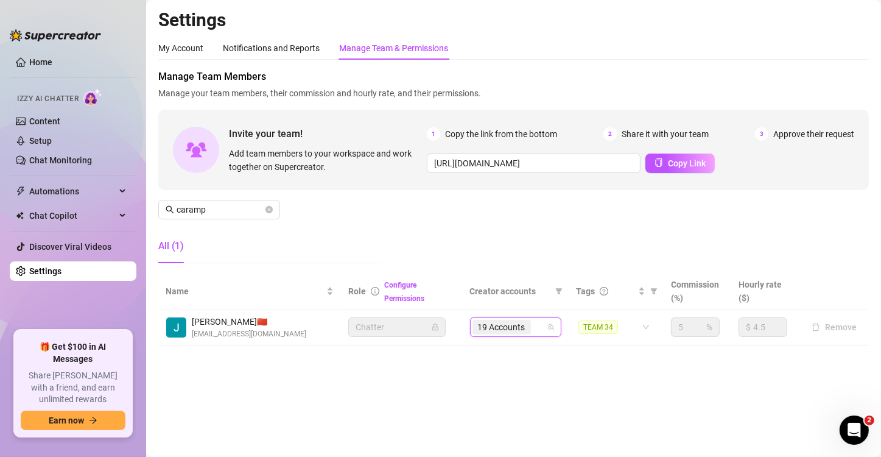
click at [525, 356] on div "Settings My Account Notifications and Reports Manage Team & Permissions Profile…" at bounding box center [513, 184] width 710 height 351
click at [202, 214] on input "caramp" at bounding box center [220, 209] width 86 height 13
click at [206, 216] on span "caramp" at bounding box center [219, 209] width 122 height 19
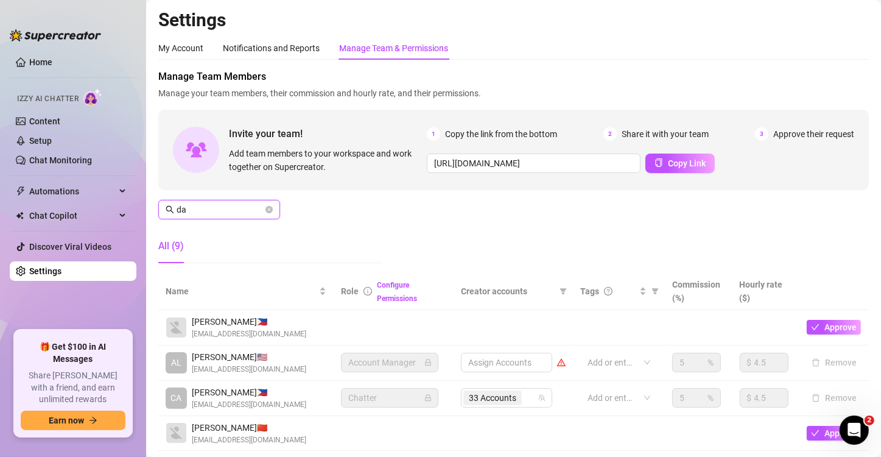
type input "dan"
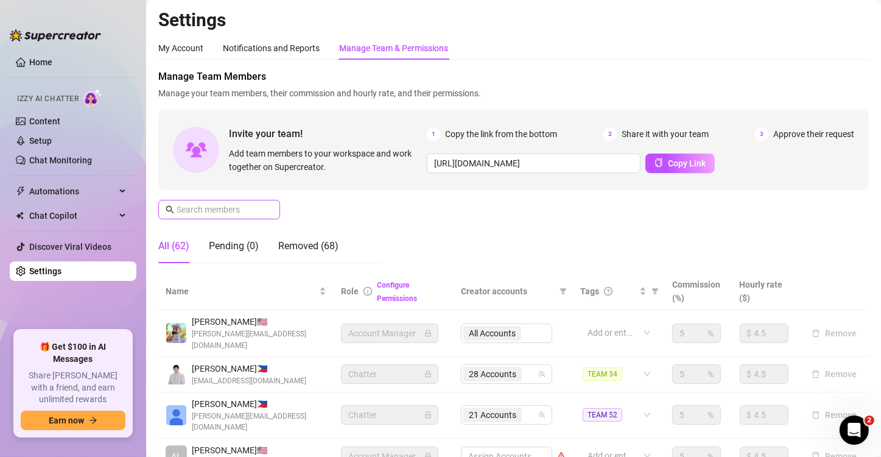
click at [226, 219] on span at bounding box center [219, 209] width 122 height 19
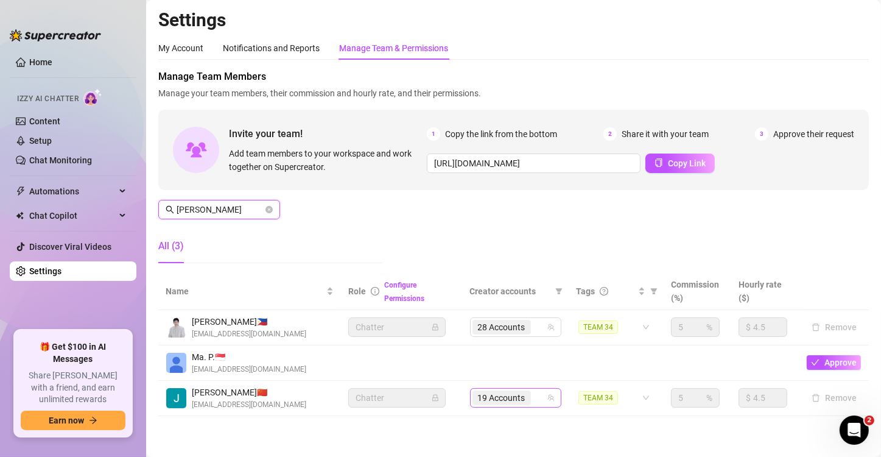
click at [526, 401] on div "19 Accounts" at bounding box center [502, 397] width 61 height 17
type input "paul"
paste input "509baeby"
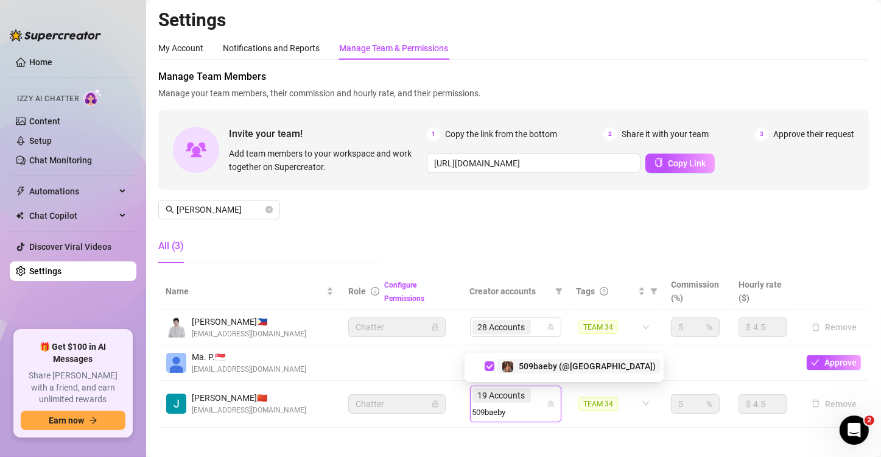
type input "509baeby"
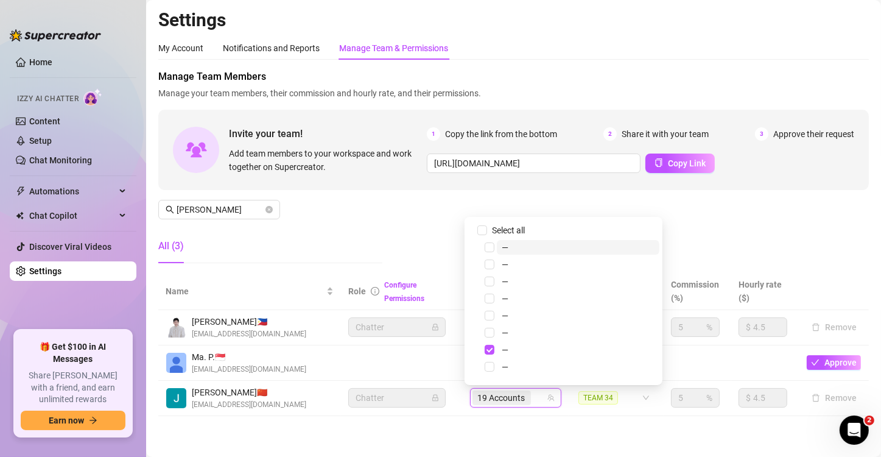
click at [511, 410] on td "19 Accounts" at bounding box center [516, 397] width 107 height 35
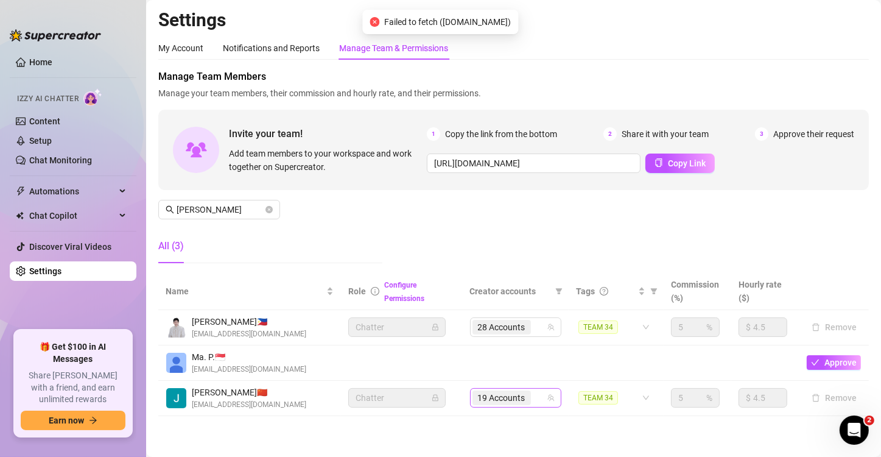
click at [533, 394] on input "search" at bounding box center [534, 397] width 2 height 15
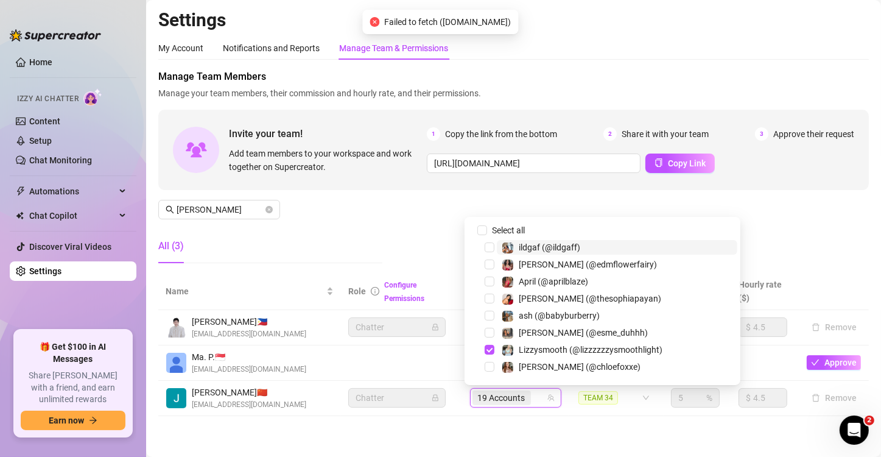
paste input "reallarissacastro"
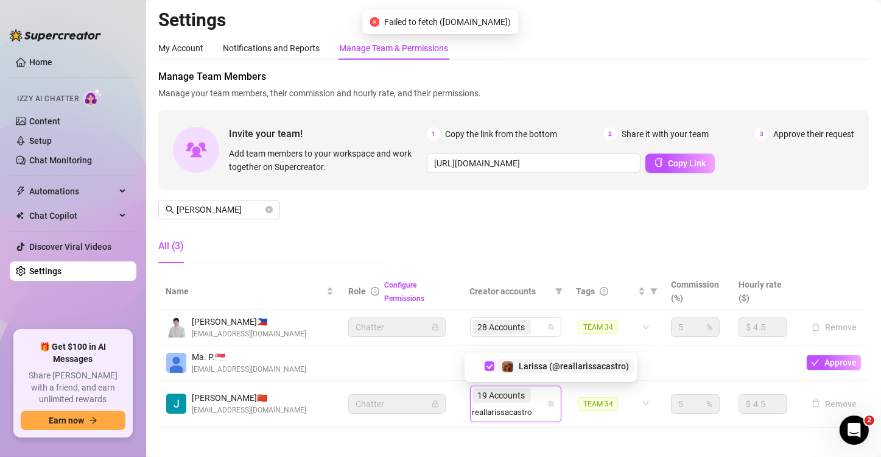
type input "reallarissacastro"
click at [519, 407] on td "19 Accounts reallarissacastro" at bounding box center [516, 403] width 107 height 47
click at [524, 394] on span "19 Accounts" at bounding box center [501, 395] width 58 height 15
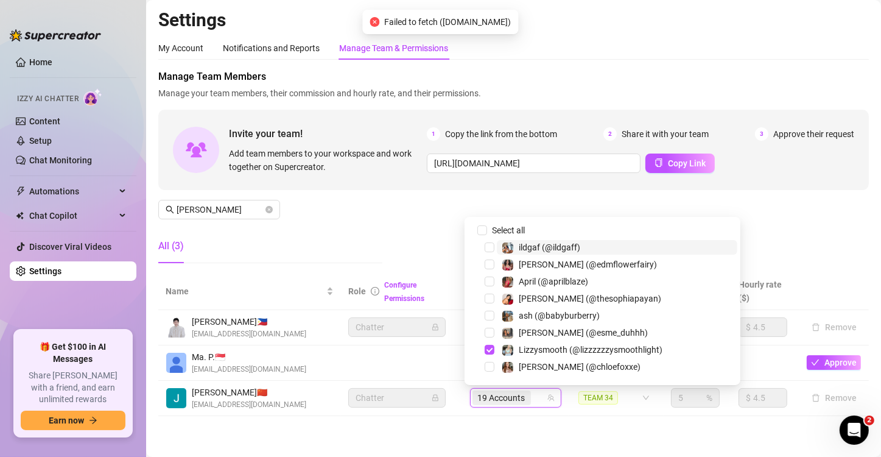
paste input "skylarbanxx"
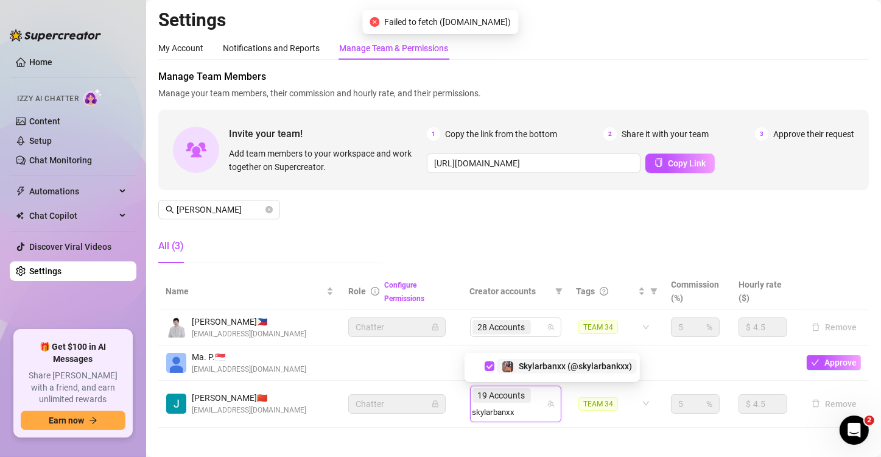
type input "skylarbanxx"
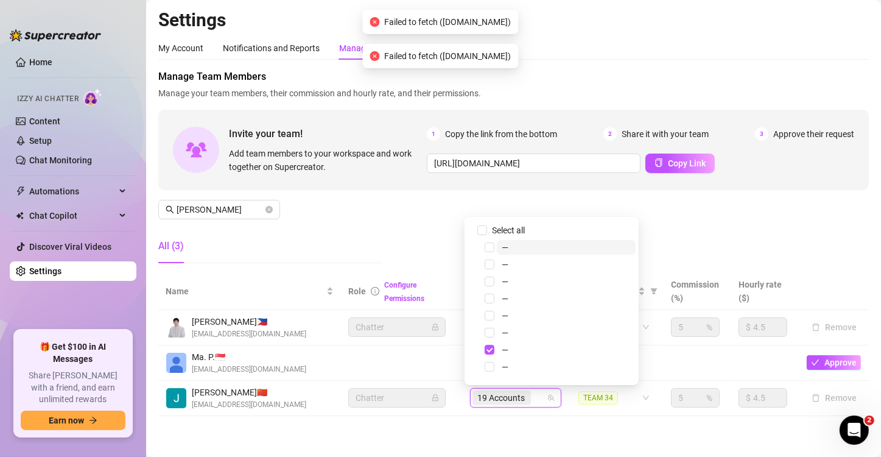
click at [526, 398] on div "19 Accounts" at bounding box center [502, 397] width 61 height 17
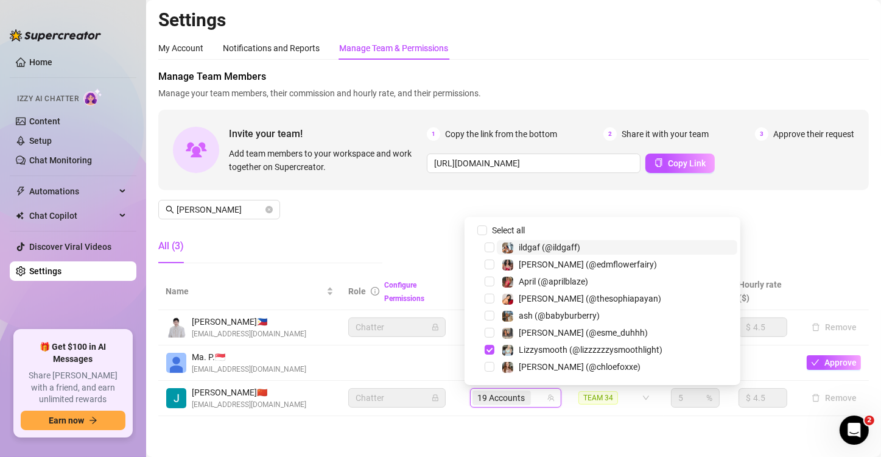
paste input "withstand"
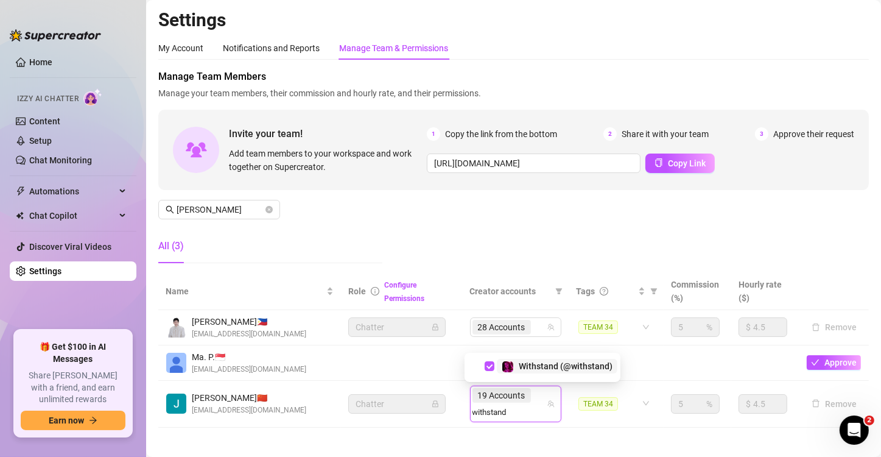
type input "withstand"
click at [512, 405] on input "search" at bounding box center [492, 412] width 40 height 15
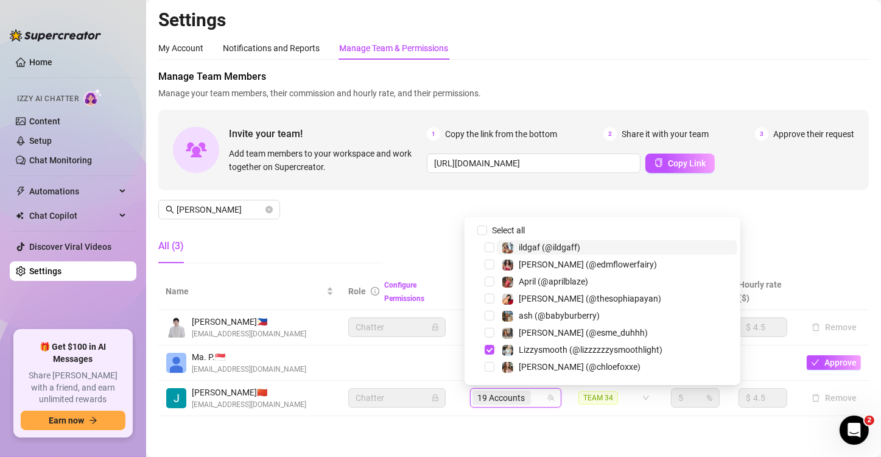
paste input "avryjennervip"
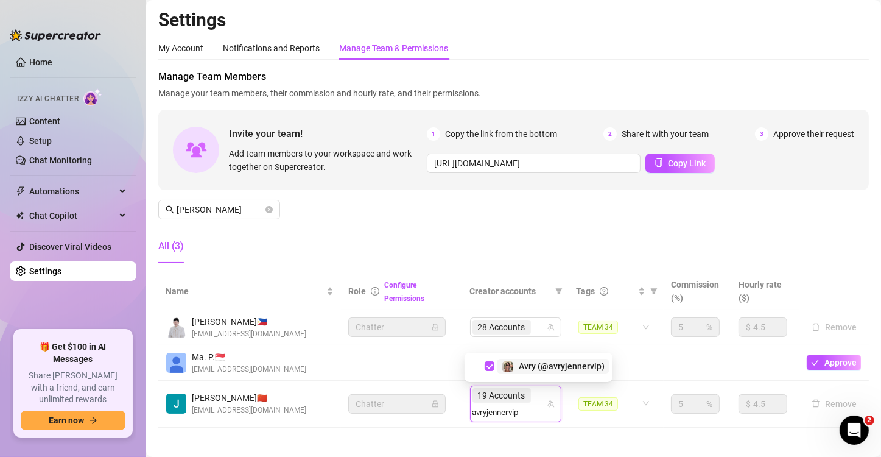
type input "avryjennervip"
click at [523, 398] on span "19 Accounts" at bounding box center [501, 395] width 58 height 15
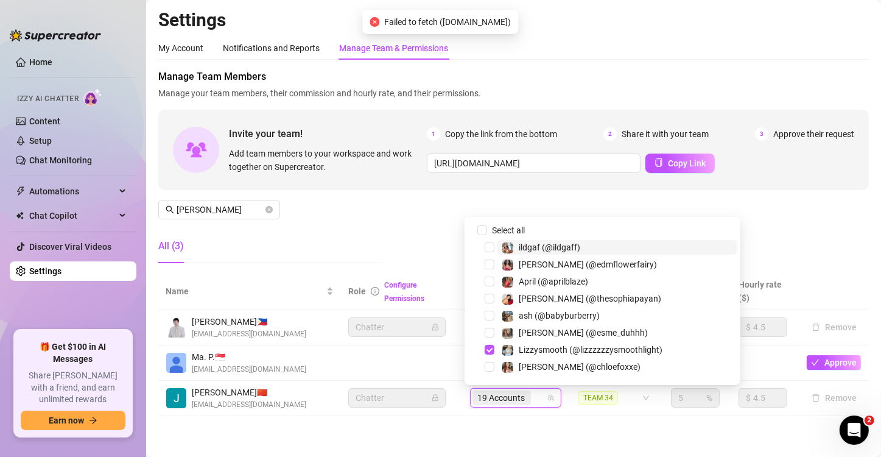
paste input "savysummer"
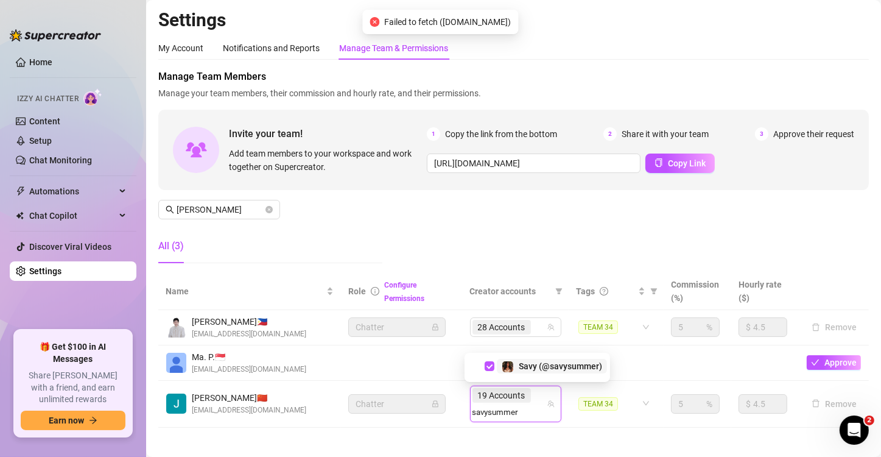
type input "savysummer"
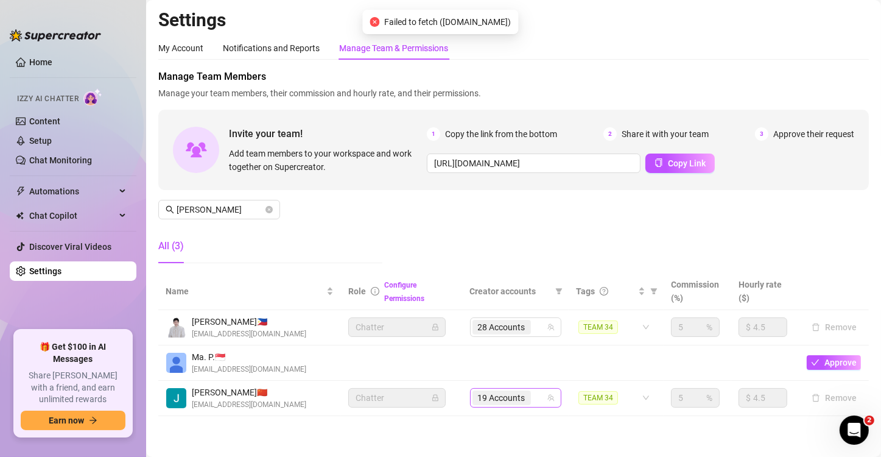
click at [533, 396] on input "search" at bounding box center [534, 397] width 2 height 15
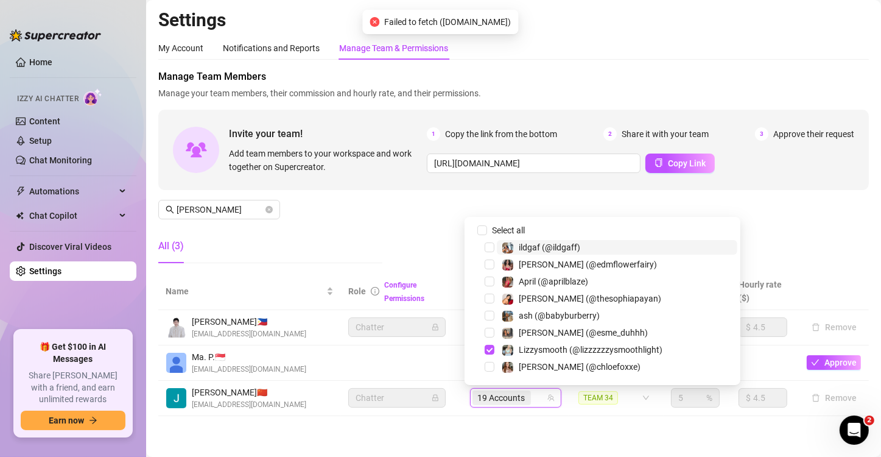
paste input "anniemiao"
type input "anniemiao"
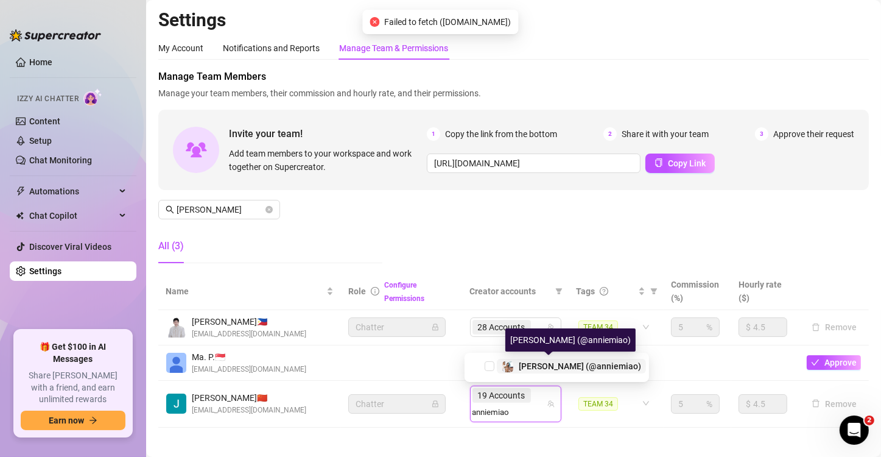
click at [546, 362] on span "[PERSON_NAME] (@anniemiao)" at bounding box center [580, 366] width 122 height 10
click at [372, 419] on div "Settings My Account Notifications and Reports Manage Team & Permissions Profile…" at bounding box center [513, 225] width 710 height 433
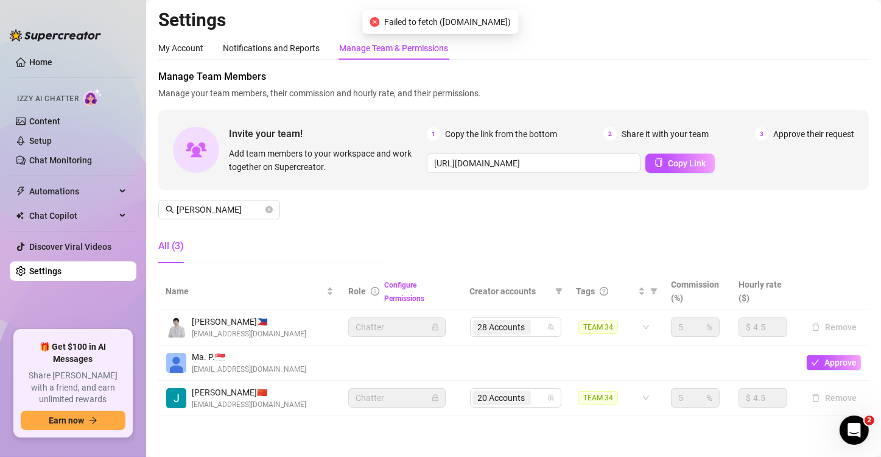
click at [396, 426] on div "Settings My Account Notifications and Reports Manage Team & Permissions Profile…" at bounding box center [513, 220] width 710 height 422
click at [243, 212] on input "paul" at bounding box center [220, 209] width 86 height 13
drag, startPoint x: 531, startPoint y: 331, endPoint x: 880, endPoint y: 201, distance: 371.8
click at [531, 331] on div "28 Accounts" at bounding box center [509, 326] width 74 height 17
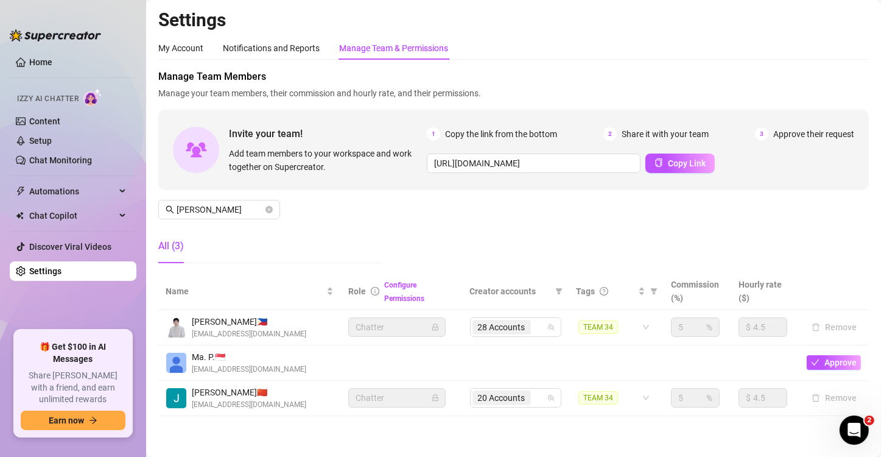
click at [547, 329] on icon "team" at bounding box center [550, 326] width 7 height 7
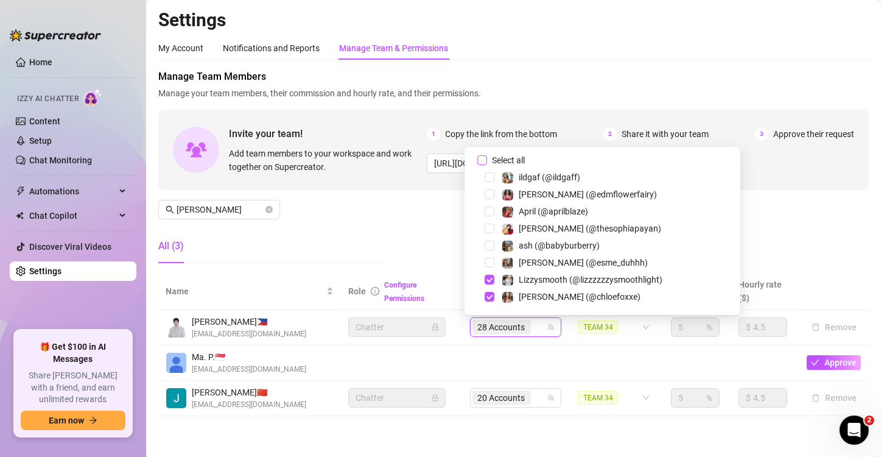
click at [511, 158] on span "Select all" at bounding box center [508, 159] width 43 height 13
click at [487, 158] on input "Select all" at bounding box center [482, 160] width 10 height 10
click at [518, 161] on span "Select all" at bounding box center [508, 159] width 43 height 13
click at [487, 161] on input "Select all" at bounding box center [482, 160] width 10 height 10
checkbox input "false"
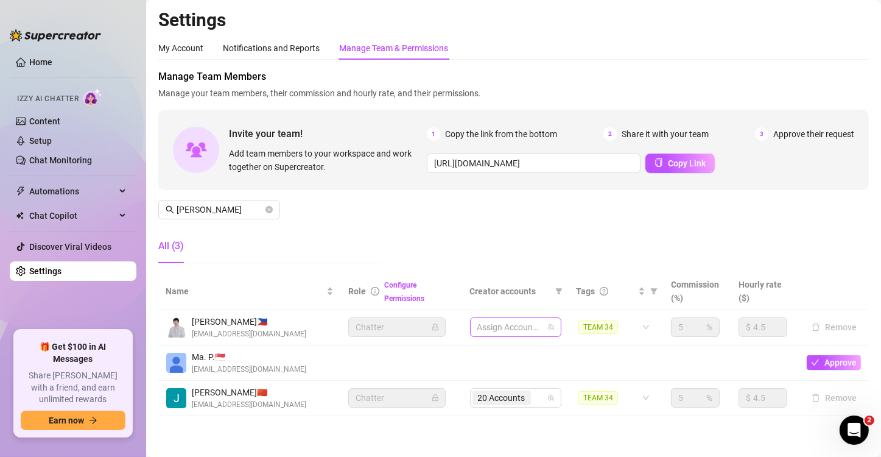
click at [503, 319] on div at bounding box center [509, 326] width 74 height 17
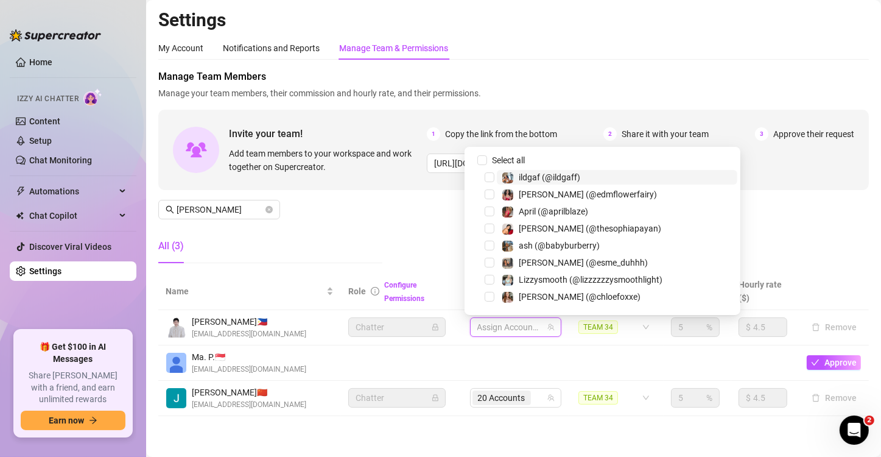
paste input "avryjennerfree"
type input "avryjennerfree"
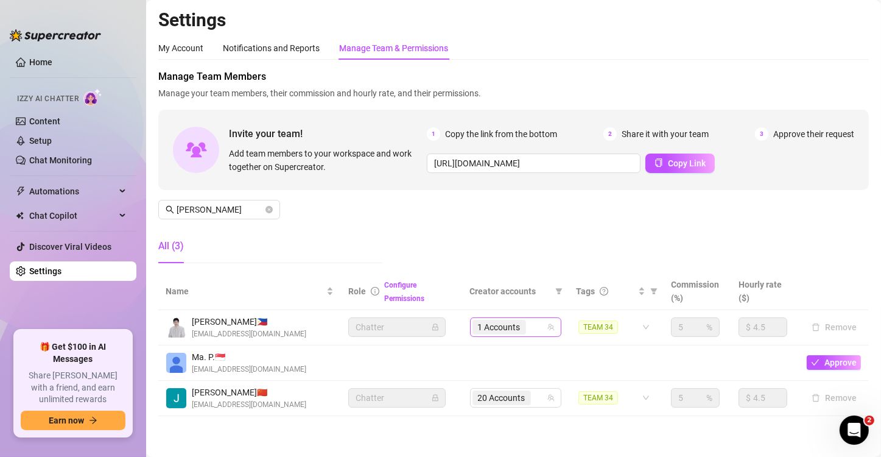
click at [503, 319] on div "1 Accounts" at bounding box center [500, 326] width 56 height 17
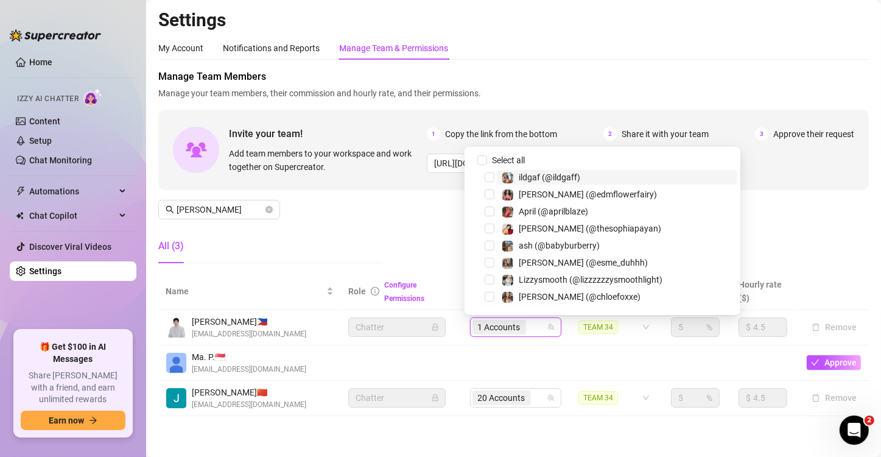
paste input "babyyyybella"
type input "babyyyybella"
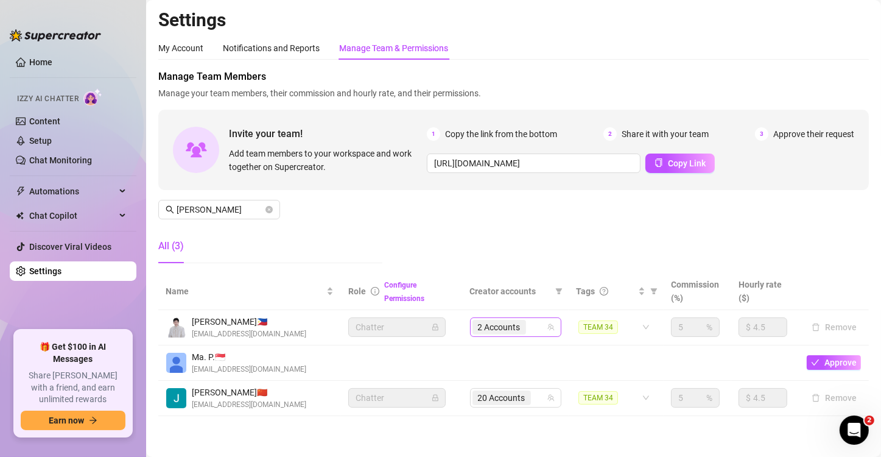
click at [503, 319] on div "2 Accounts" at bounding box center [500, 326] width 56 height 17
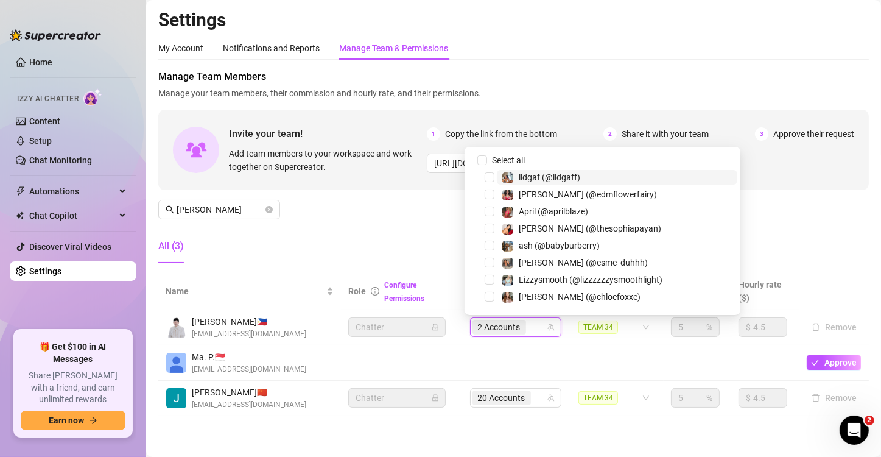
paste input "dmaxkenz"
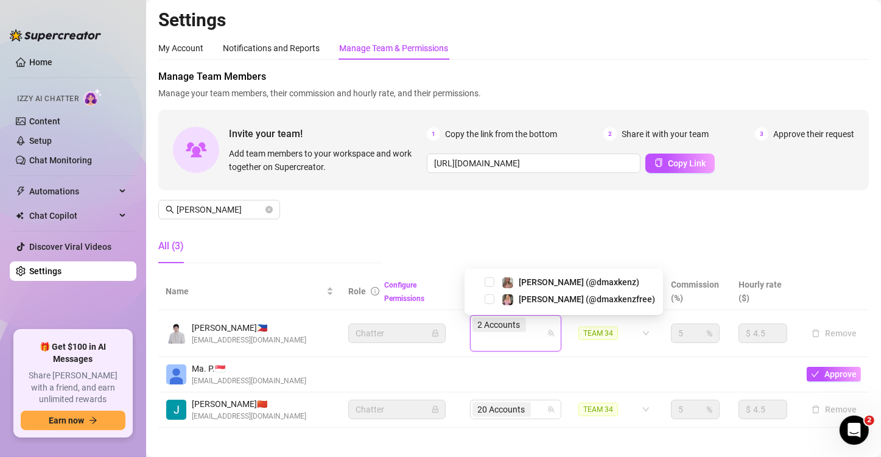
type input "dmaxkenz"
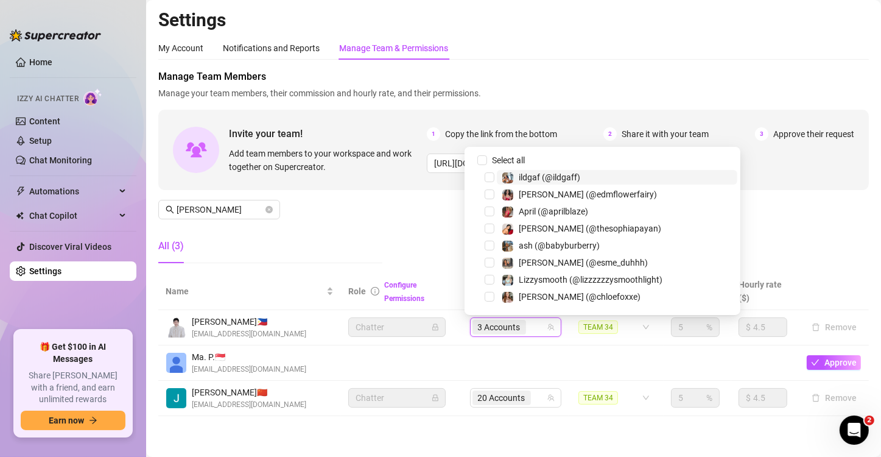
paste input "dmaxkenz"
type input "dmaxkenz"
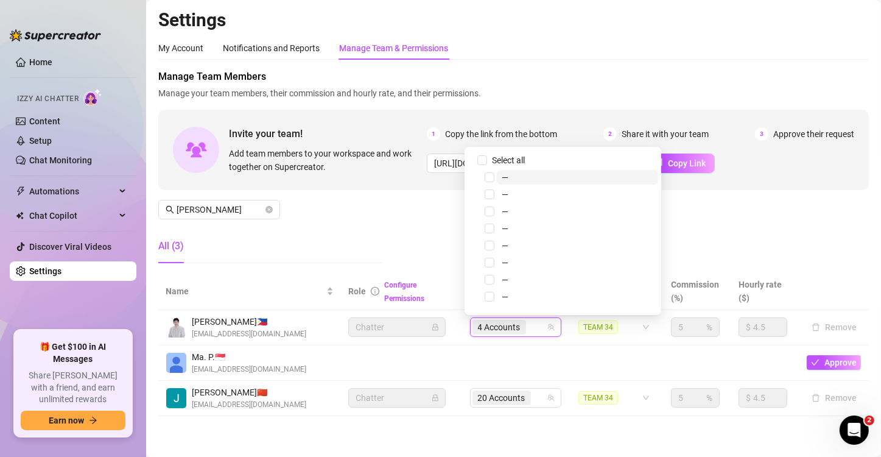
click at [503, 319] on div "4 Accounts" at bounding box center [500, 326] width 56 height 17
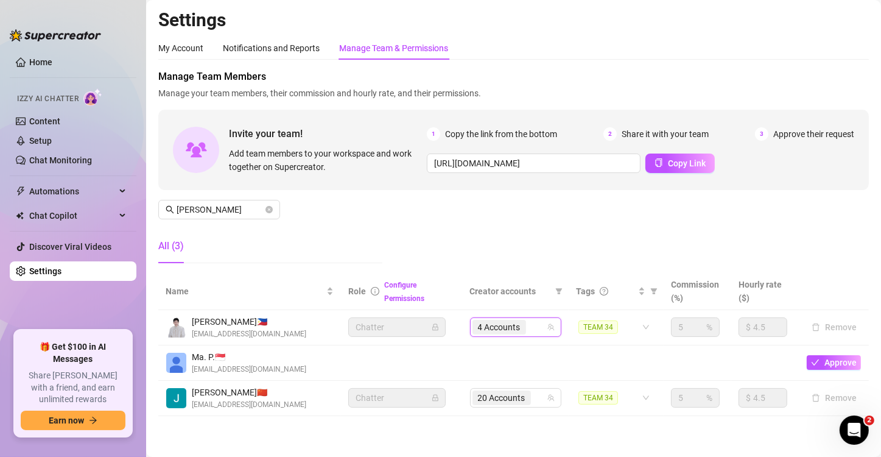
paste input "dmaxkenz"
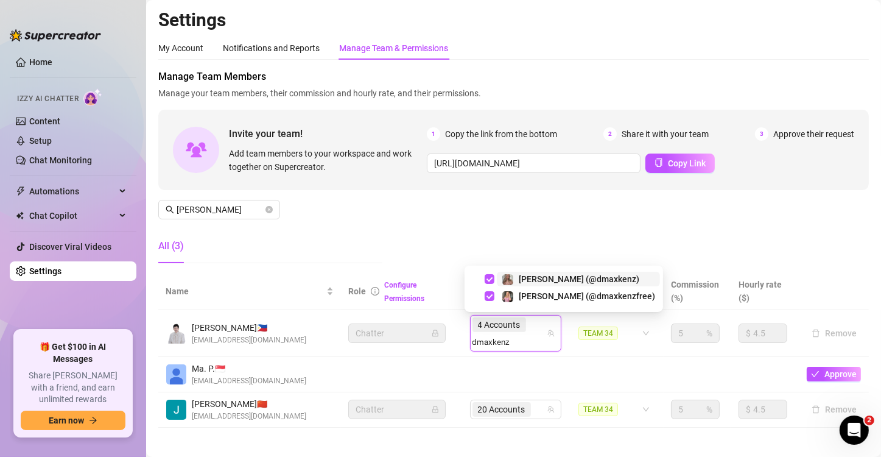
type input "dmaxkenz"
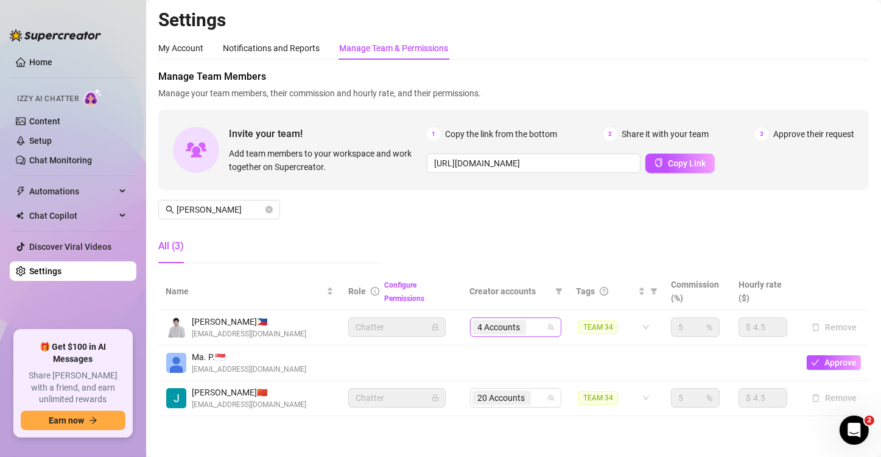
click at [515, 324] on span "4 Accounts" at bounding box center [499, 327] width 54 height 15
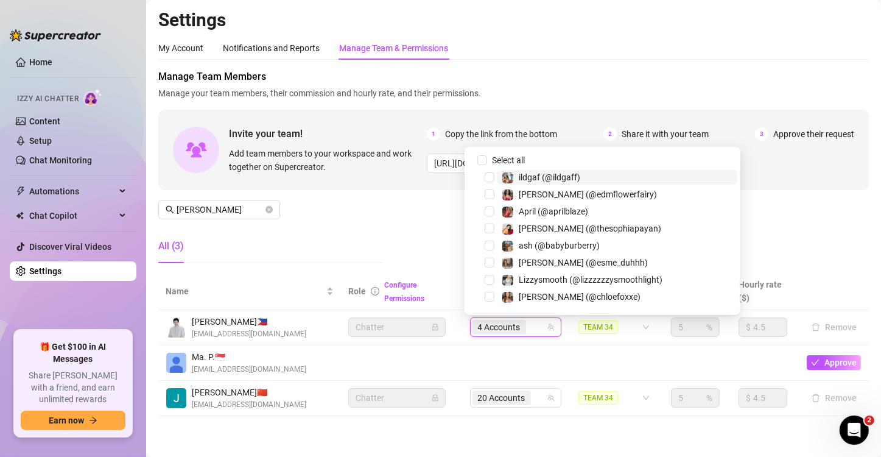
paste input "dmaxkenzfree"
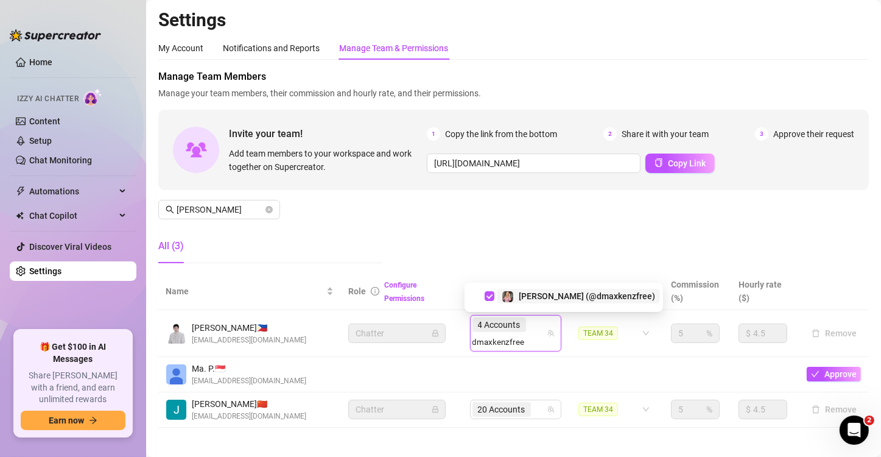
type input "dmaxkenzfree"
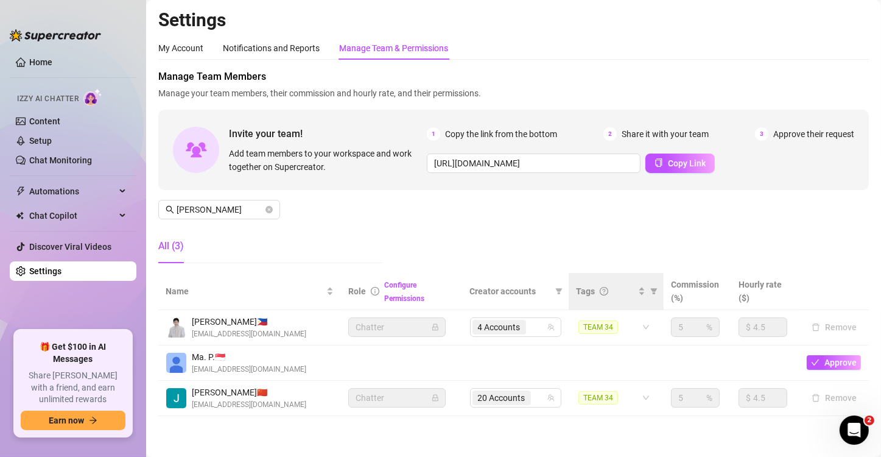
click at [569, 292] on th "Tags" at bounding box center [616, 291] width 95 height 37
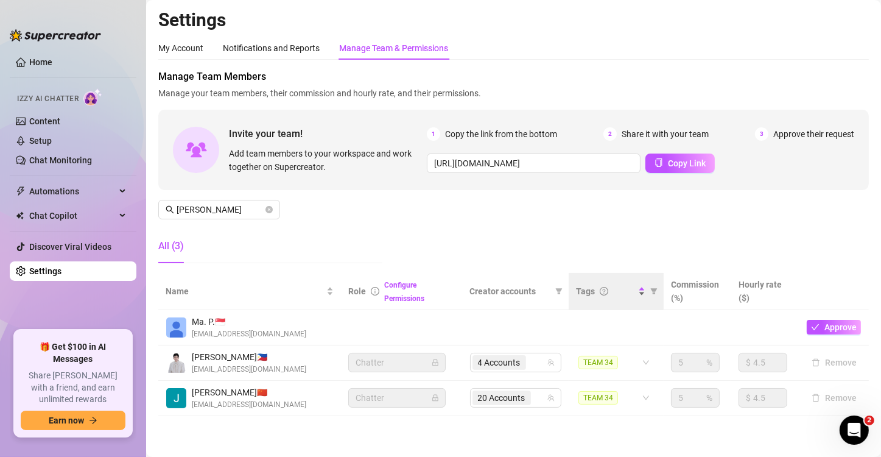
click at [576, 288] on span "Tags" at bounding box center [585, 290] width 19 height 13
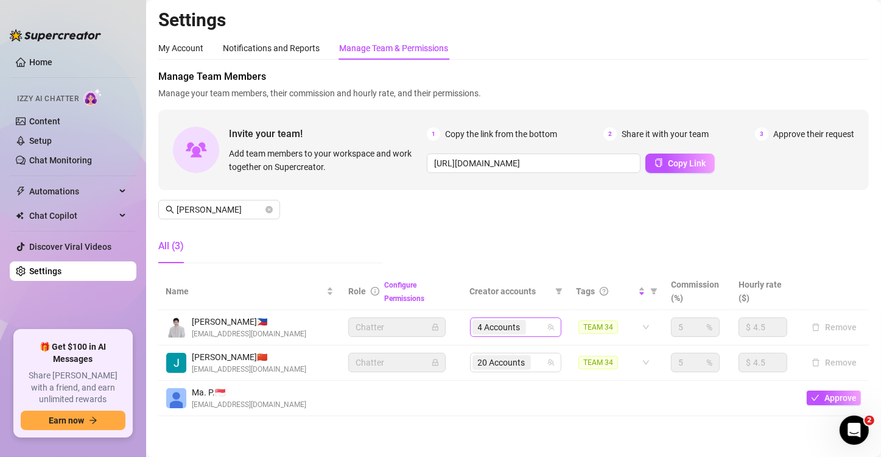
click at [514, 323] on span "4 Accounts" at bounding box center [499, 326] width 43 height 13
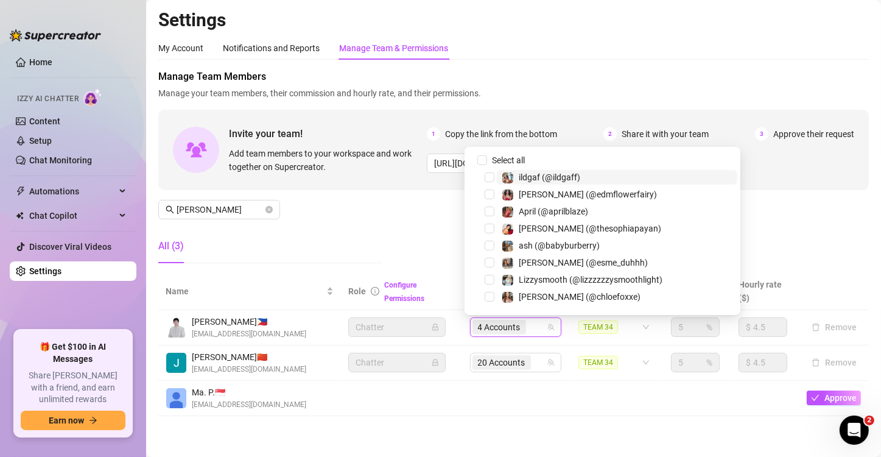
paste input "lizzzzzzysmoothlight"
type input "lizzzzzzysmoothlight"
click at [528, 328] on input "search" at bounding box center [529, 327] width 2 height 15
paste input "lizzzzzzysmoothlight"
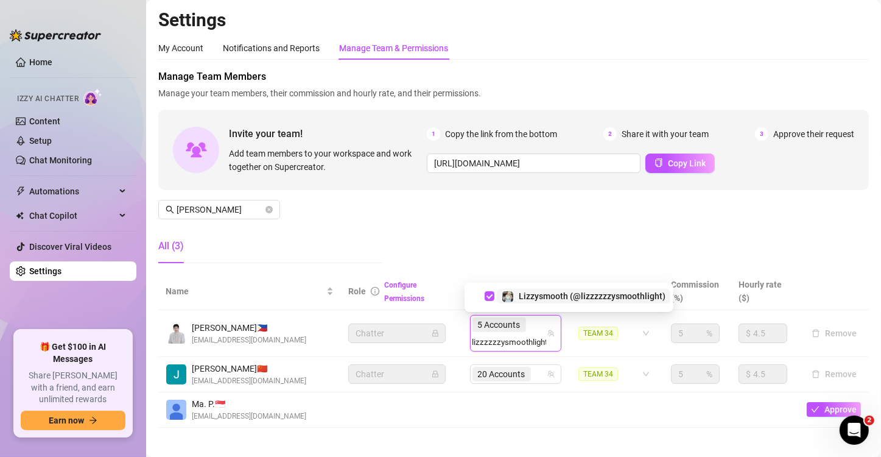
scroll to position [0, 1]
type input "lizzzzzzysmoothlight"
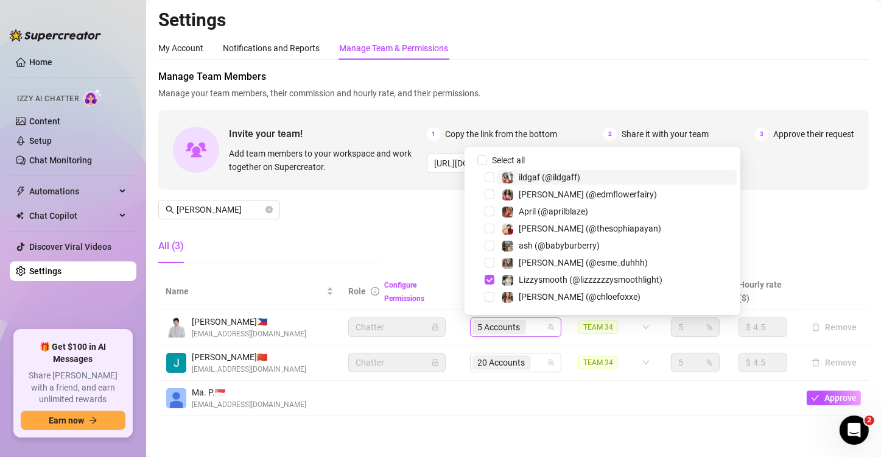
scroll to position [0, 0]
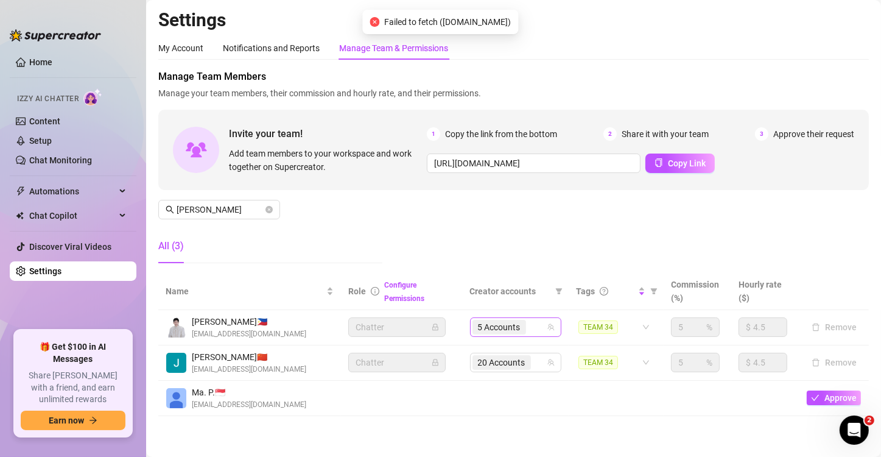
click at [531, 323] on div "5 Accounts" at bounding box center [509, 326] width 74 height 17
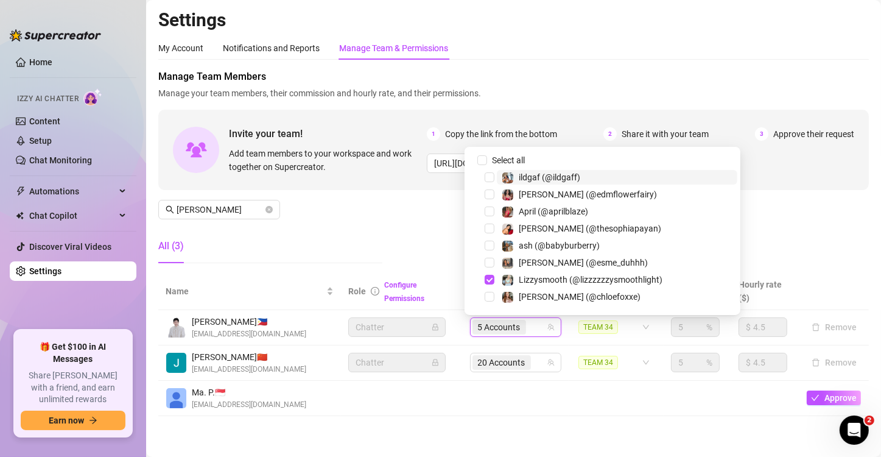
paste input "heyitscodee"
type input "heyitscodee"
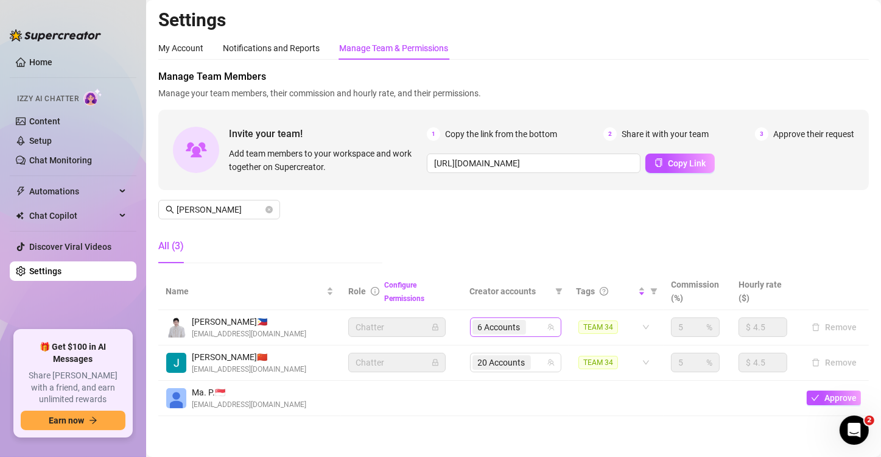
click at [531, 323] on div "6 Accounts" at bounding box center [509, 326] width 74 height 17
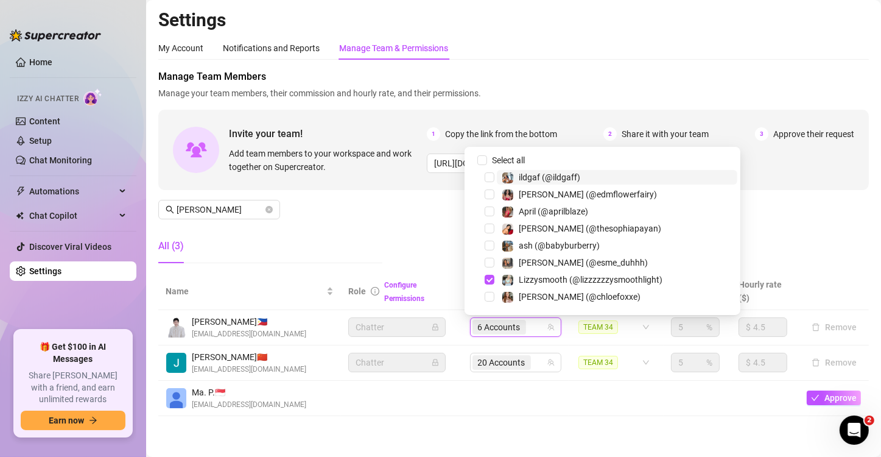
paste input "kaybrittany"
type input "kaybrittany"
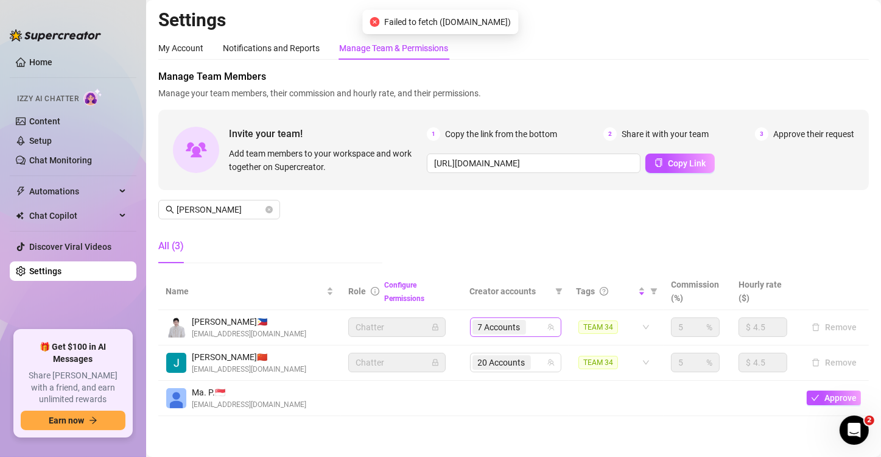
click at [531, 323] on div "7 Accounts" at bounding box center [509, 326] width 74 height 17
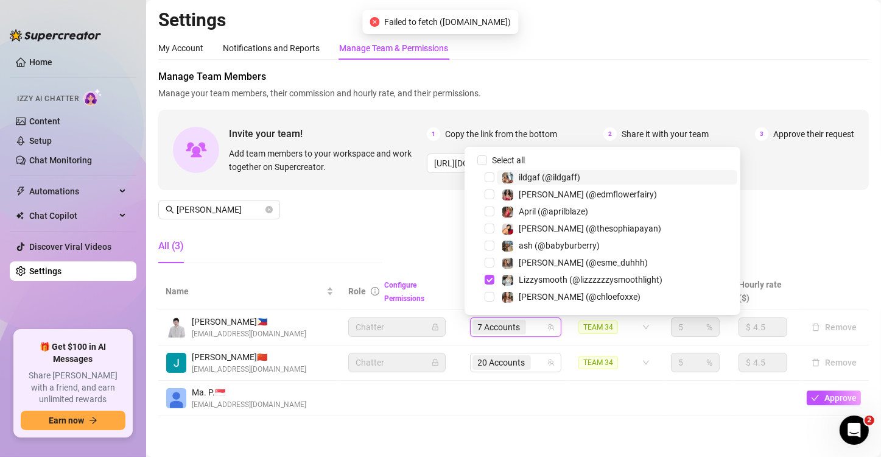
paste input "littlelandorVIP"
type input "littlelandorVIP"
paste input "littlelandorVIP"
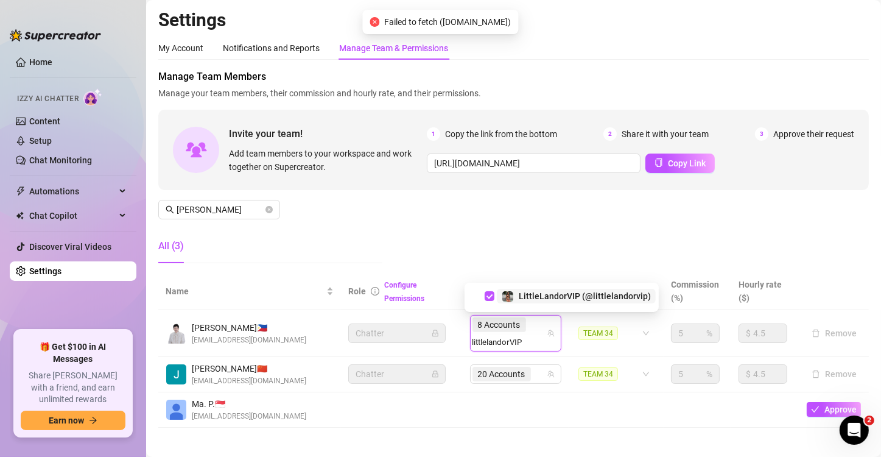
type input "littlelandorVIP"
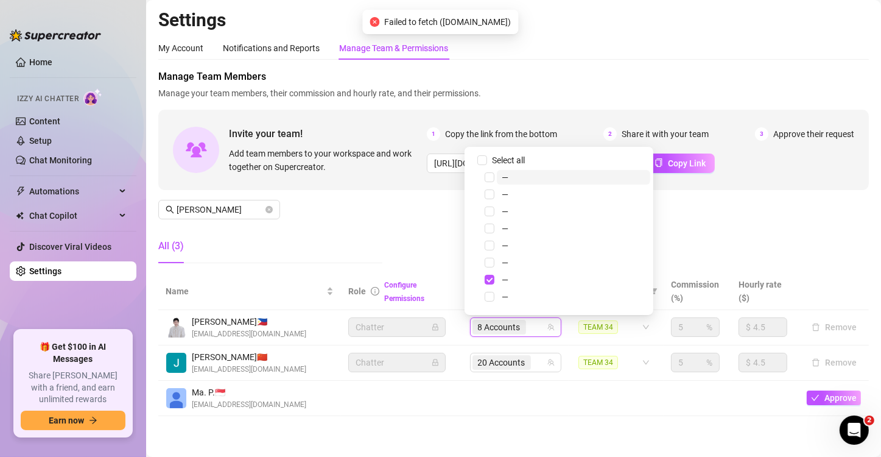
click at [531, 323] on div "8 Accounts" at bounding box center [509, 326] width 74 height 17
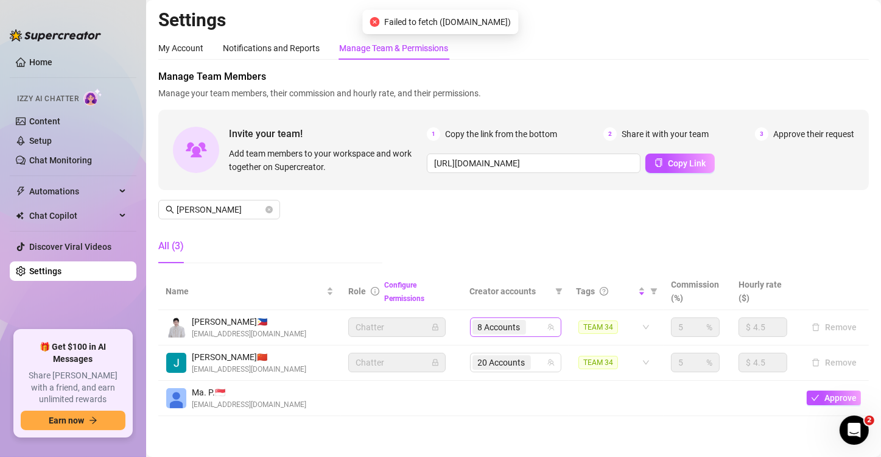
paste input "misscozypeach"
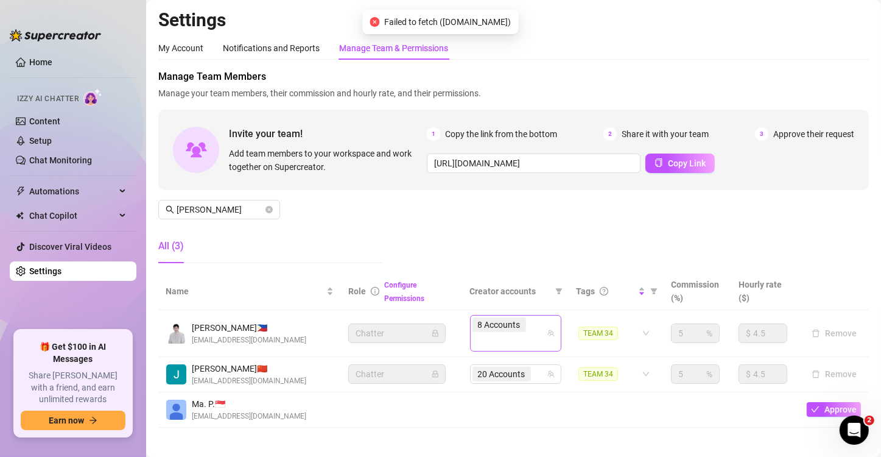
type input "misscozypeach"
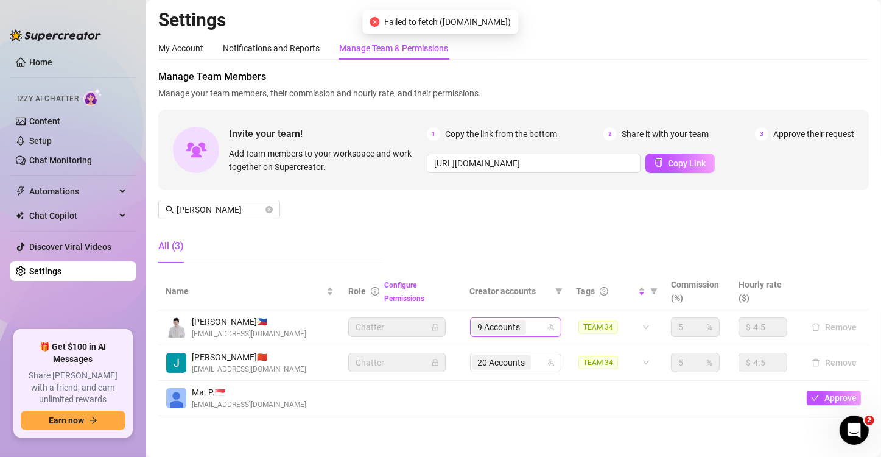
click at [531, 323] on div "9 Accounts" at bounding box center [509, 326] width 74 height 17
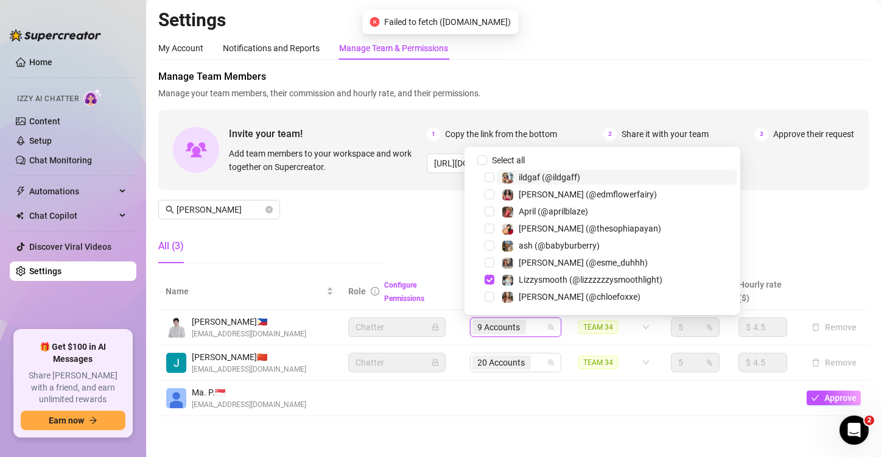
paste input "ohso_juicy"
type input "ohso_juicy"
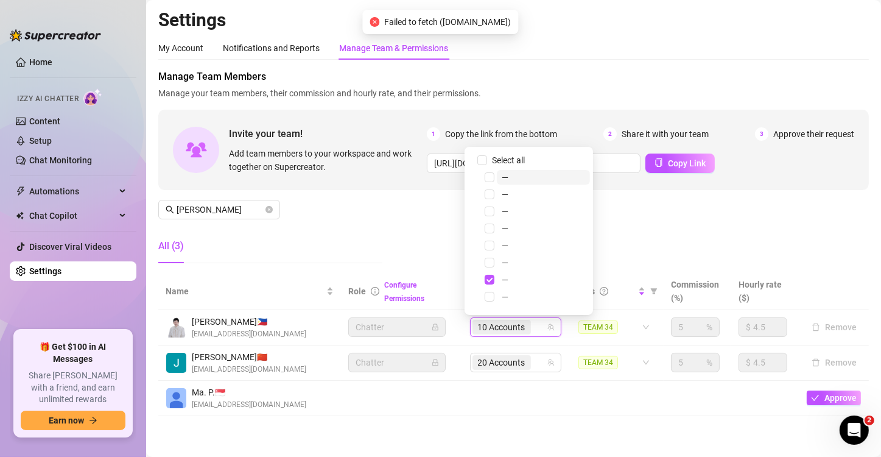
click at [537, 324] on div "10 Accounts" at bounding box center [509, 326] width 74 height 17
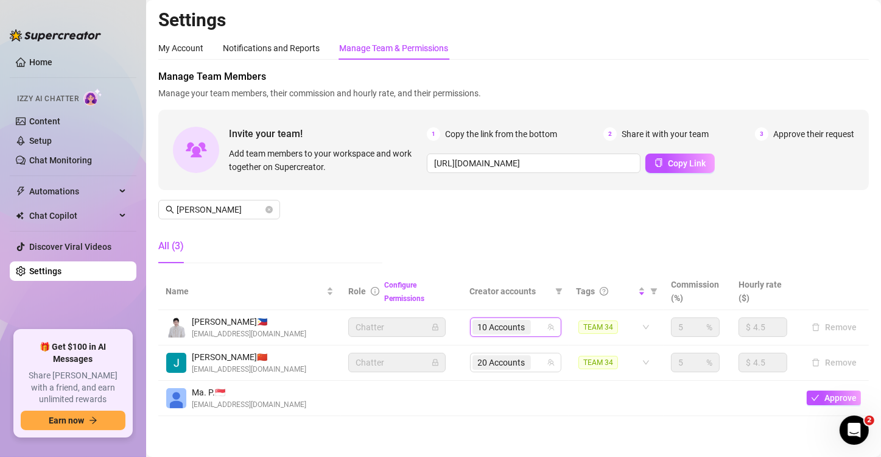
paste input "susanav"
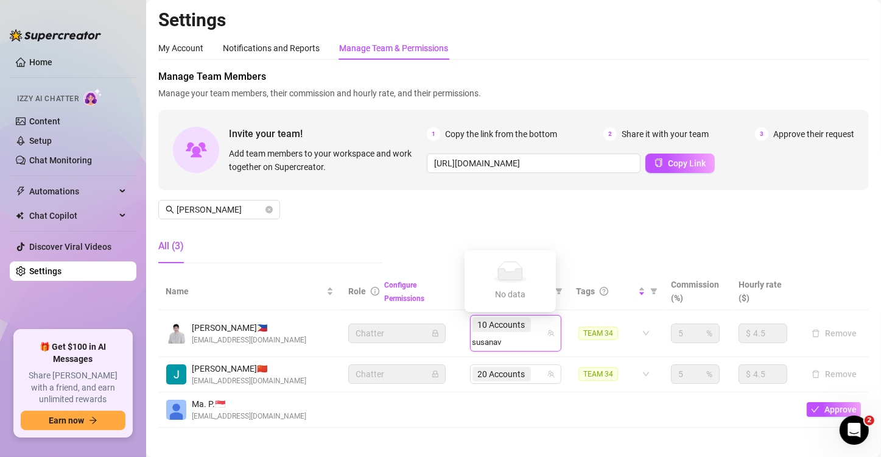
type input "susana"
click at [537, 324] on div "10 Accounts susana" at bounding box center [509, 333] width 74 height 34
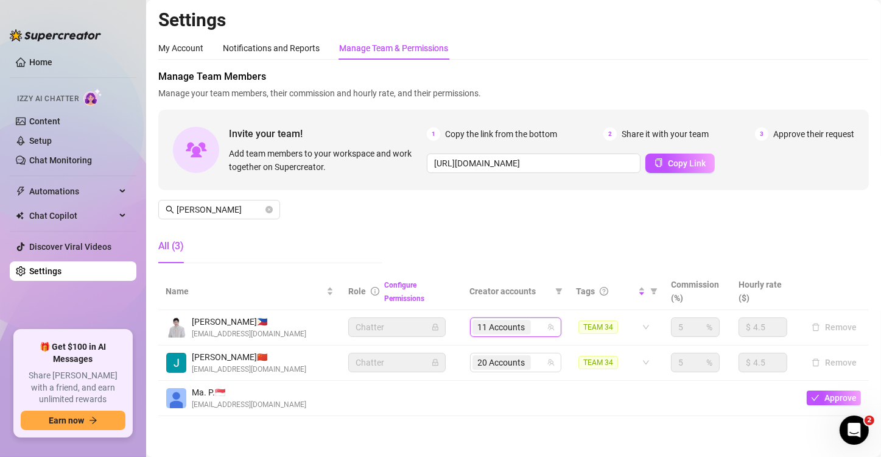
paste input "kirstenknight"
type input "kirstenknight"
click at [537, 324] on div "12 Accounts" at bounding box center [509, 326] width 74 height 17
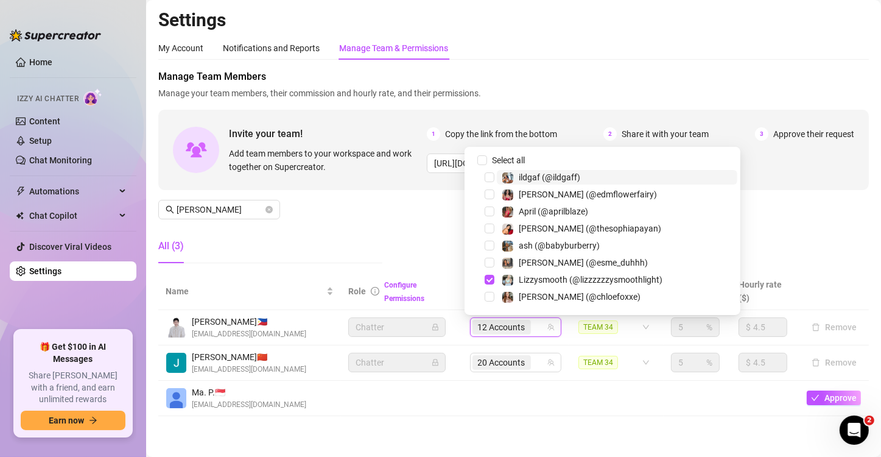
paste input "kristenhancher"
type input "kristenhancher"
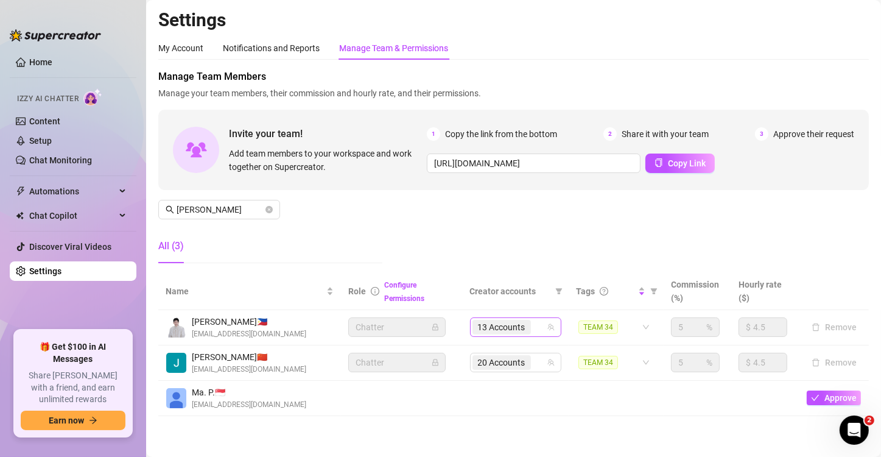
click at [526, 330] on div "13 Accounts" at bounding box center [502, 326] width 61 height 17
click at [527, 330] on div "13 Accounts" at bounding box center [502, 326] width 61 height 17
click at [531, 326] on div "13 Accounts" at bounding box center [509, 326] width 74 height 17
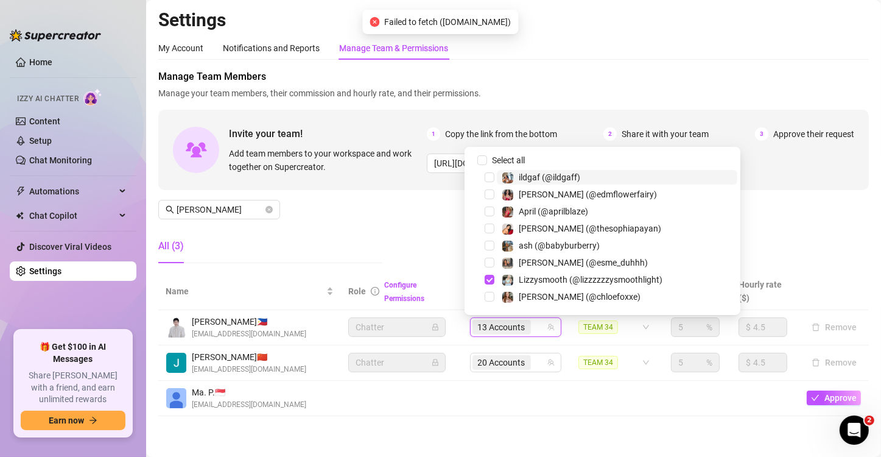
paste input "anniemiao"
type input "anniemiao"
click at [530, 326] on div "13 Accounts anniemiao" at bounding box center [509, 326] width 74 height 17
paste
type input "anniemiao"
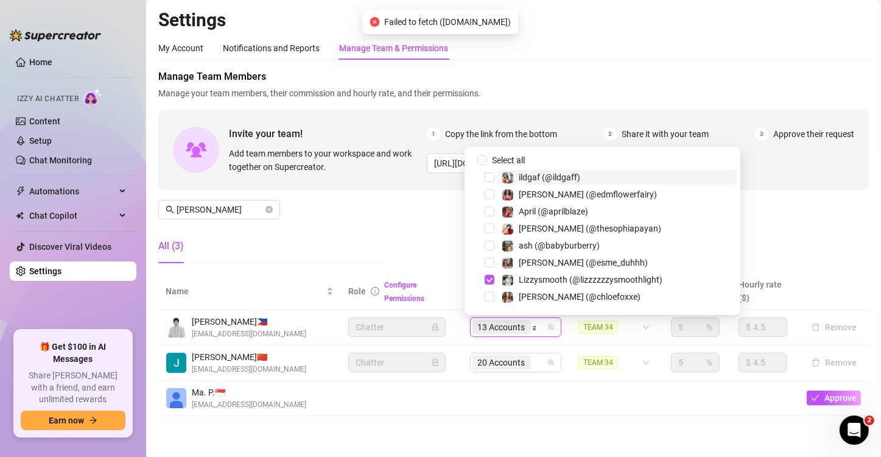
click at [530, 326] on div "13 Accounts anniemiao" at bounding box center [509, 326] width 74 height 17
type input "anniemiao"
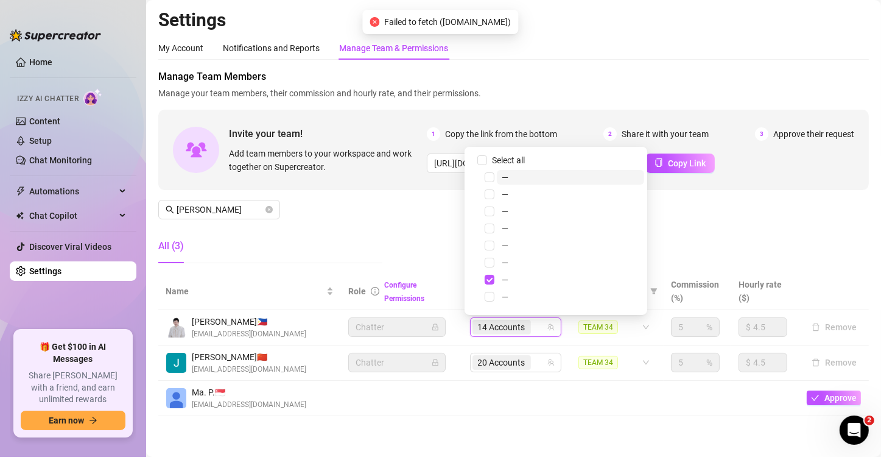
click at [533, 326] on input "search" at bounding box center [534, 327] width 2 height 15
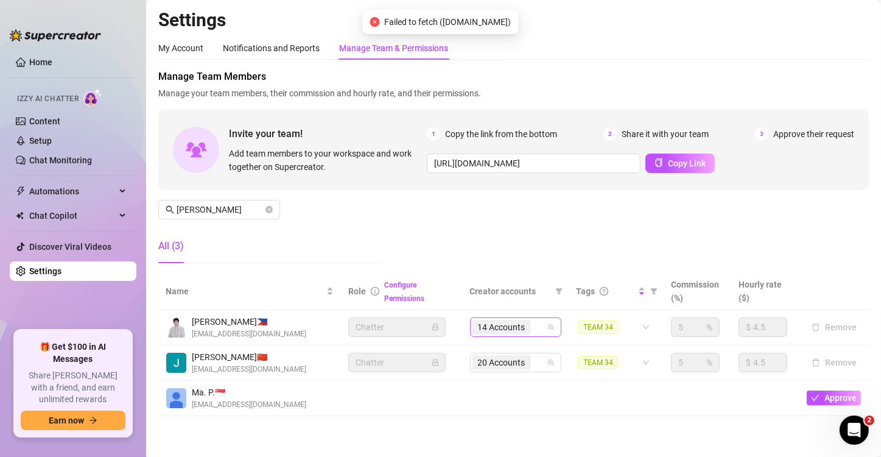
type input "savysummer"
click at [530, 326] on div "14 Accounts savysummer" at bounding box center [509, 326] width 74 height 17
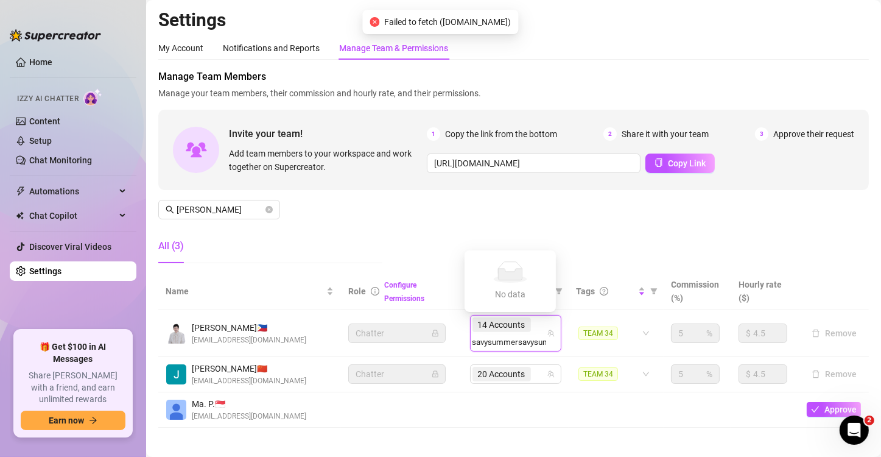
scroll to position [0, 18]
type input "savysummer"
click at [559, 298] on span "Savy (@savysummer)" at bounding box center [560, 296] width 83 height 10
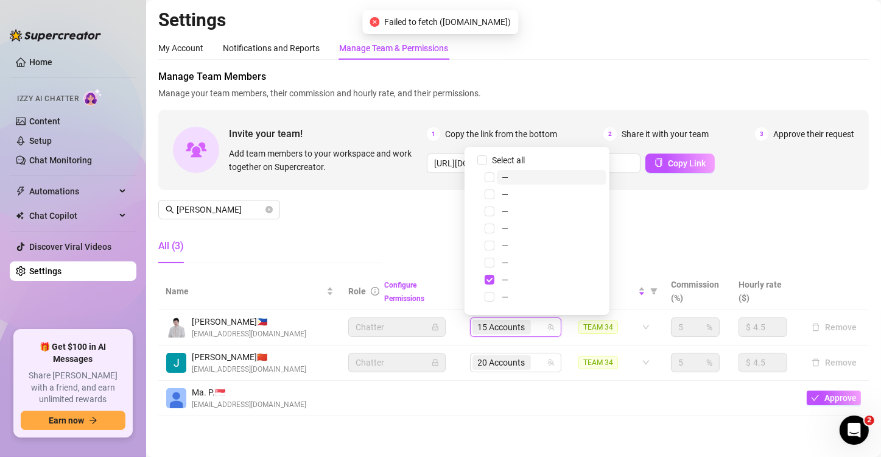
click at [533, 328] on input "search" at bounding box center [534, 327] width 2 height 15
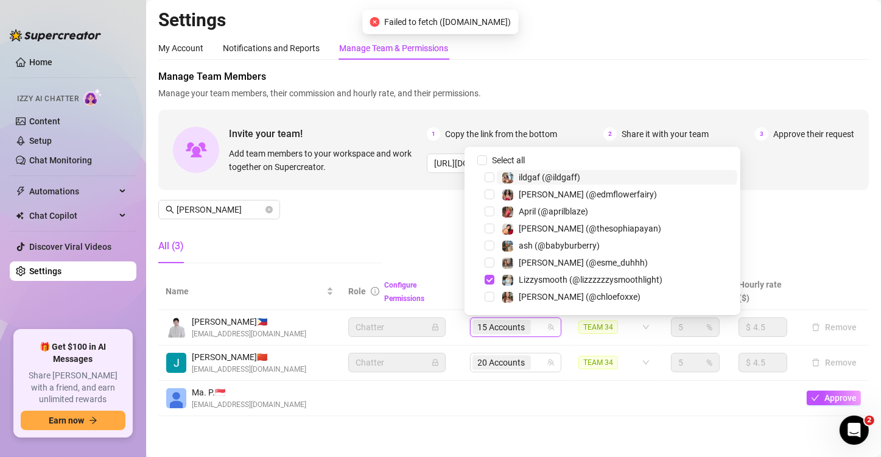
type input "avryjennervip"
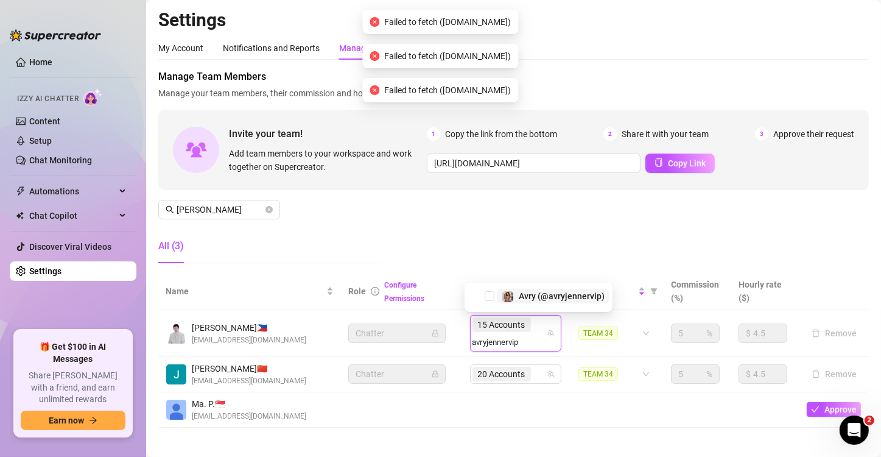
click at [506, 302] on img at bounding box center [507, 296] width 11 height 11
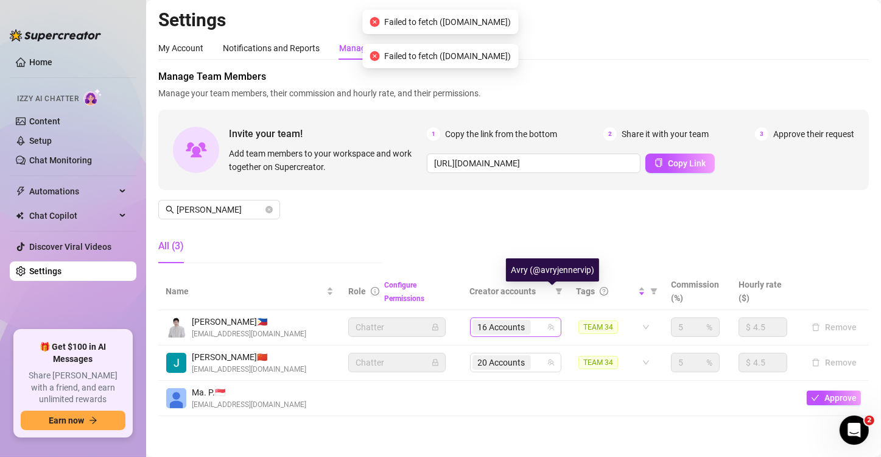
click at [532, 324] on div "16 Accounts" at bounding box center [509, 326] width 74 height 17
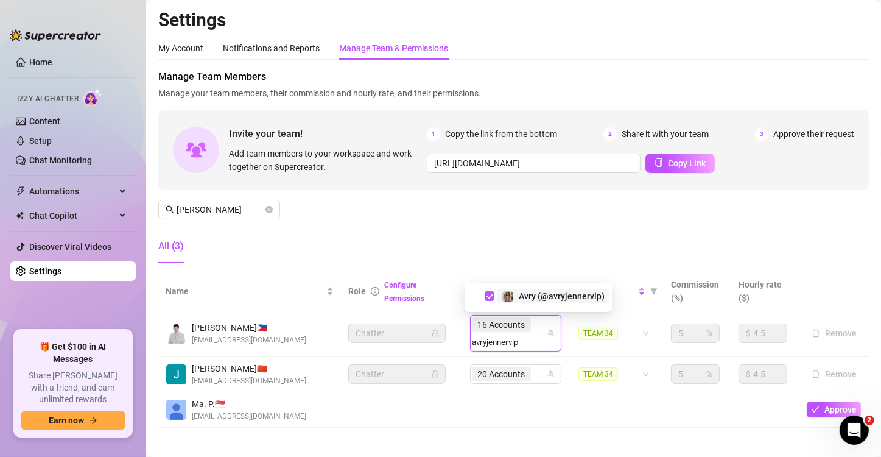
type input "avryjennervip"
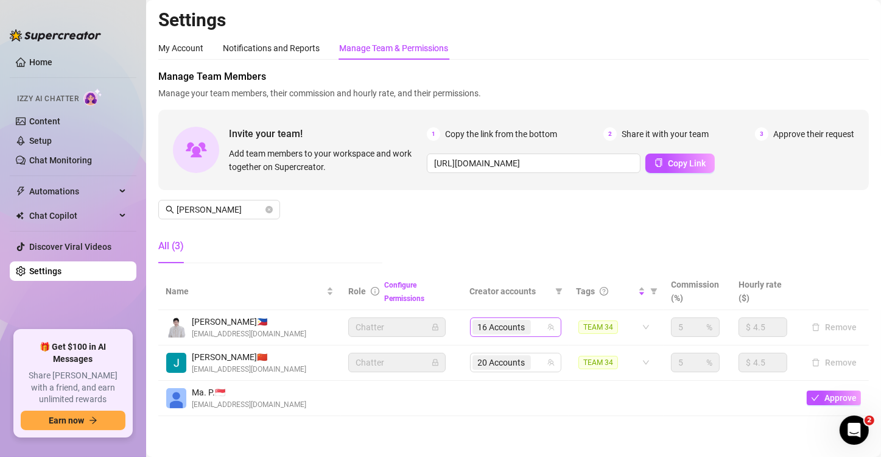
click at [533, 326] on input "search" at bounding box center [534, 327] width 2 height 15
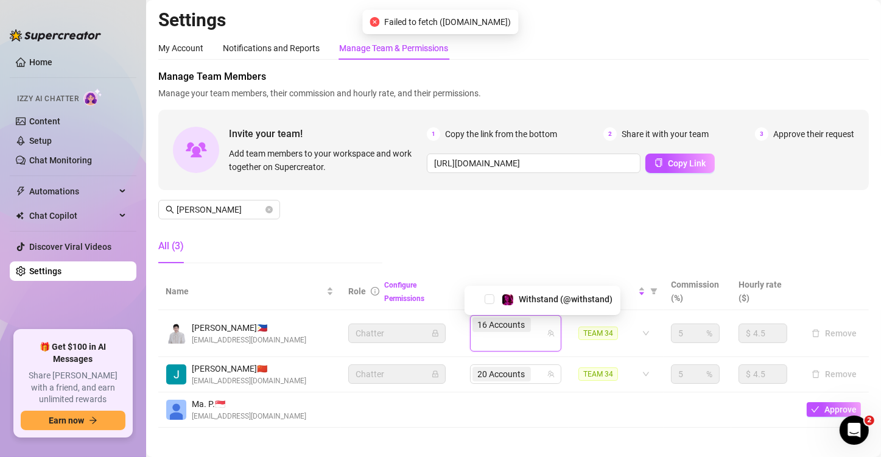
type input "withstand"
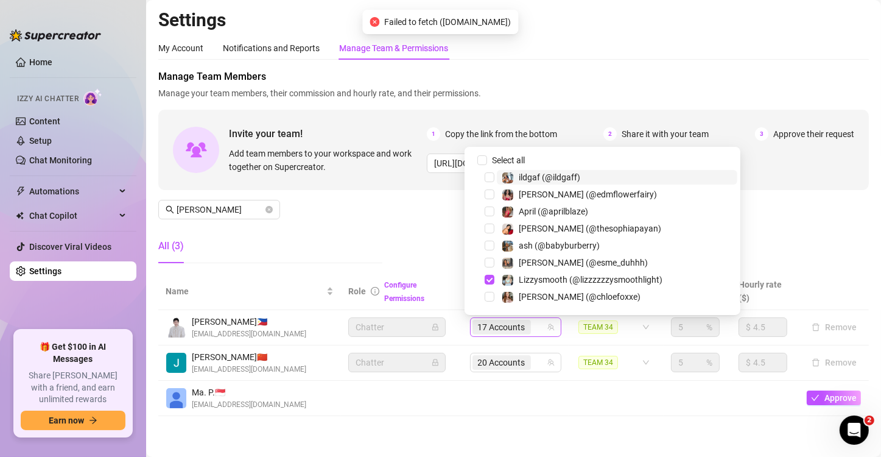
click at [533, 326] on input "search" at bounding box center [534, 327] width 2 height 15
type input "skylarbanxx"
click at [527, 326] on div "17 Accounts skylarbanxx" at bounding box center [509, 326] width 74 height 17
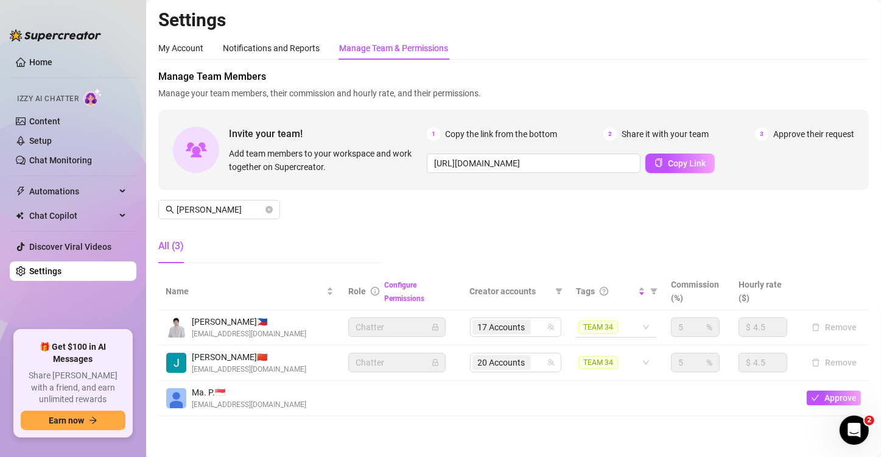
type input "skylarbanxx"
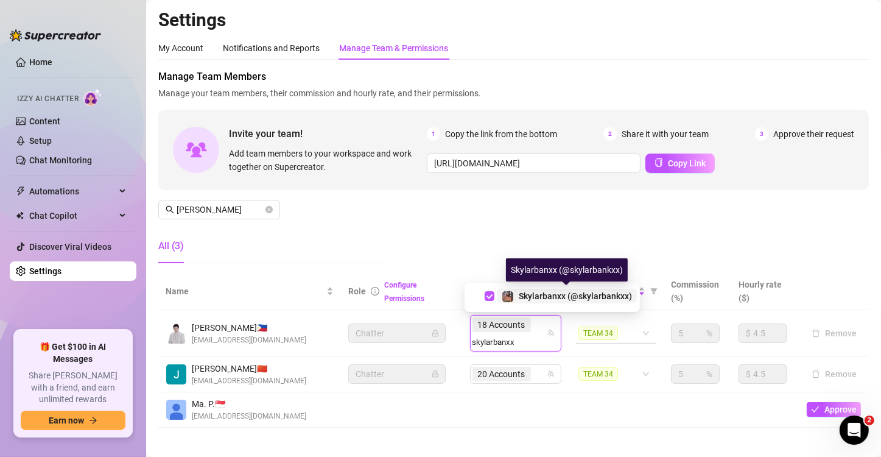
type input "skylarbanxx"
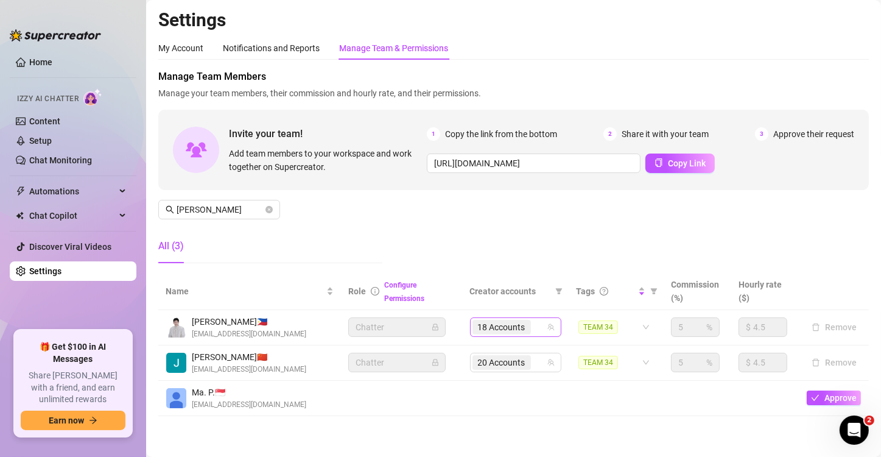
click at [530, 322] on div "18 Accounts" at bounding box center [509, 326] width 74 height 17
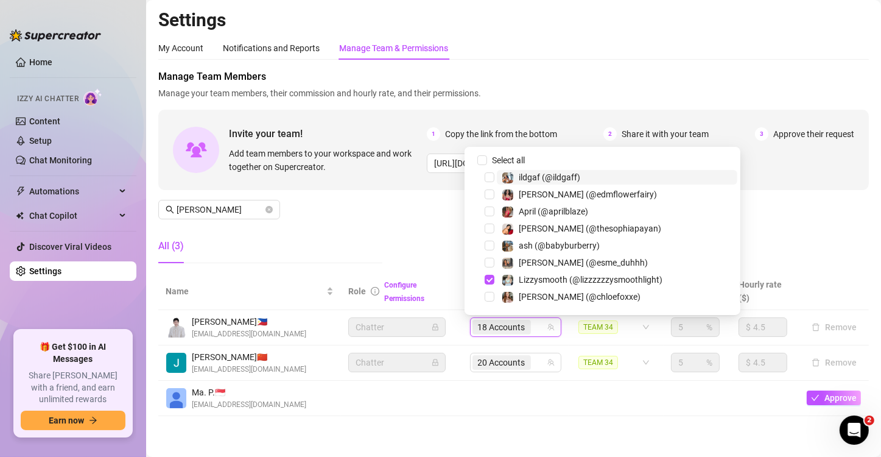
type input "reallarissacastro"
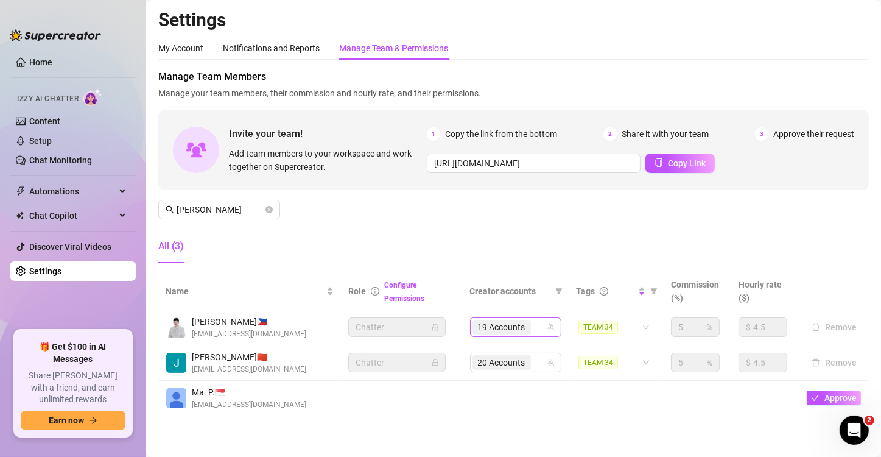
click at [516, 328] on span "19 Accounts" at bounding box center [501, 326] width 47 height 13
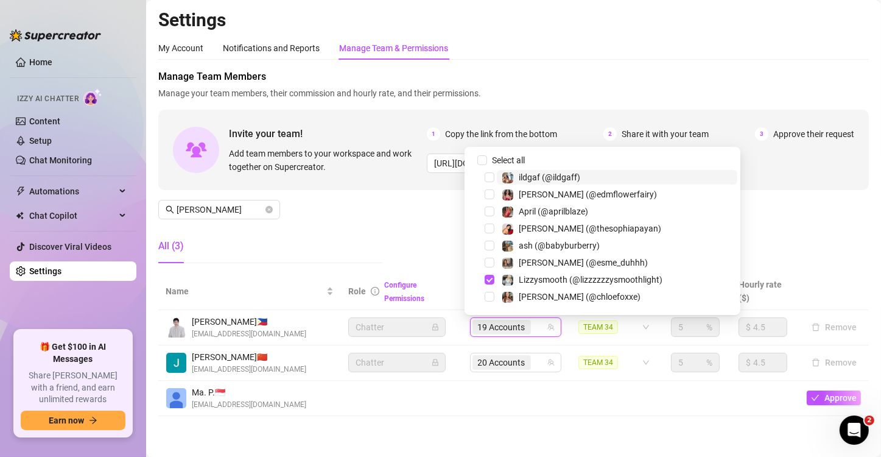
type input "509baeby"
click at [444, 411] on td at bounding box center [402, 397] width 122 height 35
